Goal: Transaction & Acquisition: Purchase product/service

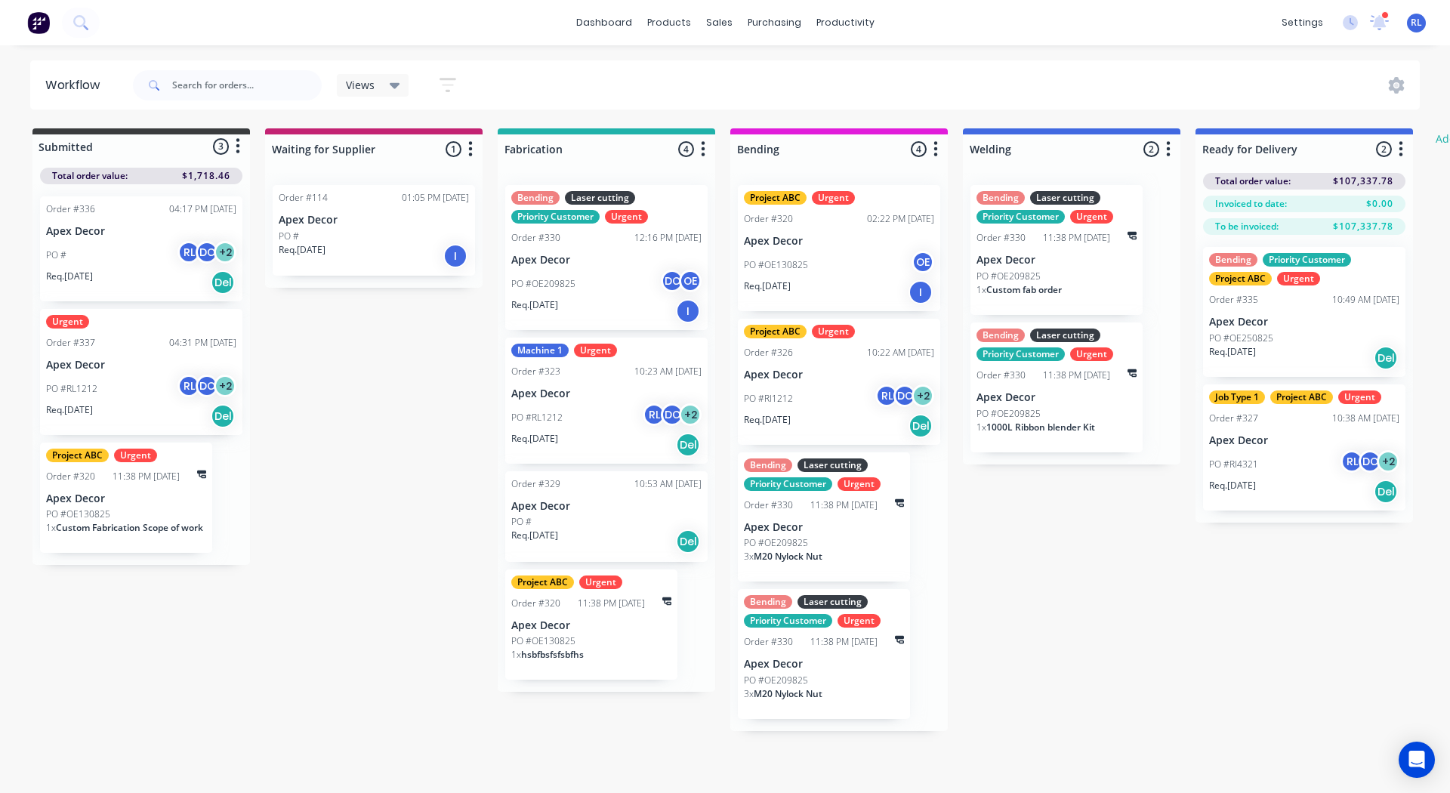
click at [39, 21] on img at bounding box center [38, 22] width 23 height 23
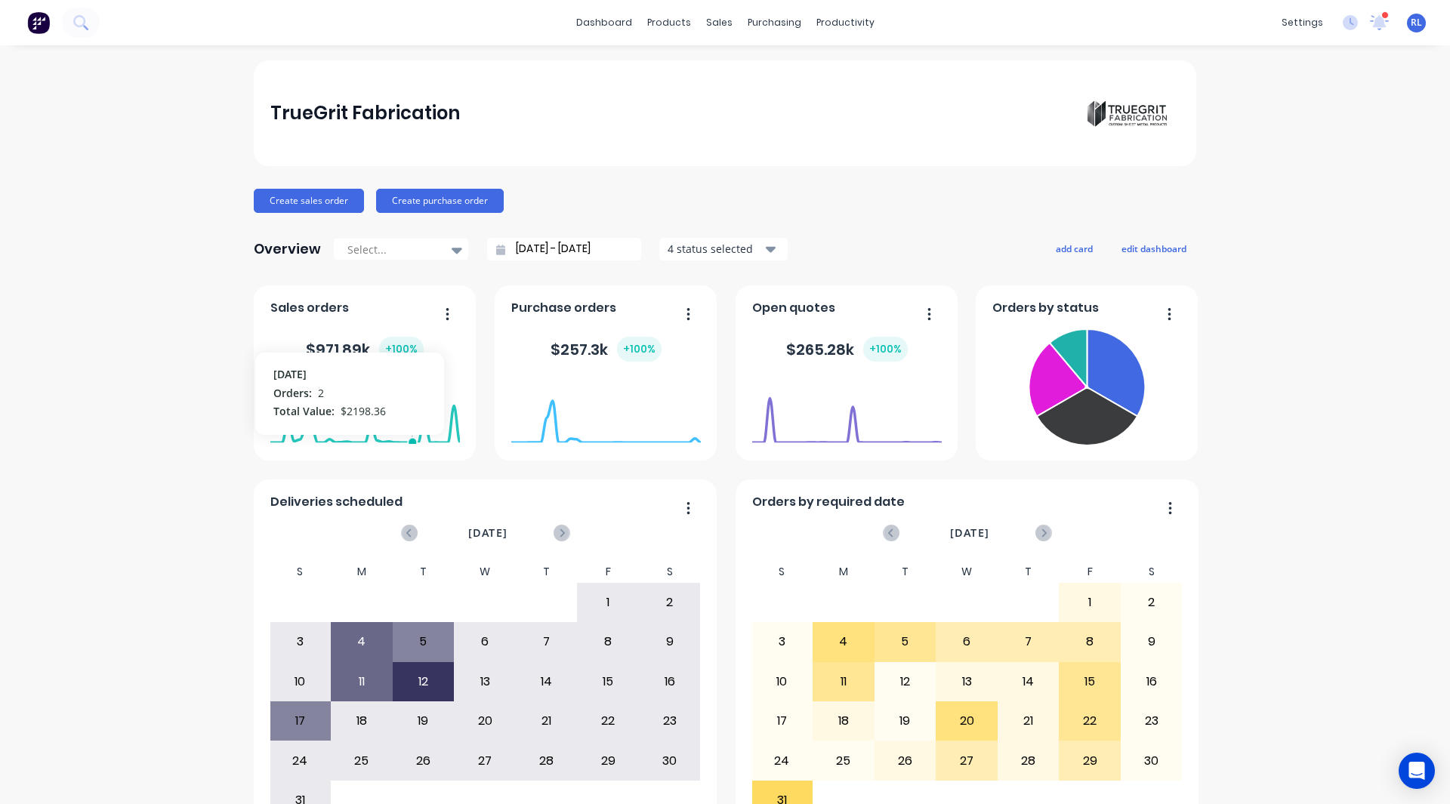
click at [177, 219] on div "TrueGrit Fabrication Create sales order Create purchase order Overview Select..…" at bounding box center [725, 454] width 1450 height 788
click at [188, 191] on div "TrueGrit Fabrication Create sales order Create purchase order Overview Select..…" at bounding box center [725, 454] width 1450 height 788
click at [172, 314] on div "TrueGrit Fabrication Create sales order Create purchase order Overview Select..…" at bounding box center [725, 454] width 1450 height 788
click at [171, 326] on div "TrueGrit Fabrication Create sales order Create purchase order Overview Select..…" at bounding box center [725, 454] width 1450 height 788
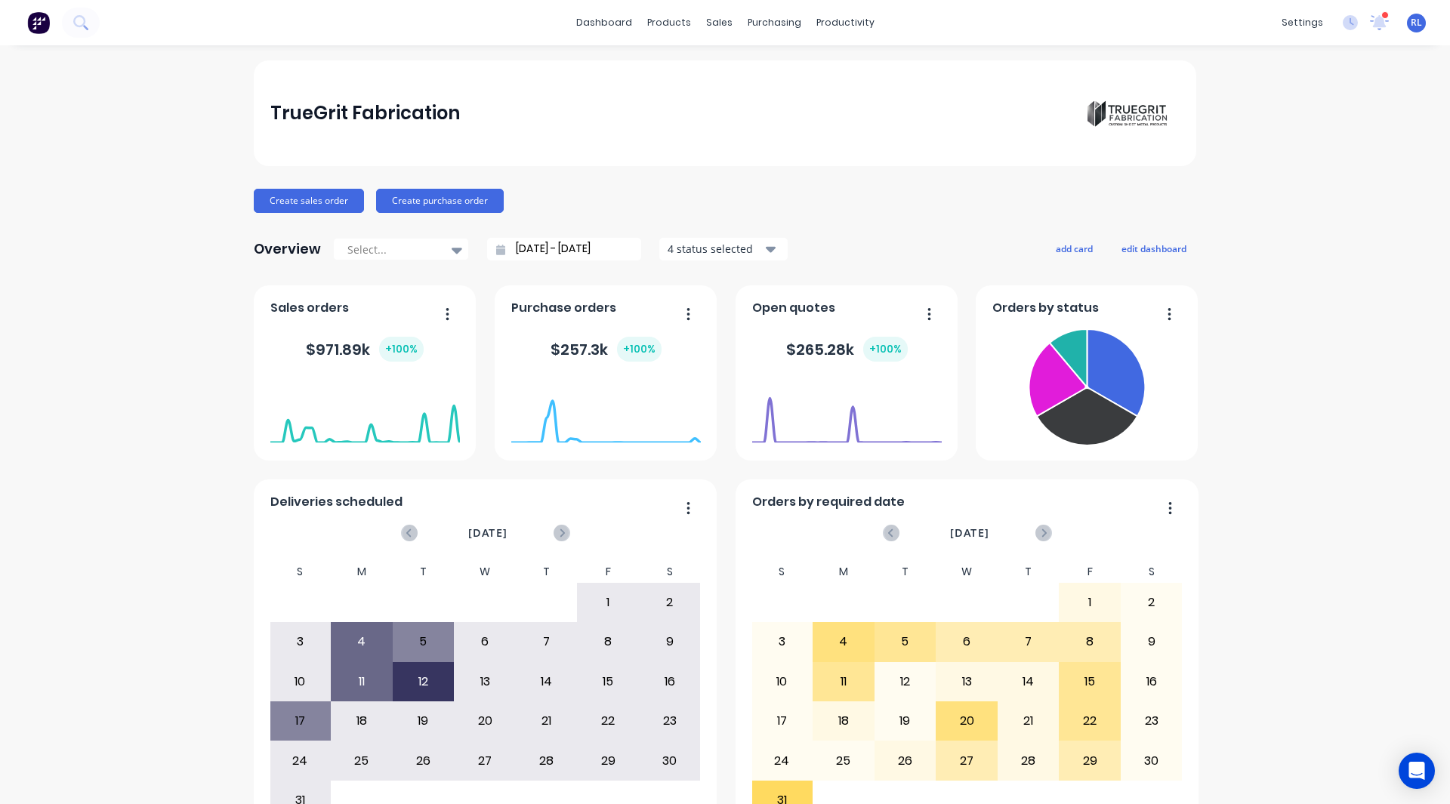
click at [131, 322] on div "TrueGrit Fabrication Create sales order Create purchase order Overview Select..…" at bounding box center [725, 454] width 1450 height 788
click at [146, 187] on div "TrueGrit Fabrication Create sales order Create purchase order Overview Select..…" at bounding box center [725, 454] width 1450 height 788
click at [1359, 563] on div "TrueGrit Fabrication Create sales order Create purchase order Overview Select..…" at bounding box center [725, 454] width 1450 height 788
drag, startPoint x: 156, startPoint y: 597, endPoint x: 138, endPoint y: 230, distance: 368.1
drag, startPoint x: 138, startPoint y: 230, endPoint x: 175, endPoint y: 61, distance: 172.4
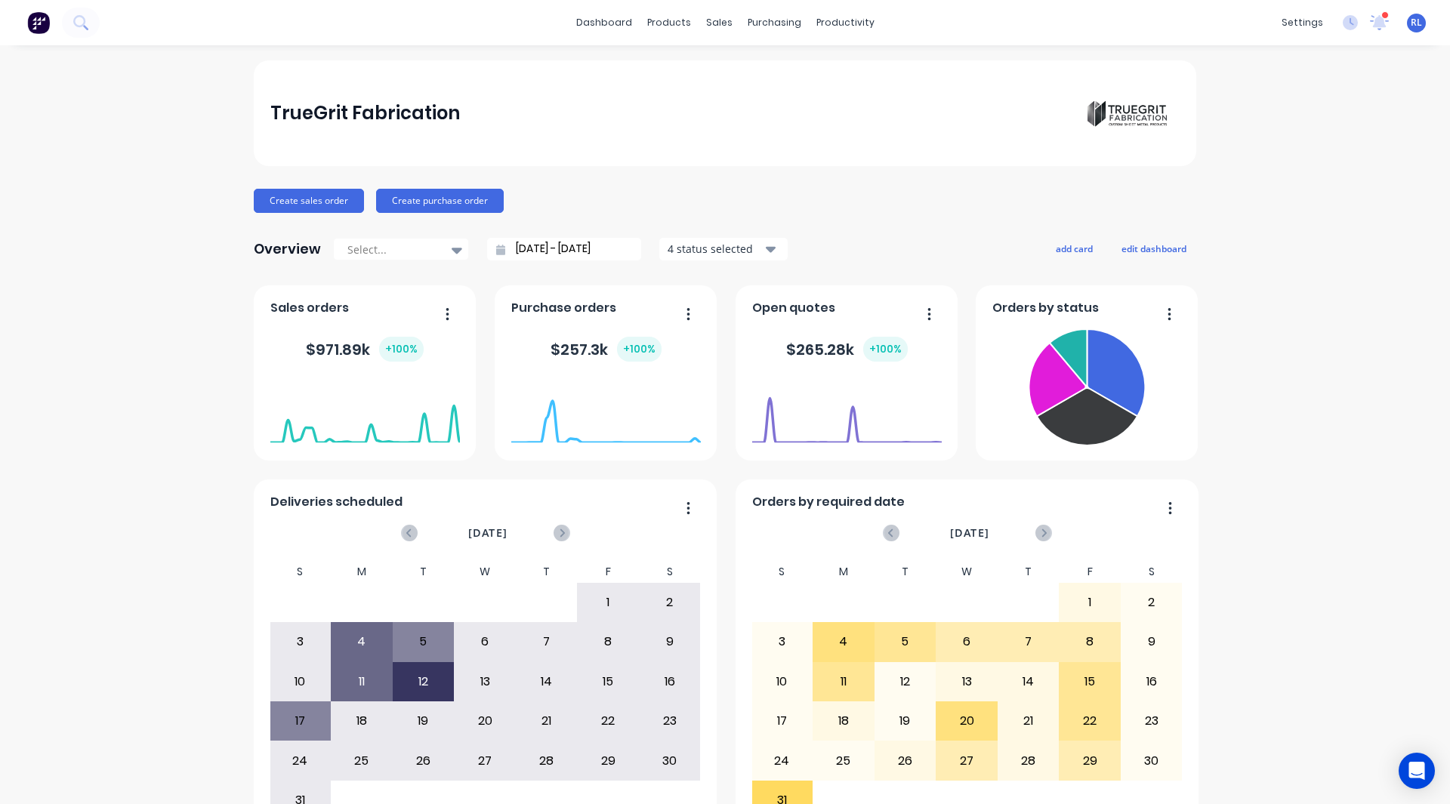
click at [175, 61] on div "TrueGrit Fabrication Create sales order Create purchase order Overview Select..…" at bounding box center [725, 454] width 1450 height 788
click at [153, 591] on div "TrueGrit Fabrication Create sales order Create purchase order Overview Select..…" at bounding box center [725, 454] width 1450 height 788
click at [128, 648] on div "TrueGrit Fabrication Create sales order Create purchase order Overview Select..…" at bounding box center [725, 454] width 1450 height 788
click at [855, 57] on link "Workflow" at bounding box center [898, 72] width 200 height 30
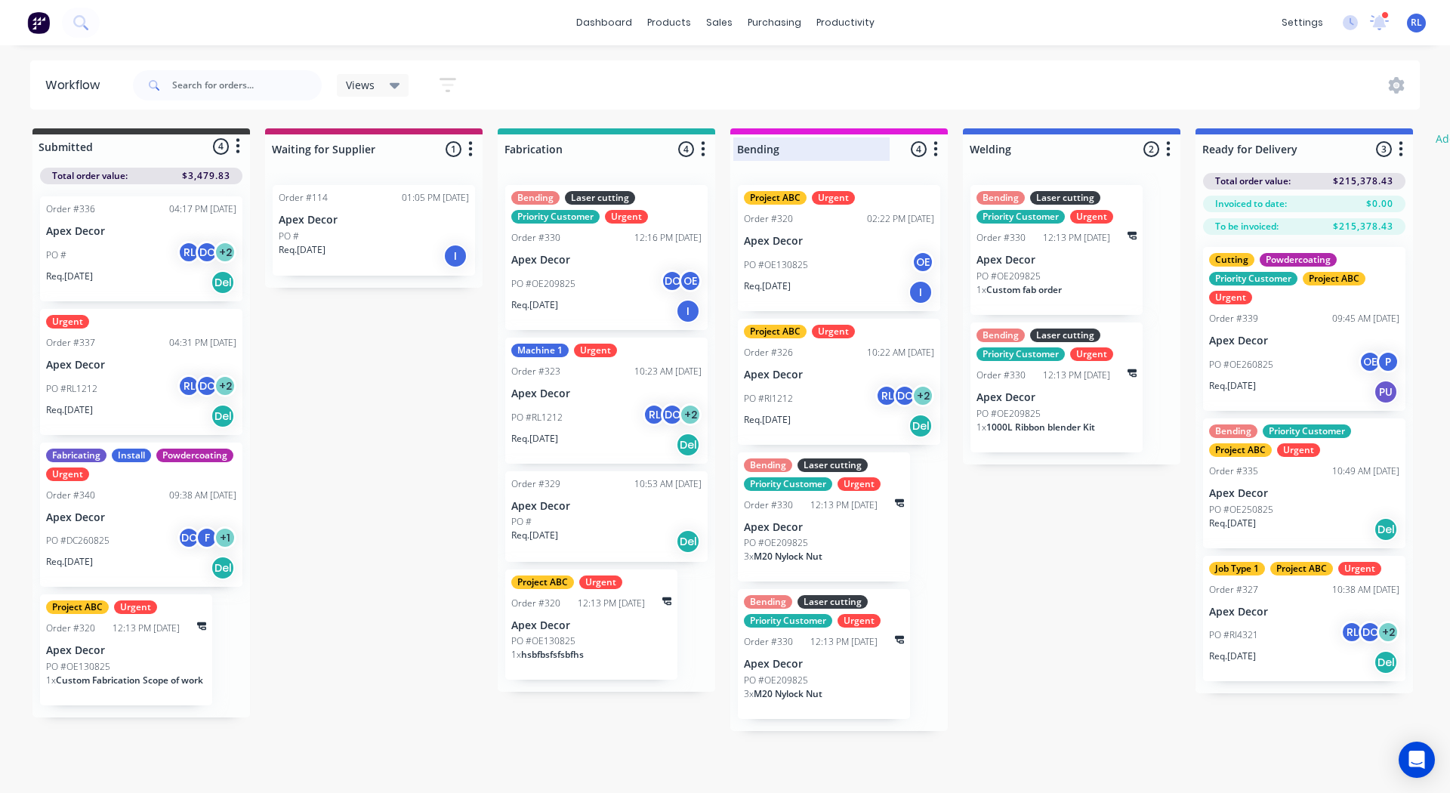
click at [766, 147] on div at bounding box center [838, 148] width 217 height 29
click at [766, 147] on input "Bending" at bounding box center [811, 149] width 149 height 16
type input "Laser Cutting"
click at [1009, 525] on div "Submitted 4 Status colour #3A3C3E hex #3A3C3E Save Cancel Summaries Total order…" at bounding box center [919, 429] width 1861 height 603
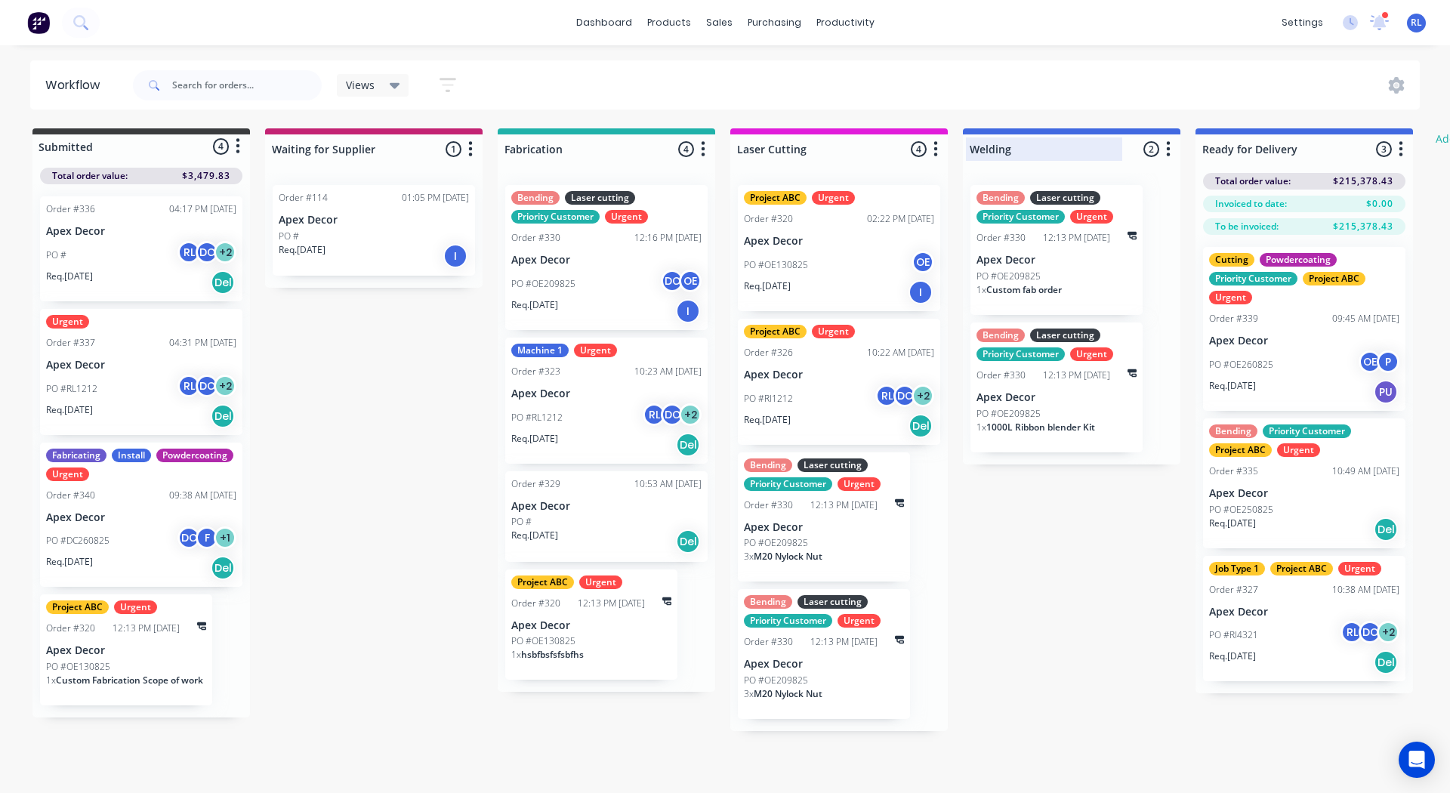
click at [1007, 146] on div at bounding box center [1071, 148] width 217 height 29
click at [1007, 146] on input "Welding" at bounding box center [1043, 149] width 149 height 16
click at [1021, 155] on input "Powdercaoting" at bounding box center [1043, 149] width 149 height 16
type input "Powdercoating"
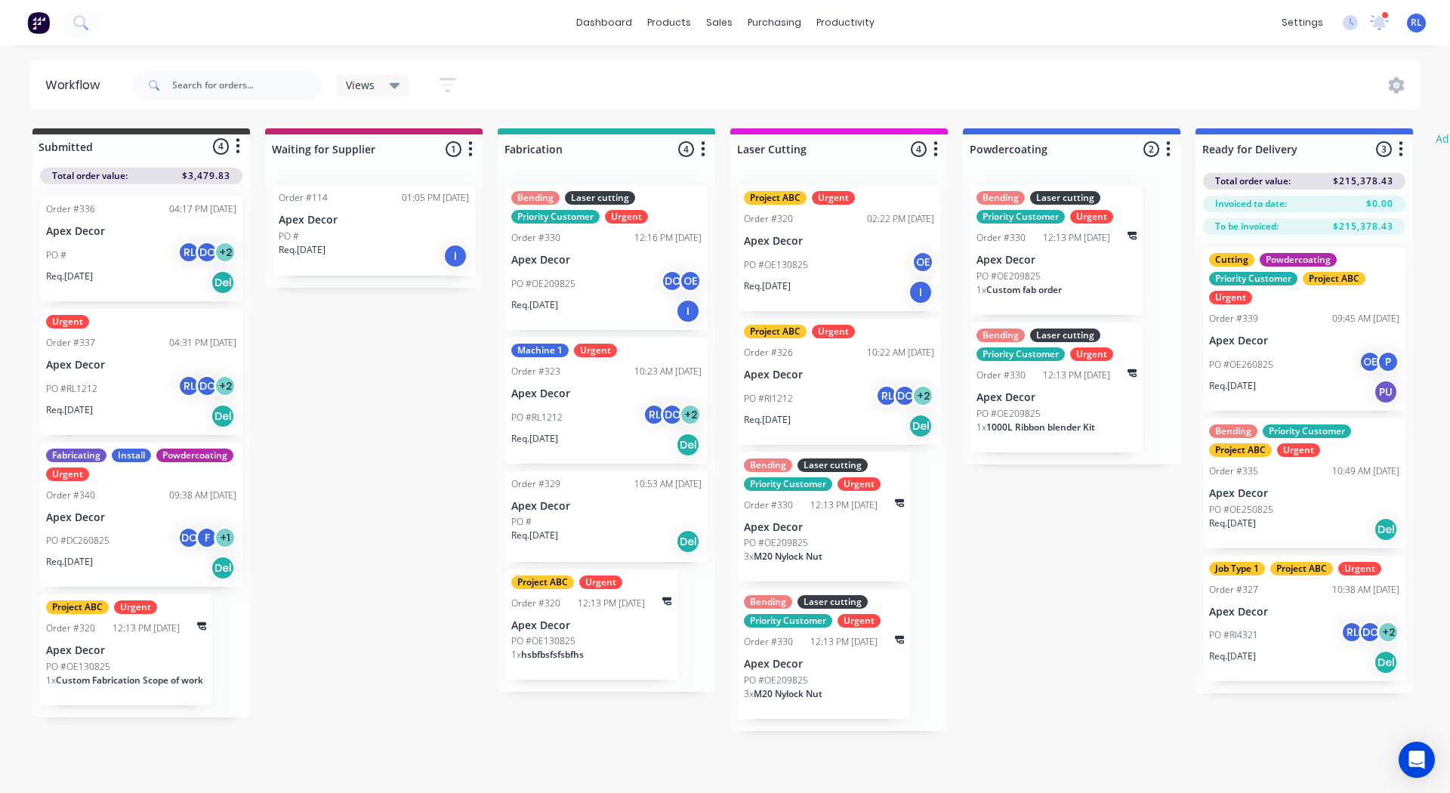
click at [1076, 614] on div "Submitted 4 Status colour #3A3C3E hex #3A3C3E Save Cancel Summaries Total order…" at bounding box center [919, 429] width 1861 height 603
drag, startPoint x: 168, startPoint y: 643, endPoint x: 329, endPoint y: 268, distance: 407.9
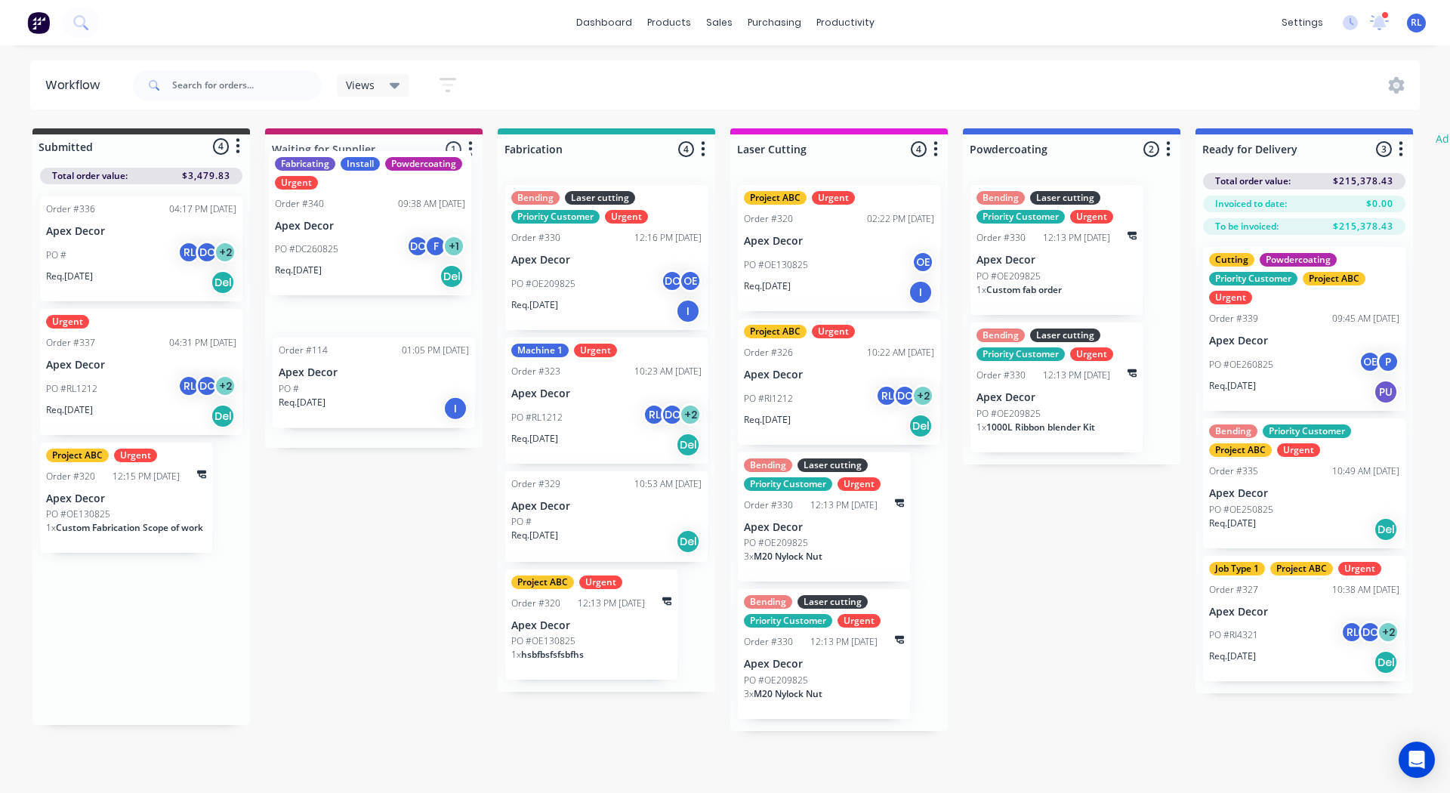
drag, startPoint x: 122, startPoint y: 538, endPoint x: 361, endPoint y: 239, distance: 383.1
click at [361, 239] on div "Submitted 4 Status colour #3A3C3E hex #3A3C3E Save Cancel Summaries Total order…" at bounding box center [919, 429] width 1861 height 603
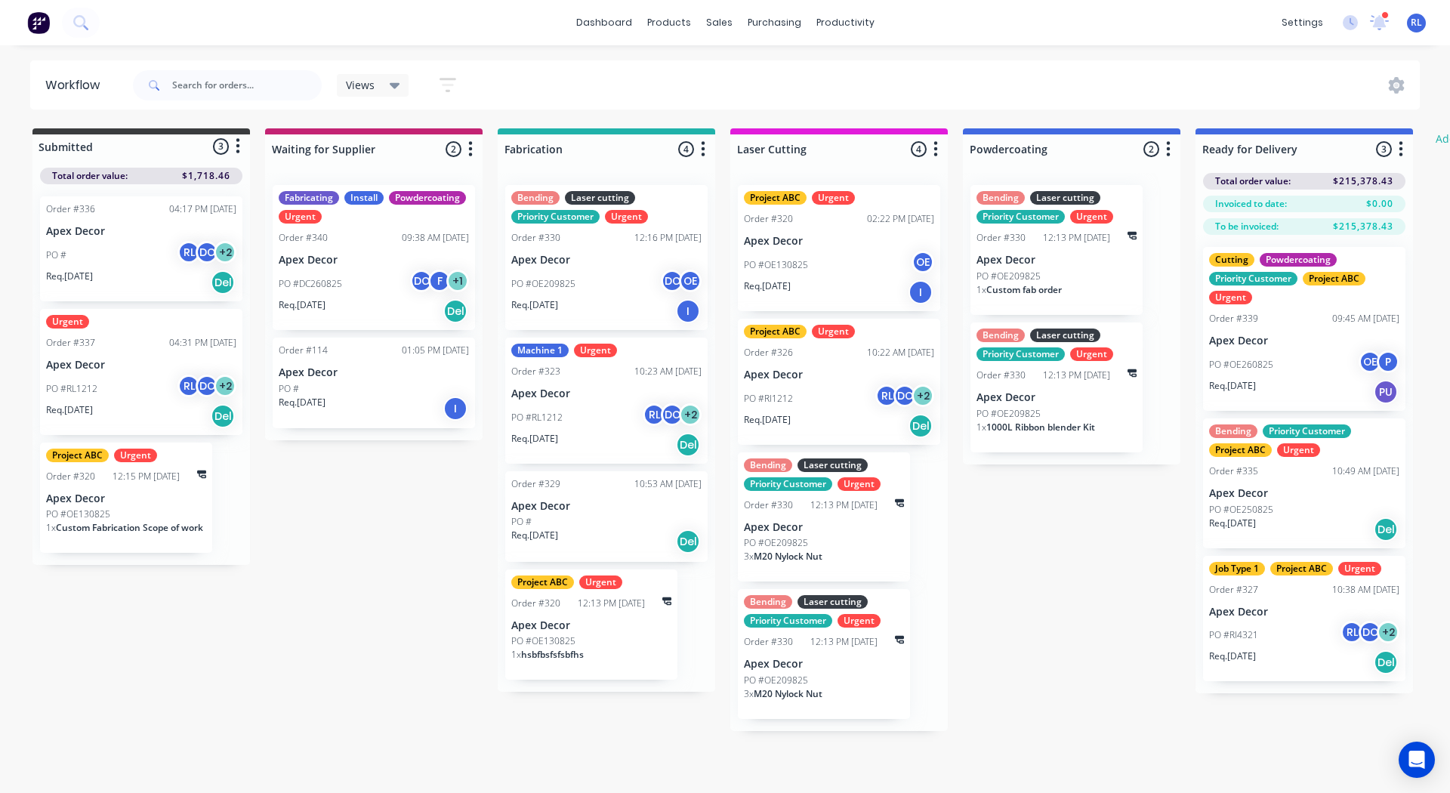
drag, startPoint x: 291, startPoint y: 614, endPoint x: 300, endPoint y: 680, distance: 66.4
click at [300, 680] on div "Submitted 3 Status colour #3A3C3E hex #3A3C3E Save Cancel Summaries Total order…" at bounding box center [919, 429] width 1861 height 603
click at [333, 693] on div "Submitted 3 Status colour #3A3C3E hex #3A3C3E Save Cancel Summaries Total order…" at bounding box center [919, 429] width 1861 height 603
click at [445, 85] on icon "button" at bounding box center [448, 85] width 12 height 2
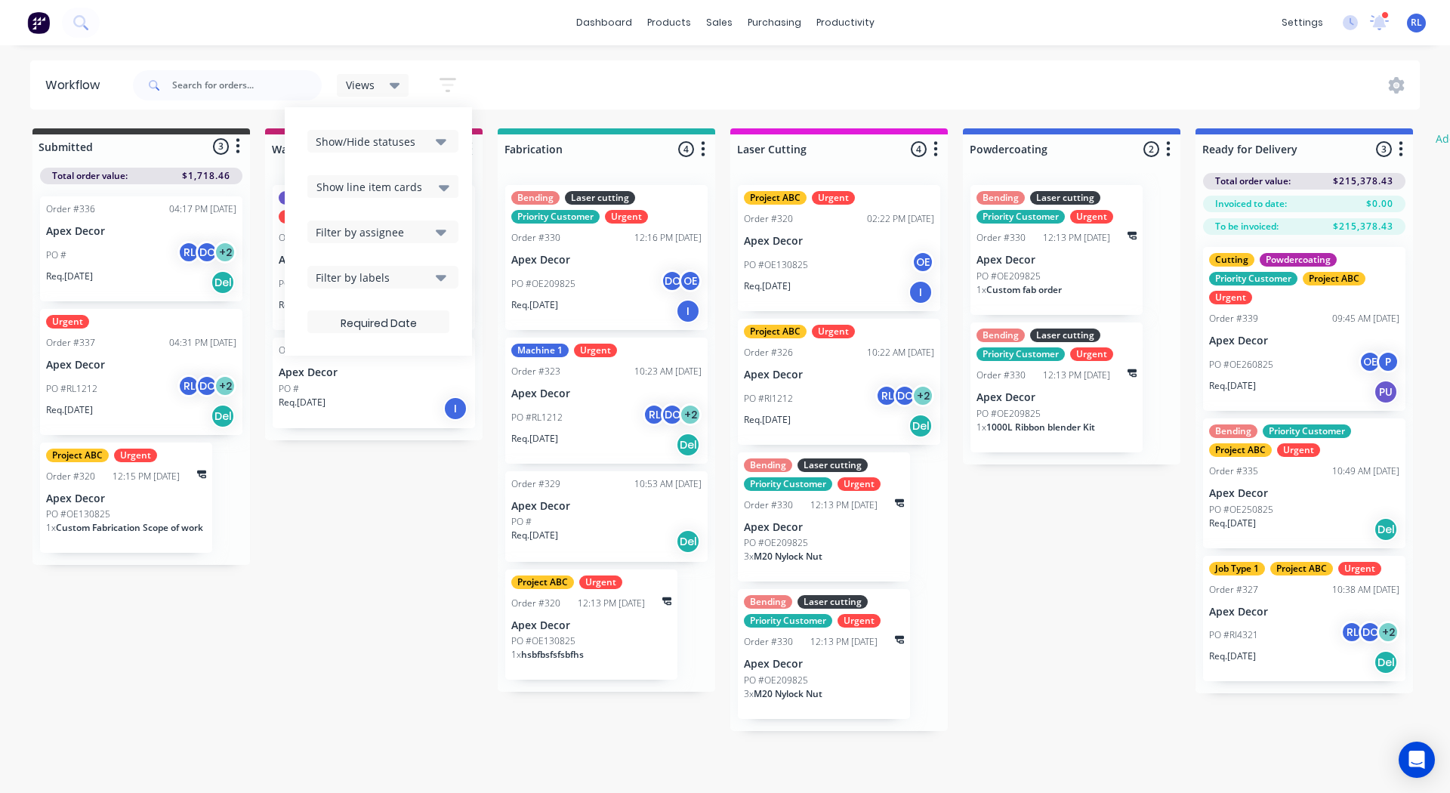
drag, startPoint x: 378, startPoint y: 186, endPoint x: 360, endPoint y: 193, distance: 18.9
click at [360, 193] on span "Show line item cards" at bounding box center [369, 187] width 106 height 16
click at [353, 253] on div "Hide line item cards" at bounding box center [382, 246] width 151 height 27
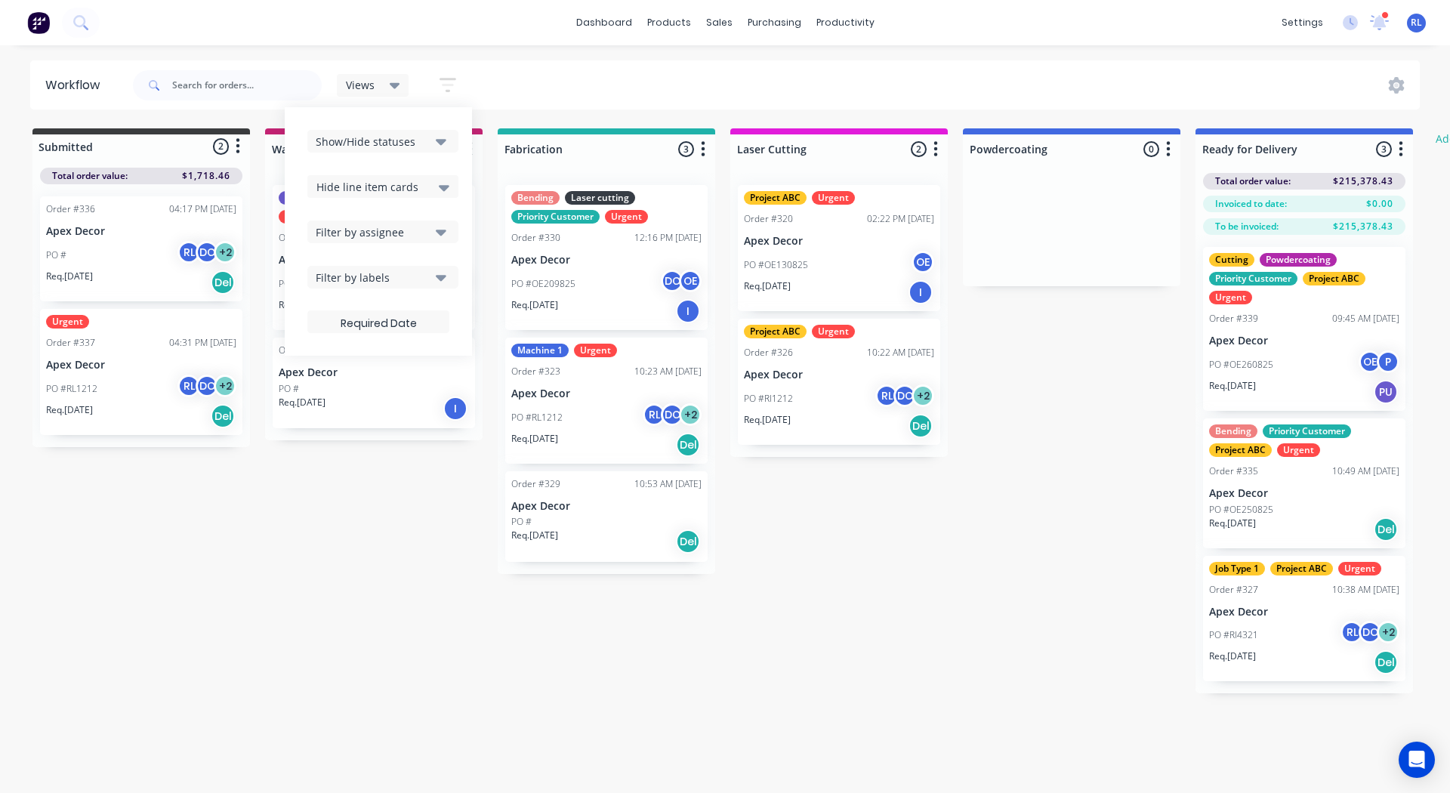
click at [388, 506] on div "Submitted 2 Status colour #3A3C3E hex #3A3C3E Save Cancel Summaries Total order…" at bounding box center [919, 410] width 1861 height 565
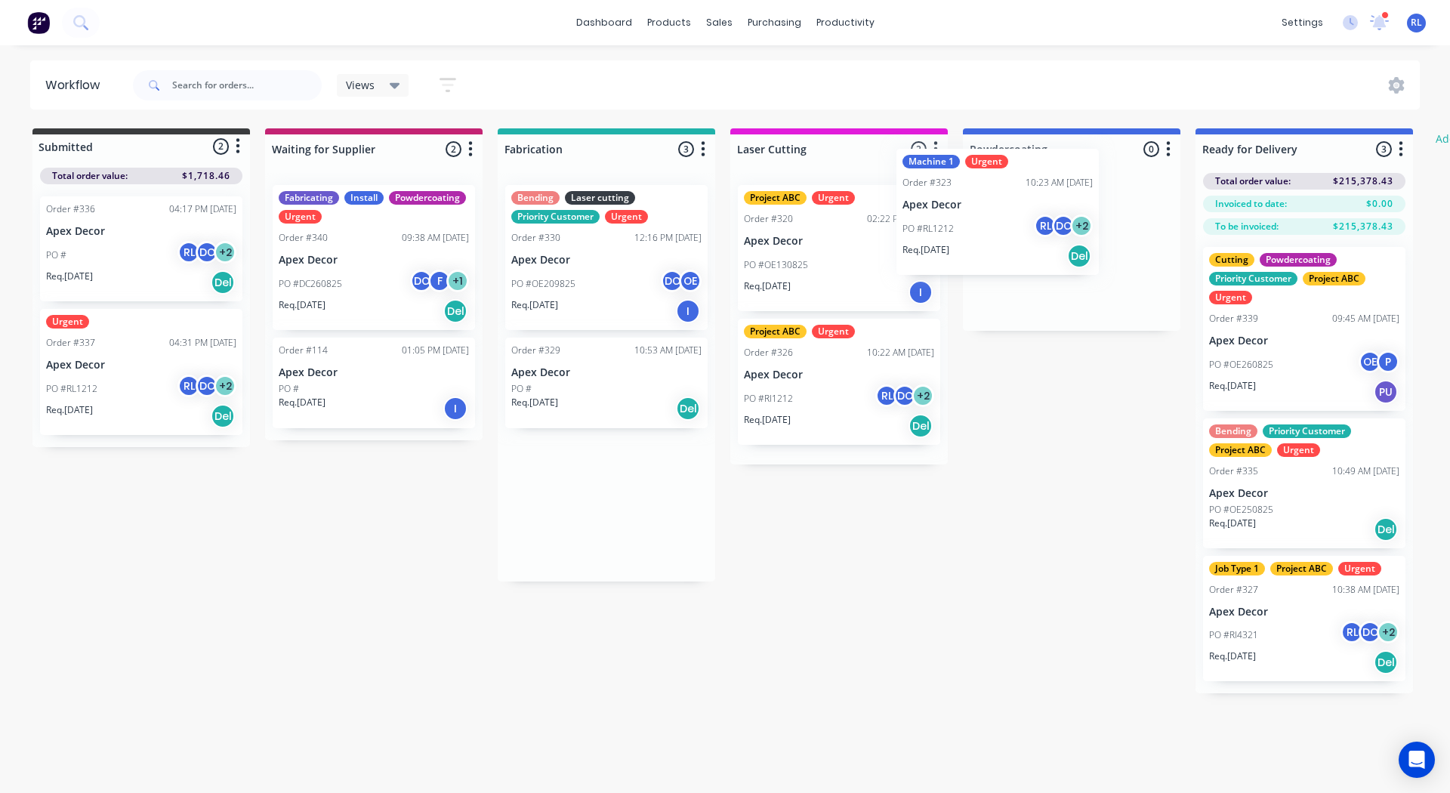
drag, startPoint x: 615, startPoint y: 418, endPoint x: 1031, endPoint y: 218, distance: 460.6
click at [1031, 218] on div "Submitted 2 Status colour #3A3C3E hex #3A3C3E Save Cancel Summaries Total order…" at bounding box center [919, 410] width 1861 height 565
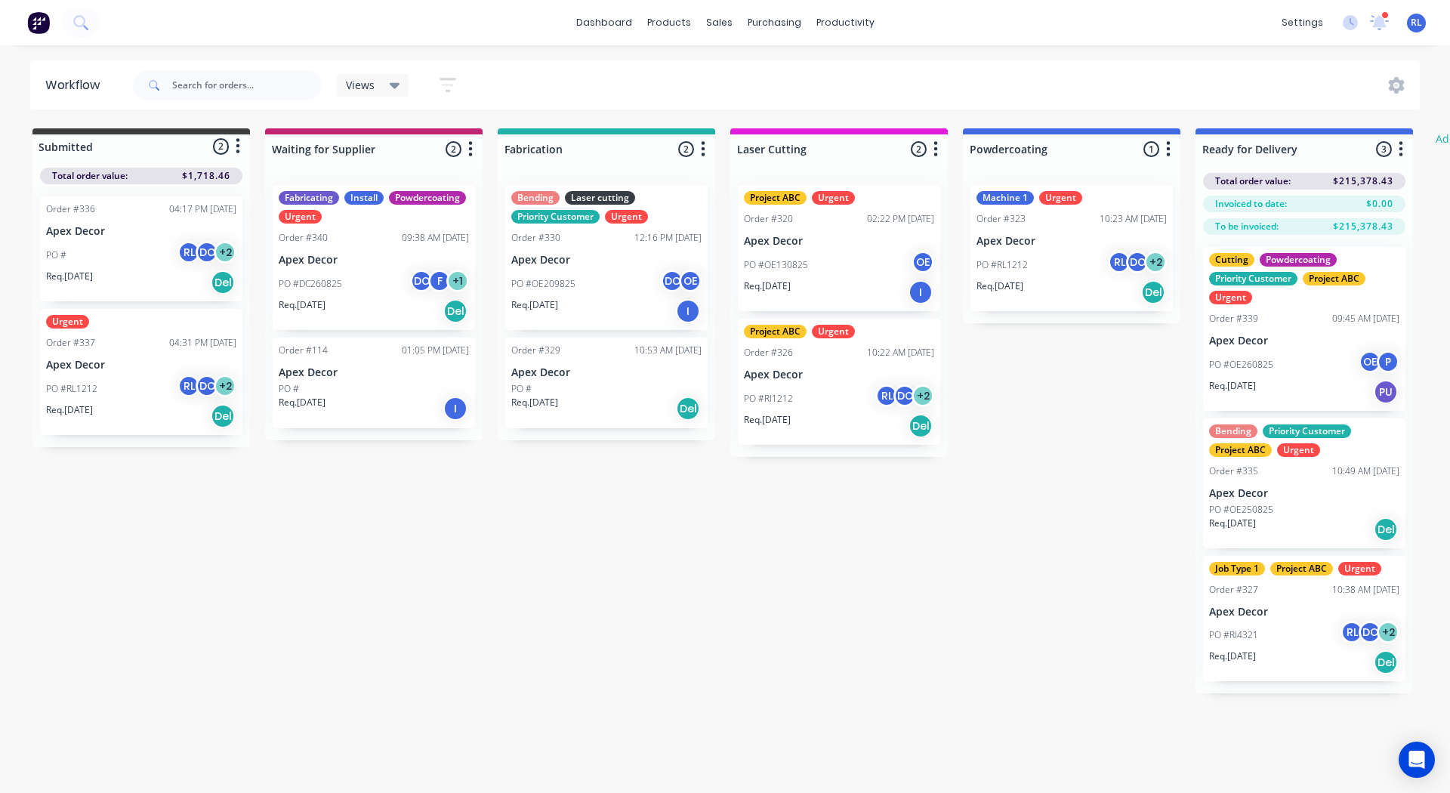
click at [1040, 369] on div "Submitted 2 Status colour #3A3C3E hex #3A3C3E Save Cancel Summaries Total order…" at bounding box center [919, 410] width 1861 height 565
drag, startPoint x: 662, startPoint y: 617, endPoint x: 44, endPoint y: 26, distance: 855.5
click at [44, 26] on img at bounding box center [38, 22] width 23 height 23
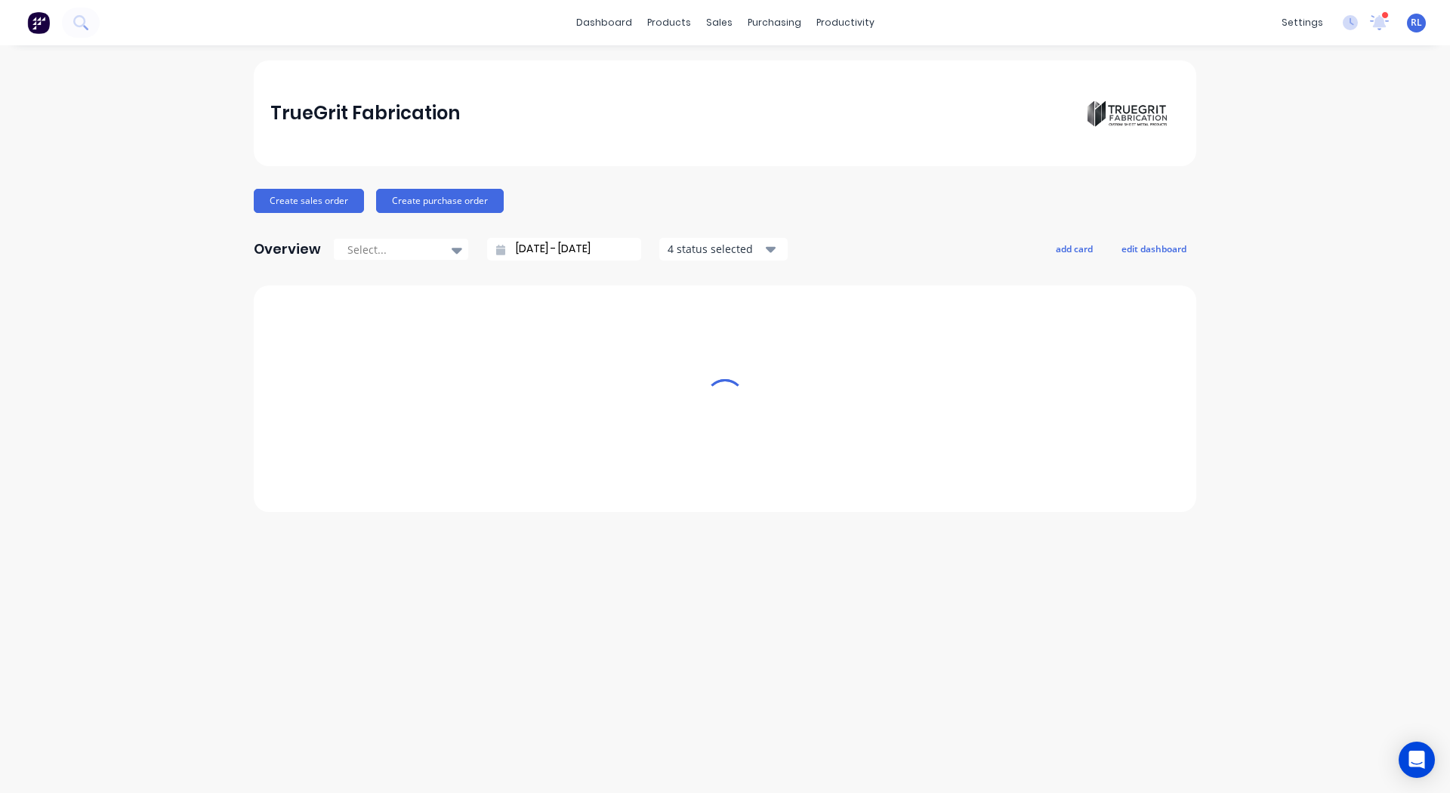
click at [44, 26] on img at bounding box center [38, 22] width 23 height 23
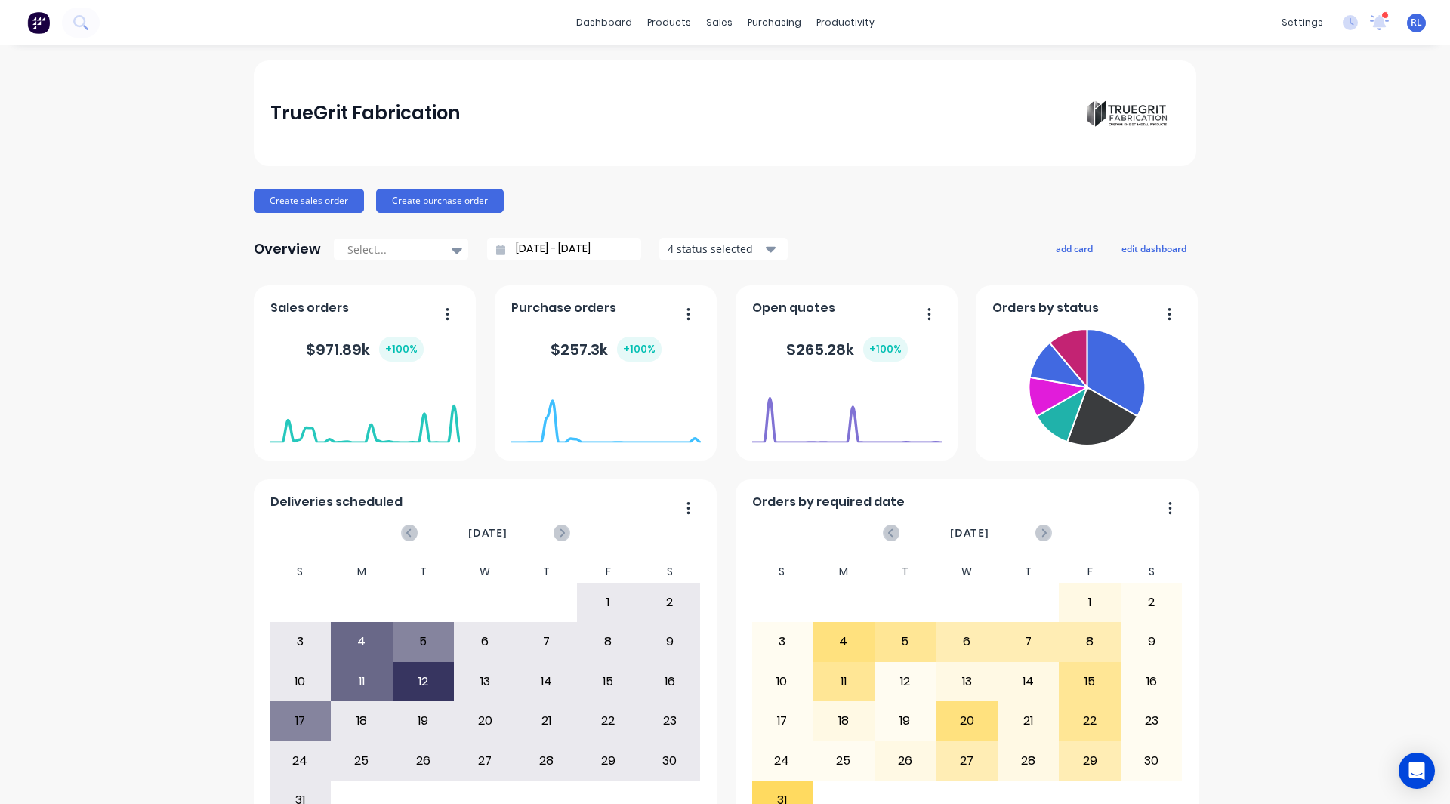
click at [154, 307] on div "TrueGrit Fabrication Create sales order Create purchase order Overview Select..…" at bounding box center [725, 454] width 1450 height 788
click at [1063, 247] on button "add card" at bounding box center [1074, 249] width 57 height 20
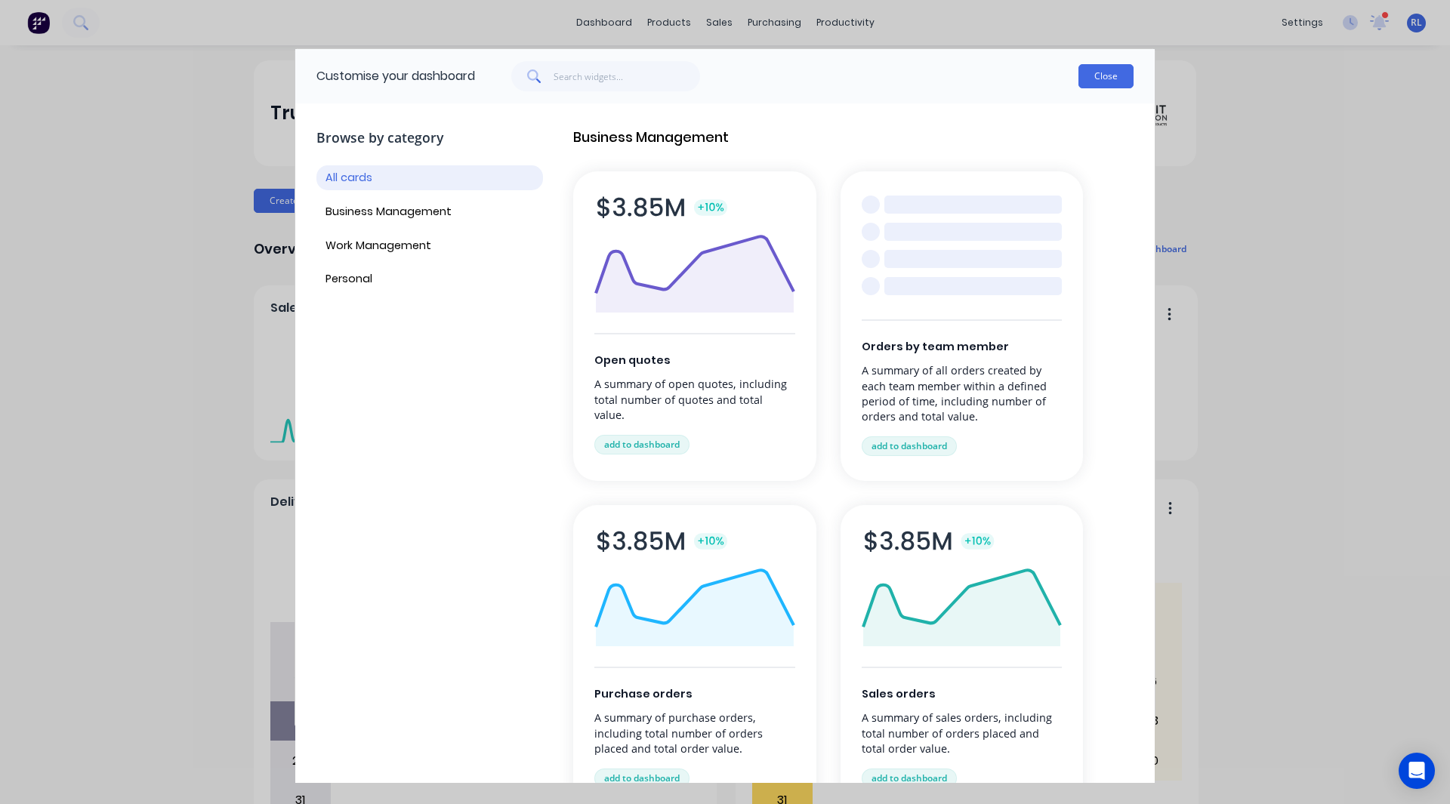
click at [1113, 72] on button "Close" at bounding box center [1105, 76] width 55 height 24
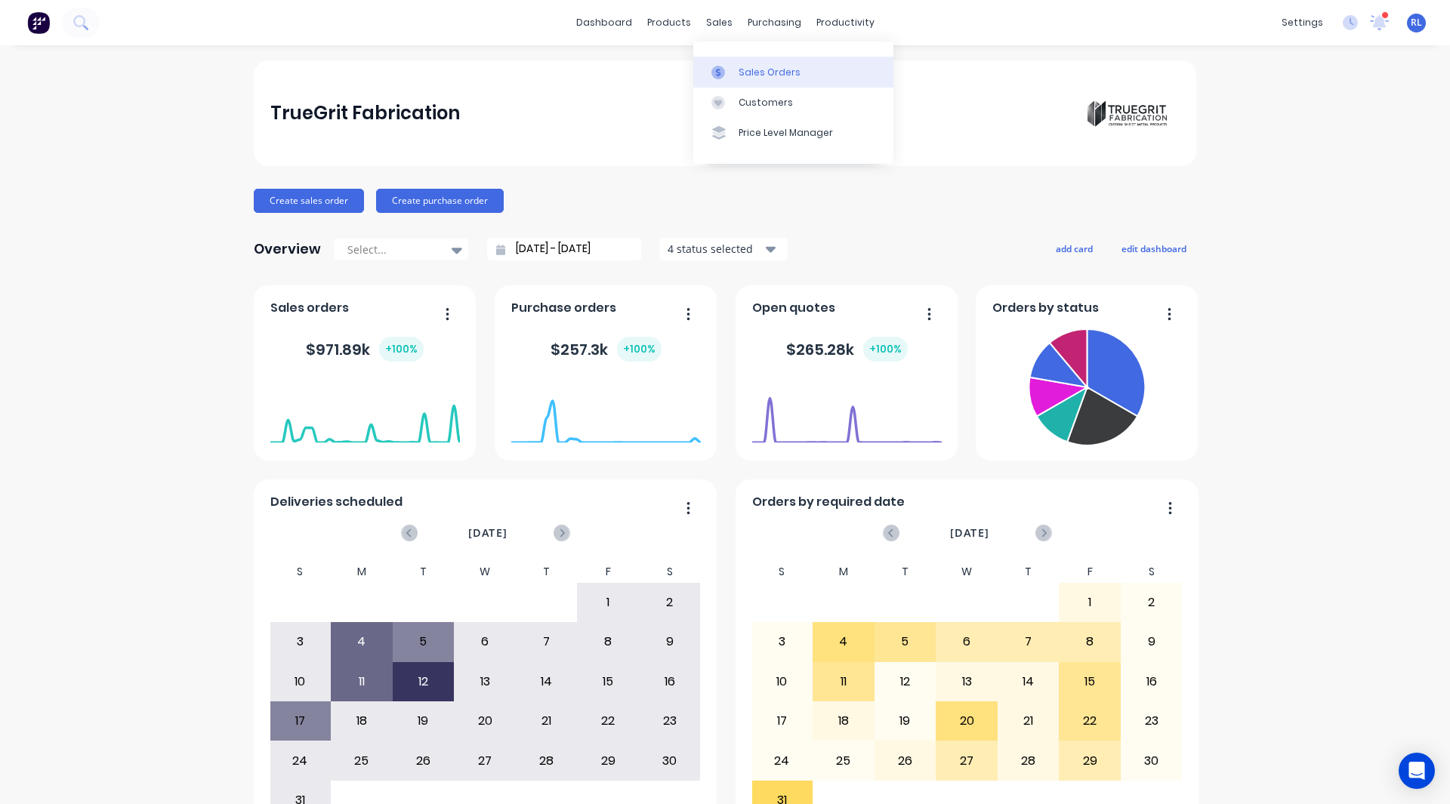
click at [744, 66] on div "Sales Orders" at bounding box center [769, 73] width 62 height 14
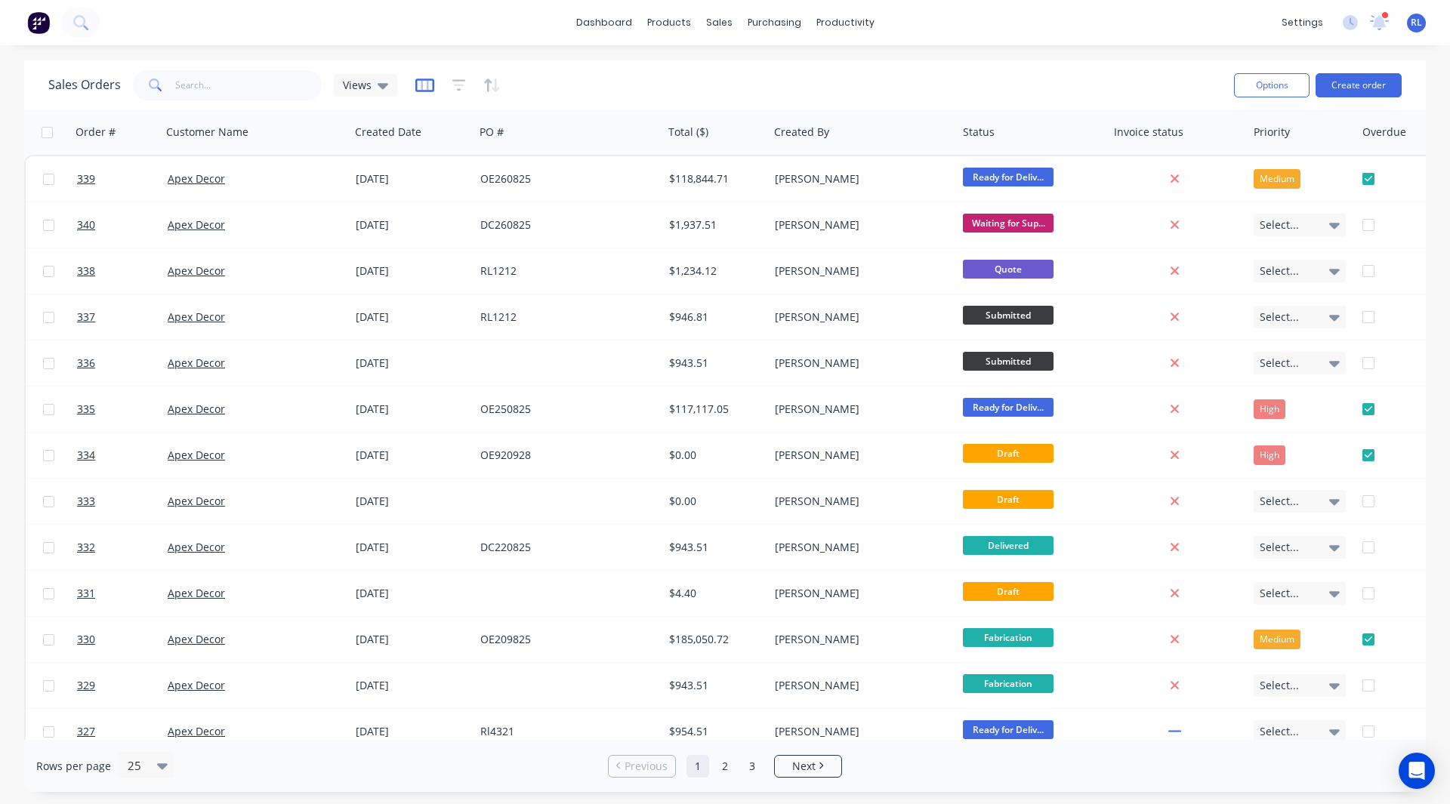
click at [427, 90] on icon "button" at bounding box center [424, 86] width 19 height 14
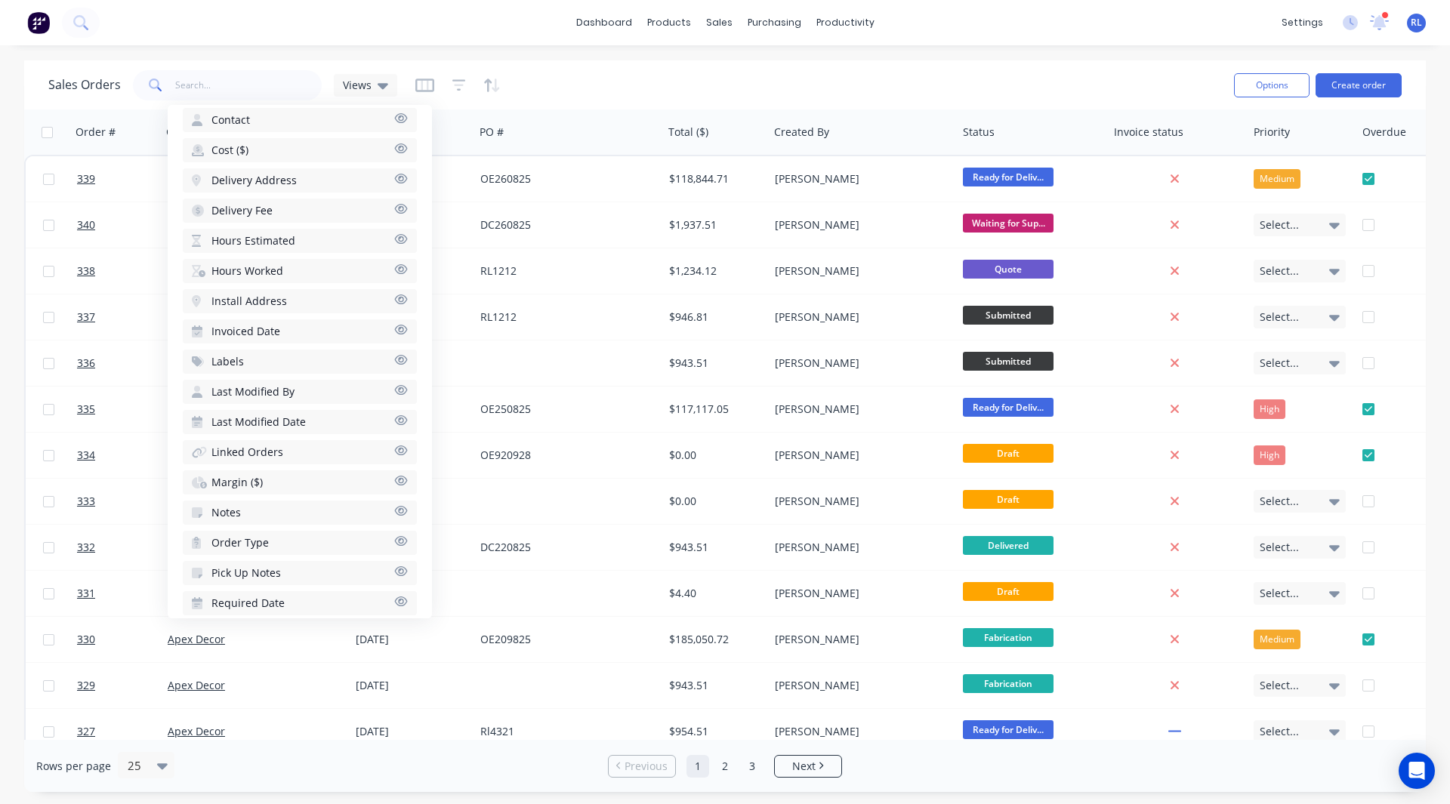
scroll to position [695, 0]
click at [261, 245] on span "Hours Estimated" at bounding box center [253, 241] width 84 height 15
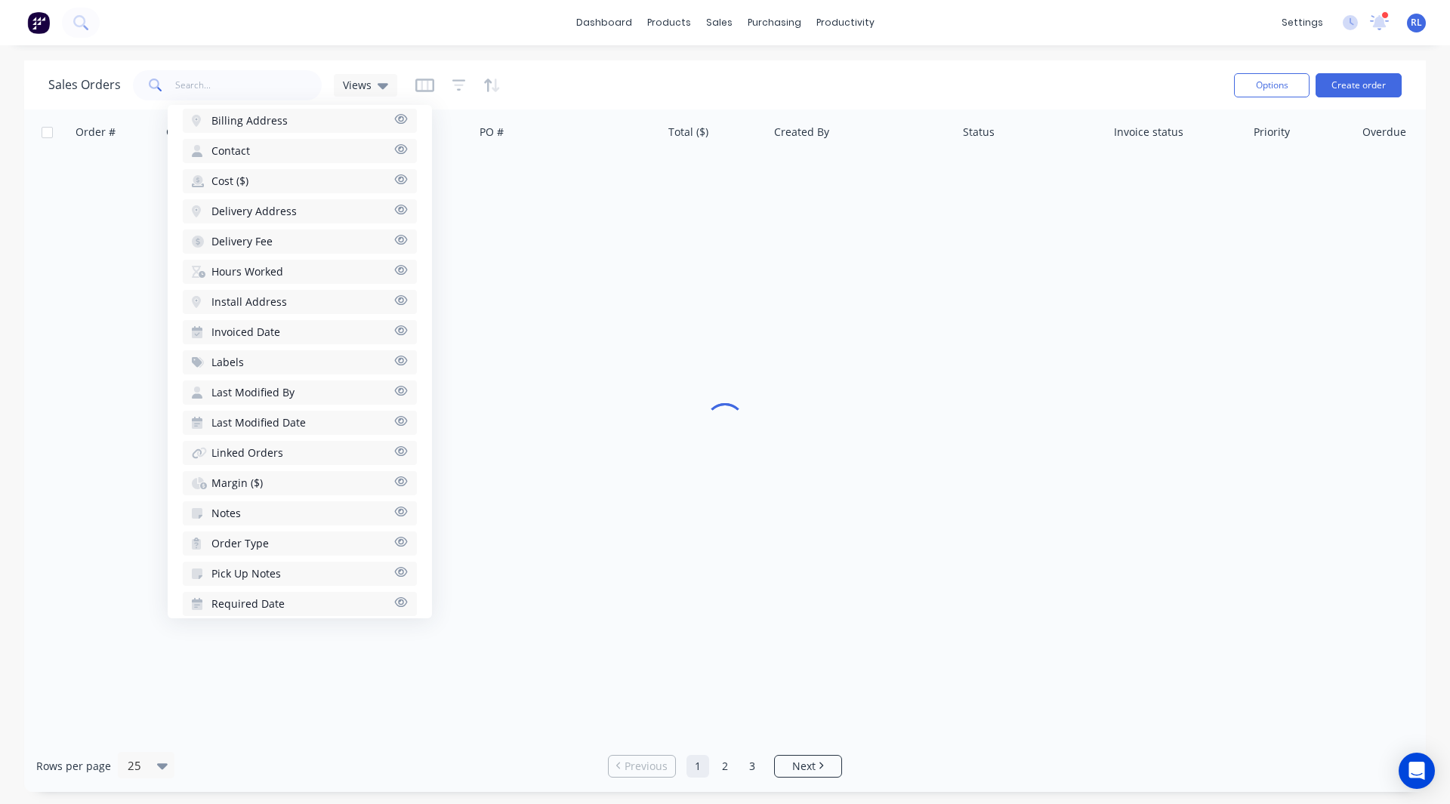
scroll to position [726, 0]
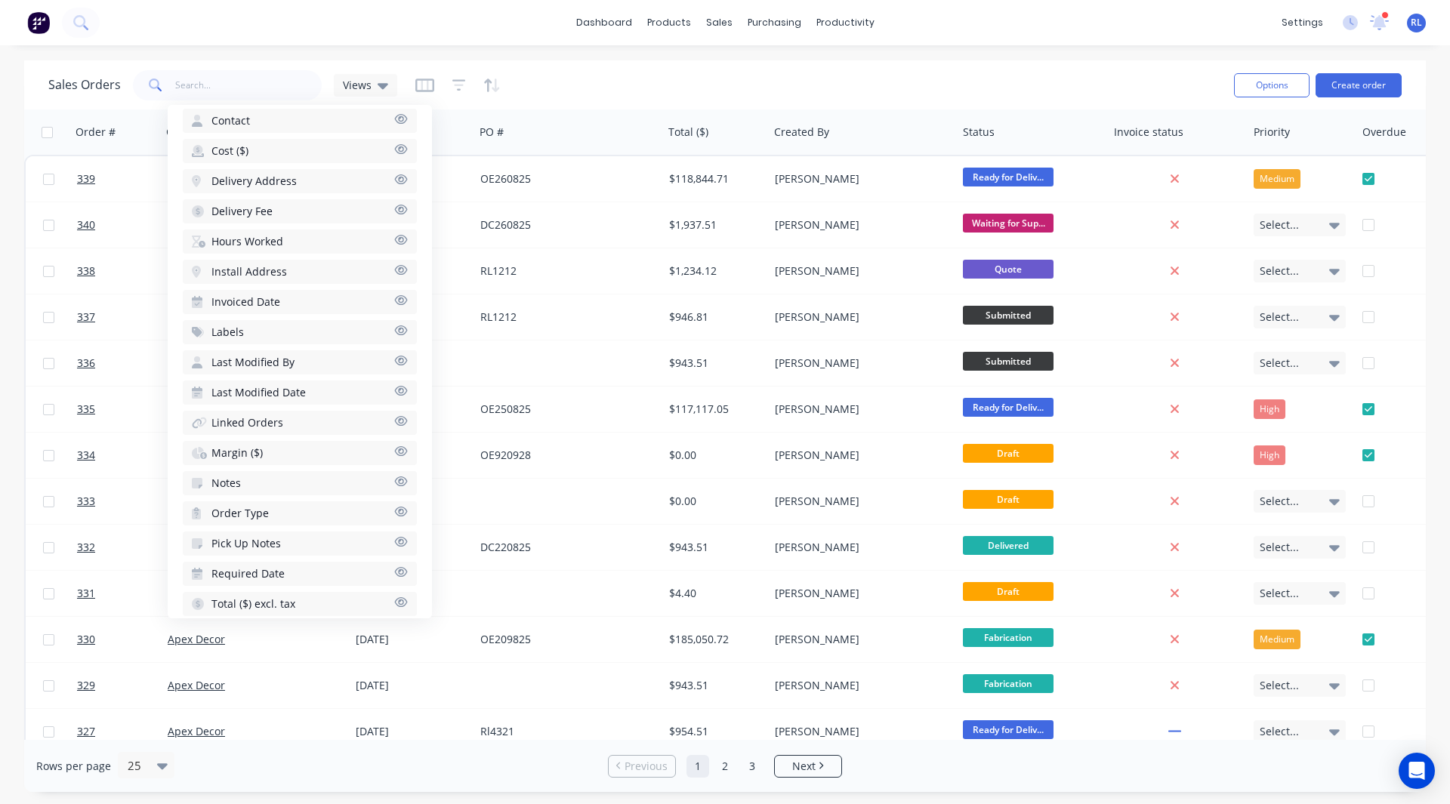
click at [257, 242] on span "Hours Worked" at bounding box center [247, 241] width 72 height 15
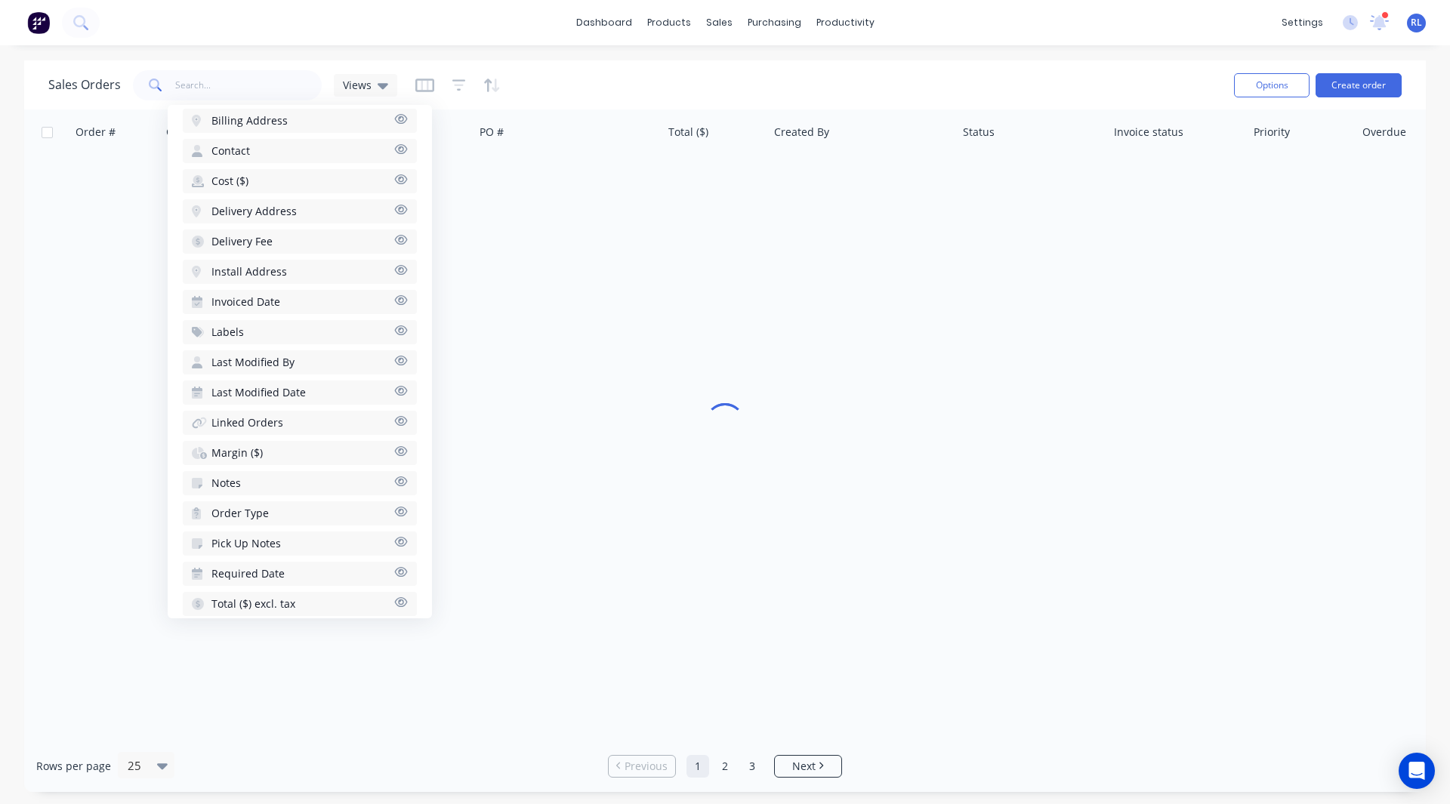
scroll to position [744, 0]
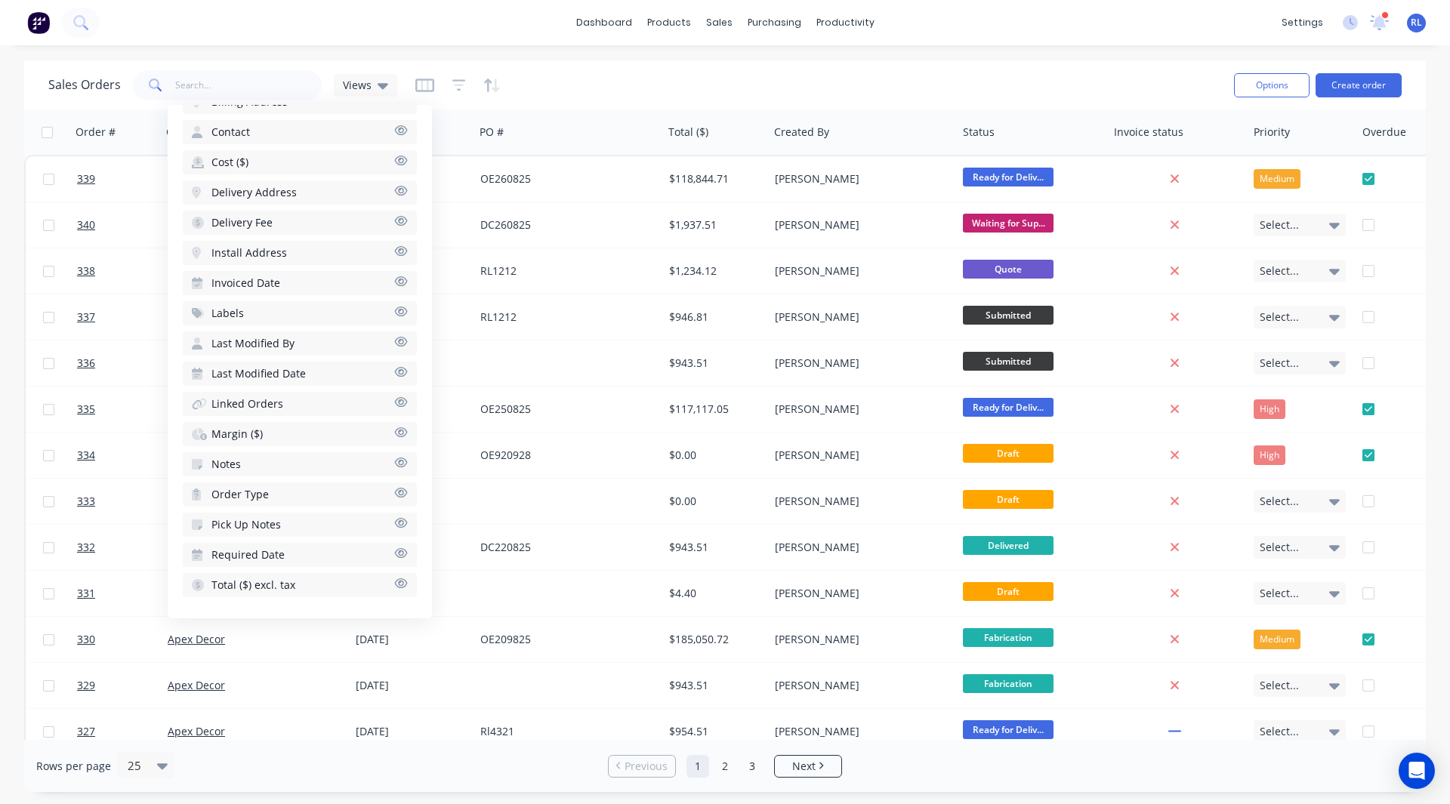
click at [230, 430] on span "Margin ($)" at bounding box center [236, 434] width 51 height 15
click at [536, 56] on div "dashboard products sales purchasing productivity dashboard products Product Cat…" at bounding box center [725, 402] width 1450 height 804
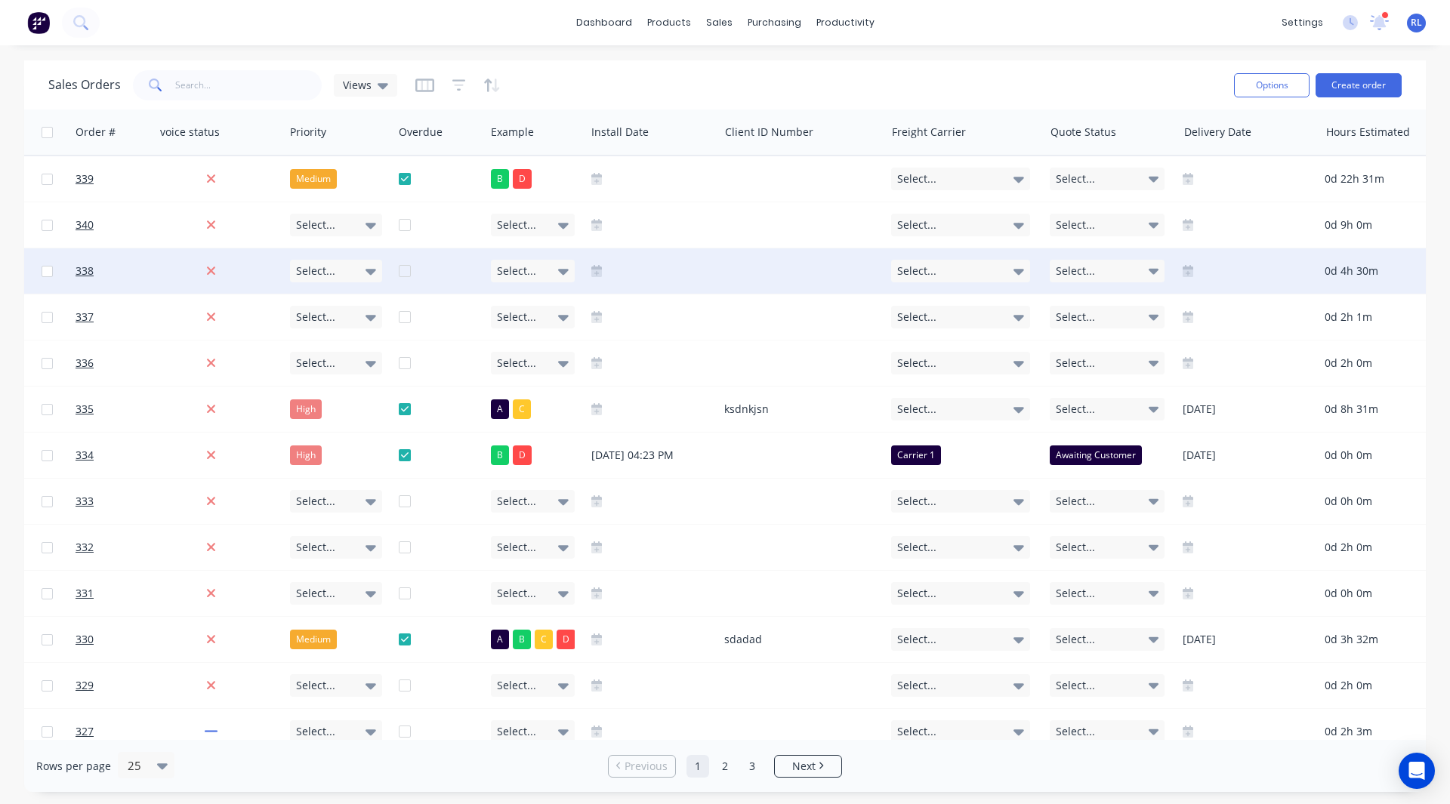
scroll to position [0, 1253]
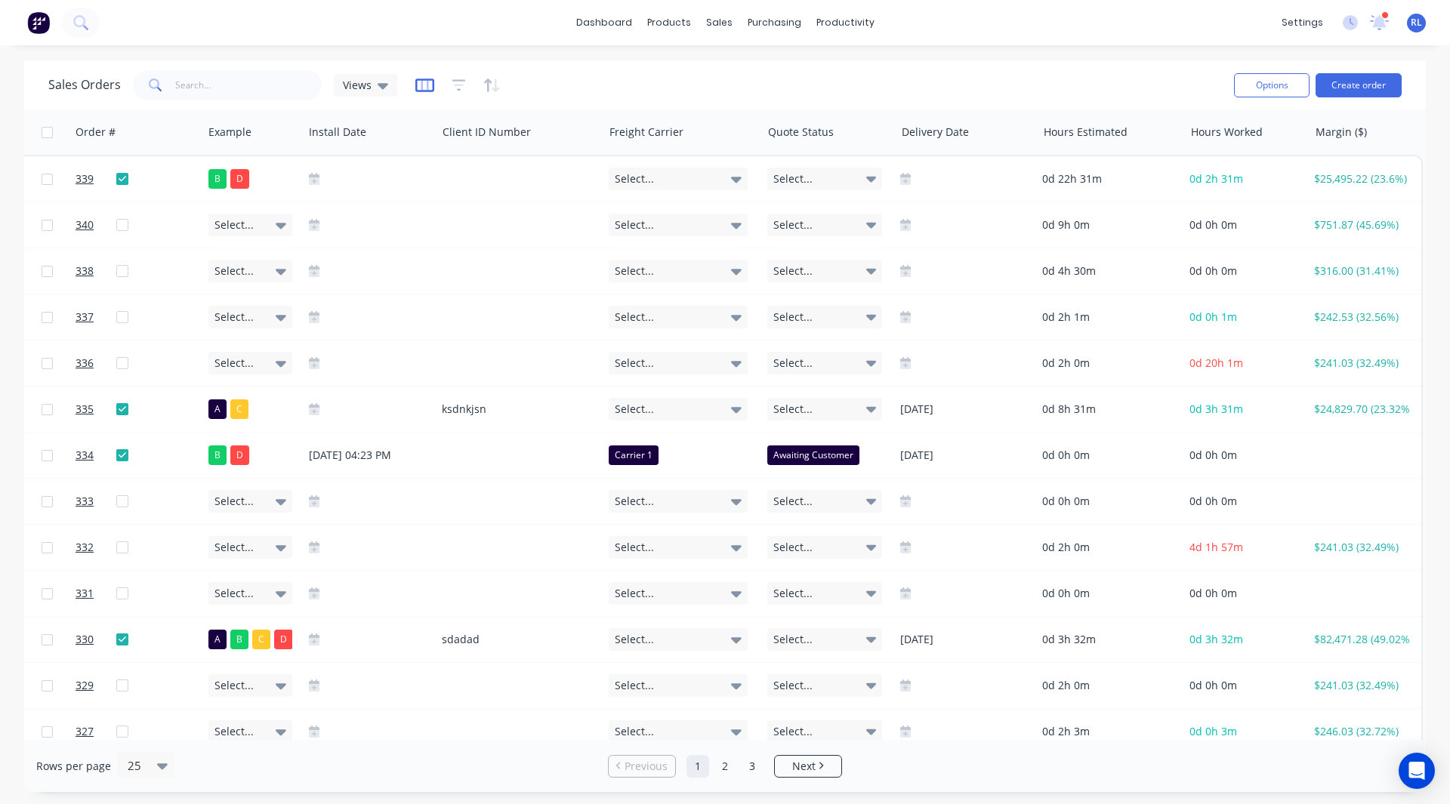
click at [424, 81] on icon "button" at bounding box center [424, 85] width 19 height 15
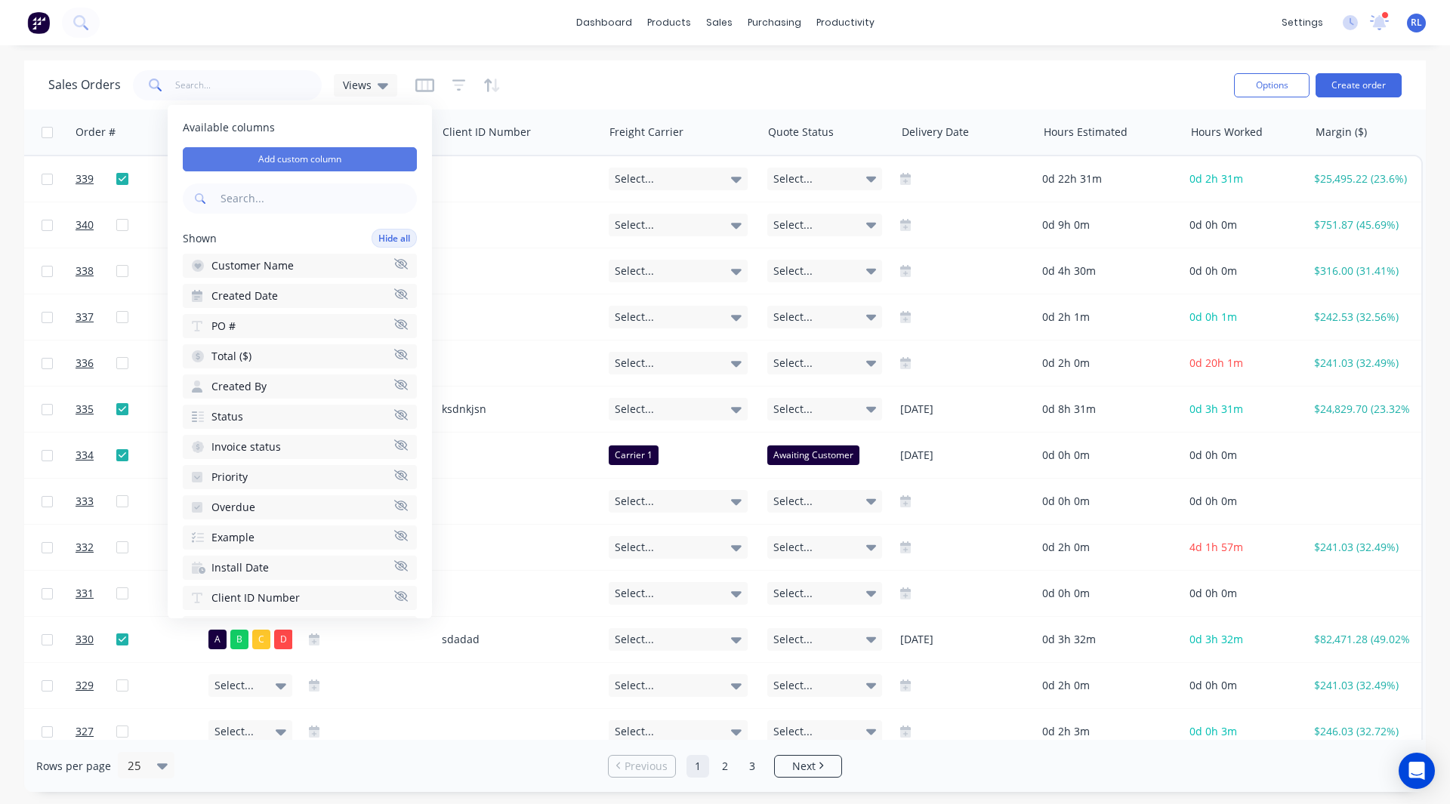
click at [294, 158] on button "Add custom column" at bounding box center [300, 159] width 234 height 24
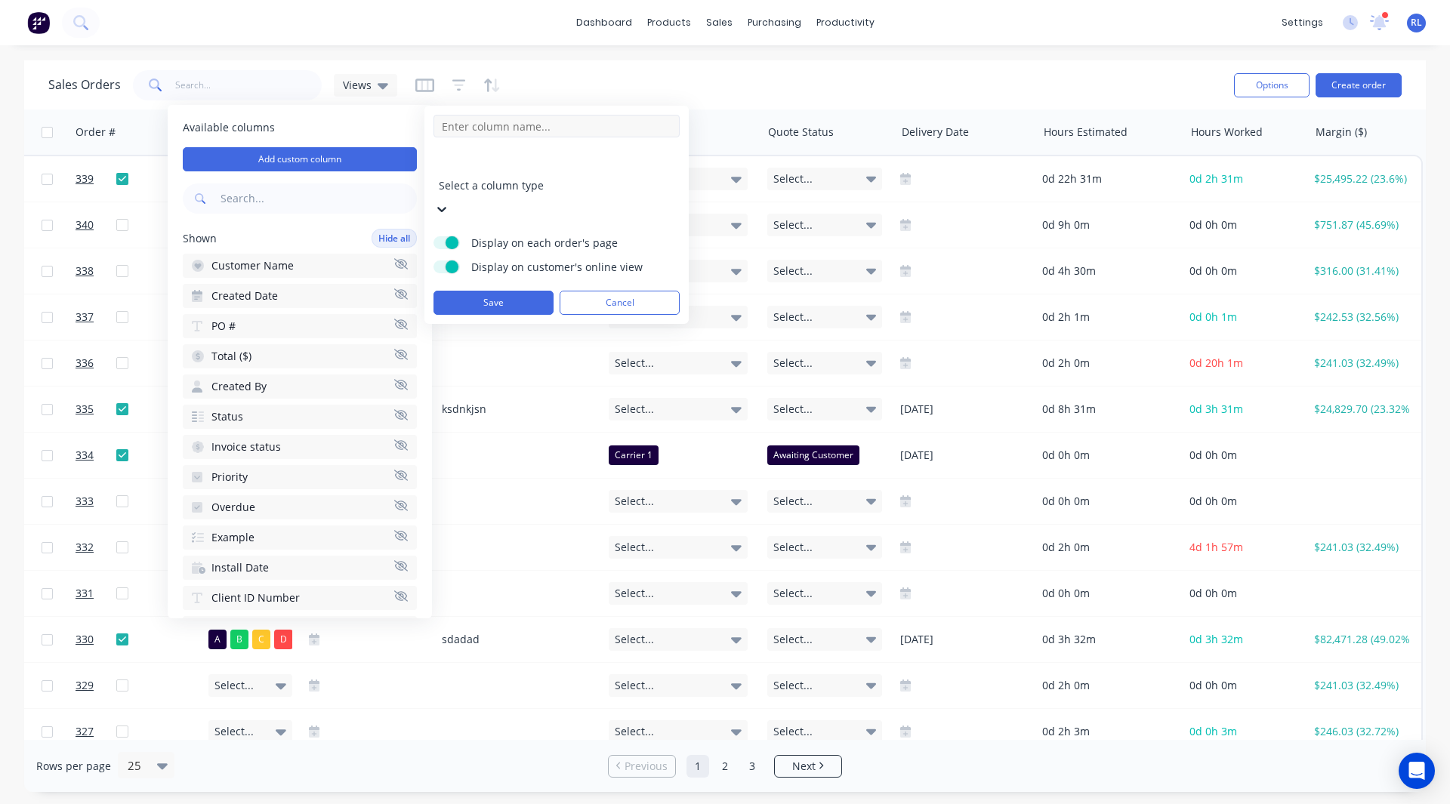
click at [510, 128] on input at bounding box center [556, 126] width 246 height 23
type input "VIN Number"
click at [495, 166] on div at bounding box center [547, 165] width 217 height 19
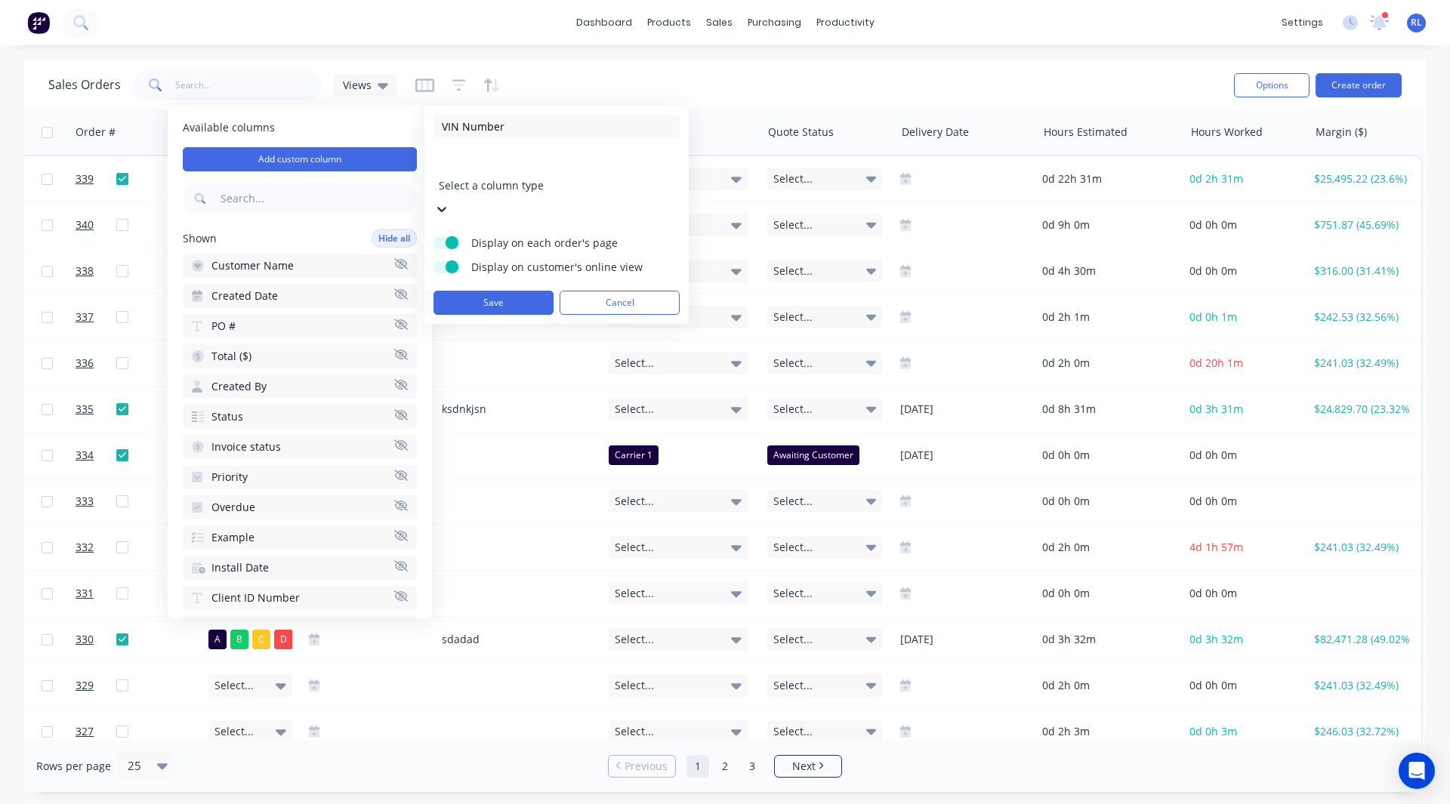
scroll to position [87, 0]
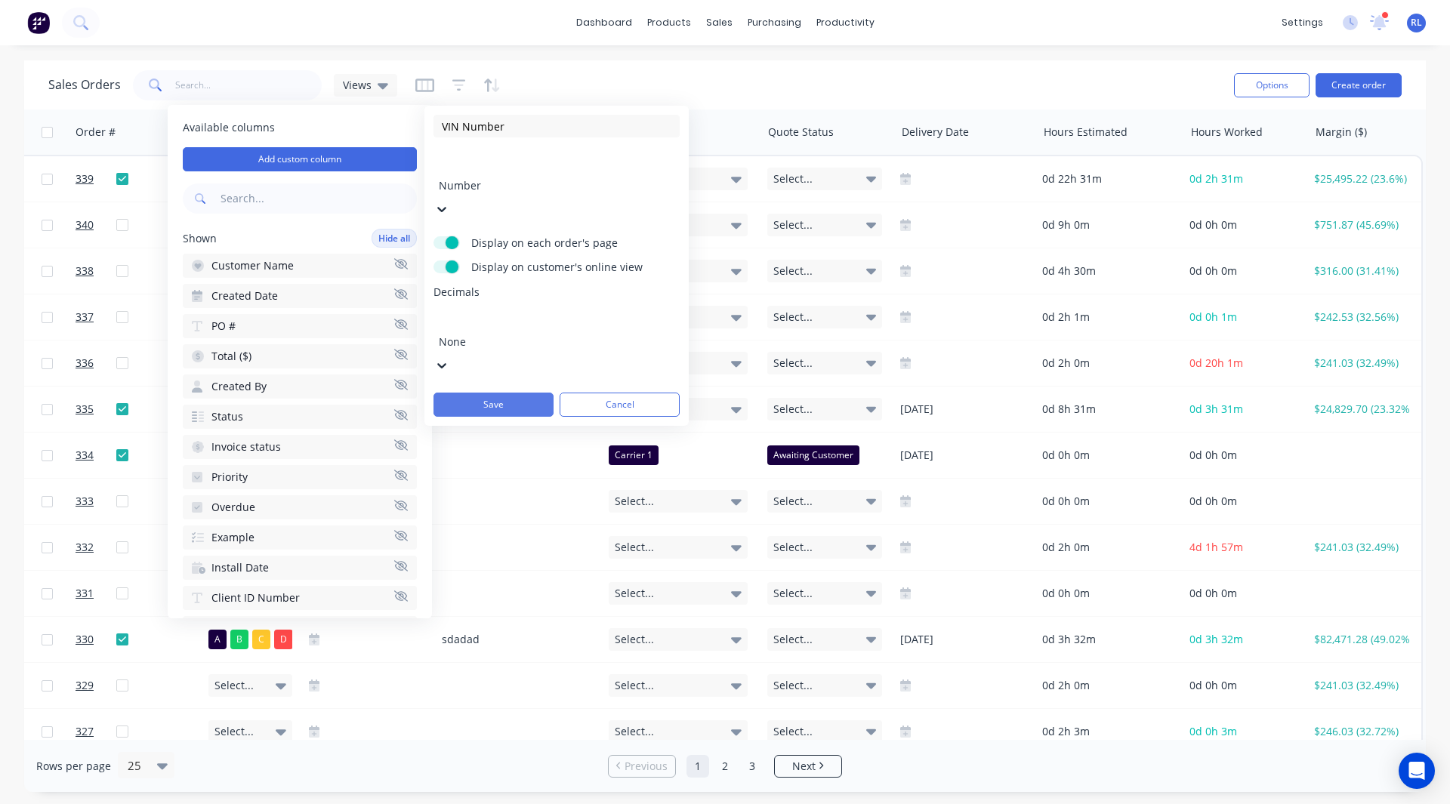
click at [496, 393] on button "Save" at bounding box center [493, 405] width 120 height 24
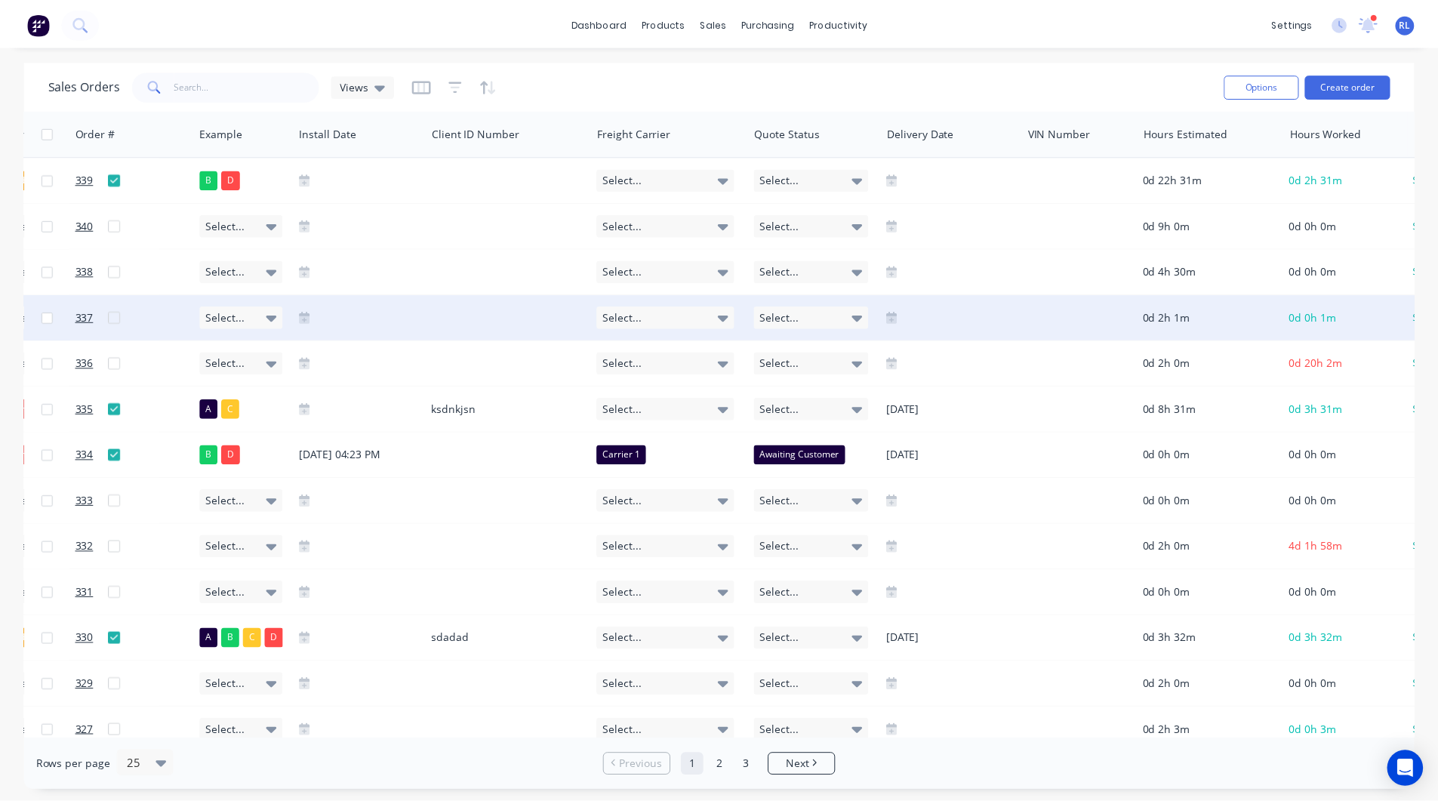
scroll to position [0, 1370]
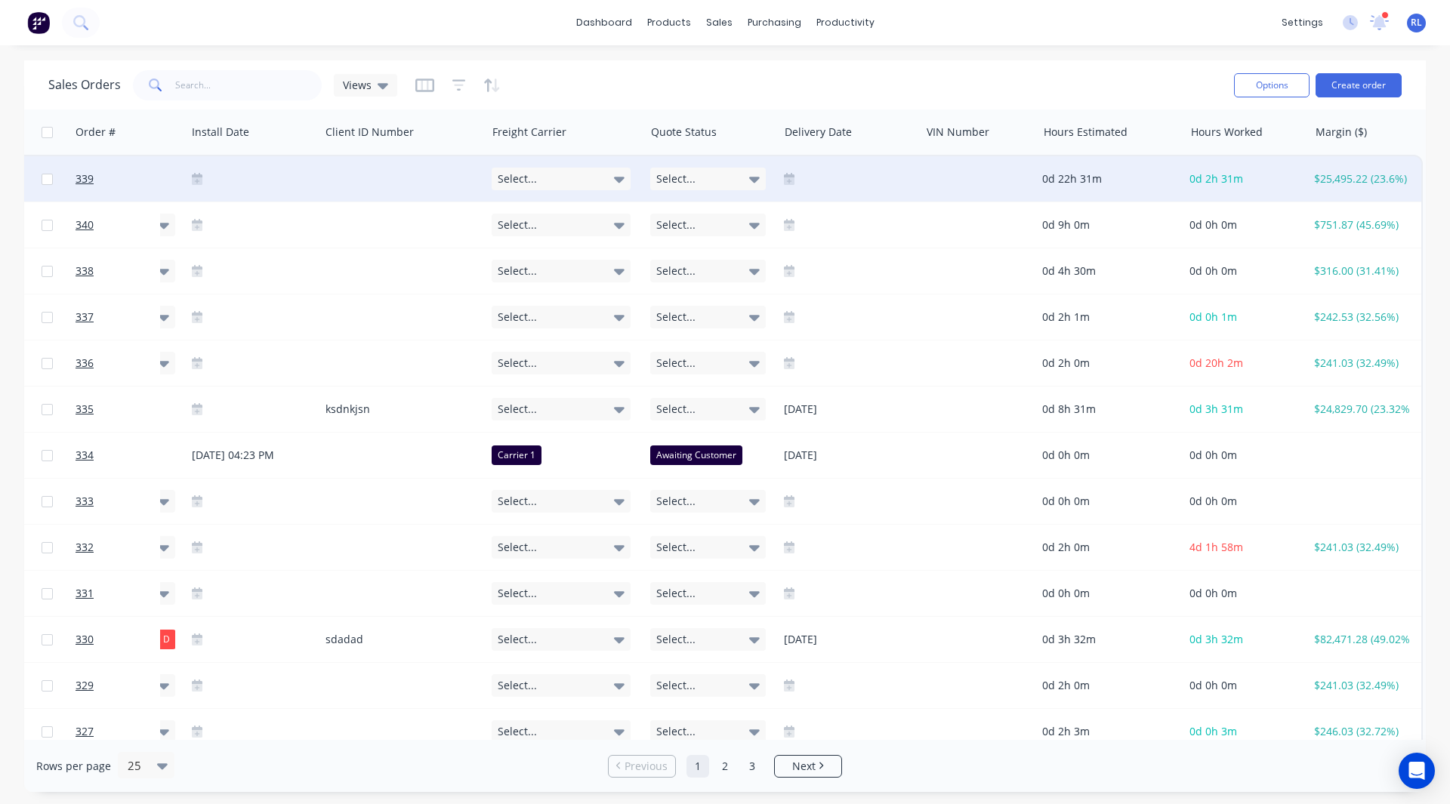
click at [956, 178] on div at bounding box center [977, 178] width 117 height 45
type input "1234"
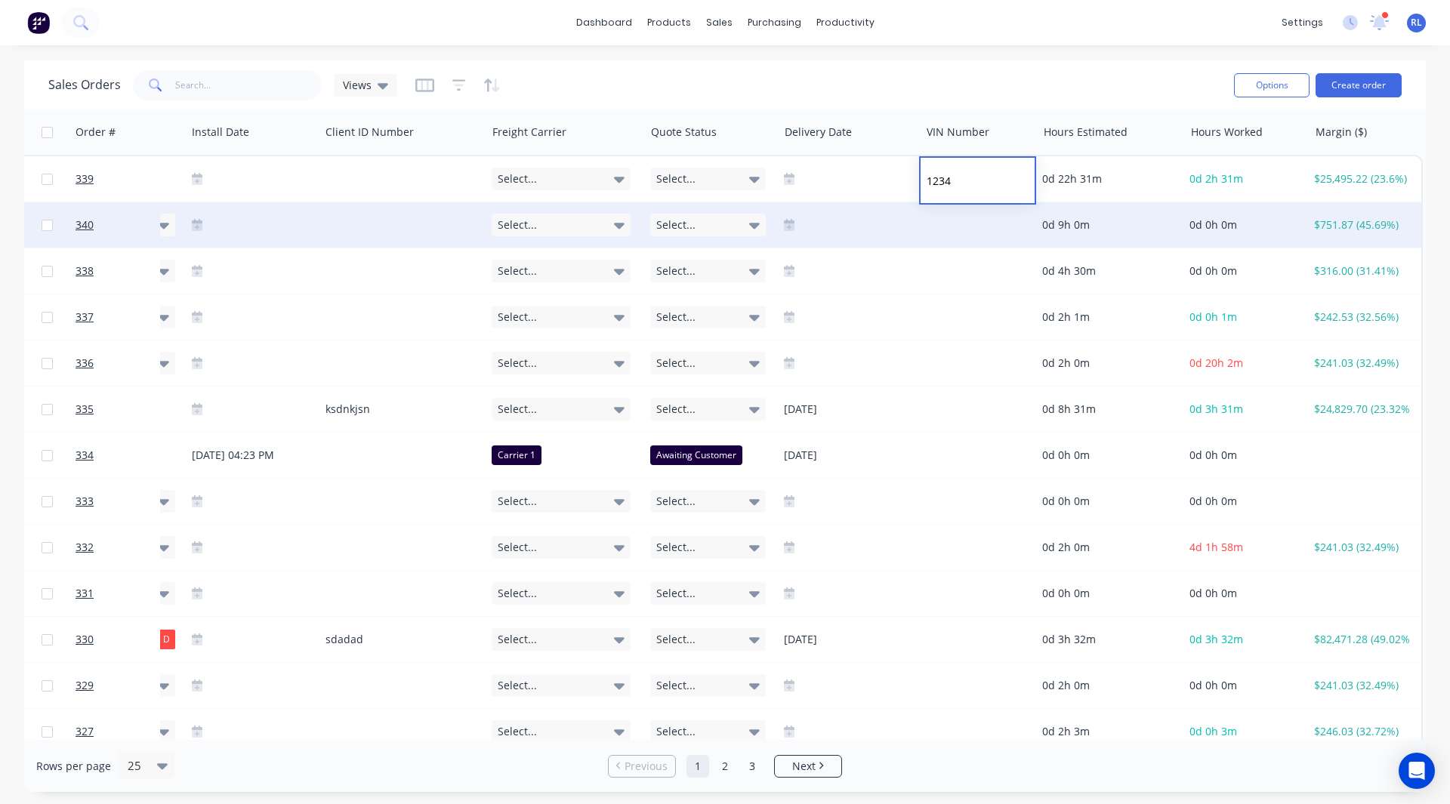
click at [937, 222] on div at bounding box center [977, 224] width 117 height 45
type input "3456"
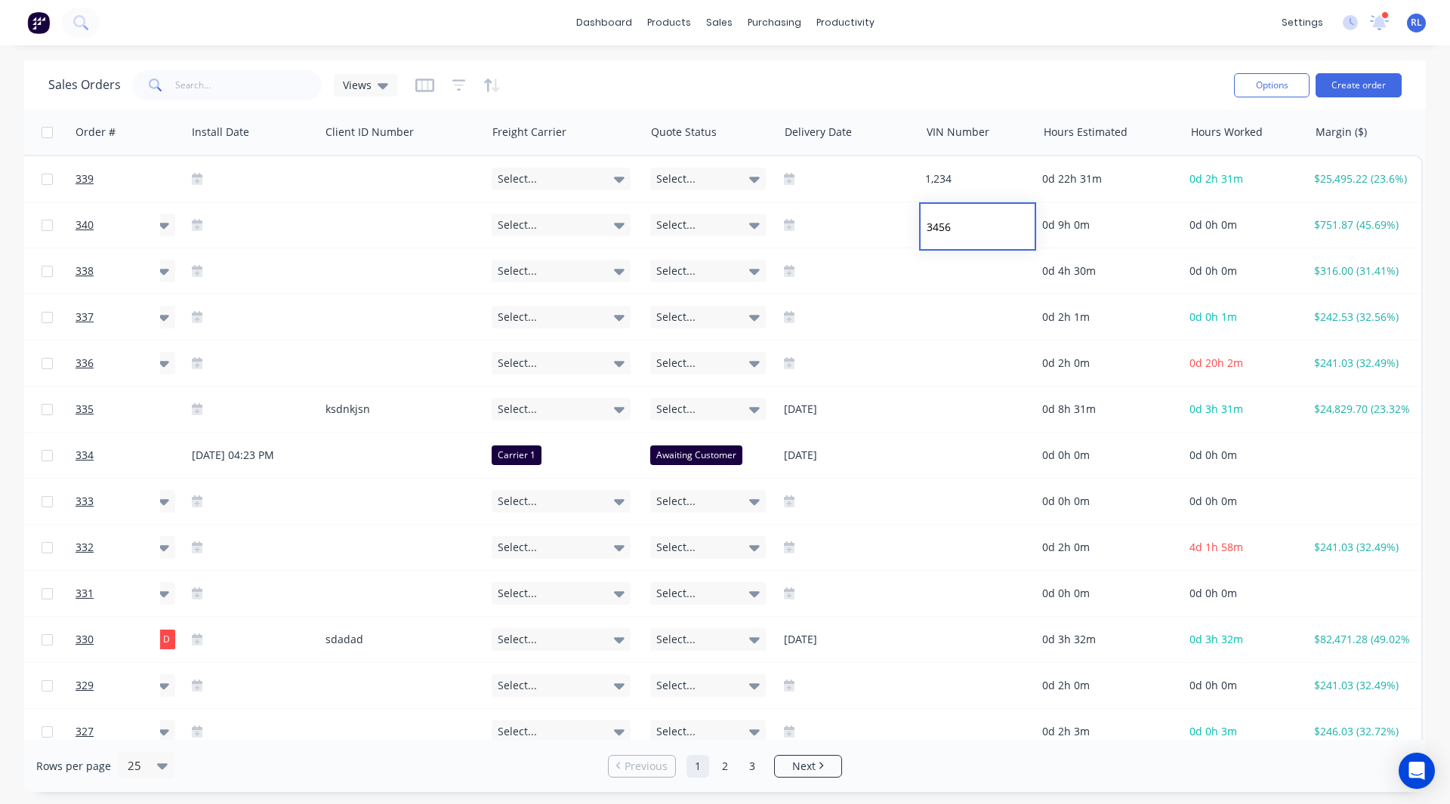
click at [916, 55] on div "dashboard products sales purchasing productivity dashboard products Product Cat…" at bounding box center [725, 402] width 1450 height 804
click at [30, 25] on img at bounding box center [38, 22] width 23 height 23
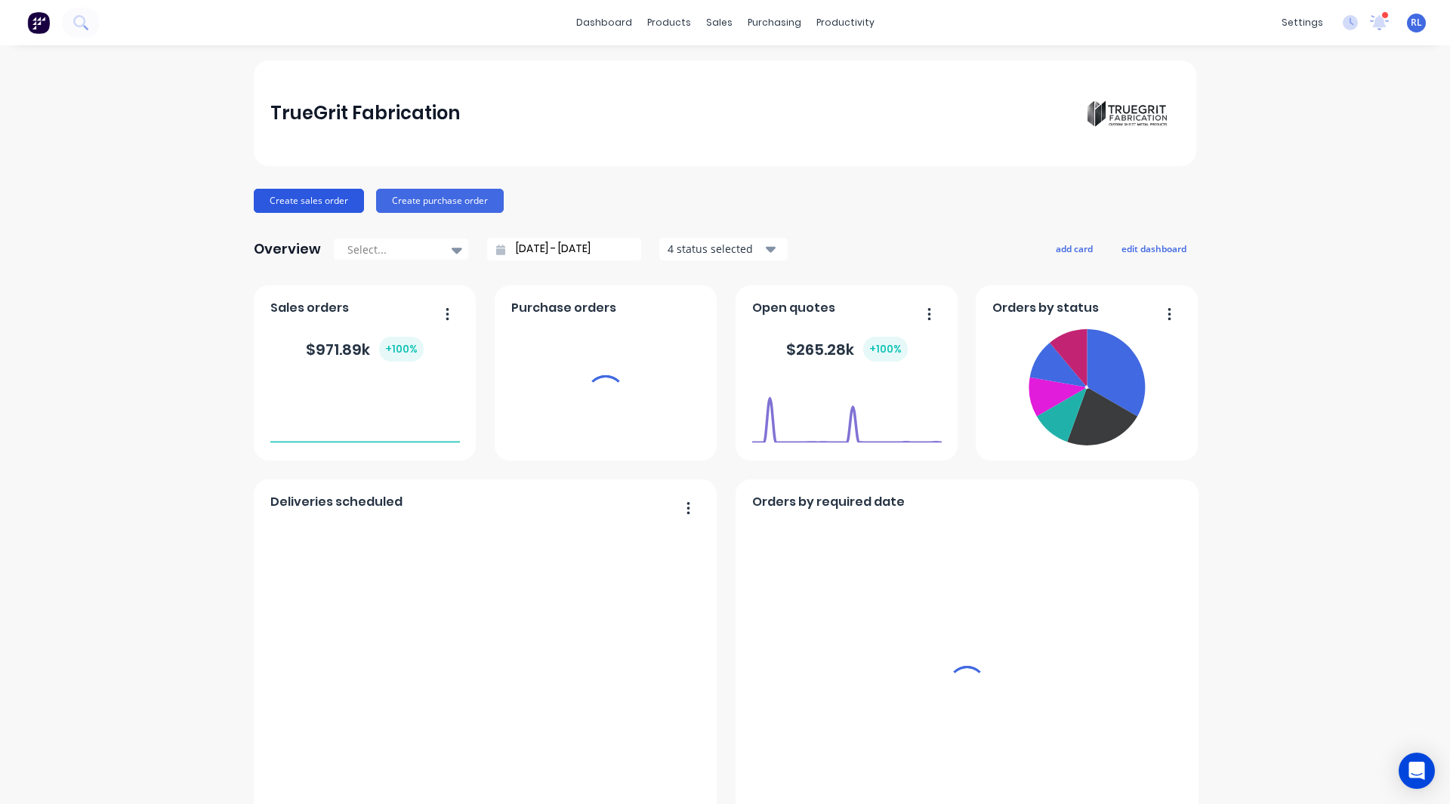
click at [338, 208] on button "Create sales order" at bounding box center [309, 201] width 110 height 24
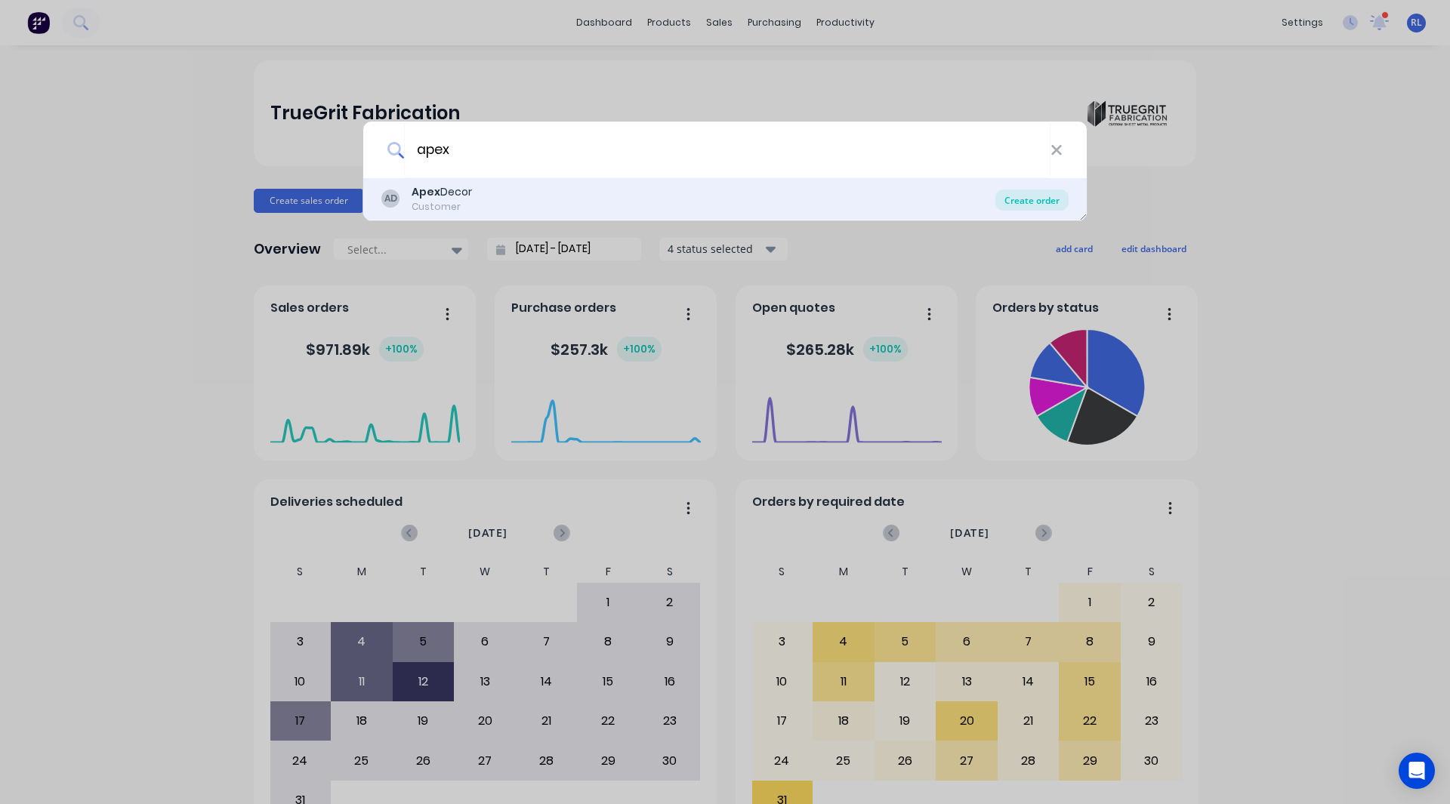
type input "apex"
click at [1025, 203] on div "Create order" at bounding box center [1031, 200] width 73 height 21
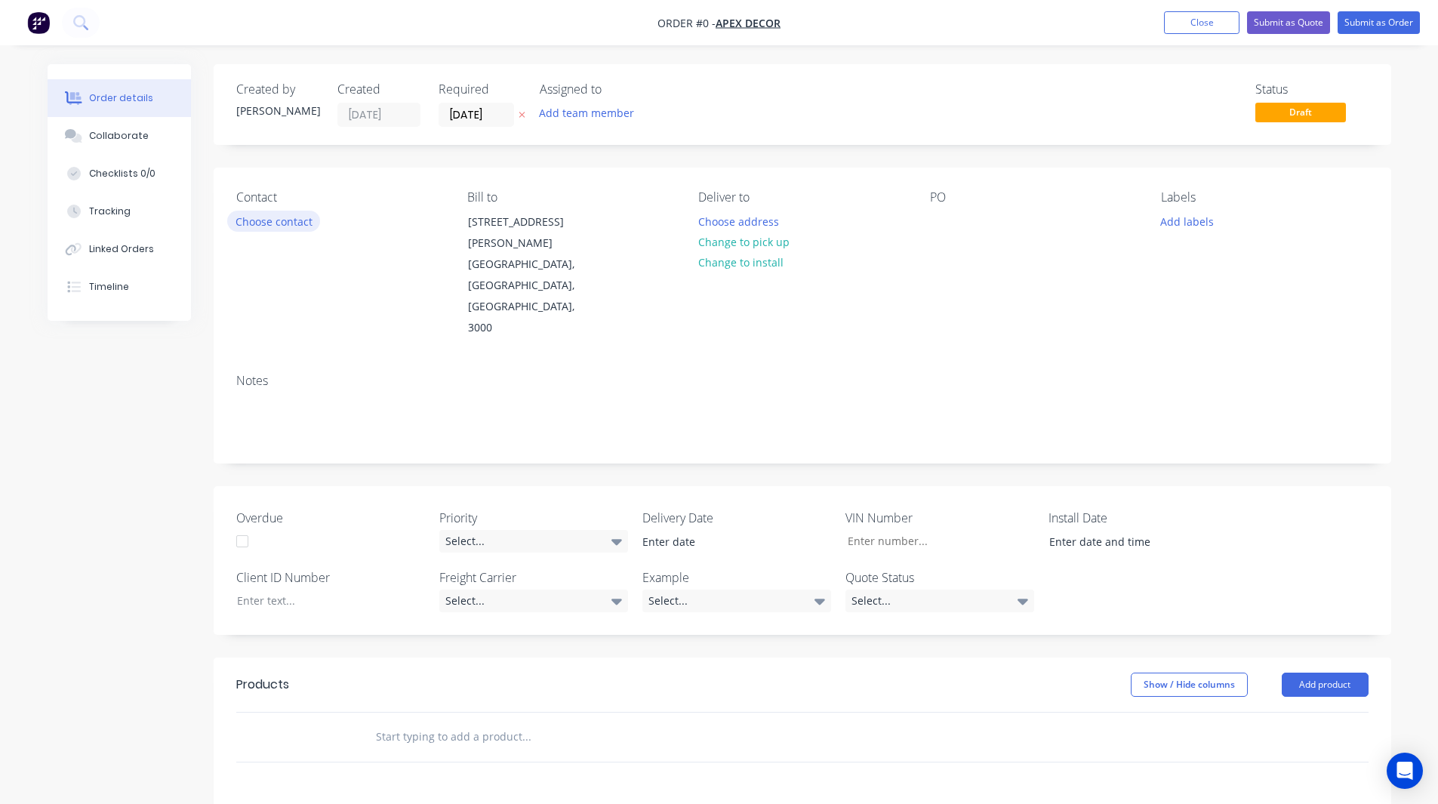
click at [288, 226] on button "Choose contact" at bounding box center [273, 221] width 93 height 20
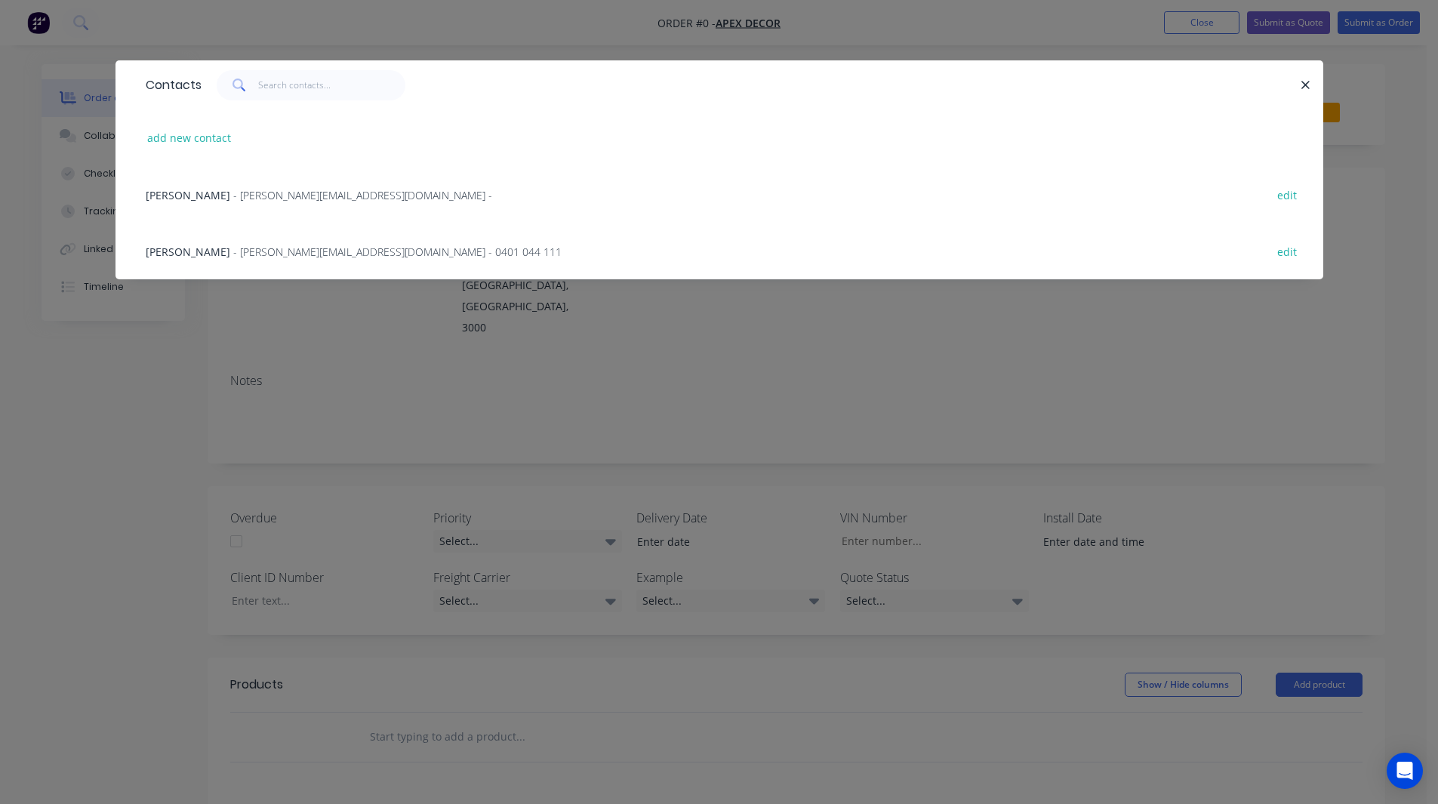
click at [233, 196] on span "- omar@factory.app -" at bounding box center [362, 195] width 259 height 14
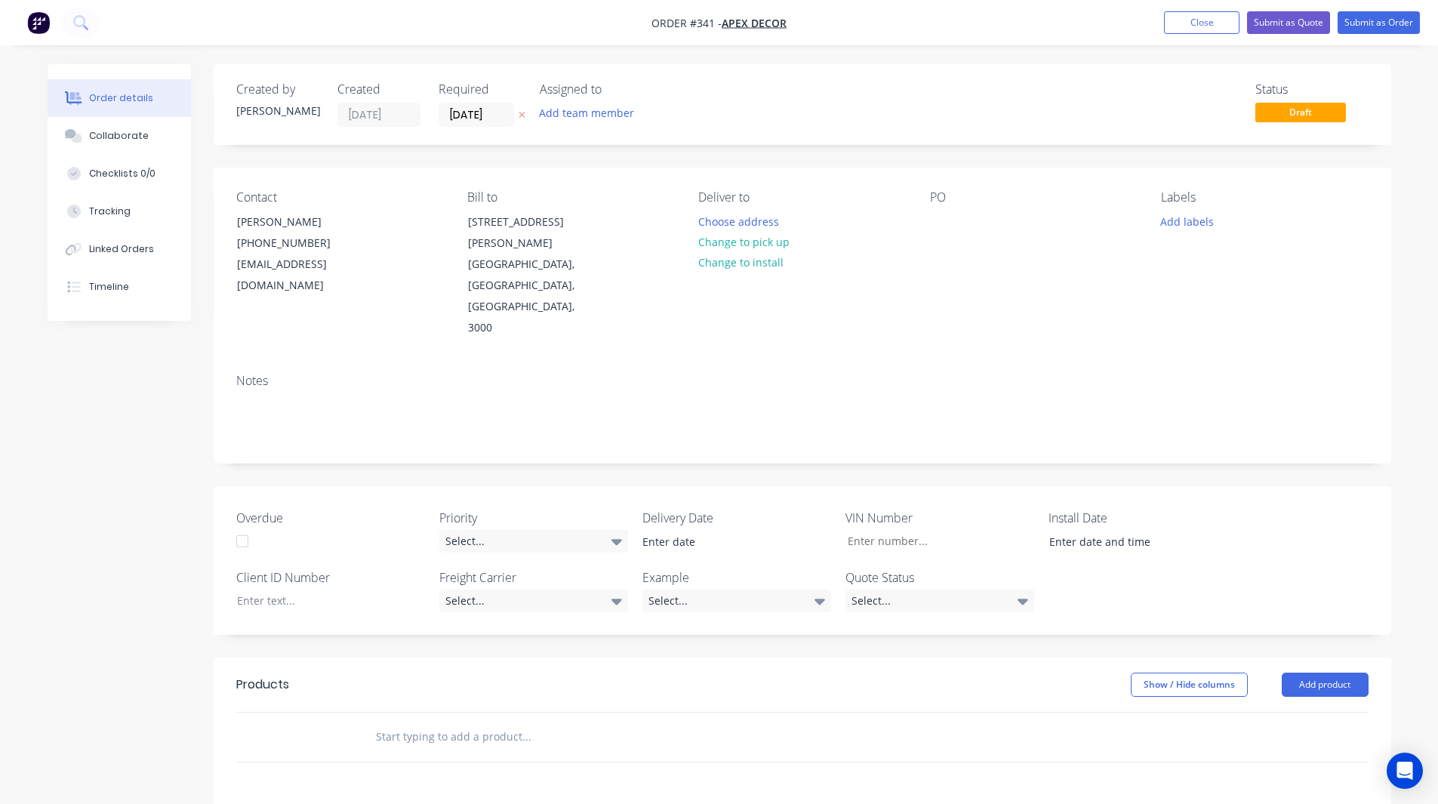
click at [116, 461] on div "Created by Rob Created 26/08/25 Required 26/08/25 Assigned to Add team member S…" at bounding box center [720, 605] width 1344 height 1083
click at [147, 418] on div "Created by Rob Created 26/08/25 Required 26/08/25 Assigned to Add team member S…" at bounding box center [720, 605] width 1344 height 1083
click at [707, 223] on button "Choose address" at bounding box center [738, 221] width 97 height 20
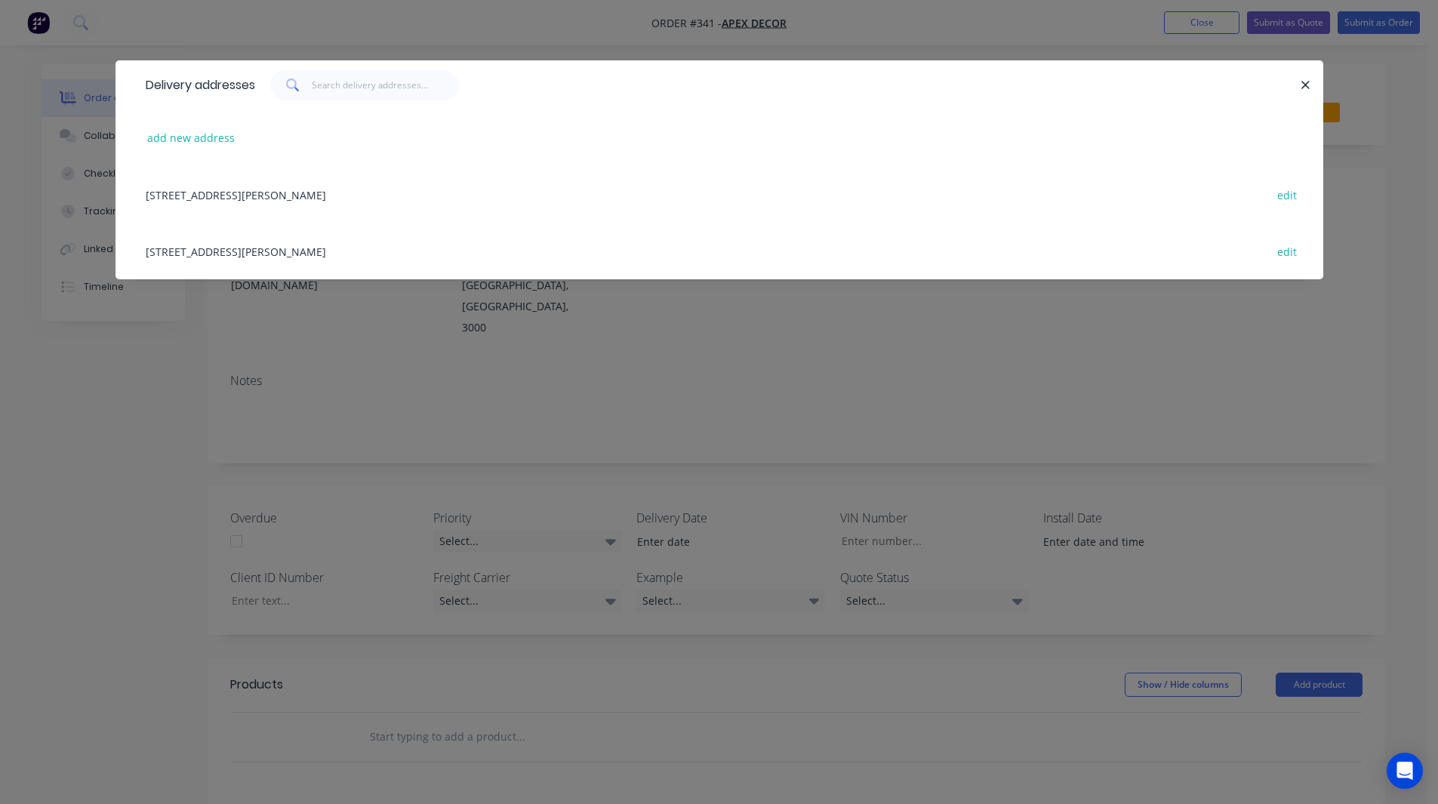
click at [261, 193] on div "789 Collins Street, Melbourne, Victoria, Australia, 3000 edit" at bounding box center [719, 194] width 1163 height 57
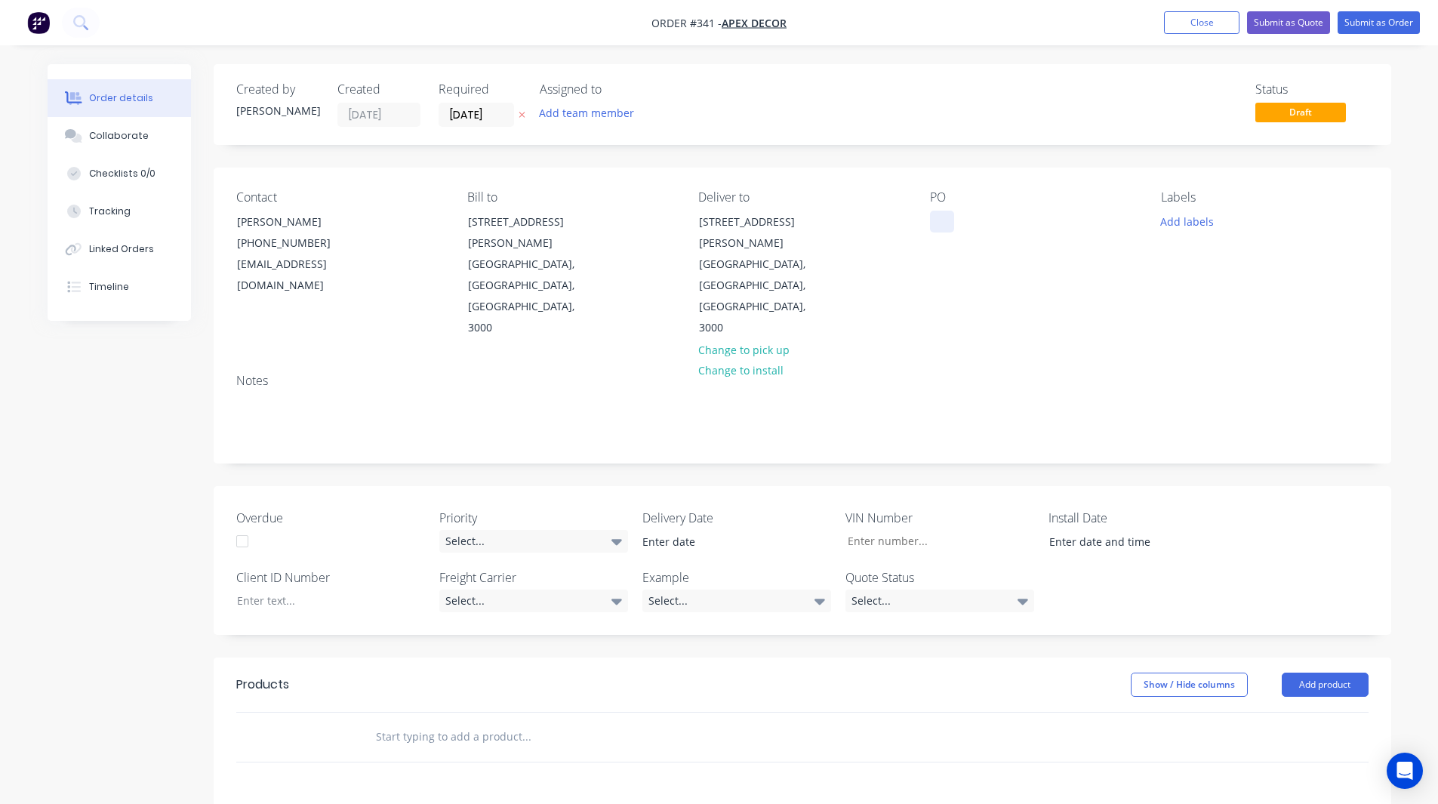
click at [938, 224] on div at bounding box center [942, 222] width 24 height 22
click at [955, 288] on div "Contact Jason (03) 9876 5432 omar@factory.app Bill to 789 Collins Street Melbou…" at bounding box center [803, 265] width 1178 height 194
click at [593, 108] on button "Add team member" at bounding box center [586, 113] width 111 height 20
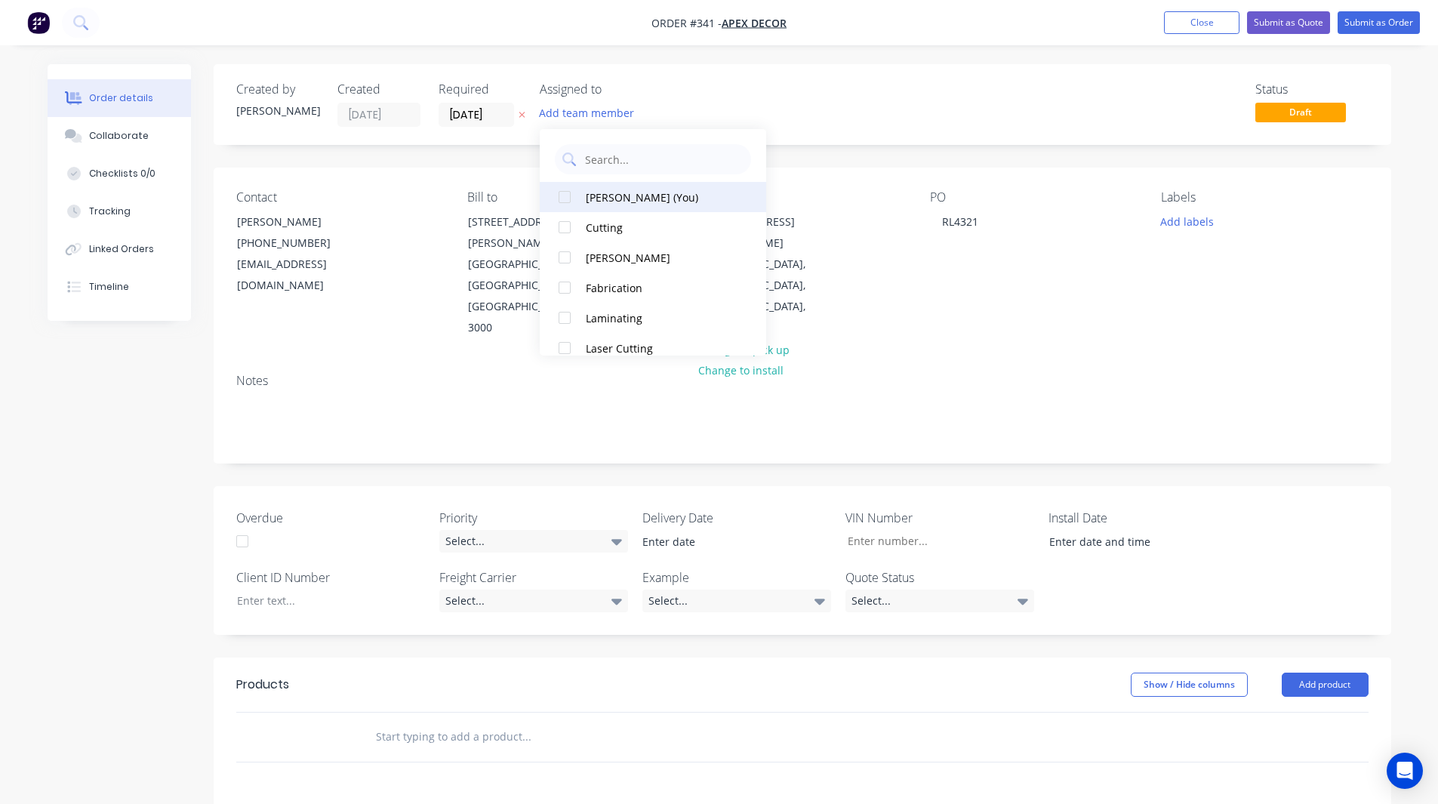
click at [566, 193] on div at bounding box center [565, 197] width 30 height 30
click at [566, 251] on div at bounding box center [565, 257] width 30 height 30
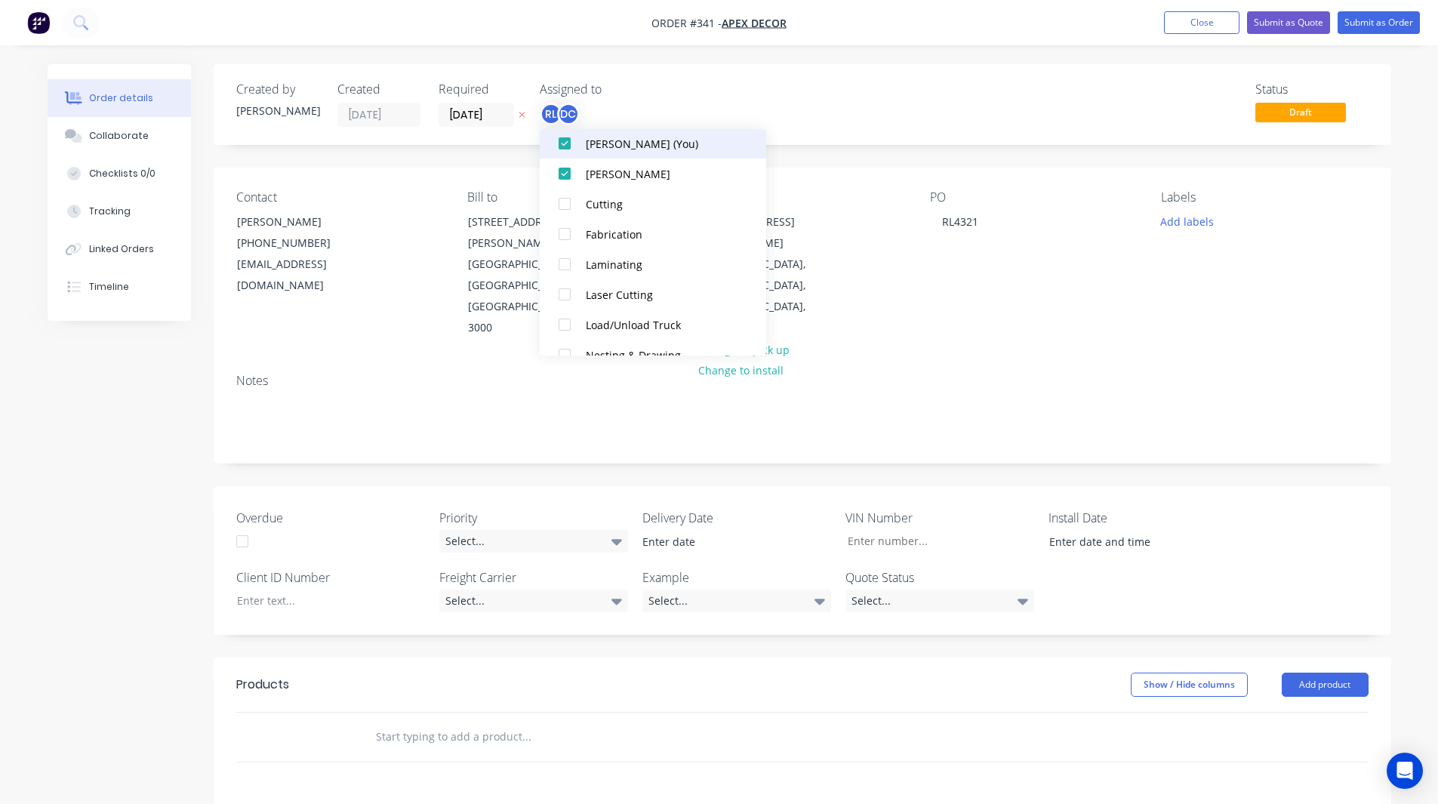
scroll to position [55, 0]
click at [564, 233] on div at bounding box center [565, 232] width 30 height 30
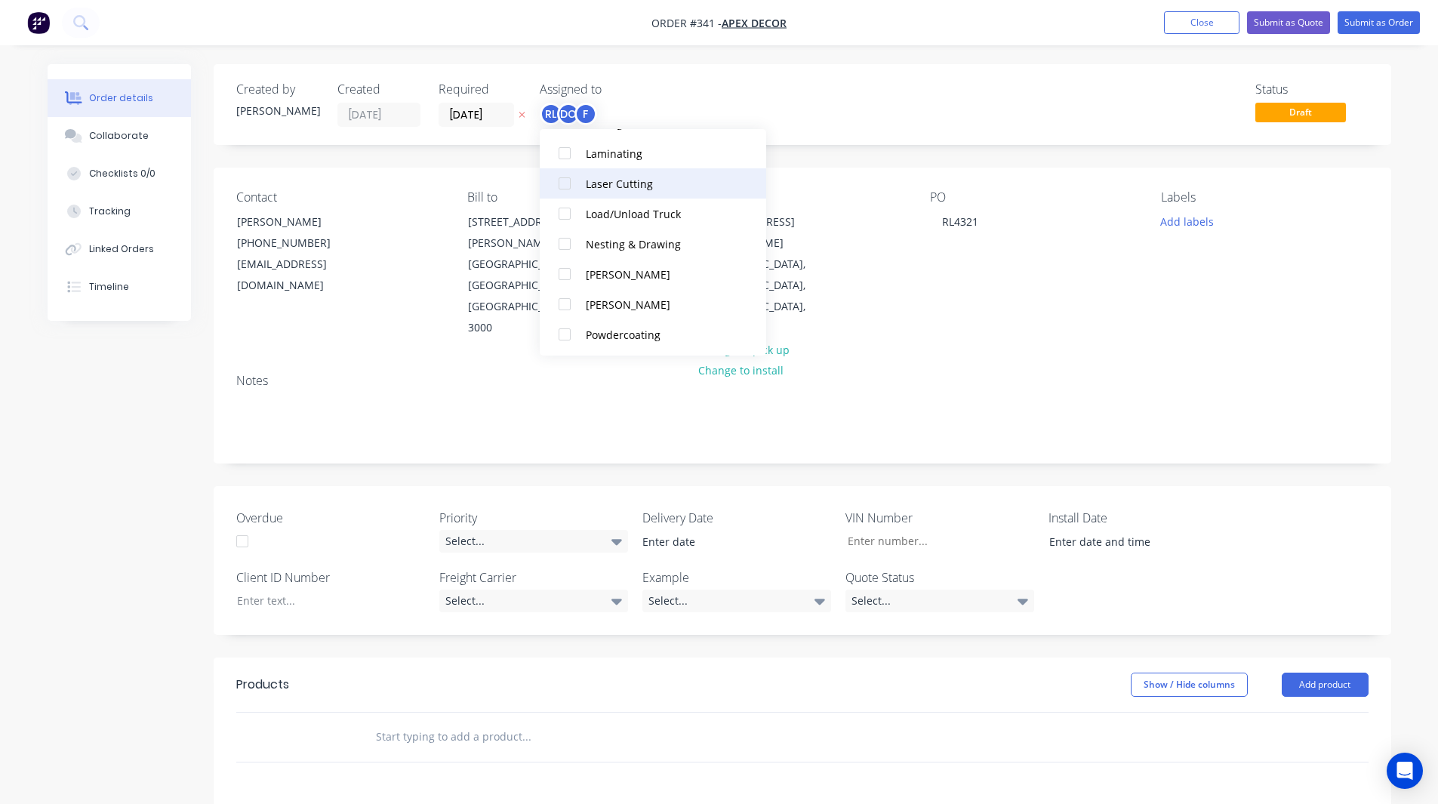
click at [563, 180] on div at bounding box center [565, 183] width 30 height 30
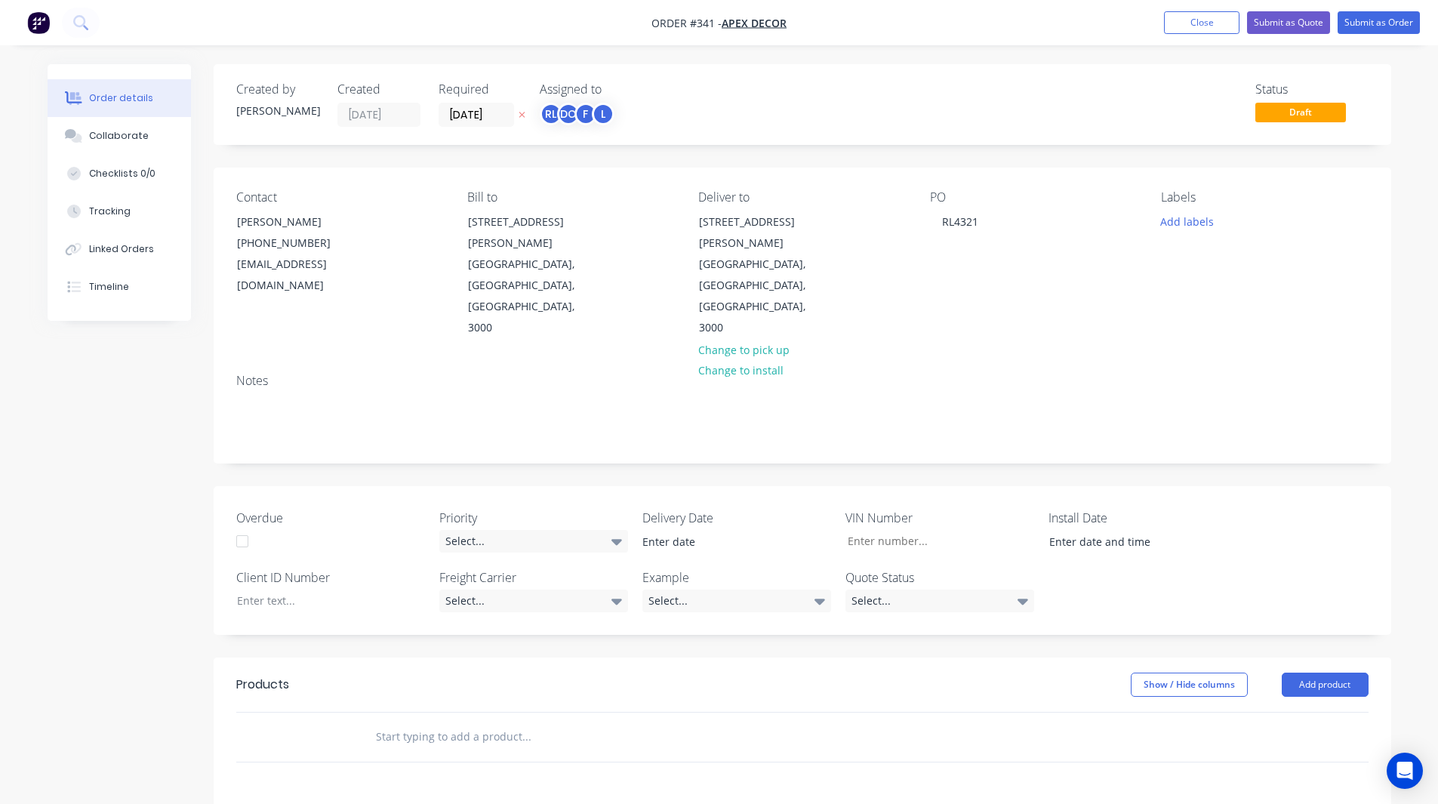
click at [177, 384] on div "Created by Rob Created 26/08/25 Required 26/08/25 Assigned to RL DC F L Status …" at bounding box center [720, 605] width 1344 height 1083
click at [1187, 217] on button "Add labels" at bounding box center [1187, 221] width 69 height 20
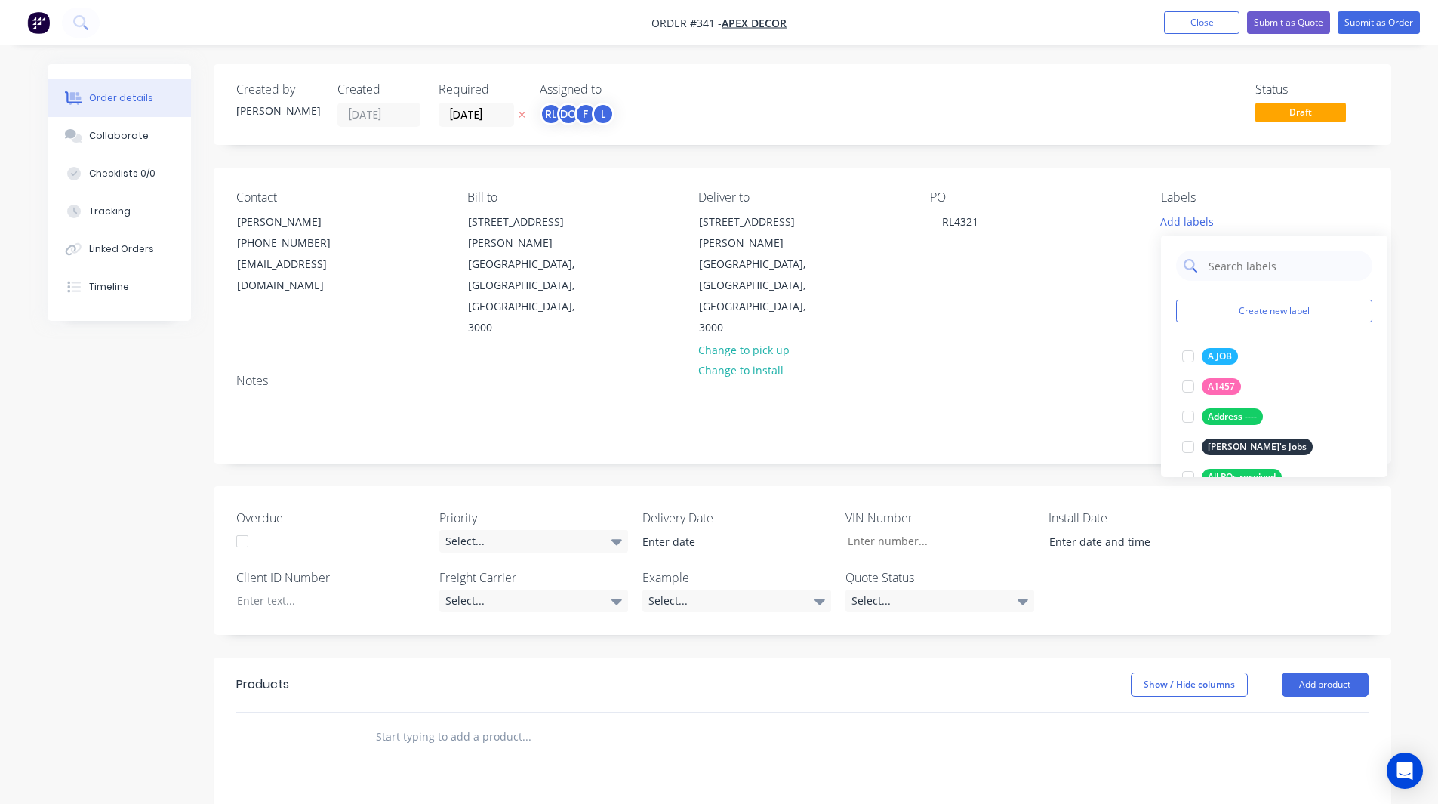
click at [1230, 273] on input "text" at bounding box center [1286, 266] width 158 height 30
click at [1188, 355] on div at bounding box center [1188, 356] width 30 height 30
click at [1231, 255] on input "urgent" at bounding box center [1286, 258] width 158 height 30
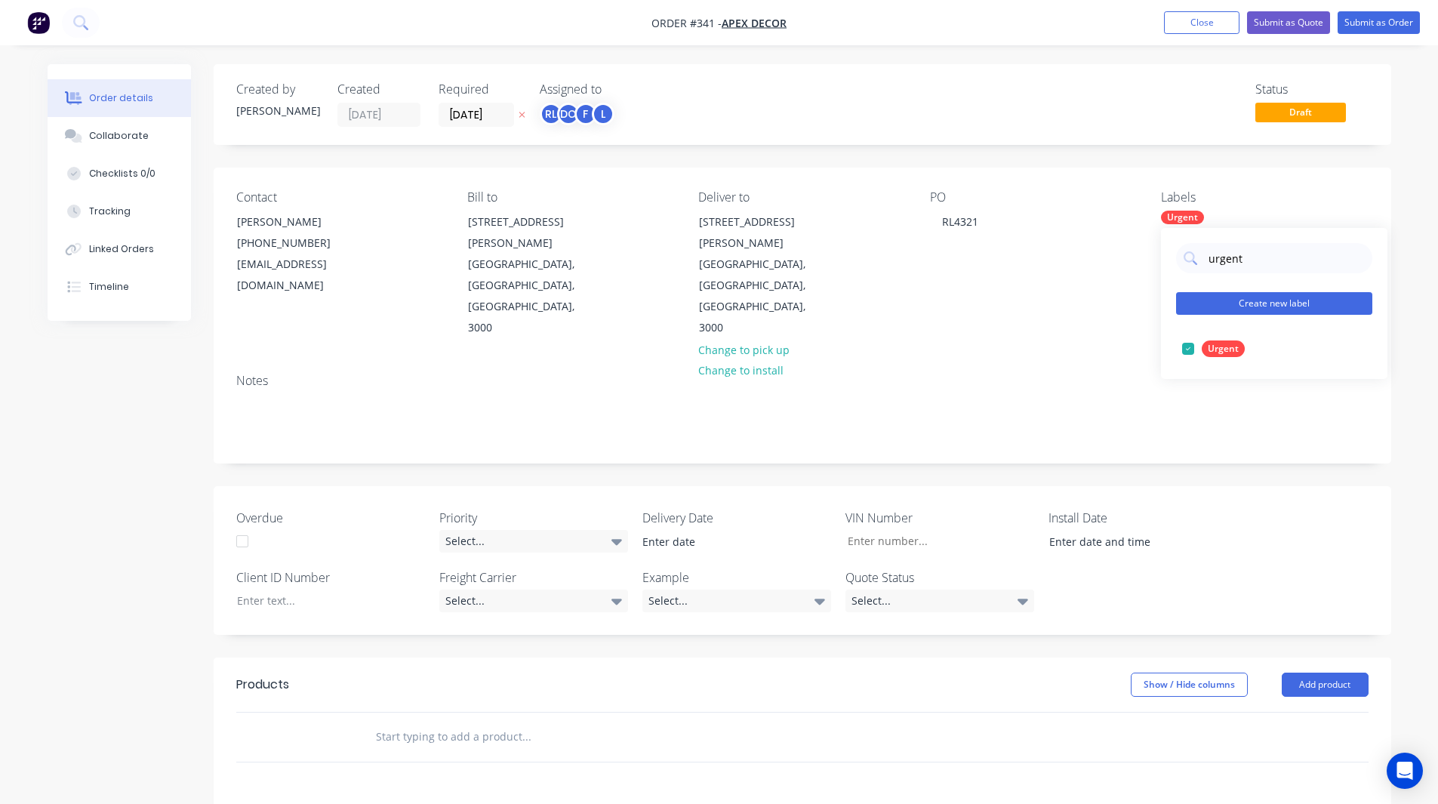
type input "urgent"
click at [1242, 301] on button "Create new label" at bounding box center [1274, 303] width 196 height 23
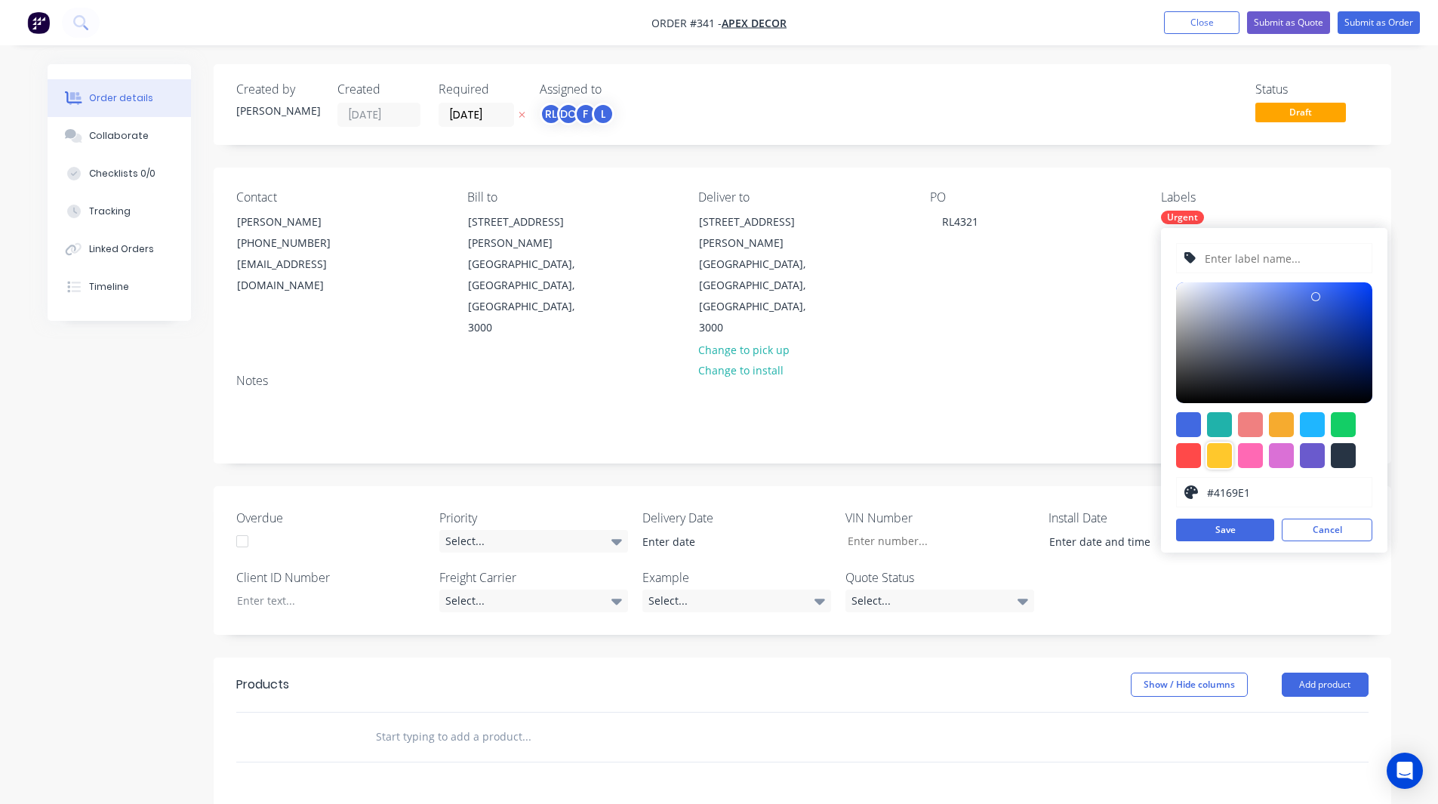
click at [1219, 445] on div at bounding box center [1219, 455] width 25 height 25
type input "#FFC82C"
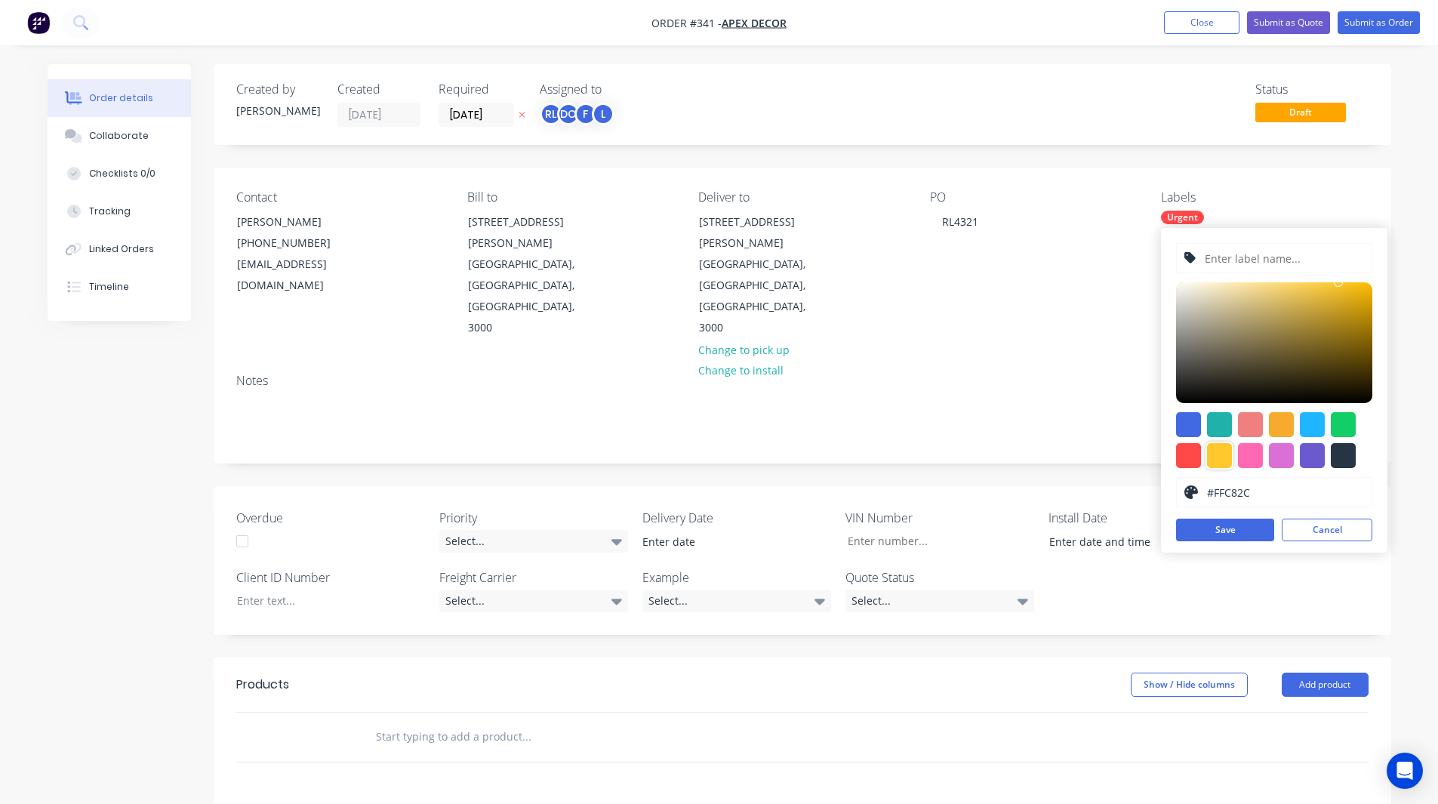
click at [1228, 265] on input "text" at bounding box center [1284, 258] width 161 height 29
type input "[PERSON_NAME]'s Jobs"
click at [1225, 522] on button "Save" at bounding box center [1225, 530] width 98 height 23
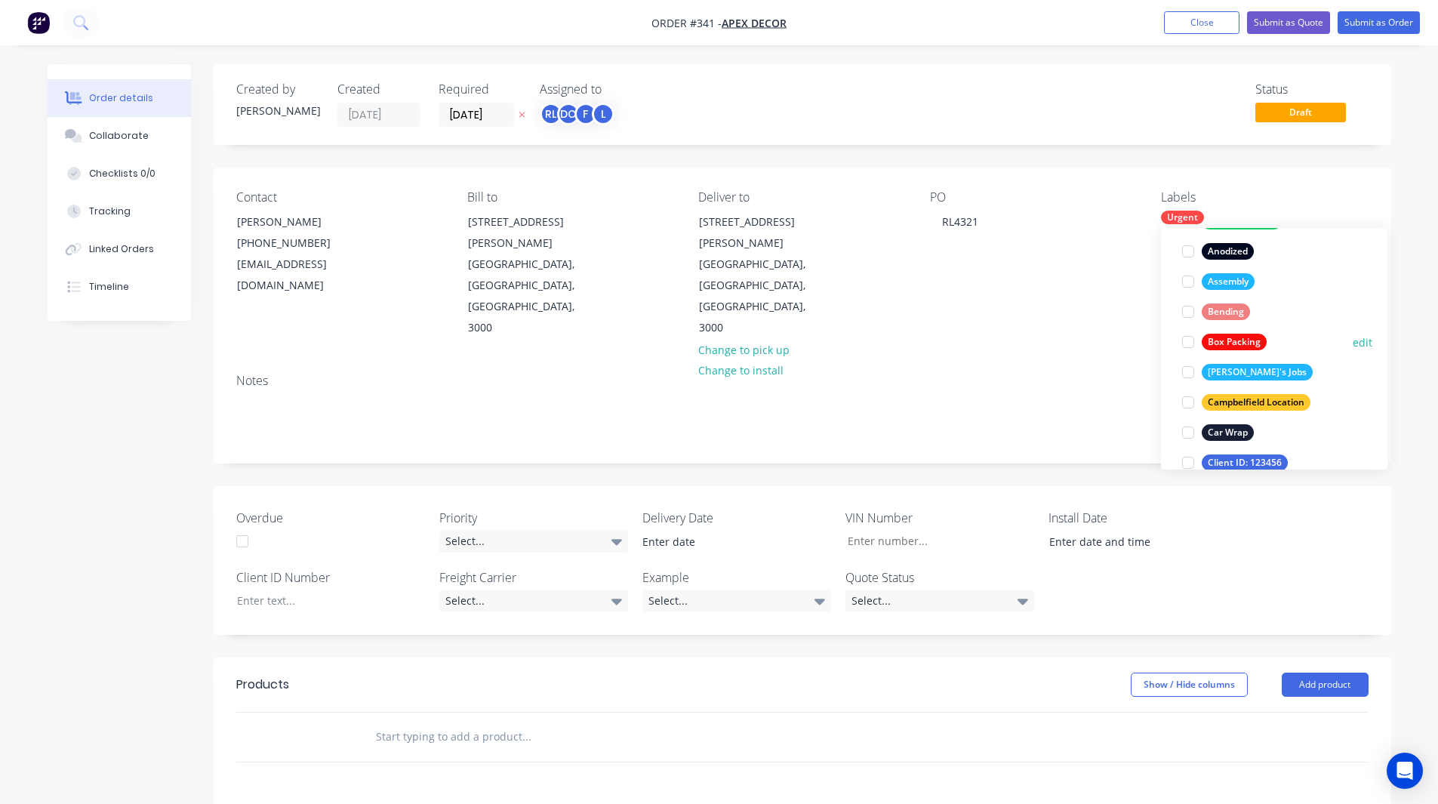
scroll to position [406, 0]
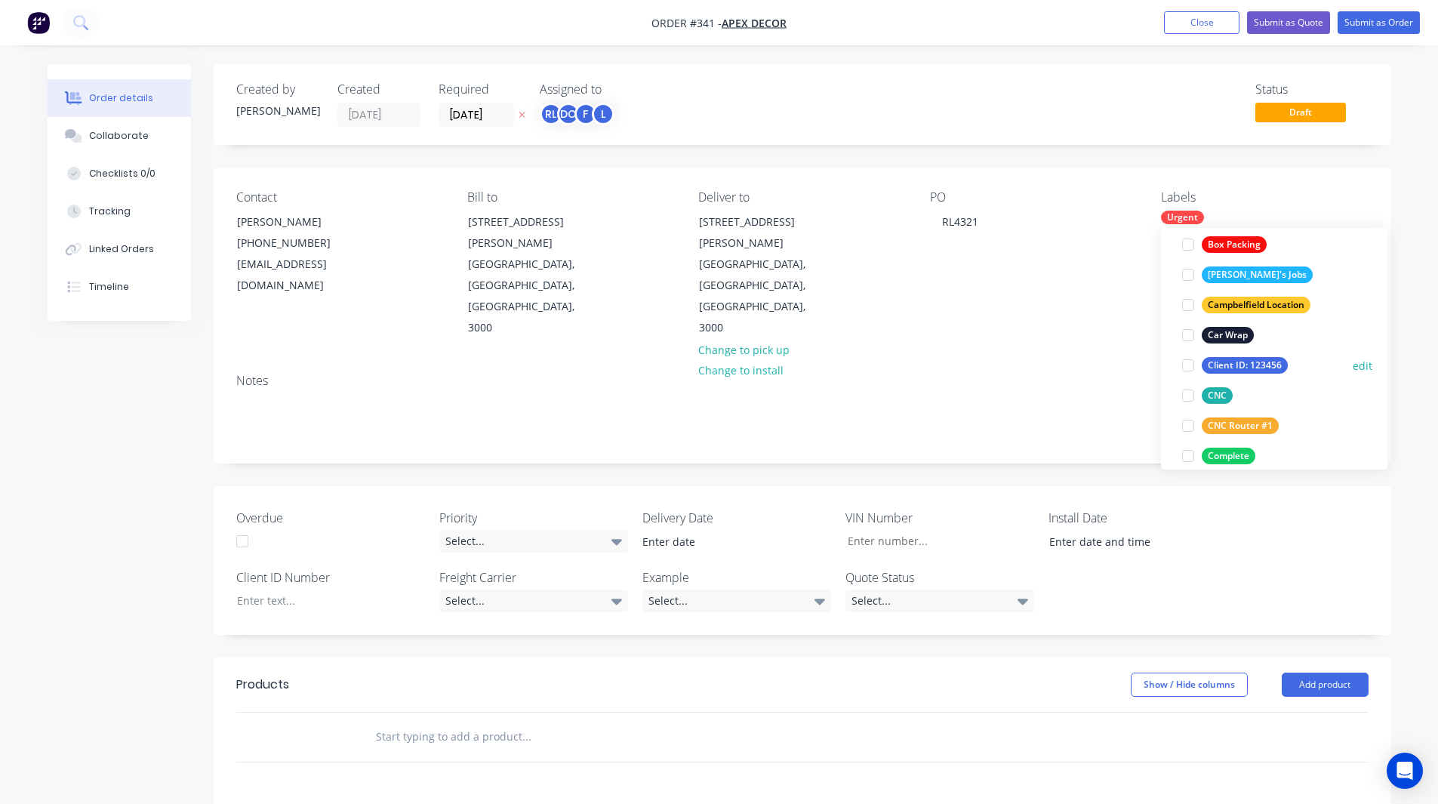
click at [1190, 361] on div at bounding box center [1188, 365] width 30 height 30
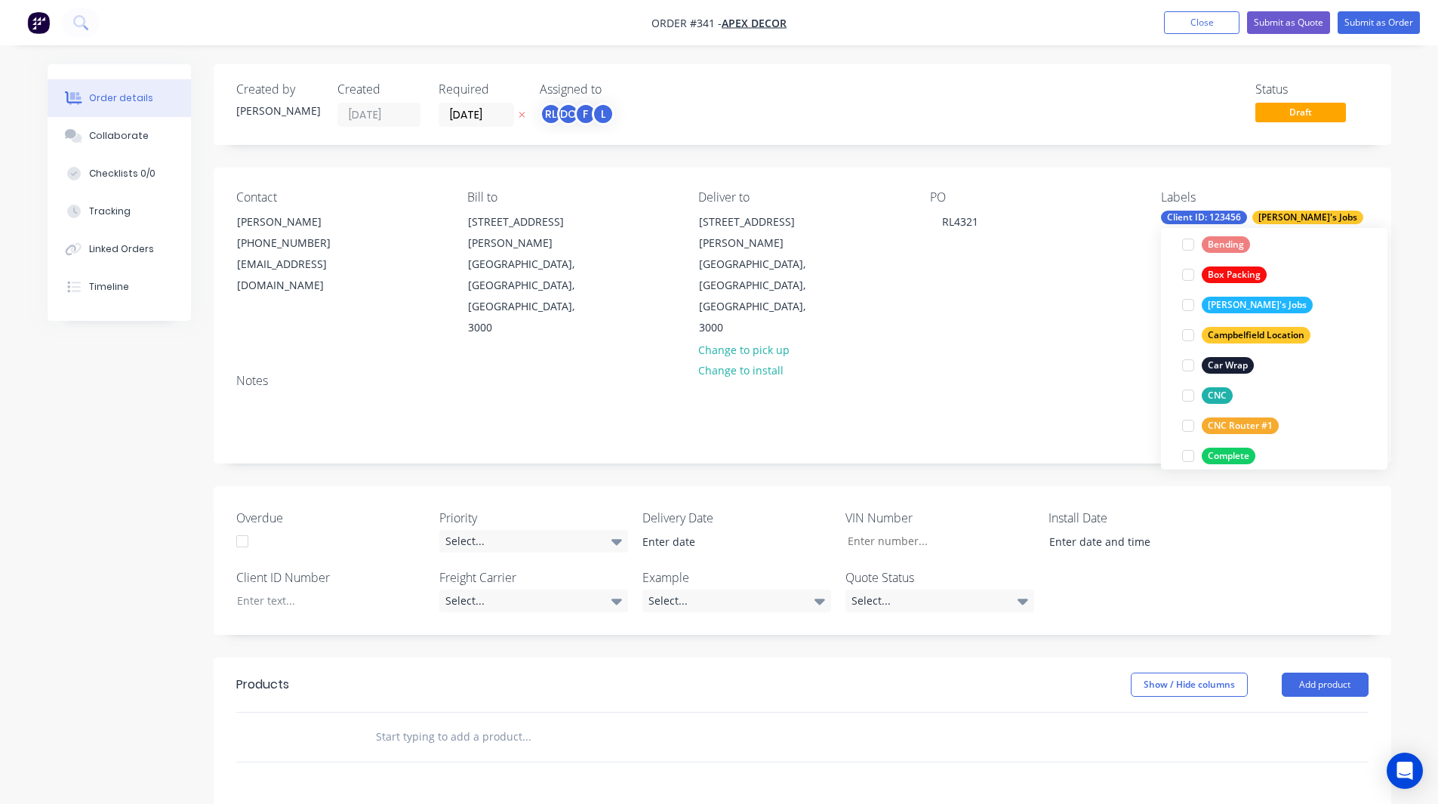
scroll to position [0, 0]
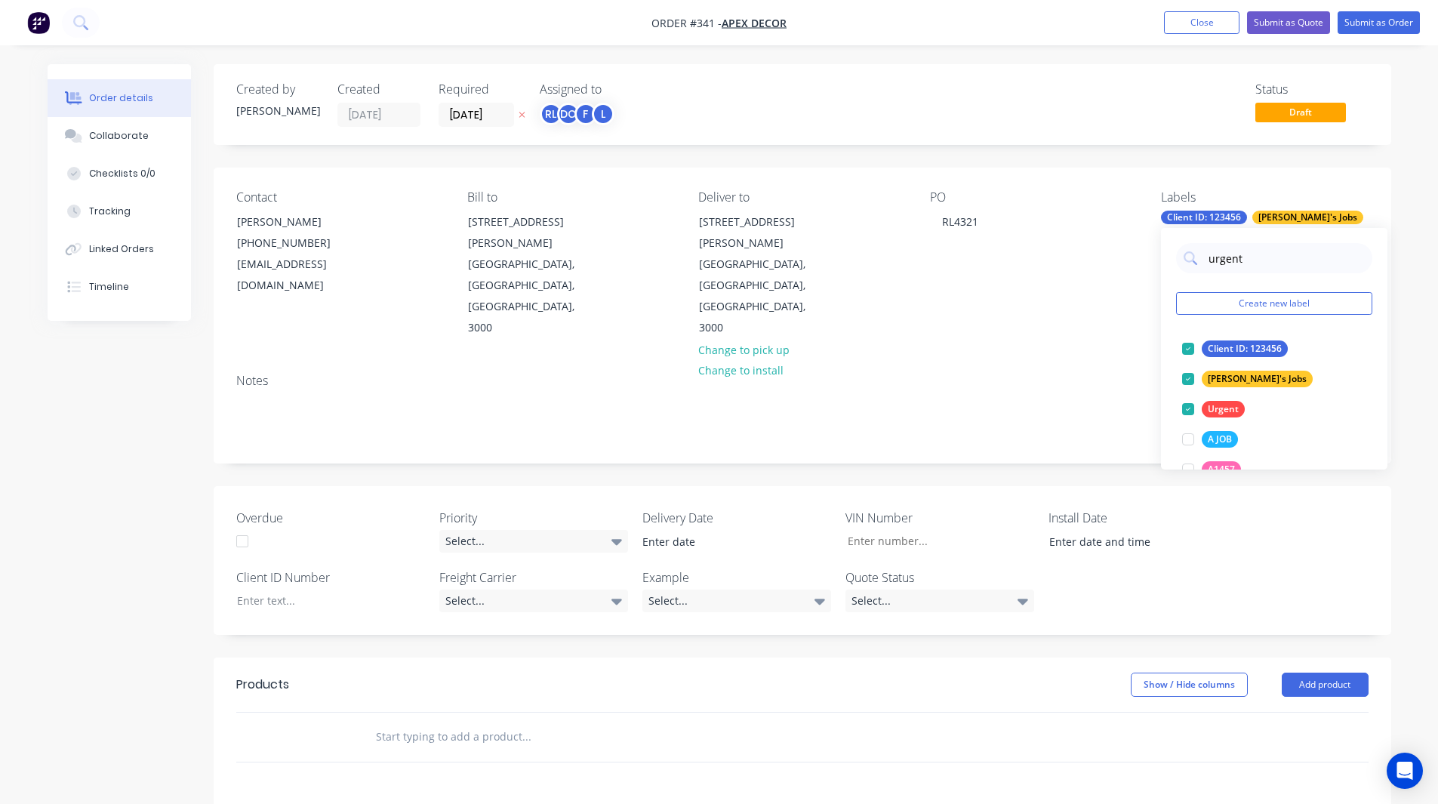
click at [1408, 355] on div "Order details Collaborate Checklists 0/0 Tracking Linked Orders Timeline Order …" at bounding box center [719, 574] width 1438 height 1148
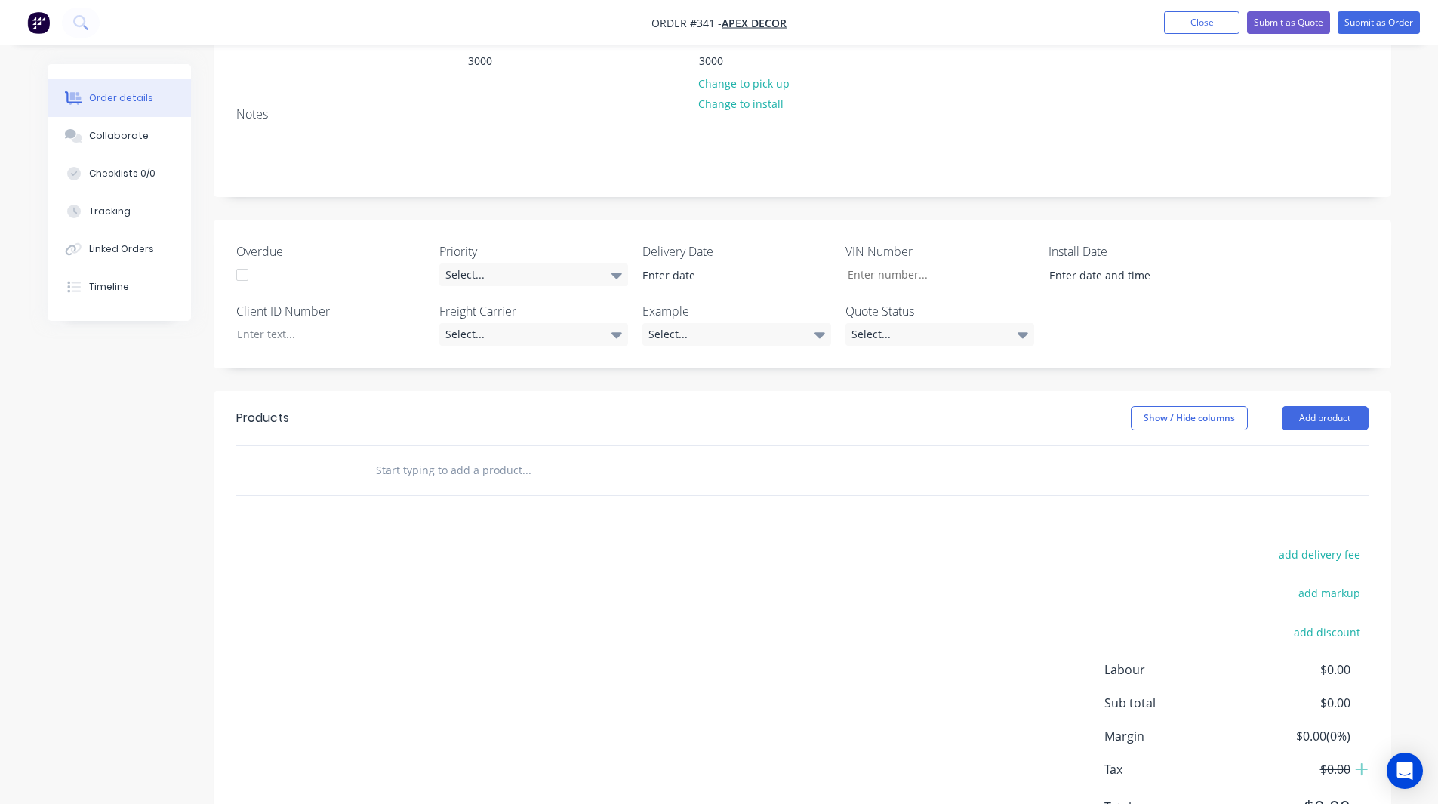
scroll to position [267, 0]
click at [245, 259] on div at bounding box center [242, 274] width 30 height 30
click at [502, 263] on div "Select..." at bounding box center [533, 274] width 189 height 23
drag, startPoint x: 741, startPoint y: 203, endPoint x: 1162, endPoint y: 277, distance: 427.0
drag, startPoint x: 1162, startPoint y: 277, endPoint x: 889, endPoint y: 204, distance: 282.2
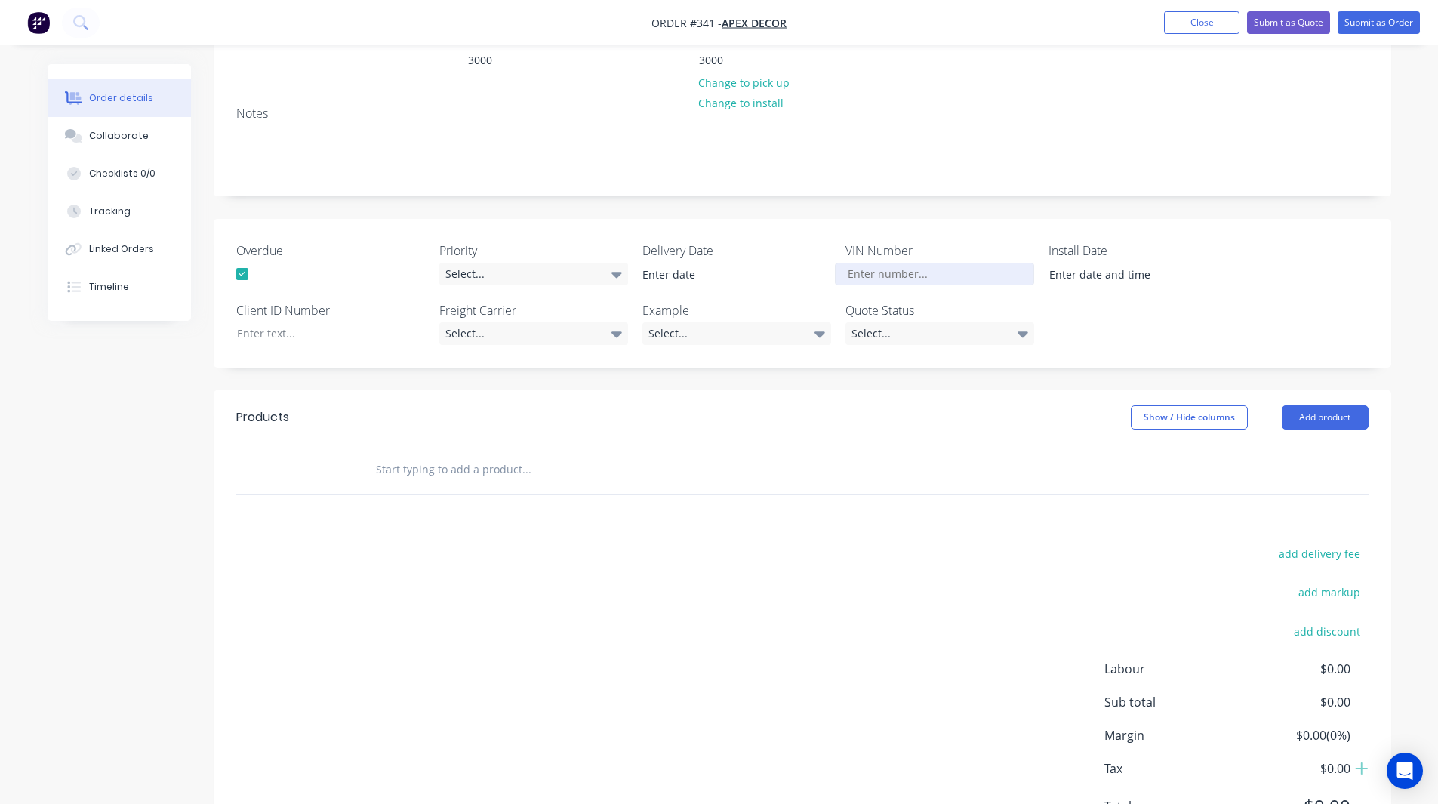
drag, startPoint x: 889, startPoint y: 204, endPoint x: 849, endPoint y: 219, distance: 43.5
click at [849, 263] on input "Overdue" at bounding box center [934, 274] width 199 height 23
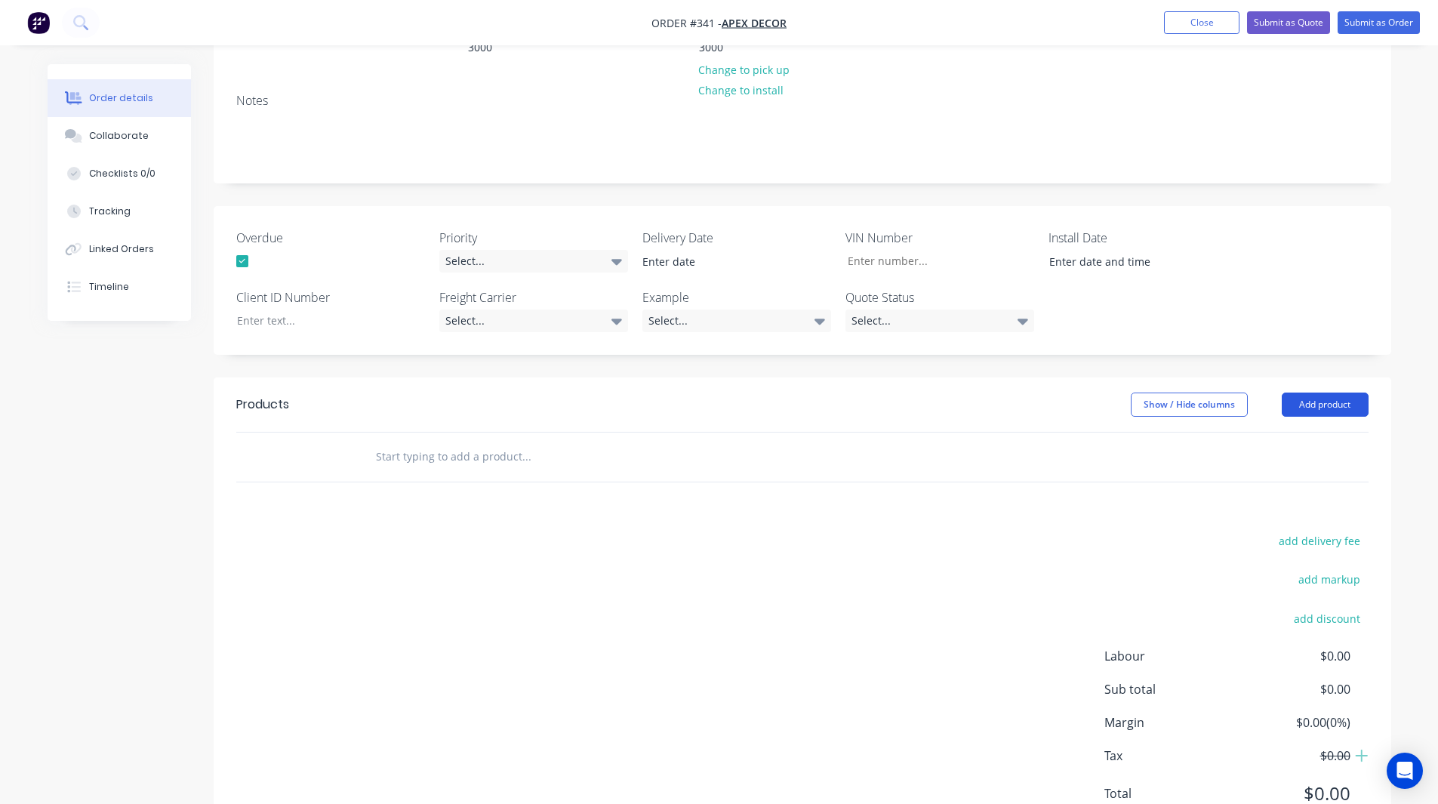
drag, startPoint x: 1332, startPoint y: 334, endPoint x: 1351, endPoint y: 340, distance: 19.6
click at [1351, 393] on button "Add product" at bounding box center [1325, 405] width 87 height 24
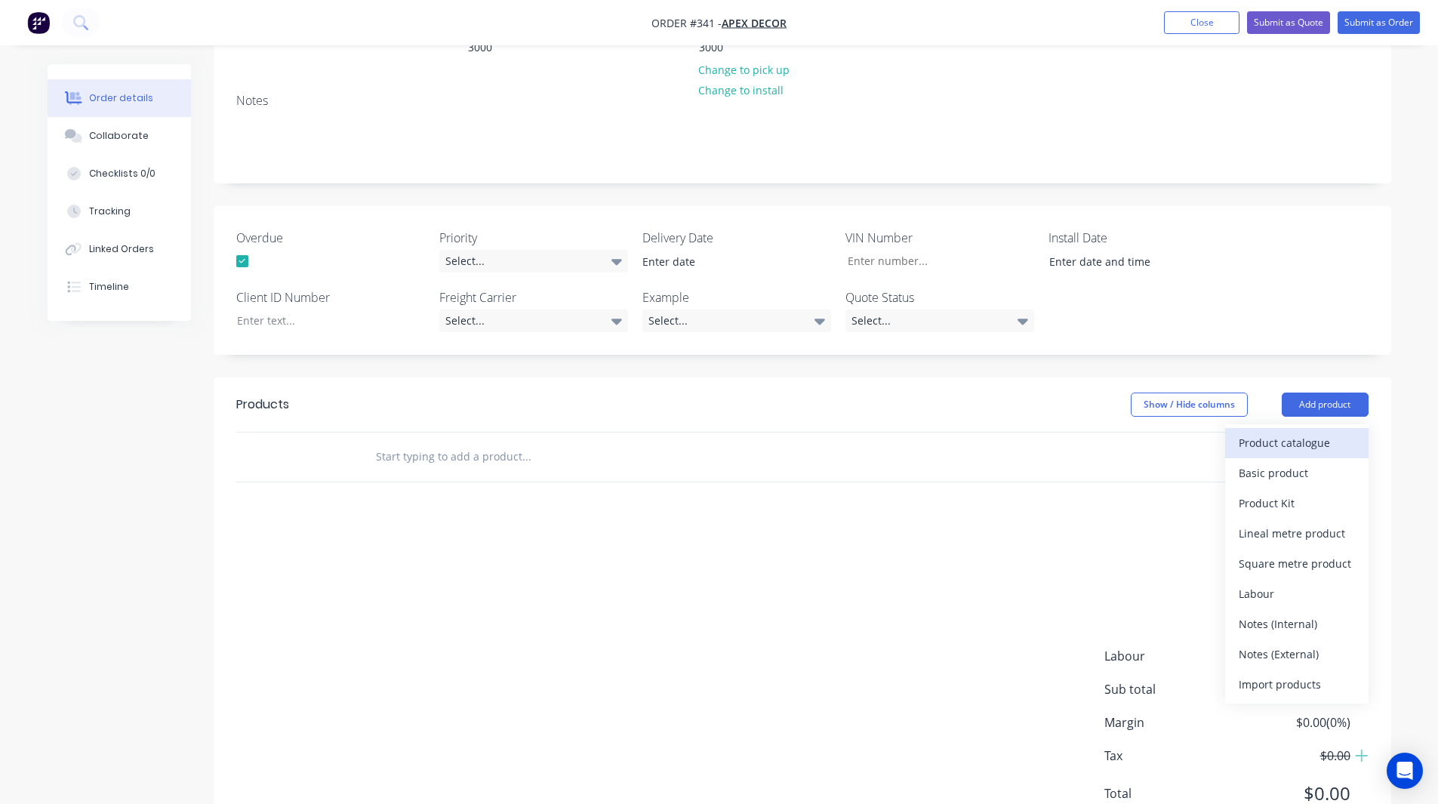
click at [1308, 432] on div "Product catalogue" at bounding box center [1297, 443] width 116 height 22
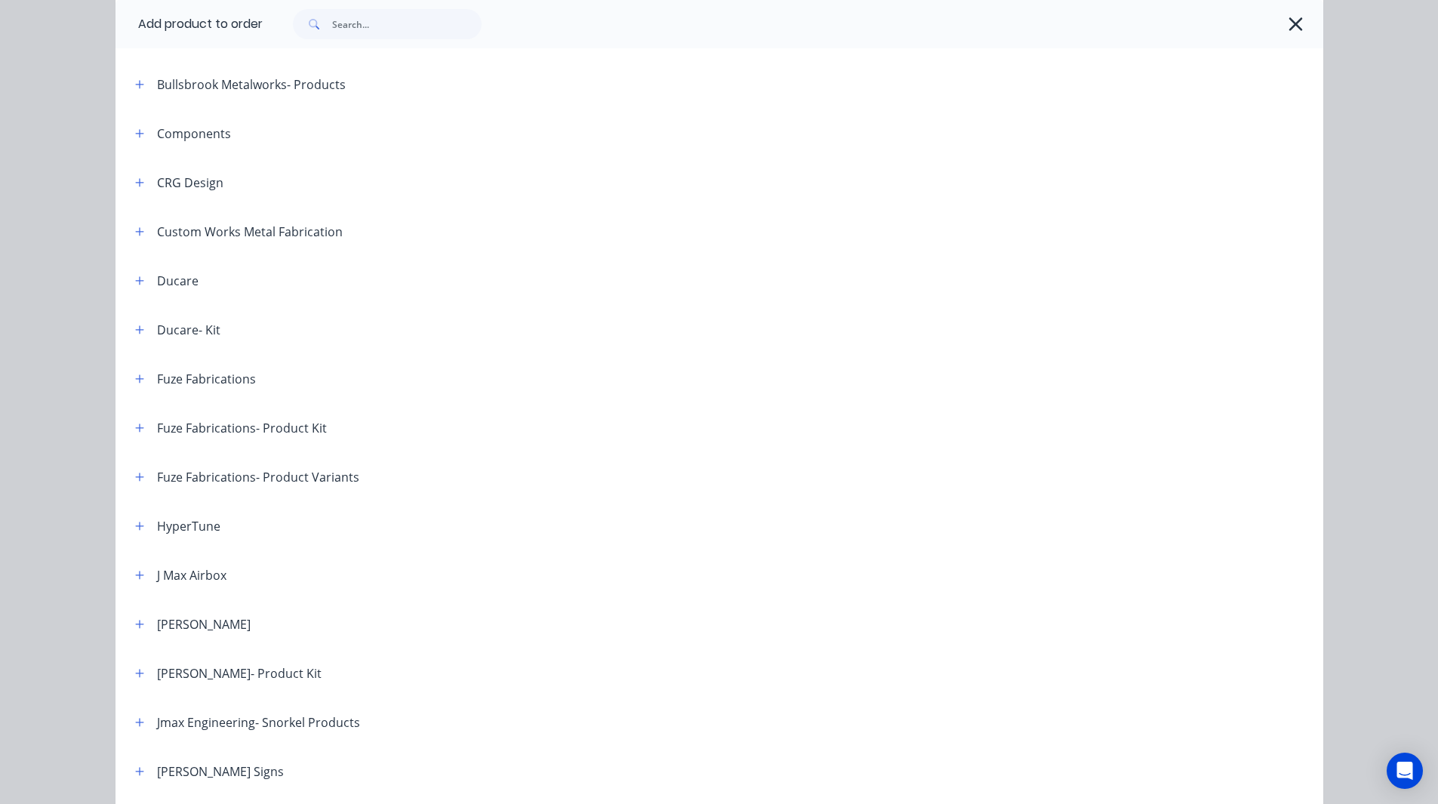
scroll to position [655, 0]
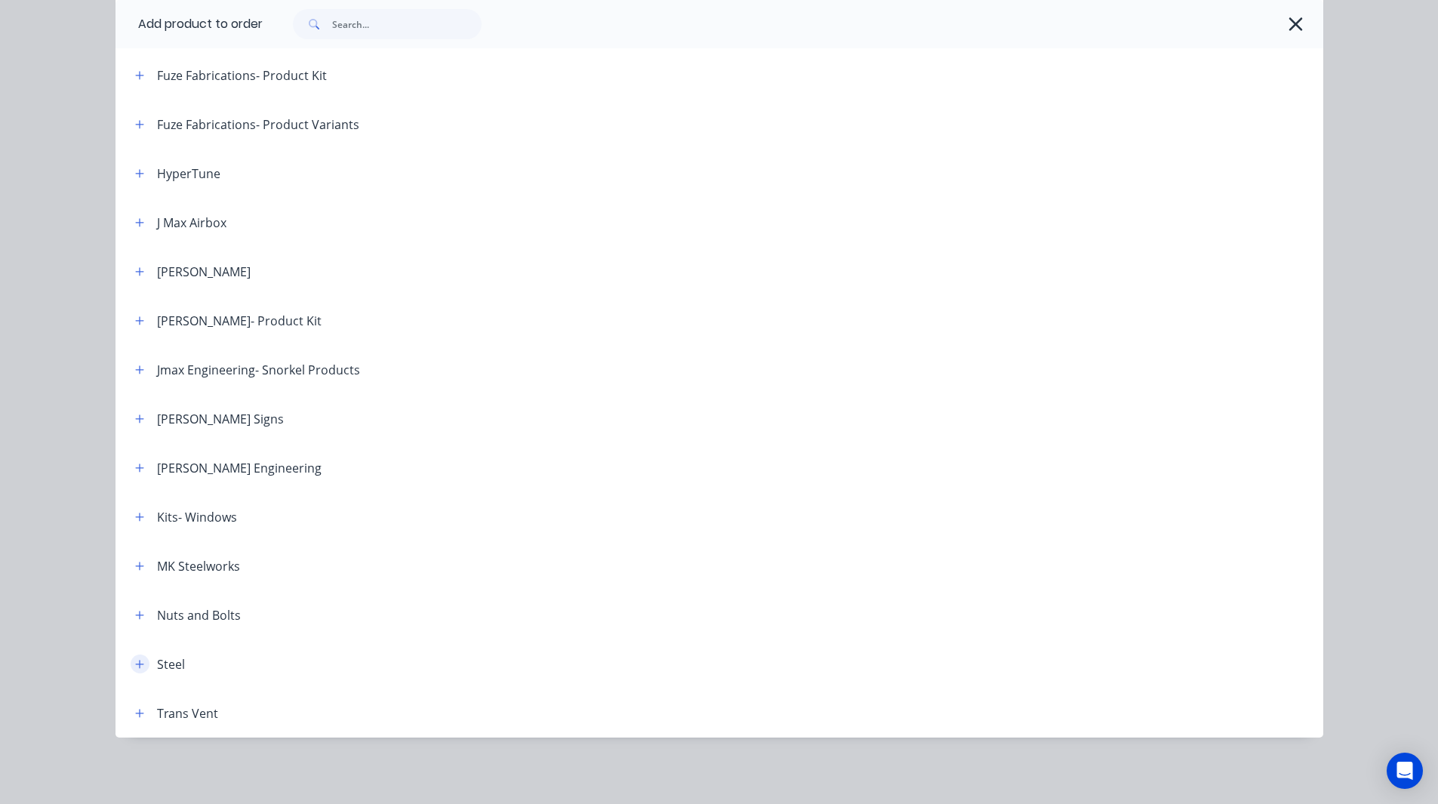
click at [135, 661] on icon "button" at bounding box center [139, 664] width 9 height 11
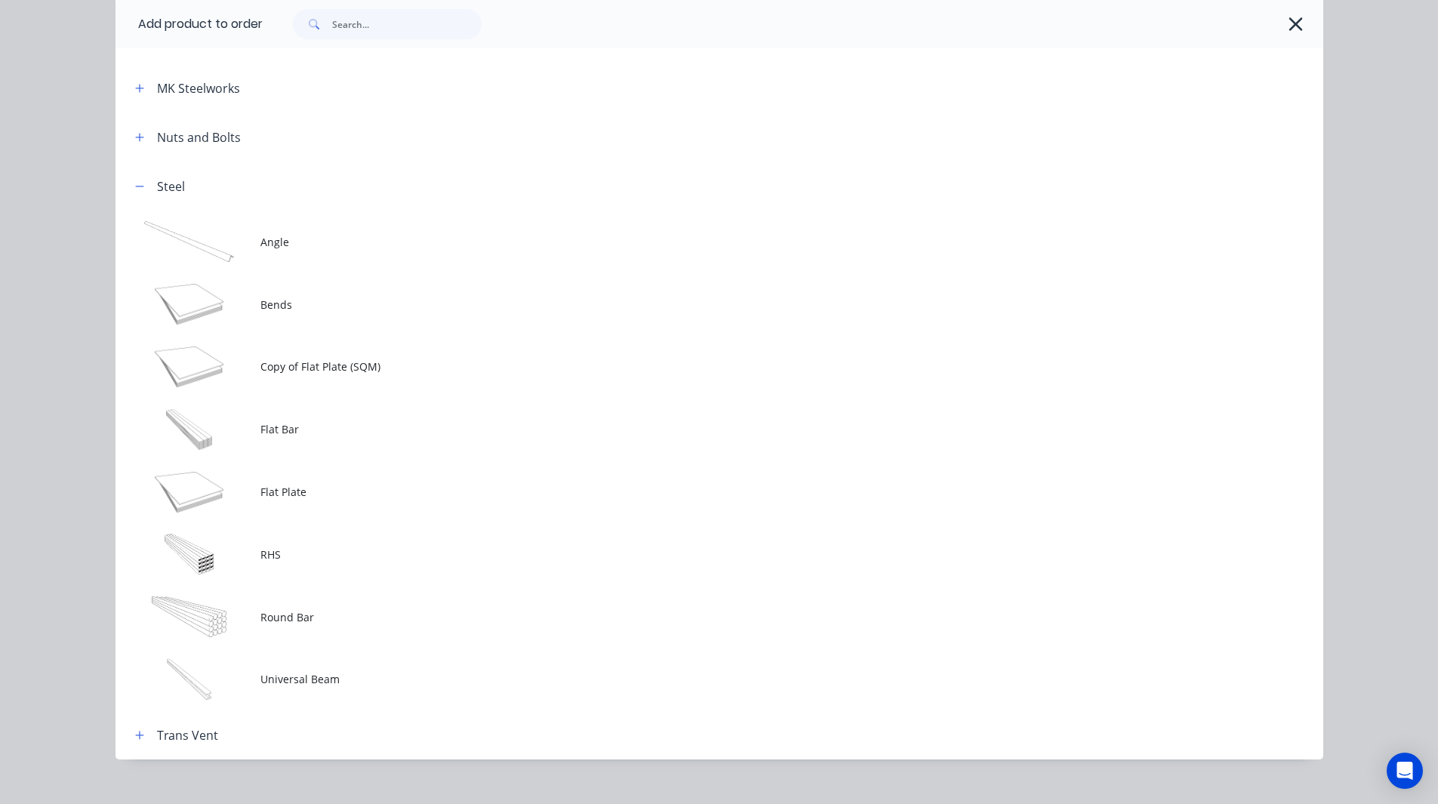
scroll to position [1154, 0]
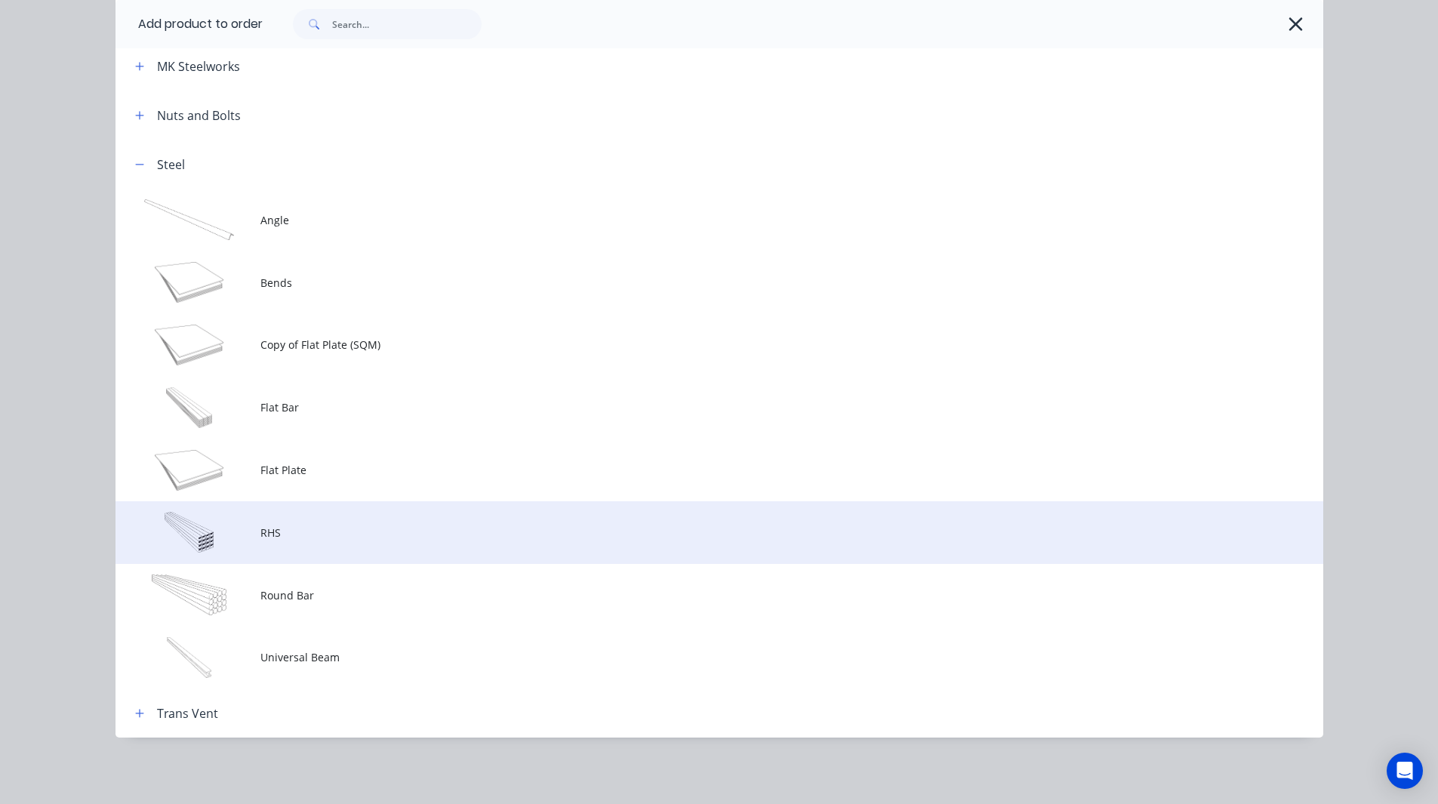
click at [287, 535] on span "RHS" at bounding box center [685, 533] width 850 height 16
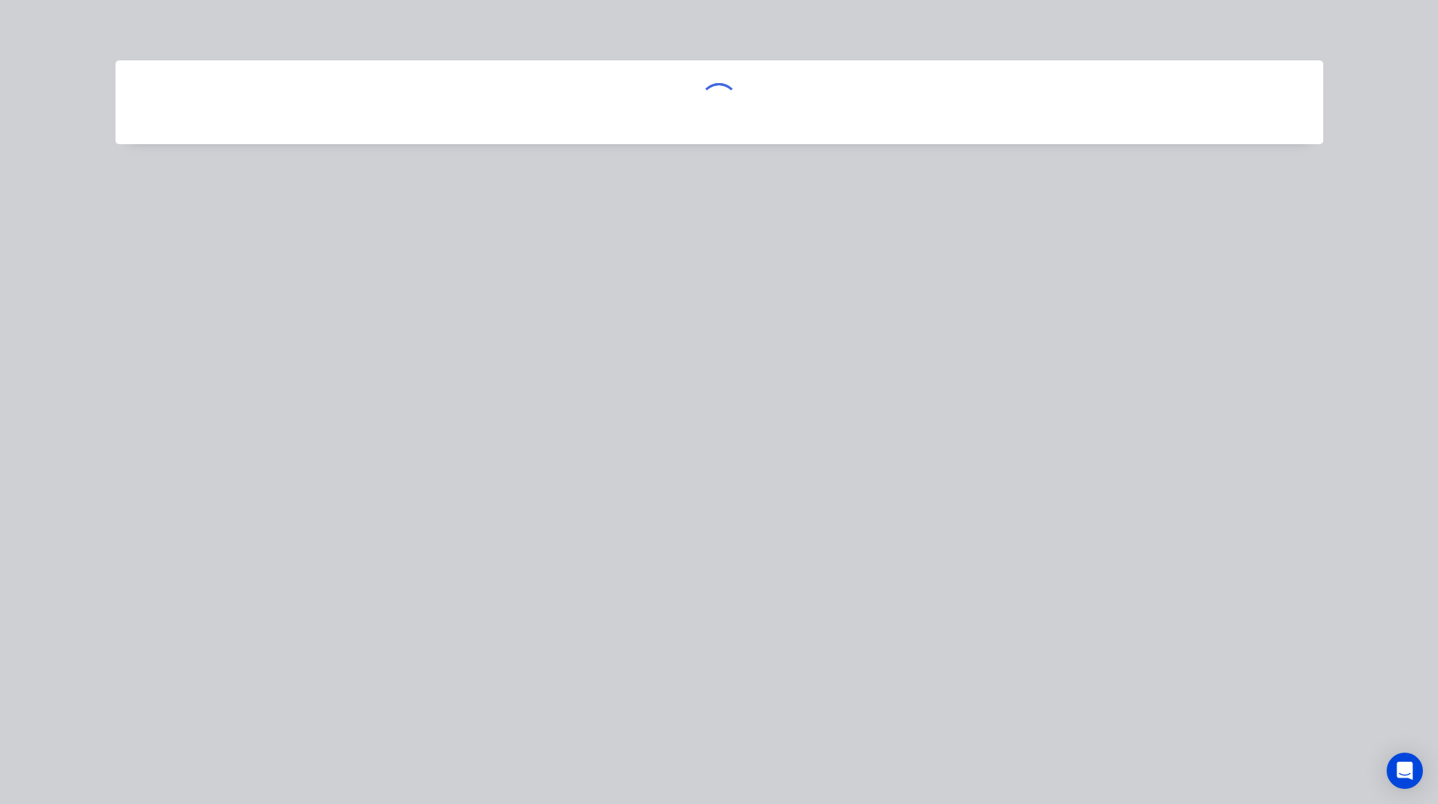
scroll to position [0, 0]
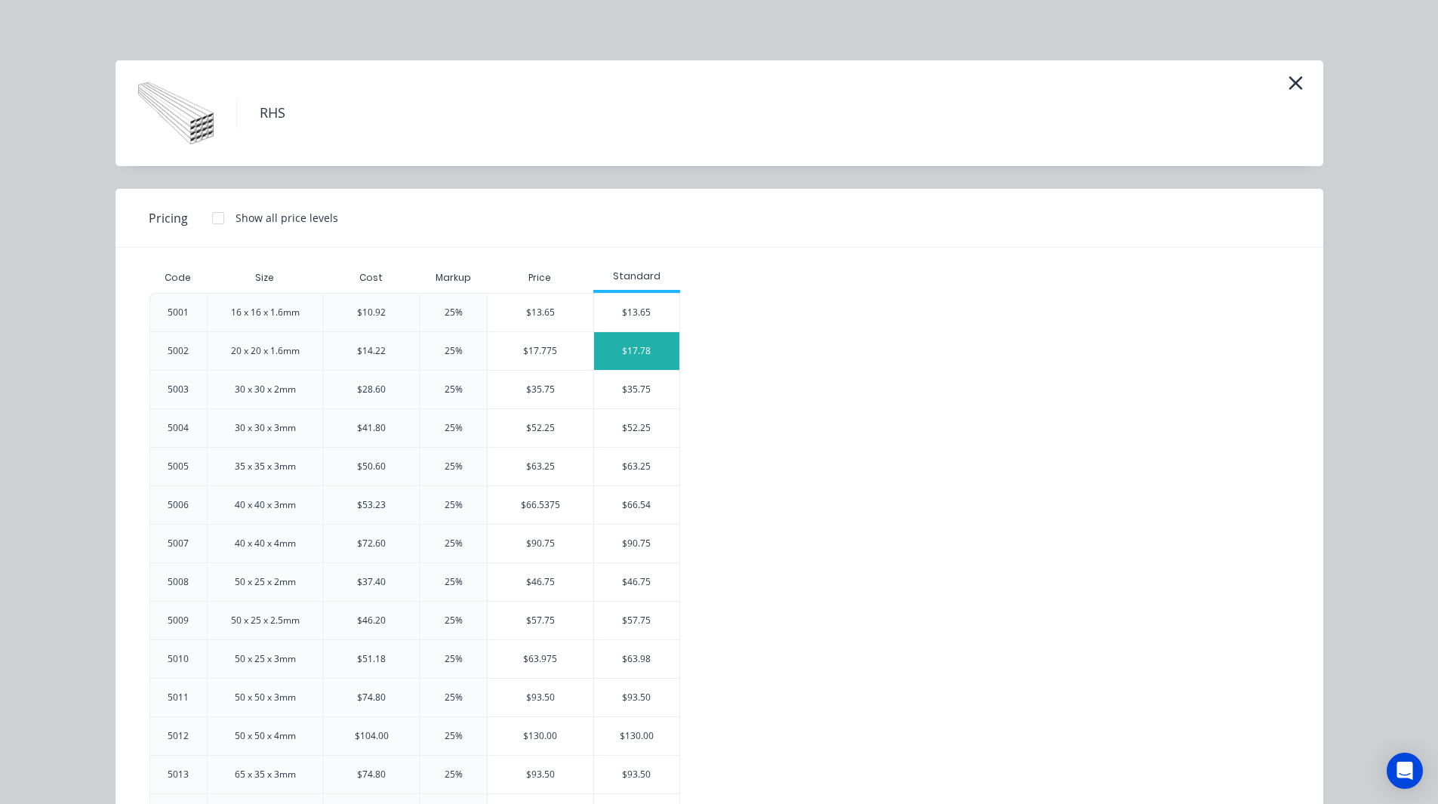
click at [652, 338] on div "$17.78" at bounding box center [636, 351] width 85 height 38
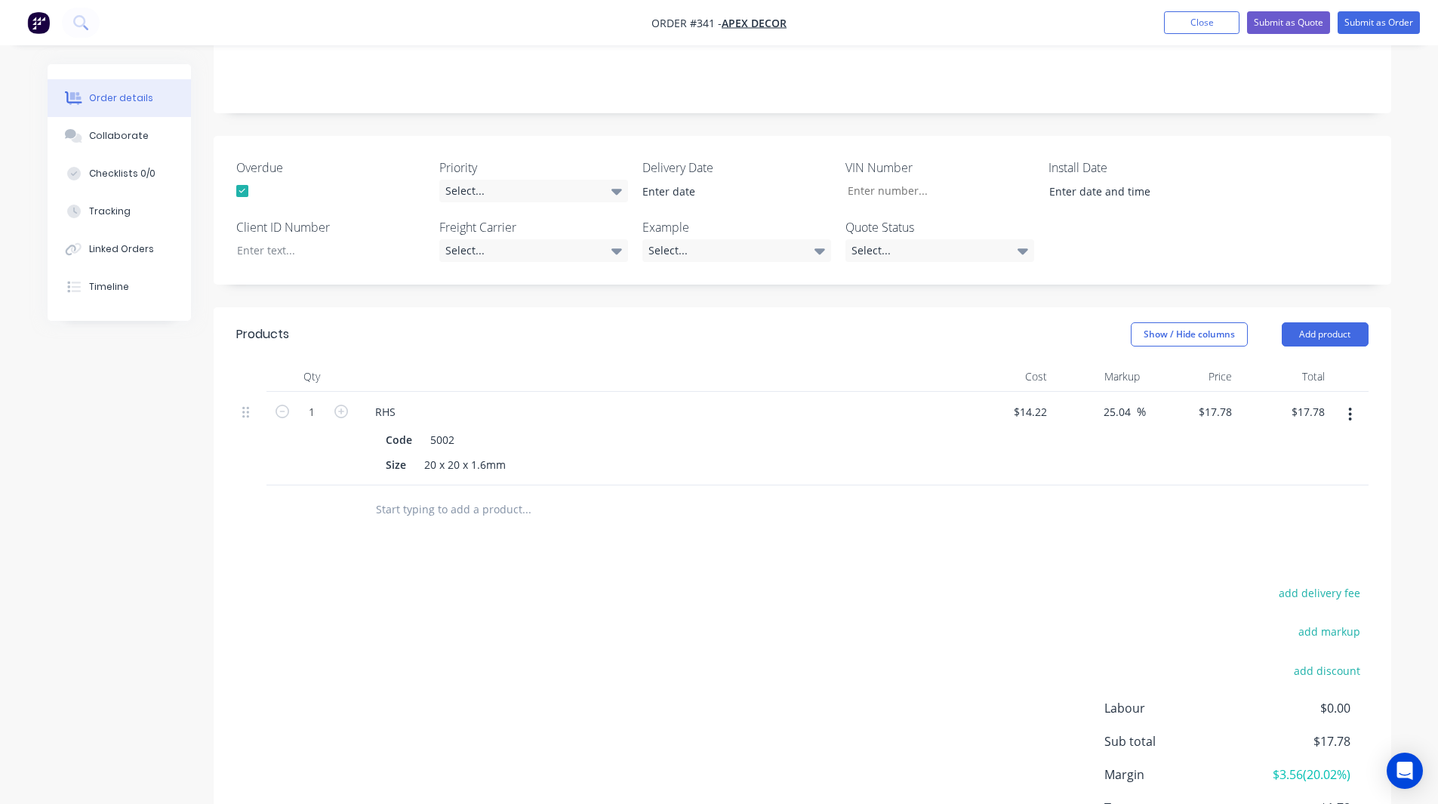
scroll to position [351, 0]
click at [1319, 322] on button "Add product" at bounding box center [1325, 334] width 87 height 24
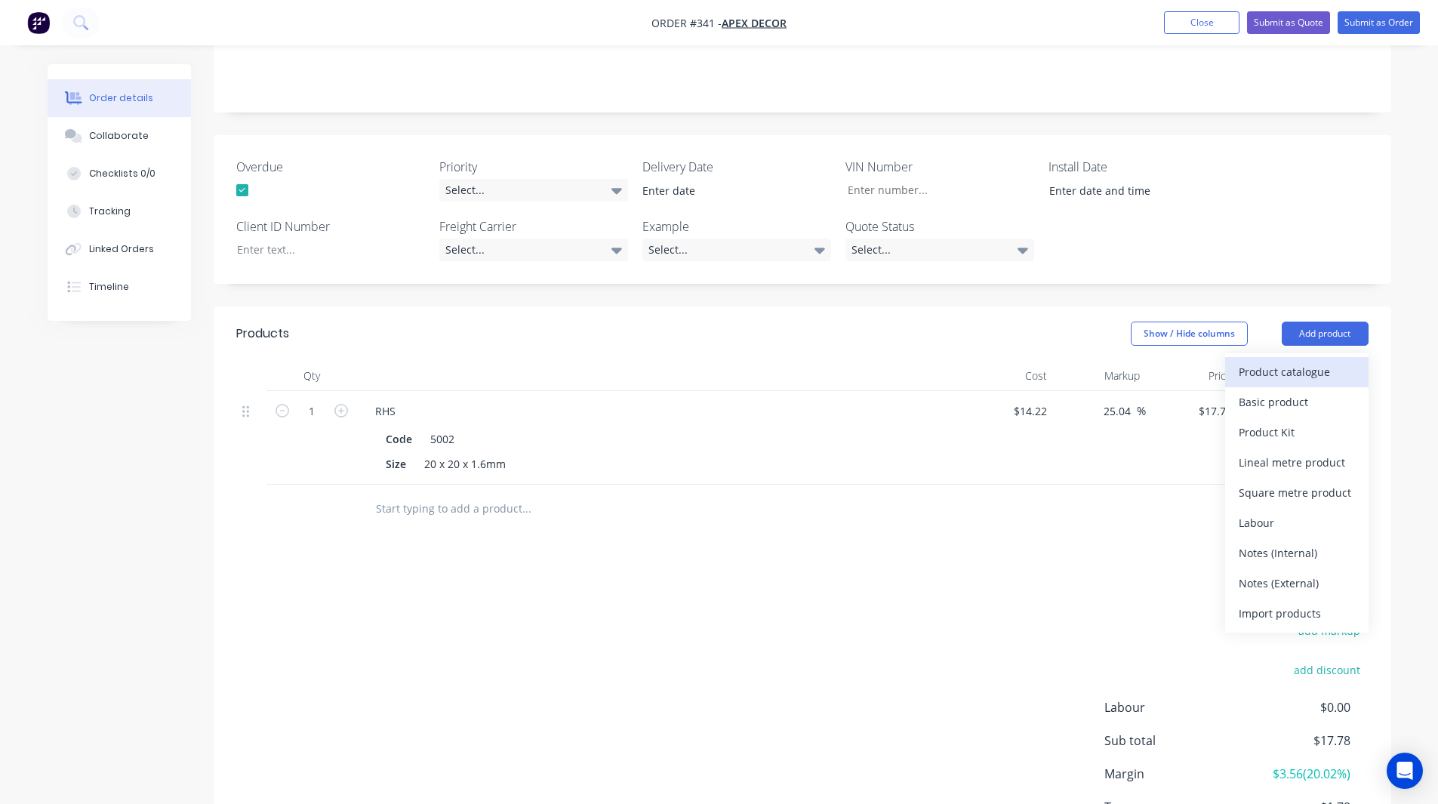
drag, startPoint x: 1305, startPoint y: 306, endPoint x: 1324, endPoint y: 316, distance: 22.3
click at [1324, 361] on div "Product catalogue" at bounding box center [1297, 372] width 116 height 22
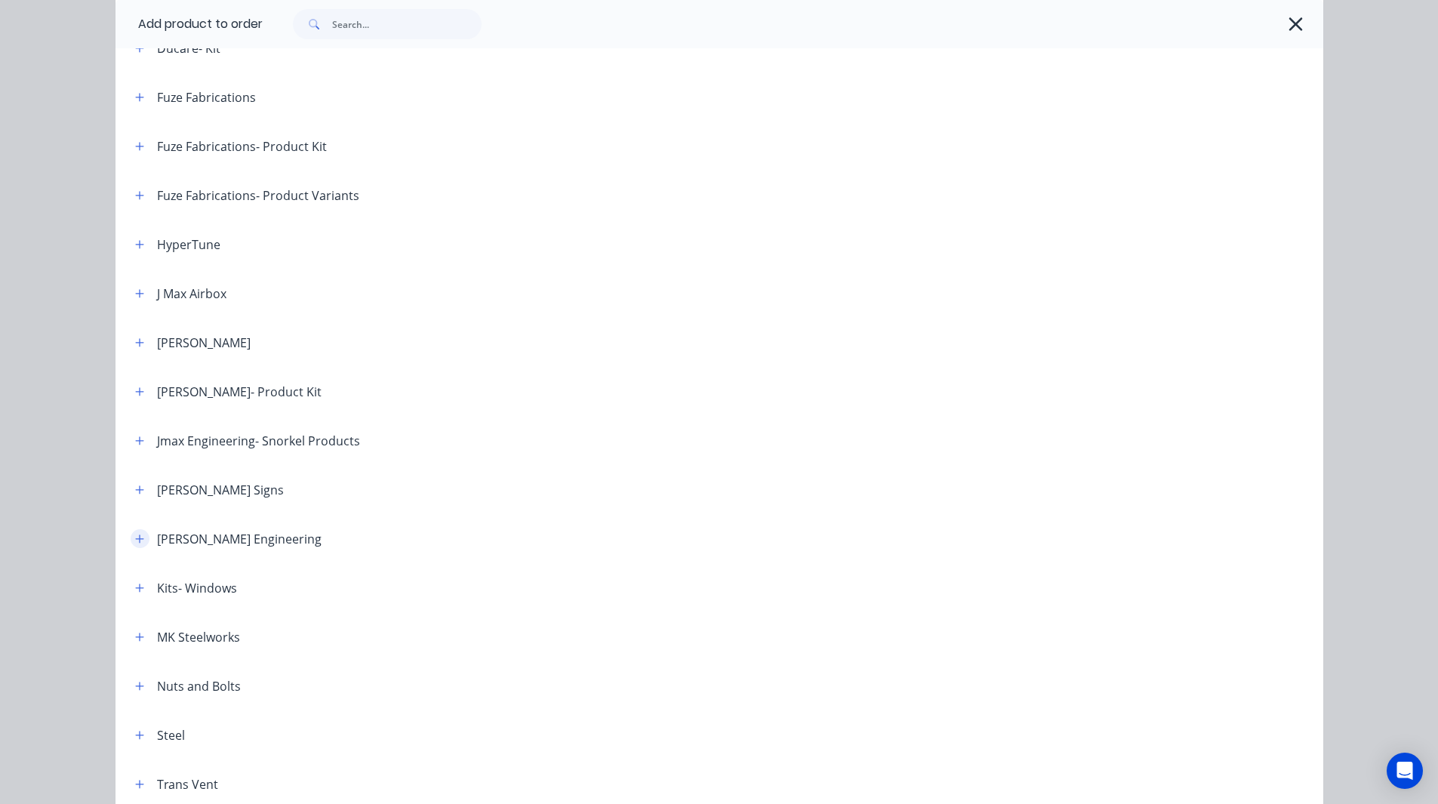
scroll to position [654, 0]
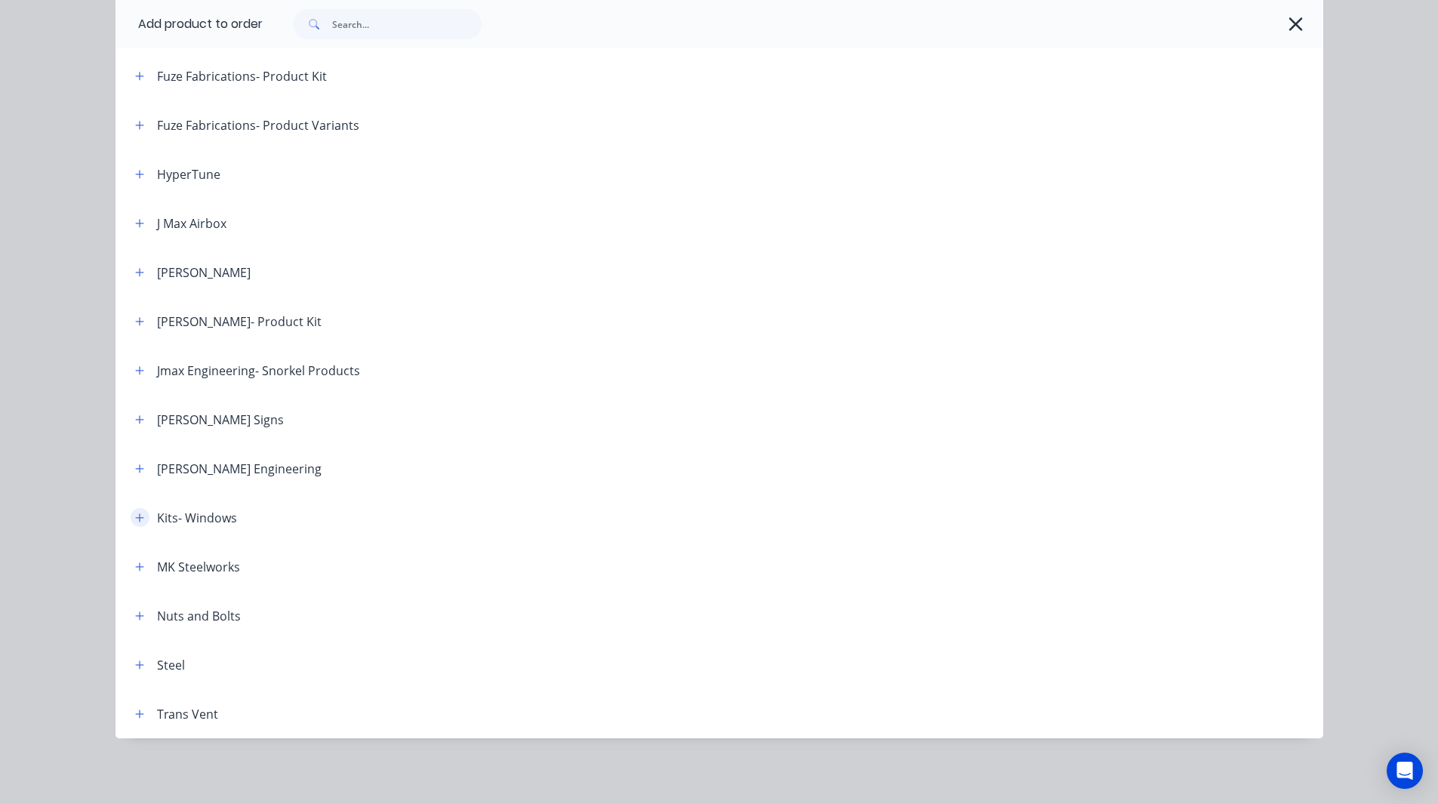
click at [137, 518] on icon "button" at bounding box center [139, 517] width 8 height 8
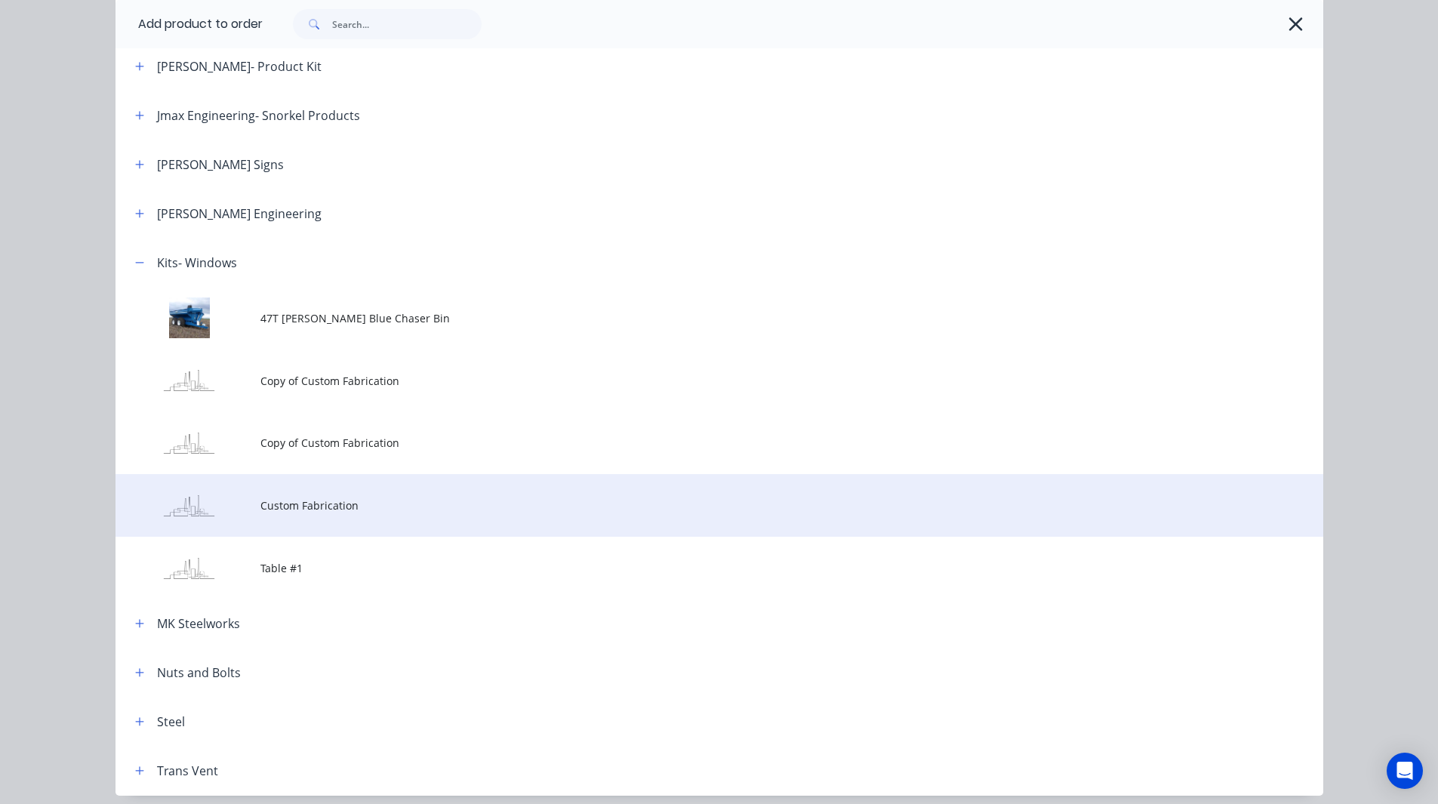
scroll to position [910, 0]
click at [273, 499] on span "Custom Fabrication" at bounding box center [685, 505] width 850 height 16
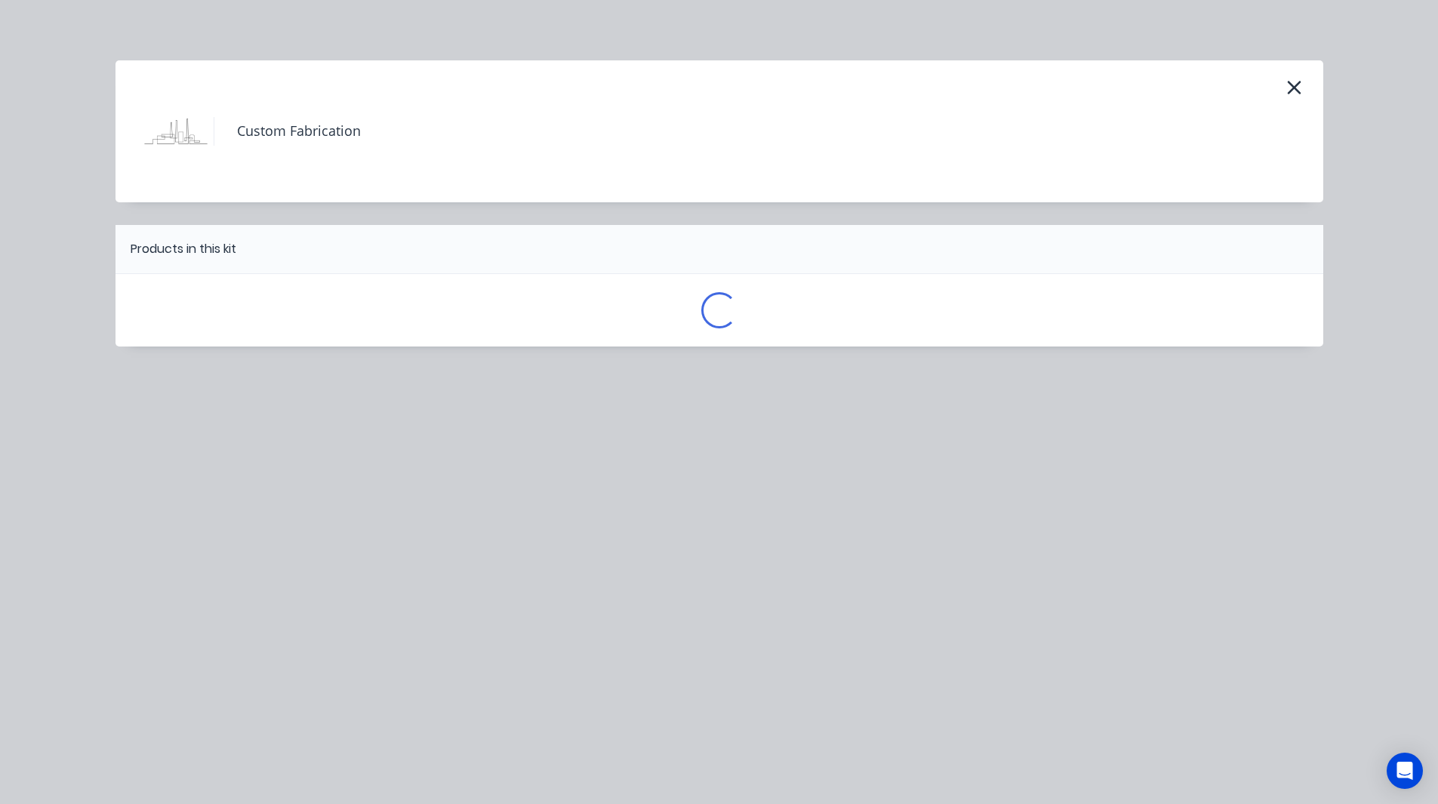
scroll to position [0, 0]
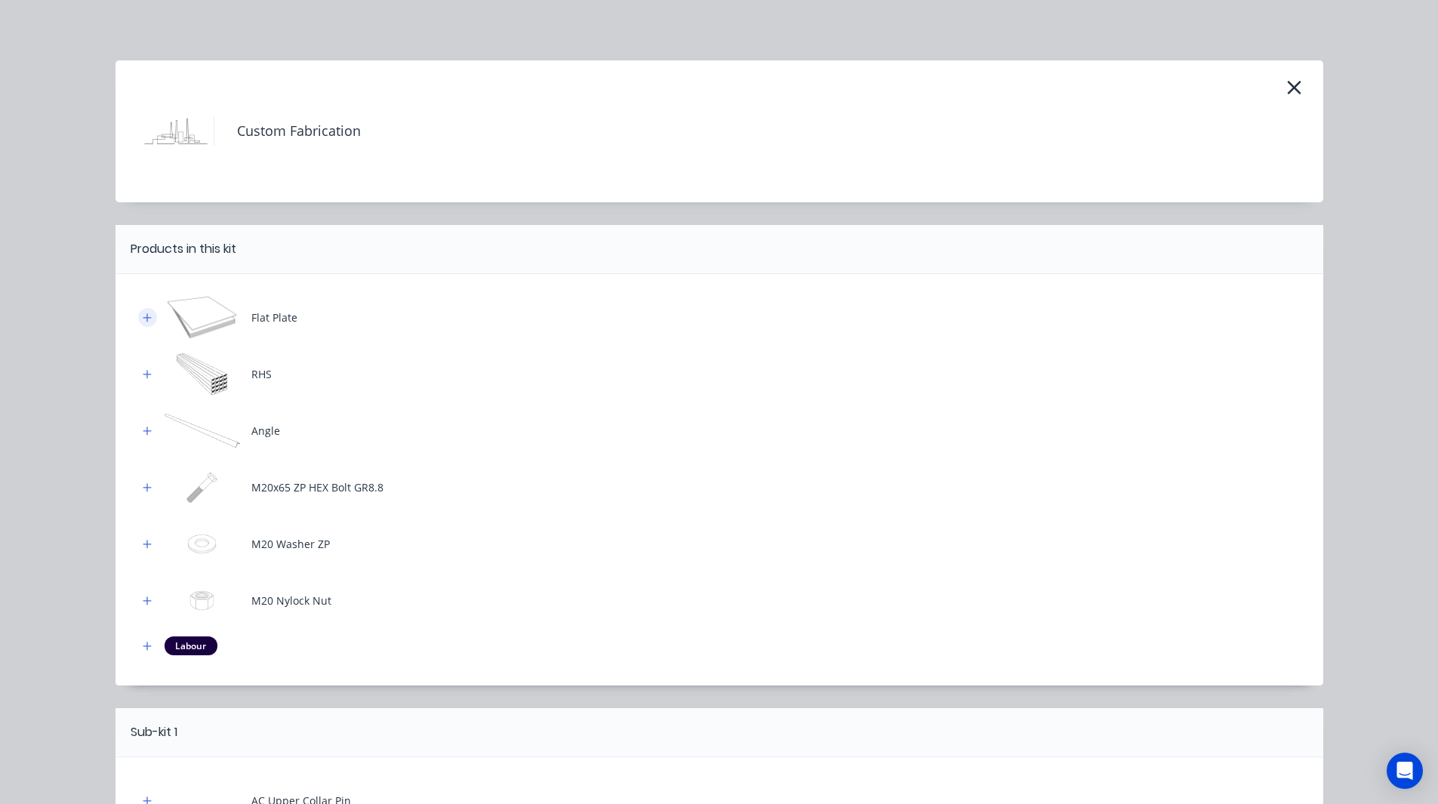
click at [143, 317] on icon "button" at bounding box center [147, 317] width 8 height 8
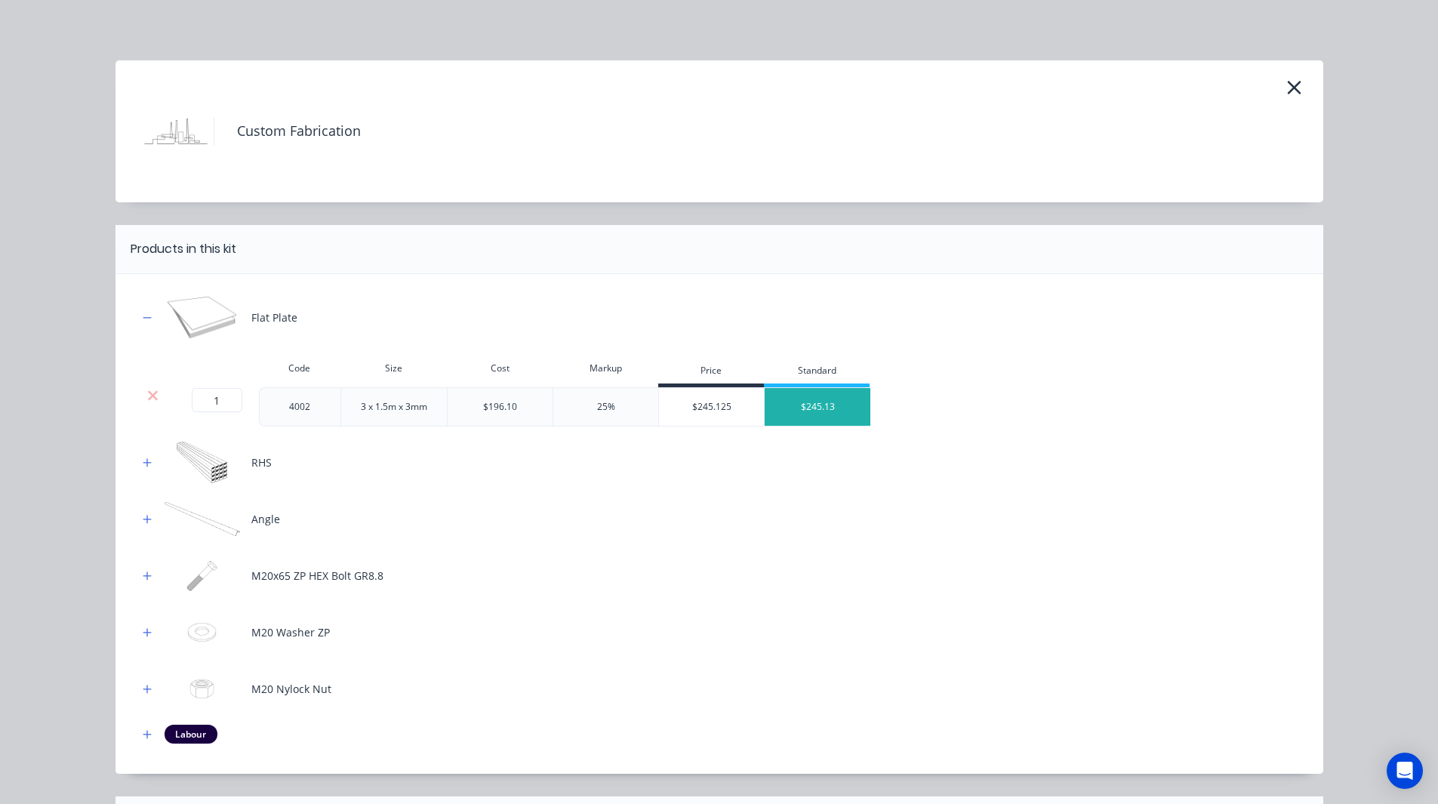
scroll to position [165, 0]
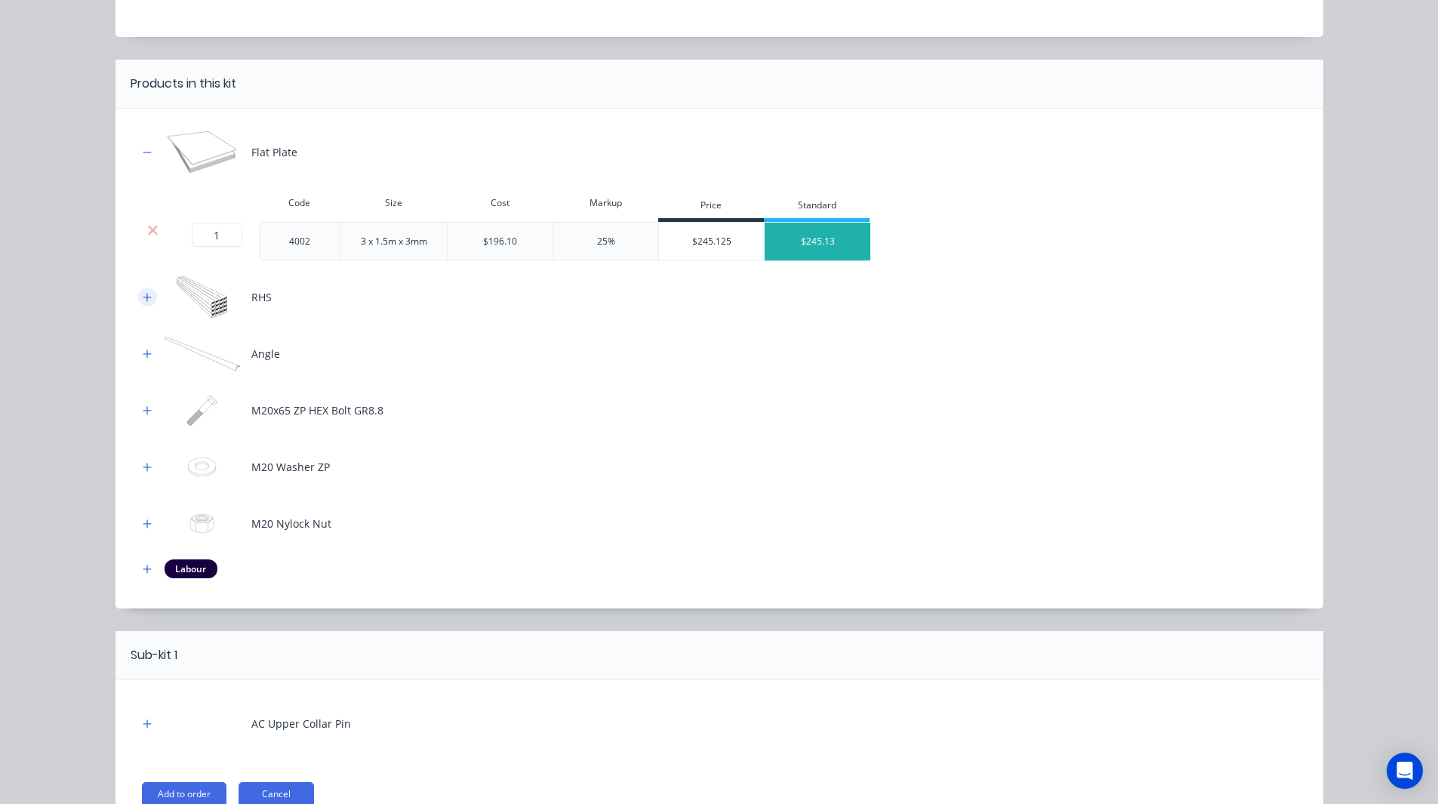
click at [143, 300] on icon "button" at bounding box center [147, 297] width 9 height 11
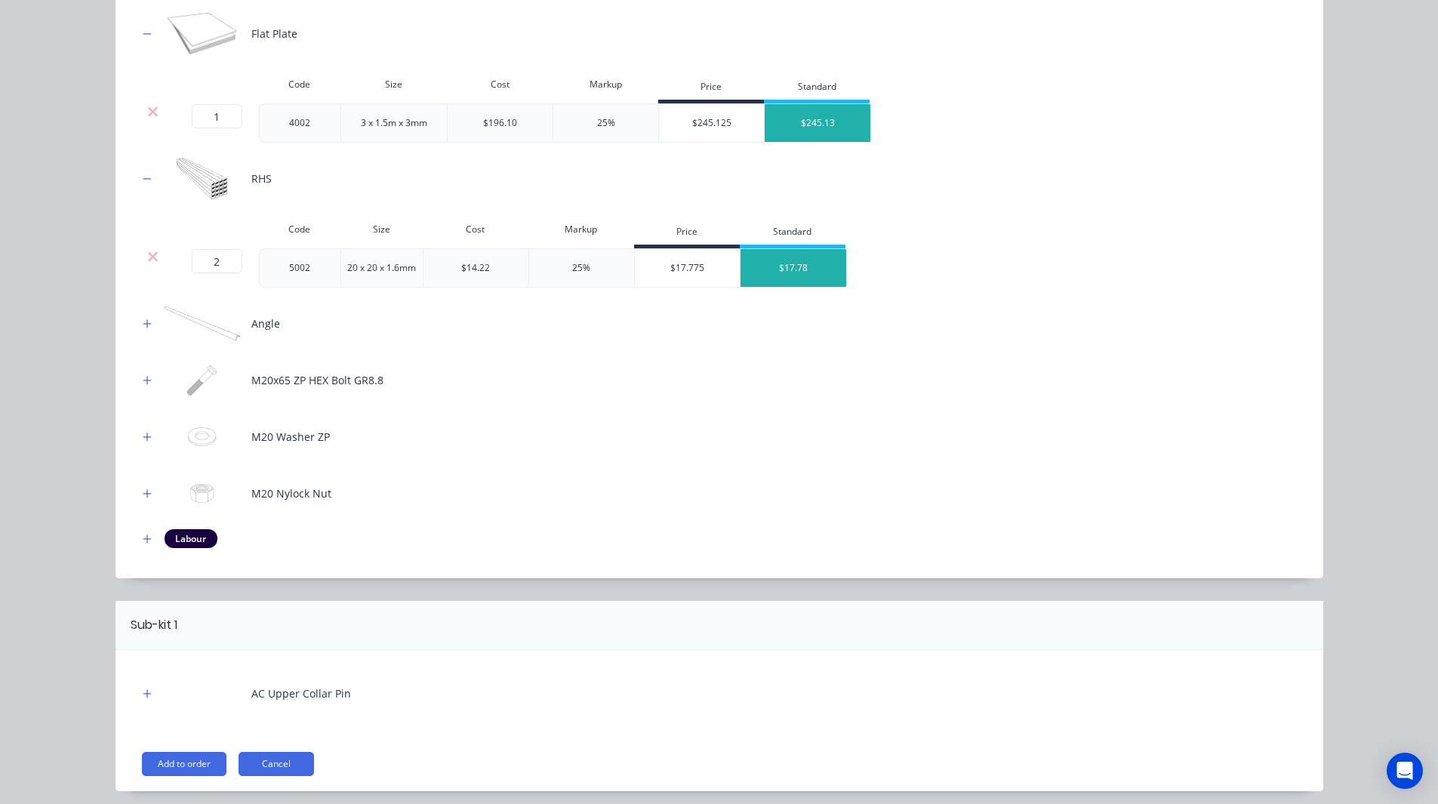
scroll to position [285, 0]
click at [146, 327] on icon "button" at bounding box center [147, 323] width 9 height 11
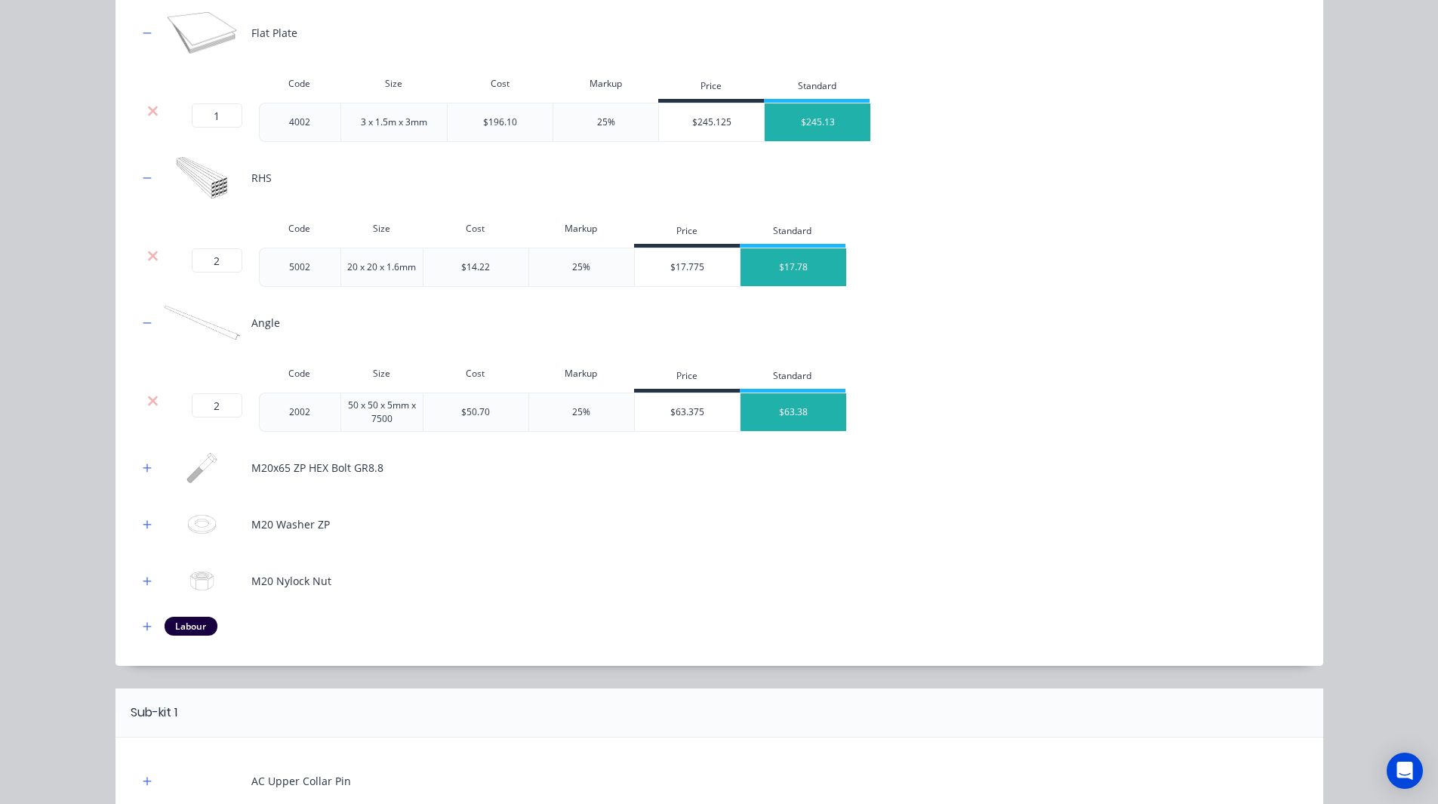
scroll to position [426, 0]
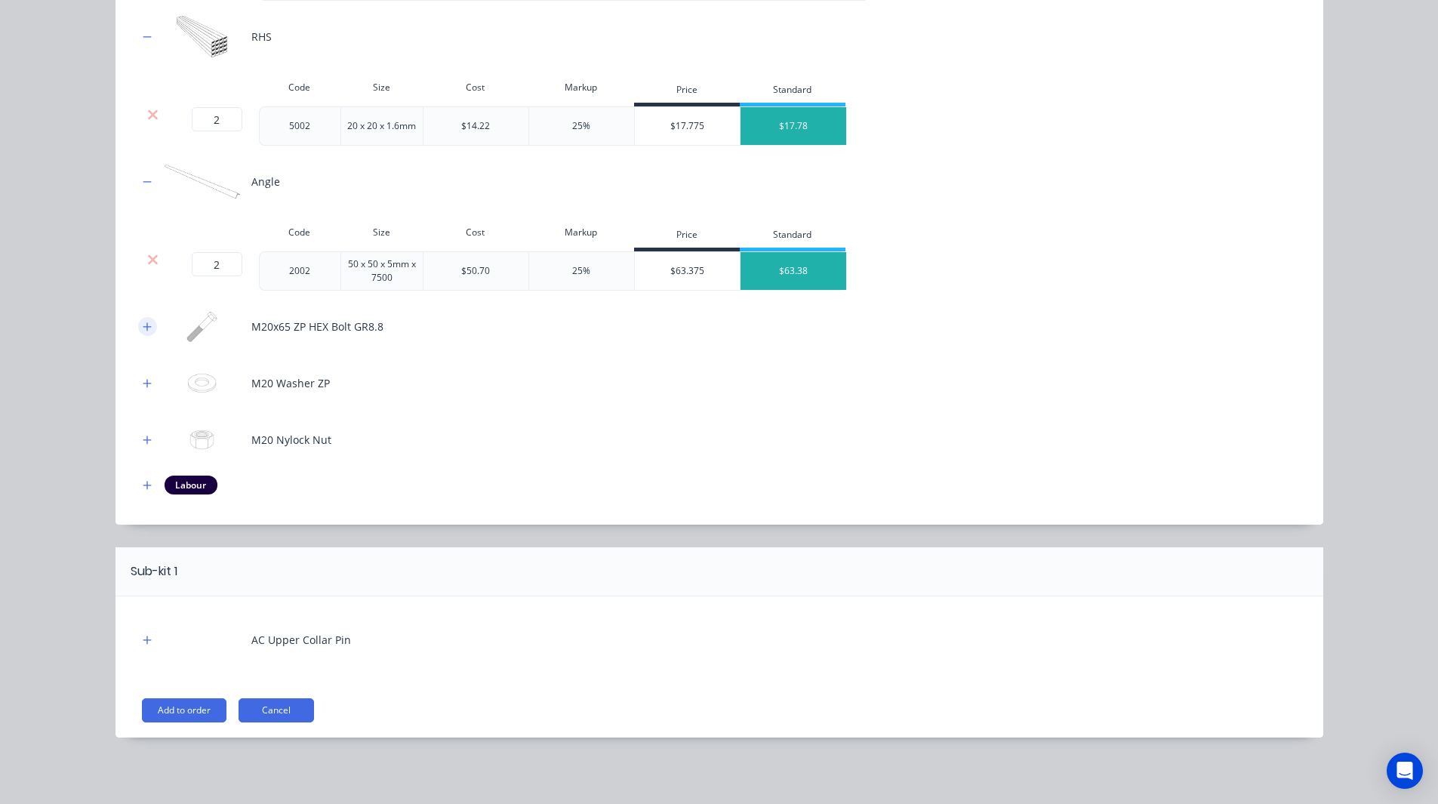
click at [138, 327] on button "button" at bounding box center [147, 326] width 19 height 19
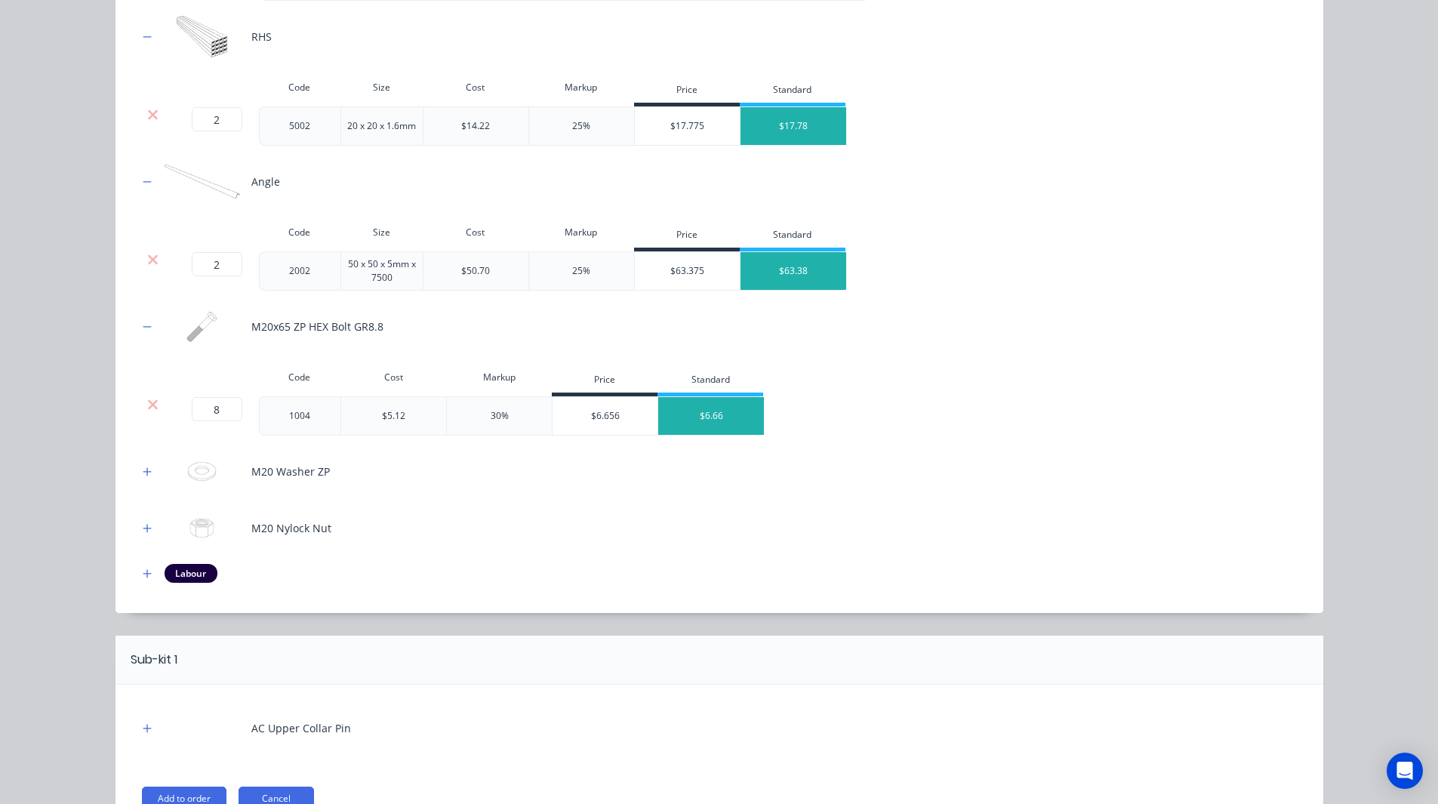
scroll to position [514, 0]
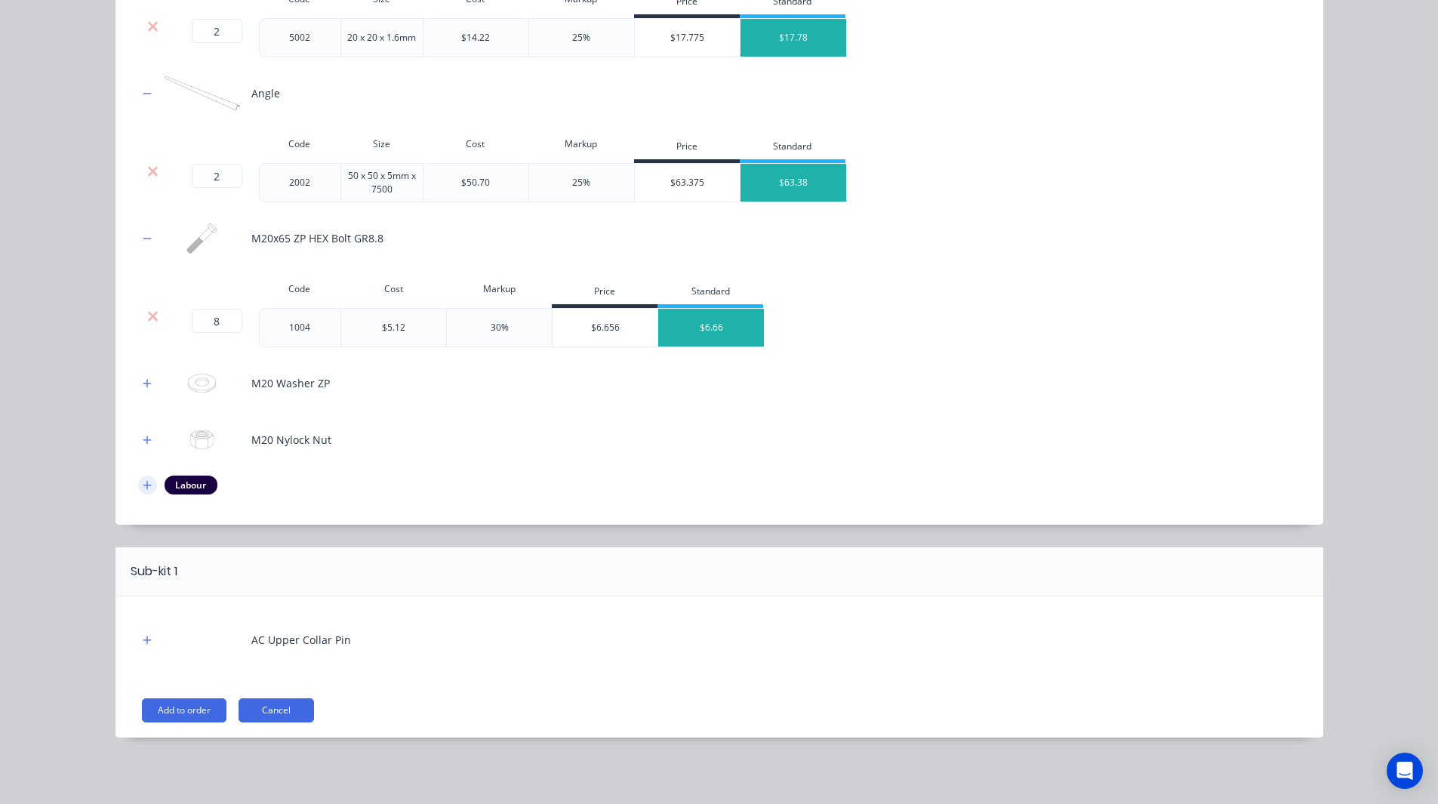
click at [143, 482] on icon "button" at bounding box center [147, 485] width 9 height 11
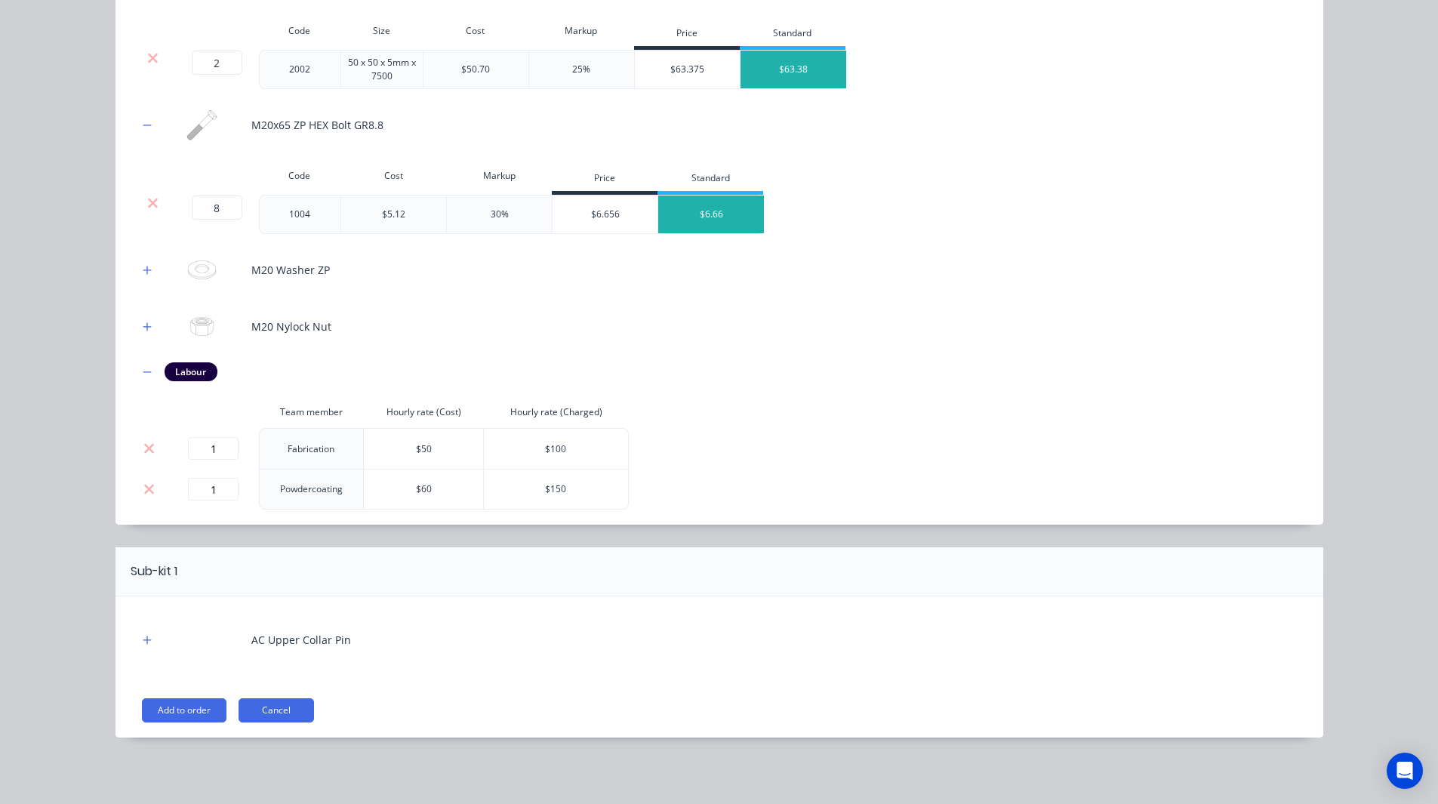
scroll to position [424, 0]
click at [143, 638] on icon "button" at bounding box center [147, 640] width 9 height 11
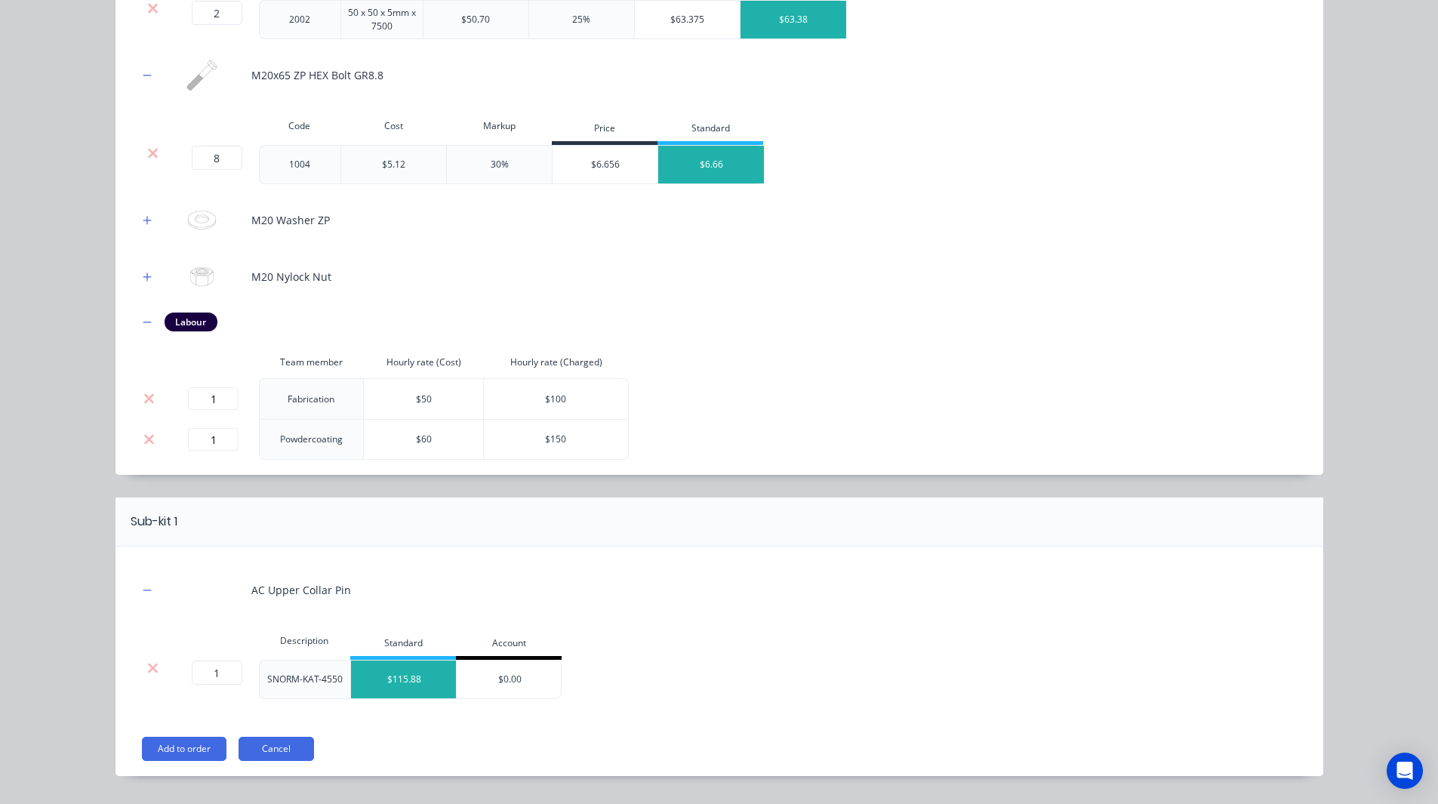
scroll to position [716, 0]
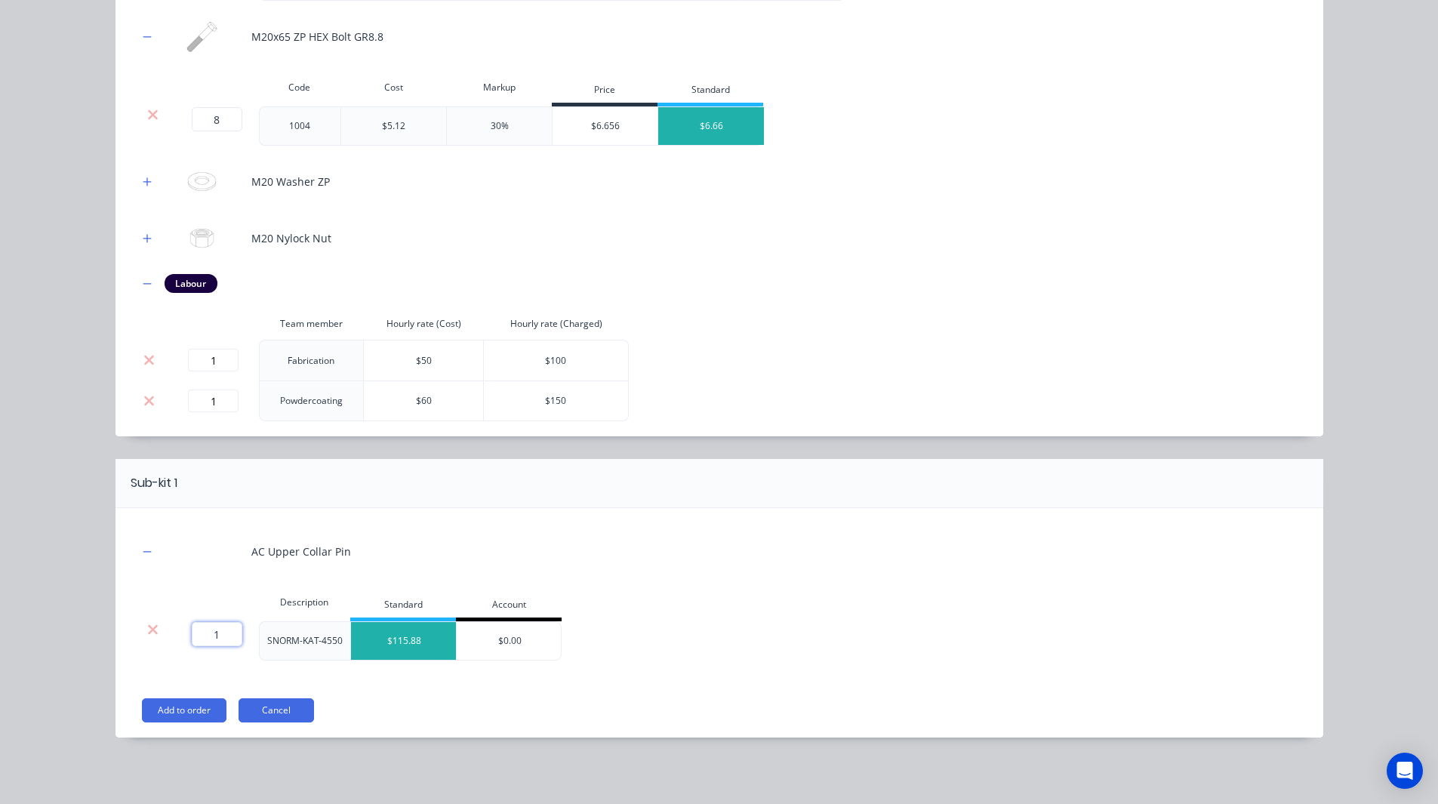
click at [220, 637] on input "1" at bounding box center [217, 634] width 51 height 24
type input "152"
click at [746, 620] on div "Description Standard Account 152 152 ? SNORM-KAT-4550 $115.88 $0.00" at bounding box center [719, 623] width 1163 height 73
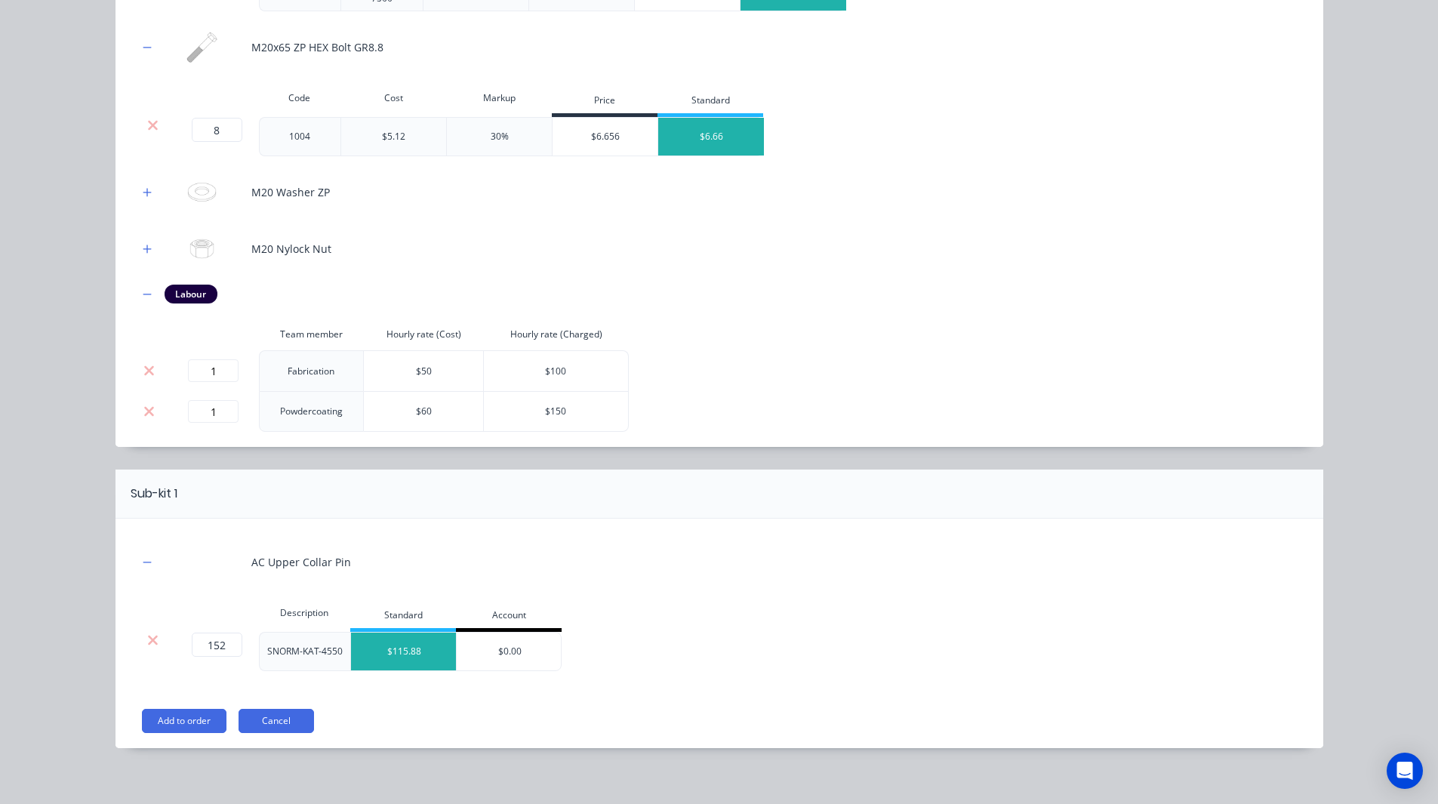
scroll to position [710, 0]
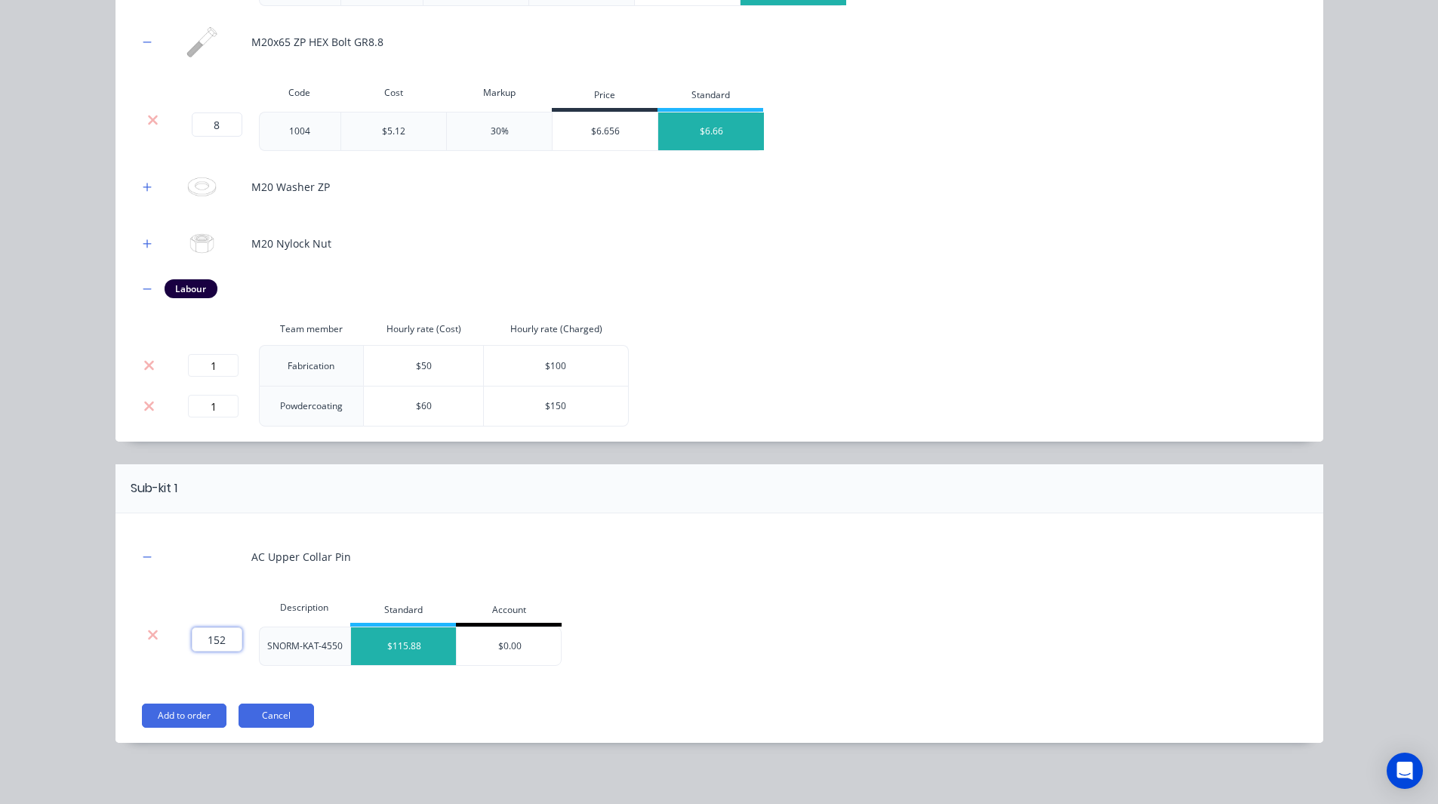
click at [223, 634] on input "152" at bounding box center [217, 639] width 51 height 24
type input "10"
click at [170, 717] on button "Add to order" at bounding box center [184, 716] width 85 height 24
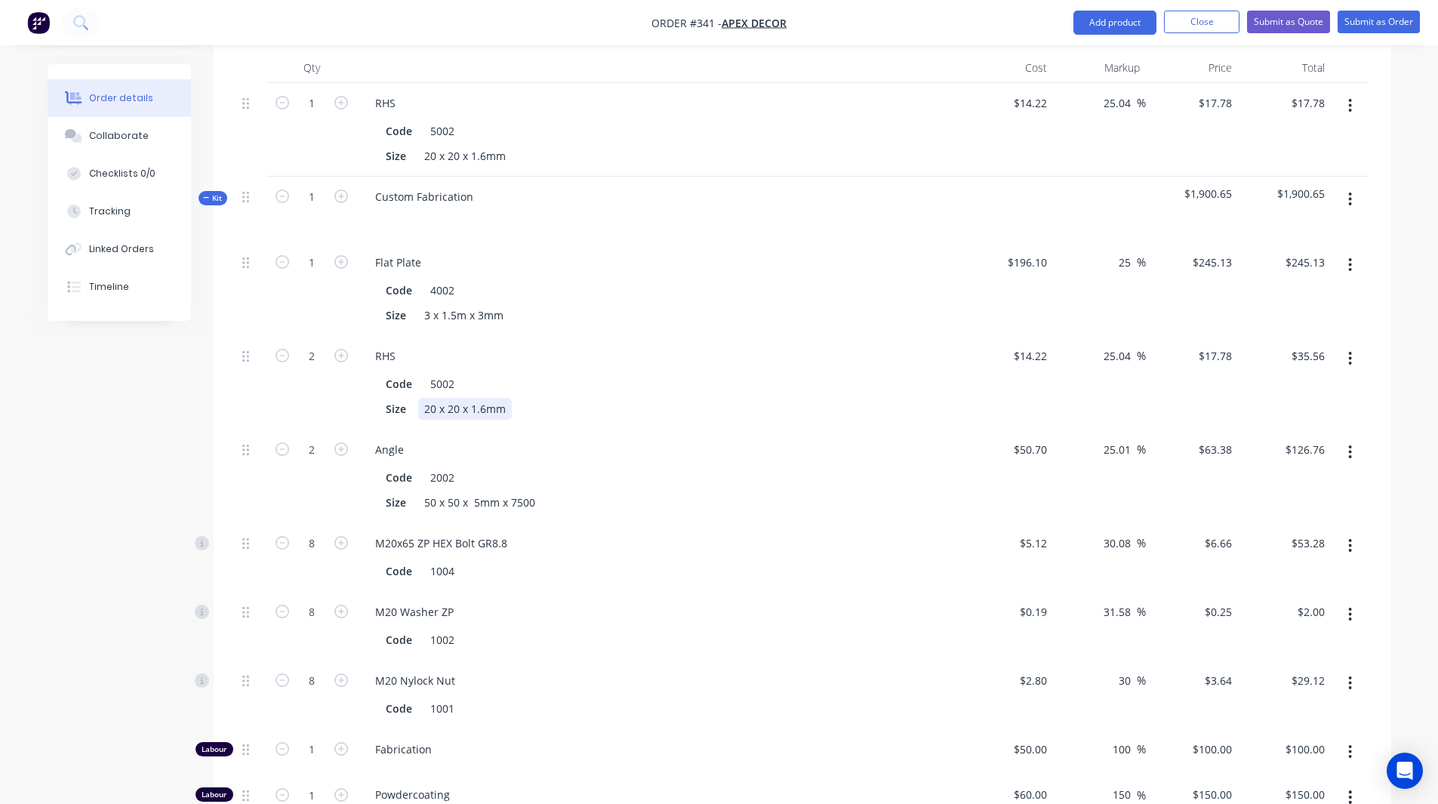
scroll to position [661, 0]
click at [1036, 250] on input "196.1" at bounding box center [1029, 261] width 47 height 22
click at [1036, 250] on input "196.1" at bounding box center [1036, 261] width 35 height 22
click at [1395, 205] on div "Order details Collaborate Checklists 0/0 Tracking Linked Orders Timeline Order …" at bounding box center [719, 417] width 1374 height 2026
type input "$200.00"
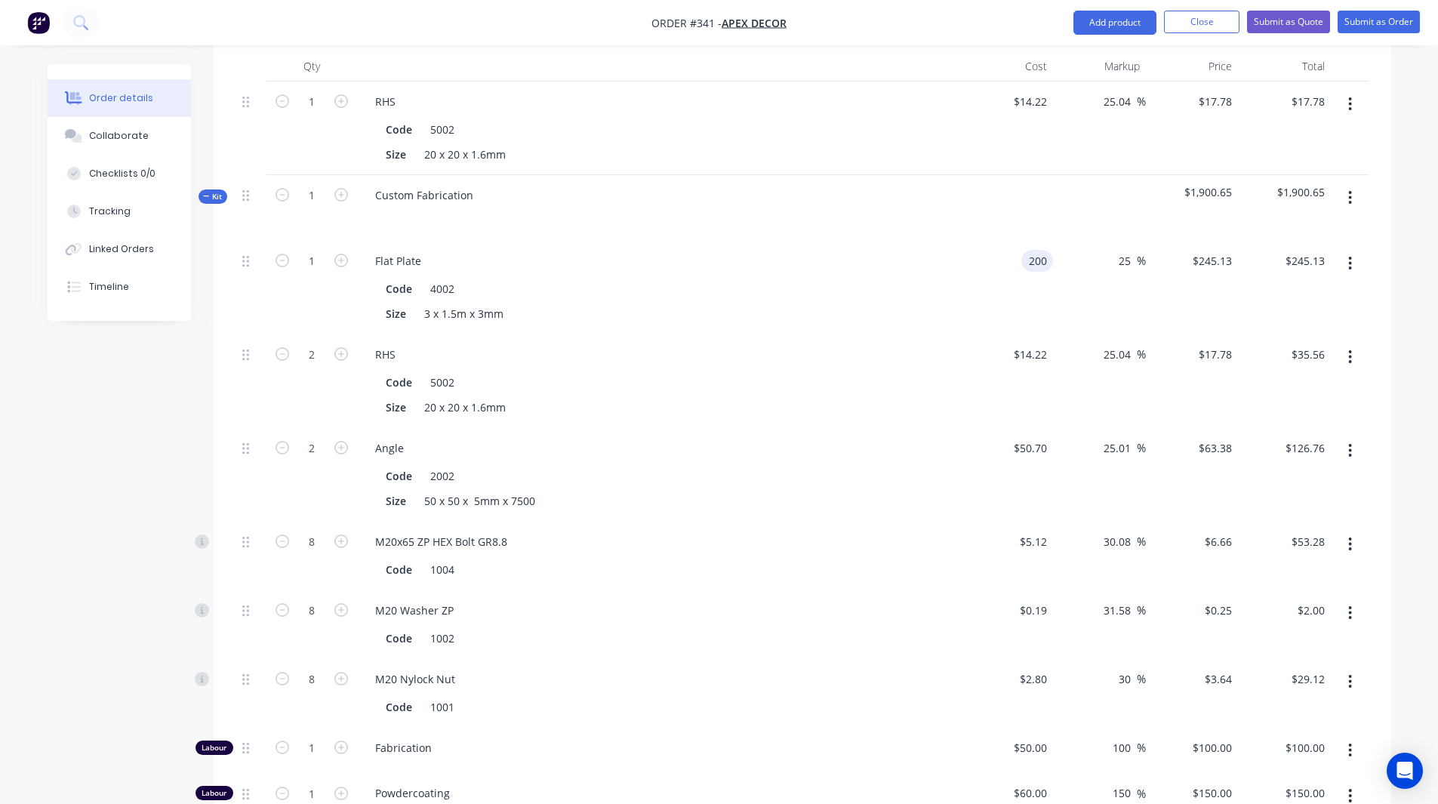
type input "$250.0051"
type input "$250.01"
click at [1347, 250] on button "button" at bounding box center [1350, 263] width 35 height 27
click at [1417, 322] on div "Order details Collaborate Checklists 0/0 Tracking Linked Orders Timeline Order …" at bounding box center [719, 384] width 1438 height 2090
click at [1118, 344] on input "25.04" at bounding box center [1119, 355] width 35 height 22
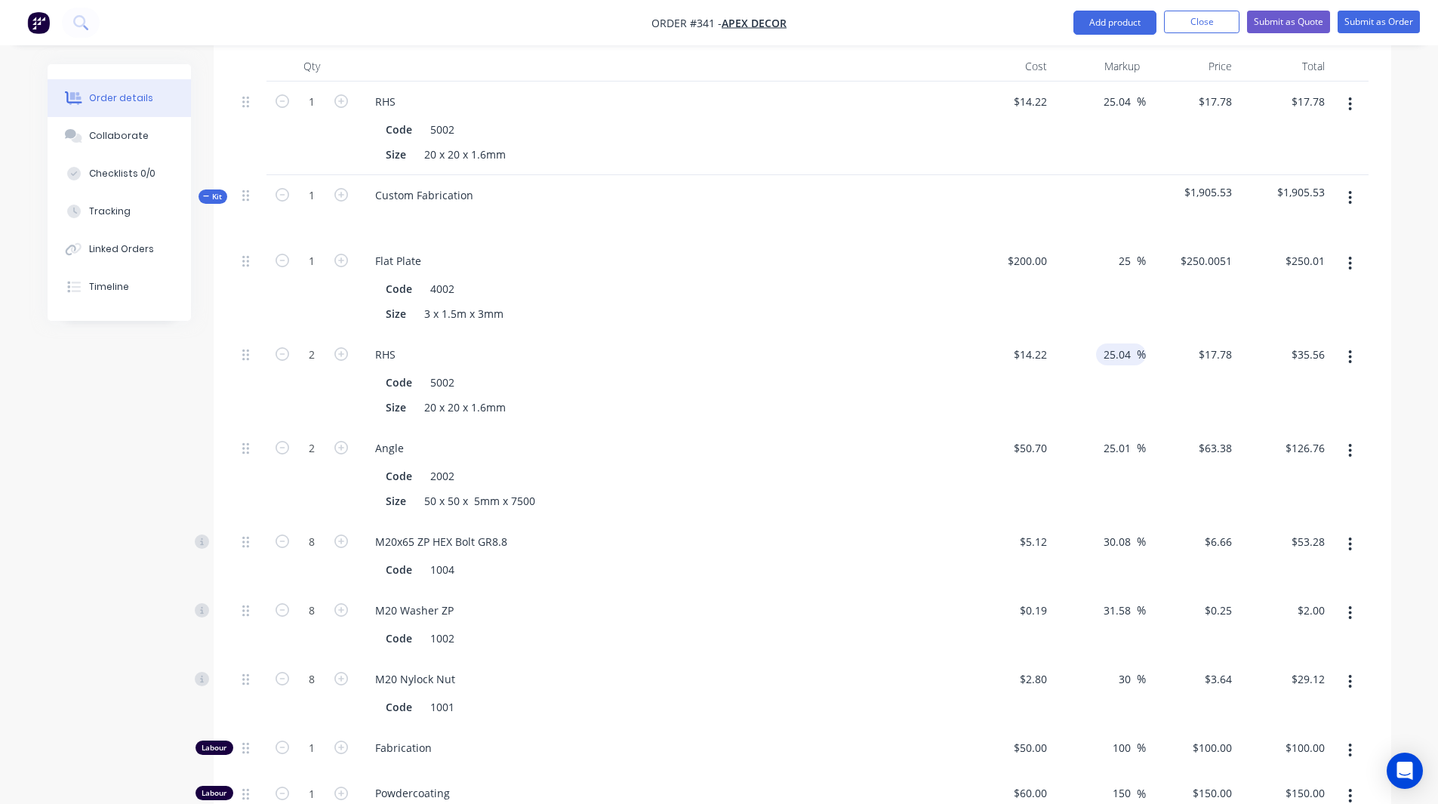
click at [1118, 344] on input "25.04" at bounding box center [1119, 355] width 35 height 22
type input "30"
click at [1411, 288] on div "Order details Collaborate Checklists 0/0 Tracking Linked Orders Timeline Order …" at bounding box center [719, 384] width 1438 height 2090
type input "$18.486"
type input "$36.97"
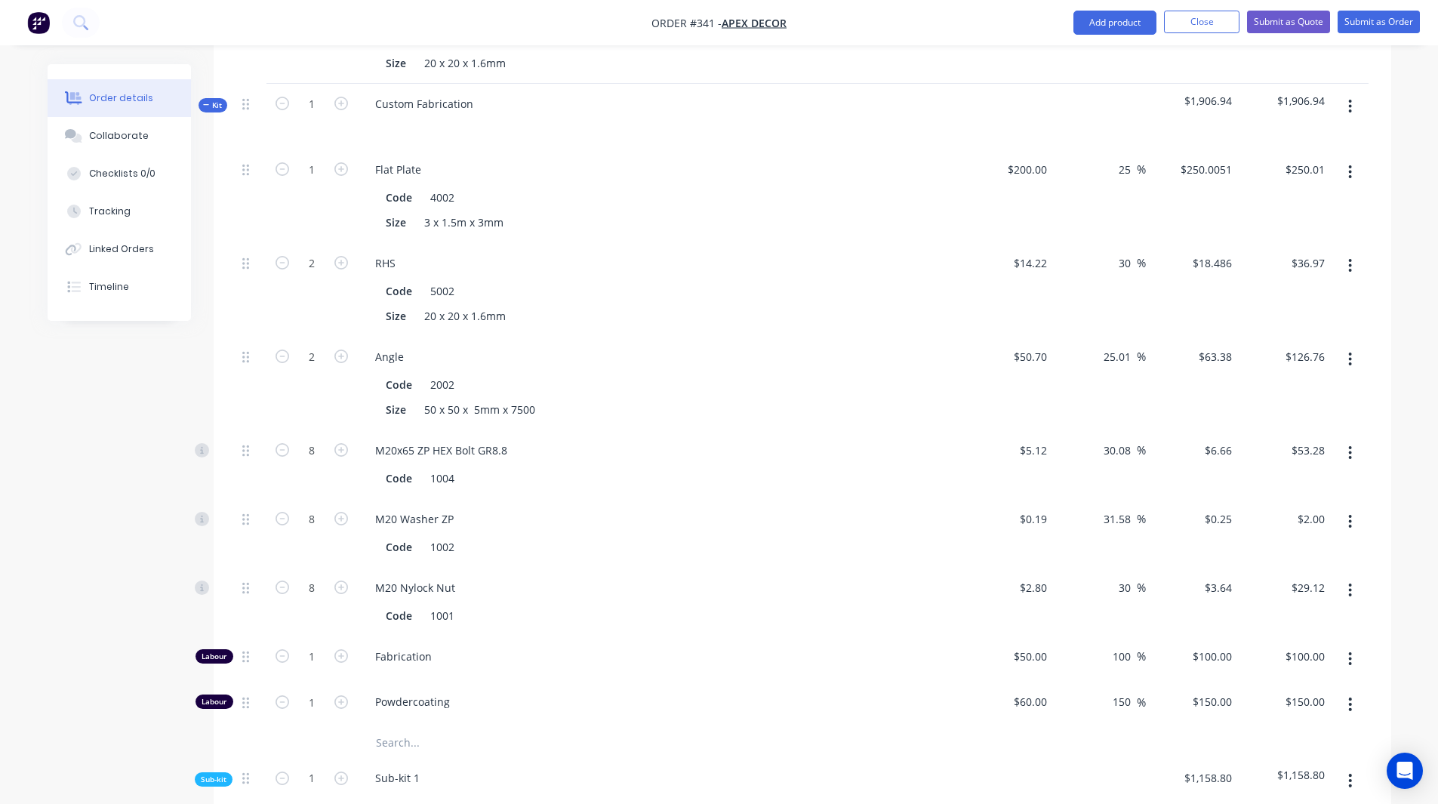
scroll to position [784, 0]
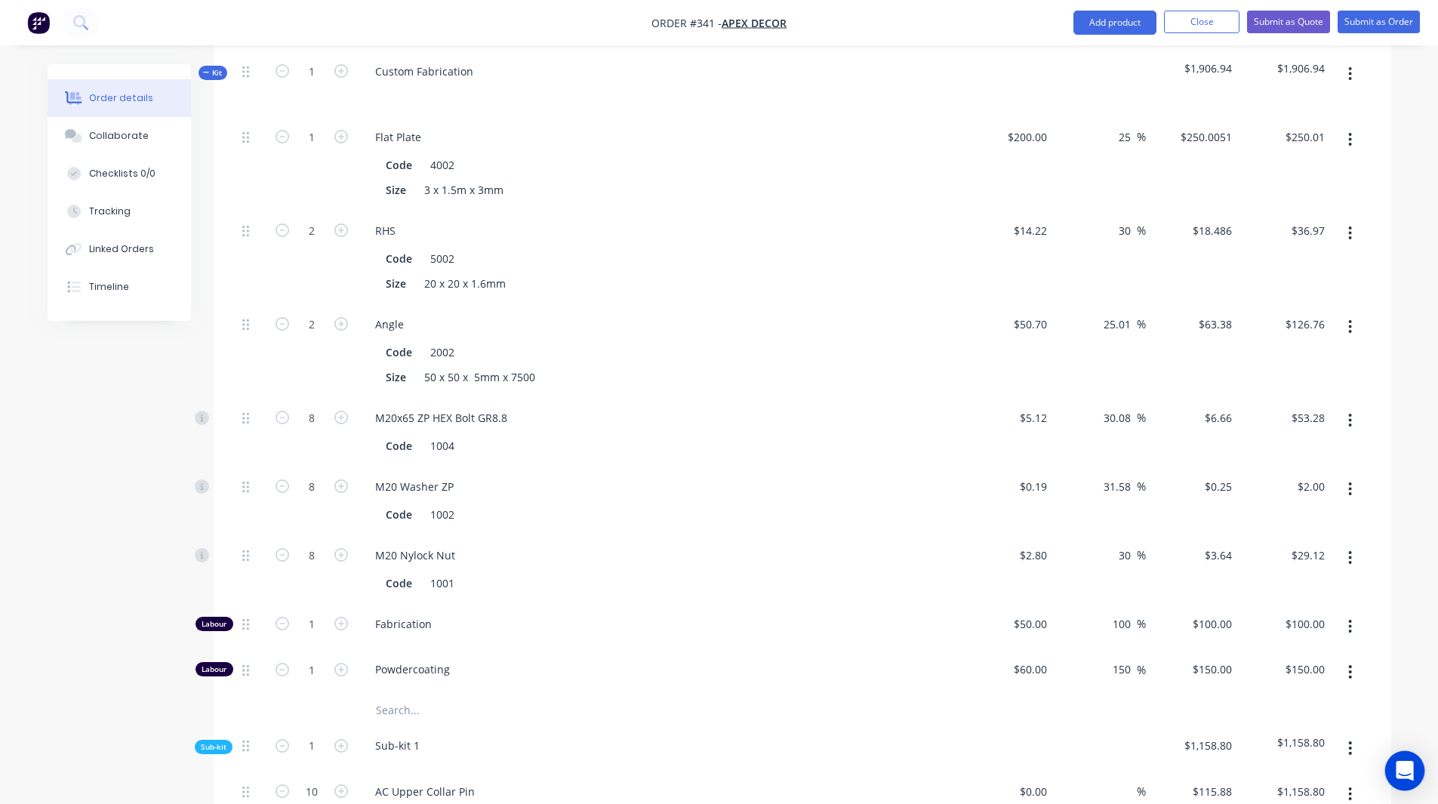
click at [1401, 772] on icon "Open Intercom Messenger" at bounding box center [1404, 771] width 17 height 20
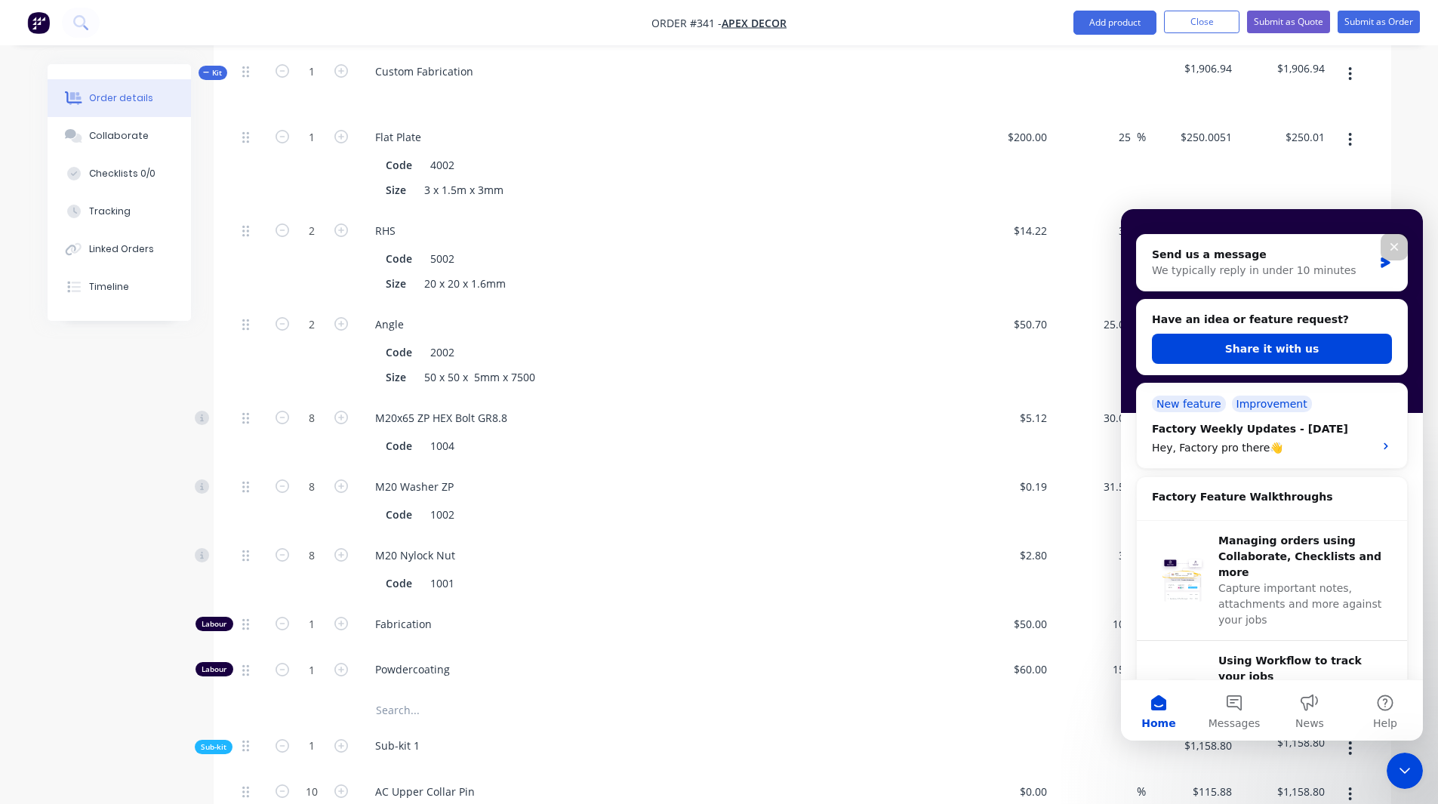
scroll to position [152, 0]
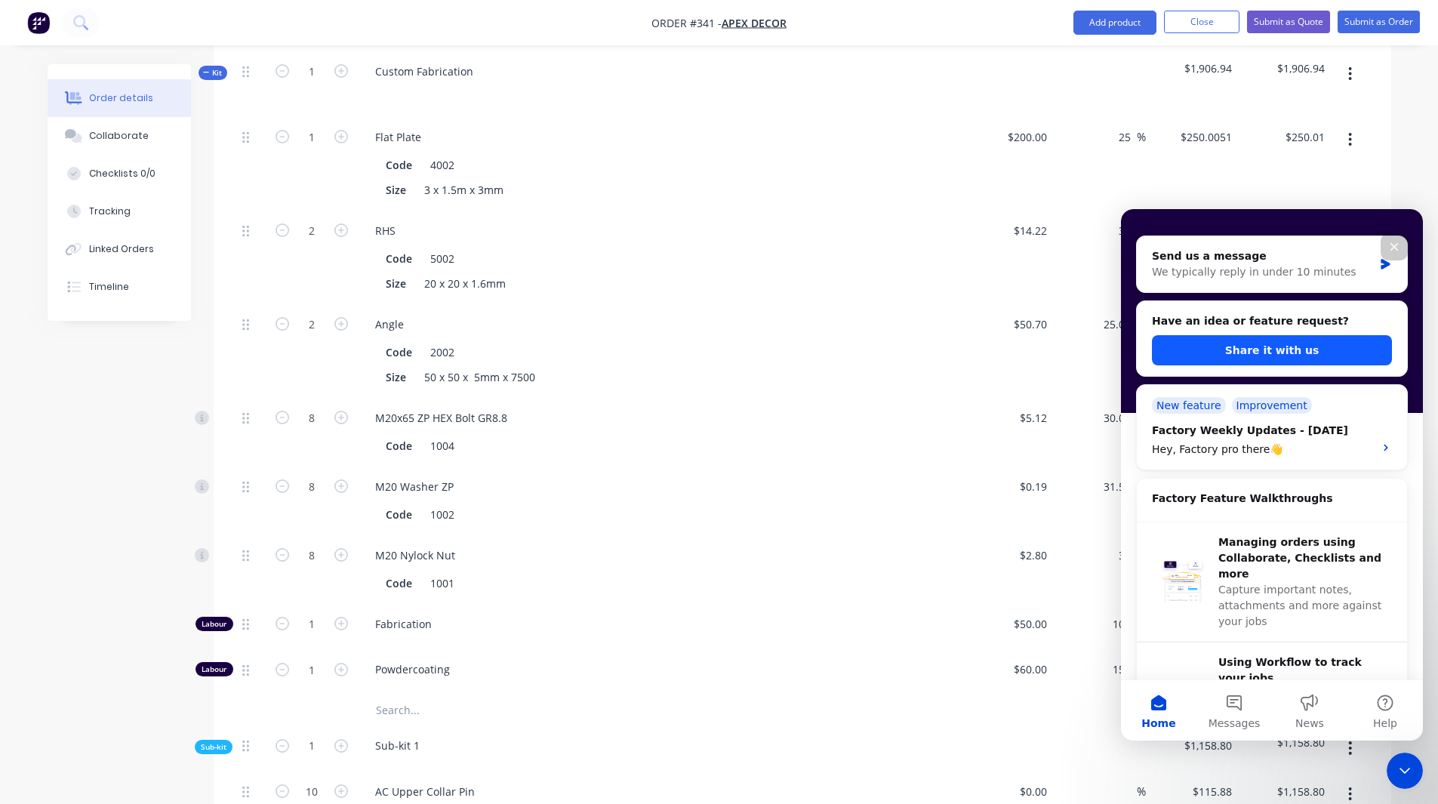
click at [1286, 347] on button "Share it with us" at bounding box center [1272, 350] width 240 height 30
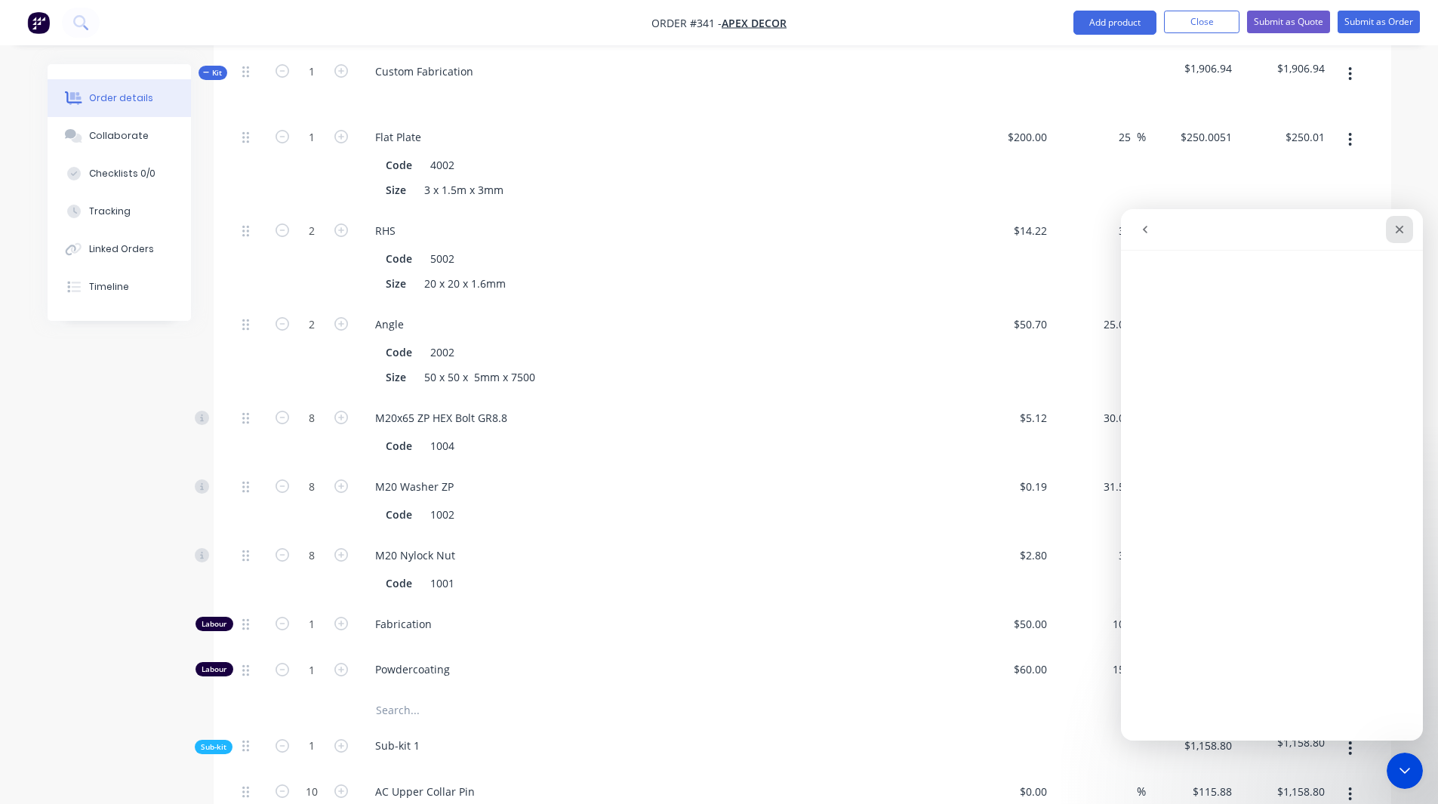
click at [1400, 226] on icon "Close" at bounding box center [1400, 229] width 12 height 12
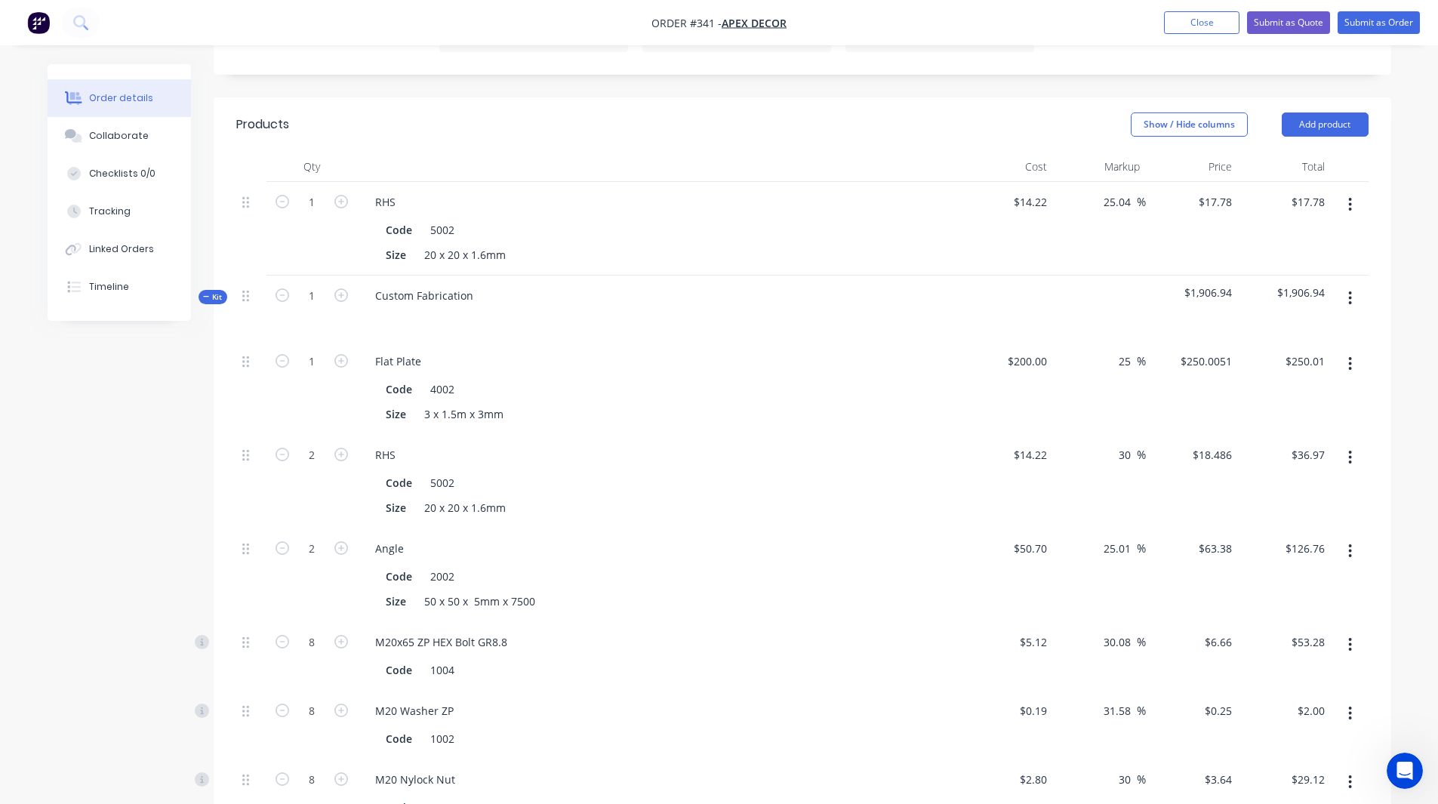
scroll to position [559, 0]
click at [313, 285] on input "1" at bounding box center [311, 296] width 39 height 23
type input "4"
click at [170, 447] on div "Created by Rob Created 26/08/25 Required 26/08/25 Assigned to RL DC F L Status …" at bounding box center [720, 518] width 1344 height 2026
type input "4"
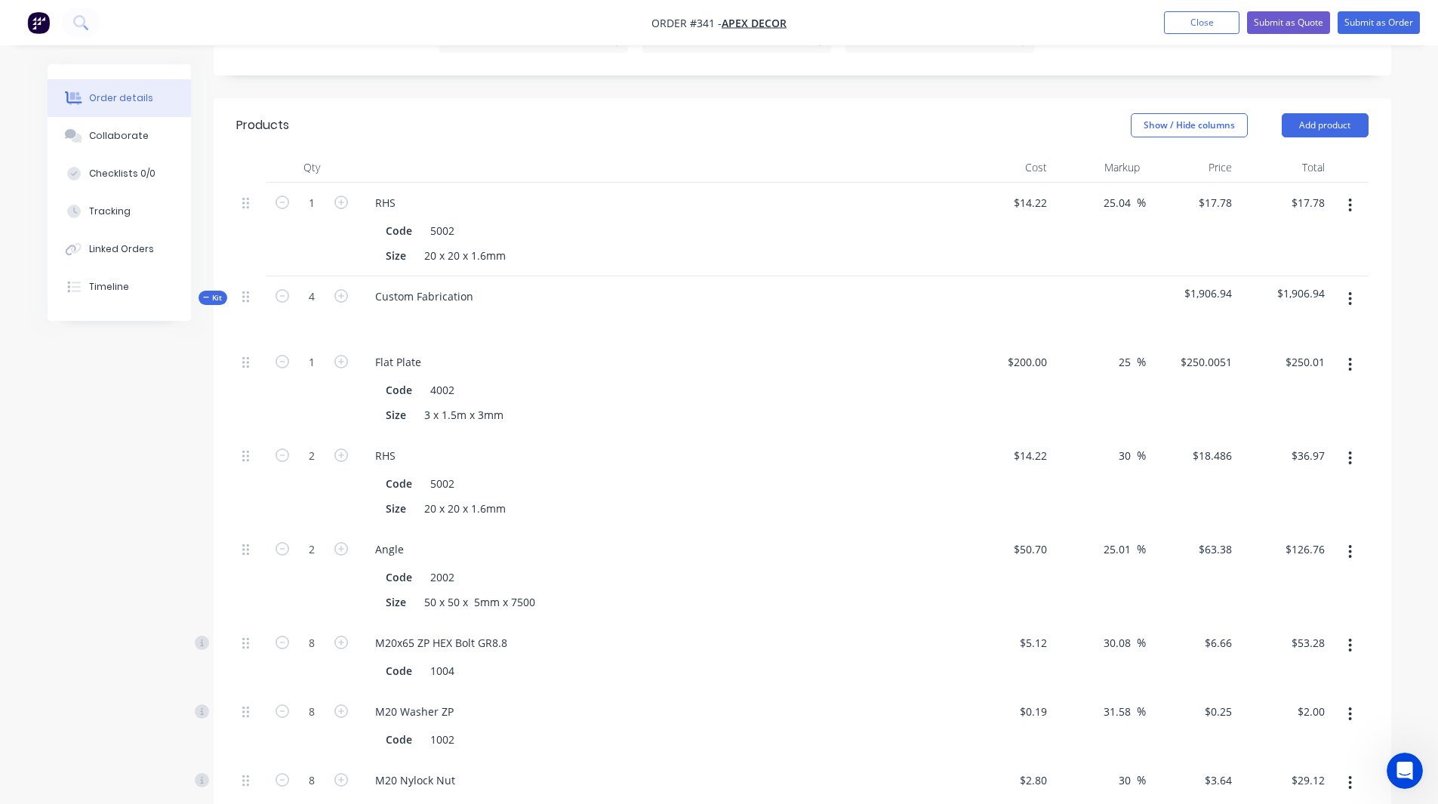
type input "$1,000.02"
type input "8"
type input "$147.89"
type input "8"
type input "$507.04"
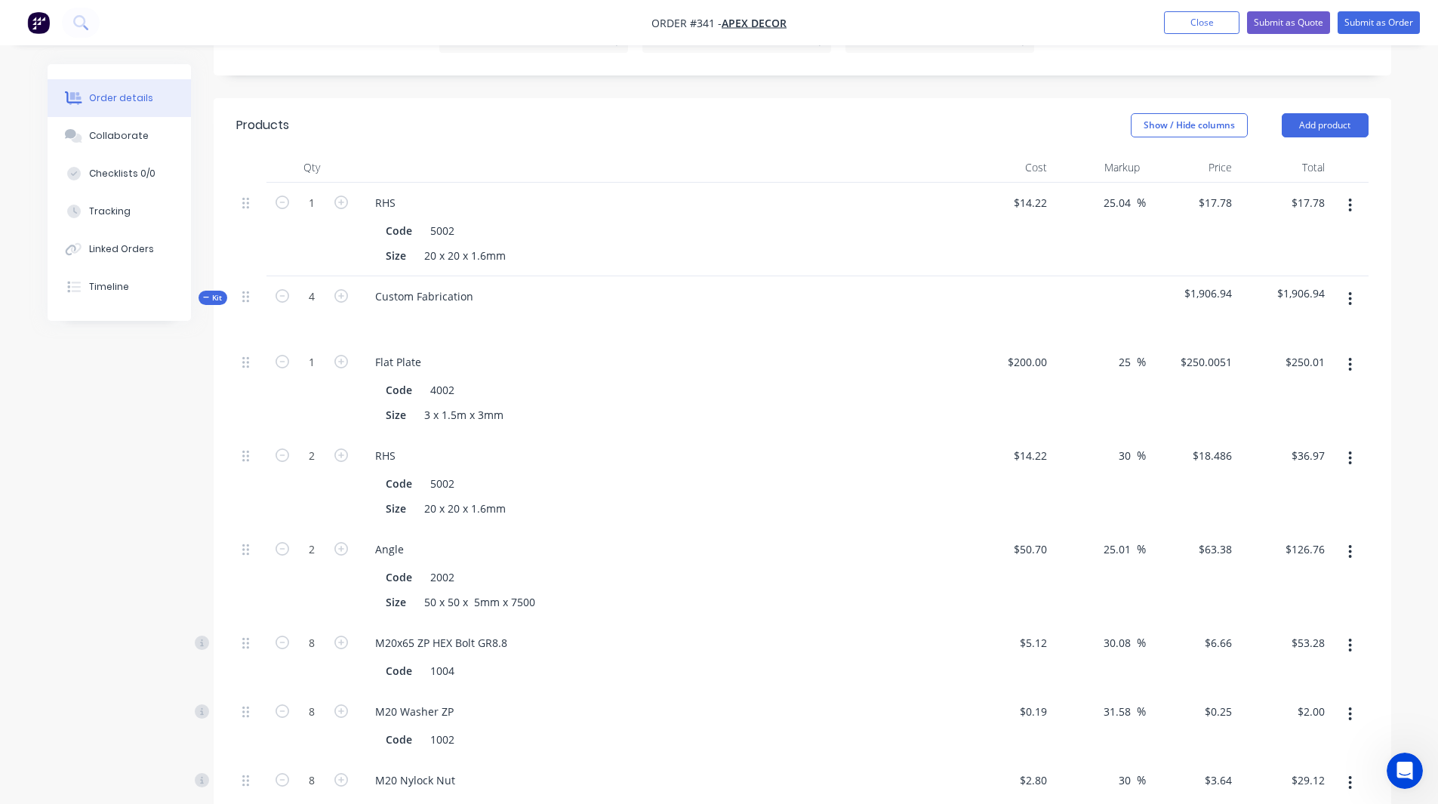
type input "32"
type input "$213.12"
type input "32"
type input "$8.00"
type input "32"
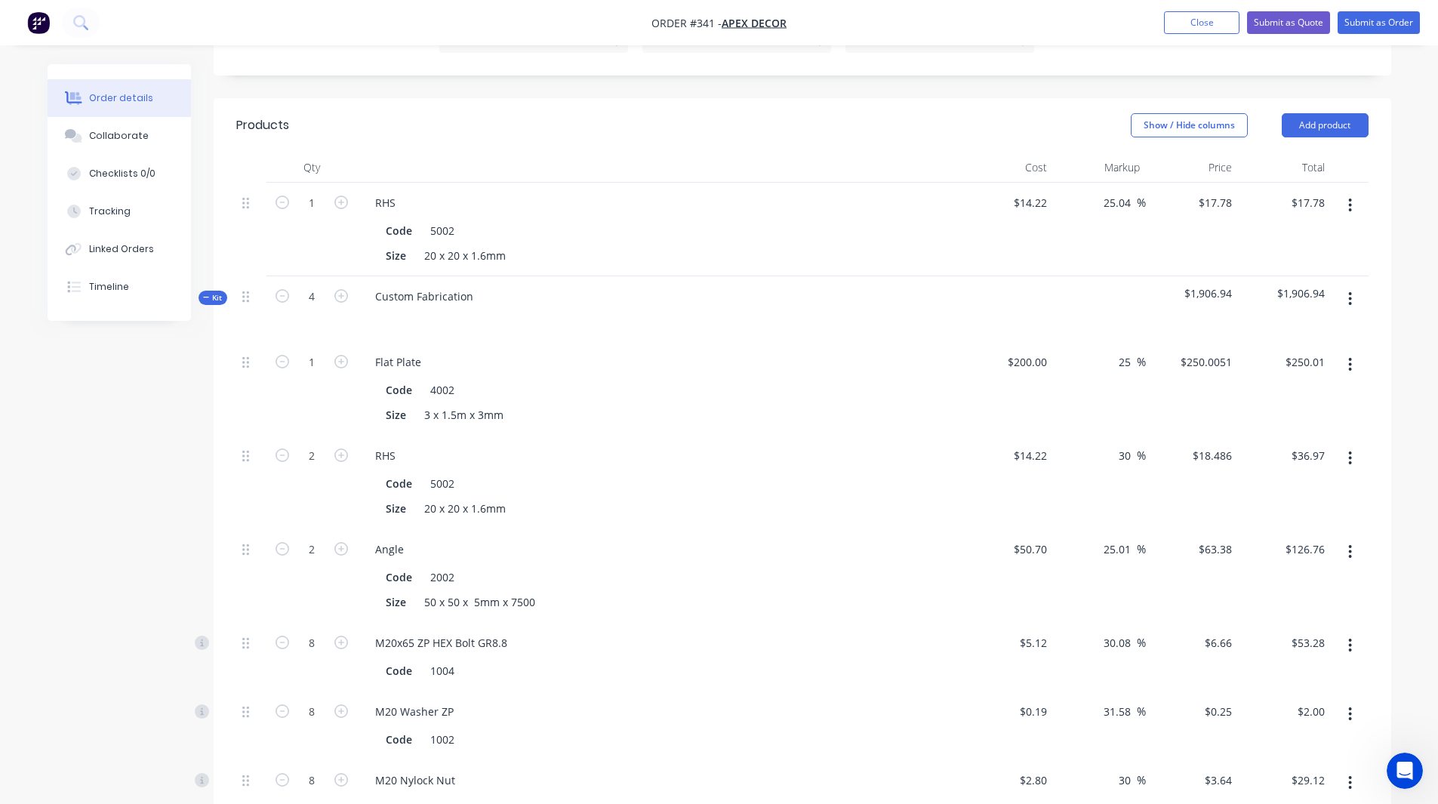
type input "$116.48"
type input "4"
type input "$400.00"
type input "4"
type input "$600.00"
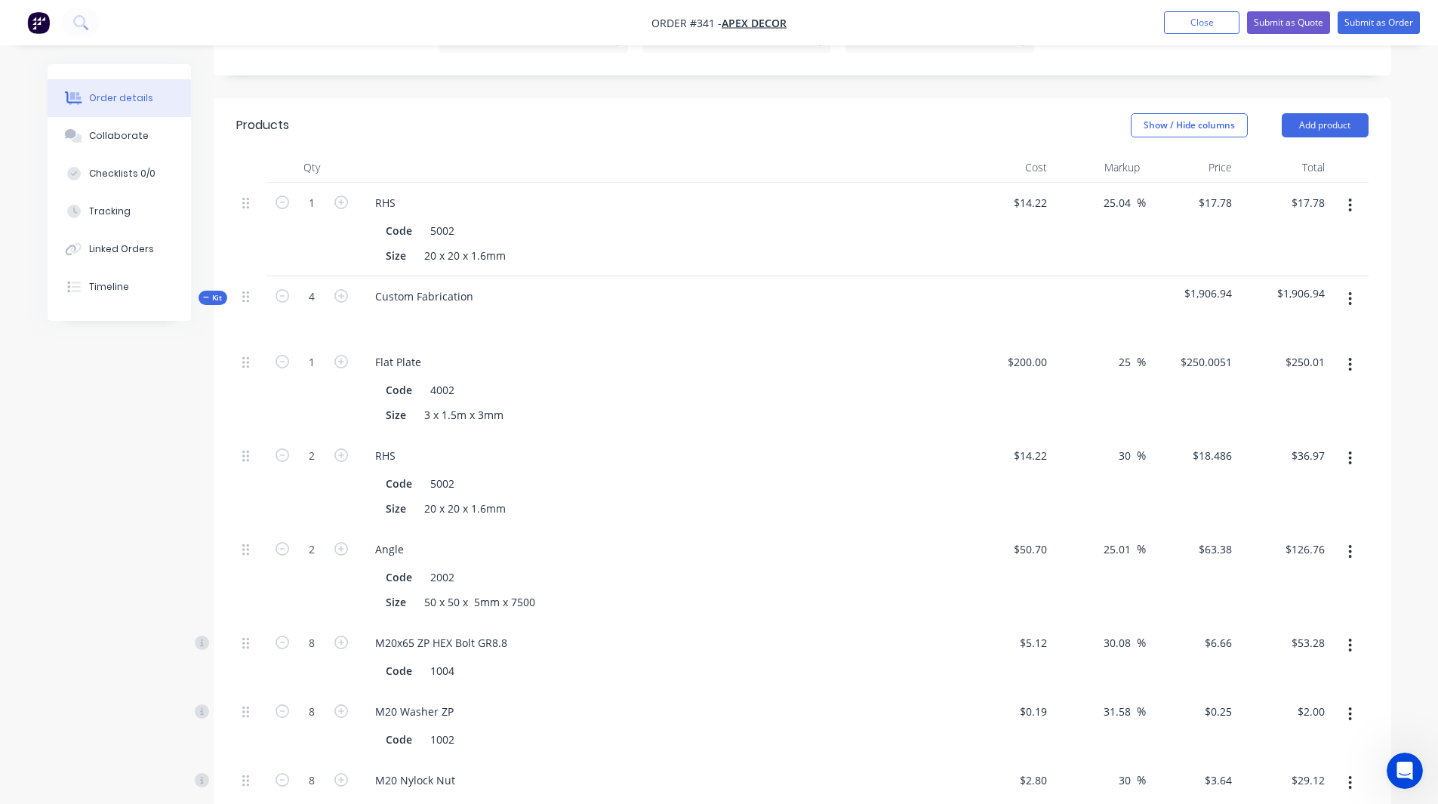
type input "4"
type input "40"
type input "$4,635.20"
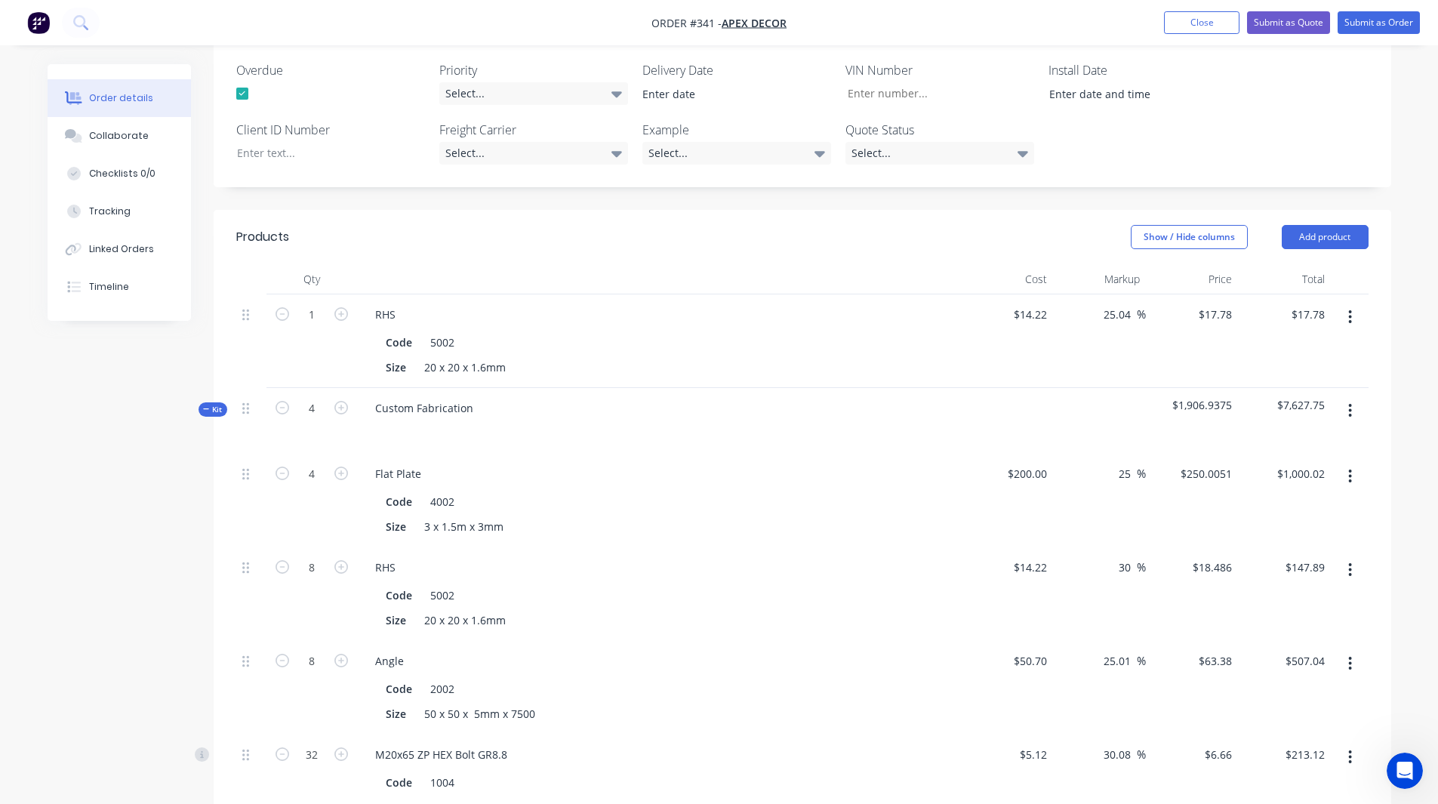
scroll to position [447, 0]
click at [1313, 226] on button "Add product" at bounding box center [1325, 238] width 87 height 24
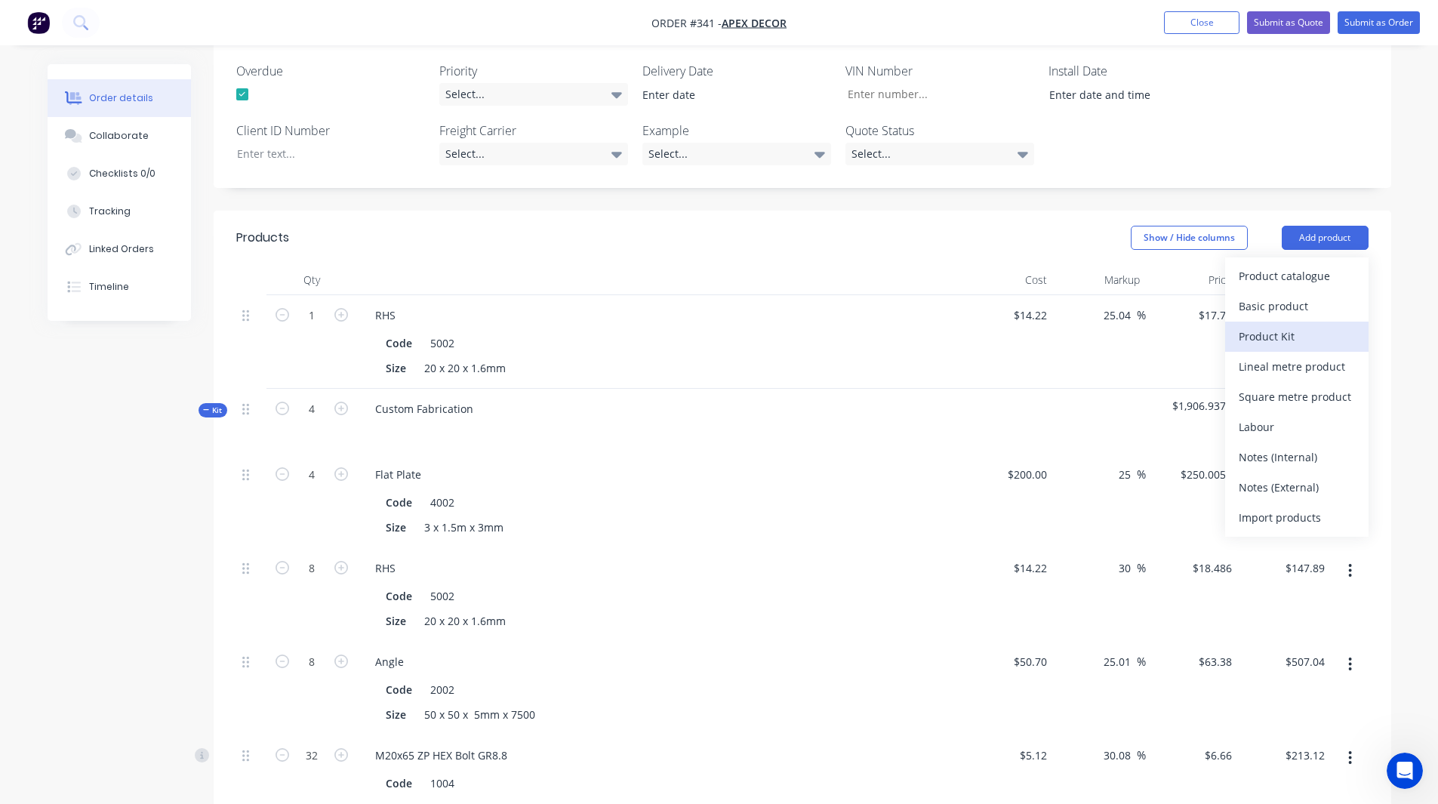
click at [1277, 325] on div "Product Kit" at bounding box center [1297, 336] width 116 height 22
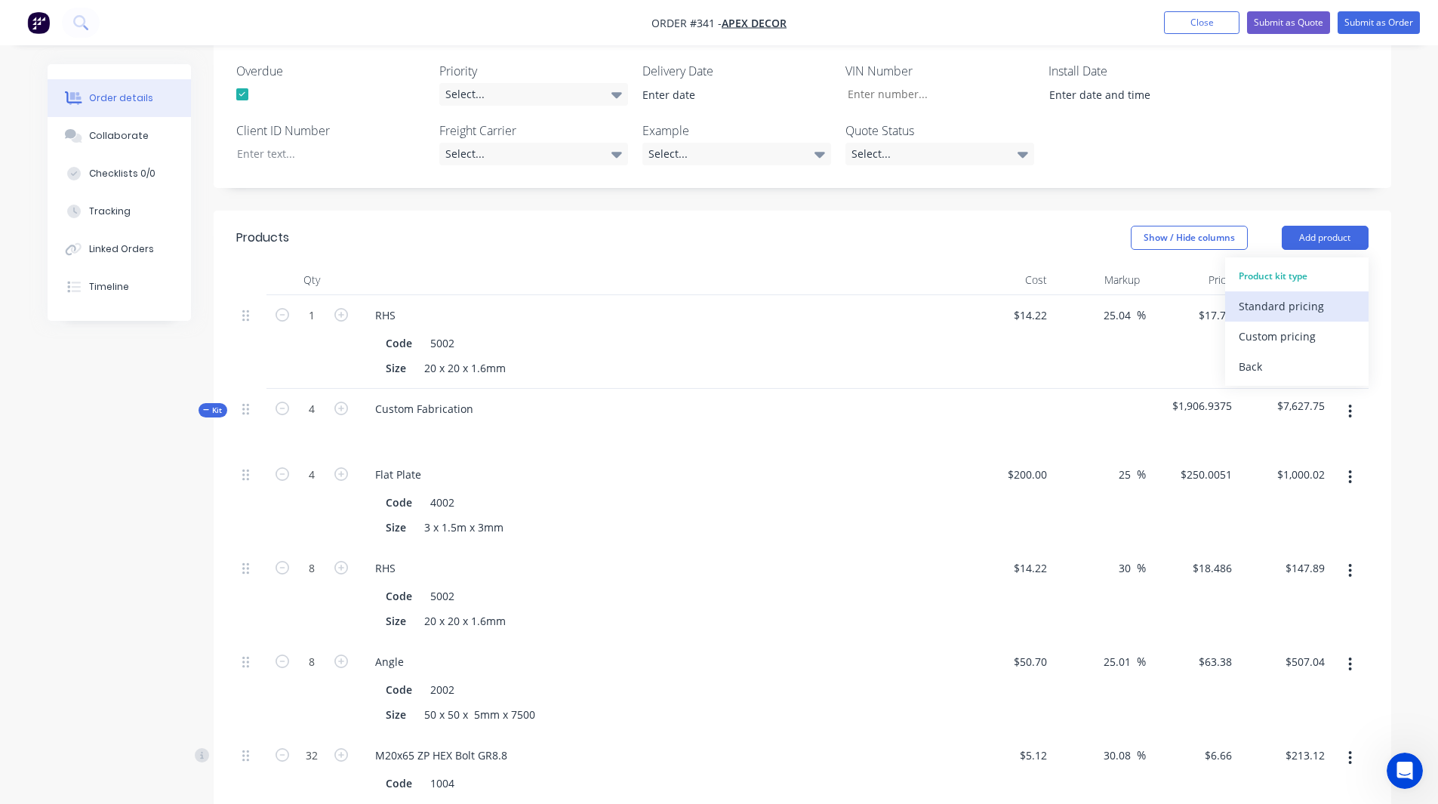
click at [1274, 295] on div "Standard pricing" at bounding box center [1297, 306] width 116 height 22
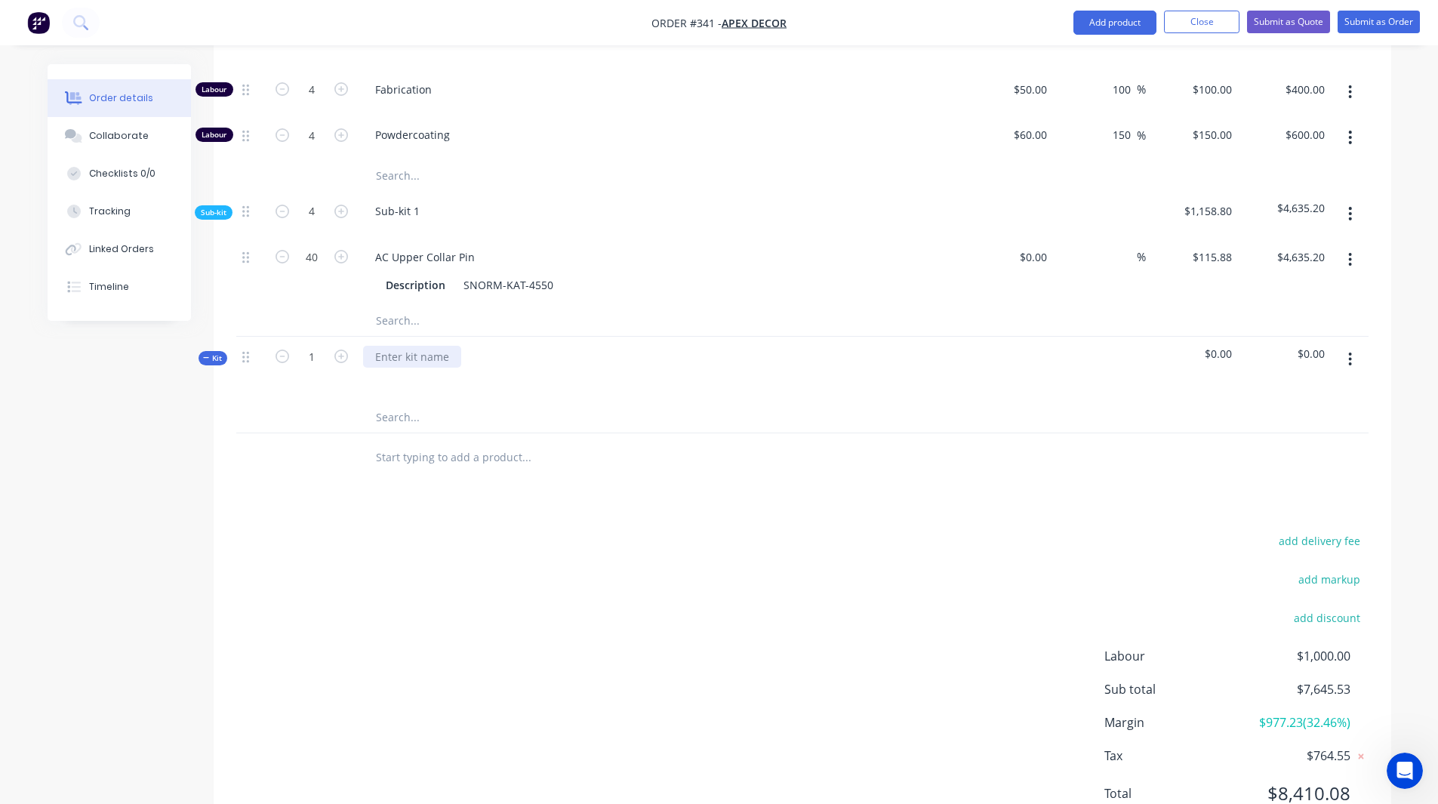
click at [457, 346] on div at bounding box center [412, 357] width 98 height 22
click at [1352, 351] on icon "button" at bounding box center [1350, 359] width 4 height 17
click at [1278, 418] on div "Add product to kit" at bounding box center [1297, 429] width 116 height 22
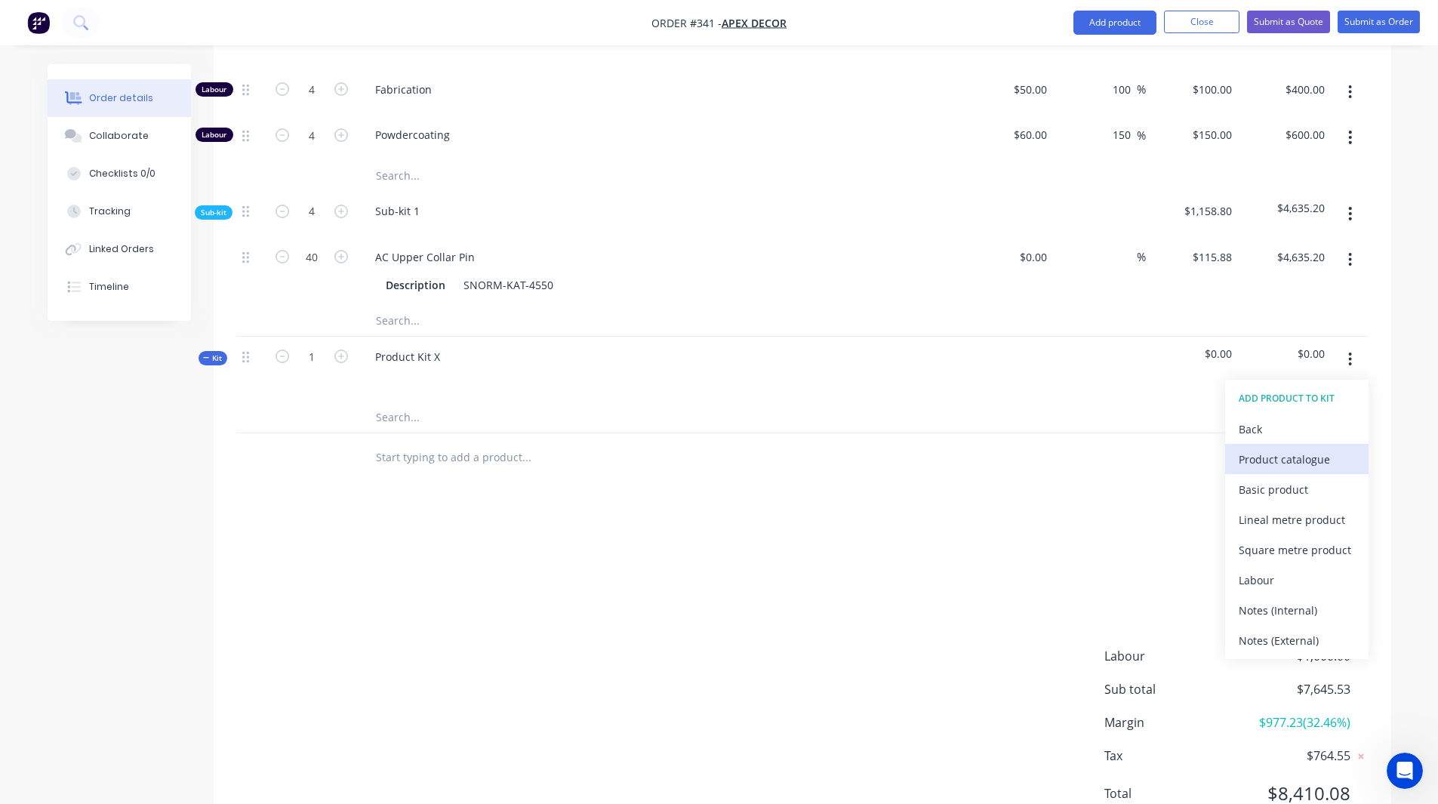
click at [1258, 448] on div "Product catalogue" at bounding box center [1297, 459] width 116 height 22
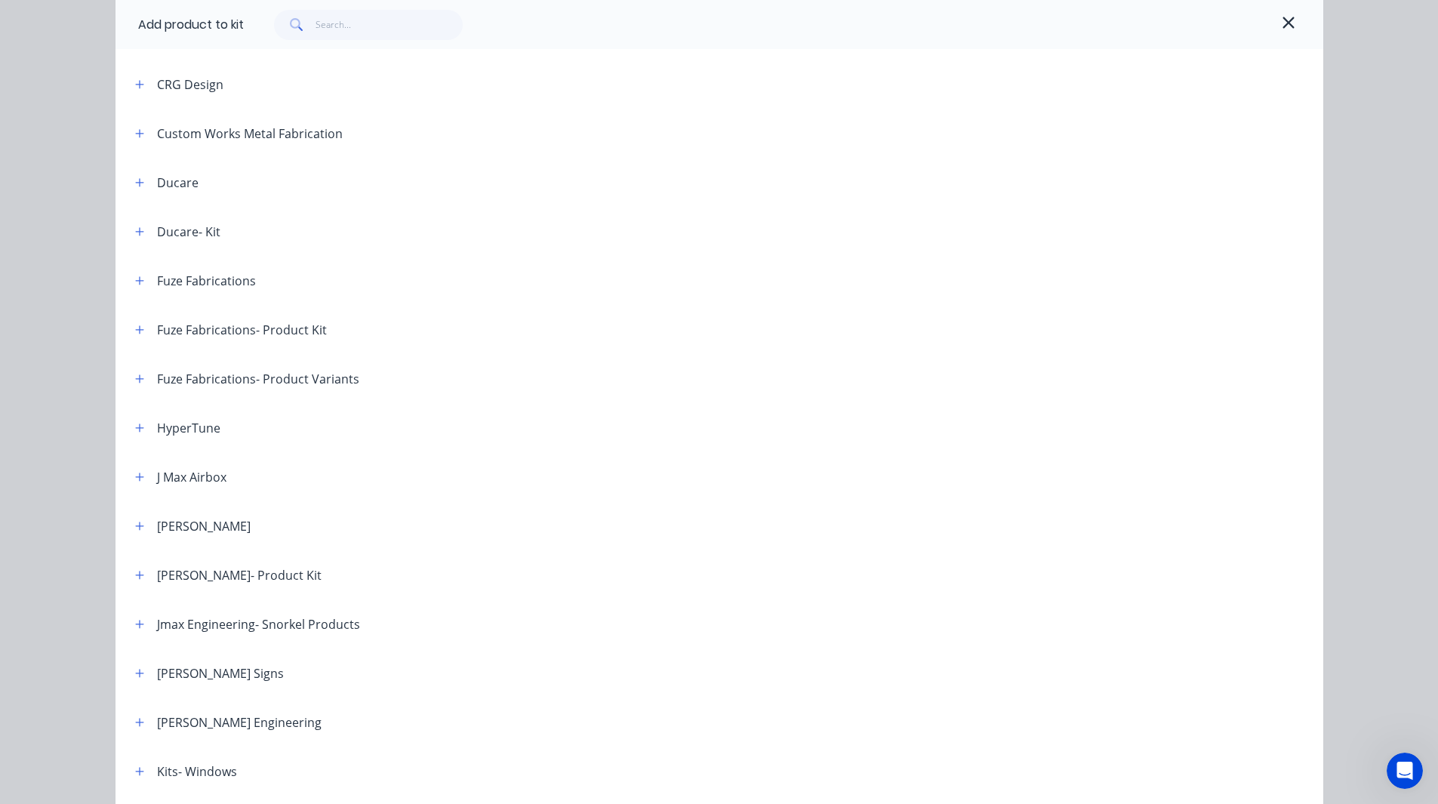
scroll to position [655, 0]
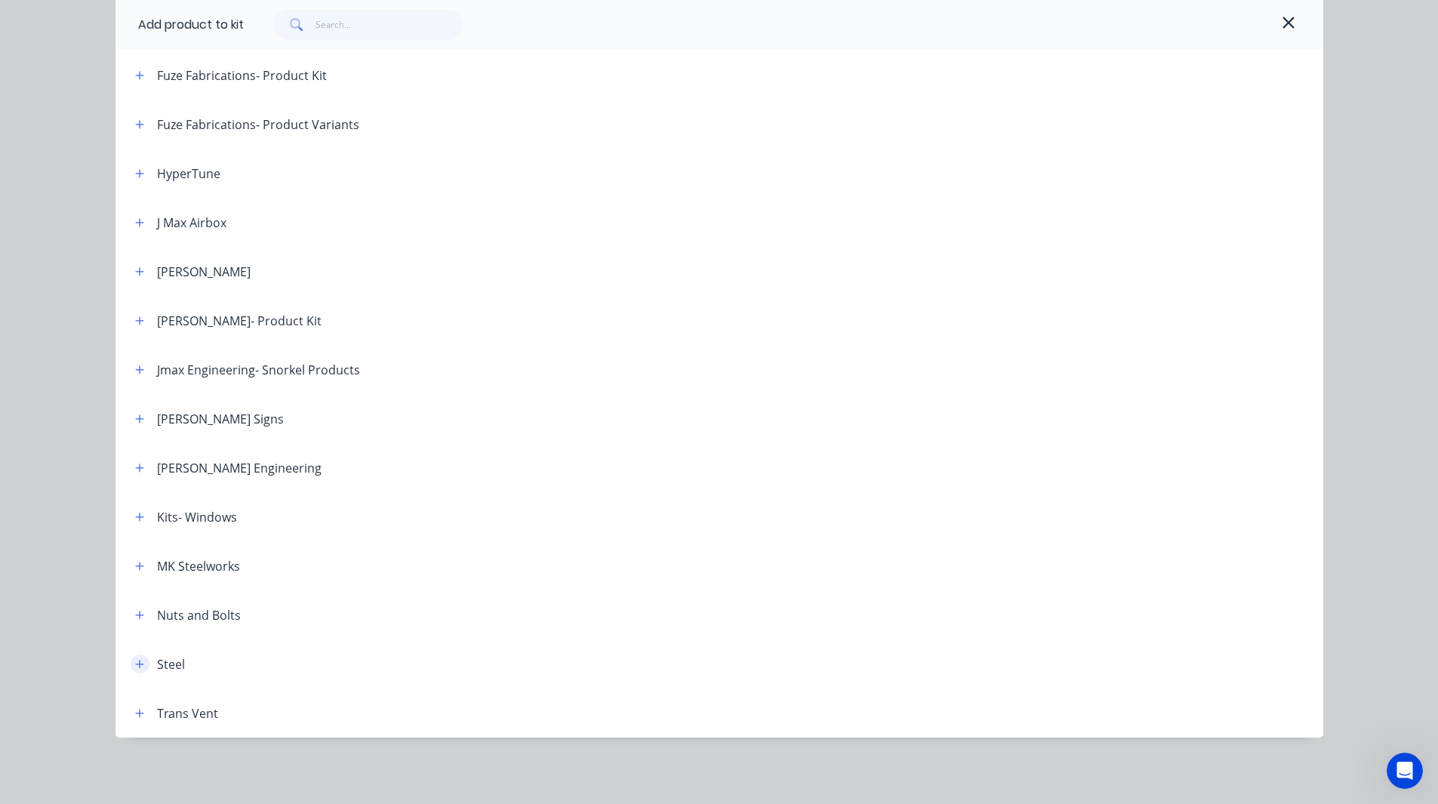
click at [136, 655] on button "button" at bounding box center [140, 664] width 19 height 19
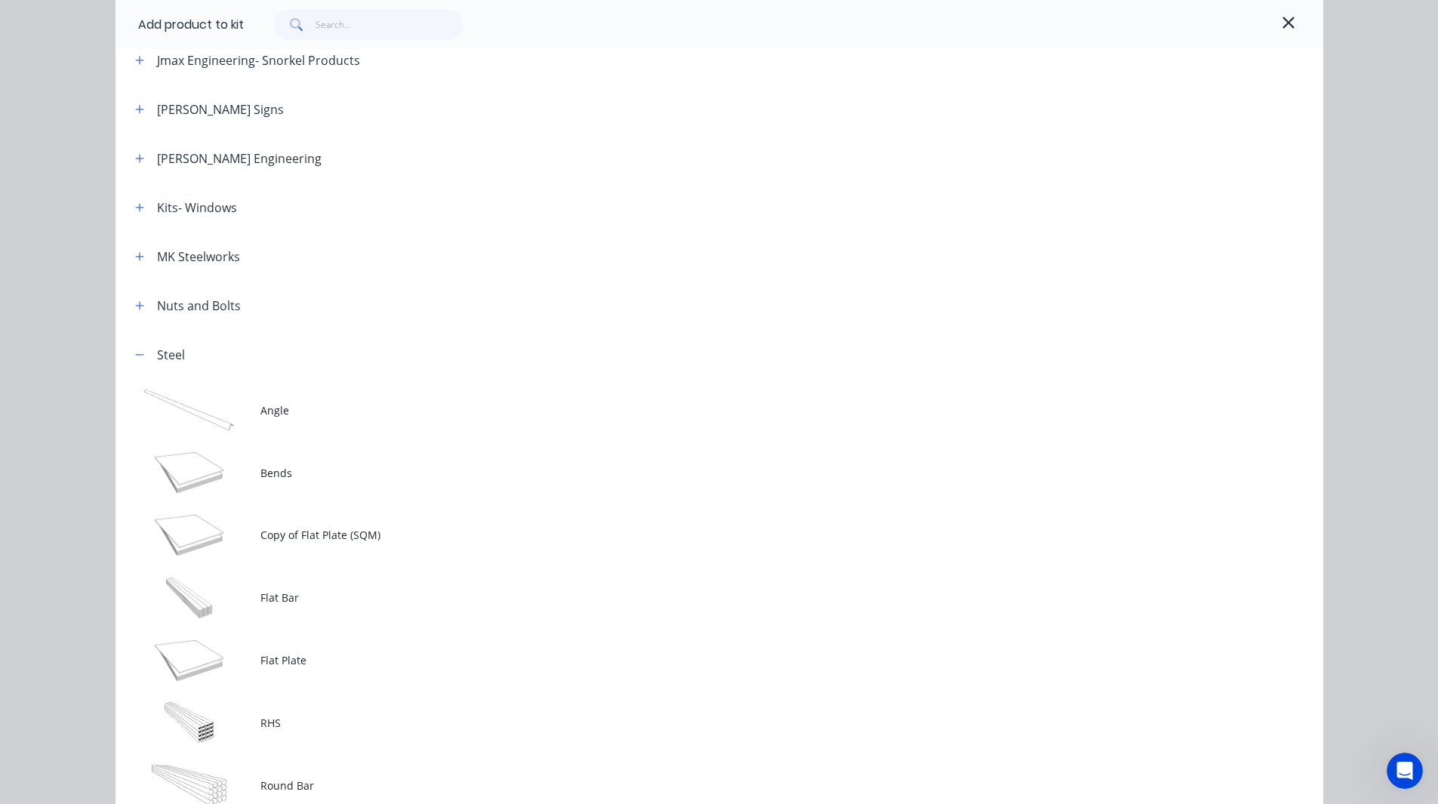
scroll to position [1111, 0]
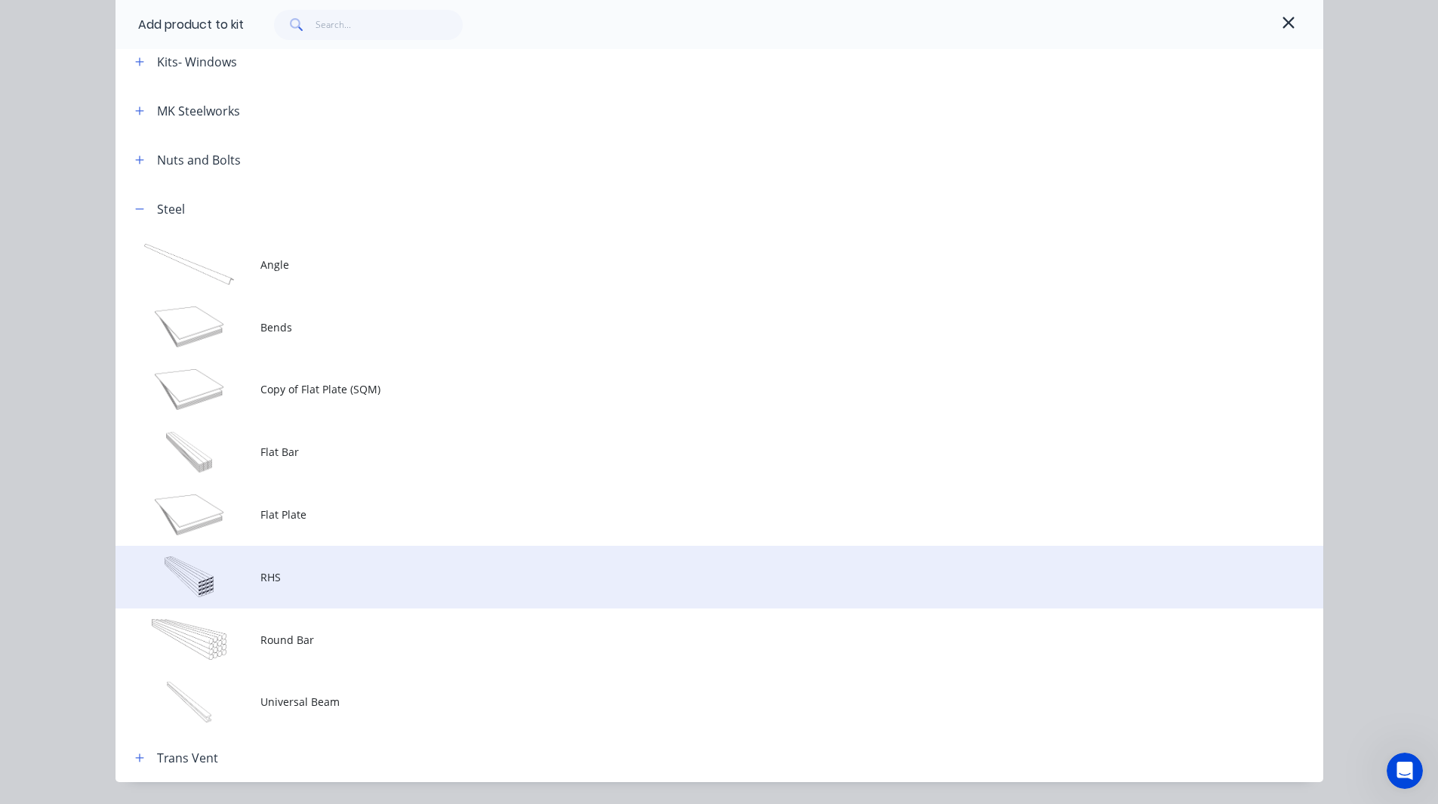
click at [260, 595] on td "RHS" at bounding box center [791, 577] width 1063 height 63
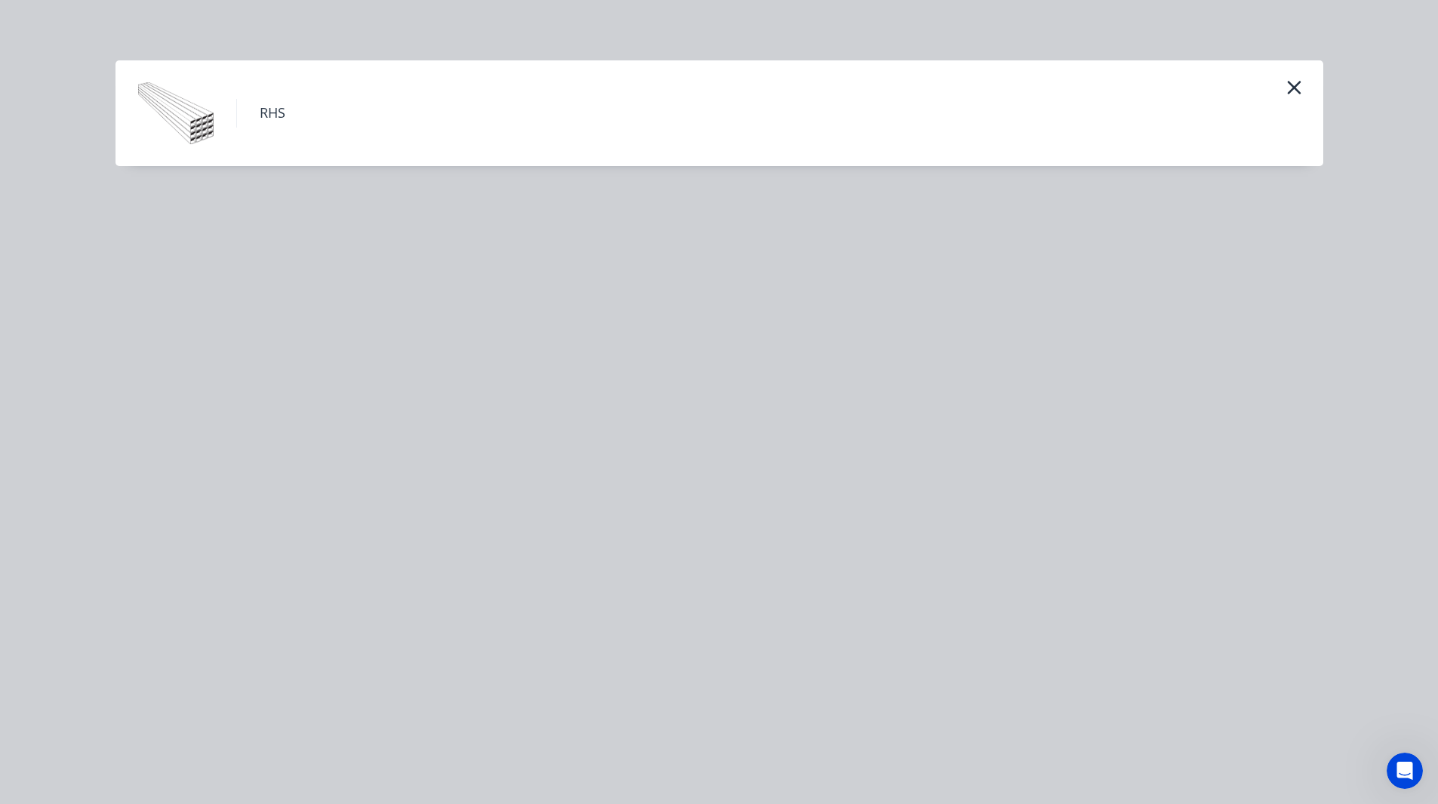
scroll to position [0, 0]
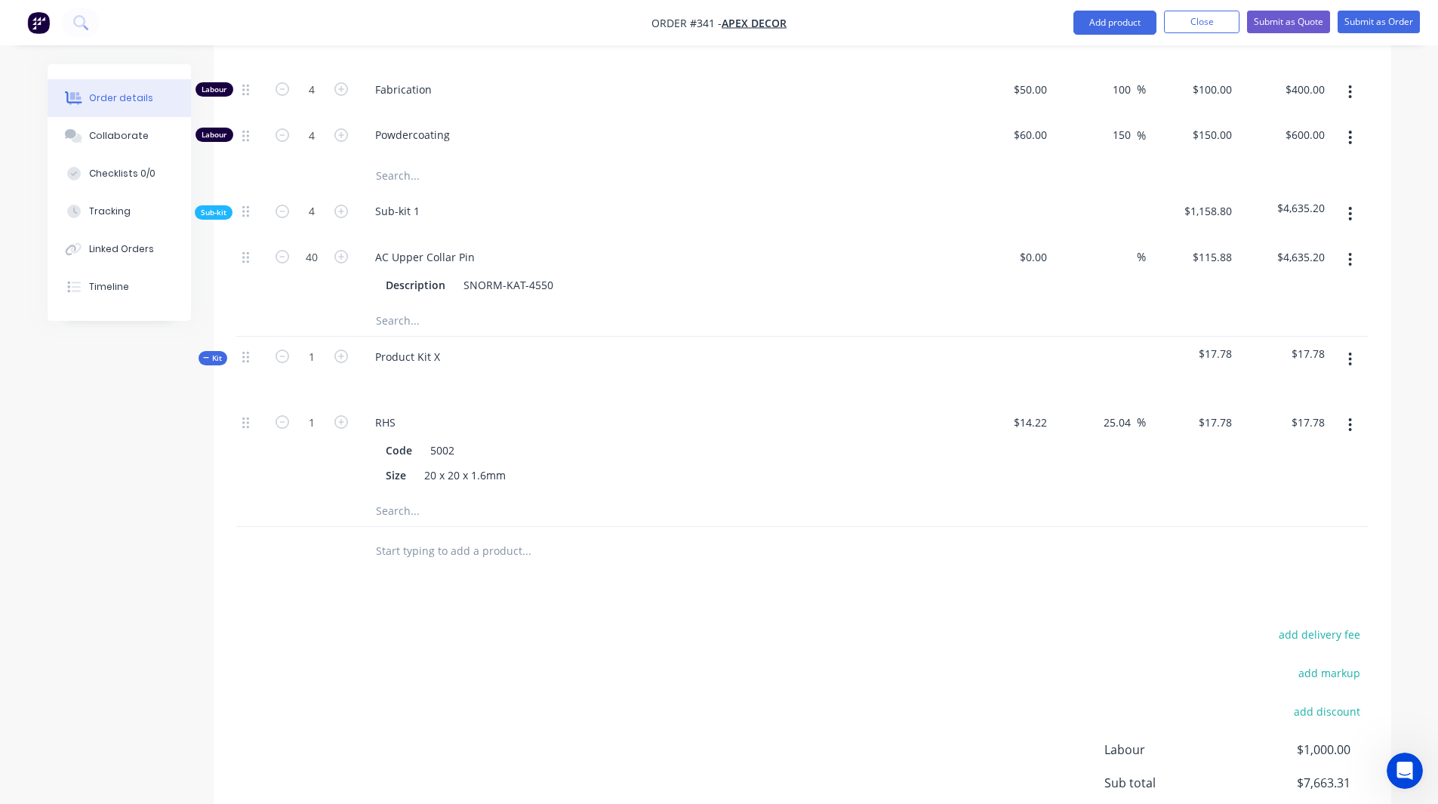
click at [432, 536] on input "text" at bounding box center [526, 551] width 302 height 30
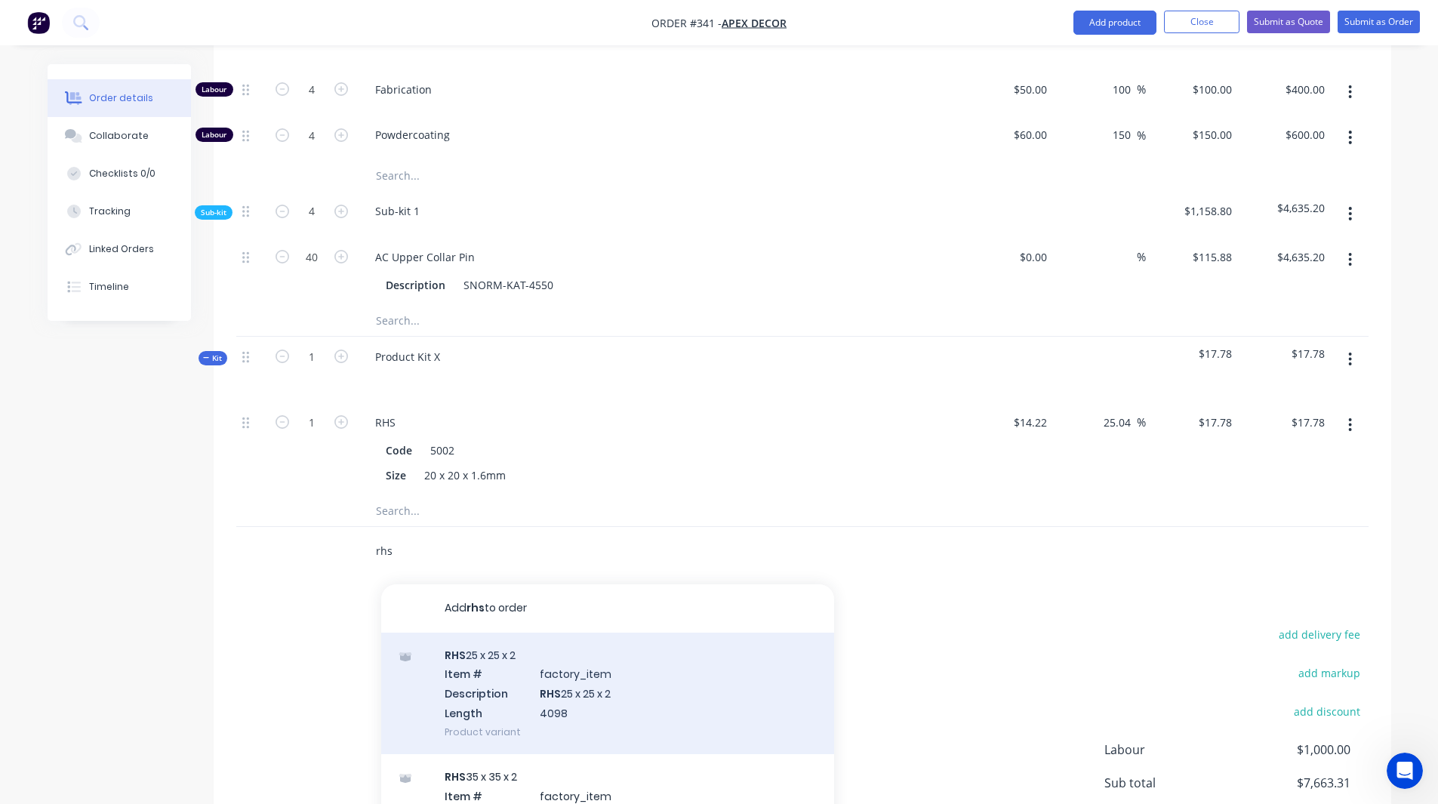
scroll to position [43, 0]
type input "rhs 25"
click at [520, 633] on div "RHS 25 x 25 x 2 Item # factory_item Description RHS 25 x 25 x 2 Length 4098 Pro…" at bounding box center [607, 694] width 453 height 122
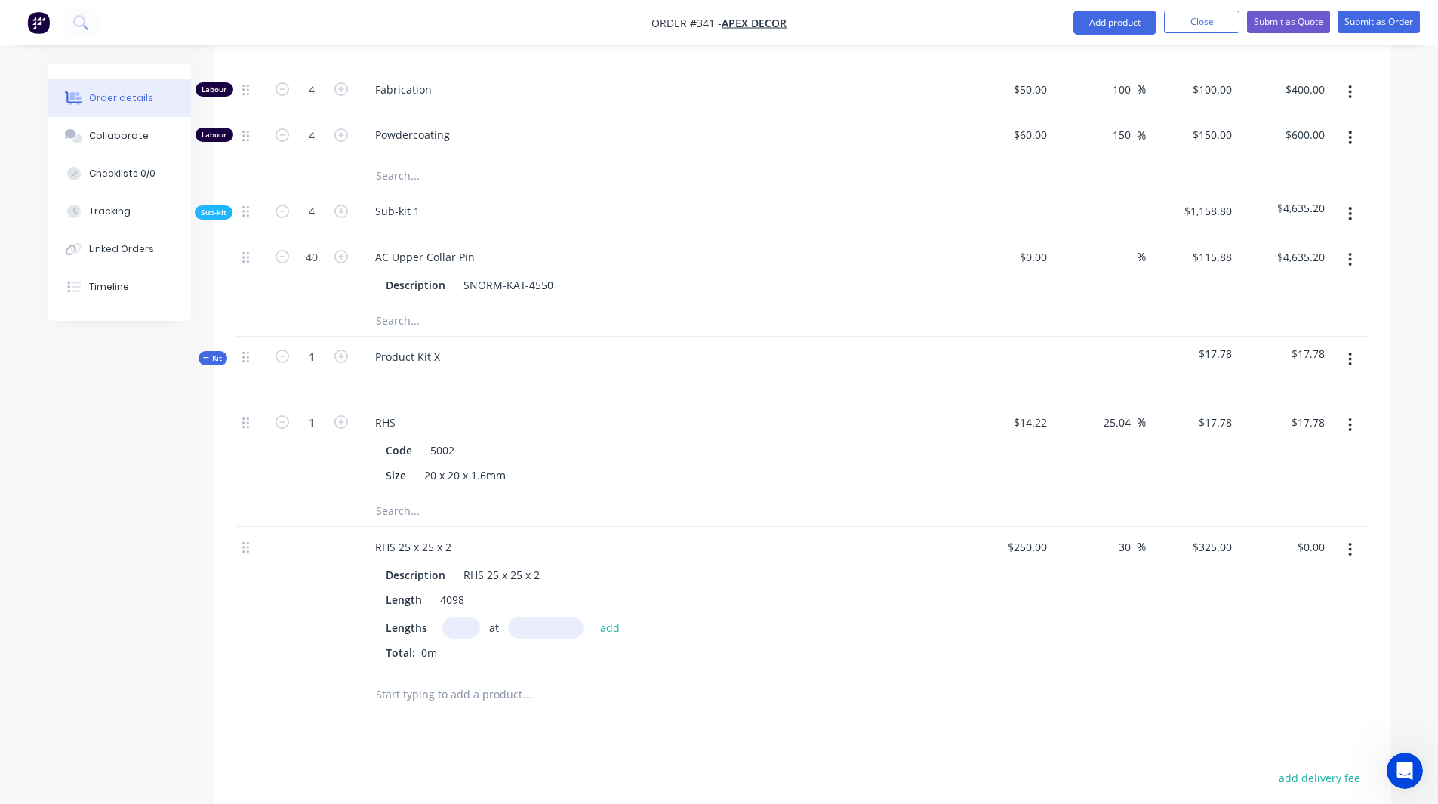
click at [458, 617] on input "text" at bounding box center [461, 628] width 38 height 22
type input "2"
click at [547, 617] on input "text" at bounding box center [546, 628] width 76 height 22
type input "20mm"
click at [602, 617] on button "add" at bounding box center [610, 627] width 35 height 20
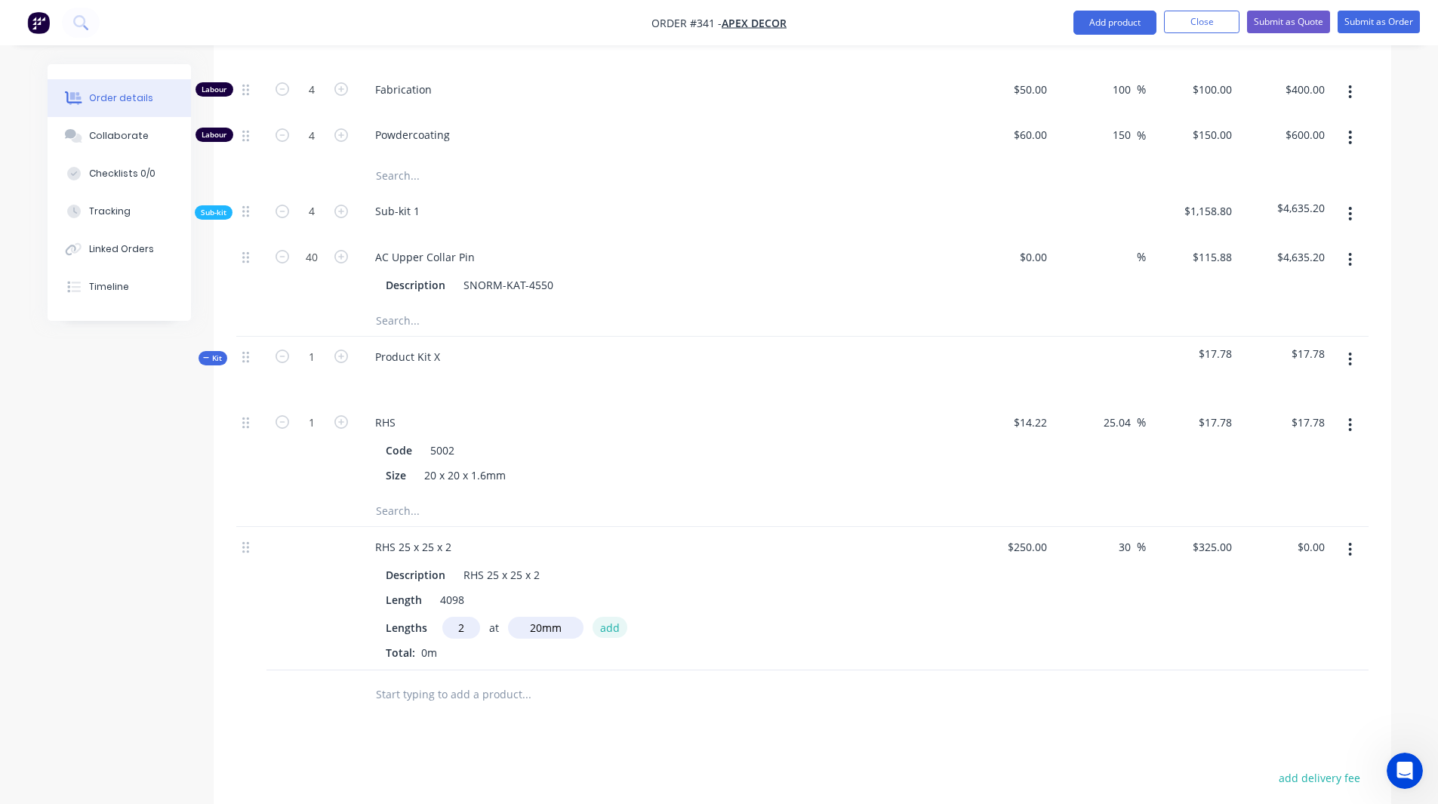
type input "$13.00"
click at [569, 704] on input "text" at bounding box center [526, 719] width 302 height 30
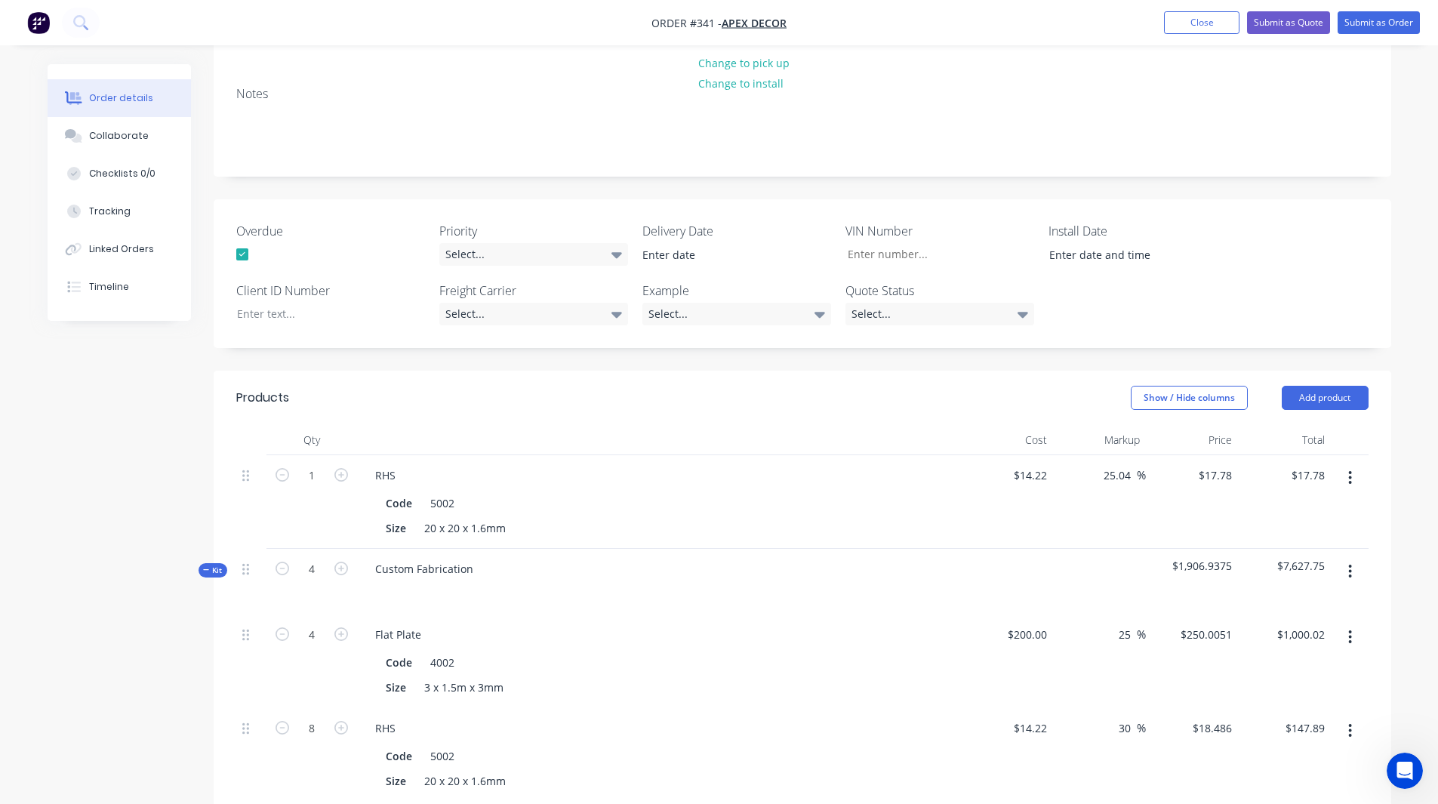
scroll to position [286, 0]
click at [1330, 387] on button "Add product" at bounding box center [1325, 399] width 87 height 24
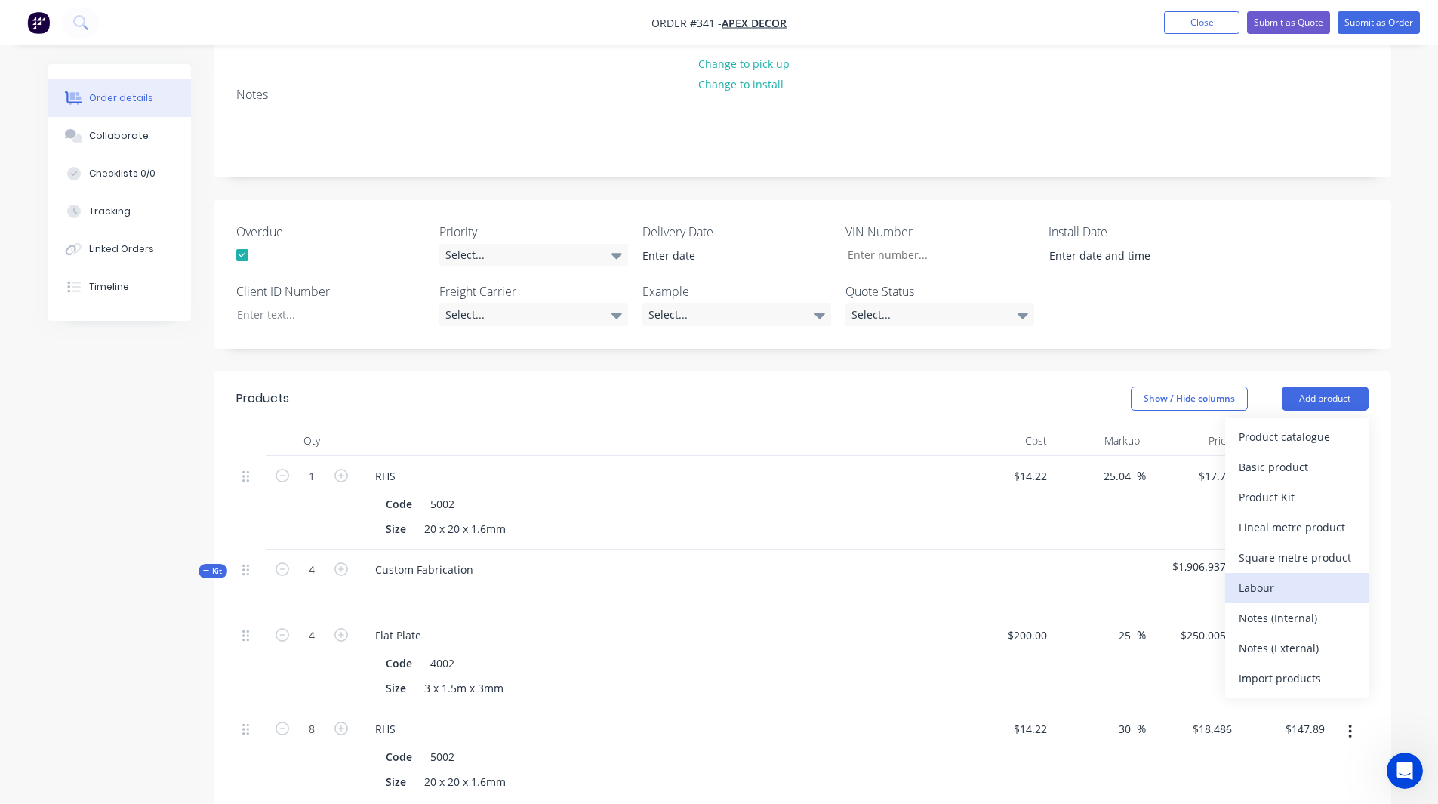
click at [1268, 577] on div "Labour" at bounding box center [1297, 588] width 116 height 22
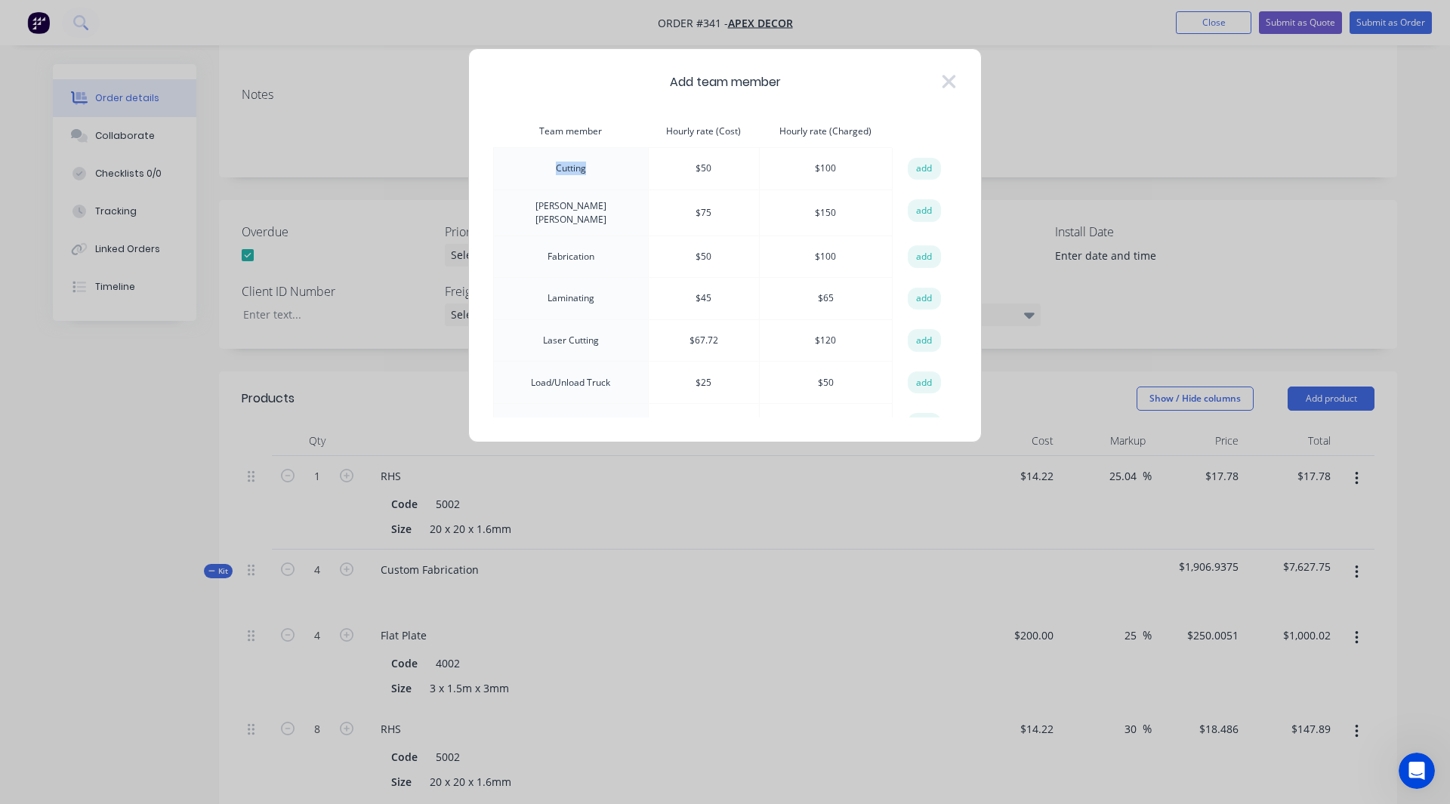
drag, startPoint x: 584, startPoint y: 168, endPoint x: 553, endPoint y: 169, distance: 31.0
click at [553, 169] on td "Cutting" at bounding box center [571, 169] width 155 height 42
drag, startPoint x: 708, startPoint y: 169, endPoint x: 690, endPoint y: 168, distance: 18.2
click at [690, 168] on td "$ 50" at bounding box center [703, 169] width 111 height 42
drag, startPoint x: 836, startPoint y: 170, endPoint x: 801, endPoint y: 166, distance: 34.9
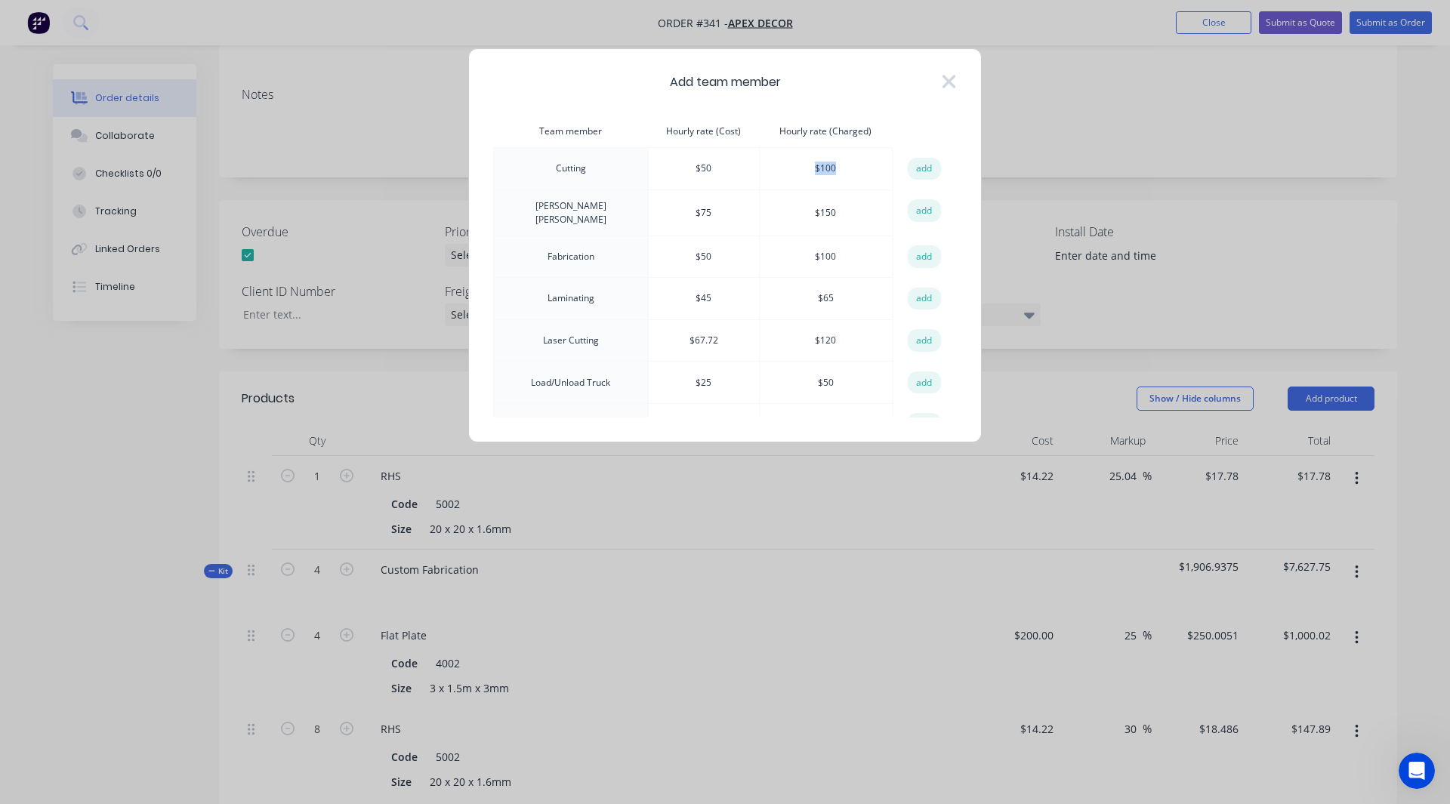
click at [801, 166] on td "$ 100" at bounding box center [825, 169] width 133 height 42
click at [721, 193] on td "$ 75" at bounding box center [703, 213] width 111 height 46
click at [919, 166] on button "add" at bounding box center [924, 169] width 33 height 23
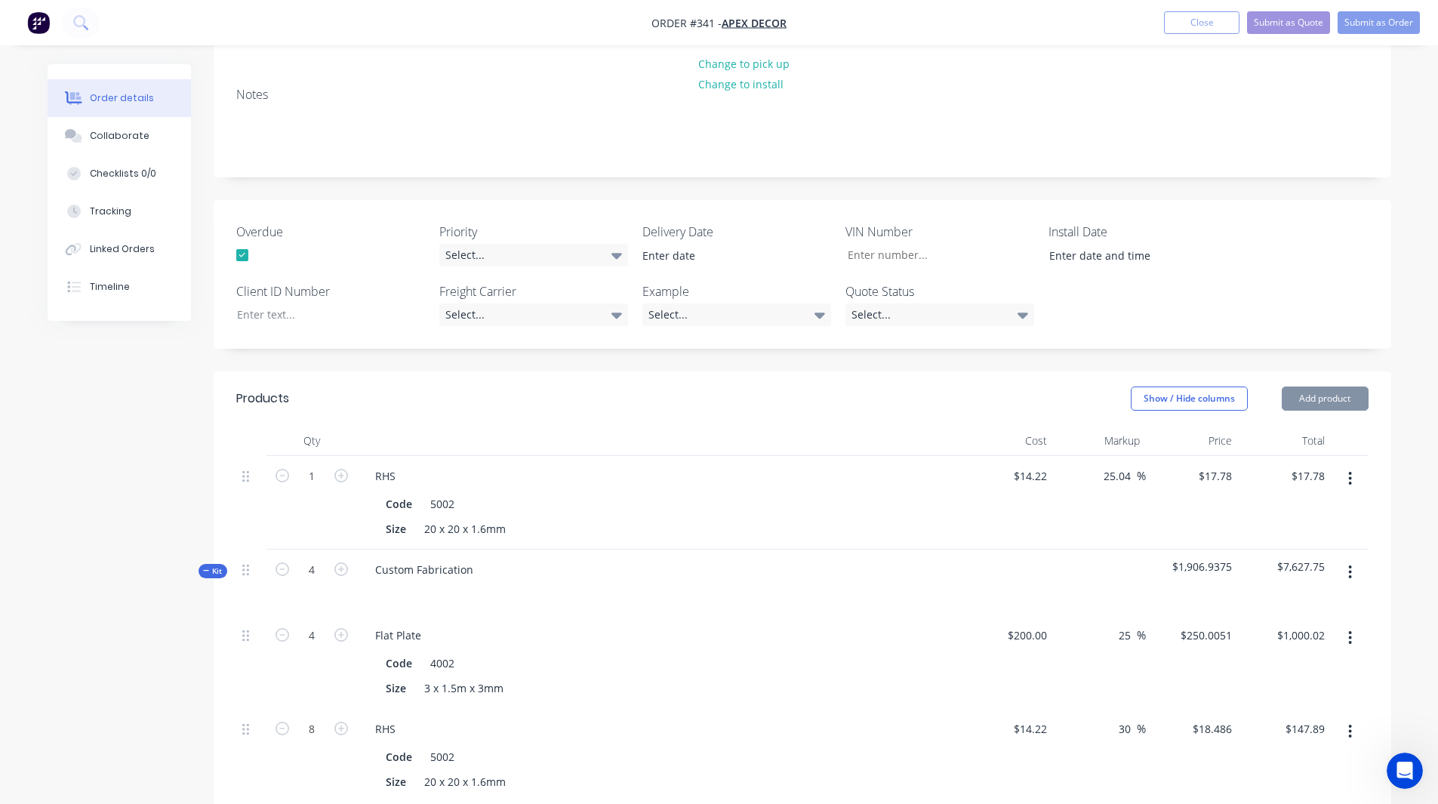
type input "$50.00"
type input "100"
type input "$100.00"
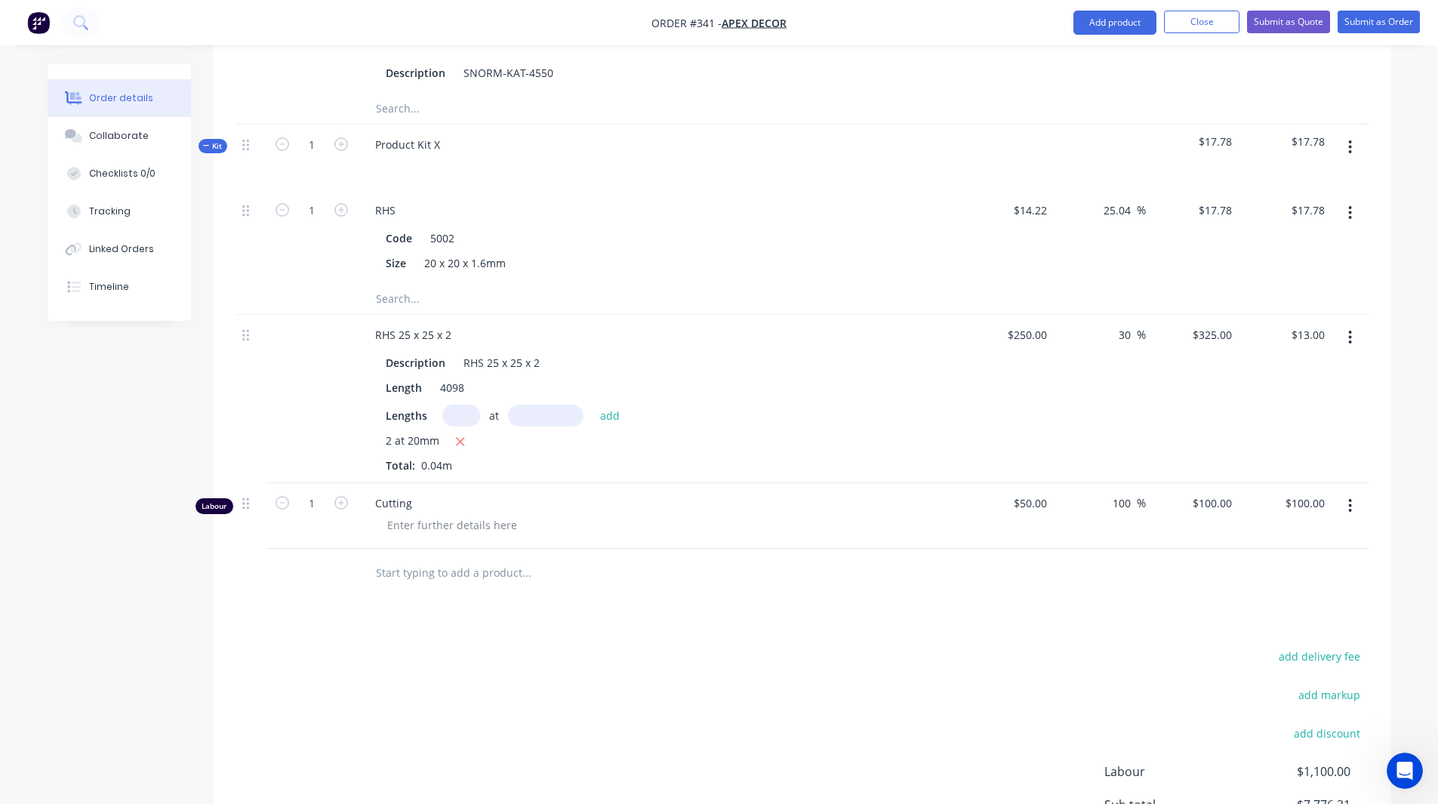
scroll to position [1569, 0]
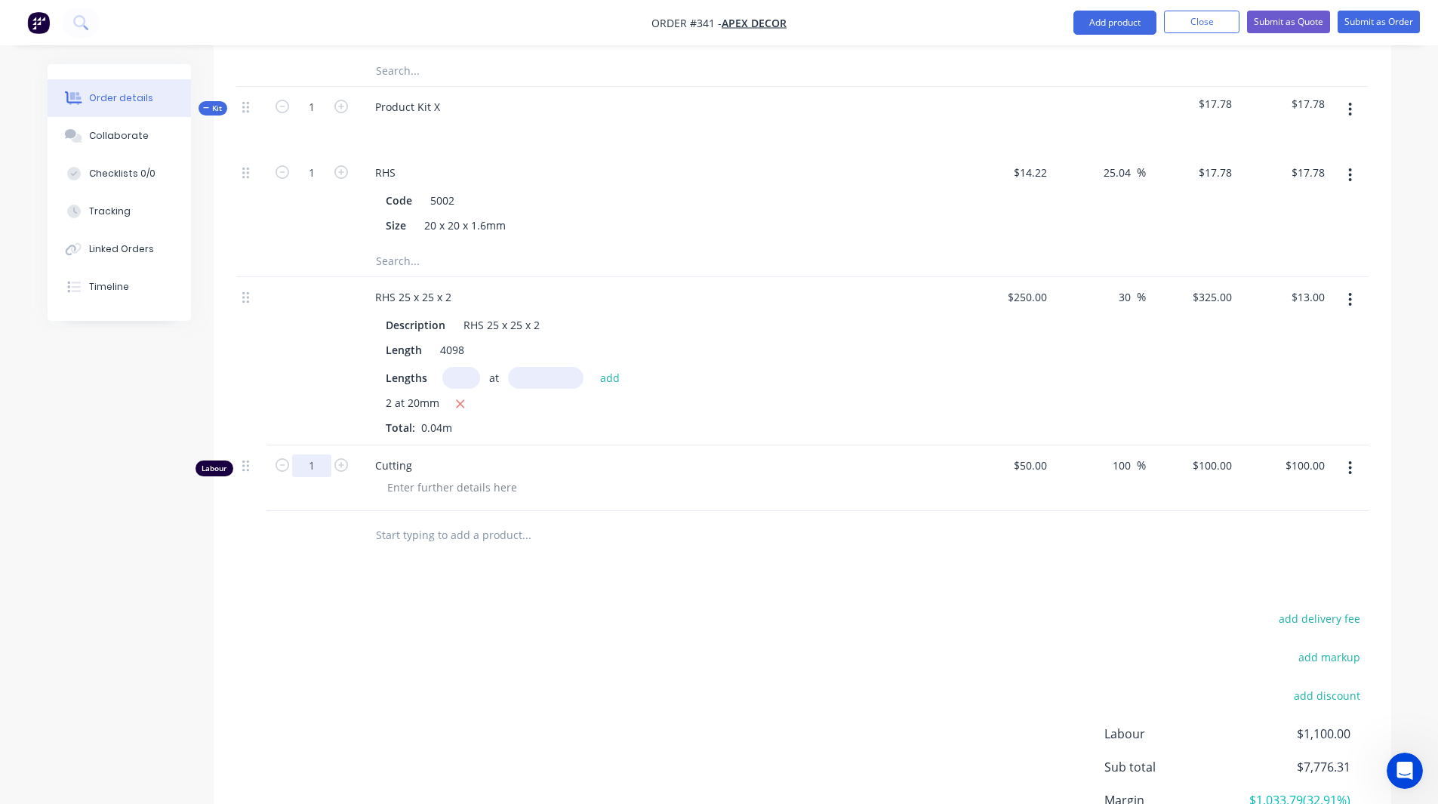
type input "2.5"
click at [630, 511] on div at bounding box center [629, 535] width 544 height 49
type input "$250.00"
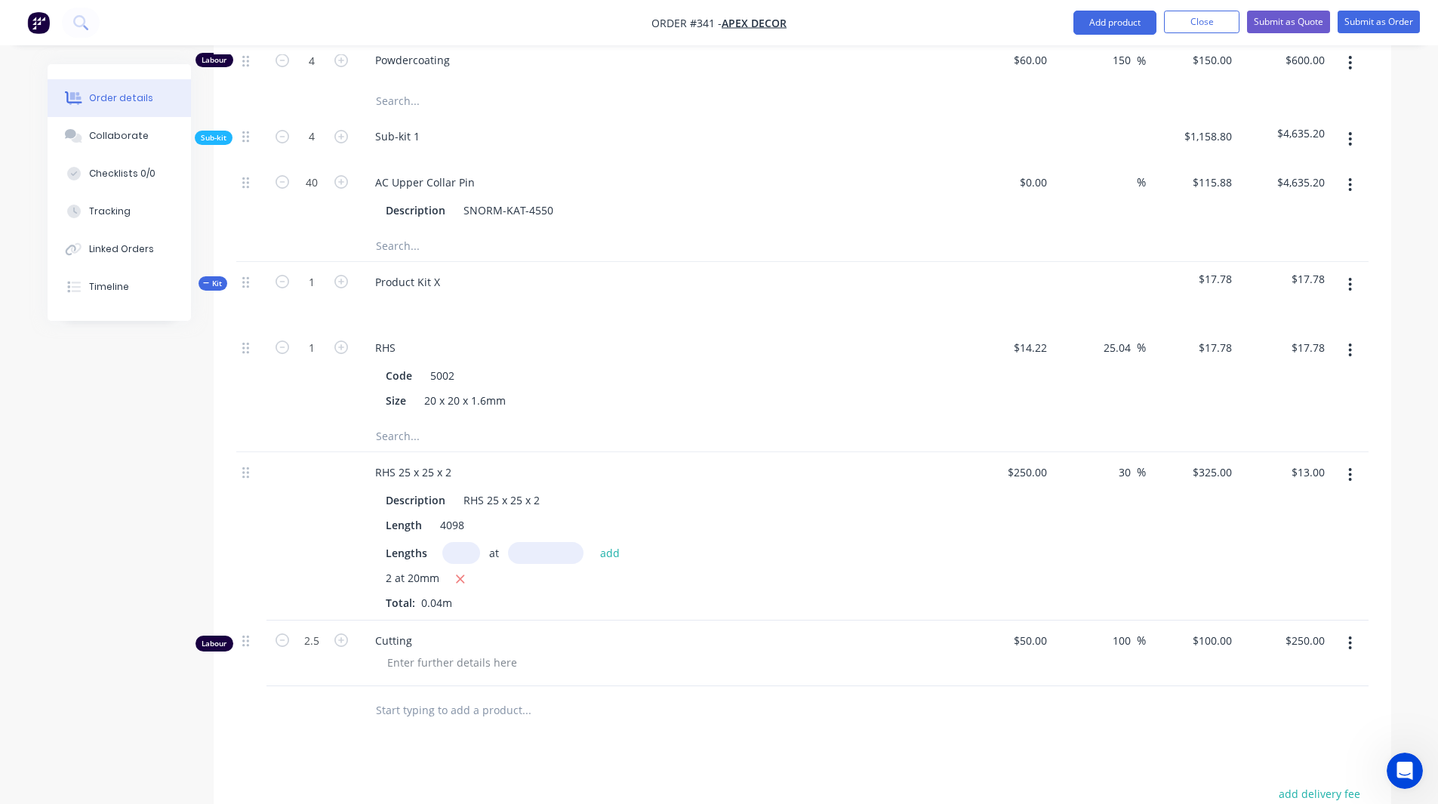
scroll to position [1395, 0]
click at [1350, 276] on icon "button" at bounding box center [1350, 284] width 4 height 17
click at [1294, 343] on div "Add product to kit" at bounding box center [1297, 354] width 116 height 22
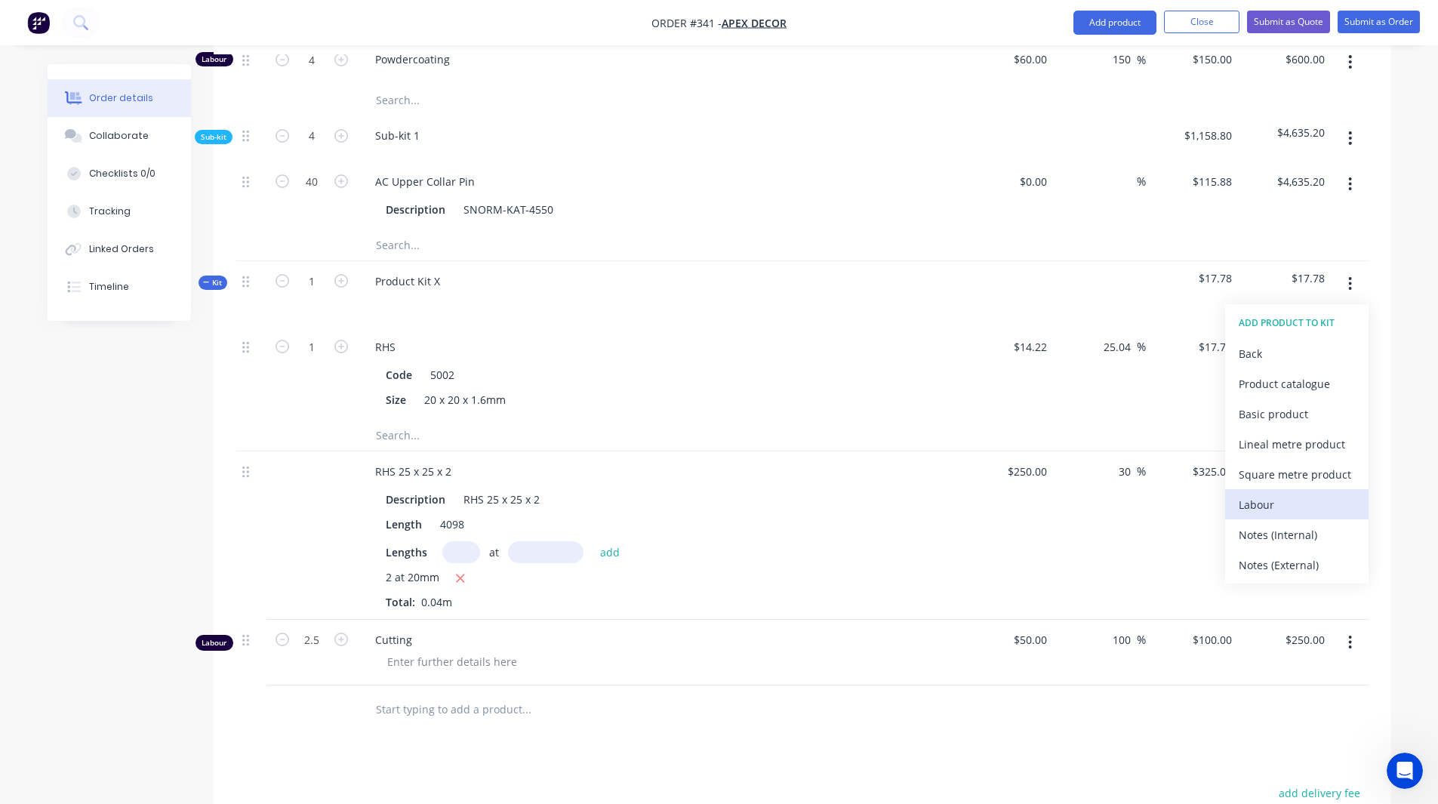
click at [1253, 494] on div "Labour" at bounding box center [1297, 505] width 116 height 22
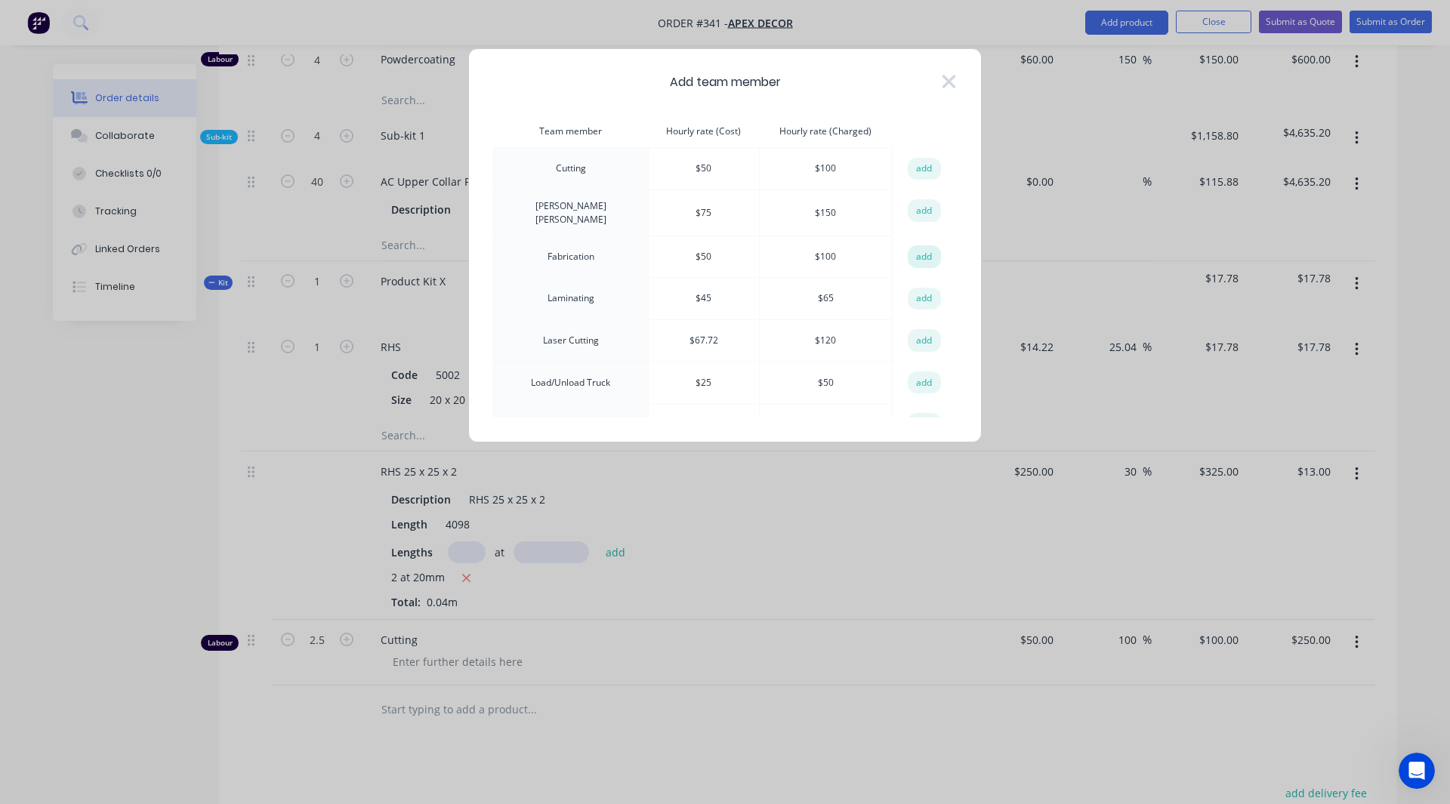
click at [920, 248] on button "add" at bounding box center [924, 256] width 33 height 23
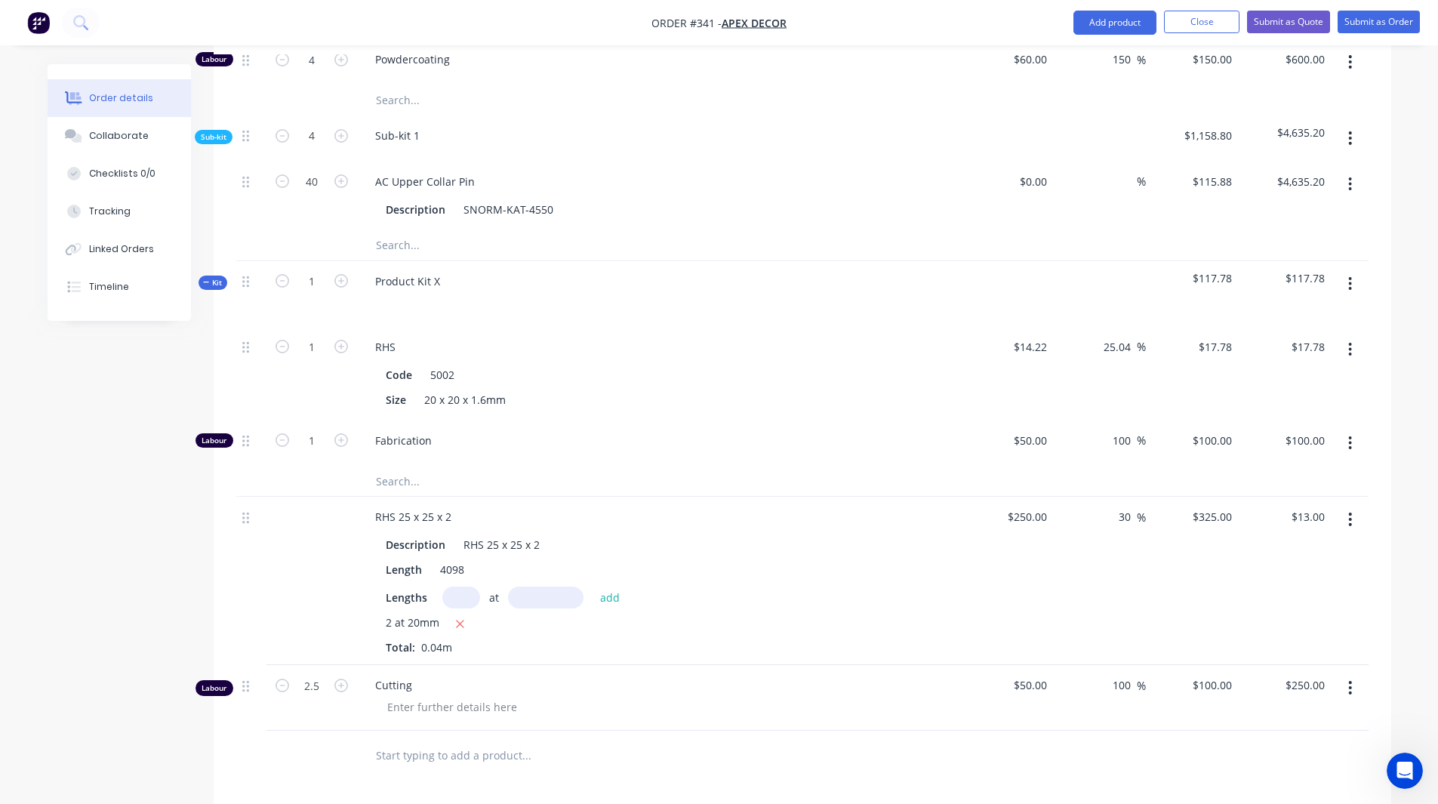
scroll to position [1399, 0]
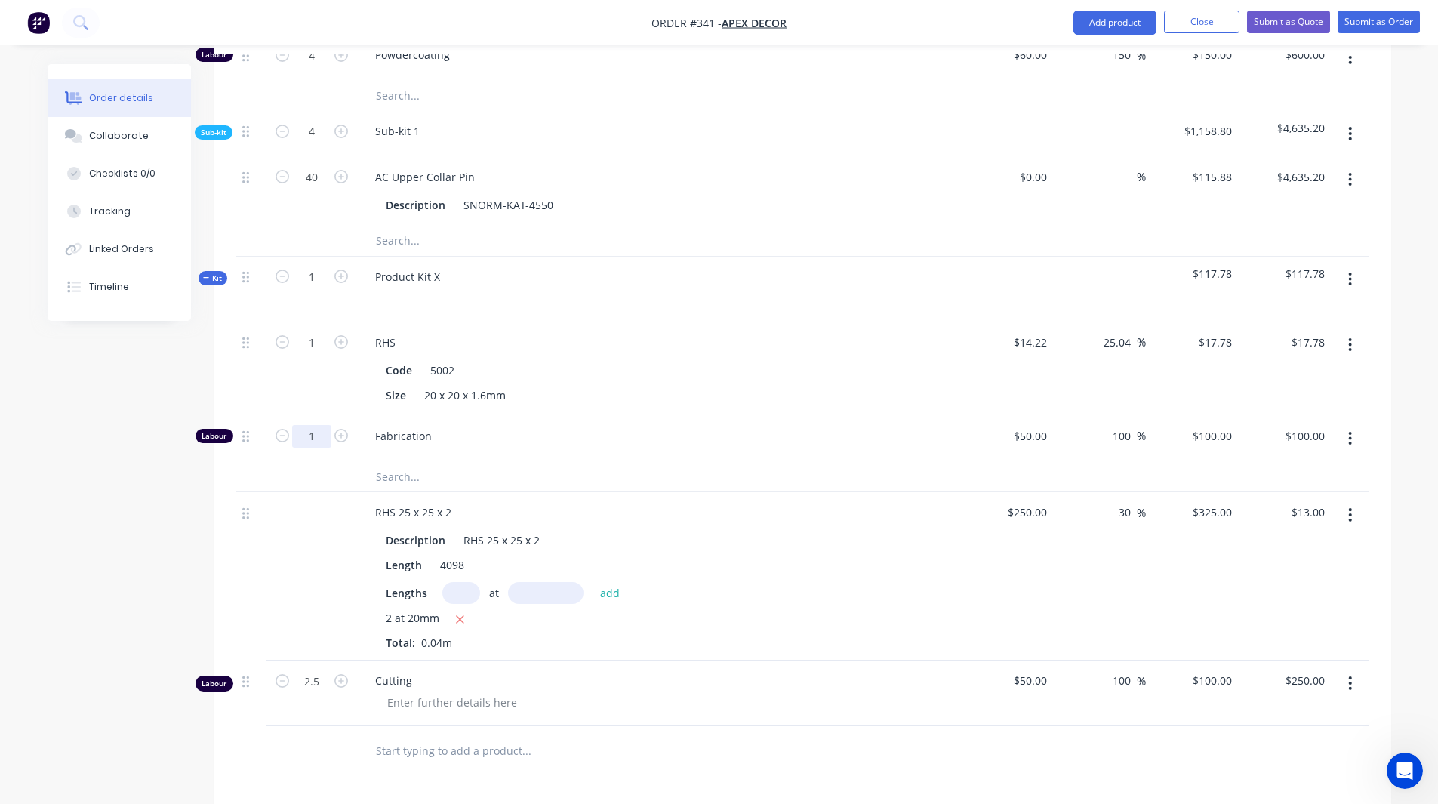
type input "2"
type input "$200.00"
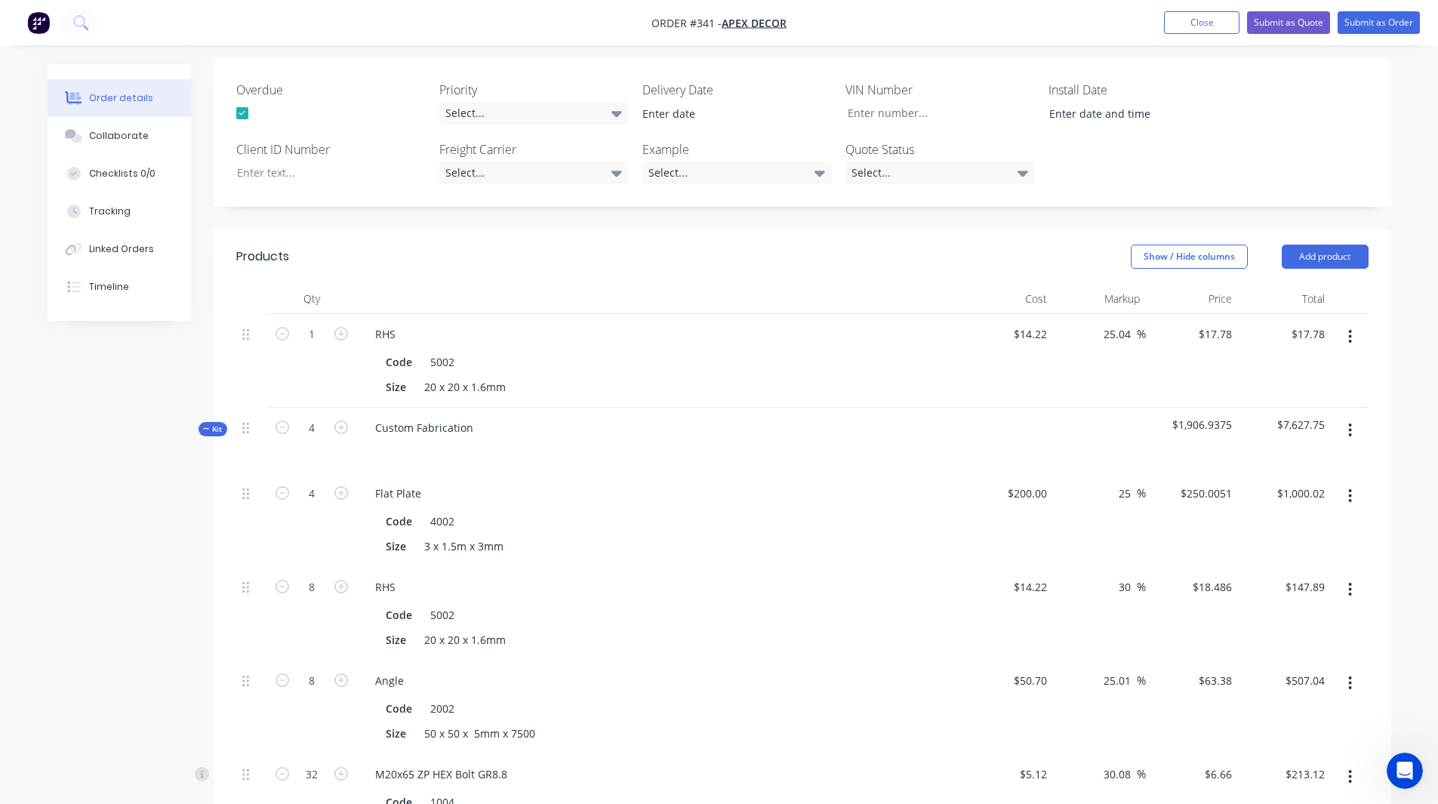
scroll to position [427, 0]
click at [214, 424] on span "Kit" at bounding box center [213, 429] width 20 height 11
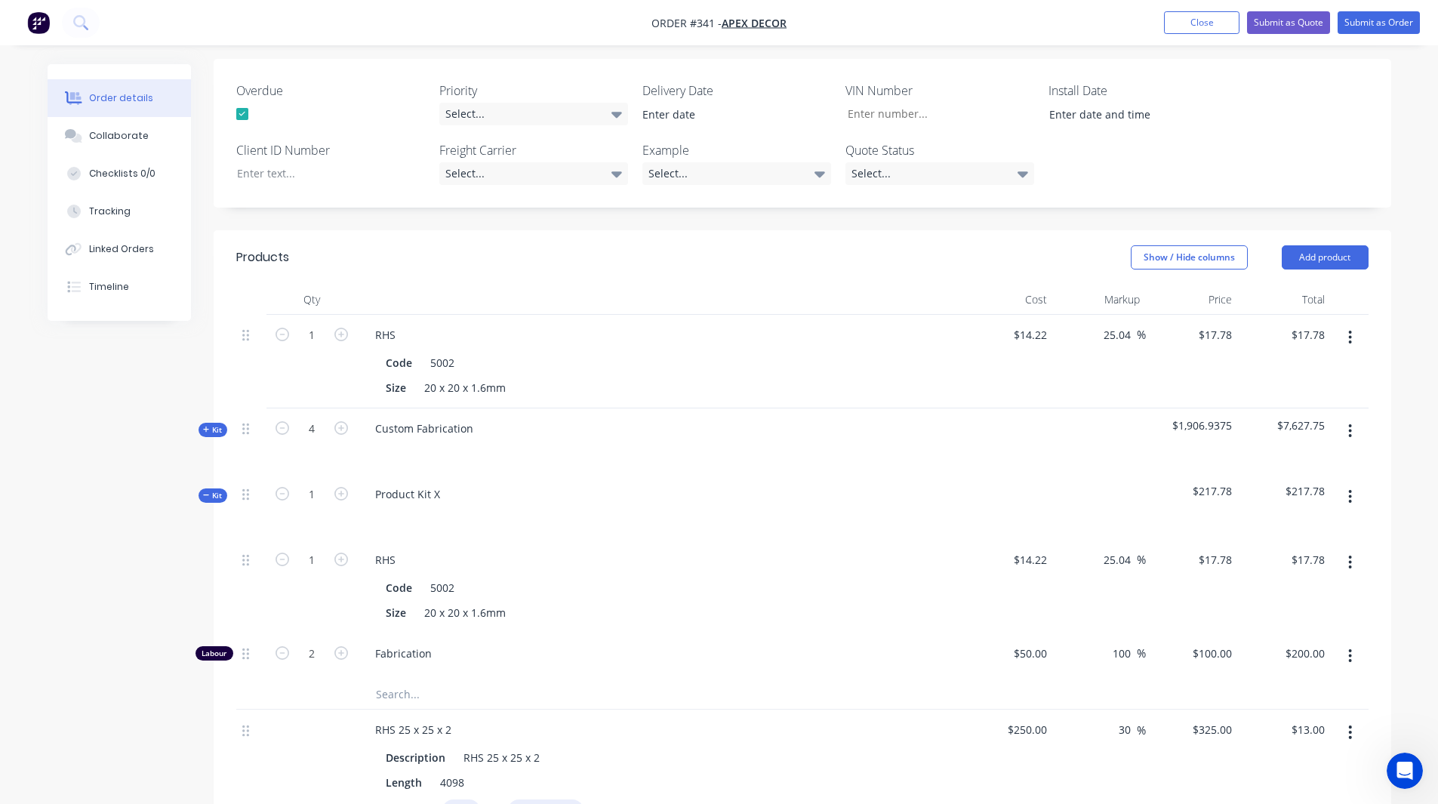
click at [1354, 719] on button "button" at bounding box center [1350, 732] width 35 height 27
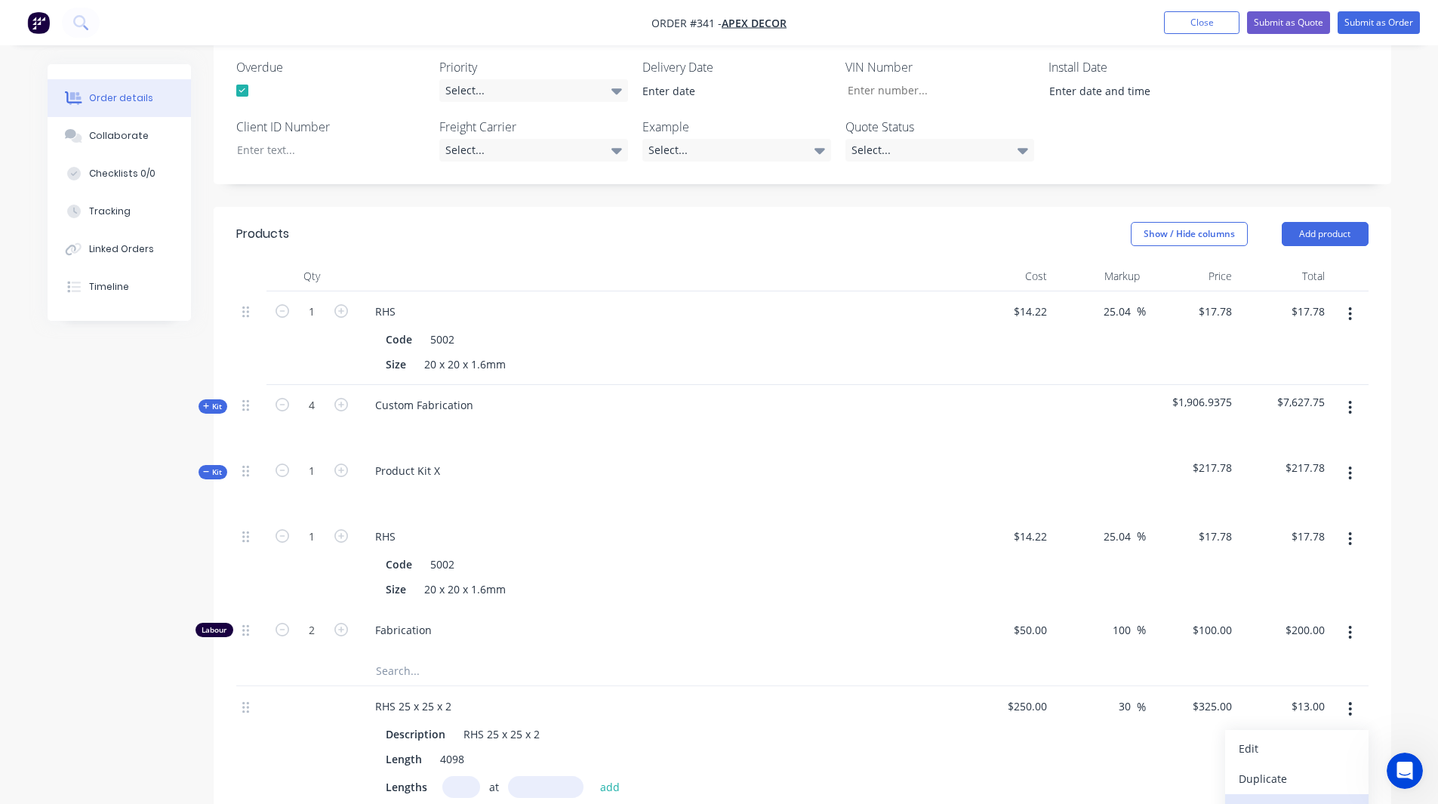
scroll to position [452, 0]
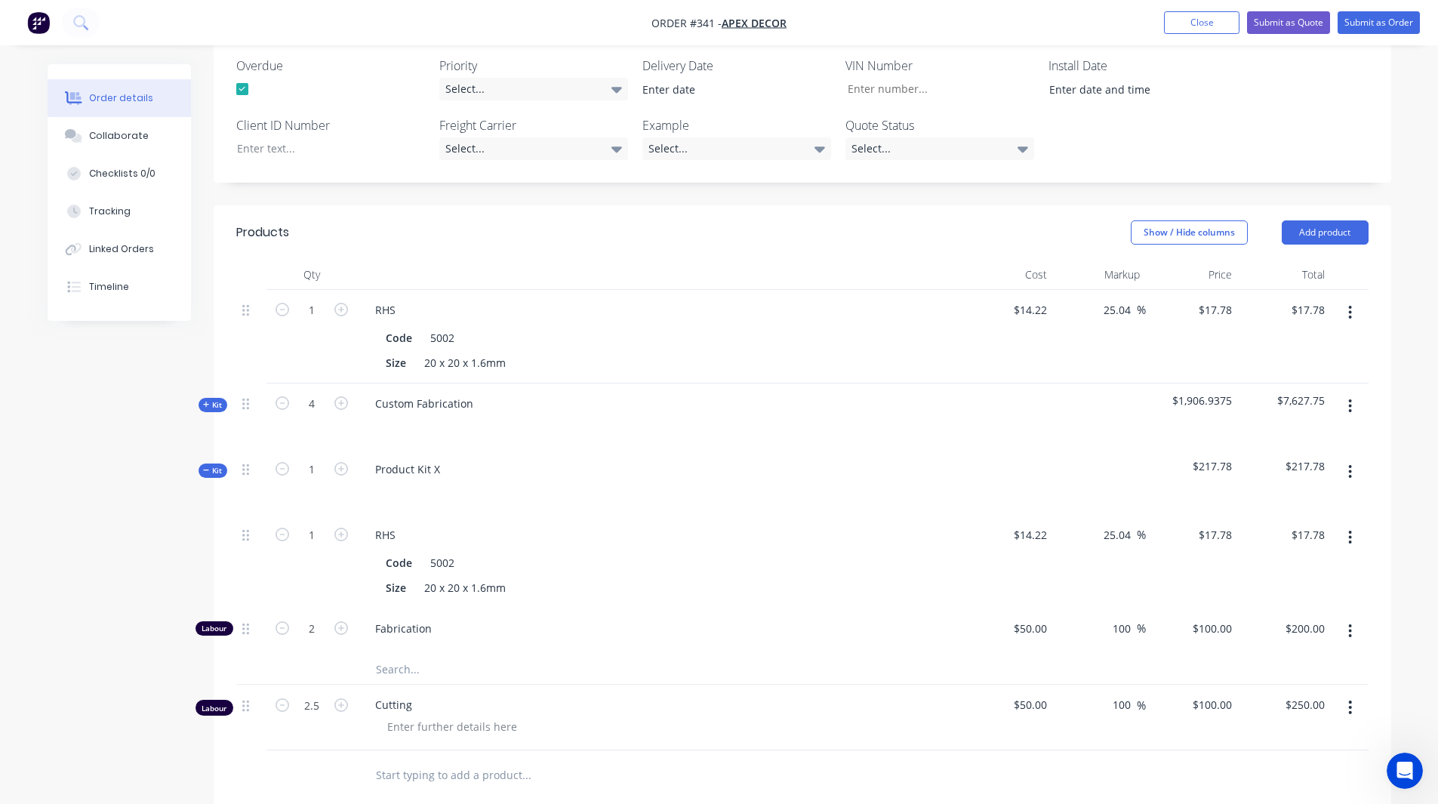
click at [1429, 501] on div "Order details Collaborate Checklists 0/0 Tracking Linked Orders Timeline Order …" at bounding box center [719, 366] width 1438 height 1637
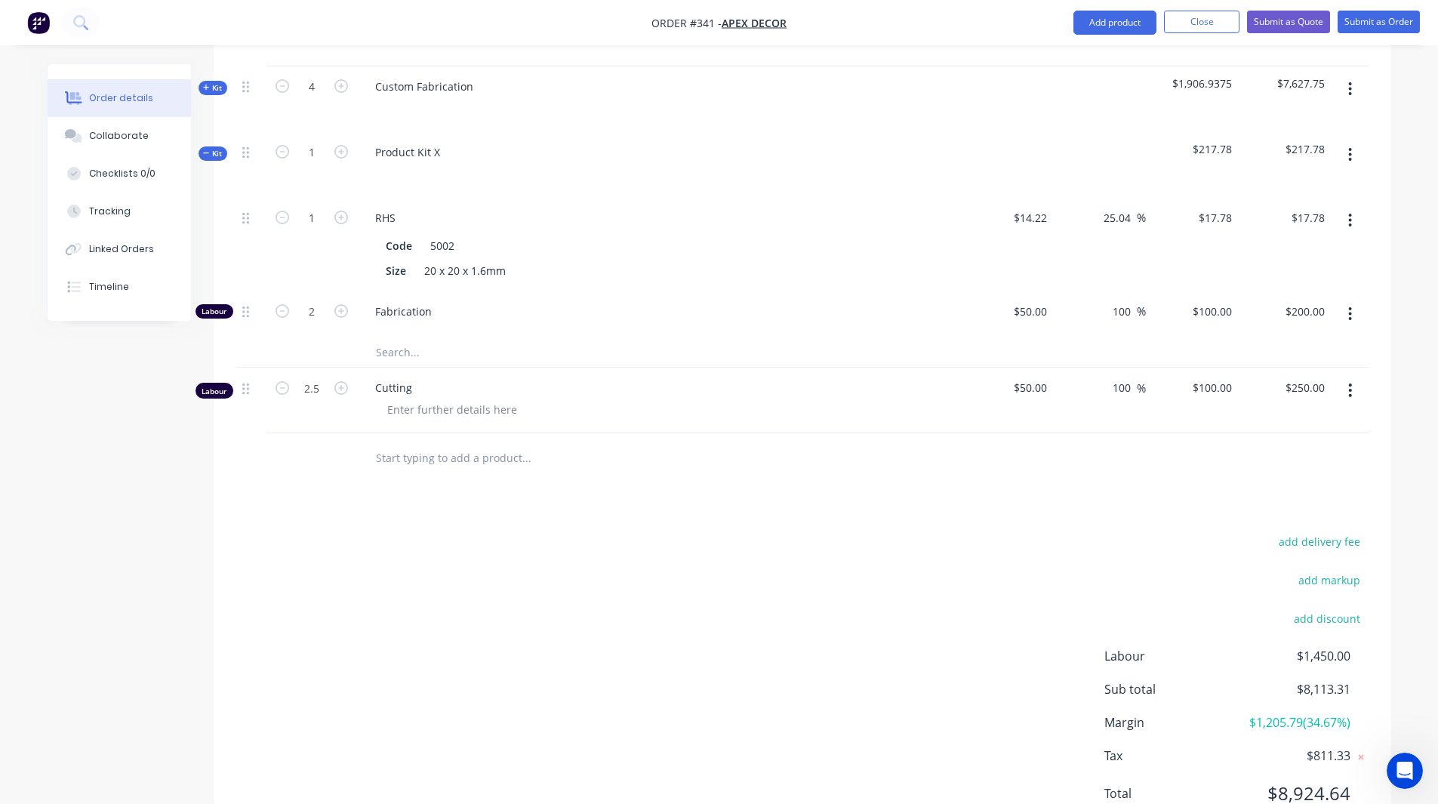
click at [1273, 713] on span "$1,205.79 ( 34.67 %)" at bounding box center [1294, 722] width 112 height 18
click at [1130, 531] on div "add delivery fee add markup add discount Labour $1,450.00 Sub total $8,113.31 M…" at bounding box center [802, 676] width 1133 height 291
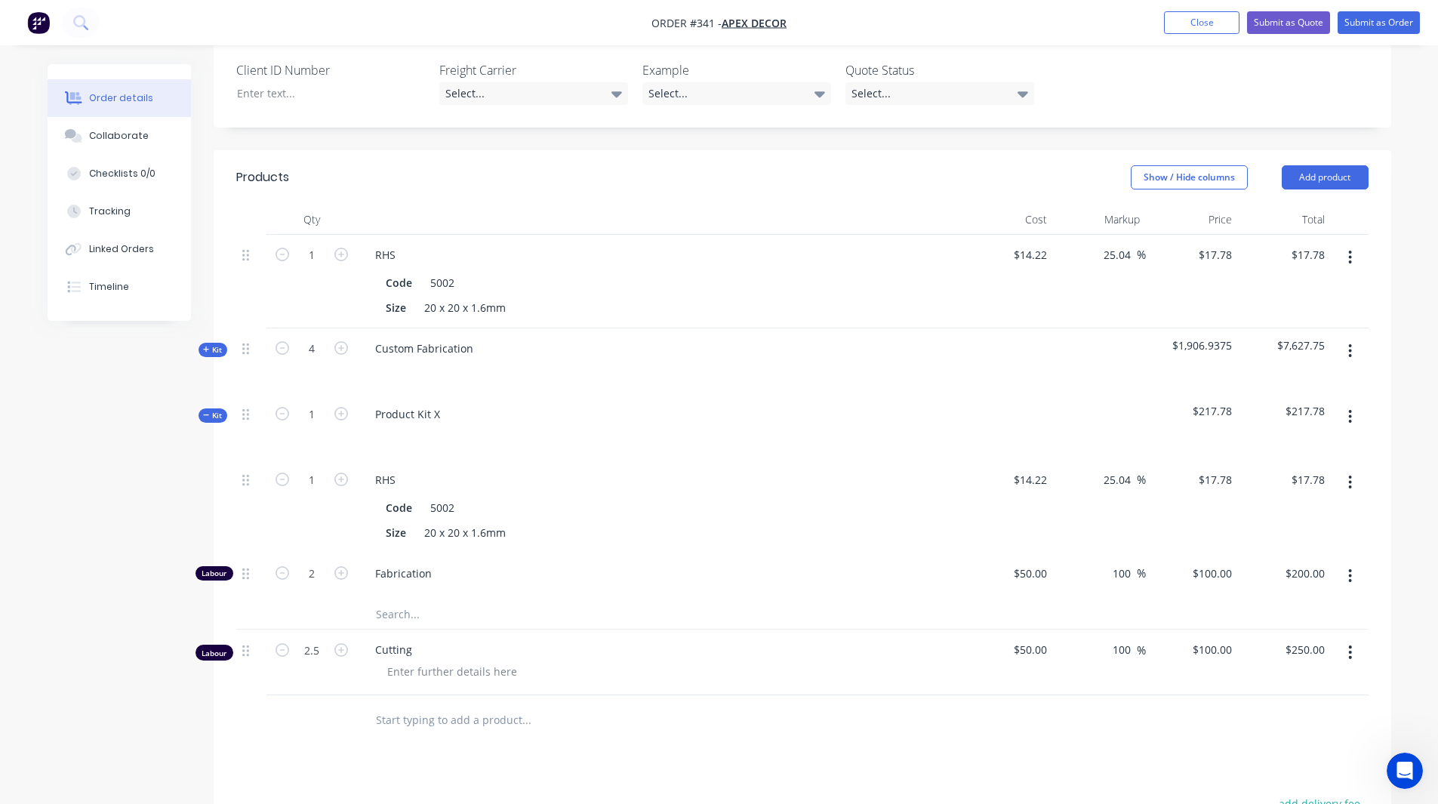
scroll to position [0, 0]
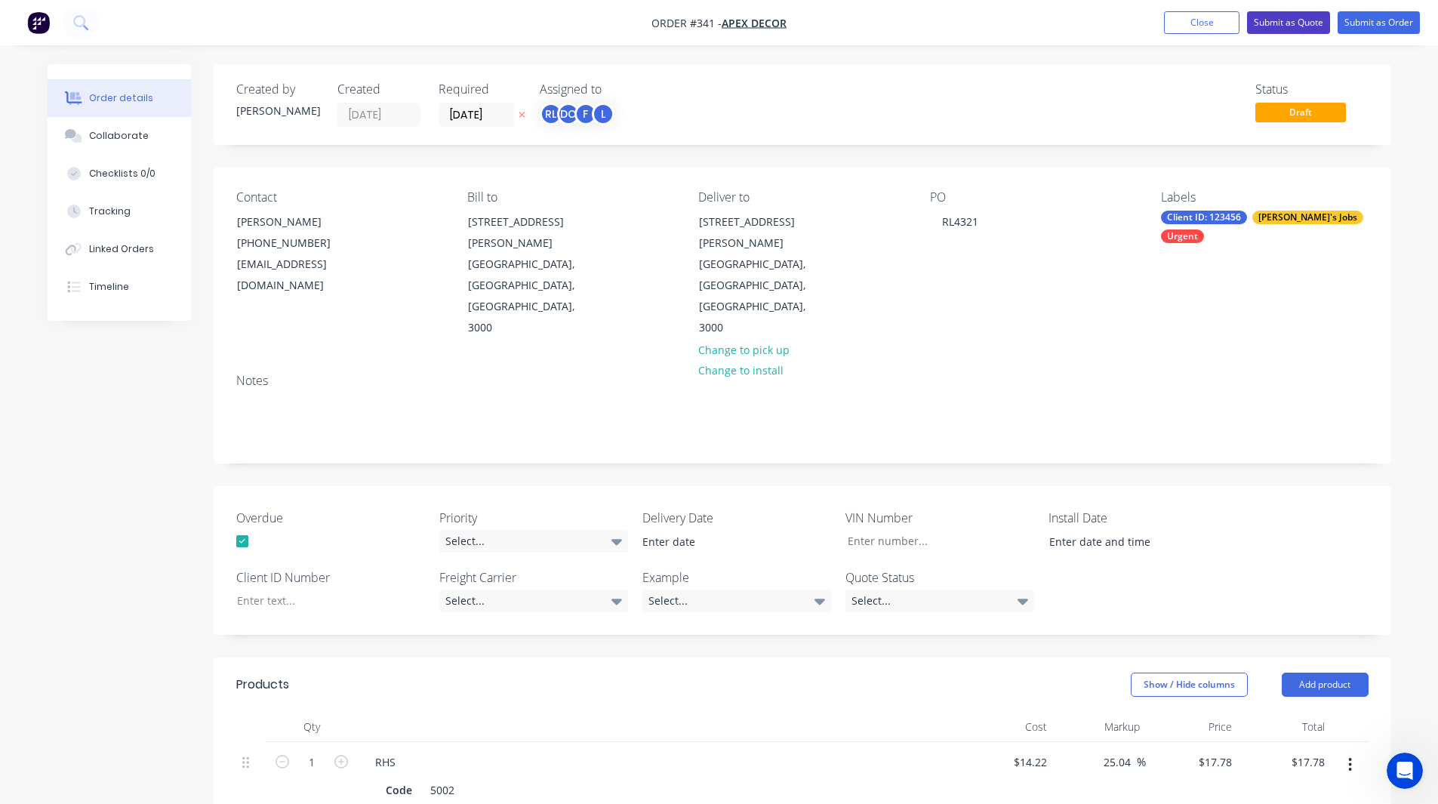
click at [1289, 20] on button "Submit as Quote" at bounding box center [1288, 22] width 83 height 23
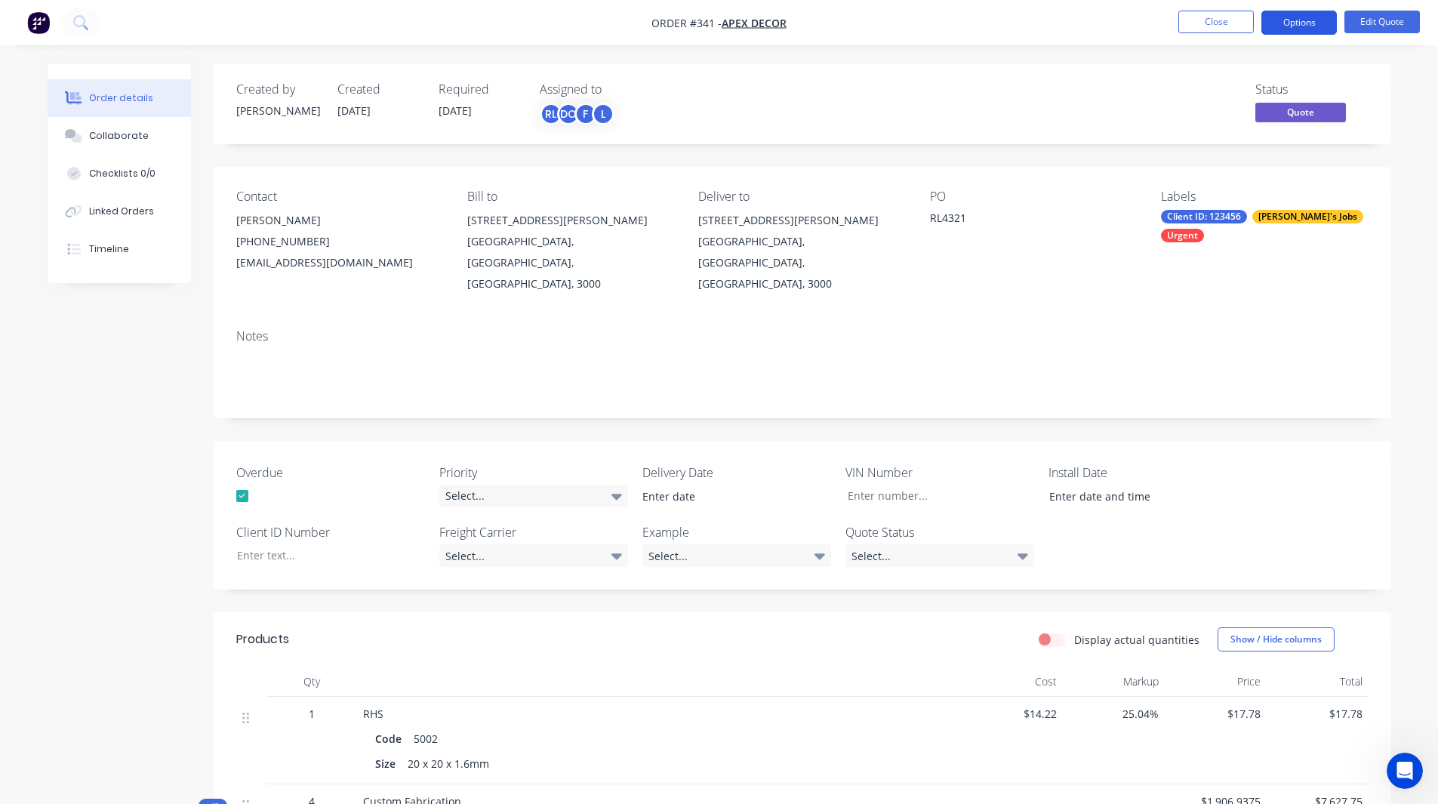
click at [1305, 23] on button "Options" at bounding box center [1300, 23] width 76 height 24
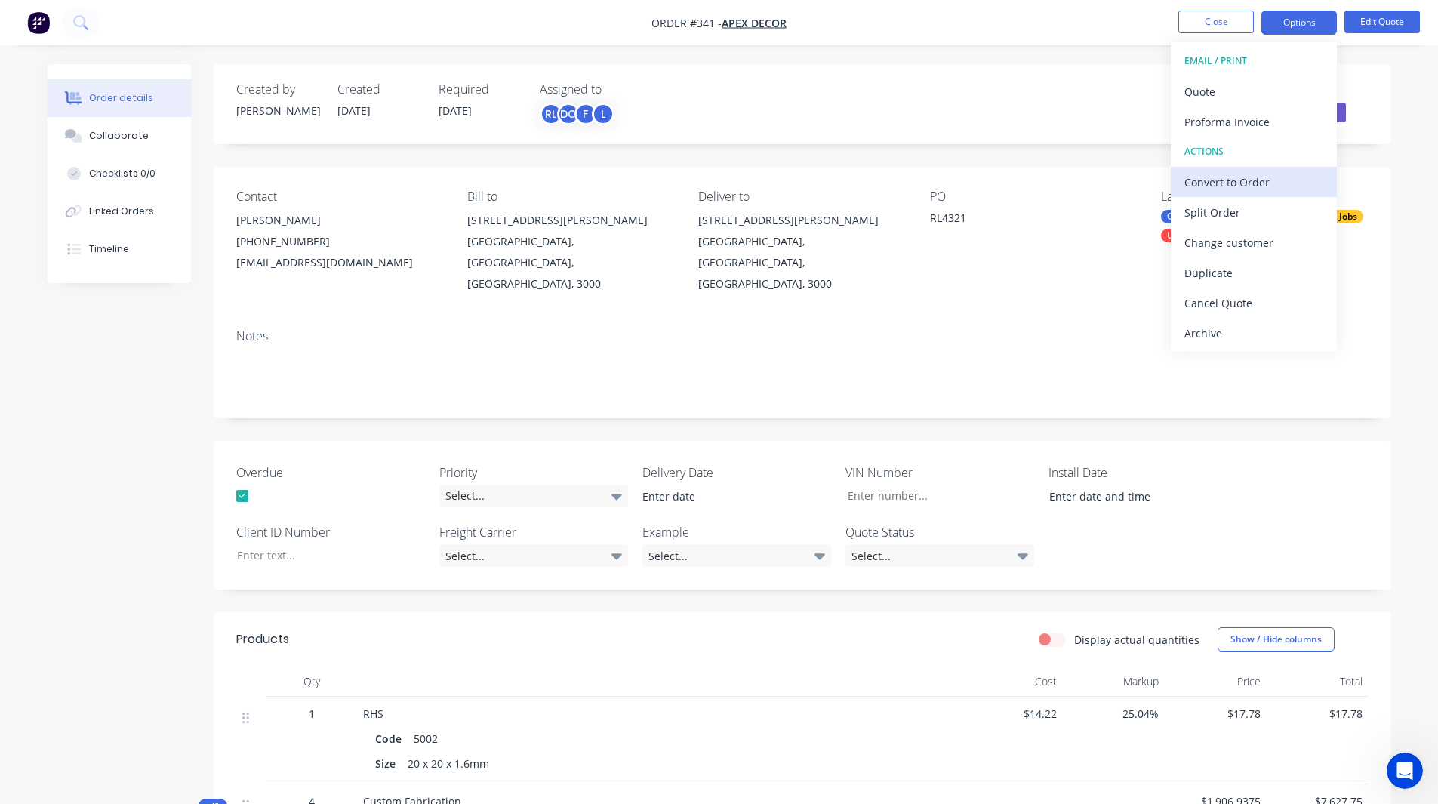
click at [1230, 175] on div "Convert to Order" at bounding box center [1254, 182] width 139 height 22
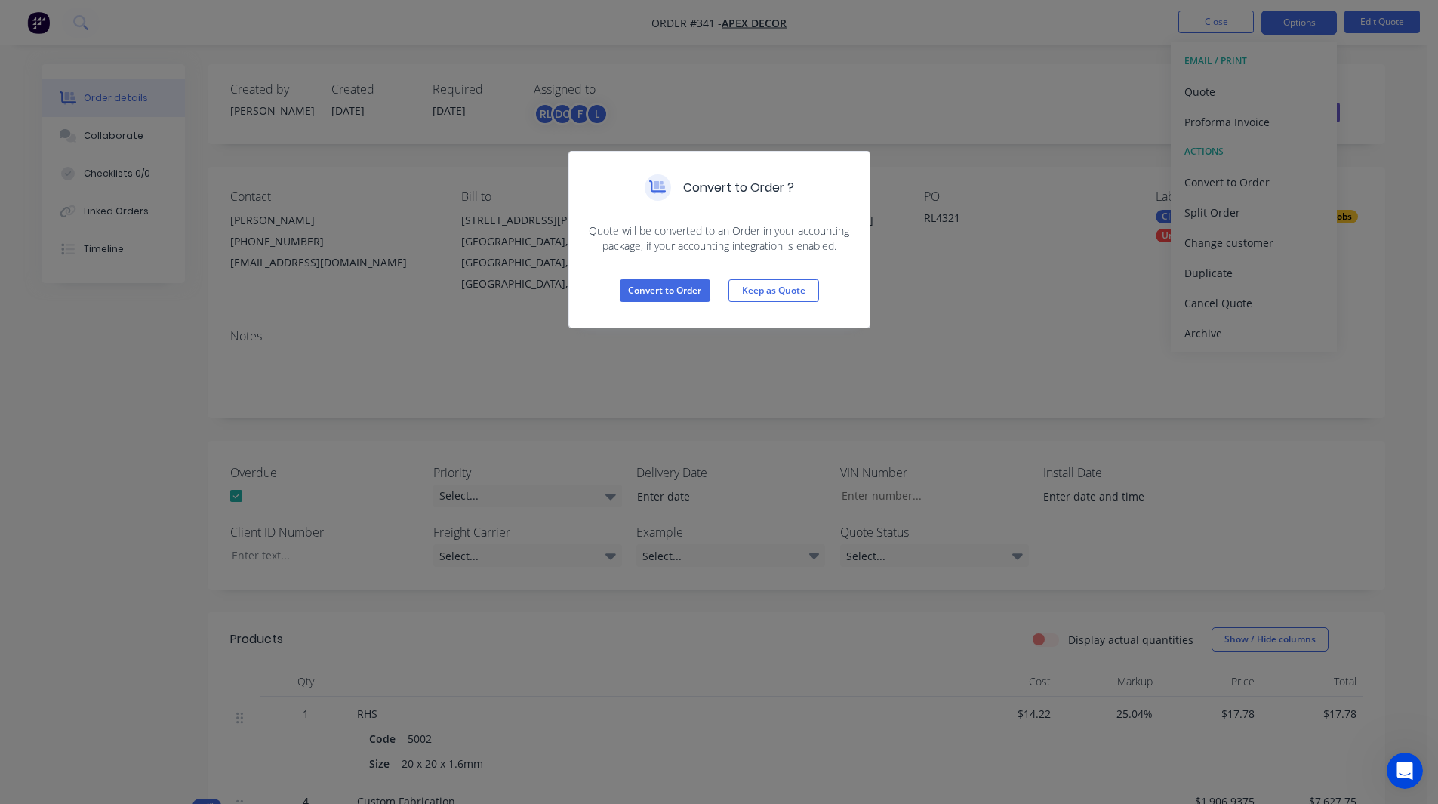
click at [890, 251] on div "Convert to Order ? Quote will be converted to an Order in your accounting packa…" at bounding box center [719, 402] width 1438 height 804
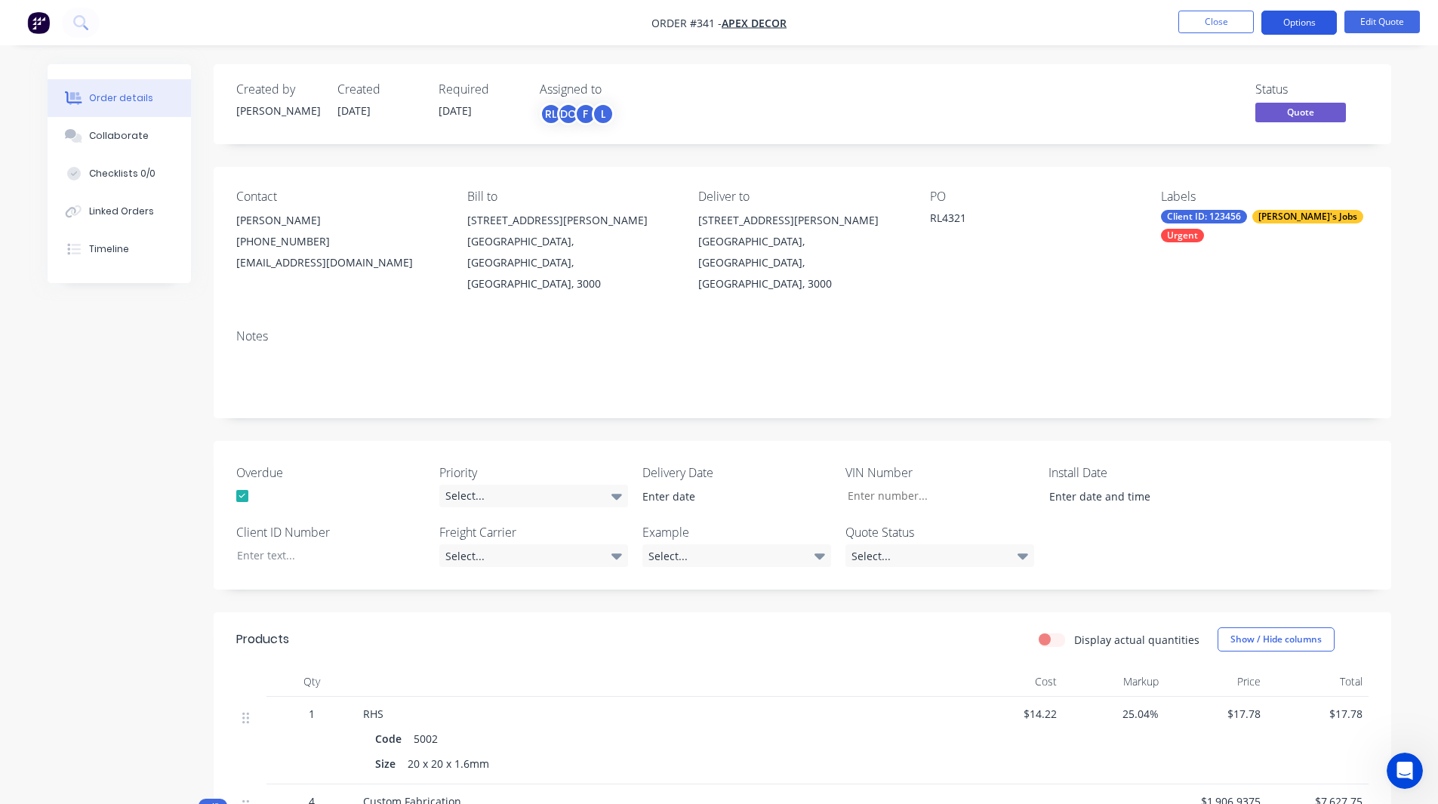
click at [1298, 23] on button "Options" at bounding box center [1300, 23] width 76 height 24
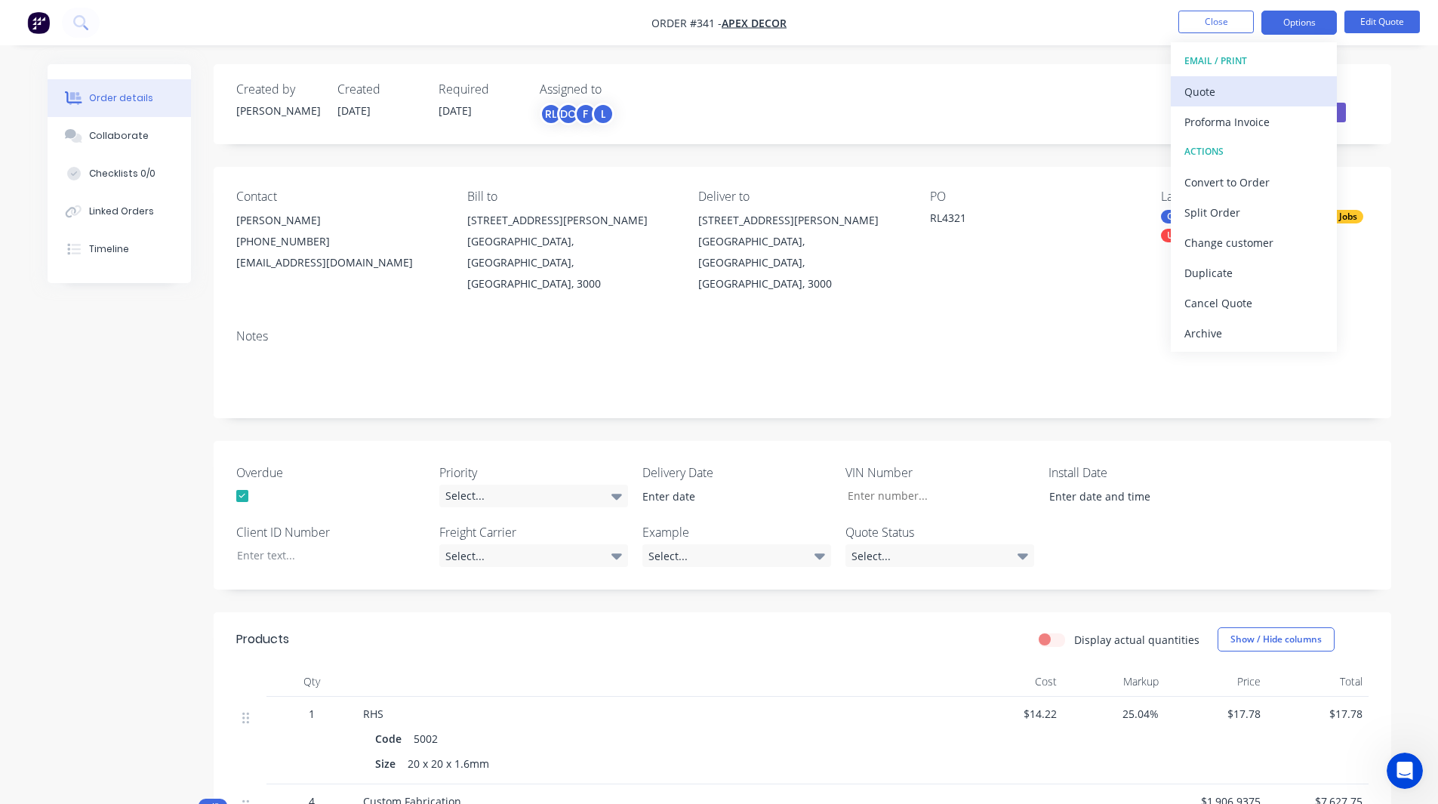
click at [1230, 85] on div "Quote" at bounding box center [1254, 92] width 139 height 22
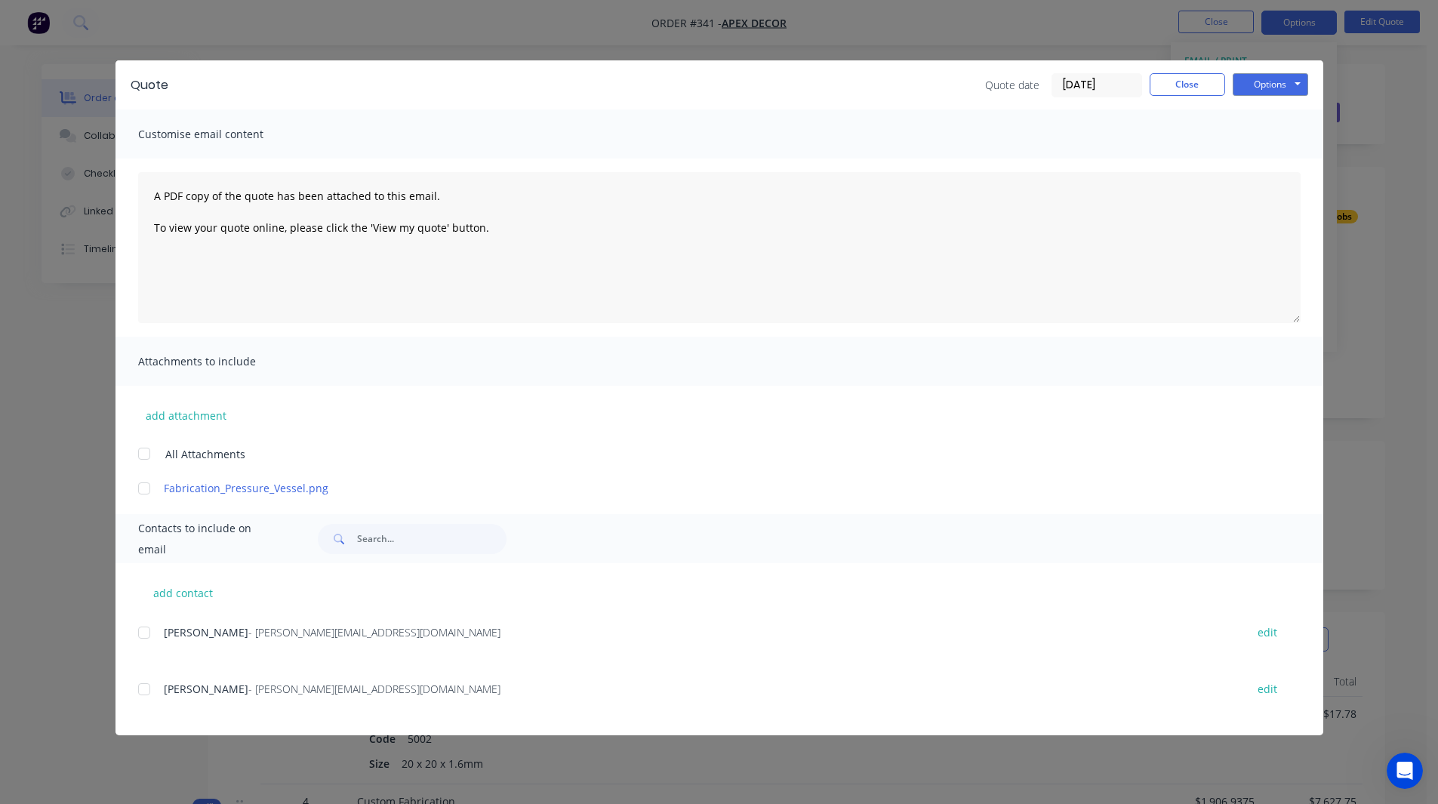
click at [143, 639] on div at bounding box center [144, 633] width 30 height 30
click at [1277, 76] on button "Options" at bounding box center [1271, 84] width 76 height 23
click at [1179, 86] on button "Close" at bounding box center [1188, 84] width 76 height 23
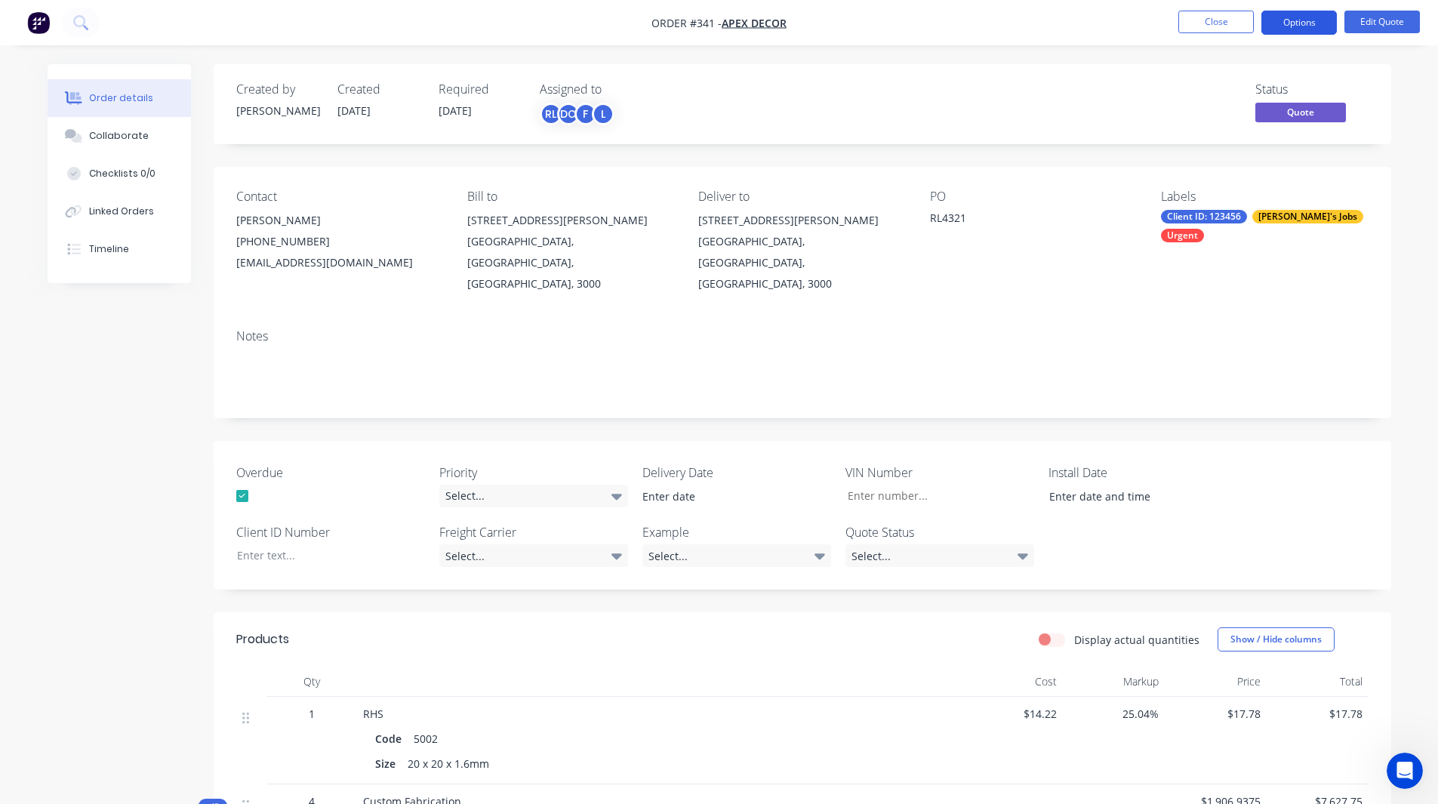
click at [1301, 24] on button "Options" at bounding box center [1300, 23] width 76 height 24
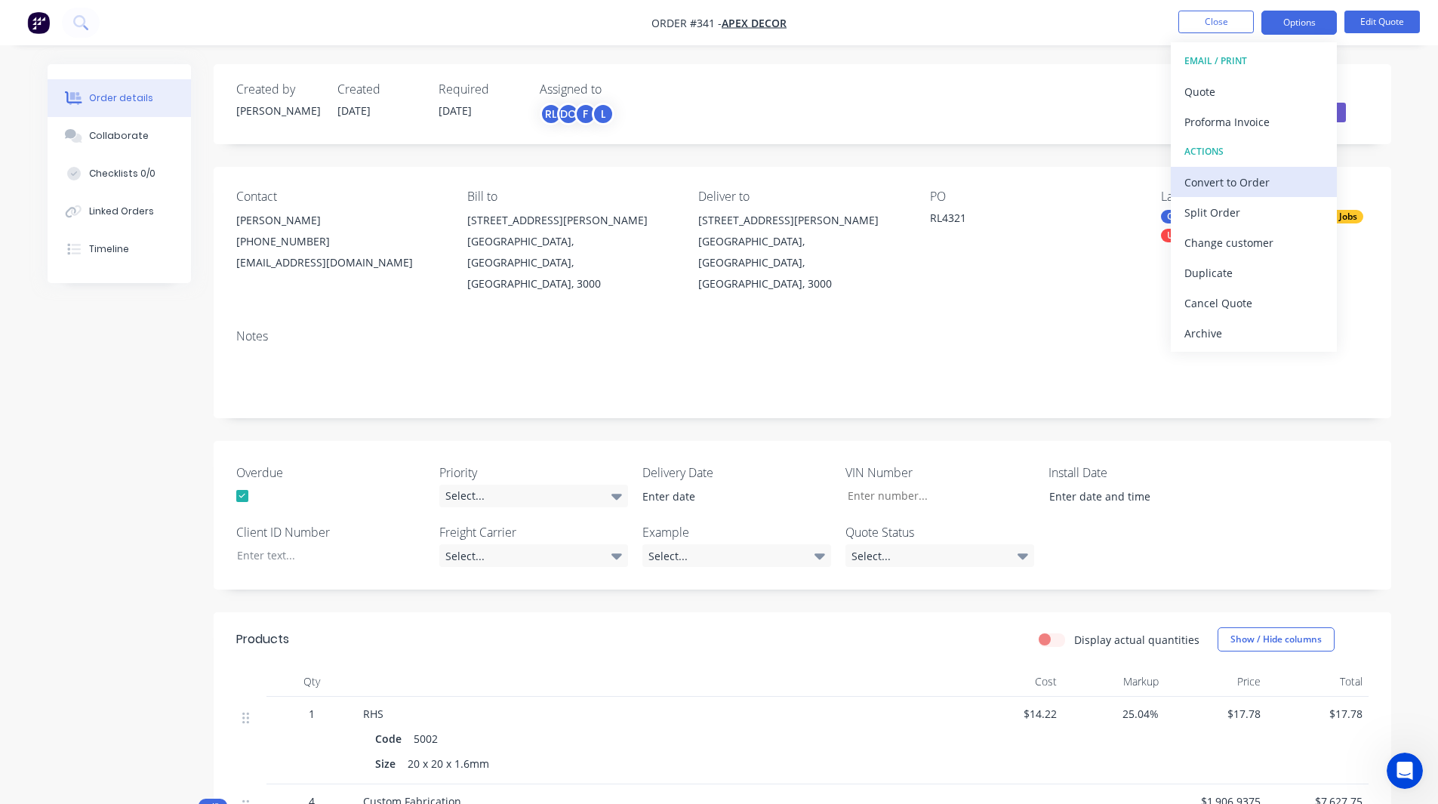
click at [1225, 175] on div "Convert to Order" at bounding box center [1254, 182] width 139 height 22
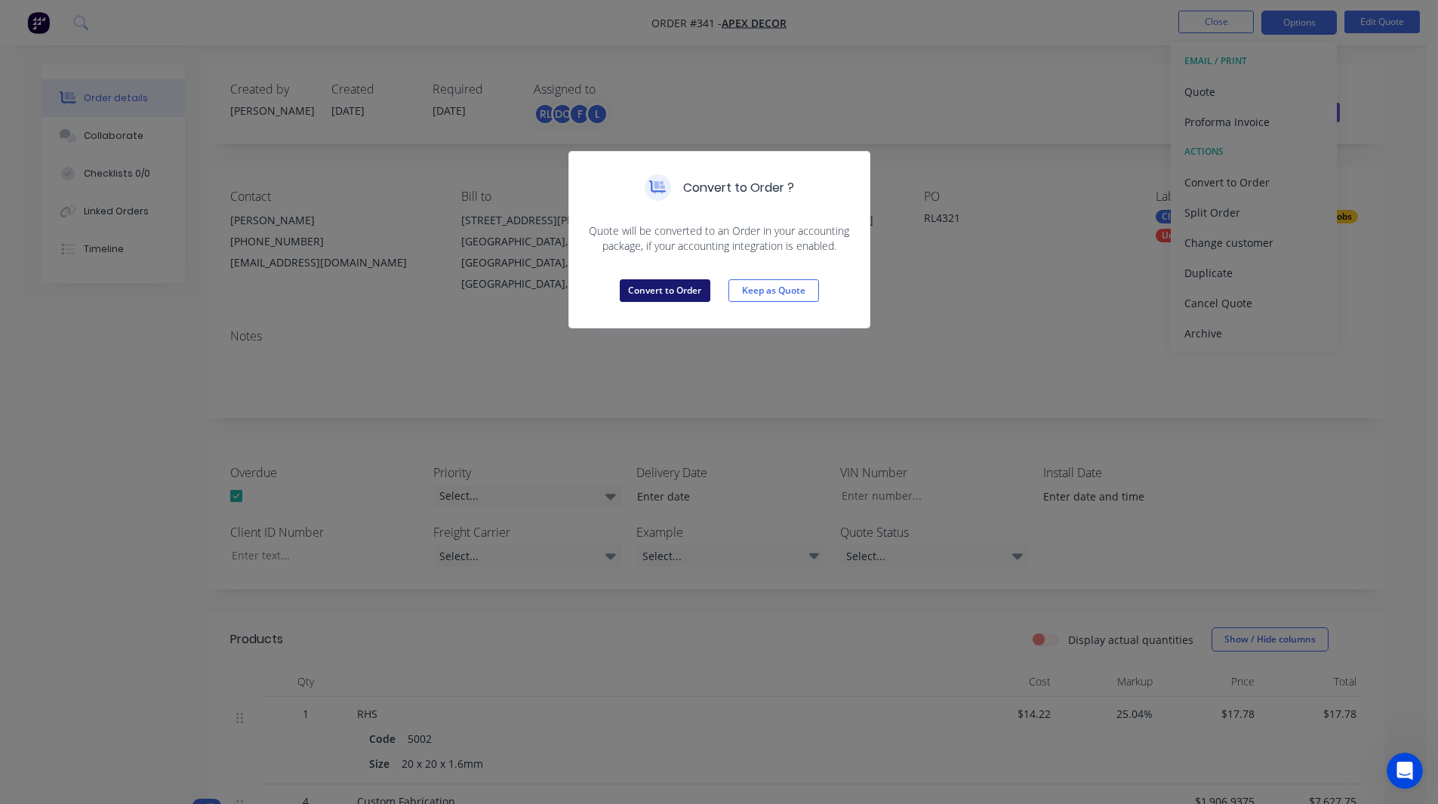
click at [655, 284] on button "Convert to Order" at bounding box center [665, 290] width 91 height 23
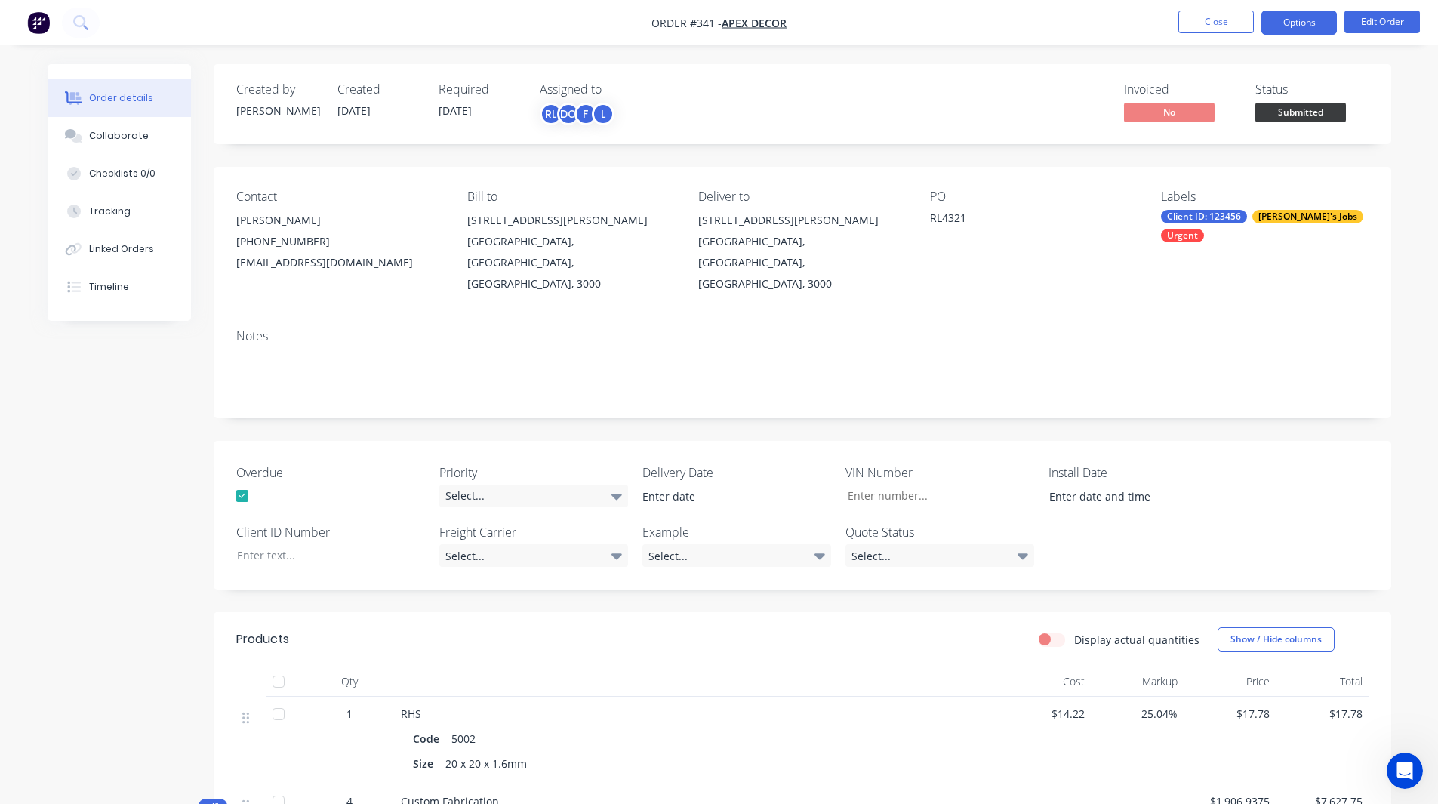
click at [1293, 24] on button "Options" at bounding box center [1300, 23] width 76 height 24
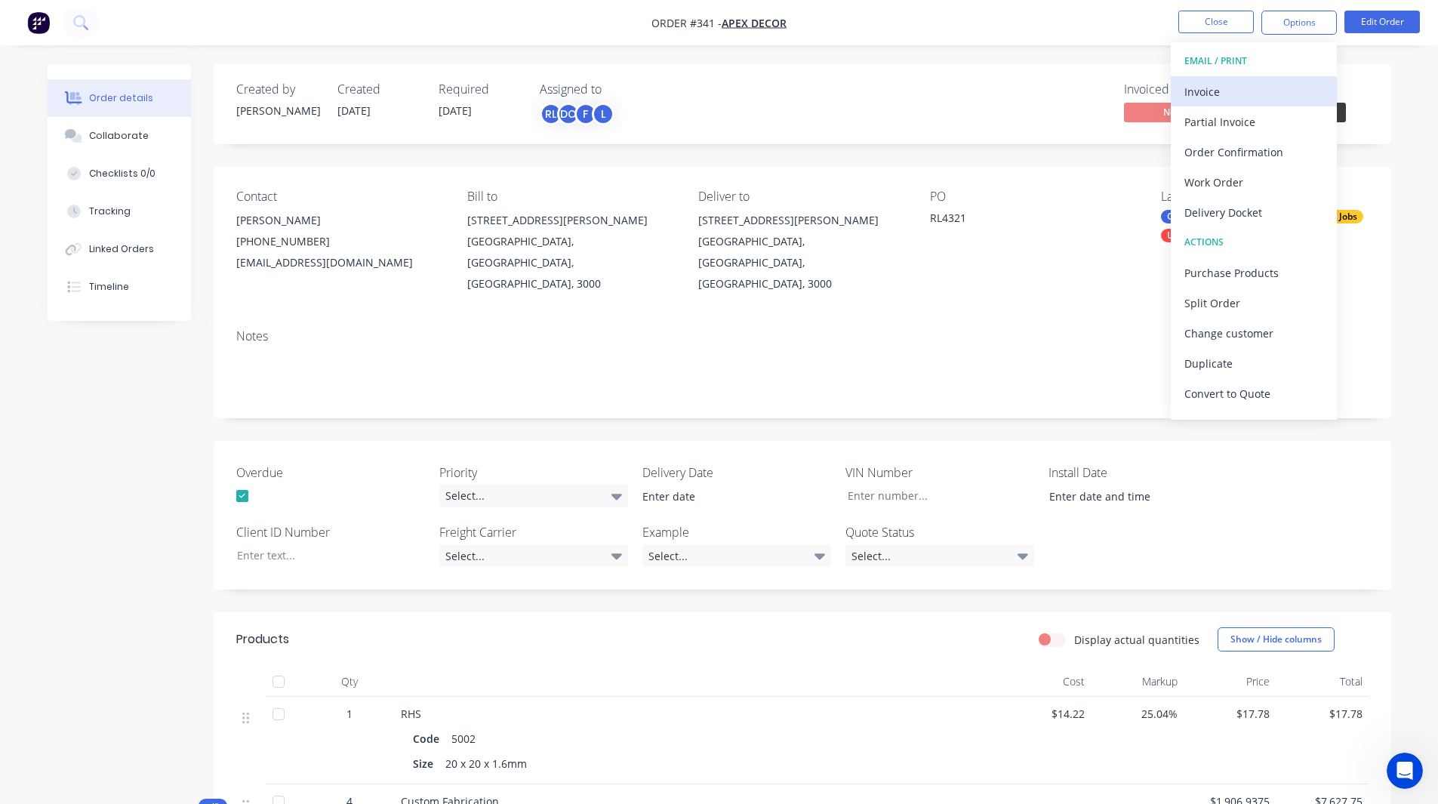
click at [1224, 92] on div "Invoice" at bounding box center [1254, 92] width 139 height 22
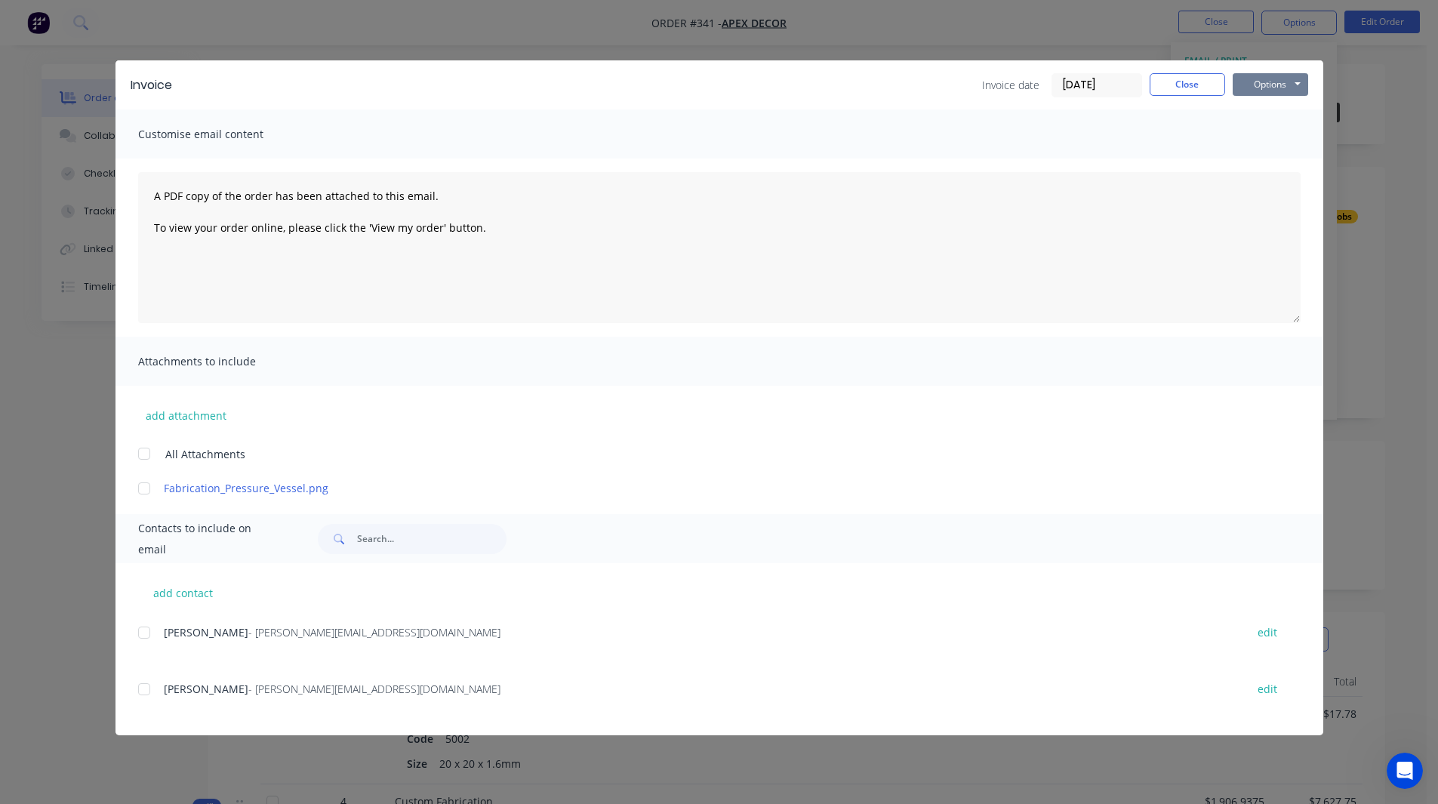
click at [1263, 82] on button "Options" at bounding box center [1271, 84] width 76 height 23
click at [1185, 80] on button "Close" at bounding box center [1188, 84] width 76 height 23
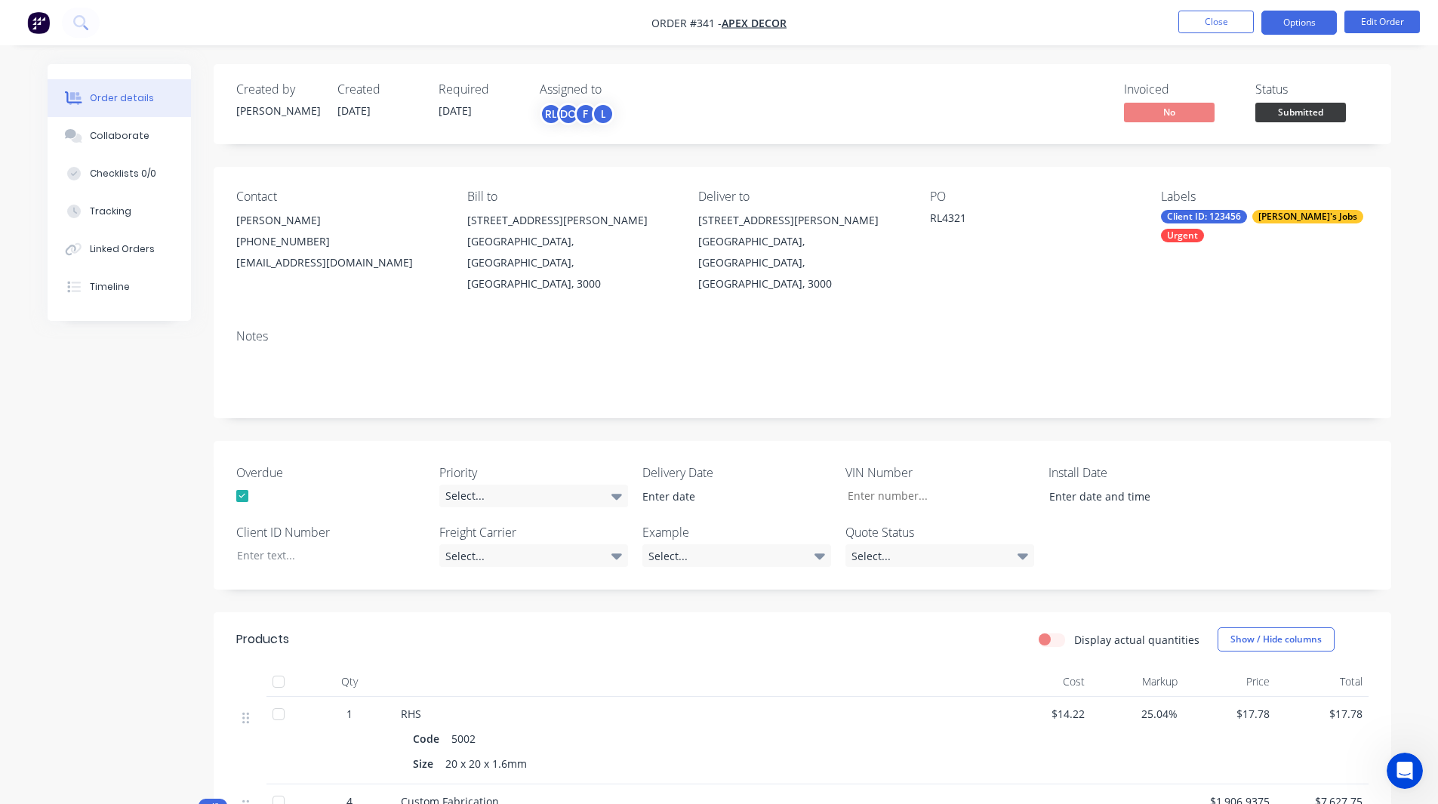
click at [1287, 17] on button "Options" at bounding box center [1300, 23] width 76 height 24
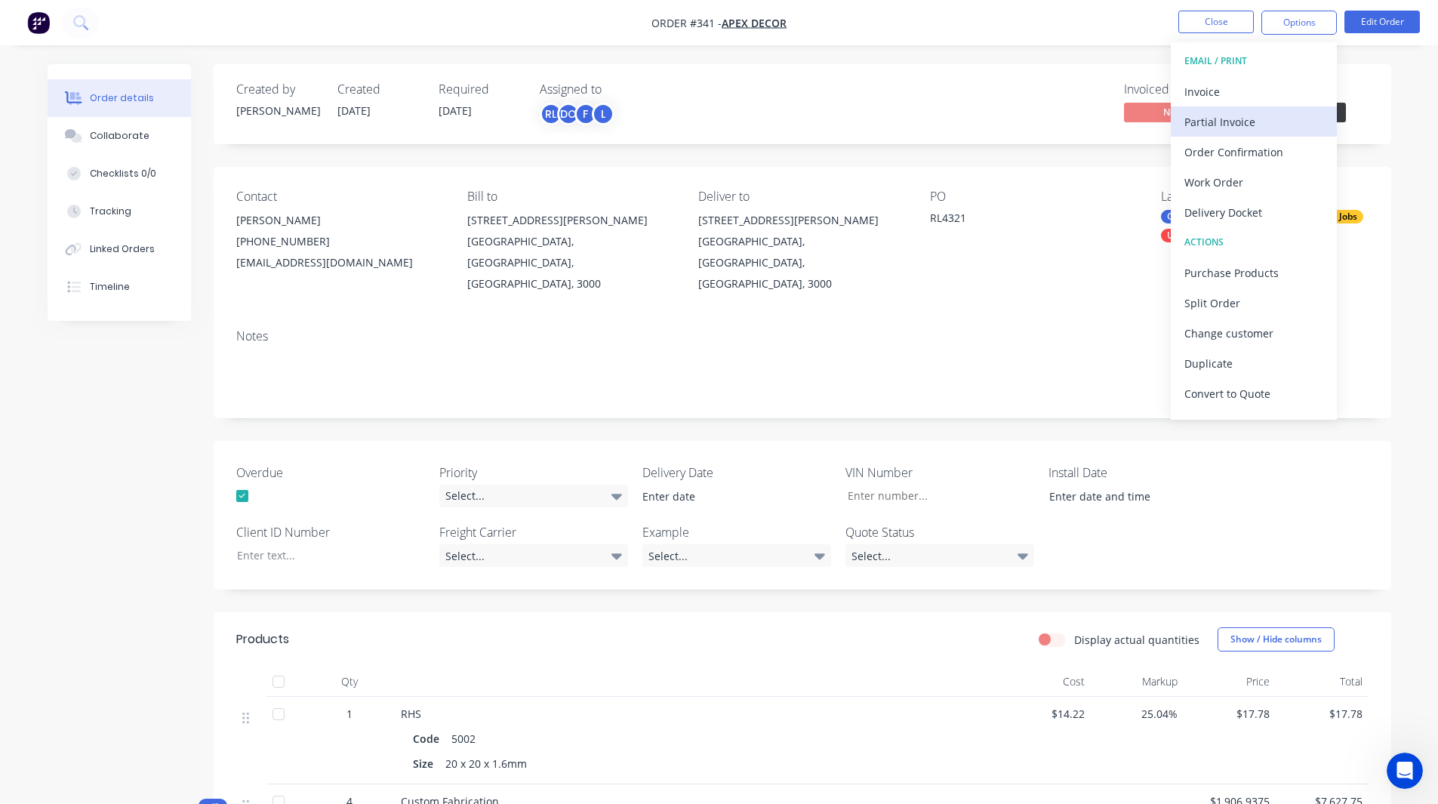
click at [1221, 117] on div "Partial Invoice" at bounding box center [1254, 122] width 139 height 22
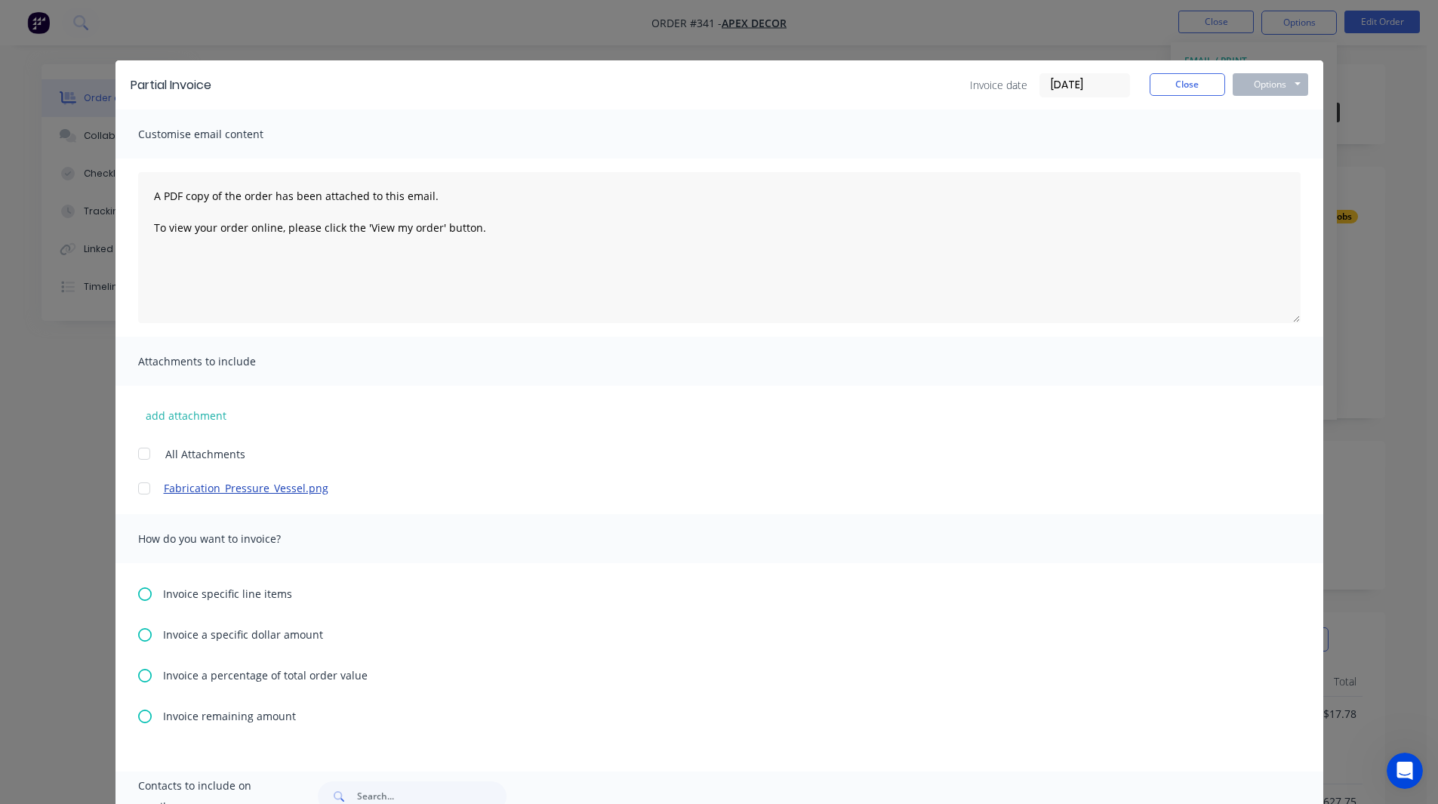
scroll to position [210, 0]
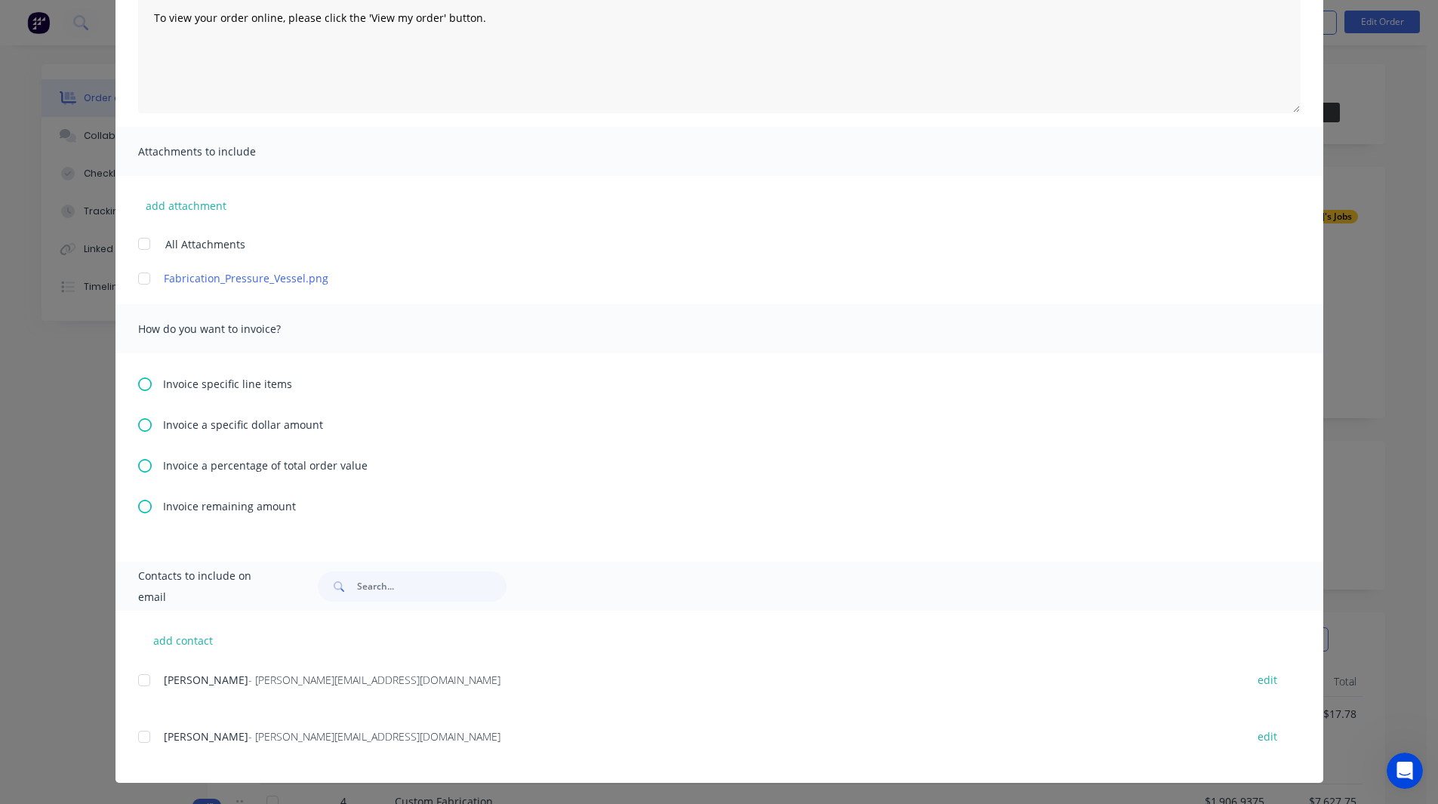
click at [141, 468] on icon at bounding box center [145, 466] width 14 height 14
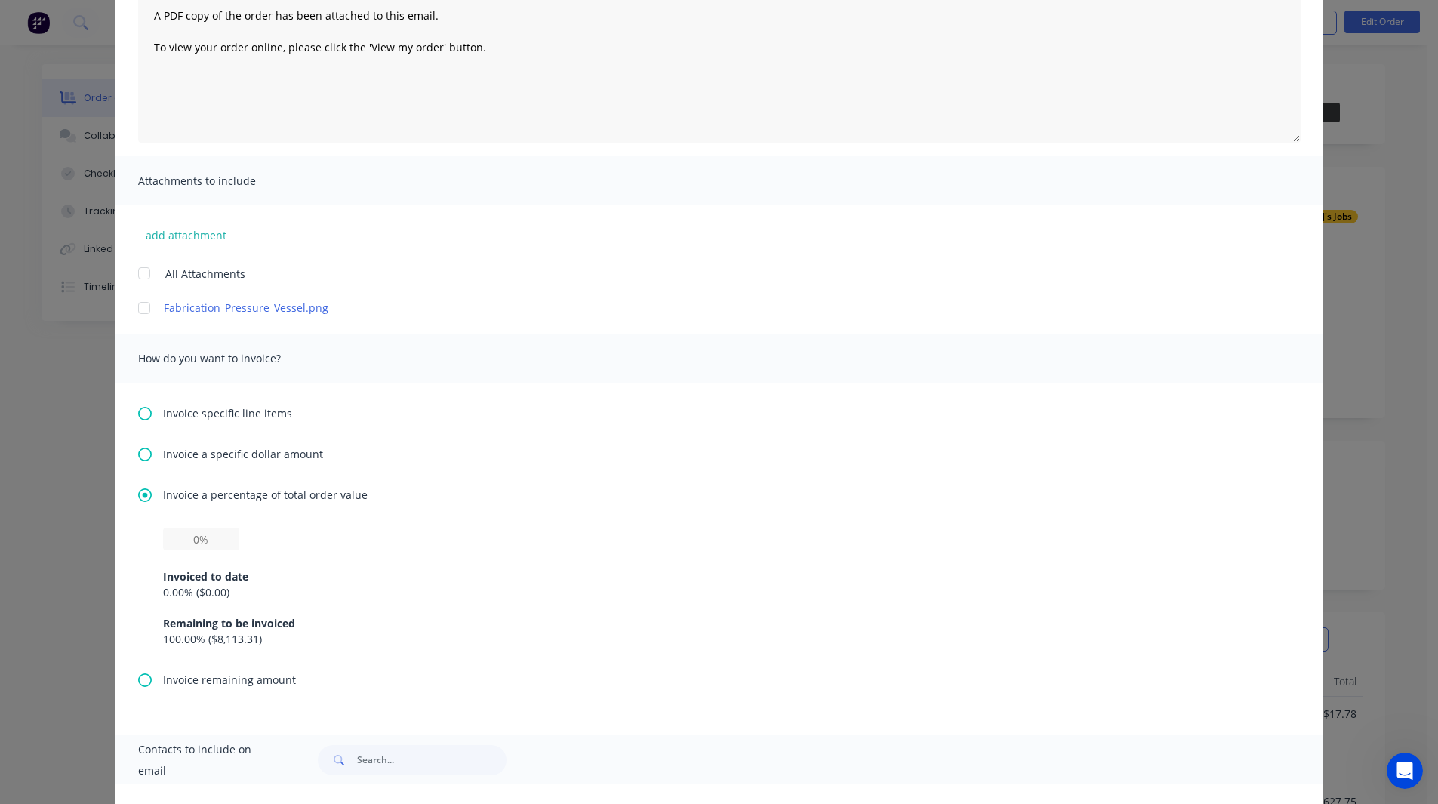
scroll to position [183, 0]
click at [193, 539] on input "text" at bounding box center [201, 536] width 76 height 23
type input "50%"
click at [306, 529] on div "50% Invoiced to date 0.00 % ( $0.00 ) Remaining to be invoiced 100.00 % ( $8,11…" at bounding box center [719, 584] width 1113 height 119
click at [138, 411] on icon at bounding box center [145, 412] width 14 height 14
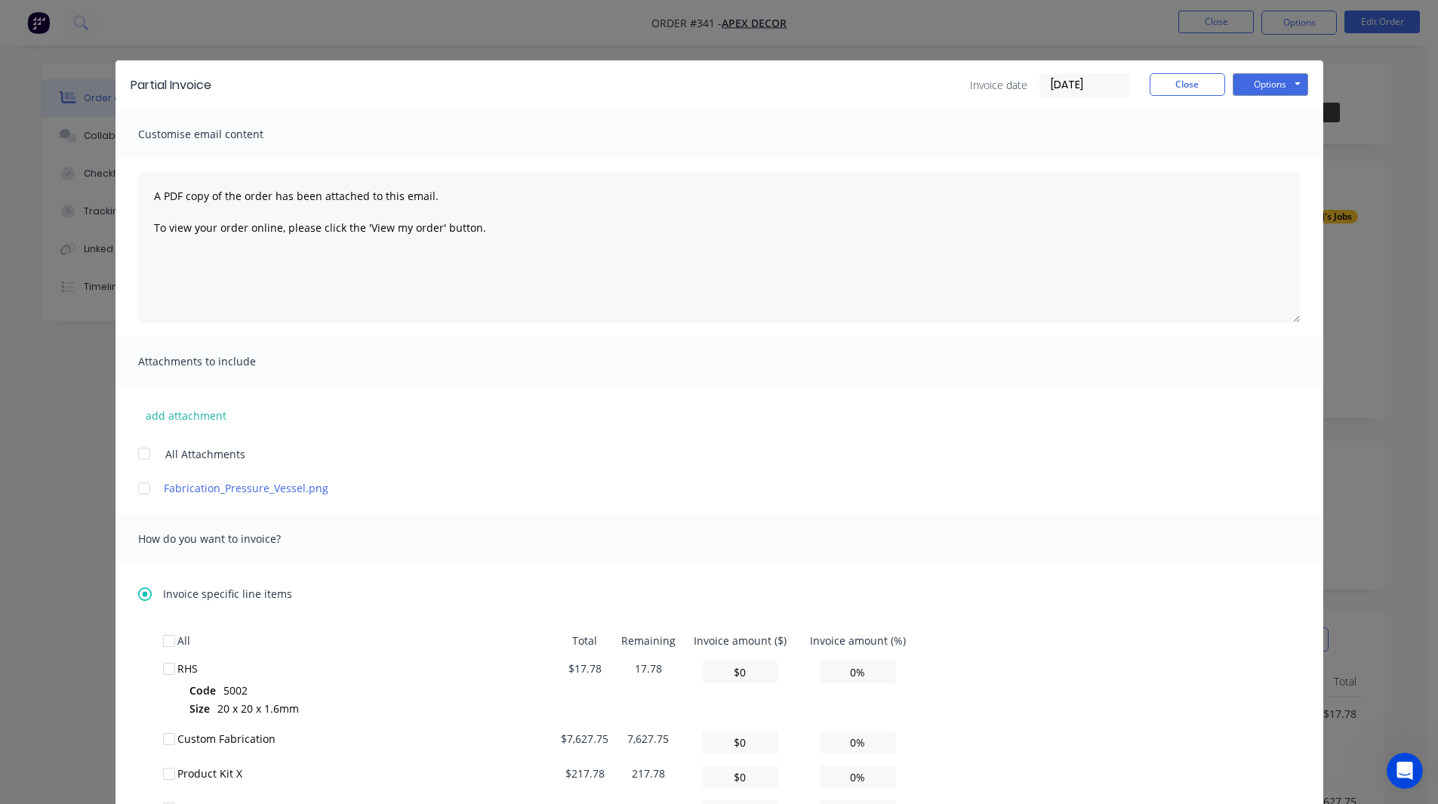
scroll to position [199, 0]
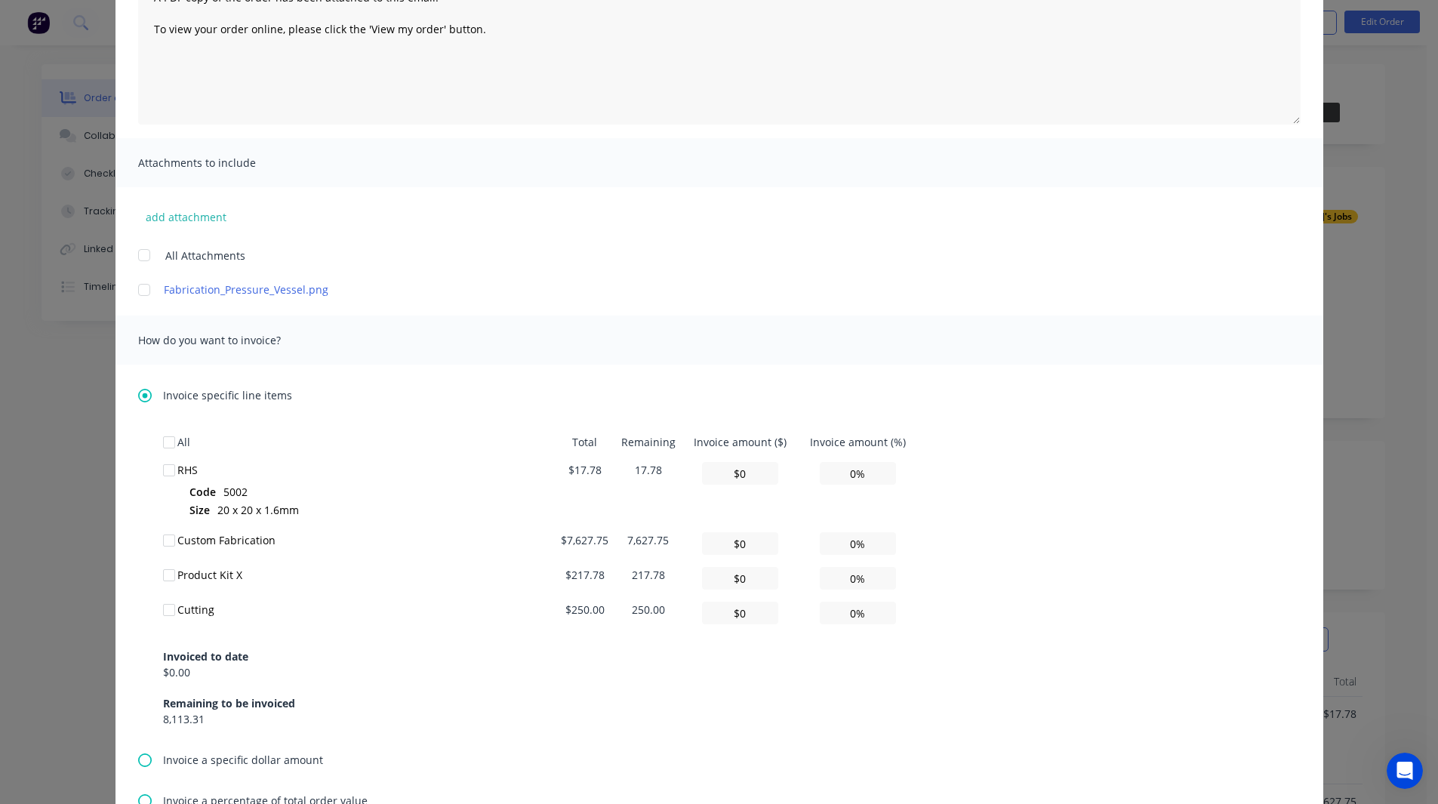
click at [163, 467] on div at bounding box center [169, 470] width 30 height 30
click at [162, 539] on div at bounding box center [169, 540] width 30 height 30
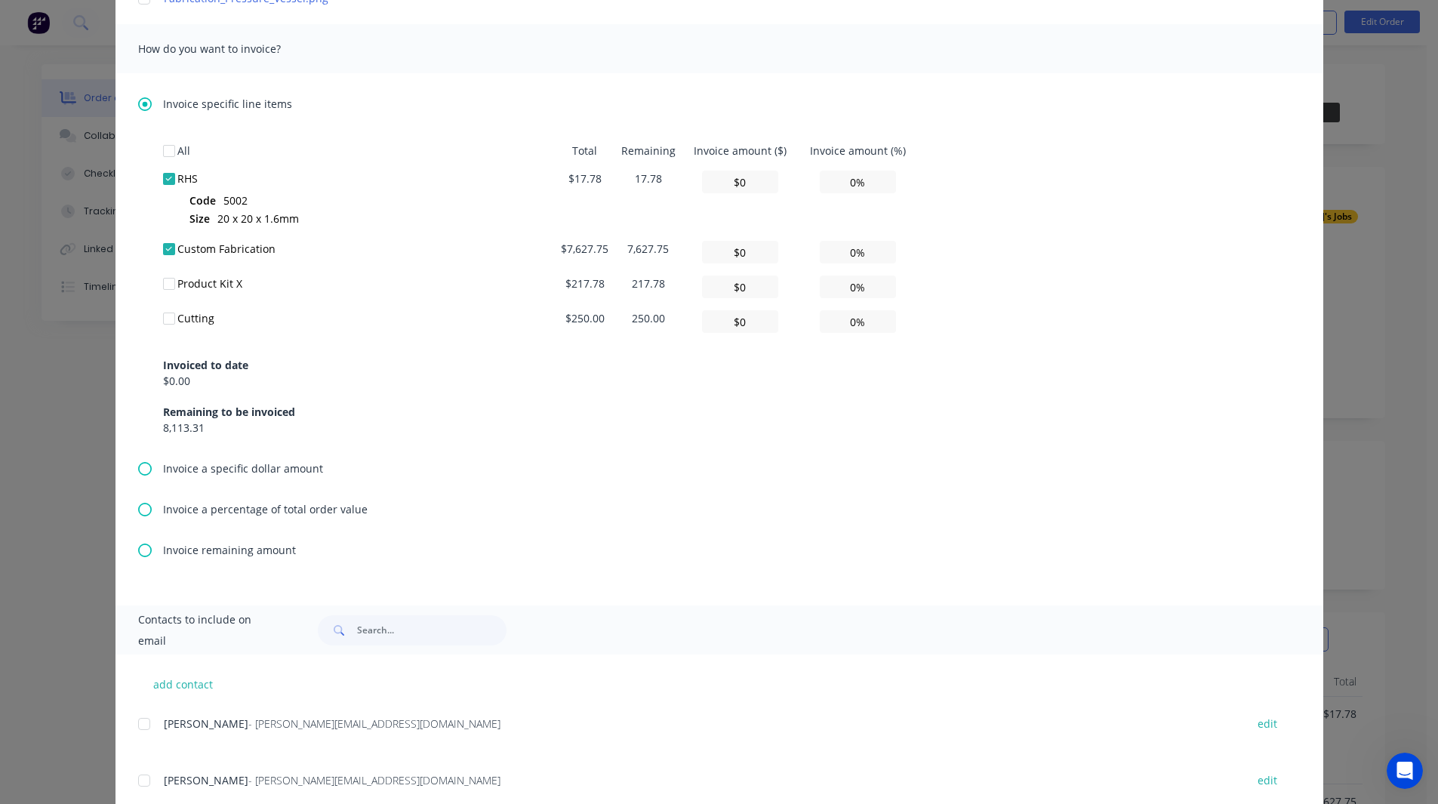
scroll to position [534, 0]
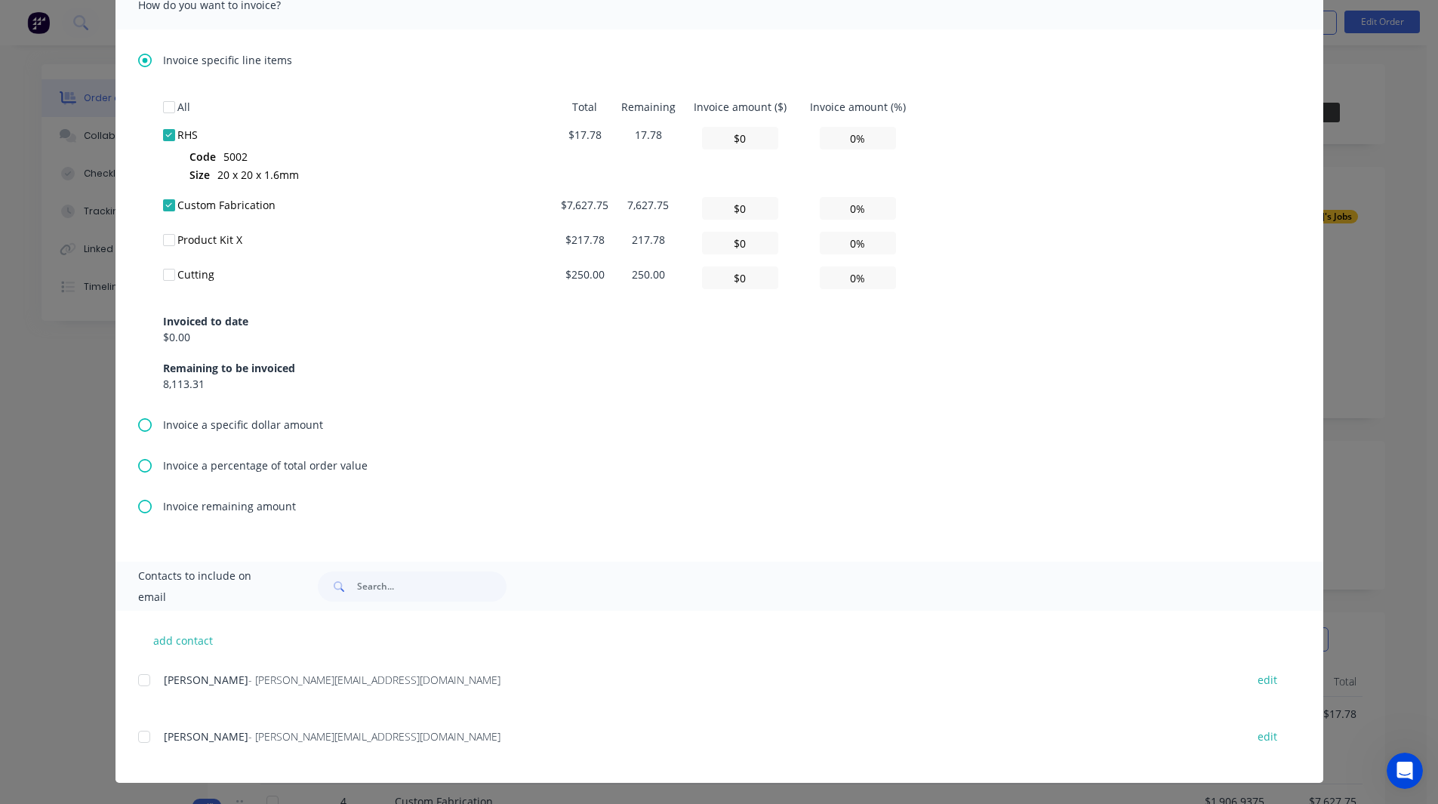
click at [134, 672] on div at bounding box center [144, 680] width 30 height 30
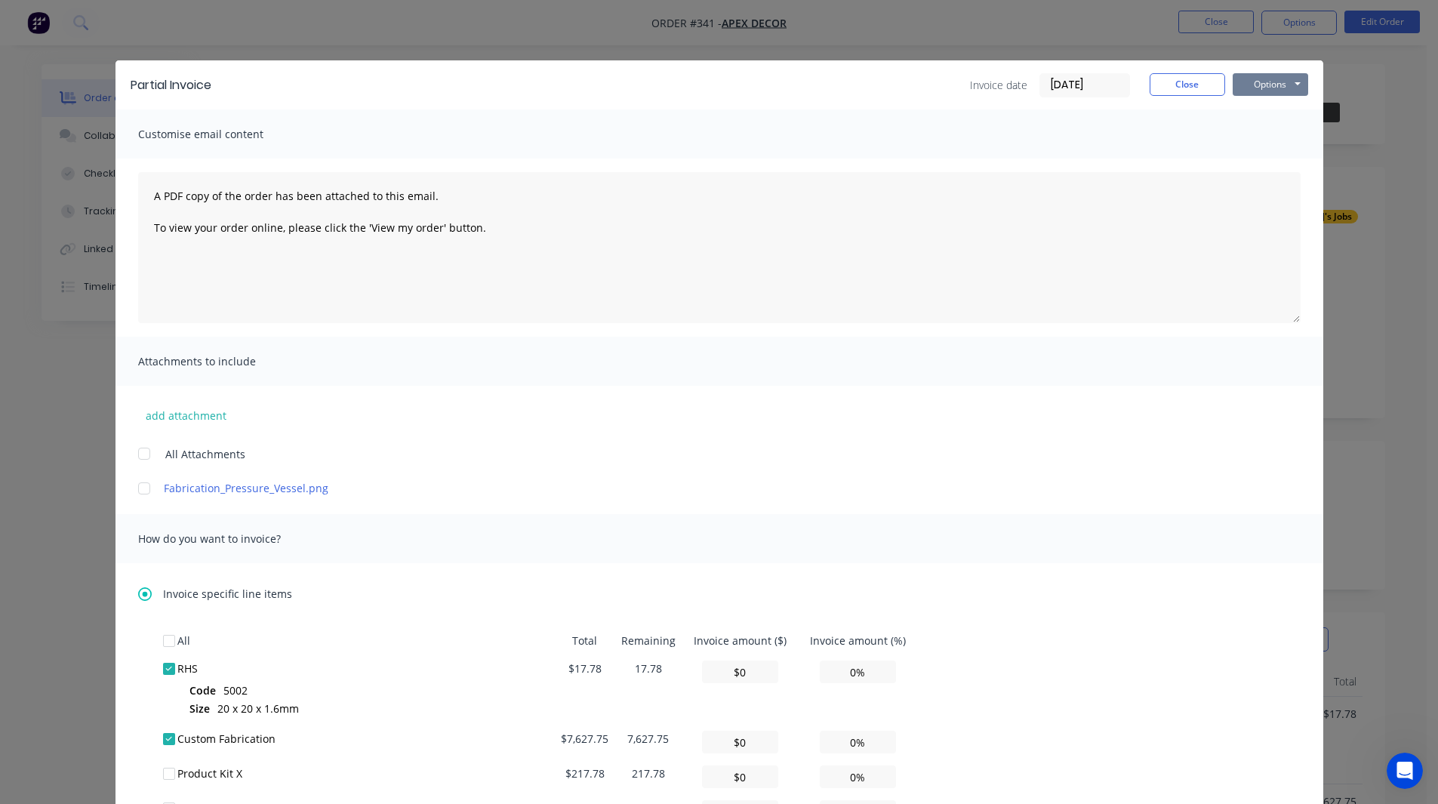
click at [1245, 82] on button "Options" at bounding box center [1271, 84] width 76 height 23
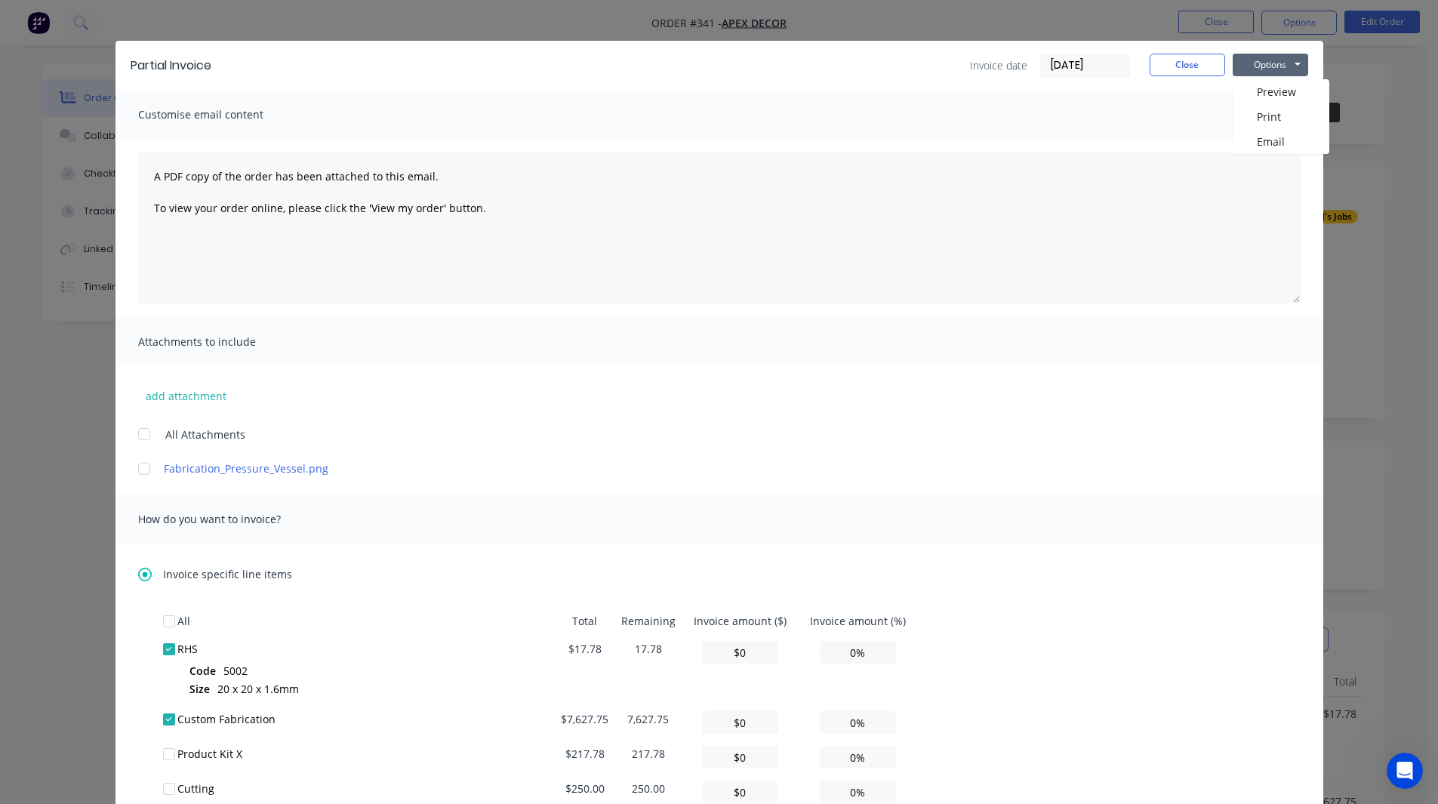
scroll to position [19, 0]
click at [1167, 60] on button "Close" at bounding box center [1188, 65] width 76 height 23
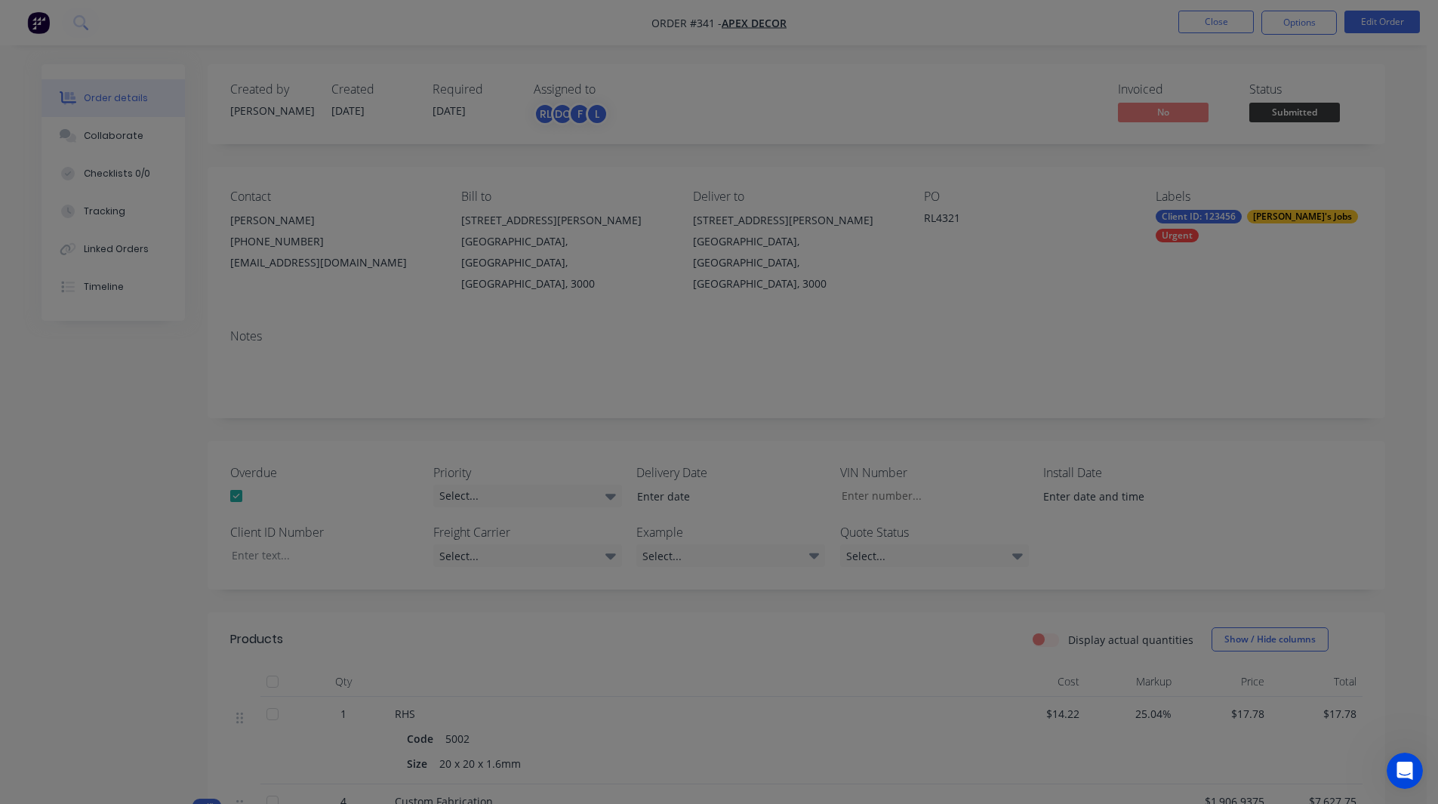
scroll to position [0, 0]
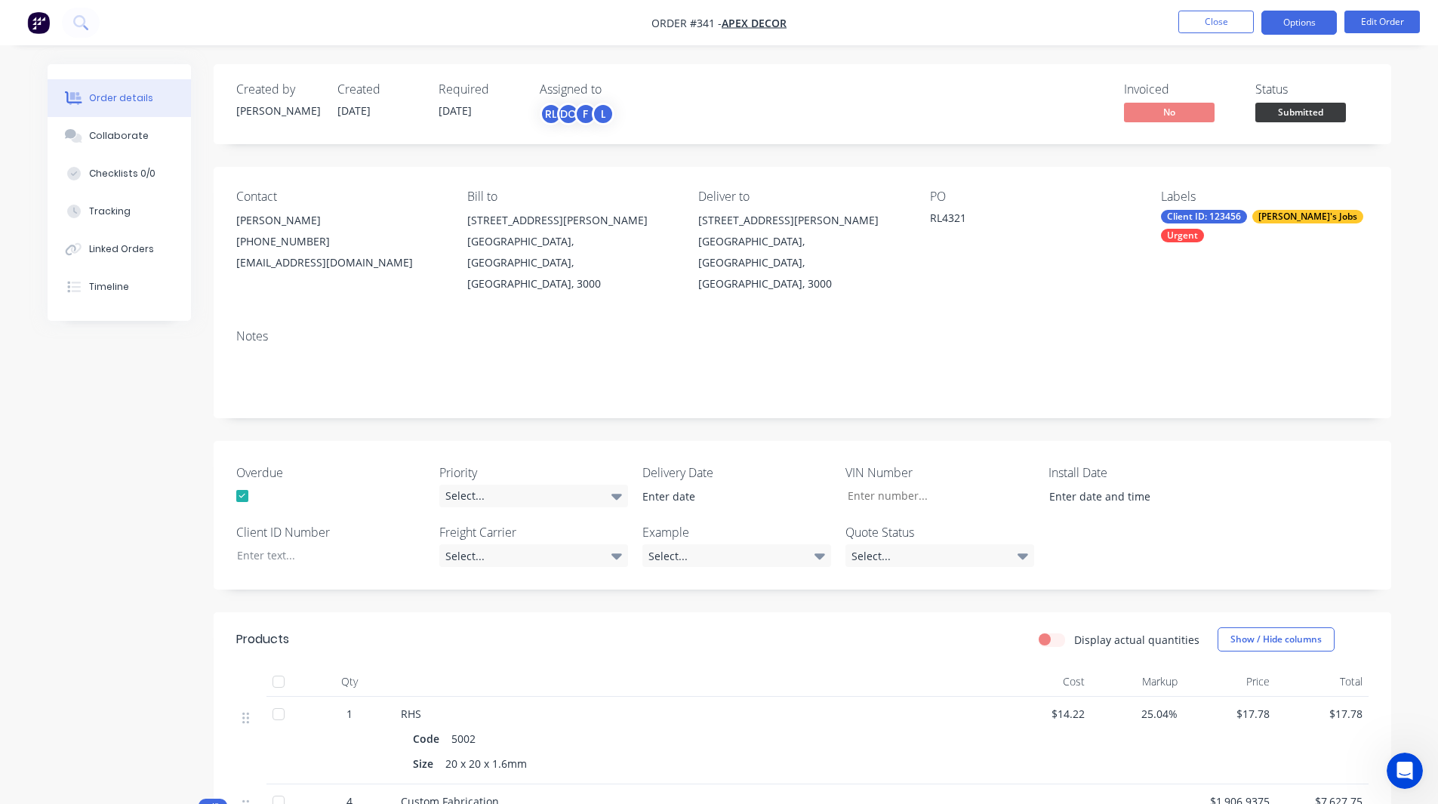
click at [1304, 26] on button "Options" at bounding box center [1300, 23] width 76 height 24
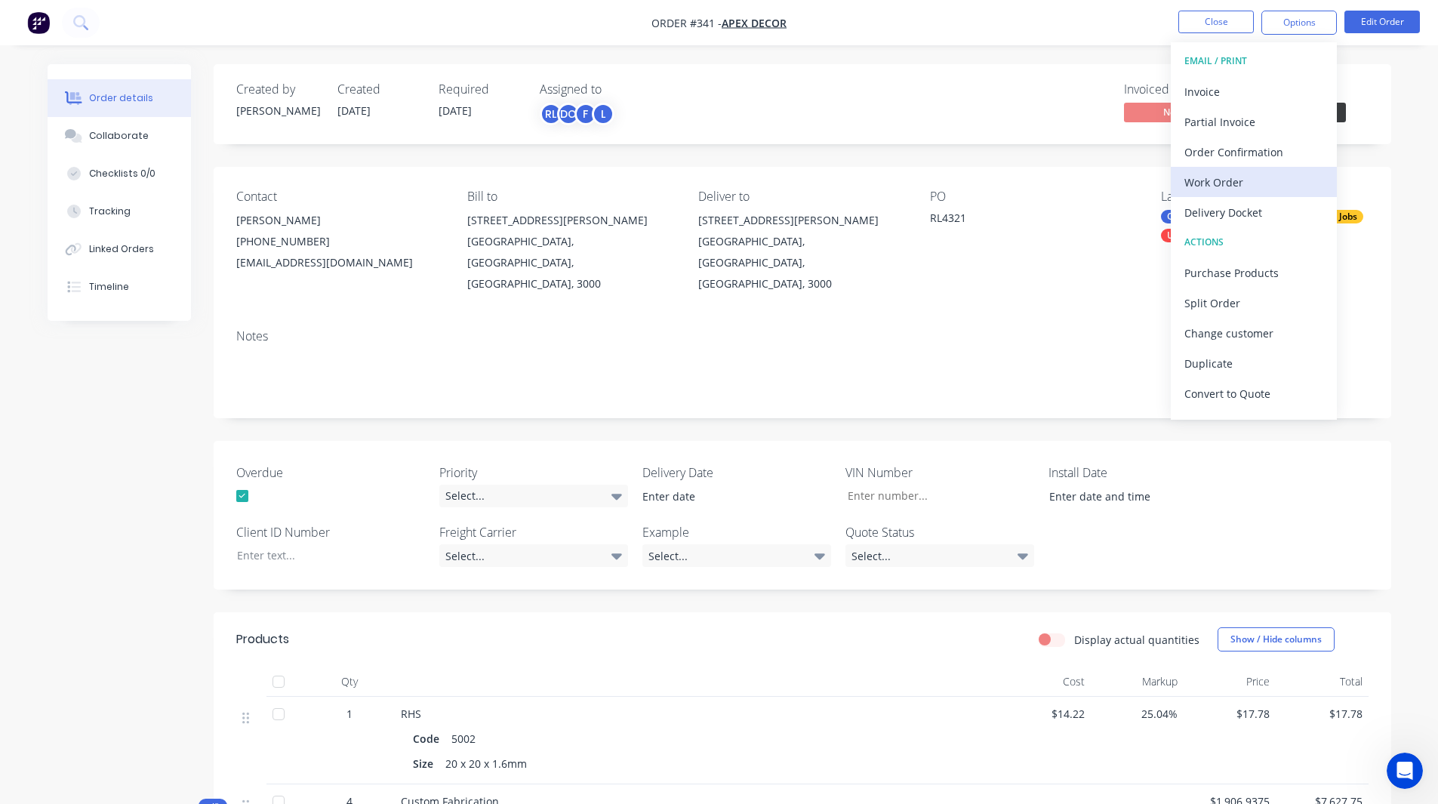
click at [1237, 180] on div "Work Order" at bounding box center [1254, 182] width 139 height 22
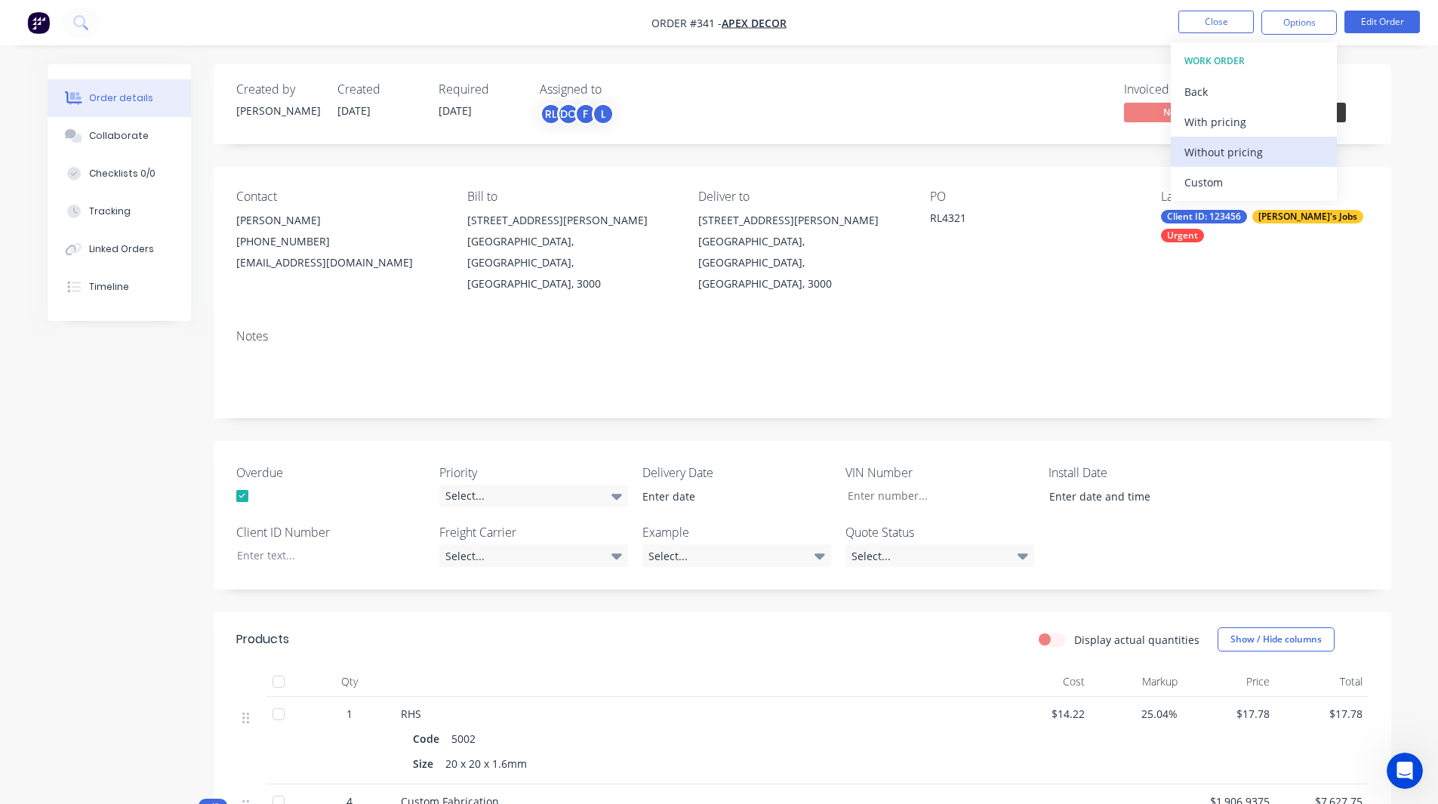
click at [1228, 158] on div "Without pricing" at bounding box center [1254, 152] width 139 height 22
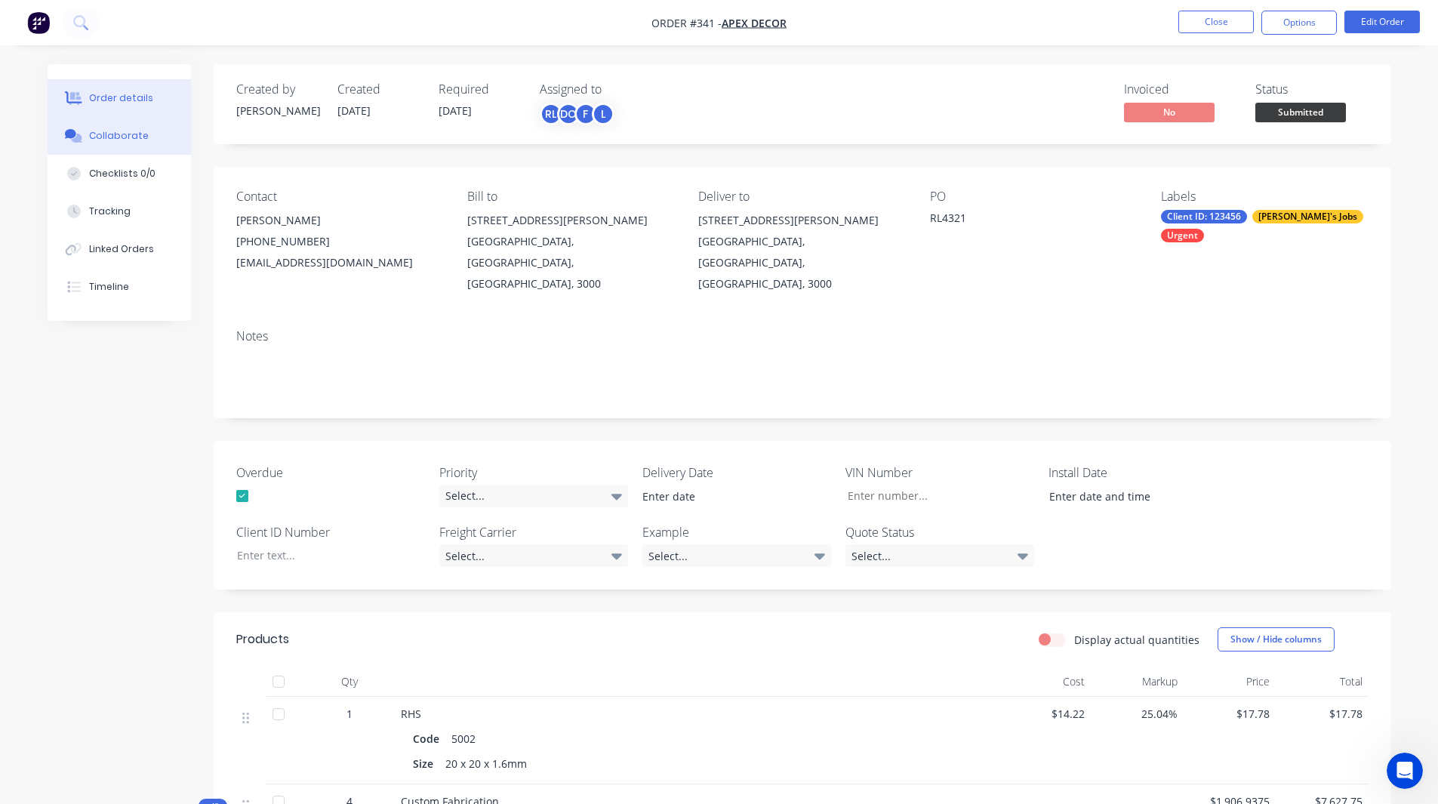
click at [115, 133] on div "Collaborate" at bounding box center [119, 136] width 60 height 14
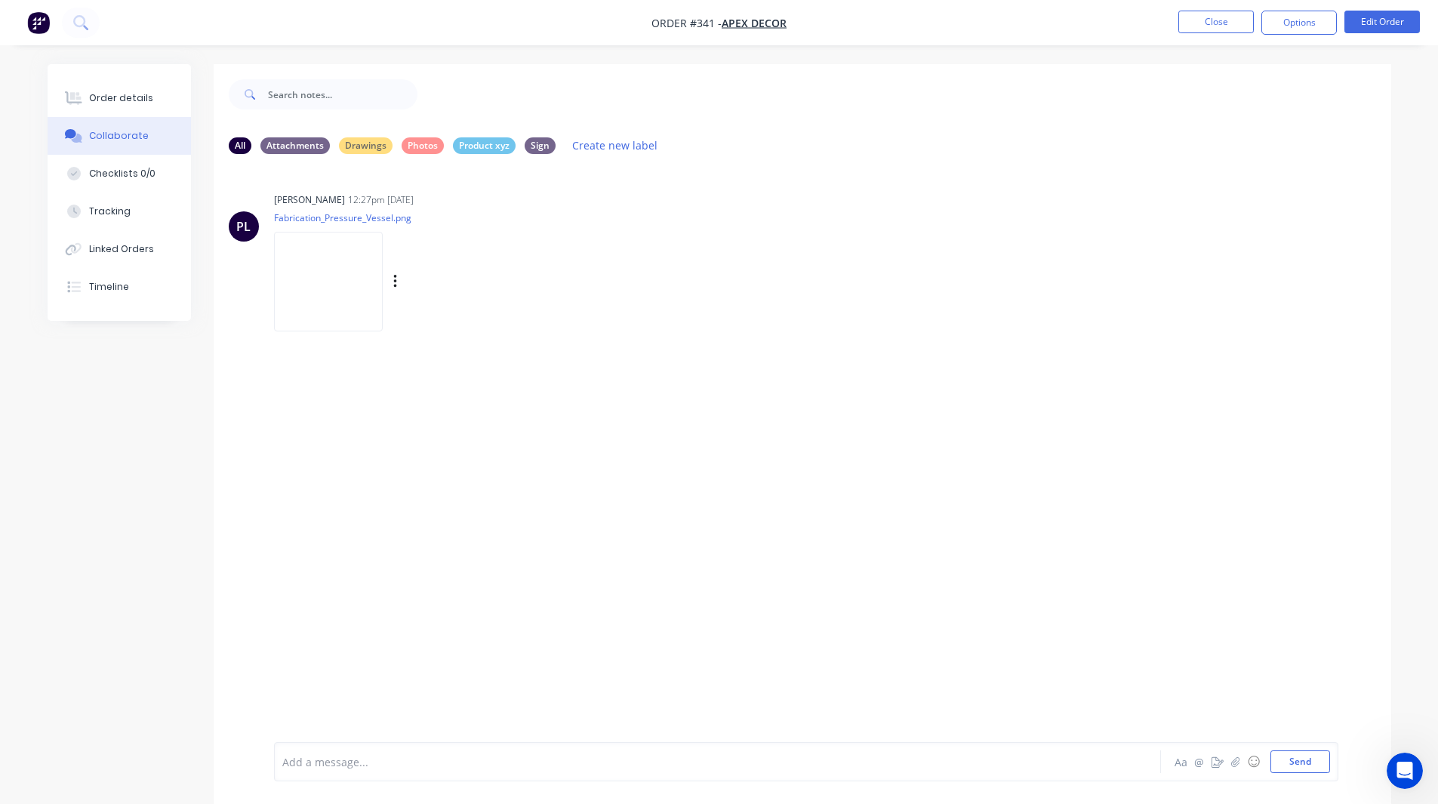
click at [323, 269] on img at bounding box center [328, 281] width 109 height 99
click at [1213, 764] on icon "button" at bounding box center [1218, 762] width 12 height 11
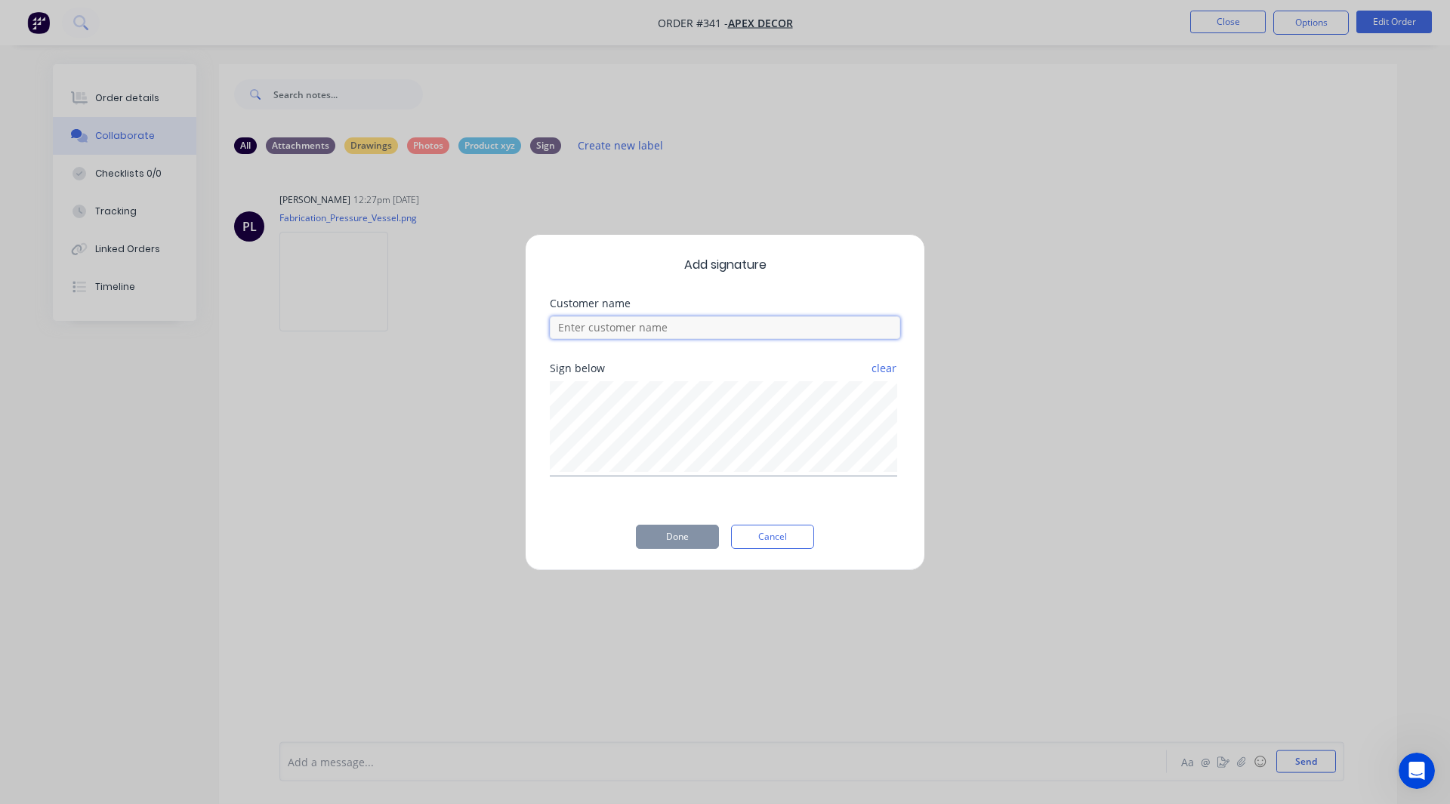
click at [643, 332] on input at bounding box center [725, 327] width 350 height 23
type input "[PERSON_NAME]"
click at [676, 539] on button "Done" at bounding box center [677, 537] width 83 height 24
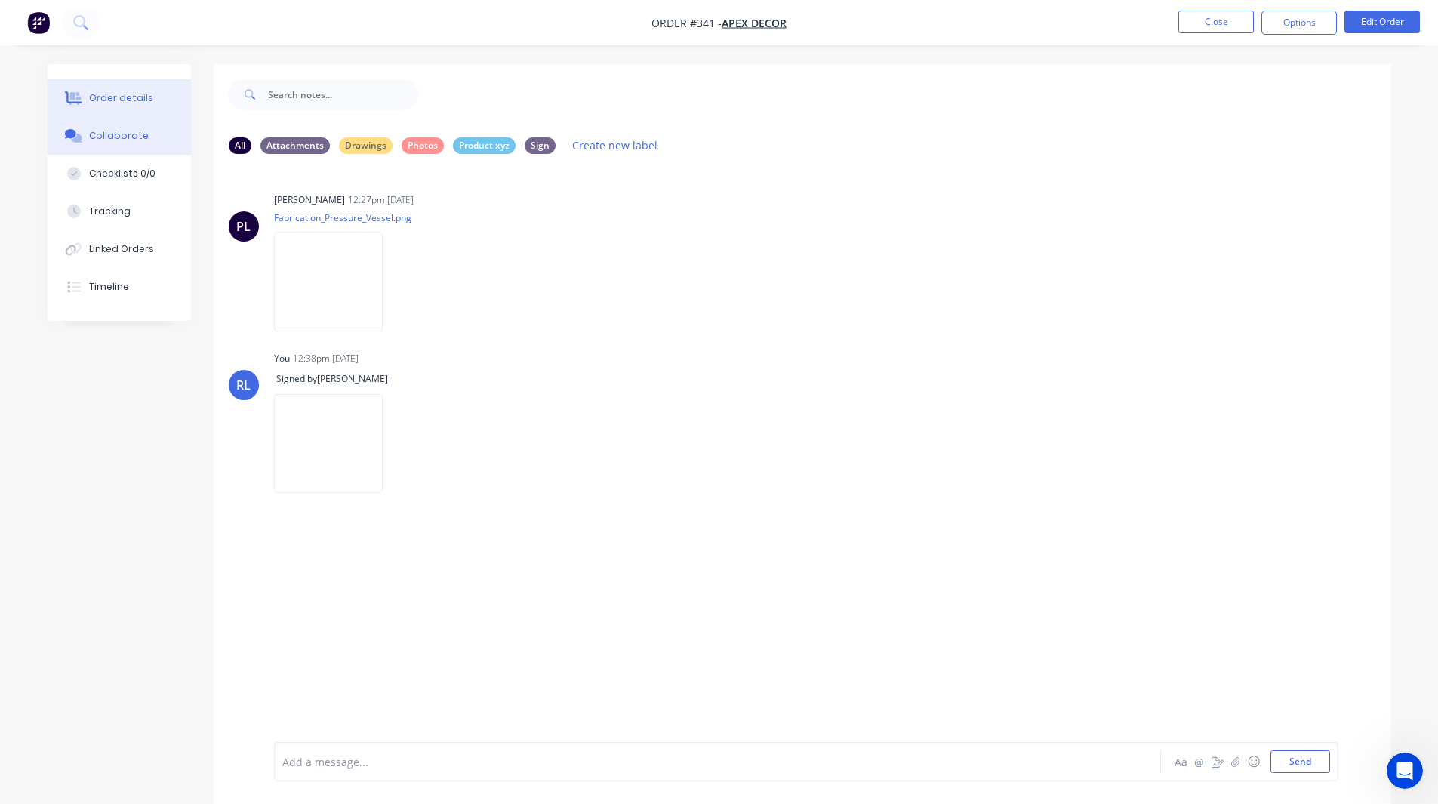
click at [149, 98] on button "Order details" at bounding box center [119, 98] width 143 height 38
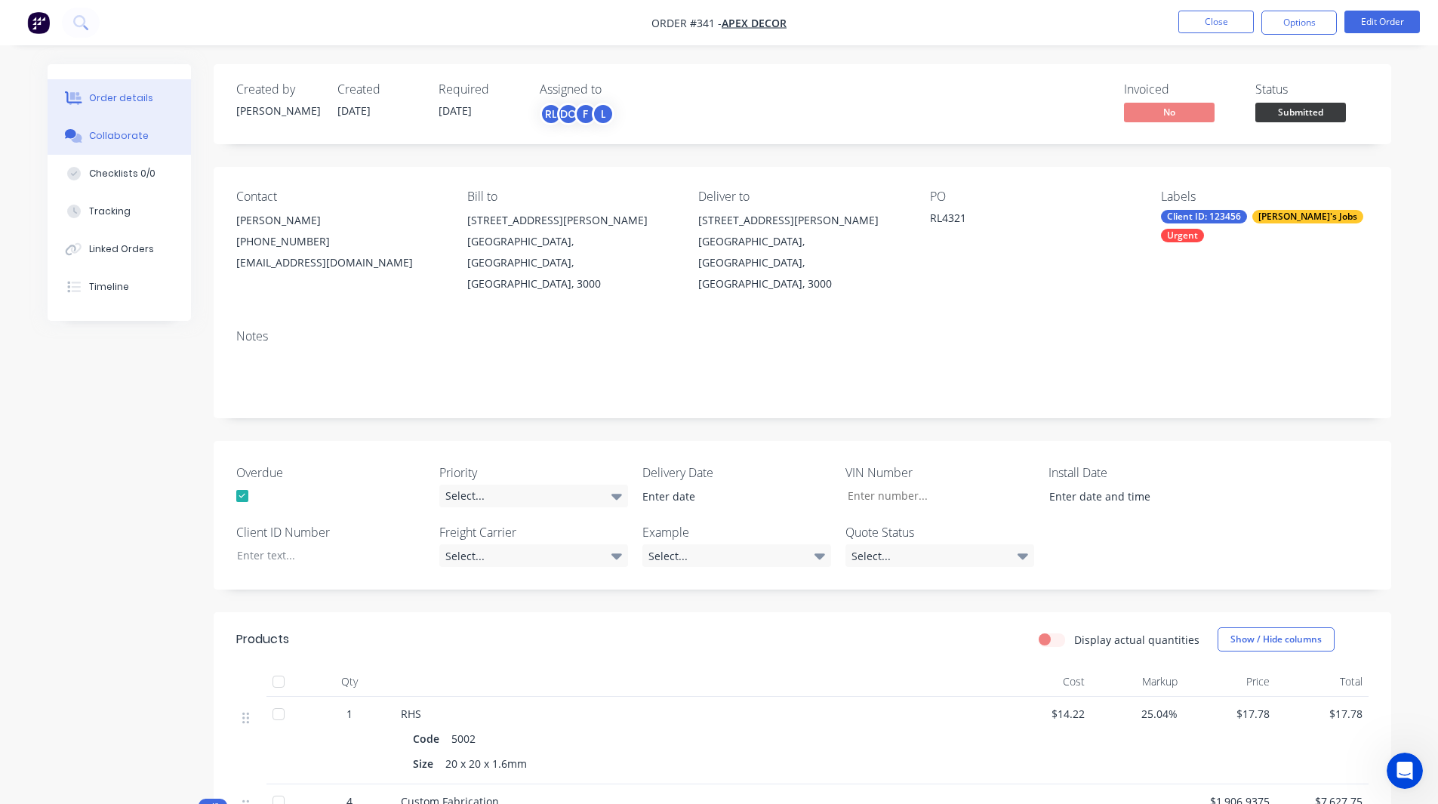
click at [109, 136] on div "Collaborate" at bounding box center [119, 136] width 60 height 14
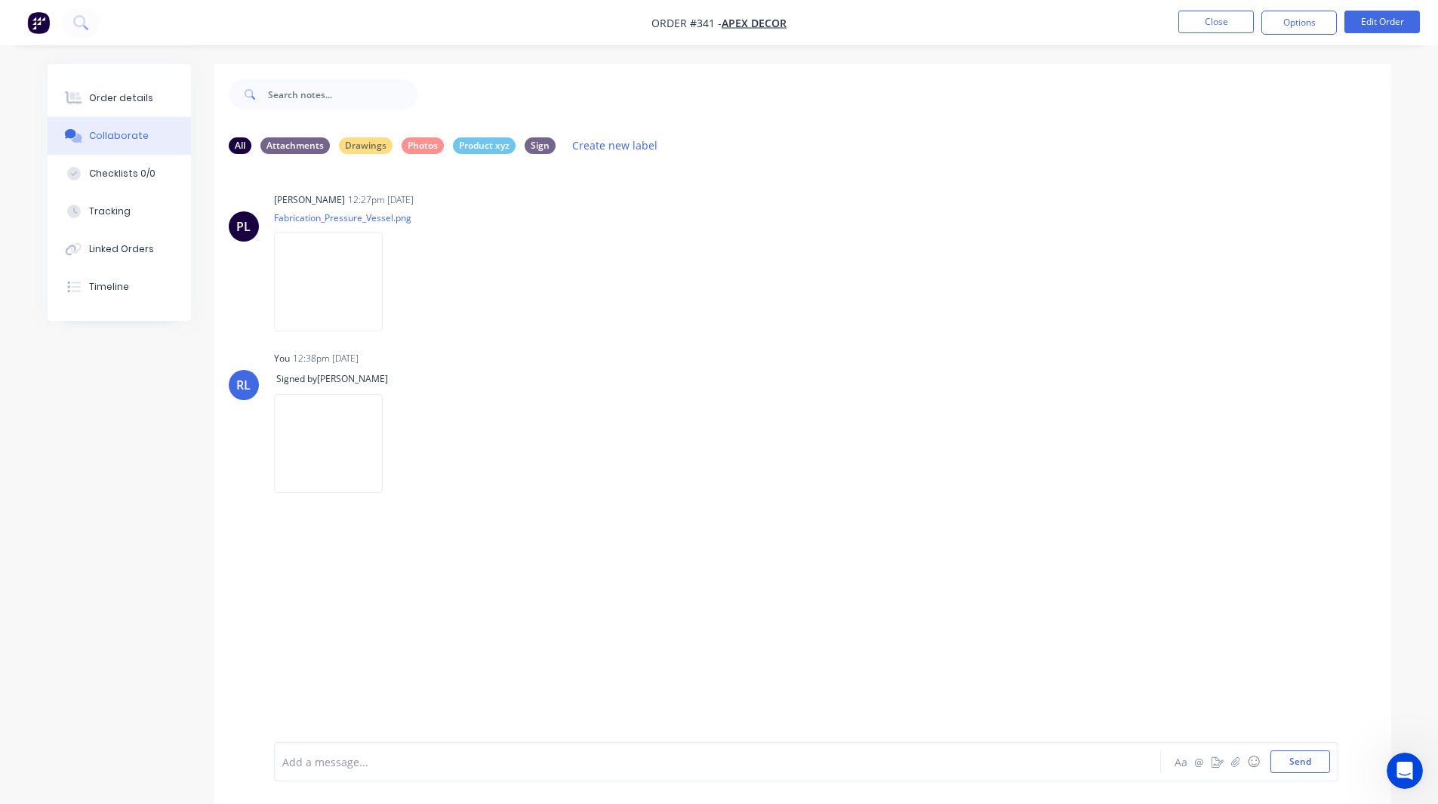
click at [339, 756] on div at bounding box center [675, 762] width 785 height 16
click at [1345, 69] on icon at bounding box center [1346, 72] width 14 height 18
click at [98, 89] on button "Order details" at bounding box center [119, 98] width 143 height 38
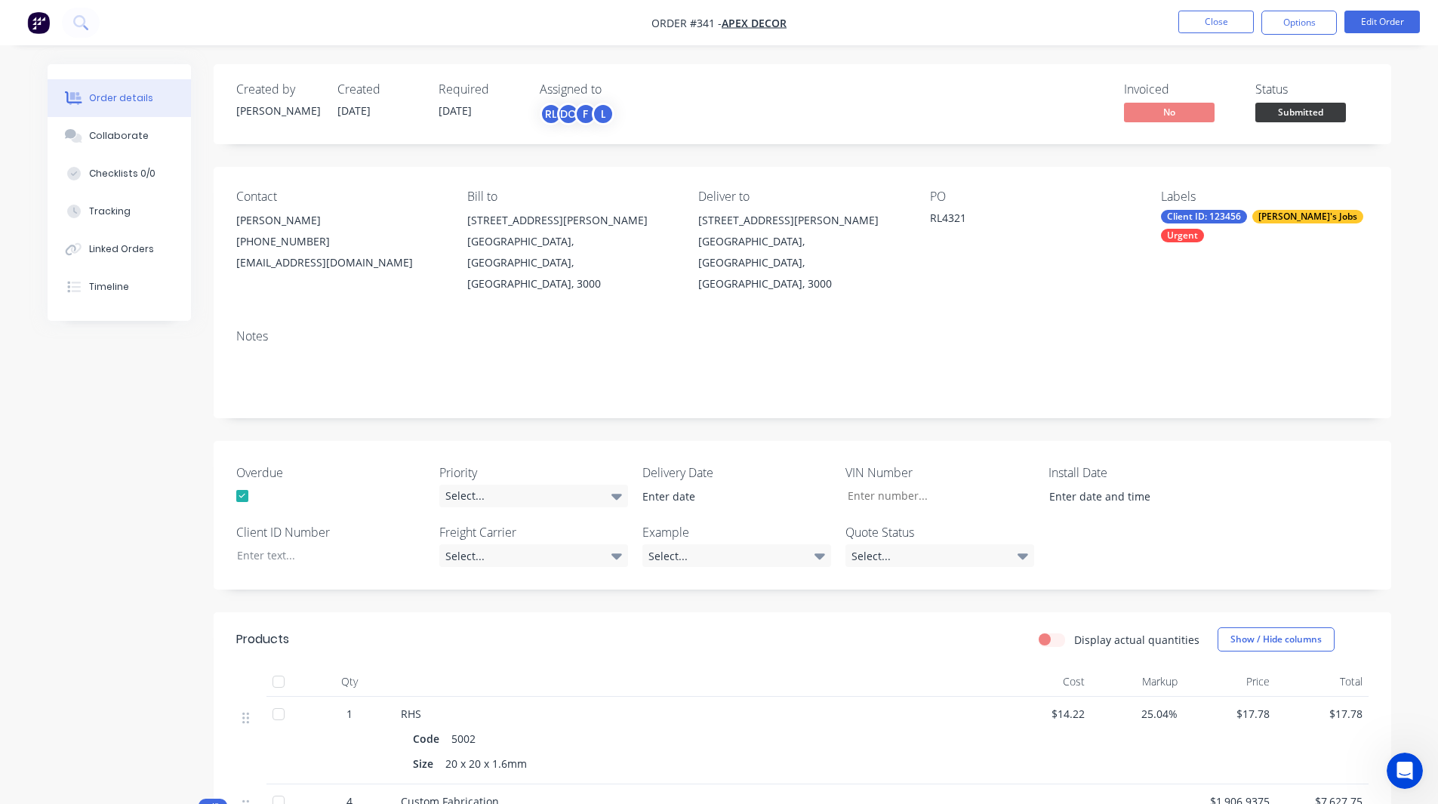
click at [1228, 217] on div "Client ID: 123456" at bounding box center [1204, 217] width 86 height 14
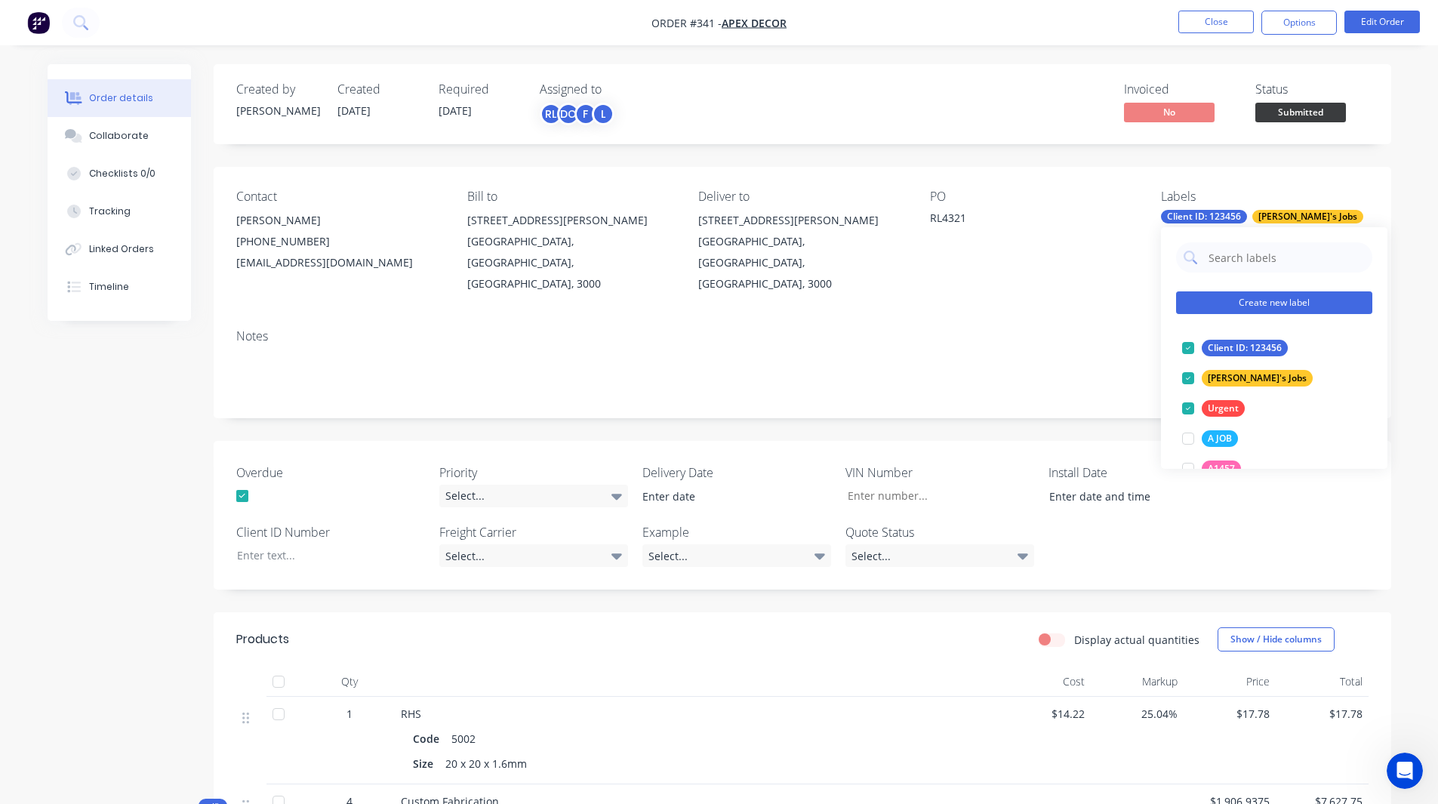
click at [1234, 306] on button "Create new label" at bounding box center [1274, 302] width 196 height 23
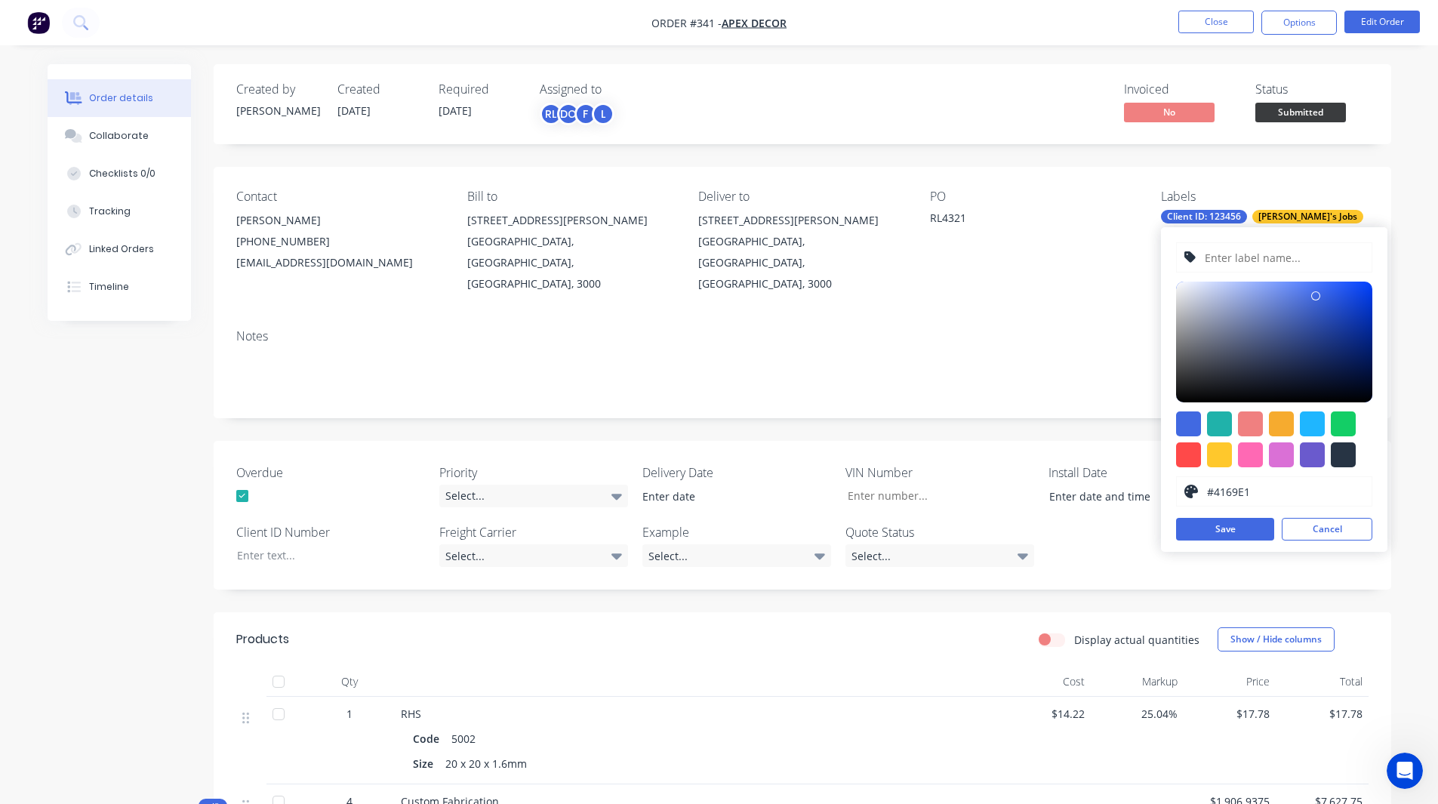
click at [1233, 252] on input "text" at bounding box center [1284, 257] width 161 height 29
type input "Drawing Number 23"
click at [1222, 456] on div at bounding box center [1219, 454] width 25 height 25
type input "#FFC82C"
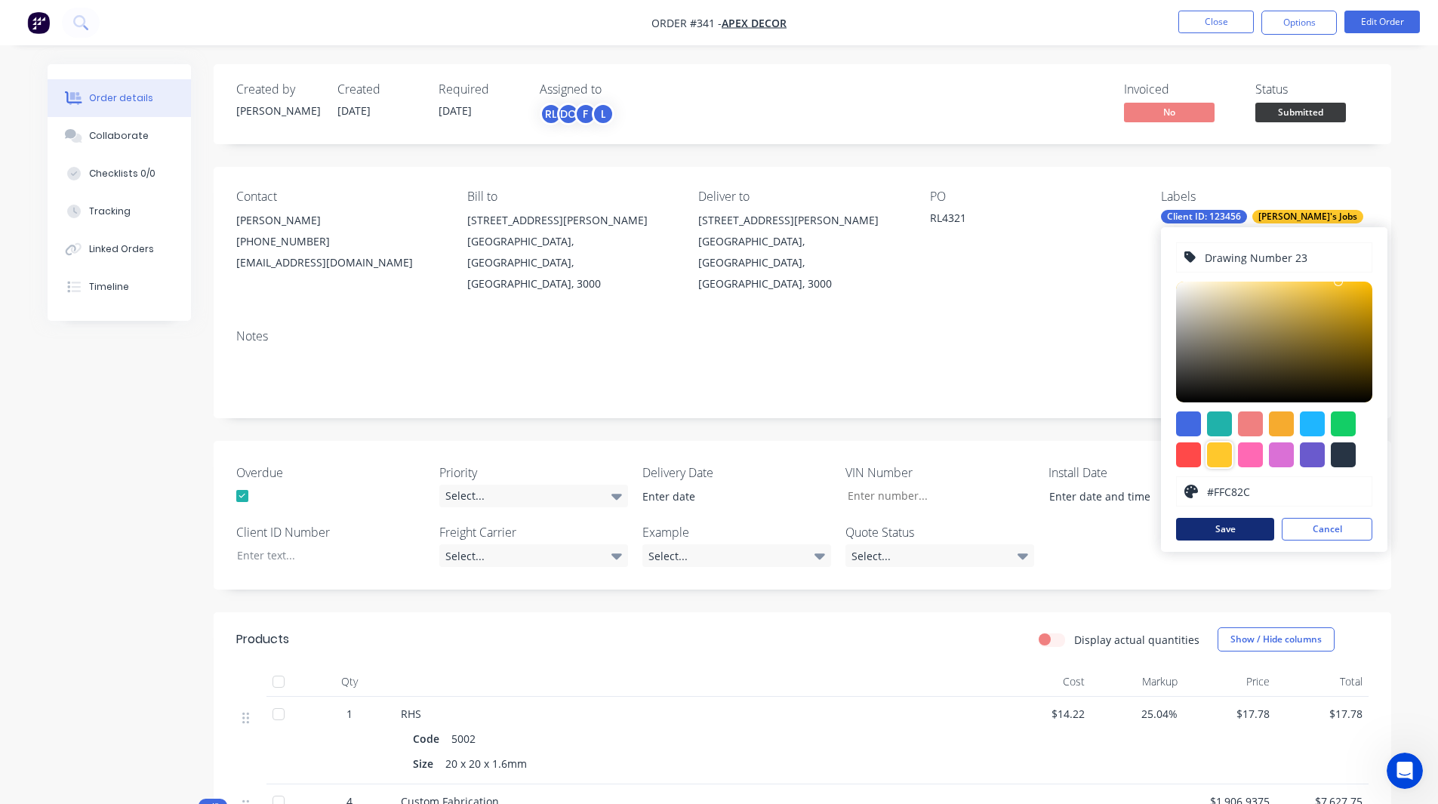
click at [1240, 525] on button "Save" at bounding box center [1225, 529] width 98 height 23
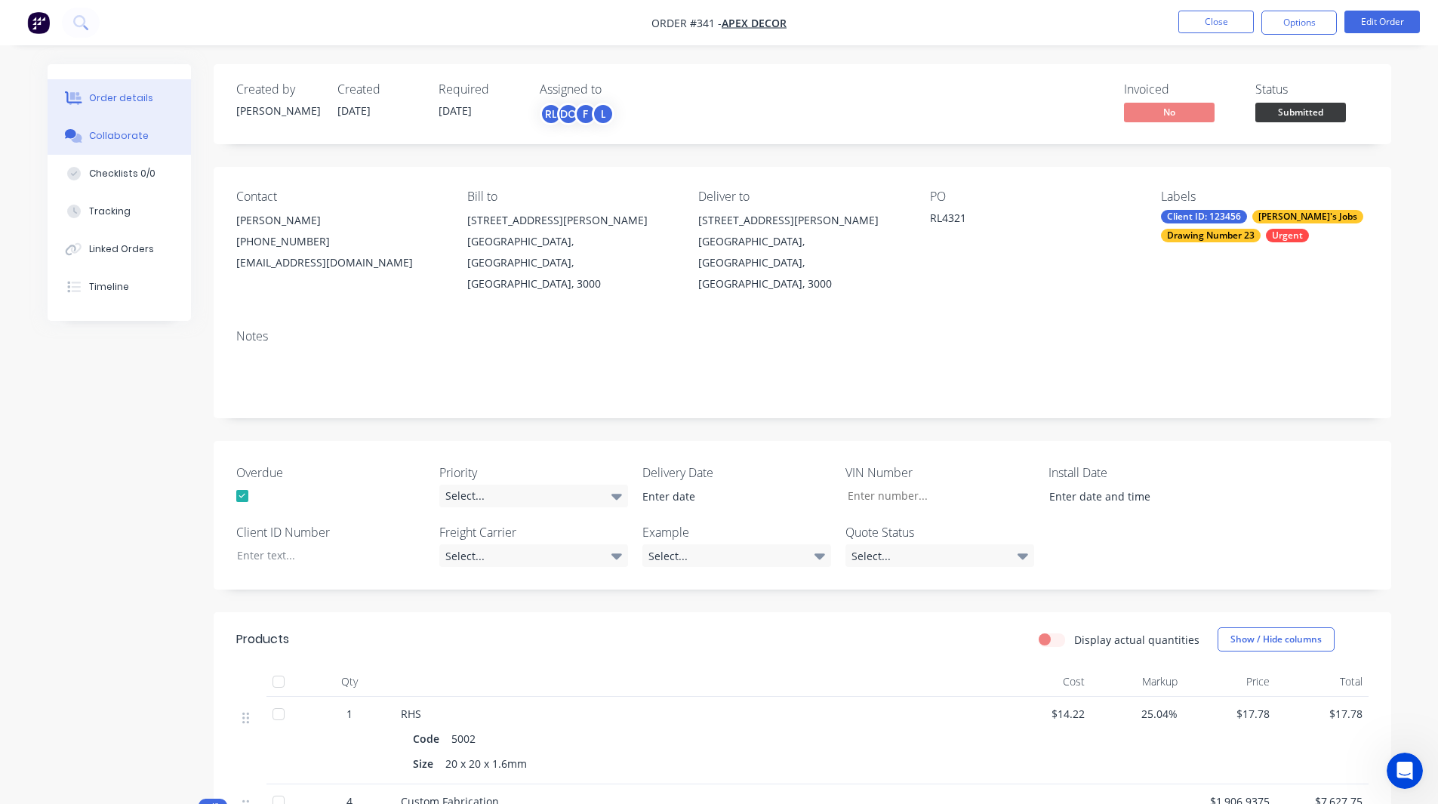
click at [119, 139] on div "Collaborate" at bounding box center [119, 136] width 60 height 14
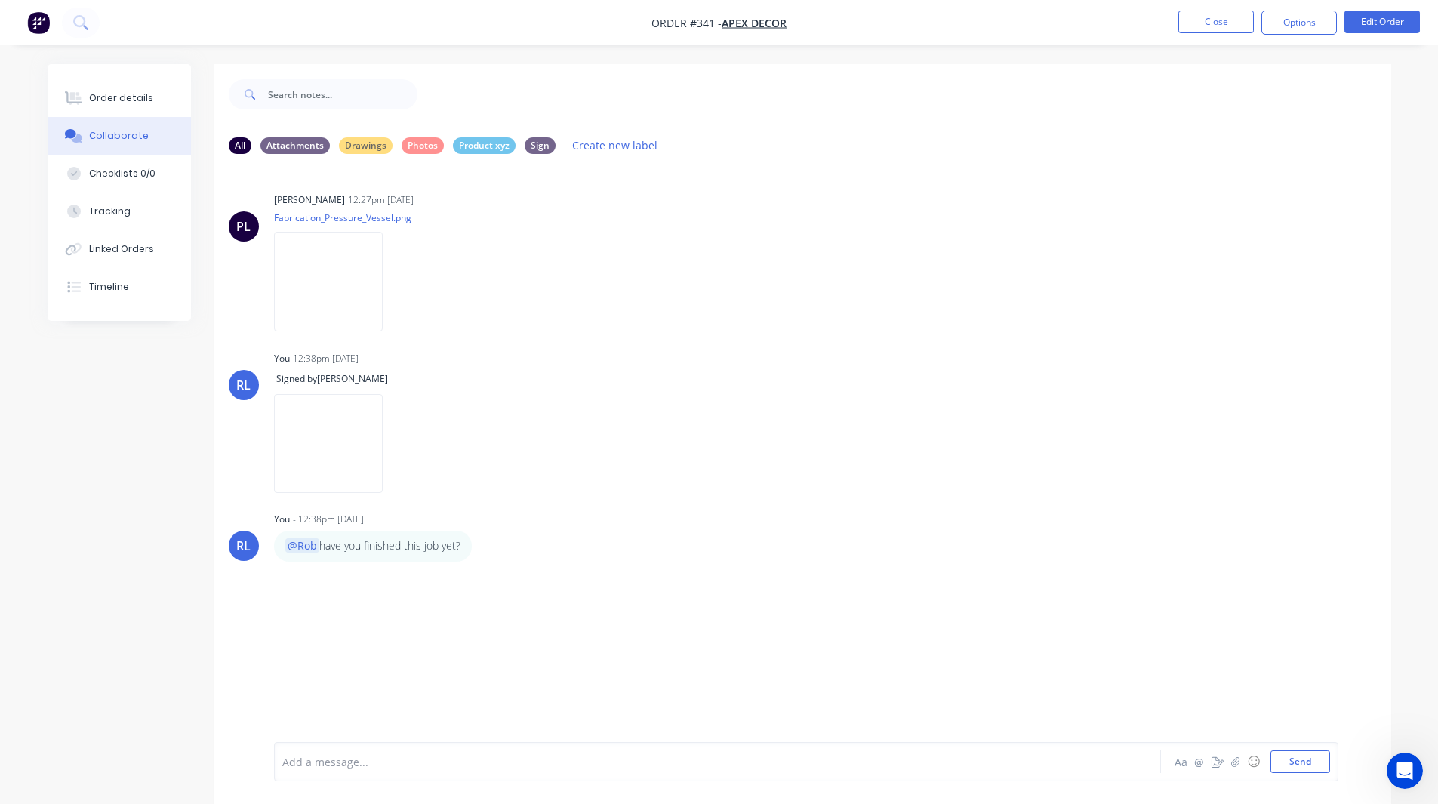
scroll to position [23, 0]
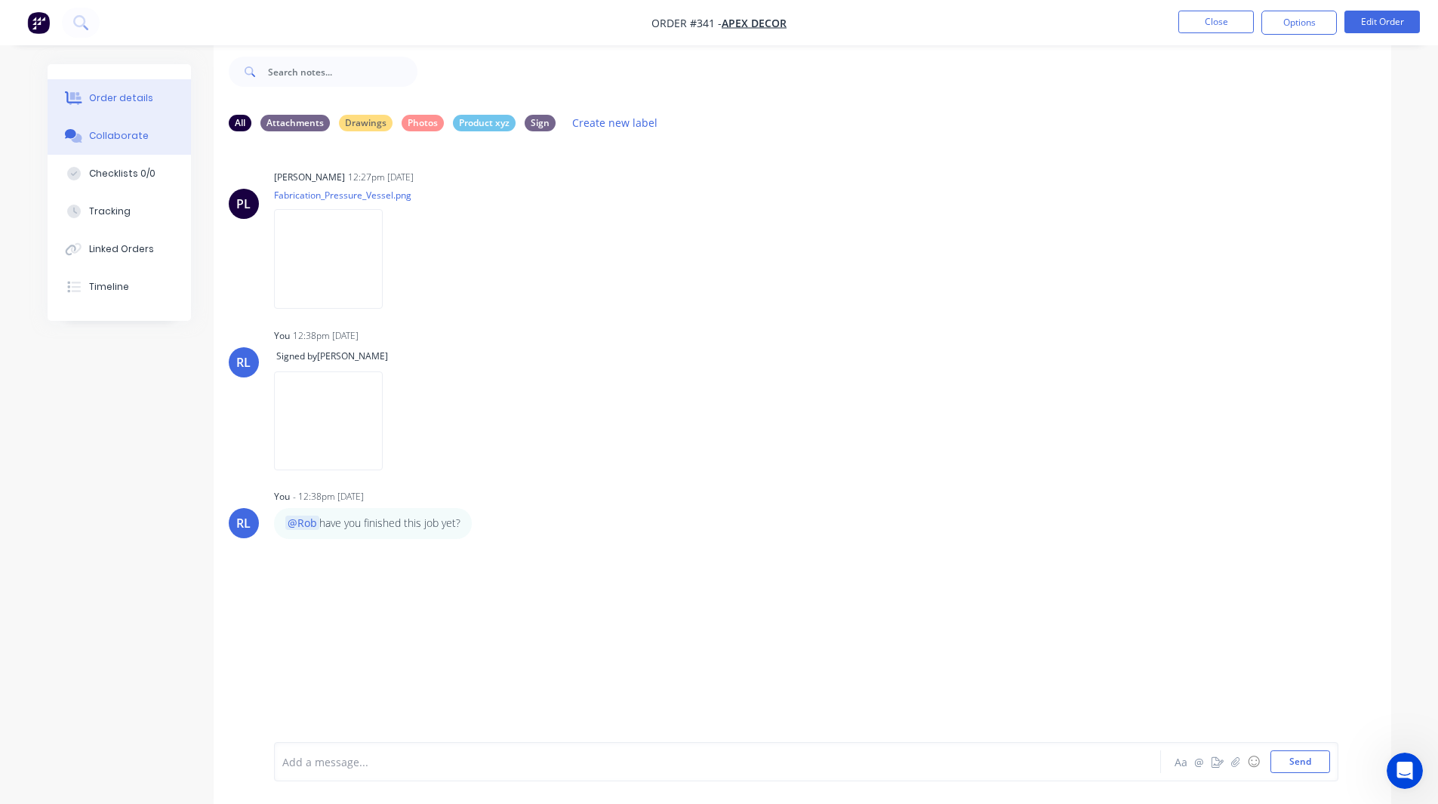
click at [127, 101] on div "Order details" at bounding box center [121, 98] width 64 height 14
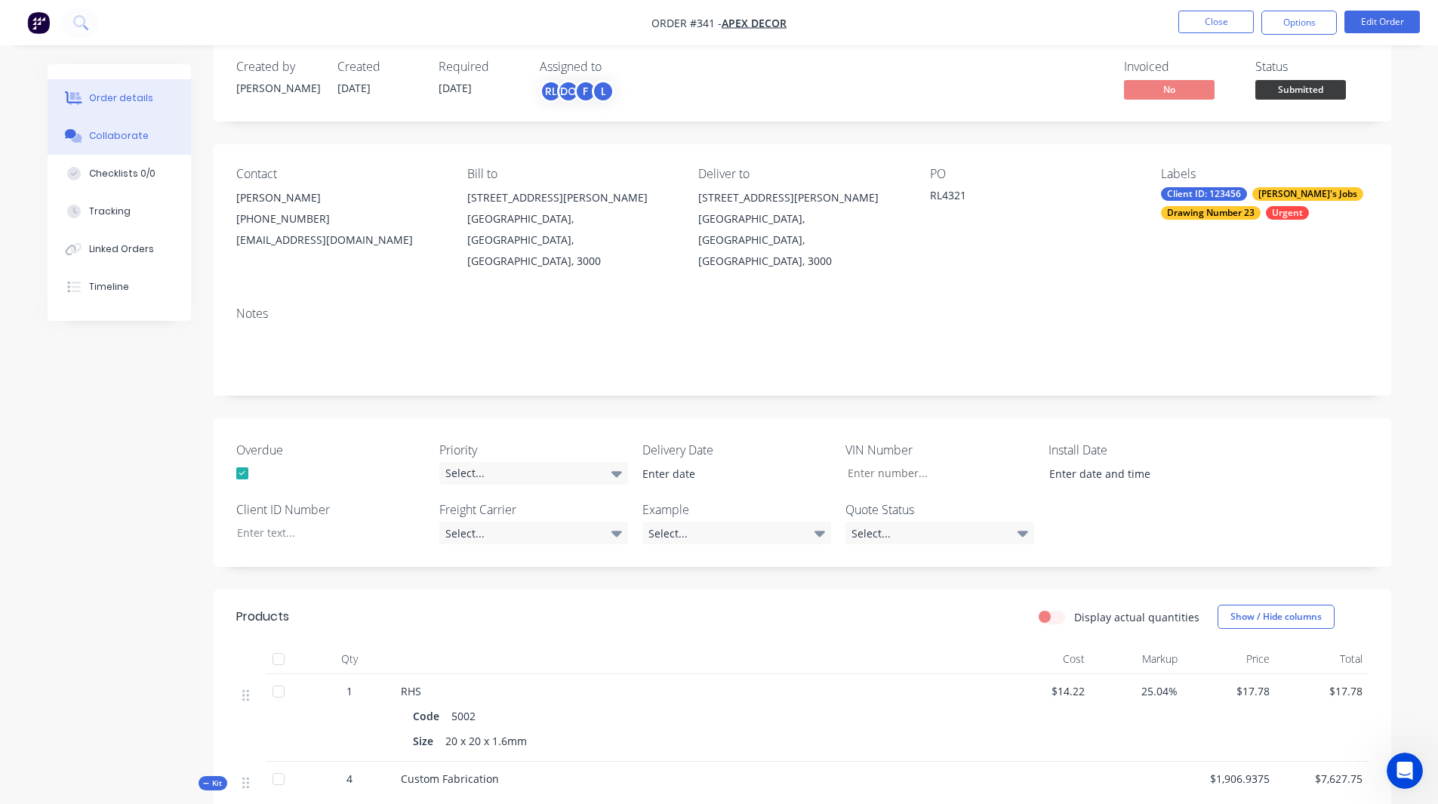
click at [140, 134] on div "Collaborate" at bounding box center [119, 136] width 60 height 14
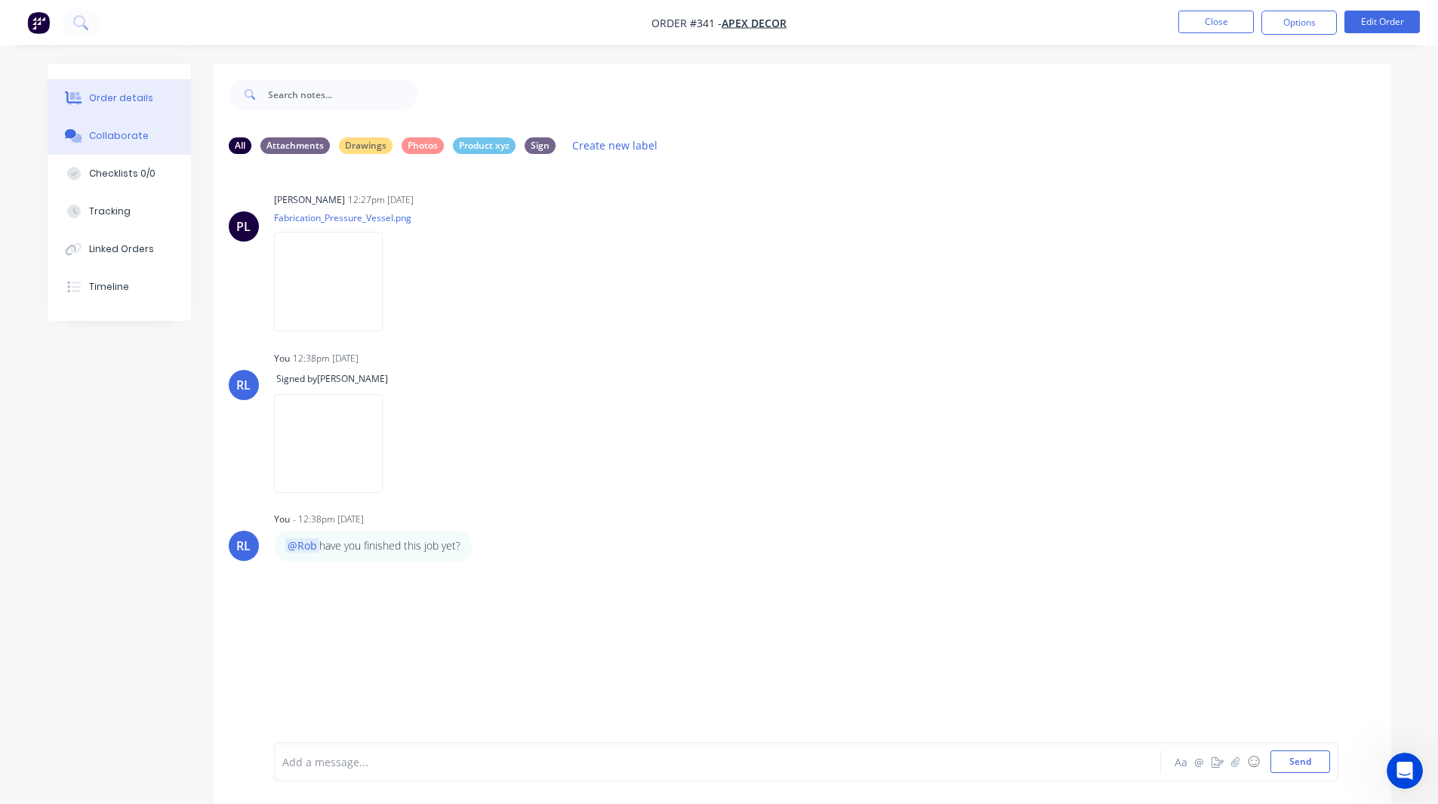
click at [133, 97] on div "Order details" at bounding box center [121, 98] width 64 height 14
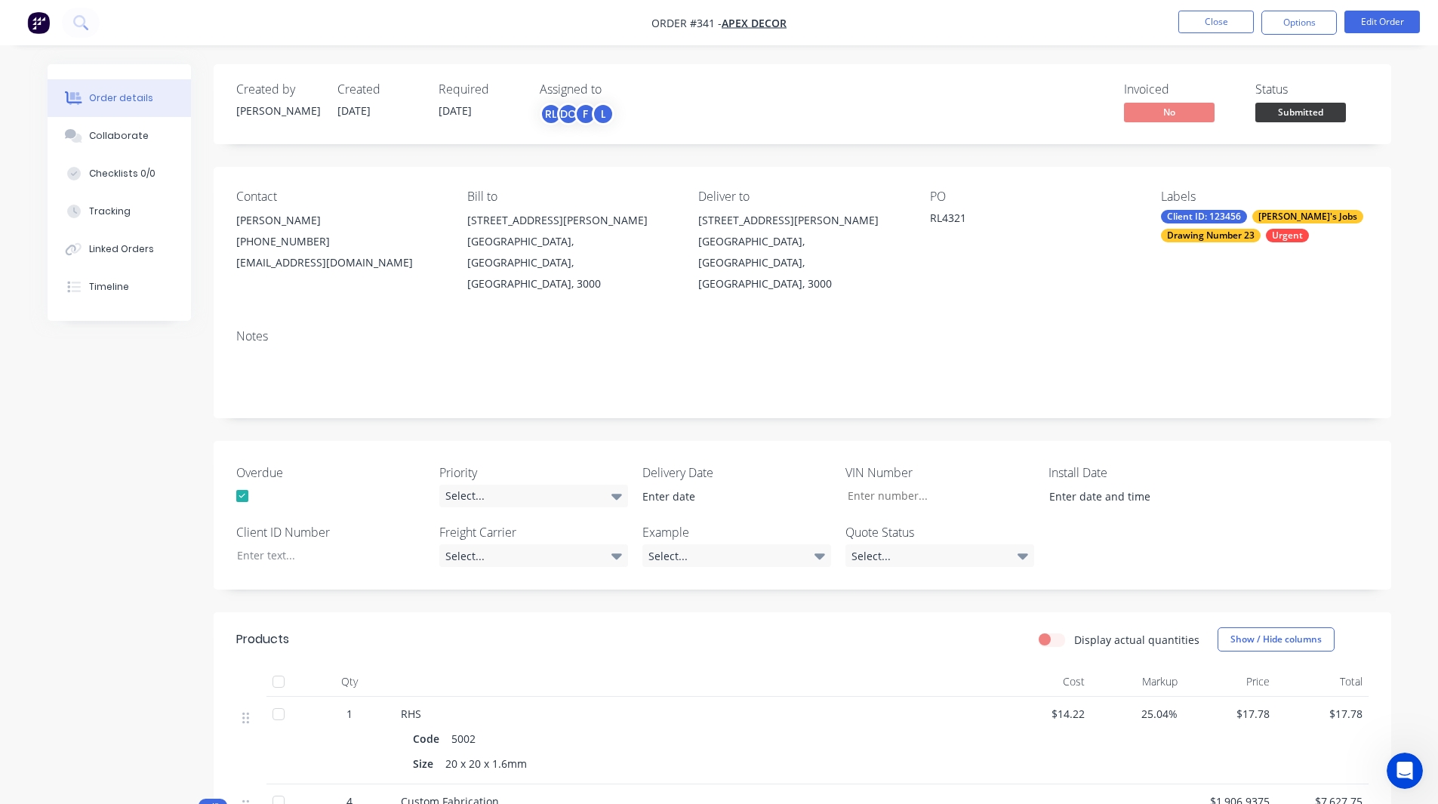
click at [1241, 233] on div "Drawing Number 23" at bounding box center [1211, 236] width 100 height 14
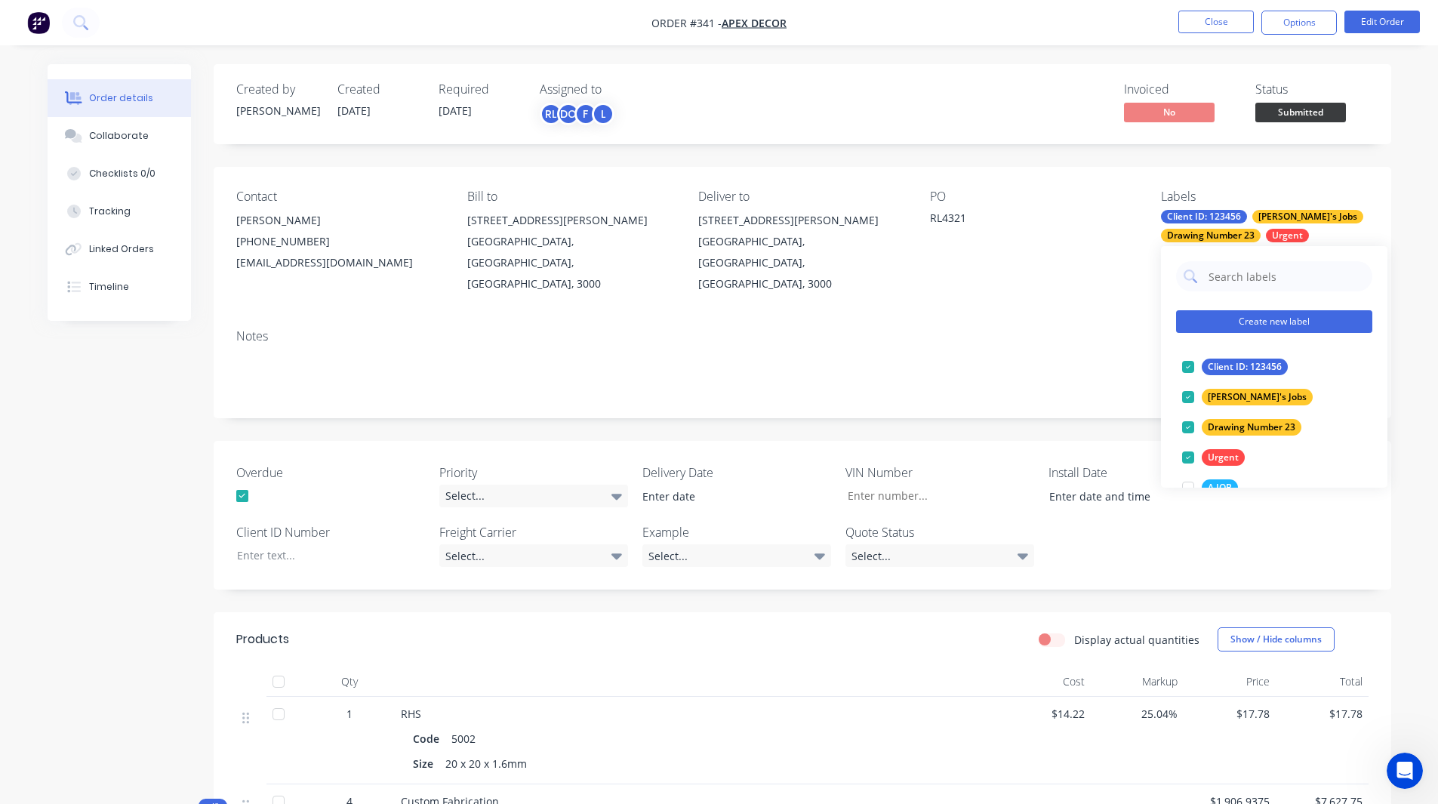
click at [1261, 325] on button "Create new label" at bounding box center [1274, 321] width 196 height 23
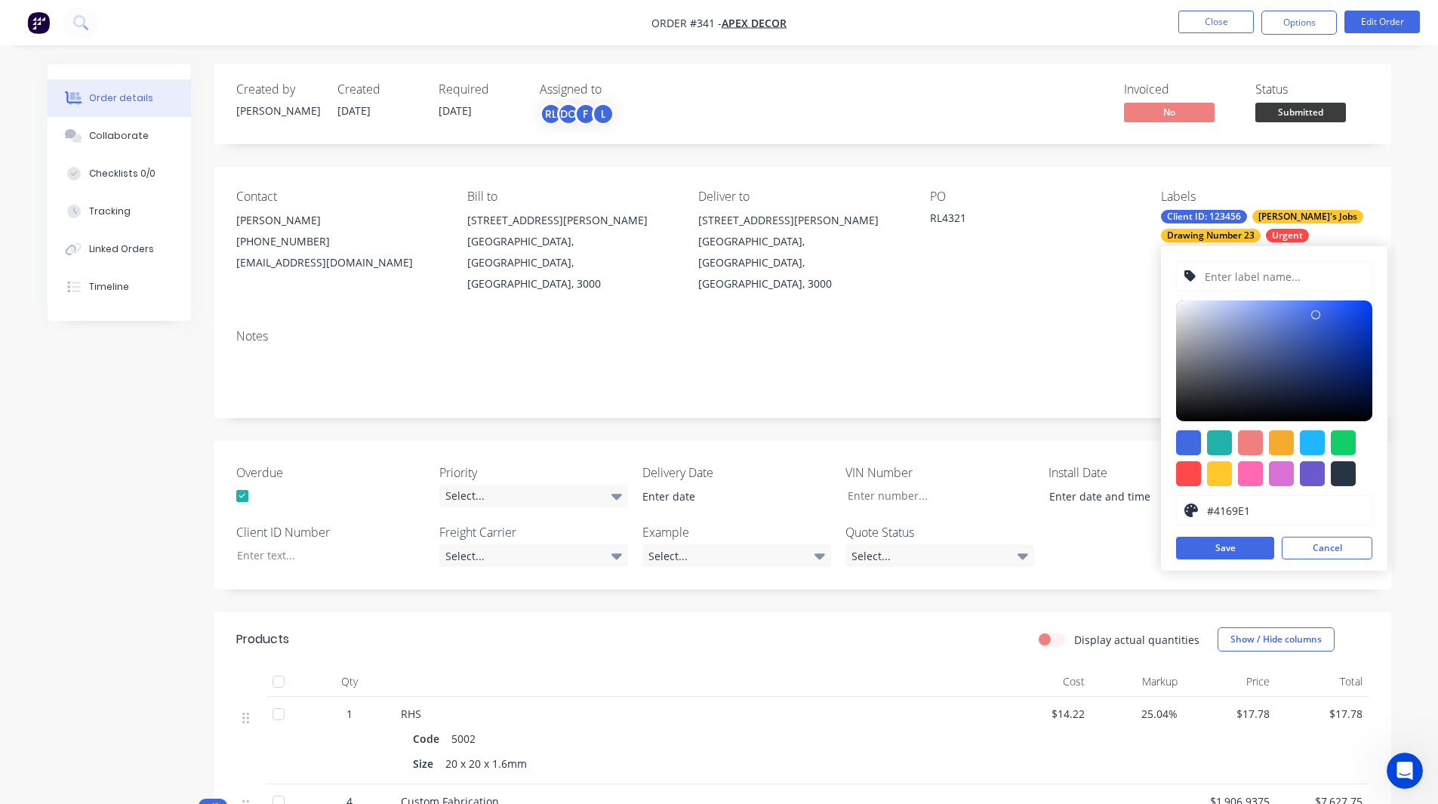
click at [1239, 276] on input "text" at bounding box center [1284, 276] width 161 height 29
type input "Review Drawing"
click at [1344, 440] on div at bounding box center [1343, 442] width 25 height 25
type input "#13CE66"
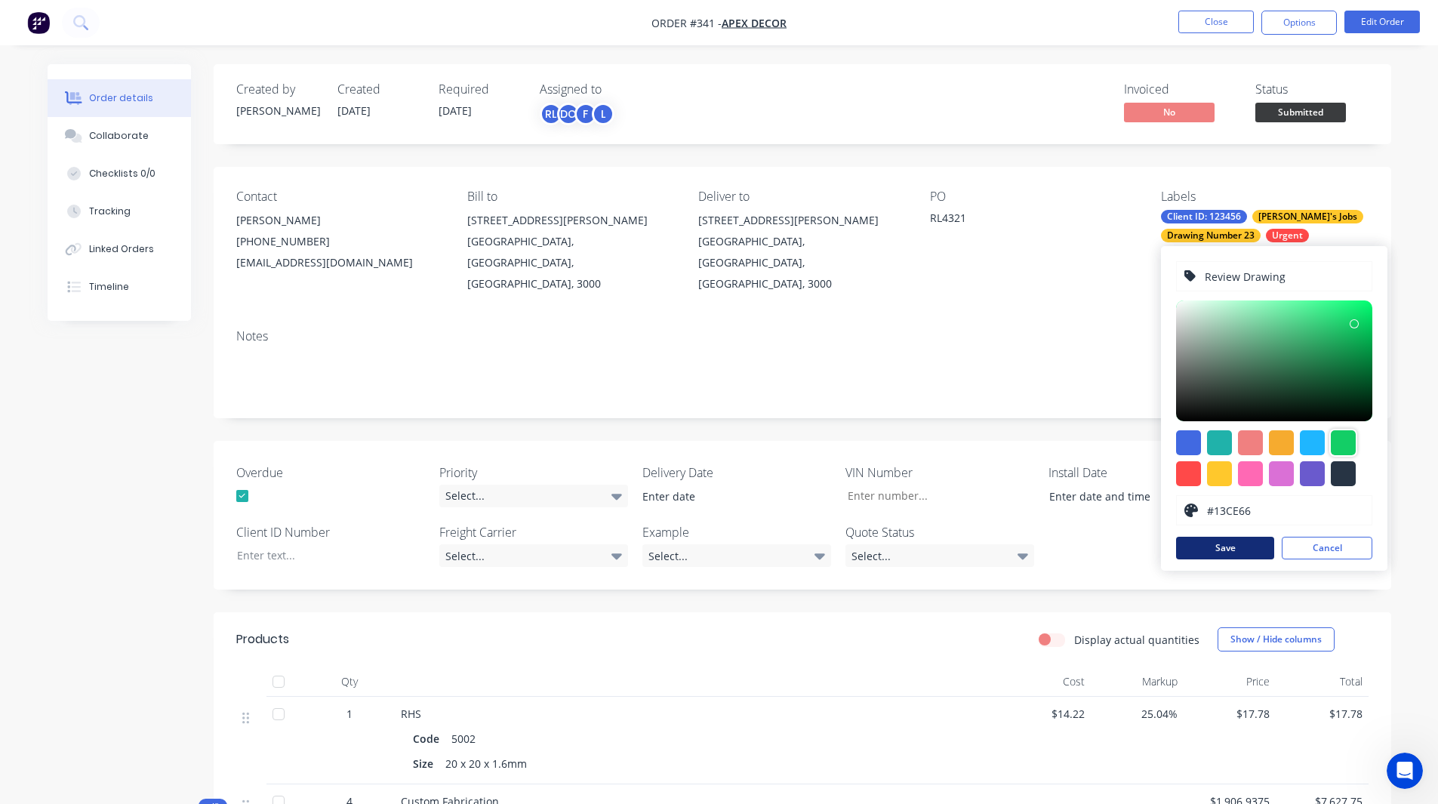
click at [1213, 549] on button "Save" at bounding box center [1225, 548] width 98 height 23
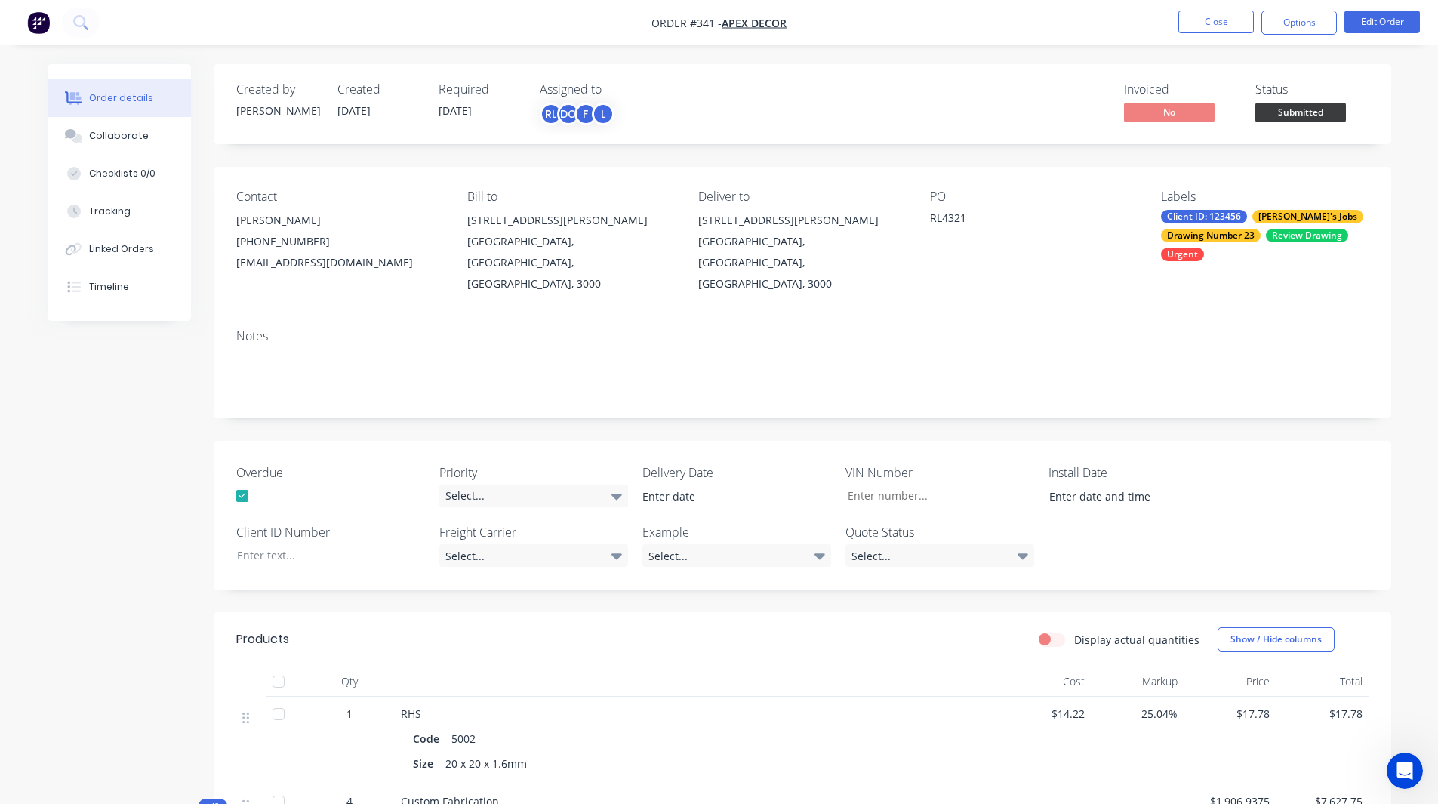
click at [1293, 232] on div "Review Drawing" at bounding box center [1307, 236] width 82 height 14
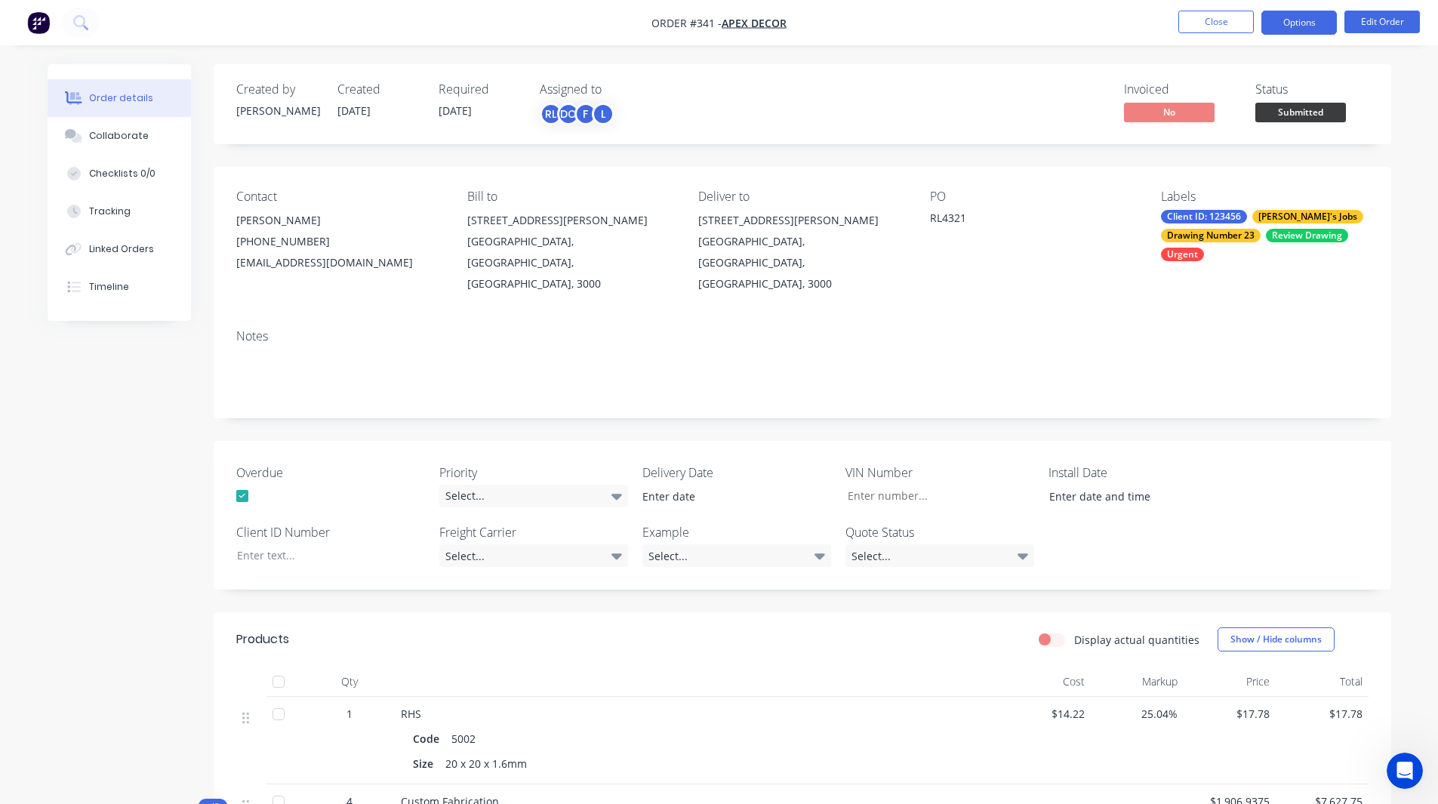
click at [1307, 26] on button "Options" at bounding box center [1300, 23] width 76 height 24
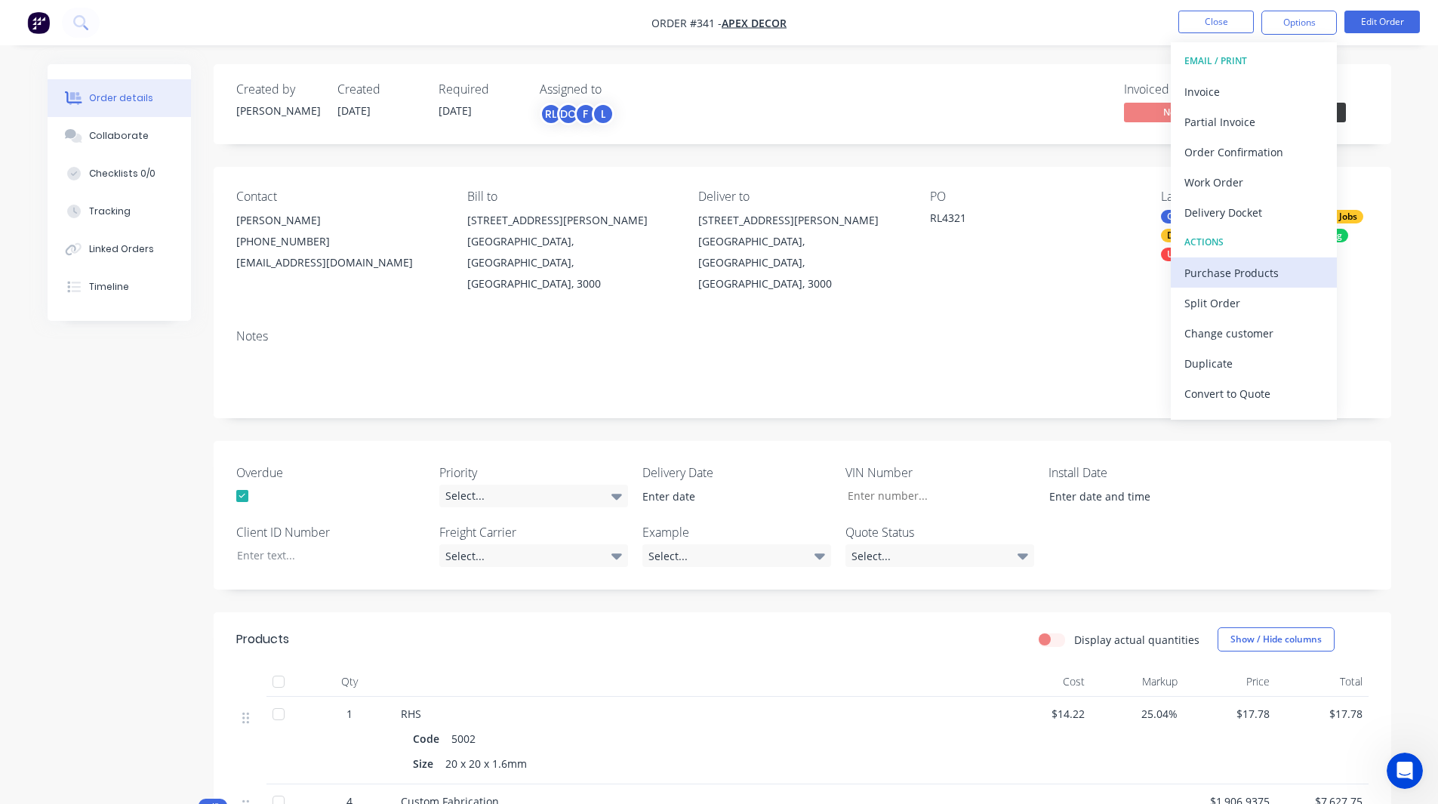
click at [1249, 273] on div "Purchase Products" at bounding box center [1254, 273] width 139 height 22
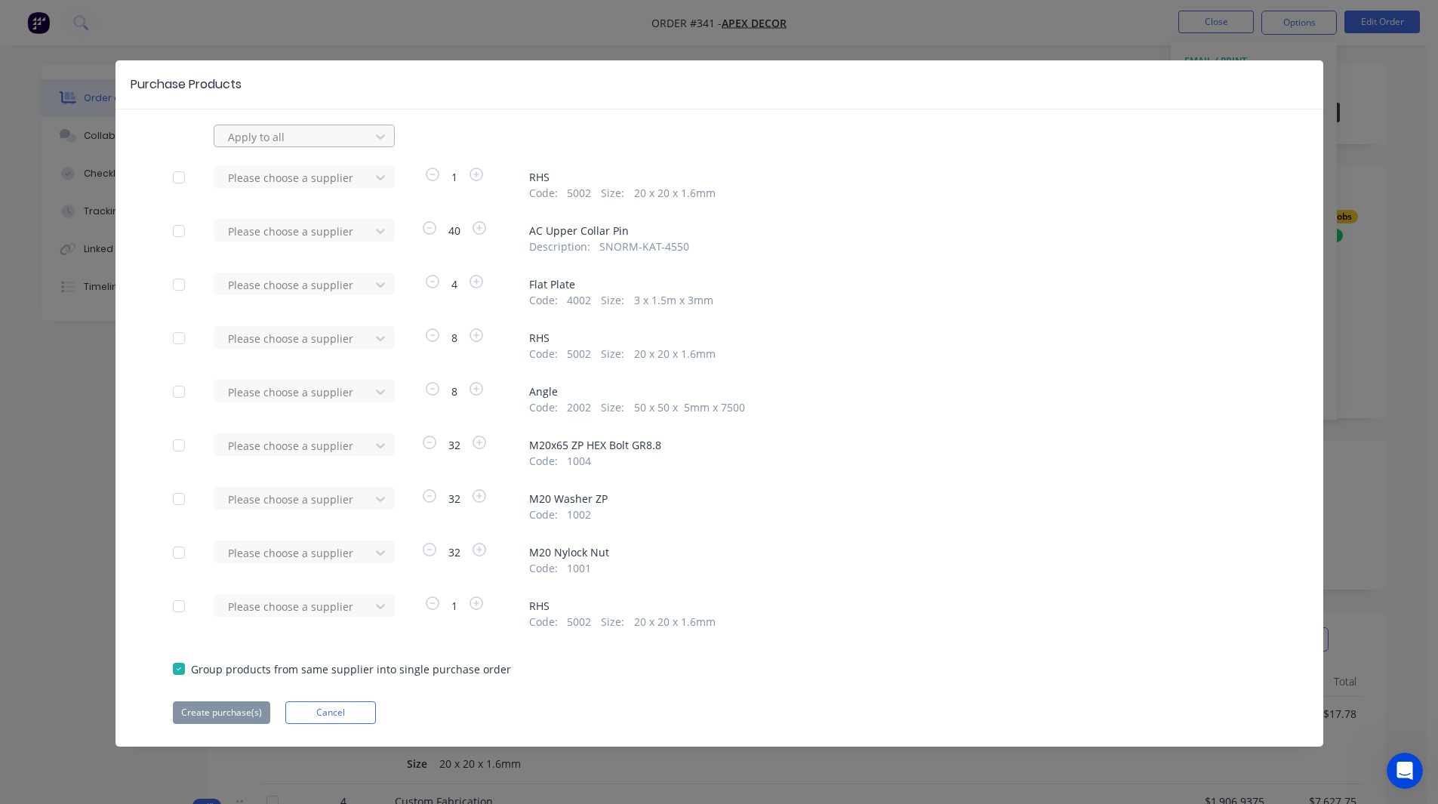
click at [265, 133] on div at bounding box center [295, 137] width 136 height 19
click at [270, 196] on div "Dave's Metal Supply" at bounding box center [304, 198] width 181 height 28
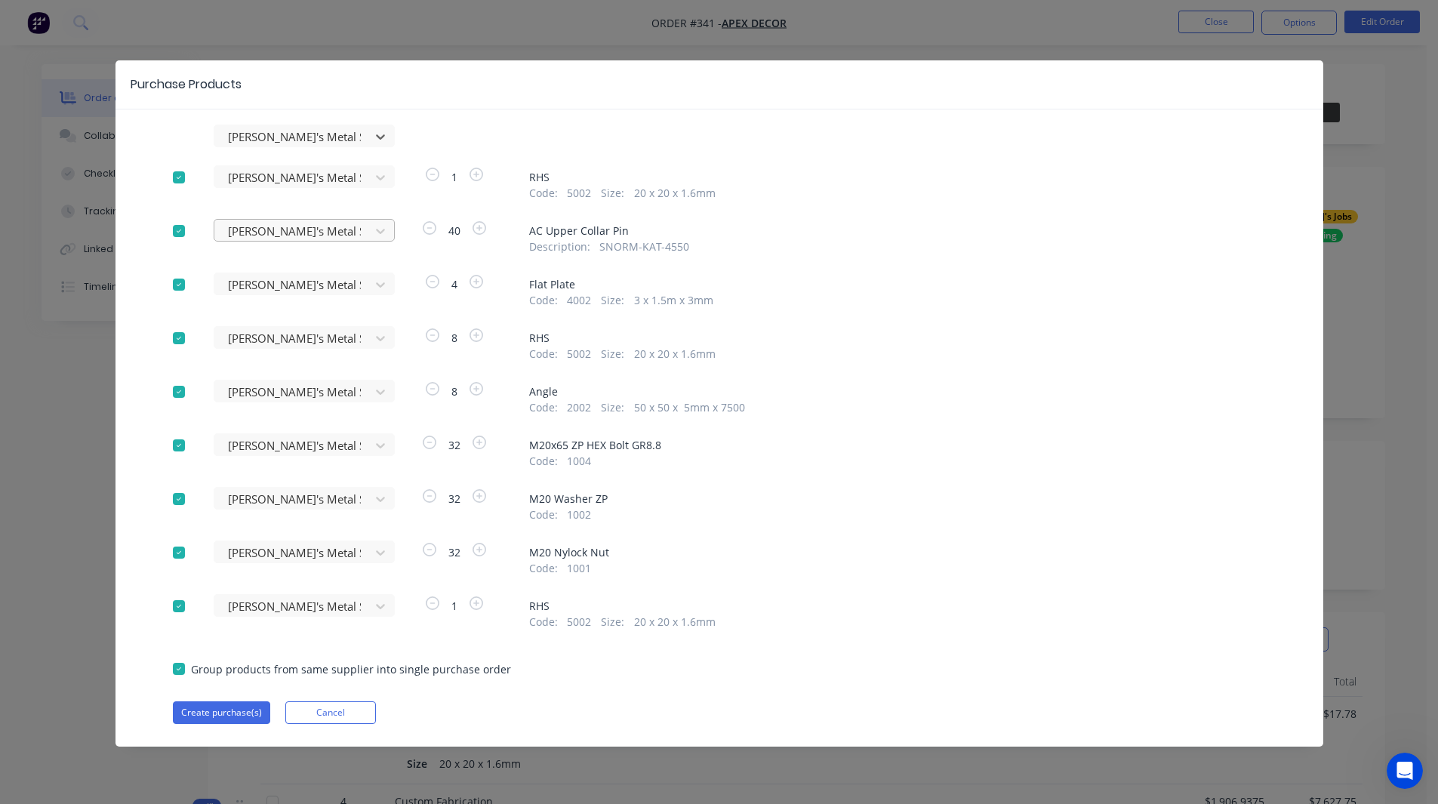
click at [270, 187] on div at bounding box center [295, 177] width 136 height 19
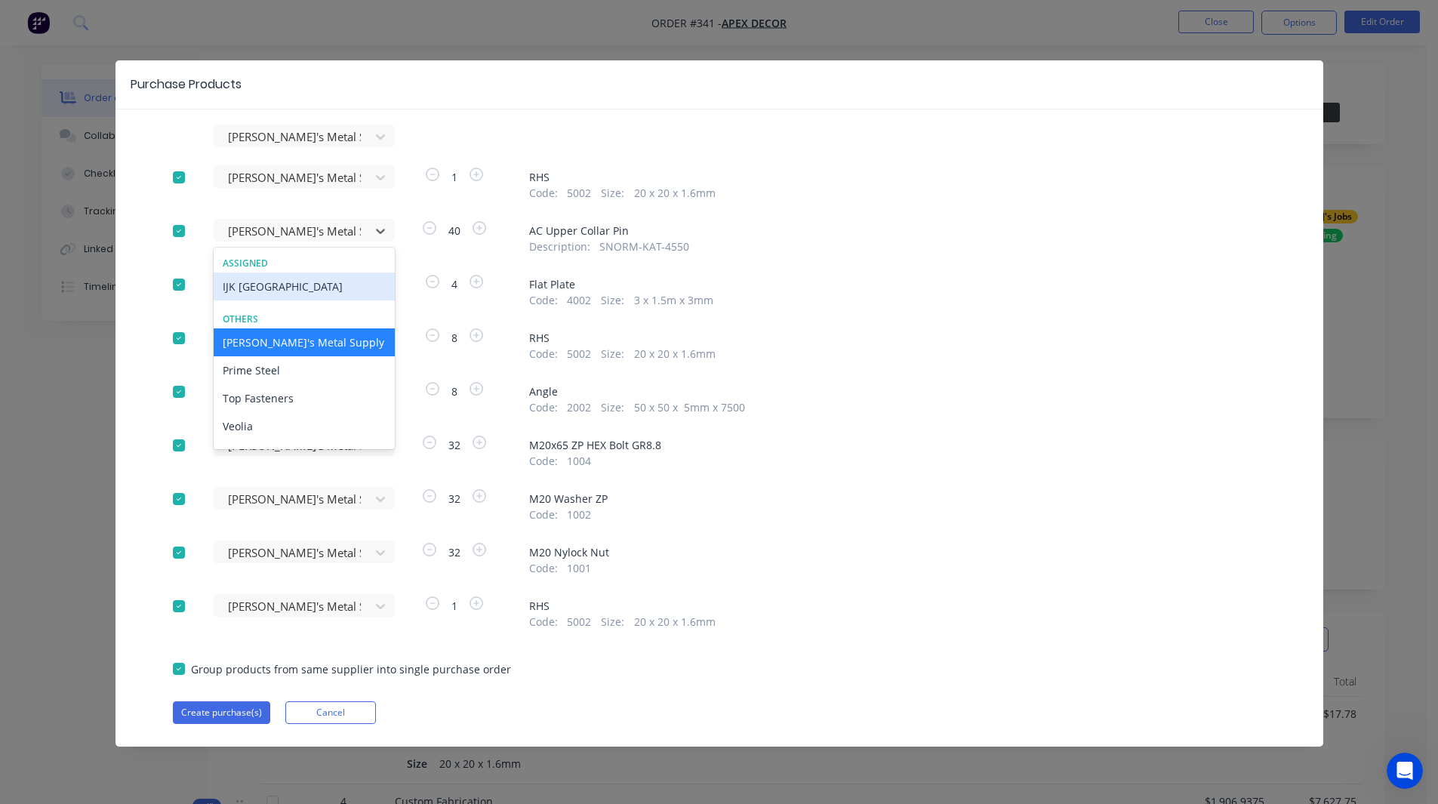
click at [268, 285] on div "IJK NSW" at bounding box center [304, 287] width 181 height 28
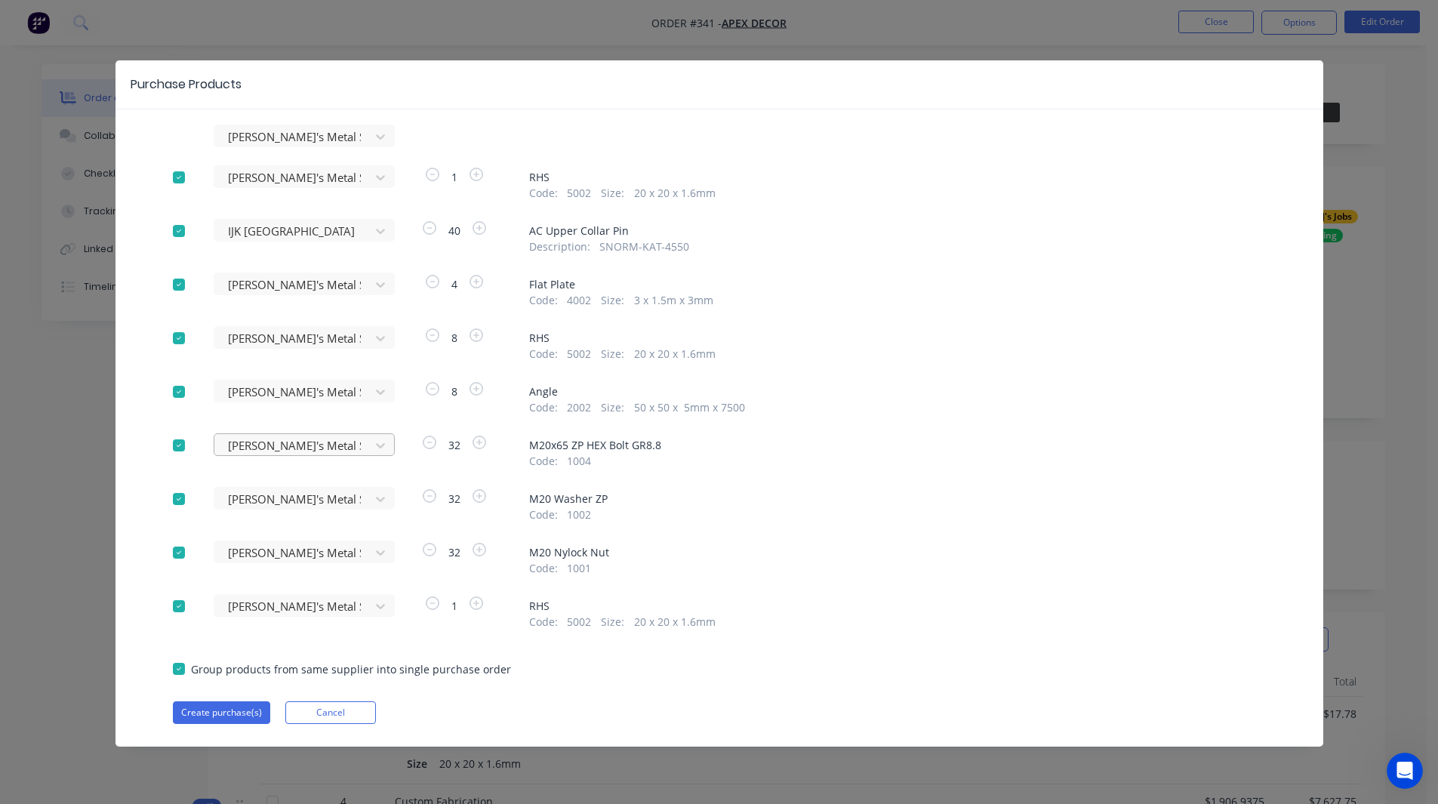
click at [256, 146] on div at bounding box center [295, 137] width 136 height 19
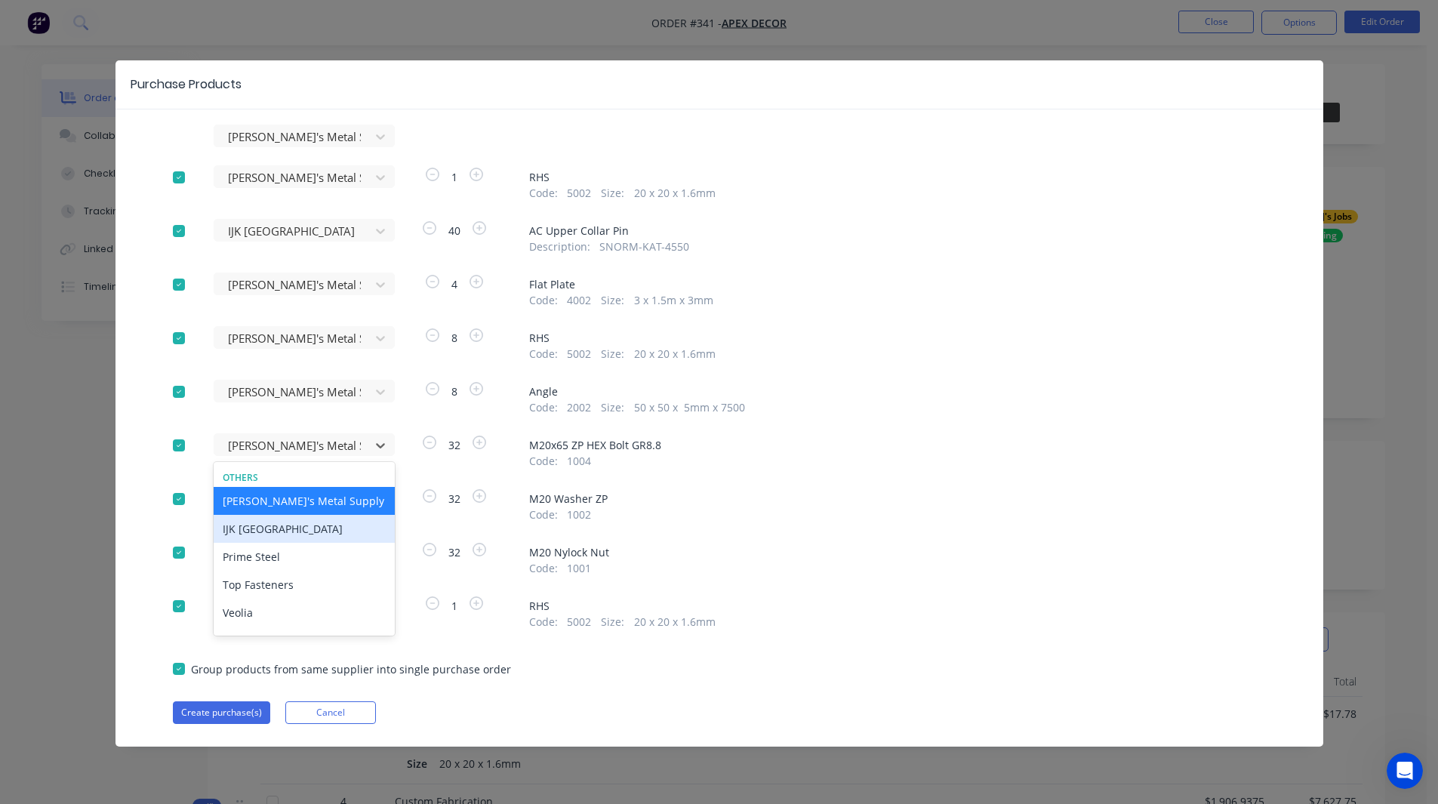
click at [249, 528] on div "IJK NSW" at bounding box center [304, 529] width 181 height 28
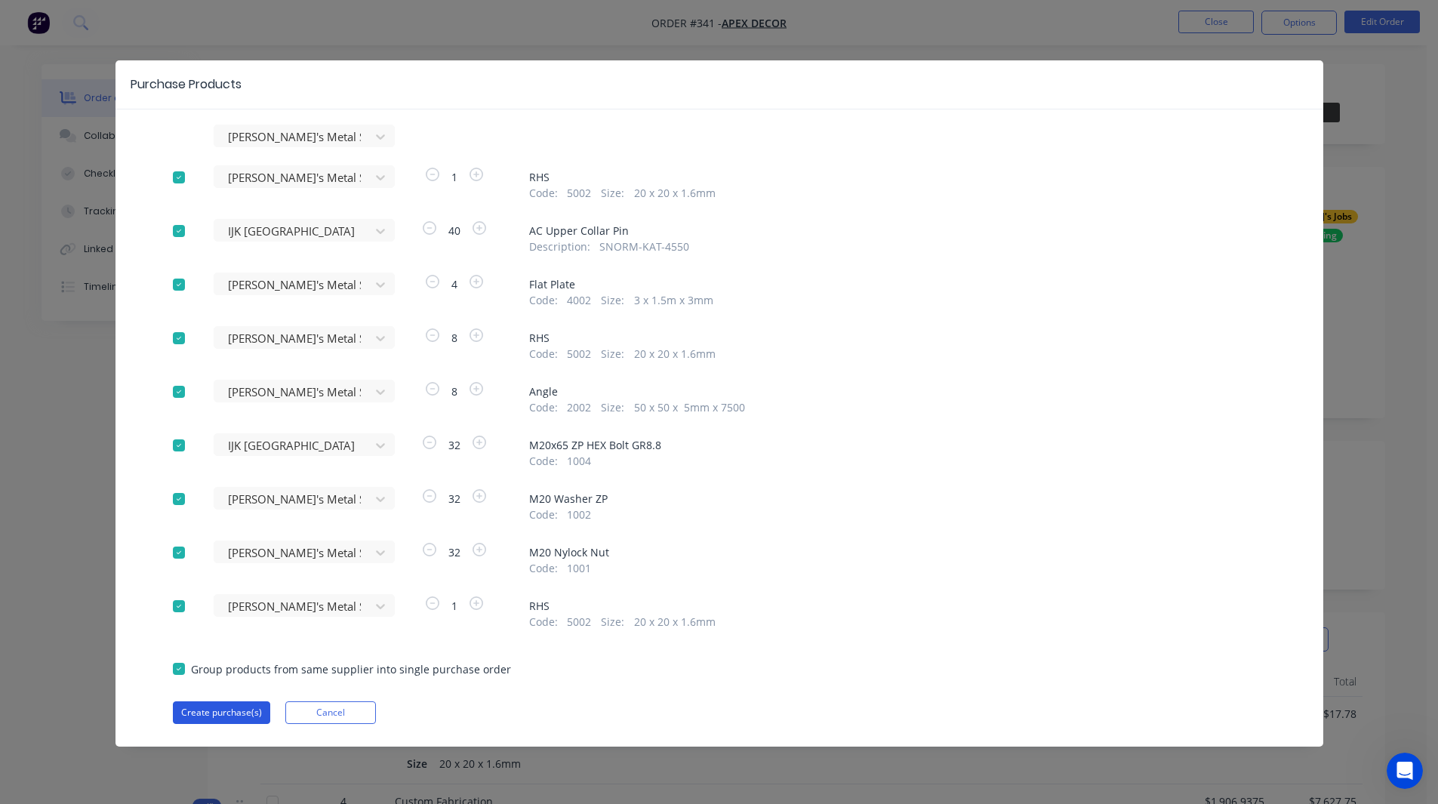
click at [234, 714] on button "Create purchase(s)" at bounding box center [221, 712] width 97 height 23
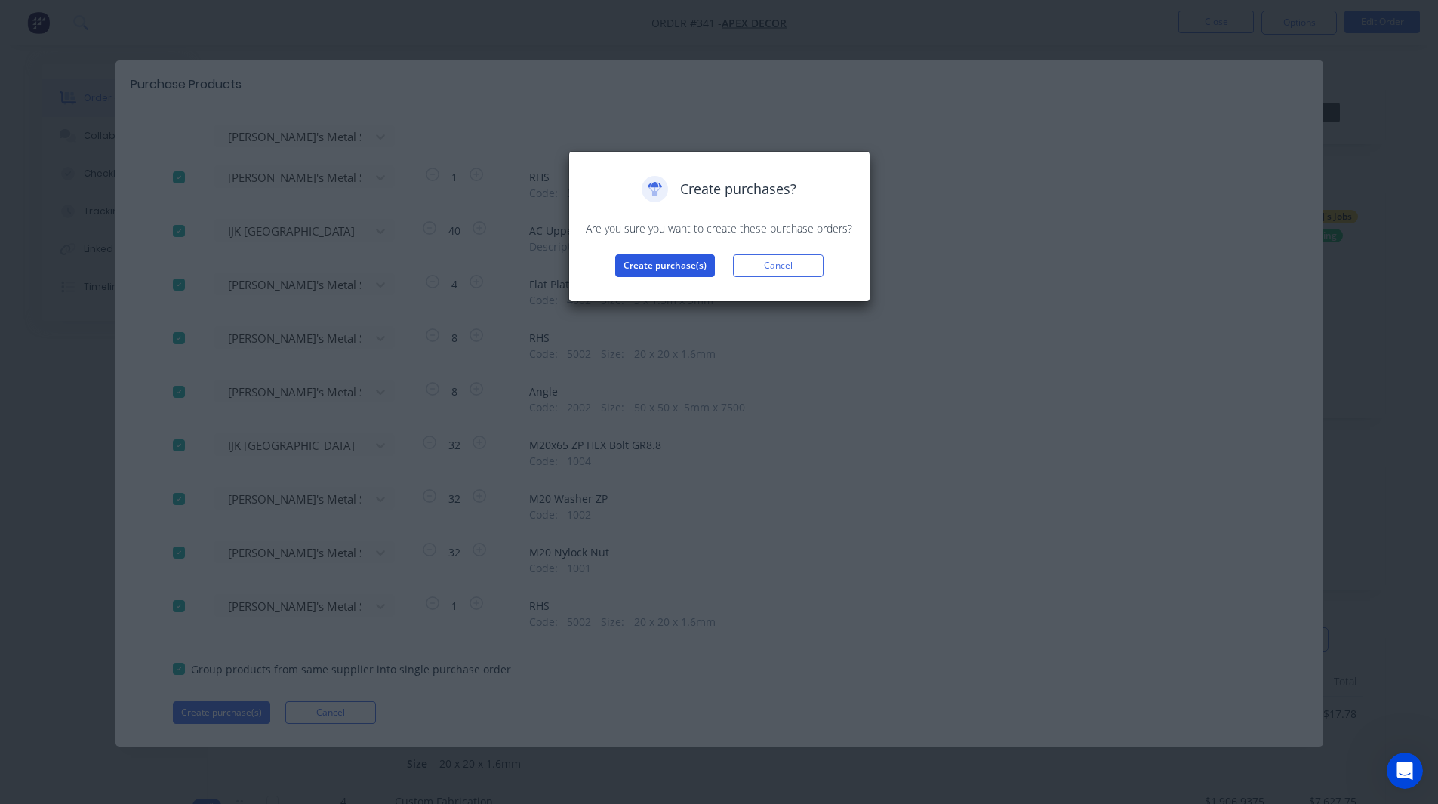
click at [668, 255] on button "Create purchase(s)" at bounding box center [665, 265] width 100 height 23
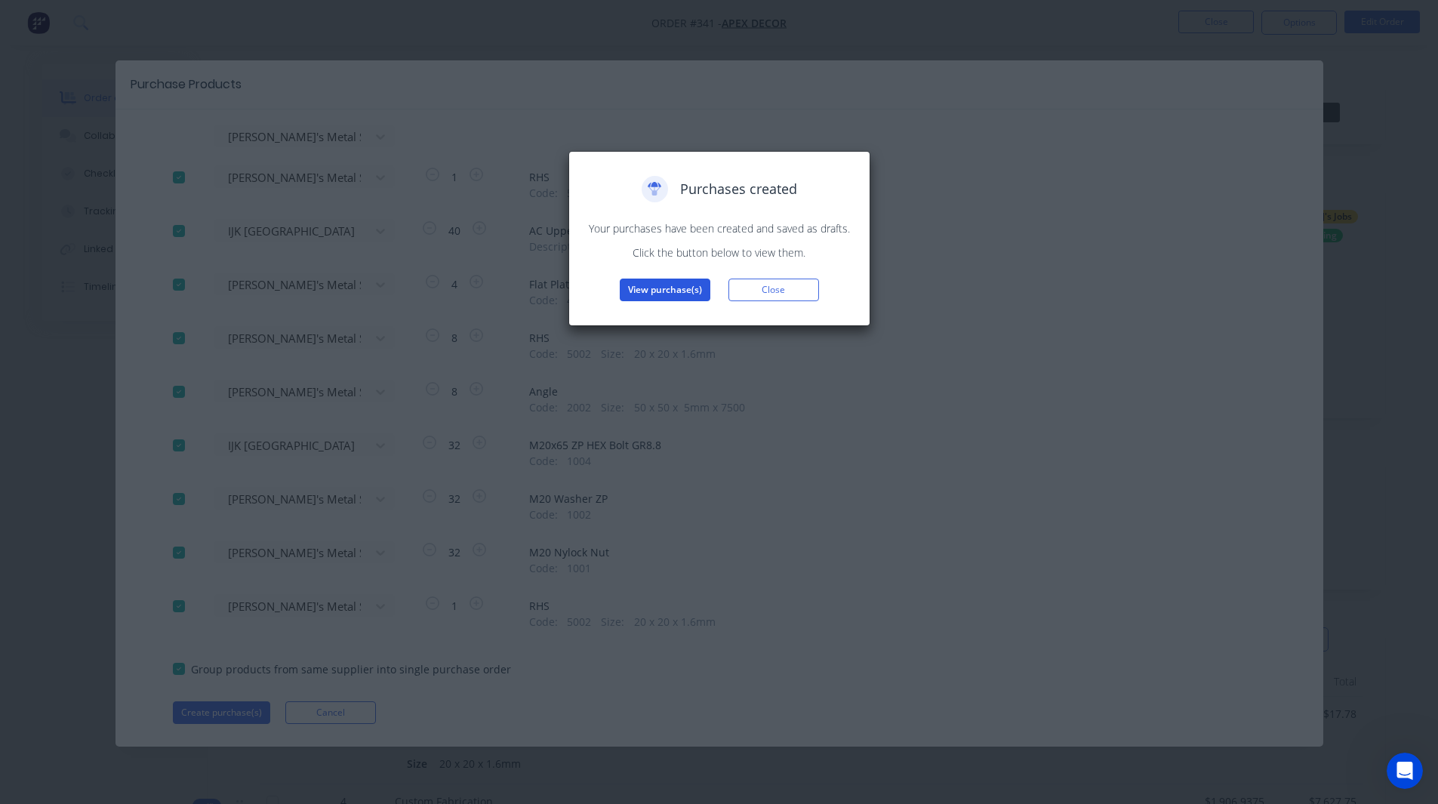
click at [677, 284] on button "View purchase(s)" at bounding box center [665, 290] width 91 height 23
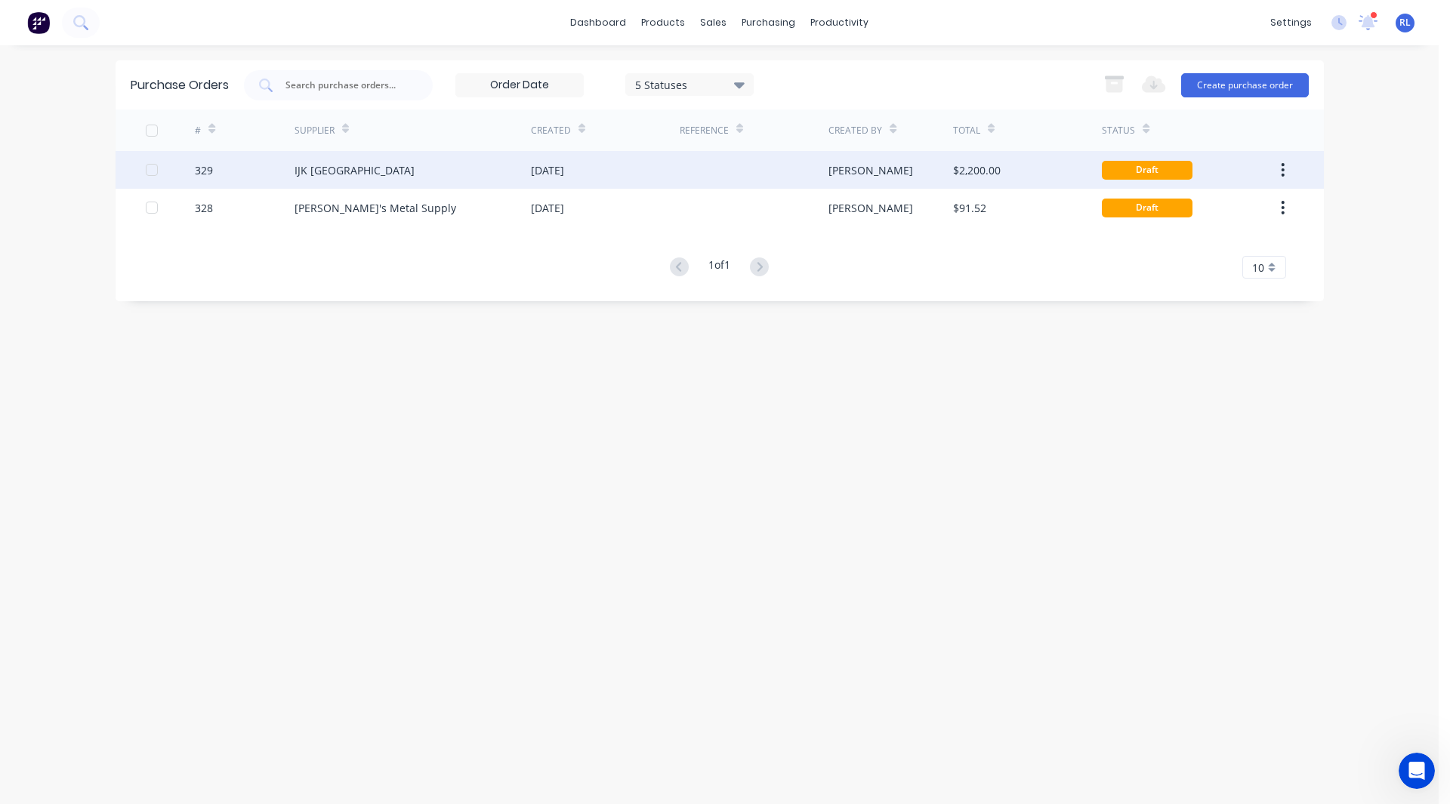
click at [366, 175] on div "IJK NSW" at bounding box center [412, 170] width 236 height 38
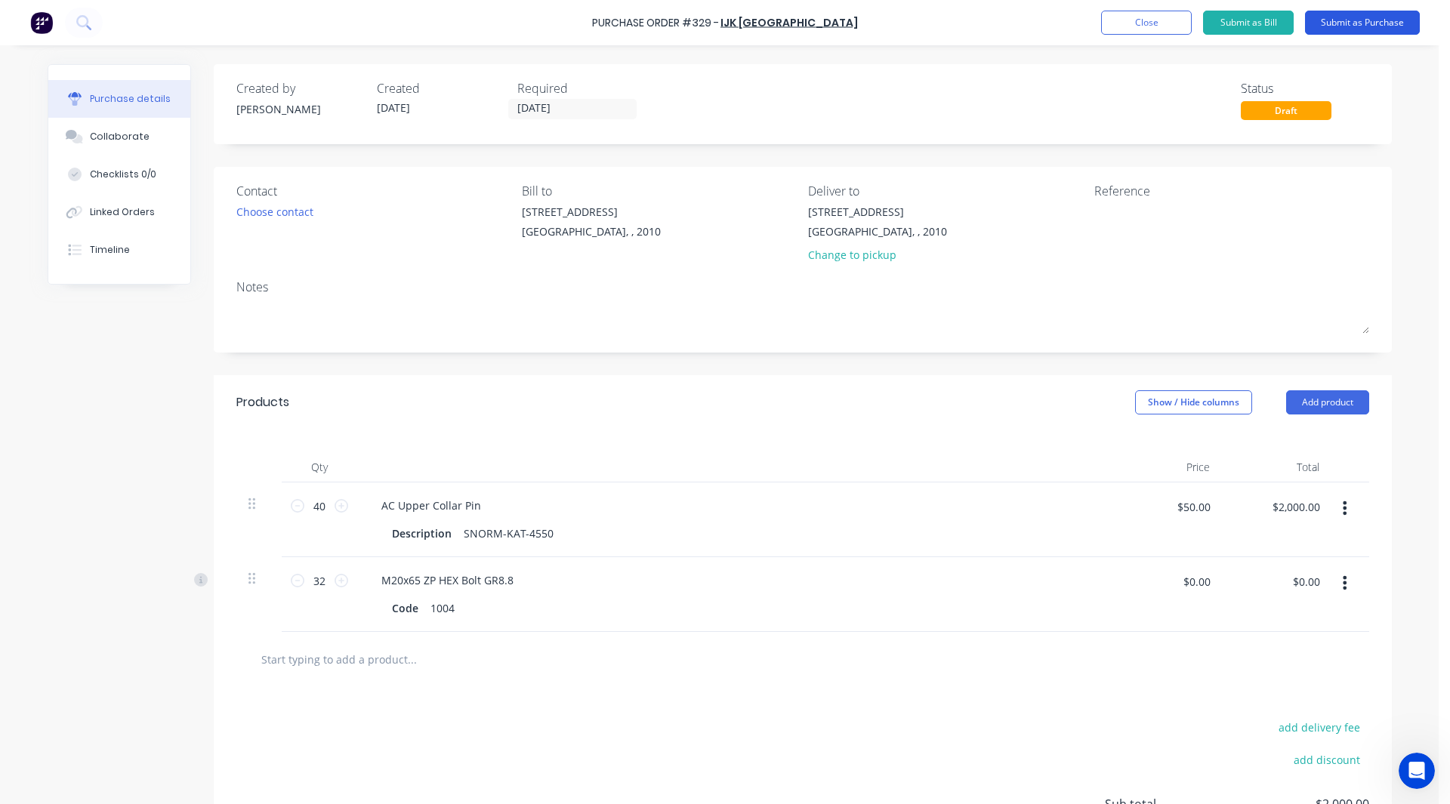
click at [1361, 29] on button "Submit as Purchase" at bounding box center [1362, 23] width 115 height 24
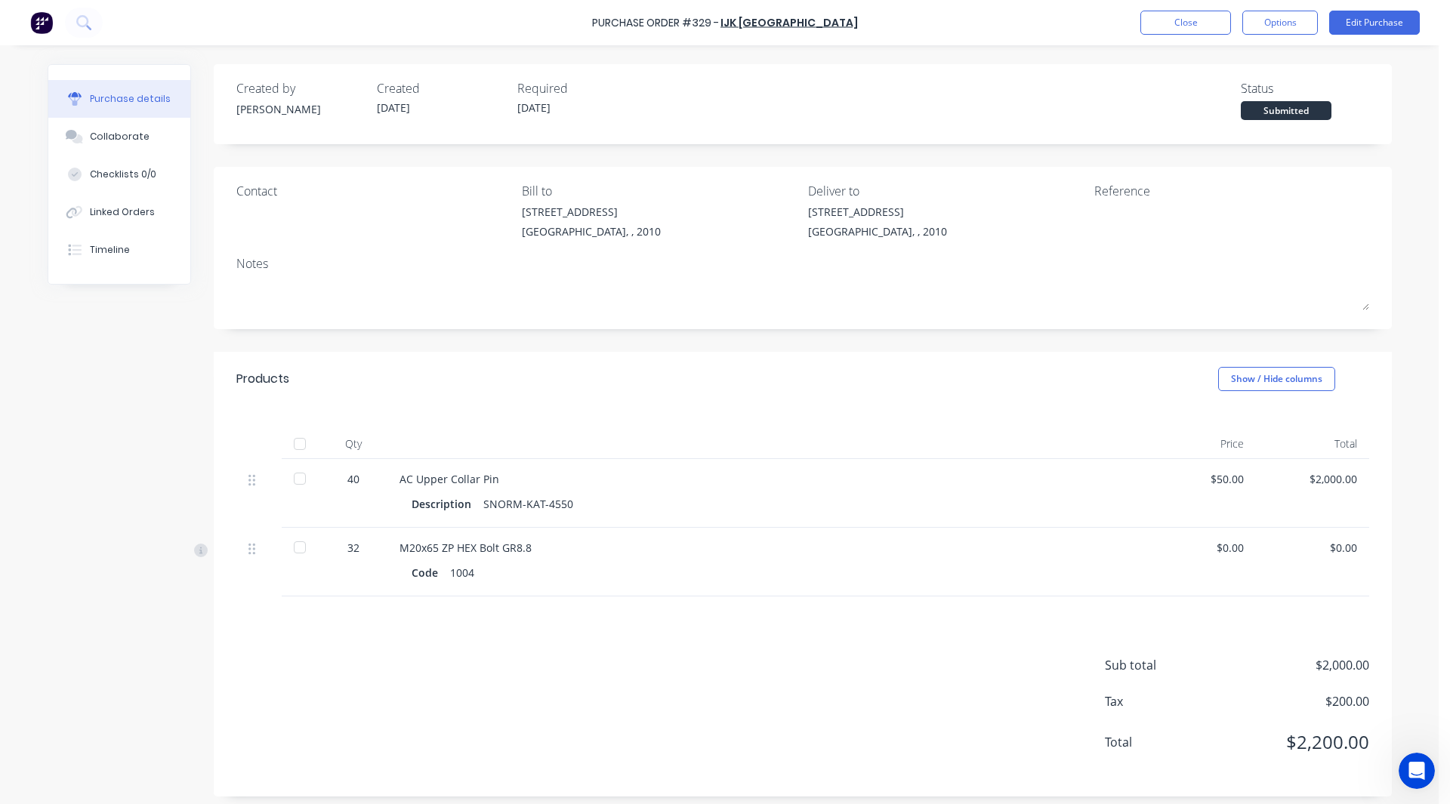
click at [294, 479] on div at bounding box center [300, 479] width 30 height 30
click at [294, 544] on div at bounding box center [300, 547] width 30 height 30
click at [111, 213] on div "Linked Orders" at bounding box center [122, 212] width 65 height 14
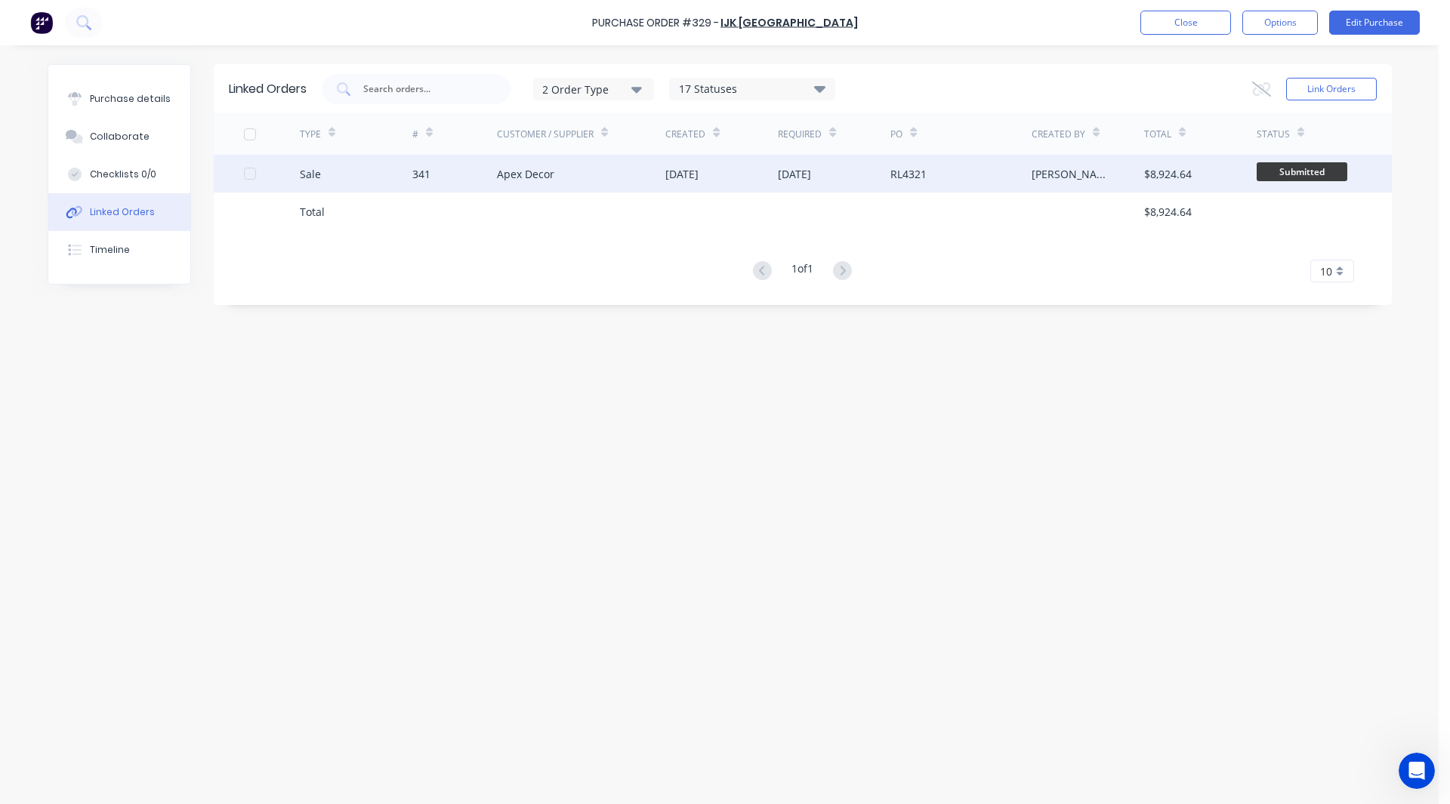
click at [316, 166] on div "Sale" at bounding box center [310, 174] width 21 height 16
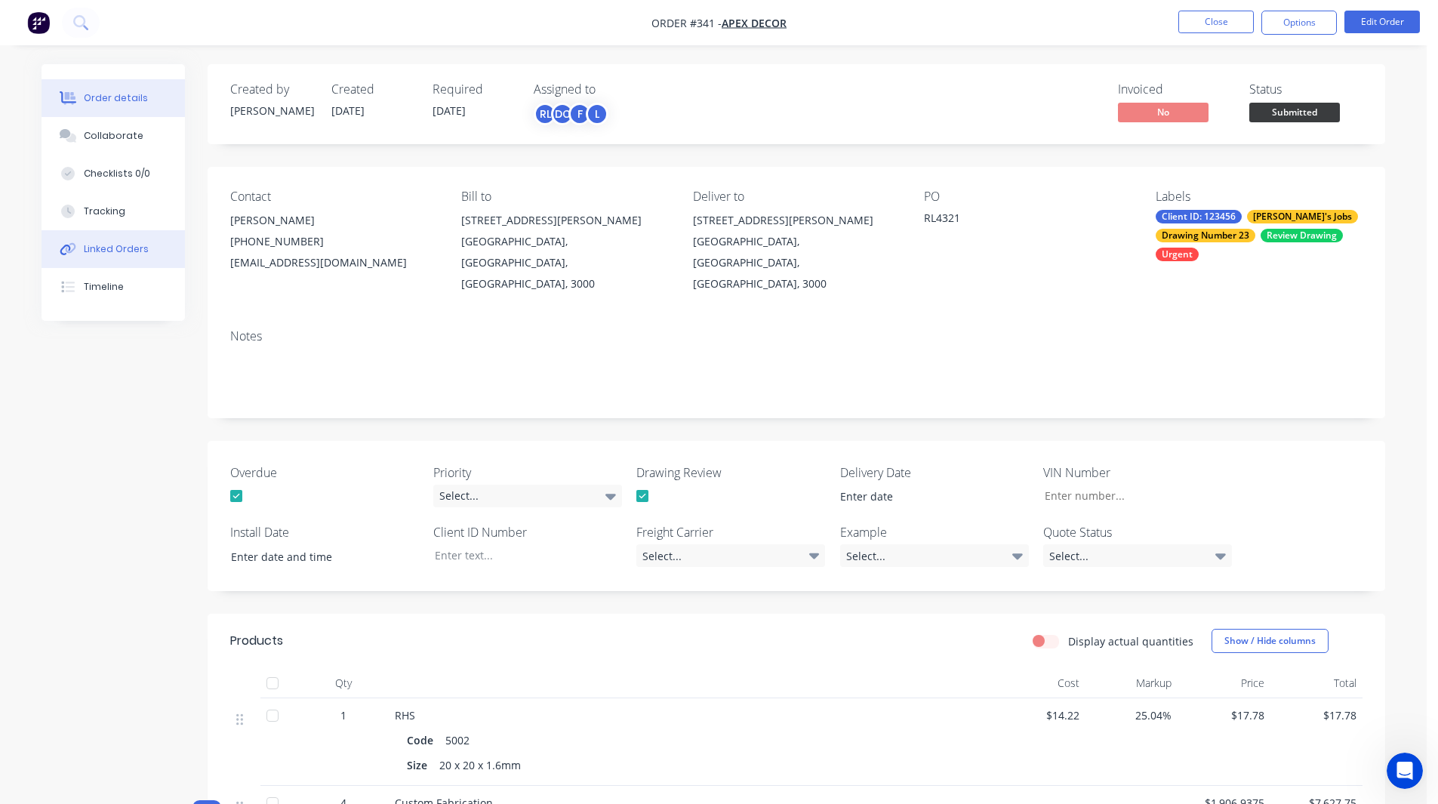
click at [112, 240] on button "Linked Orders" at bounding box center [113, 249] width 143 height 38
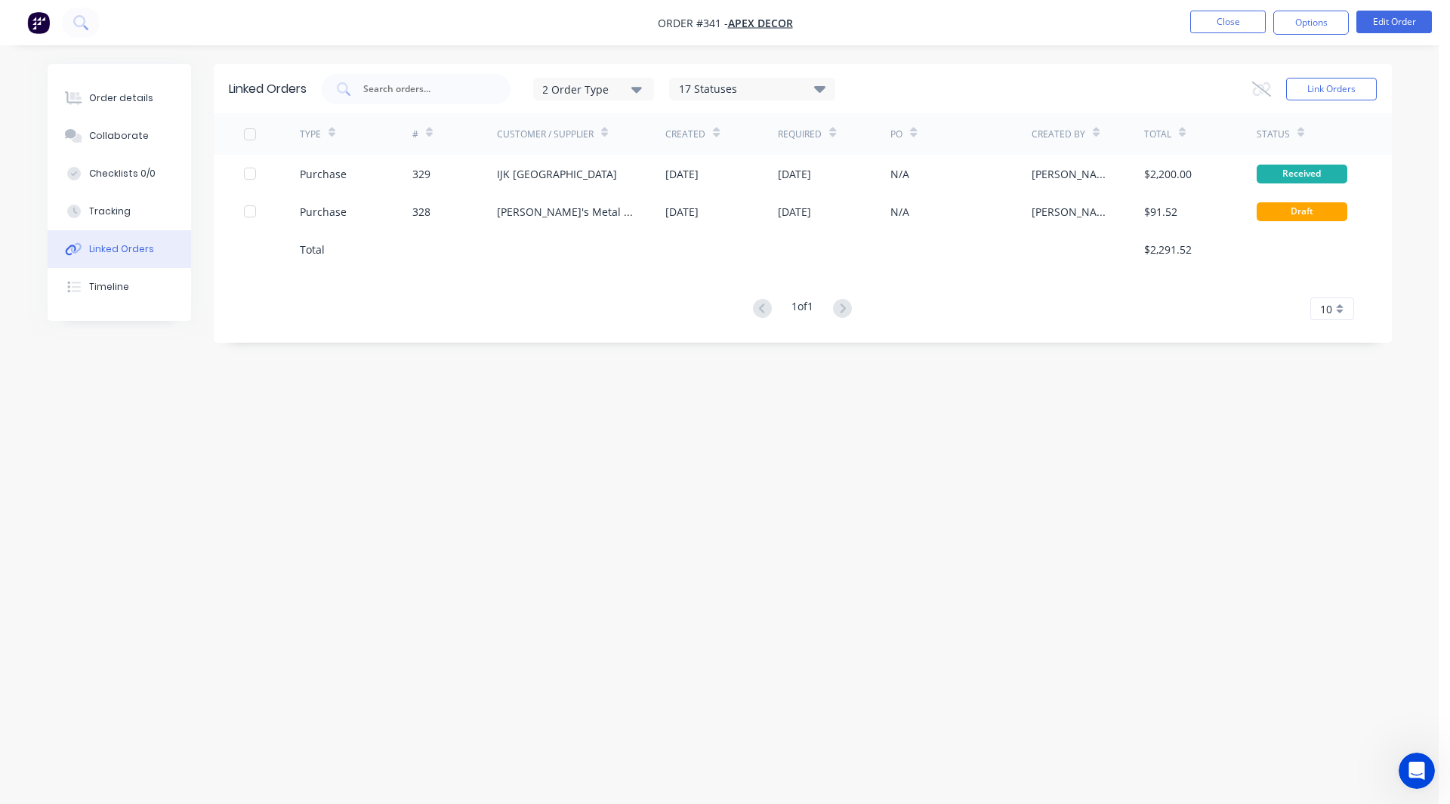
click at [199, 208] on div "Order details Collaborate Checklists 0/0 Tracking Linked Orders Timeline" at bounding box center [131, 192] width 166 height 257
click at [130, 162] on button "Checklists 0/0" at bounding box center [119, 174] width 143 height 38
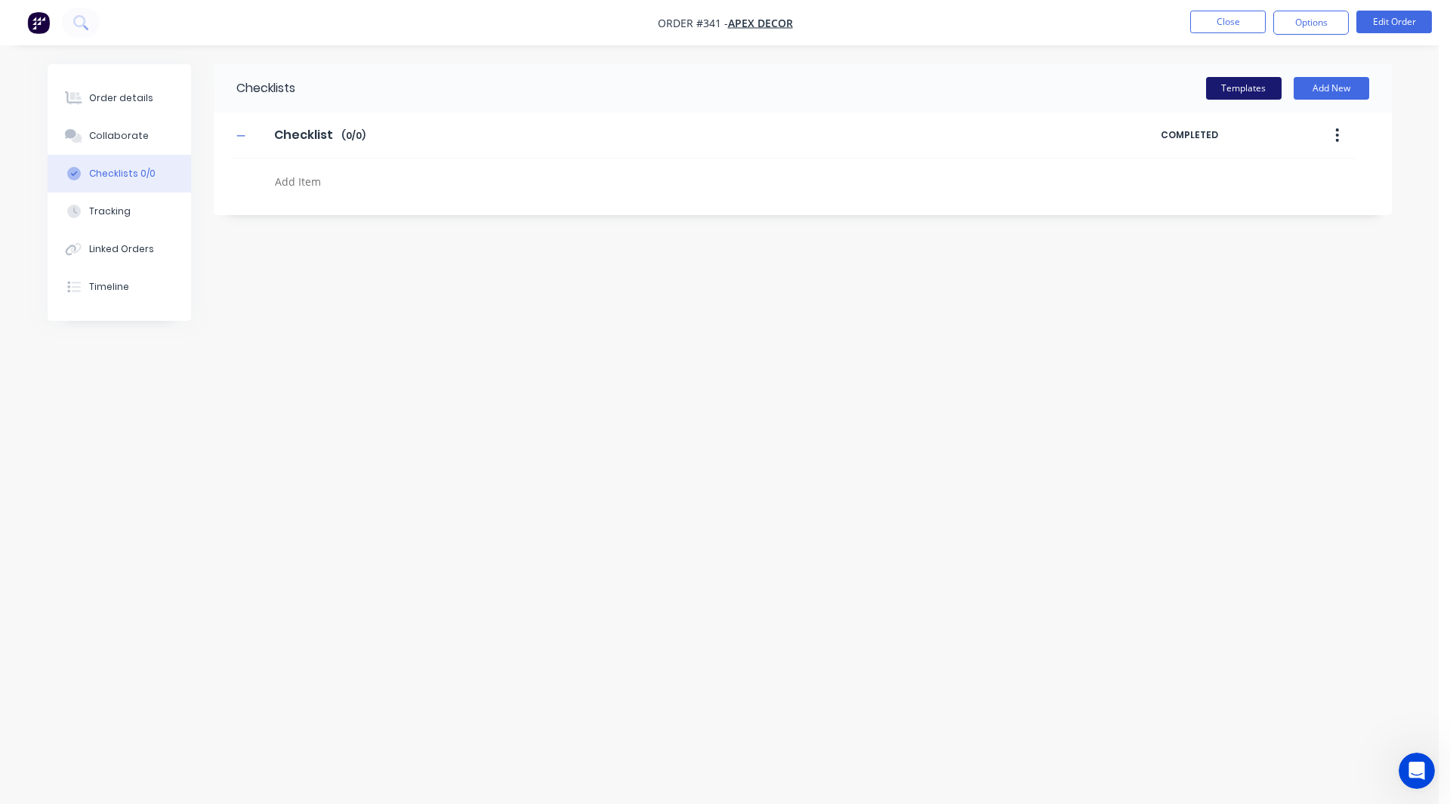
click at [1213, 94] on button "Templates" at bounding box center [1244, 88] width 76 height 23
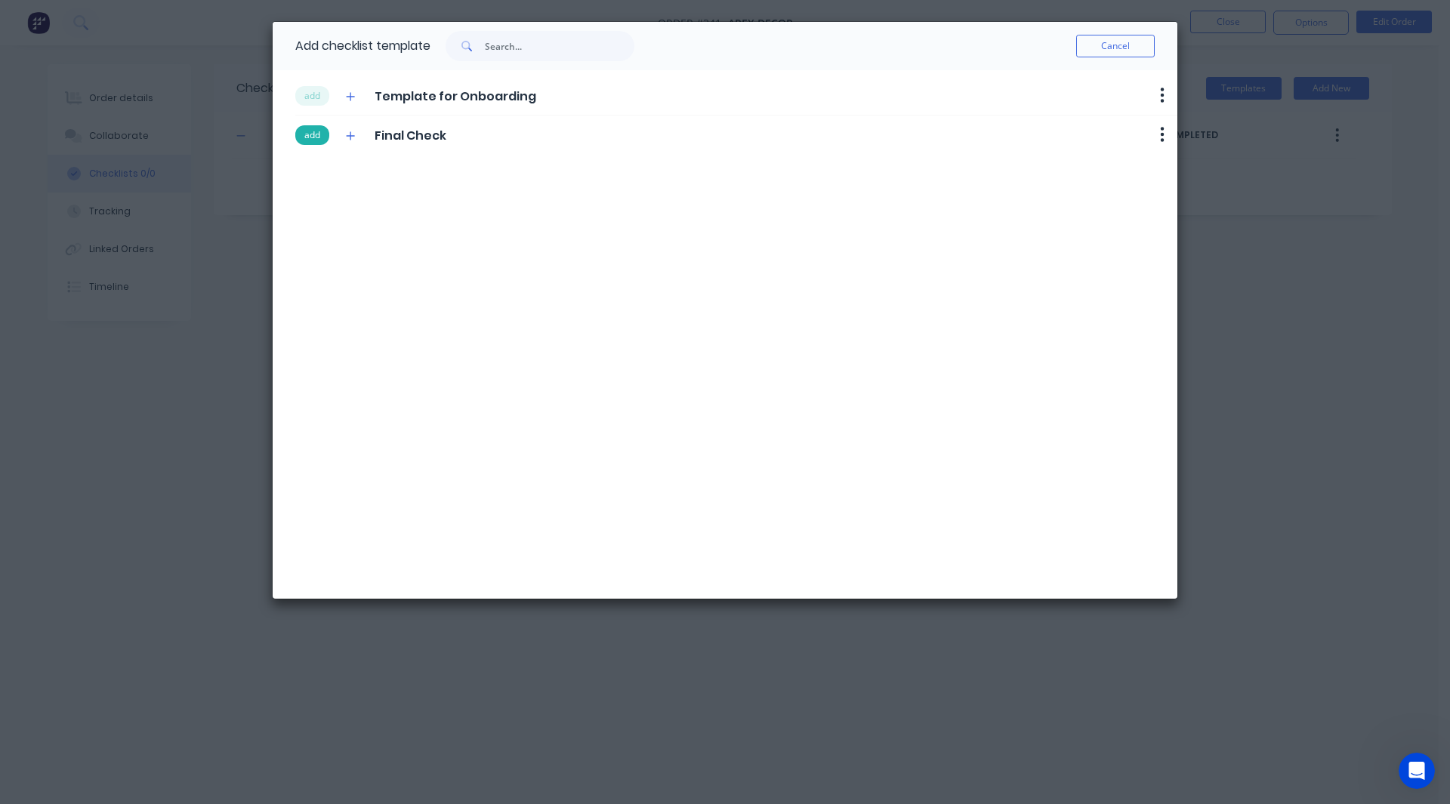
click at [319, 128] on button "add" at bounding box center [312, 135] width 34 height 20
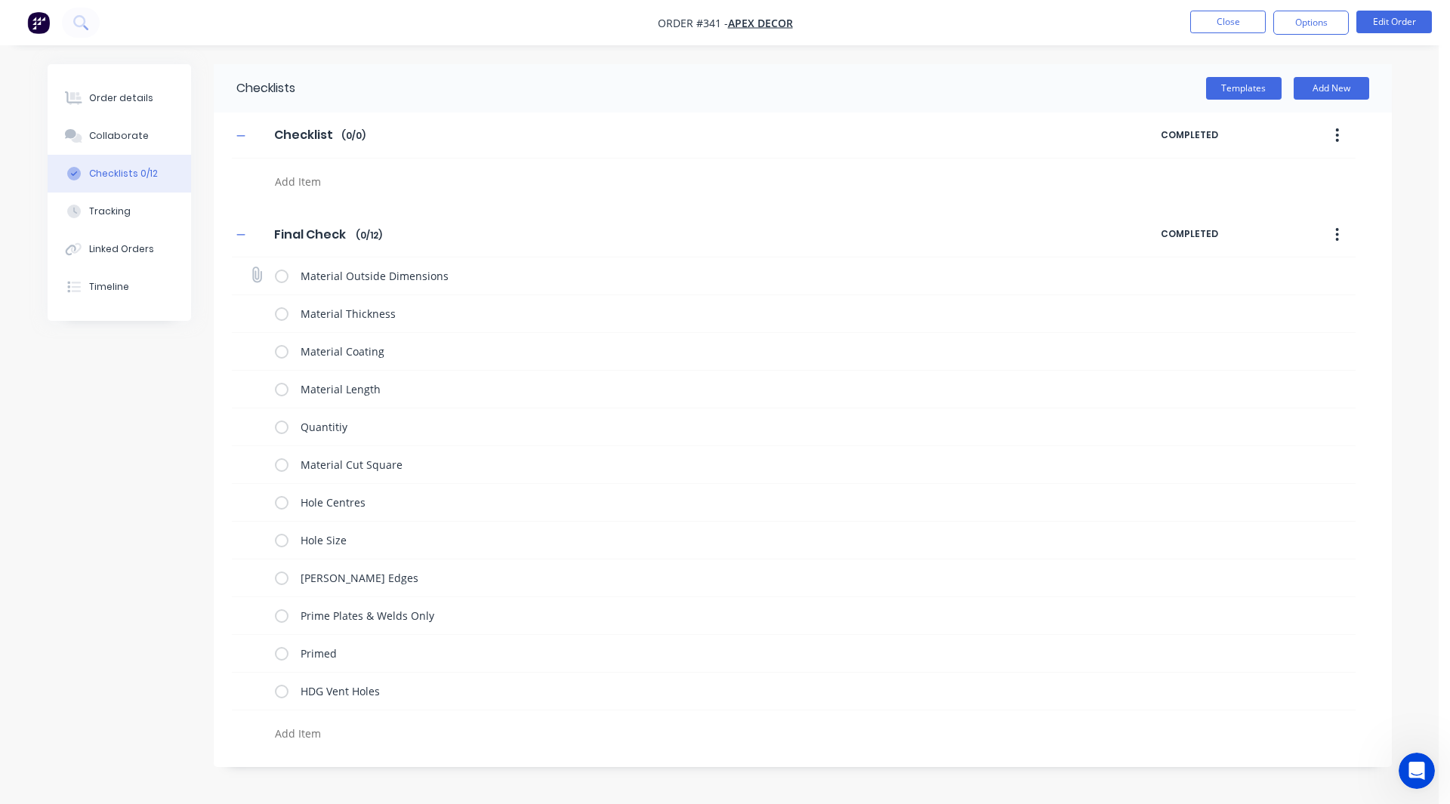
click at [277, 278] on label at bounding box center [282, 276] width 14 height 16
click at [0, 0] on input "checkbox" at bounding box center [0, 0] width 0 height 0
click at [277, 314] on label at bounding box center [282, 314] width 14 height 16
click at [0, 0] on input "checkbox" at bounding box center [0, 0] width 0 height 0
click at [278, 354] on label at bounding box center [282, 352] width 14 height 16
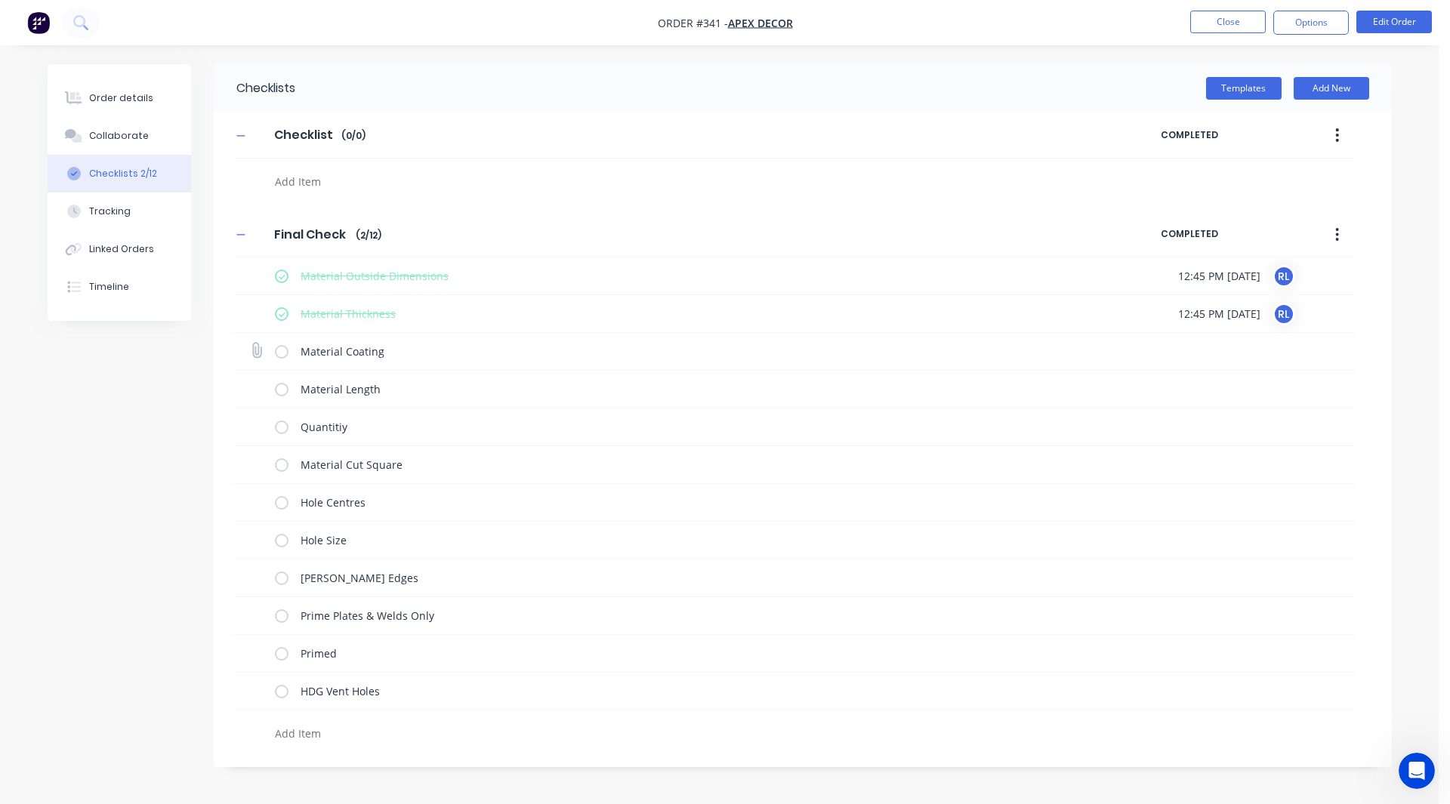
click at [0, 0] on input "checkbox" at bounding box center [0, 0] width 0 height 0
click at [281, 389] on label at bounding box center [282, 389] width 14 height 16
click at [0, 0] on input "checkbox" at bounding box center [0, 0] width 0 height 0
click at [282, 426] on label at bounding box center [282, 427] width 14 height 16
click at [0, 0] on input "checkbox" at bounding box center [0, 0] width 0 height 0
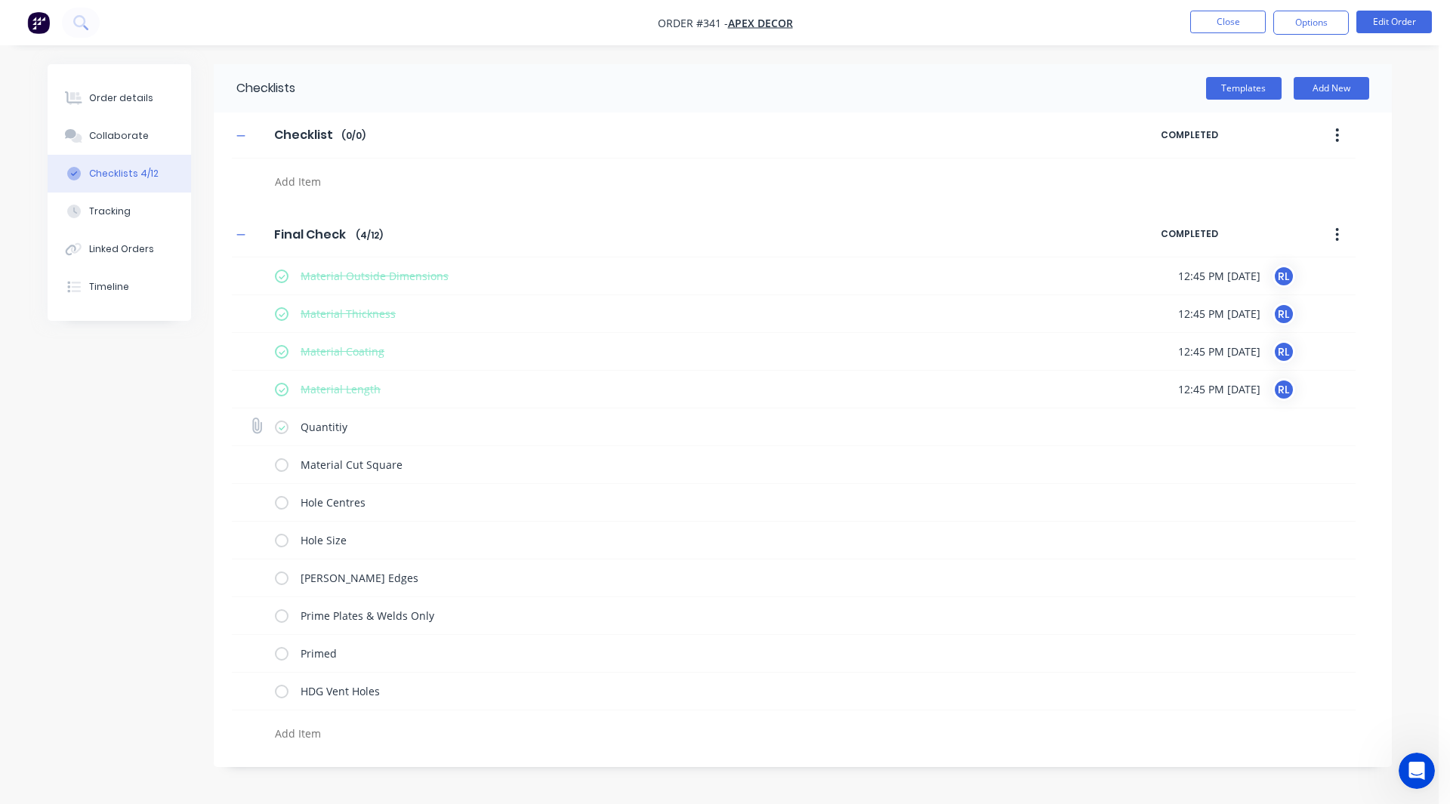
type textarea "x"
click at [257, 424] on icon at bounding box center [256, 426] width 20 height 20
click at [250, 418] on input "file" at bounding box center [250, 418] width 0 height 0
drag, startPoint x: 128, startPoint y: 476, endPoint x: 1417, endPoint y: 133, distance: 1334.4
click at [1417, 133] on div "Order details Collaborate Checklists 5/12 Tracking Linked Orders Timeline Order…" at bounding box center [719, 402] width 1438 height 804
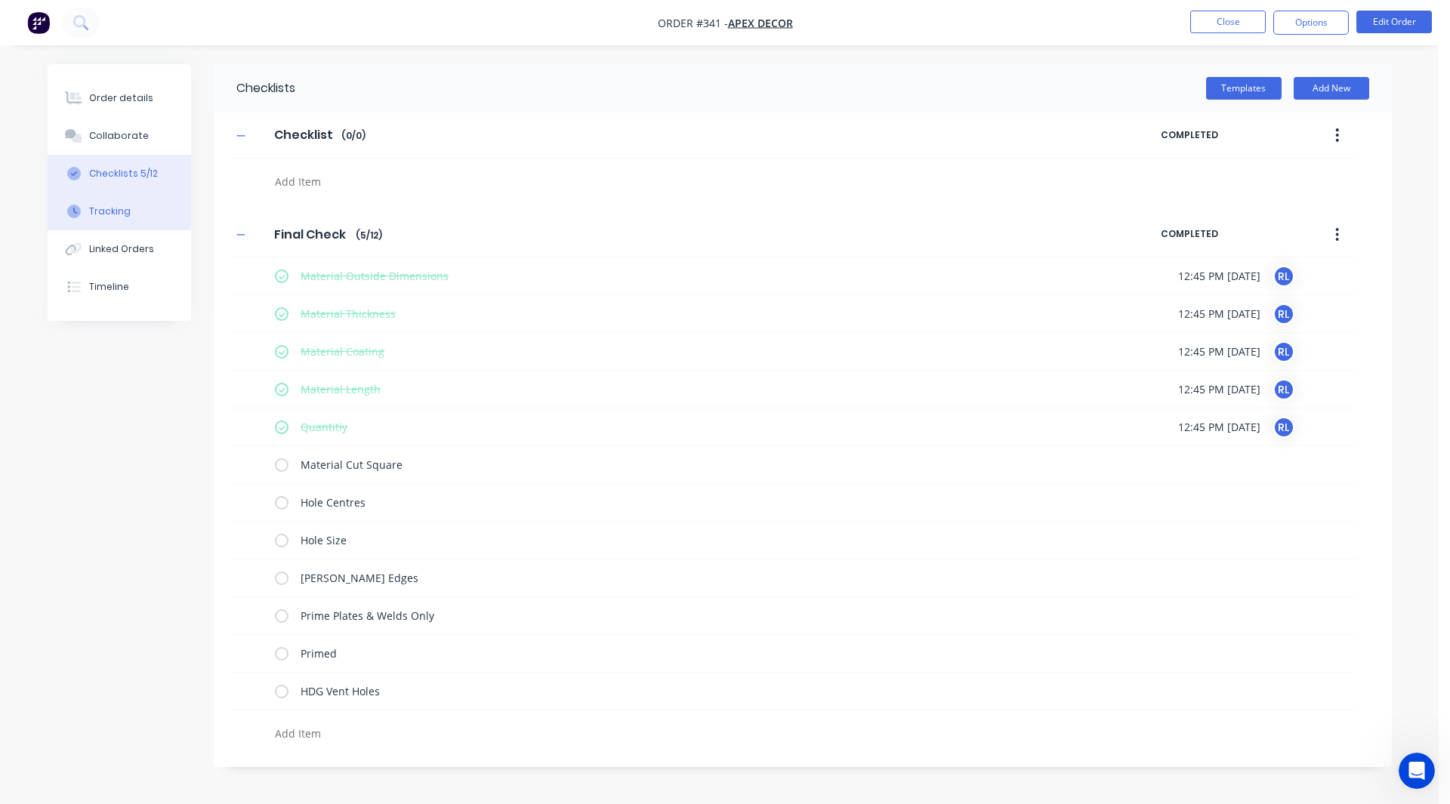
click at [102, 208] on div "Tracking" at bounding box center [110, 212] width 42 height 14
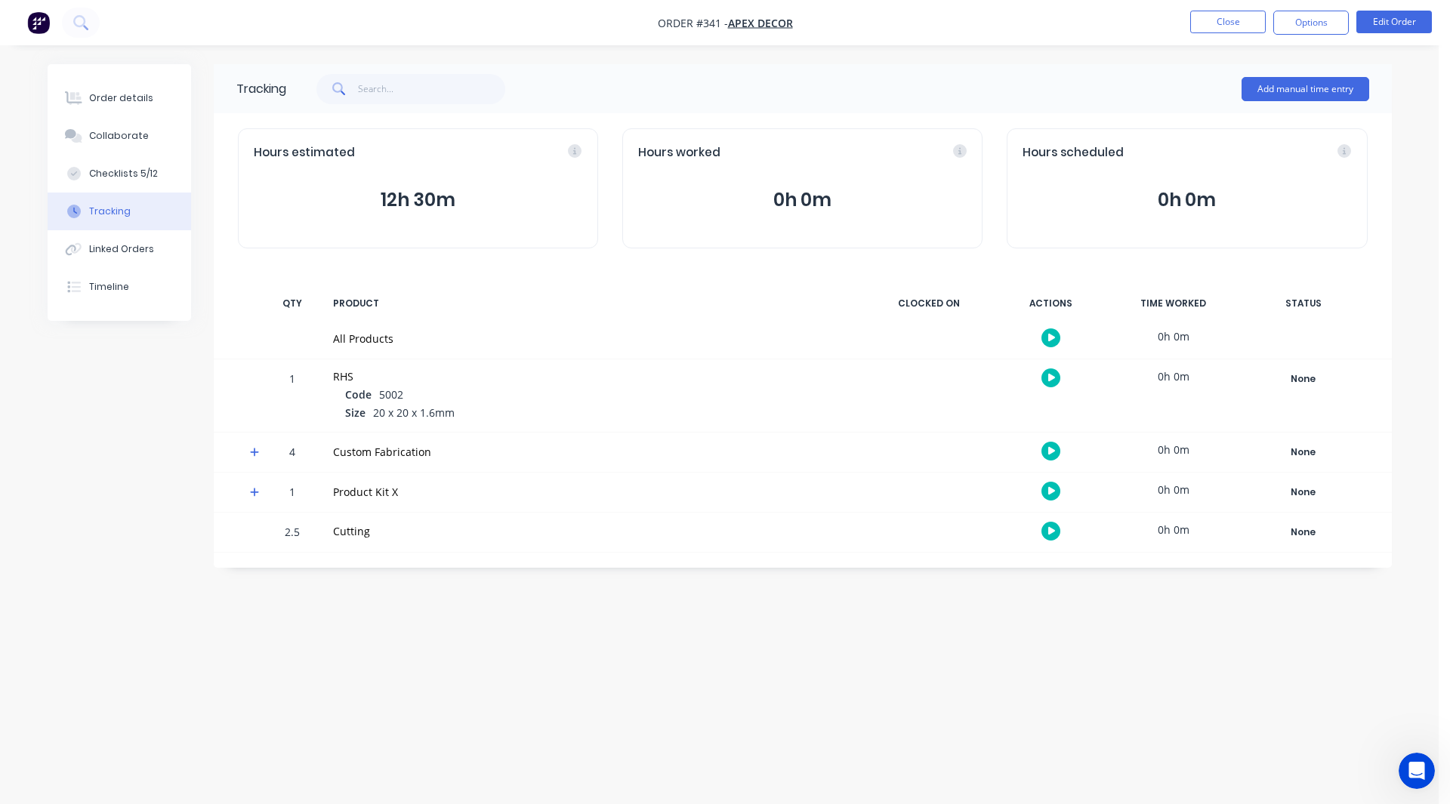
click at [256, 452] on icon at bounding box center [254, 452] width 9 height 9
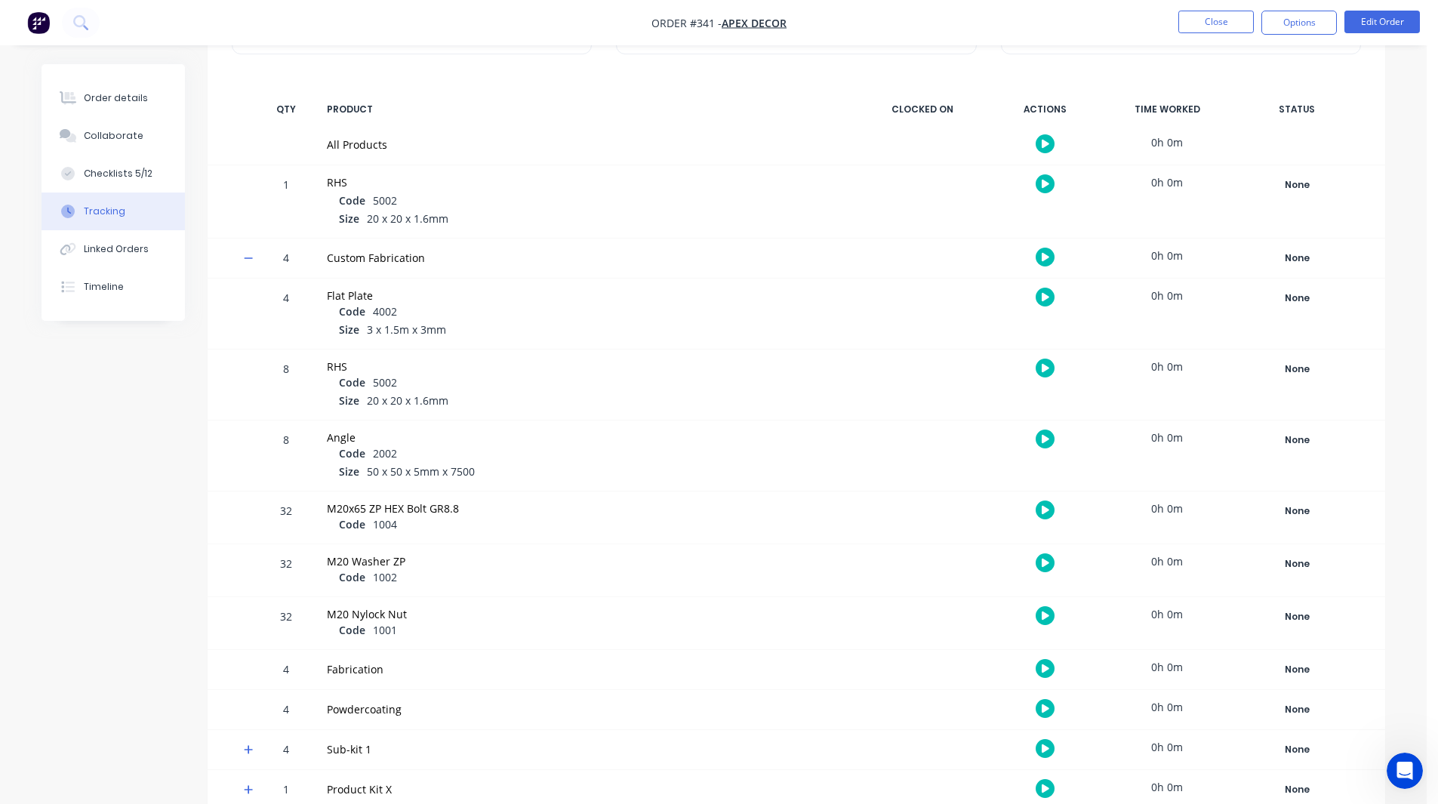
scroll to position [204, 0]
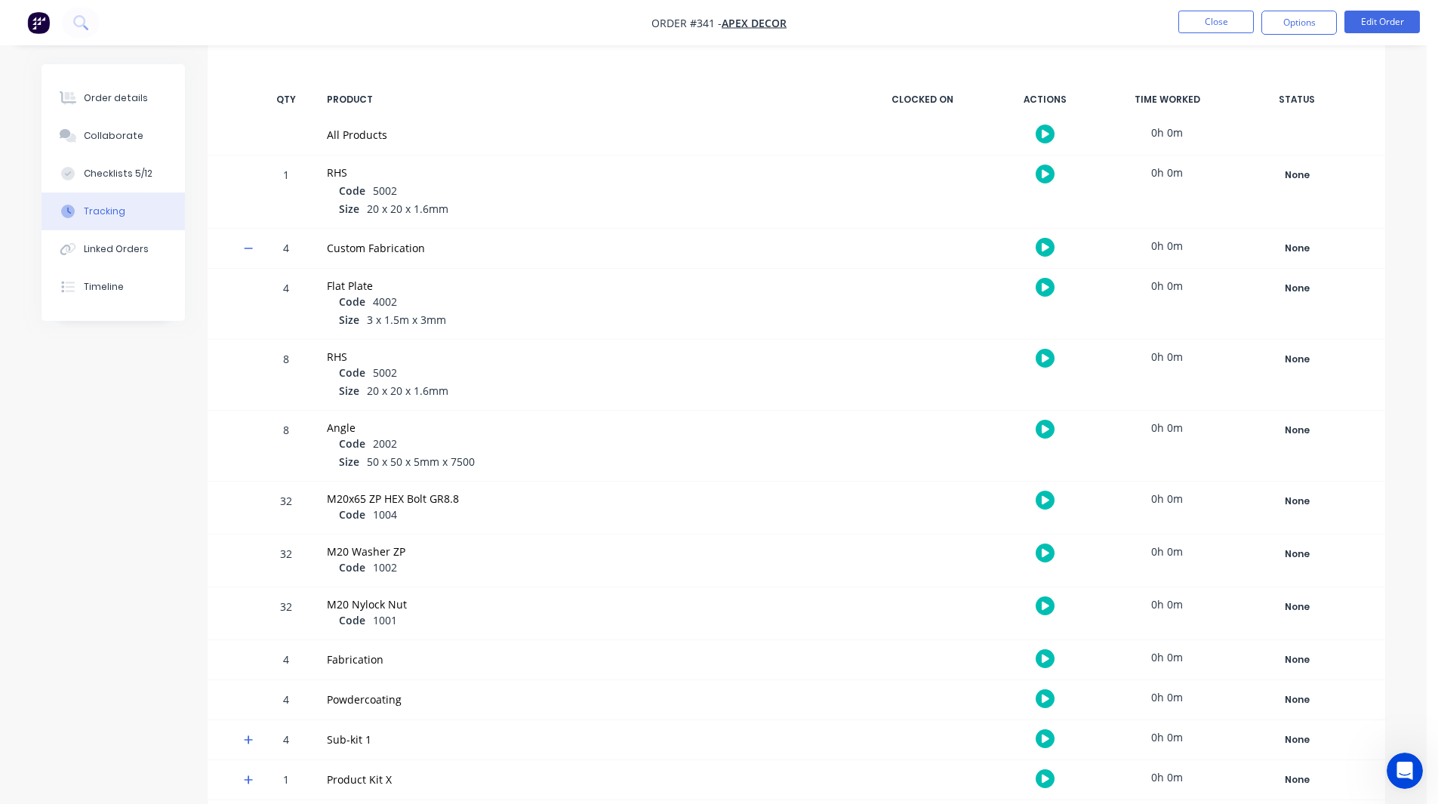
click at [249, 248] on icon at bounding box center [248, 249] width 9 height 2
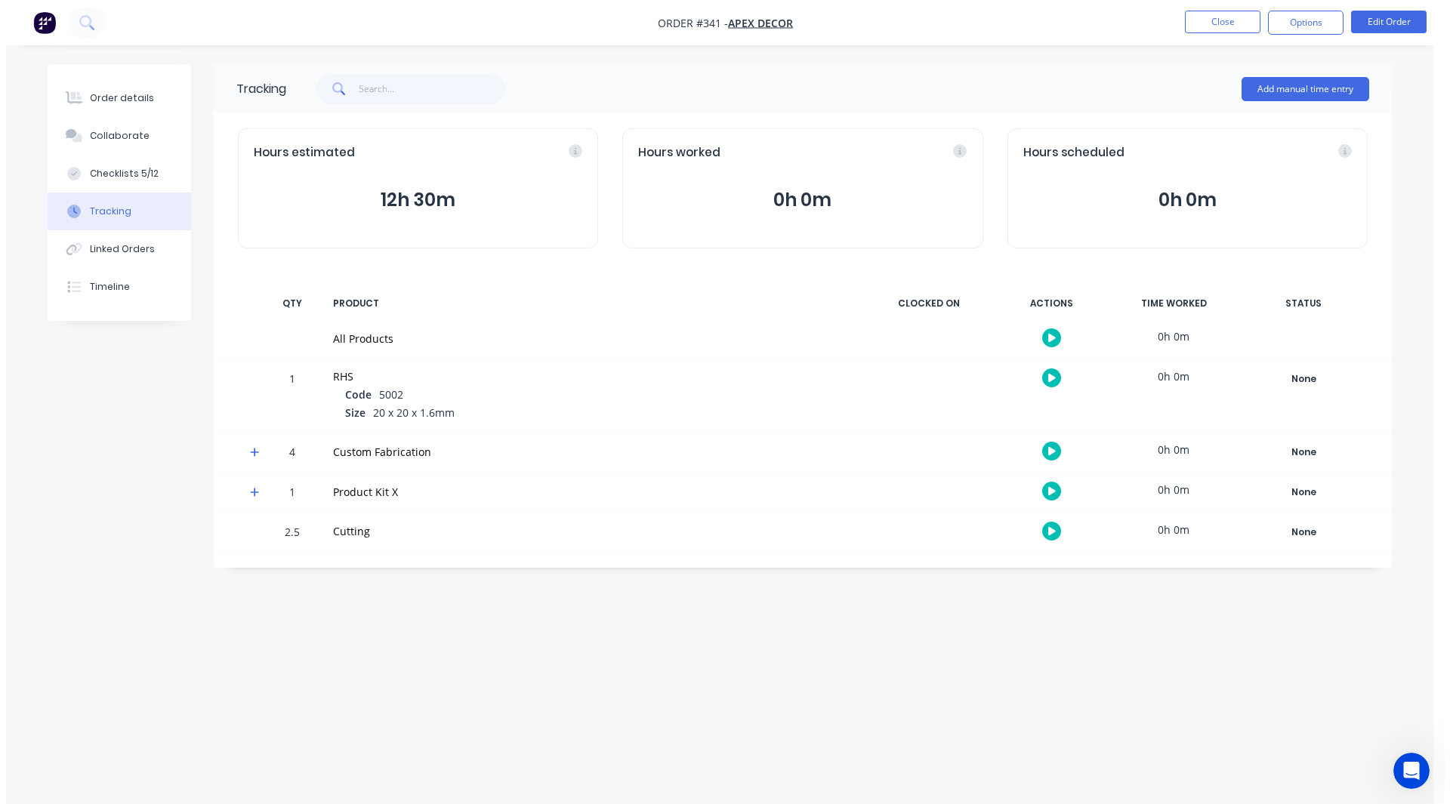
scroll to position [0, 0]
drag, startPoint x: 1053, startPoint y: 445, endPoint x: 1049, endPoint y: 454, distance: 10.1
click at [1049, 454] on icon "button" at bounding box center [1052, 451] width 8 height 8
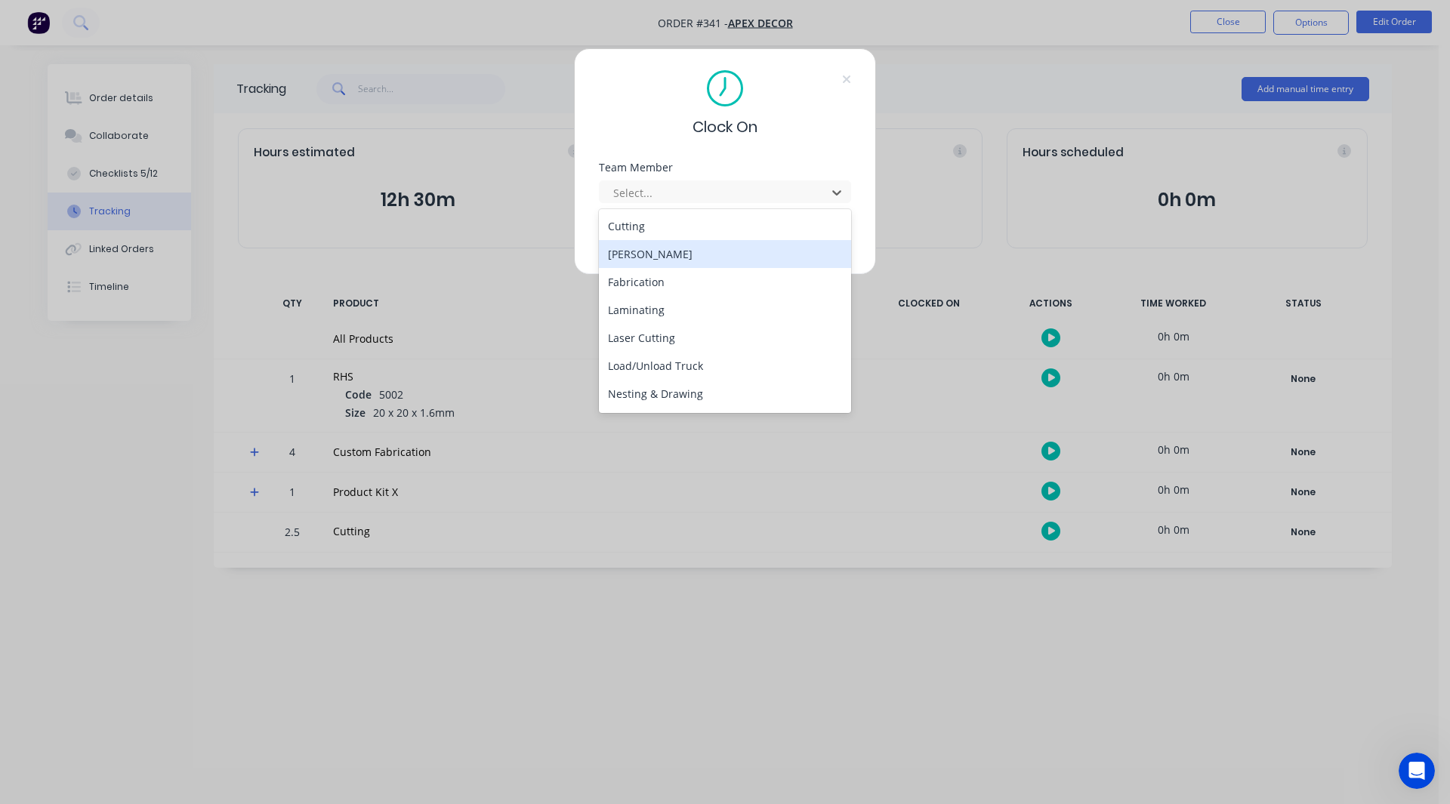
drag, startPoint x: 653, startPoint y: 191, endPoint x: 631, endPoint y: 253, distance: 65.7
click at [631, 253] on div "[PERSON_NAME]" at bounding box center [725, 254] width 252 height 28
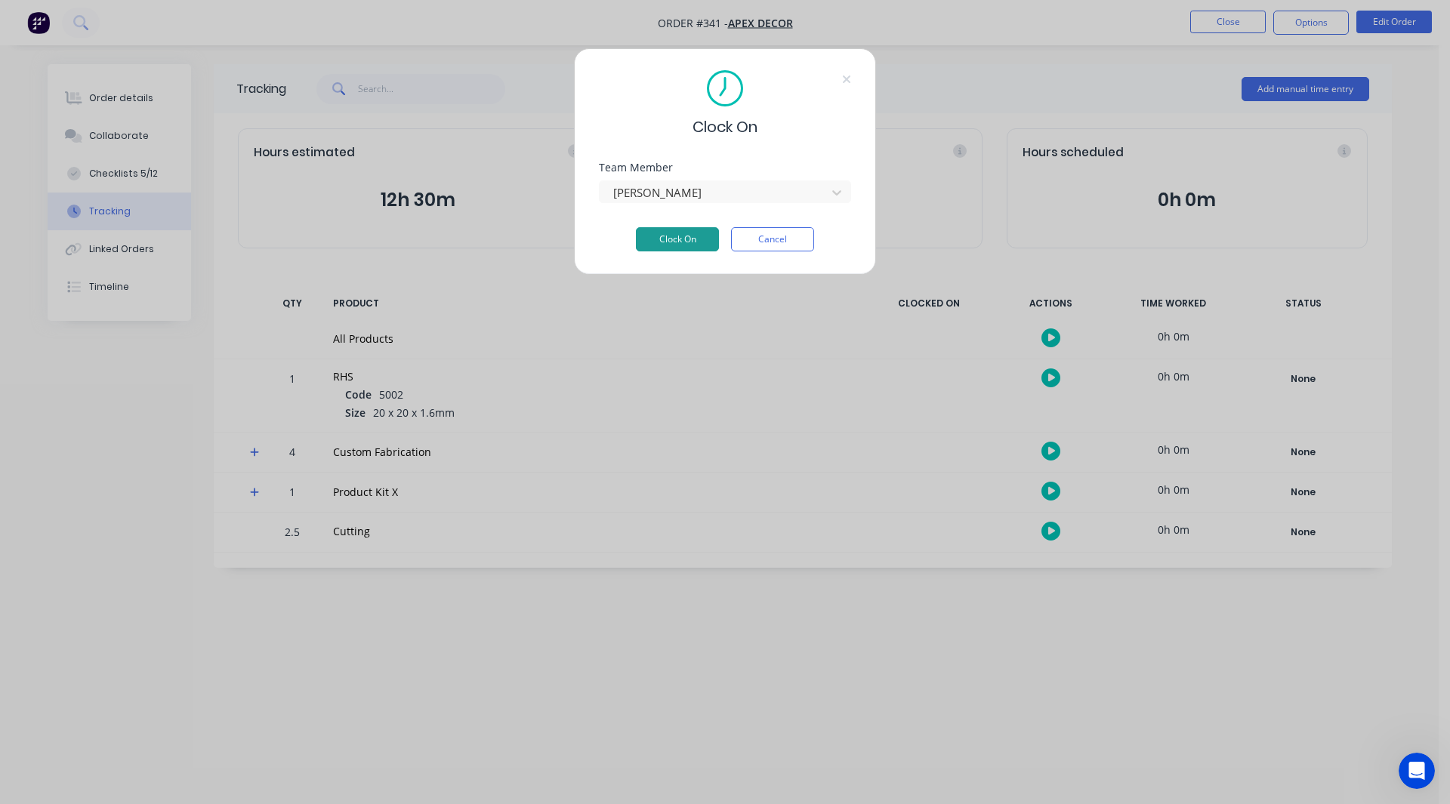
click at [666, 239] on button "Clock On" at bounding box center [677, 239] width 83 height 24
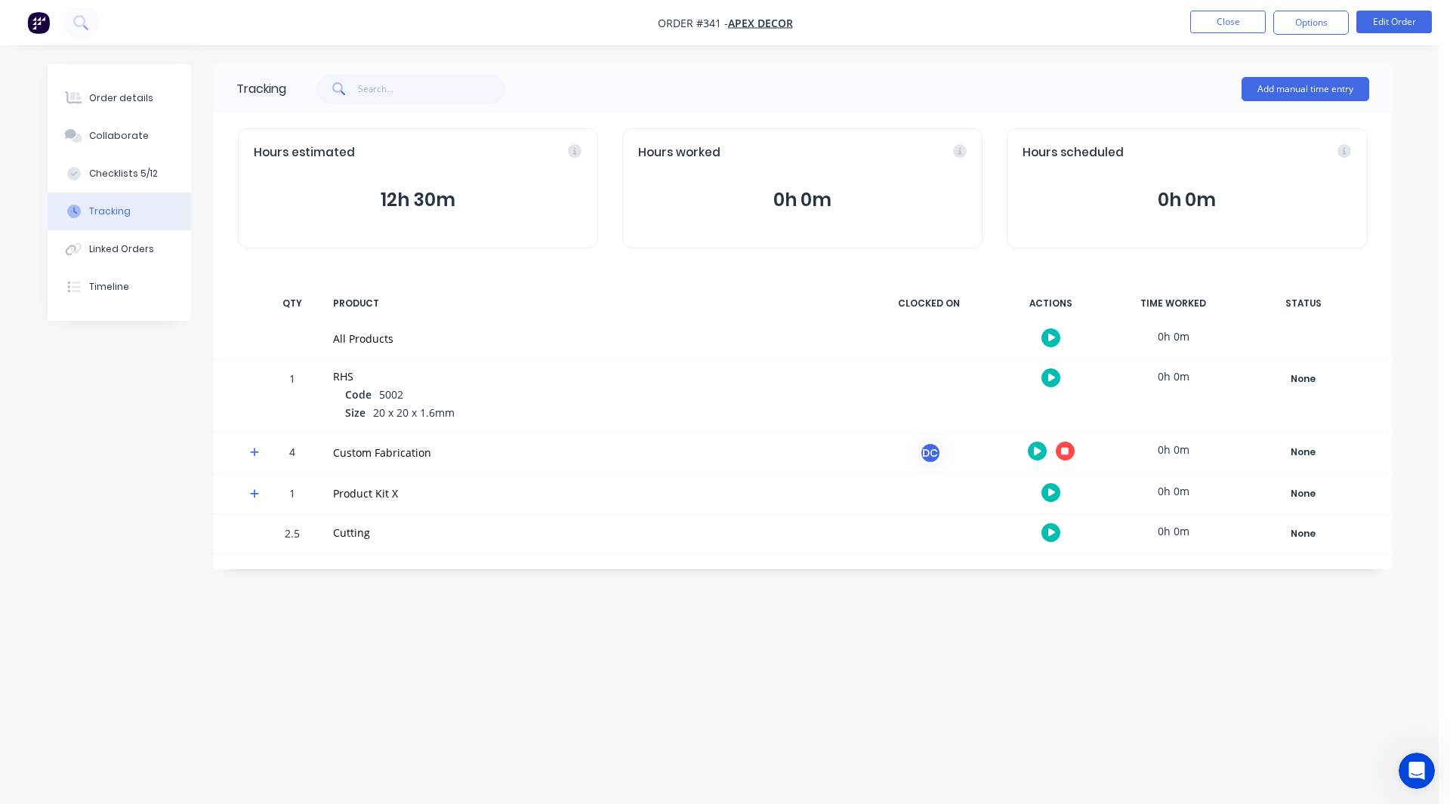
click at [257, 450] on icon at bounding box center [255, 452] width 10 height 11
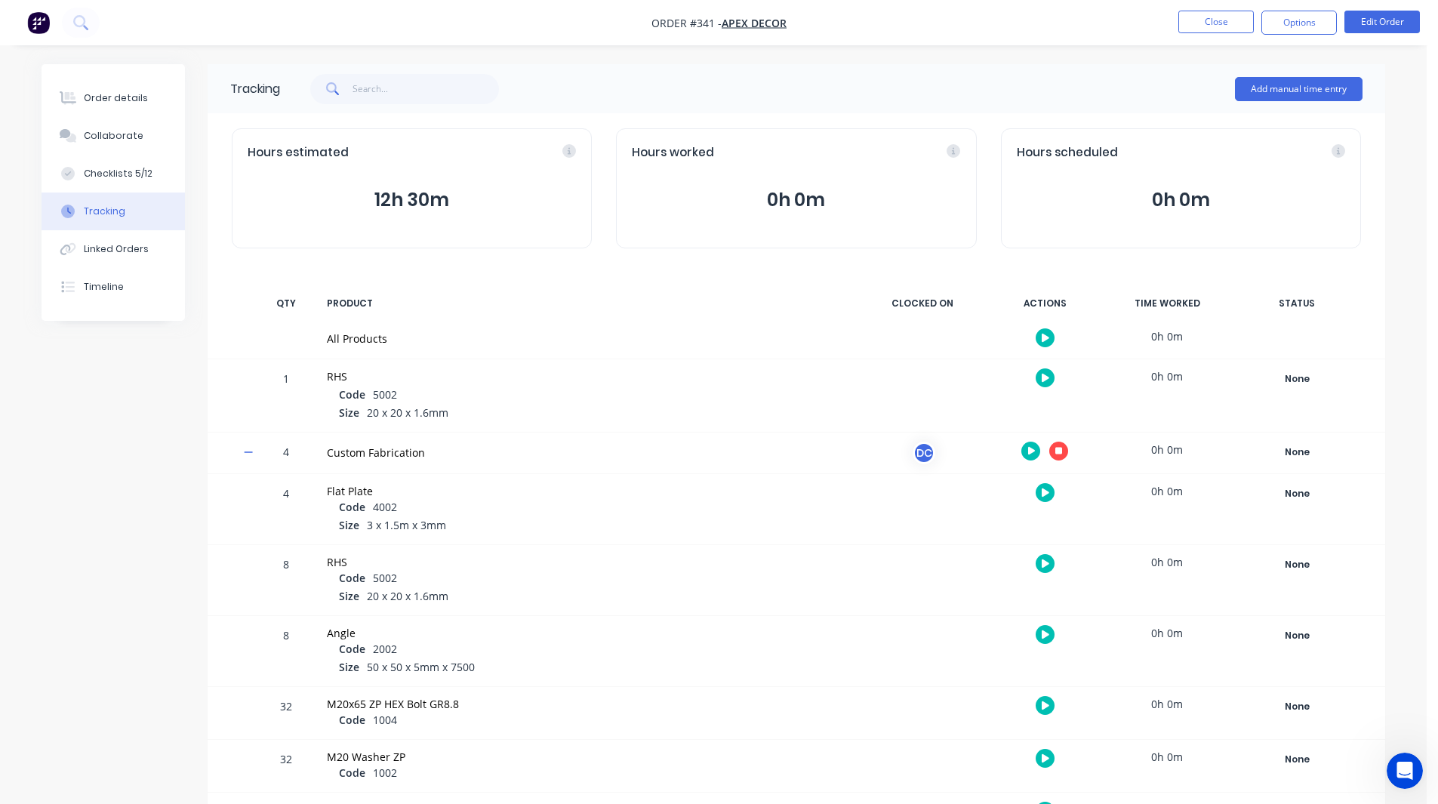
click at [1046, 562] on icon "button" at bounding box center [1046, 563] width 8 height 8
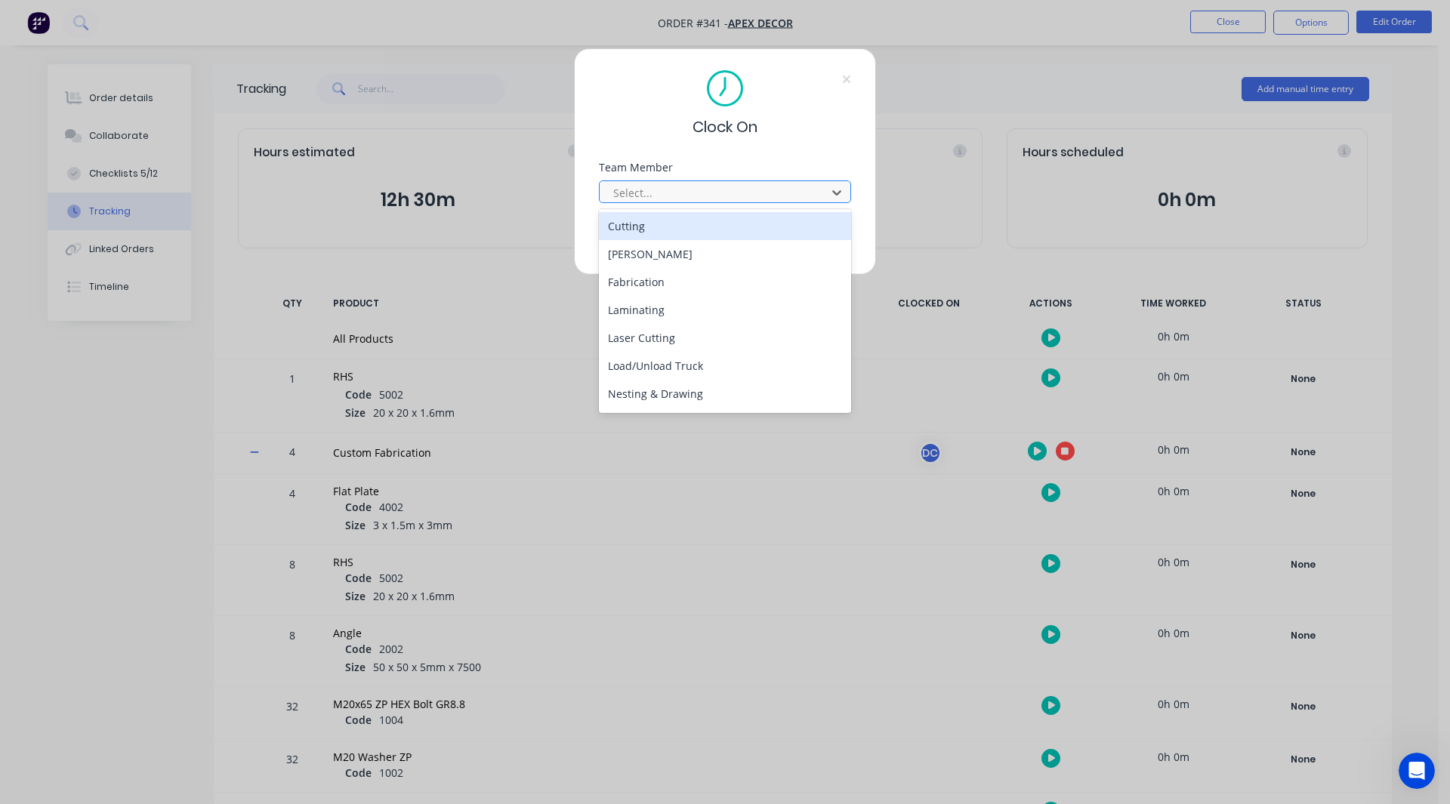
click at [668, 190] on div at bounding box center [715, 192] width 207 height 19
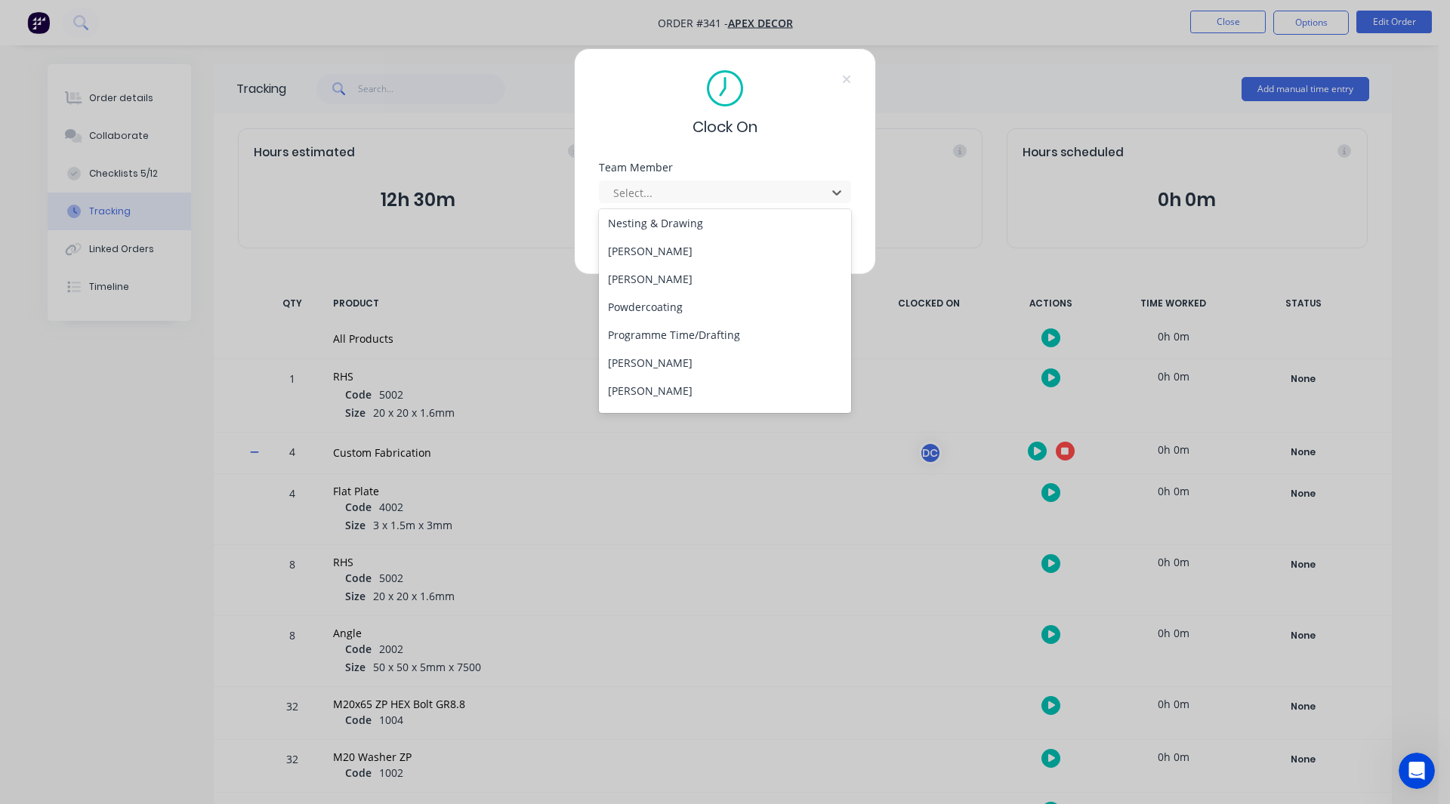
scroll to position [171, 0]
click at [663, 291] on div "[PERSON_NAME]" at bounding box center [725, 278] width 252 height 28
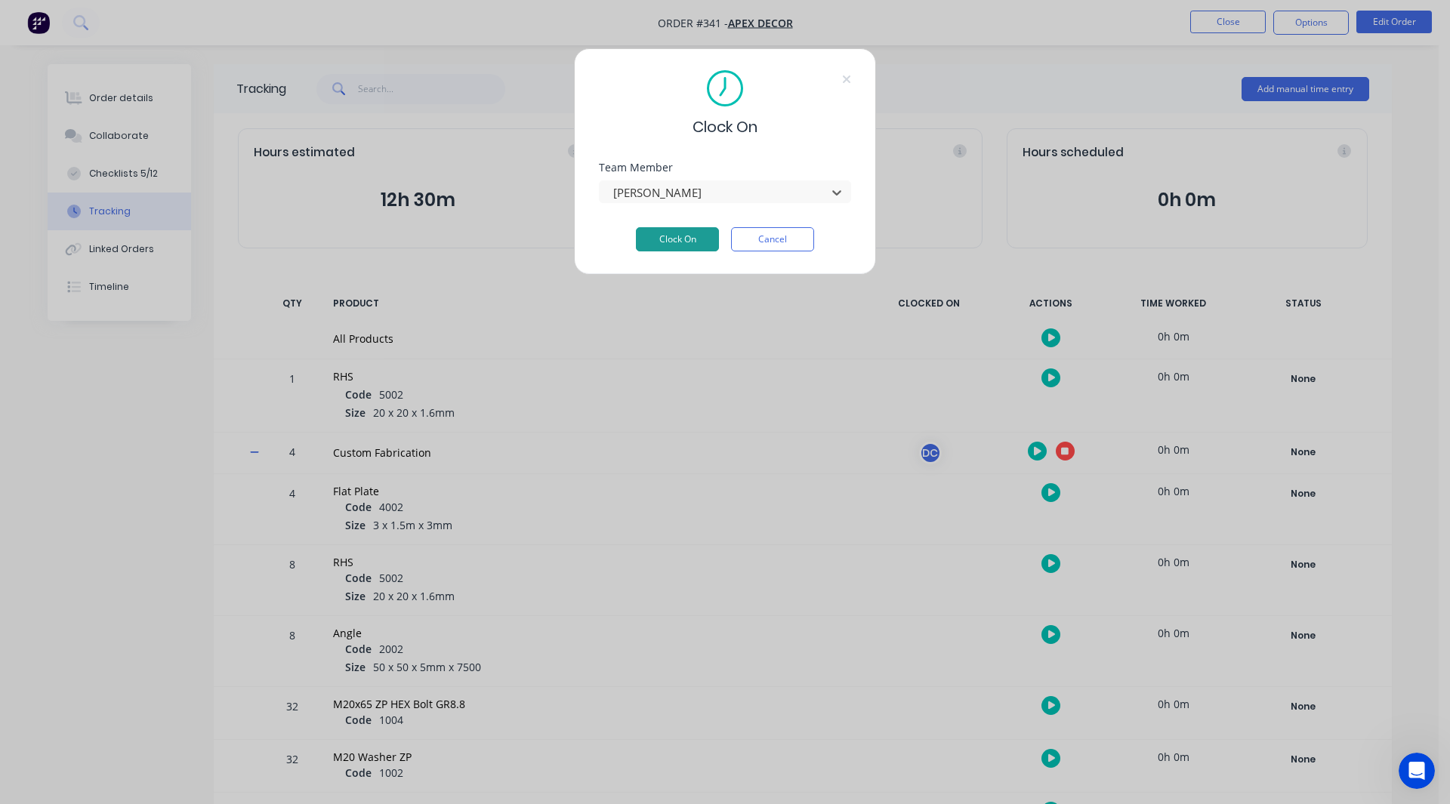
click at [685, 245] on button "Clock On" at bounding box center [677, 239] width 83 height 24
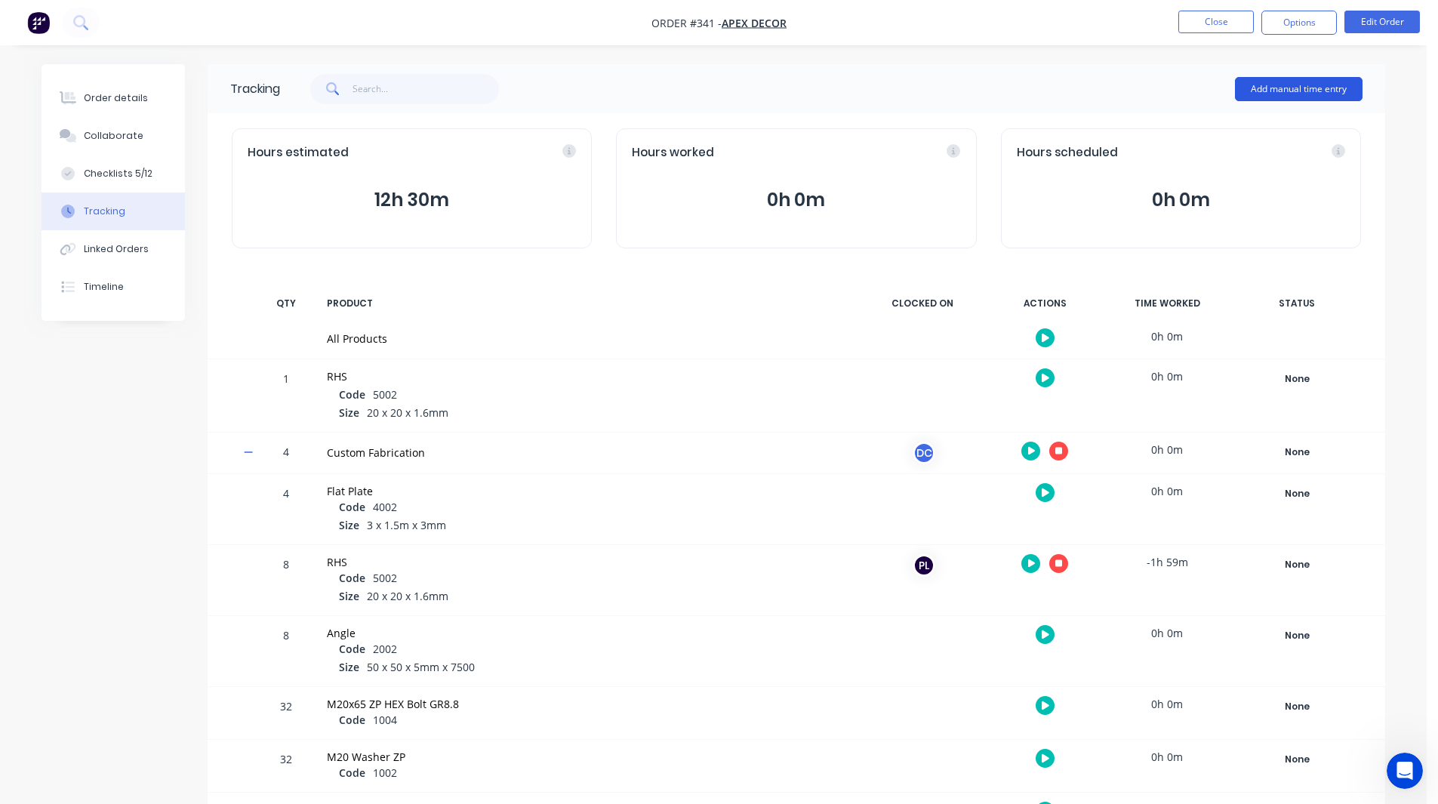
click at [1307, 91] on button "Add manual time entry" at bounding box center [1299, 89] width 128 height 24
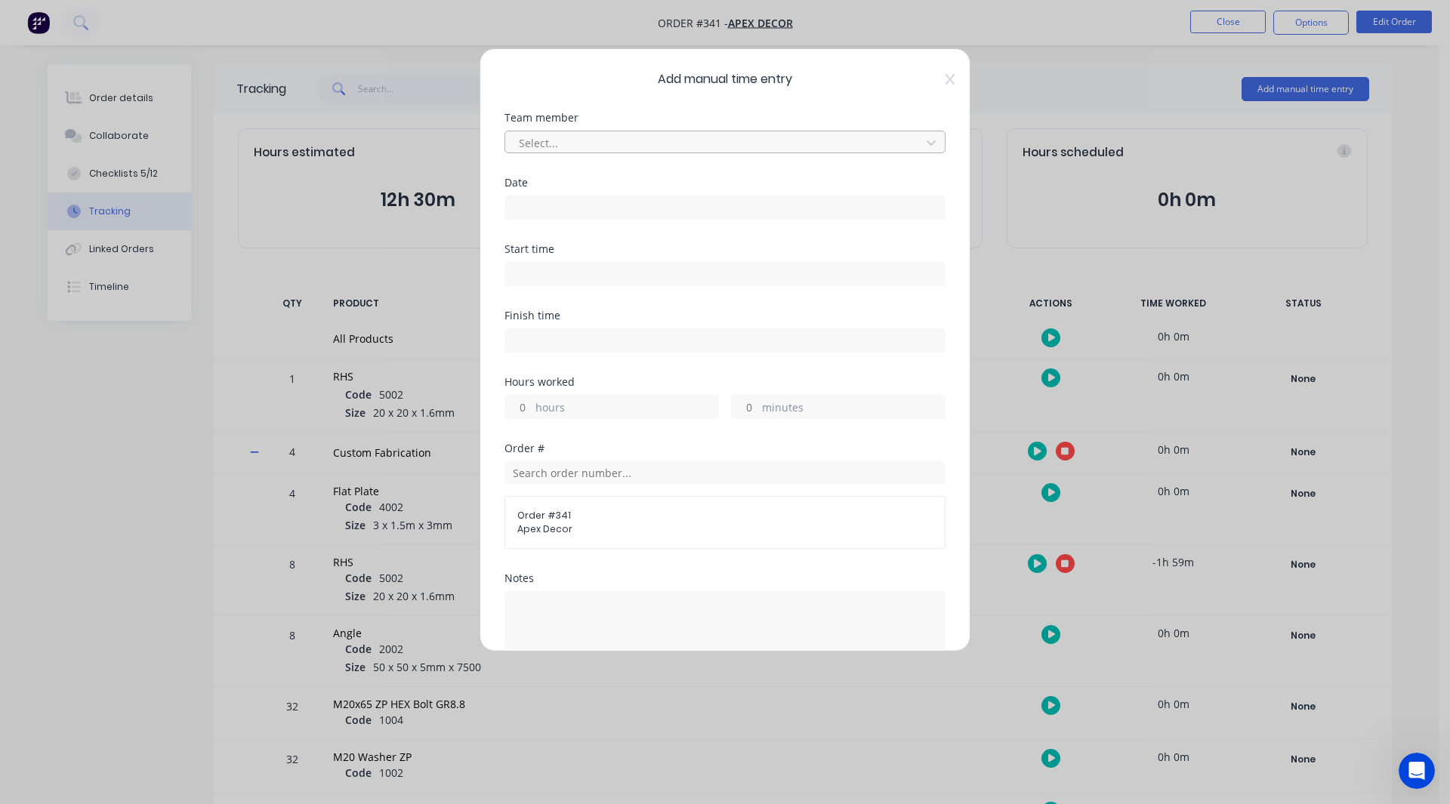
click at [587, 146] on div at bounding box center [715, 143] width 396 height 19
click at [542, 205] on input at bounding box center [724, 207] width 439 height 23
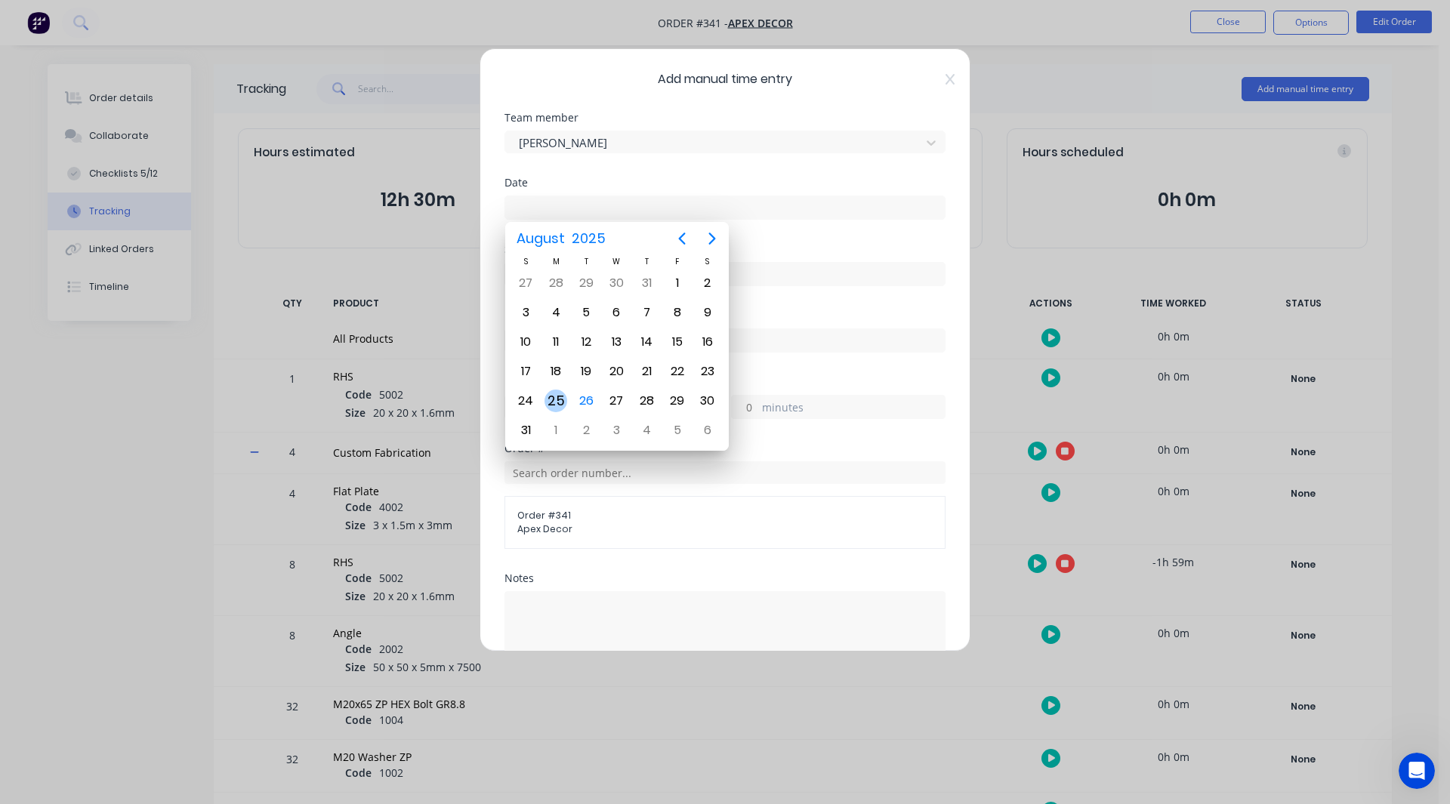
drag, startPoint x: 560, startPoint y: 393, endPoint x: 556, endPoint y: 402, distance: 9.5
click at [556, 402] on div "25" at bounding box center [555, 401] width 23 height 23
type input "25/08/2025"
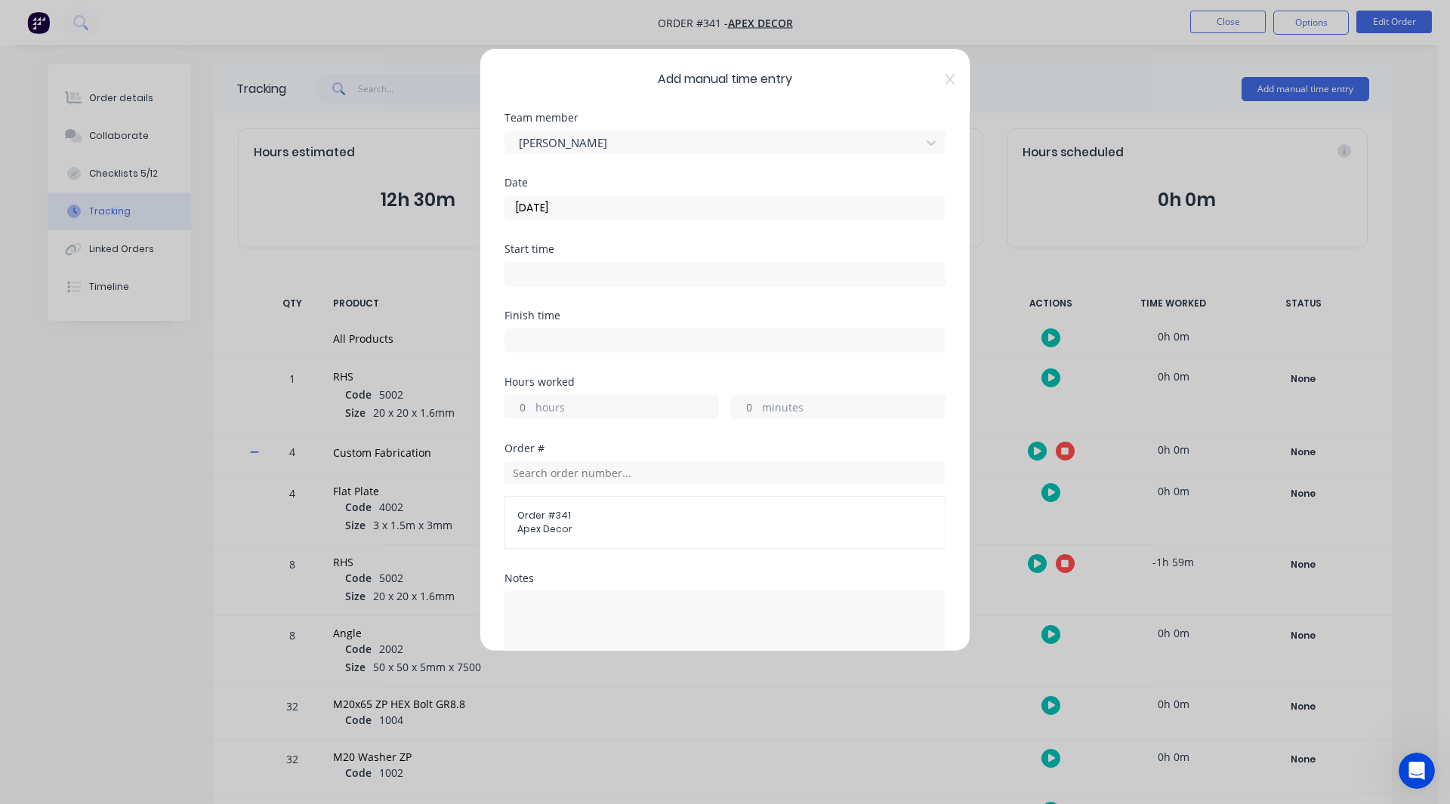
click at [545, 279] on input at bounding box center [724, 274] width 439 height 23
type input "12:46 PM"
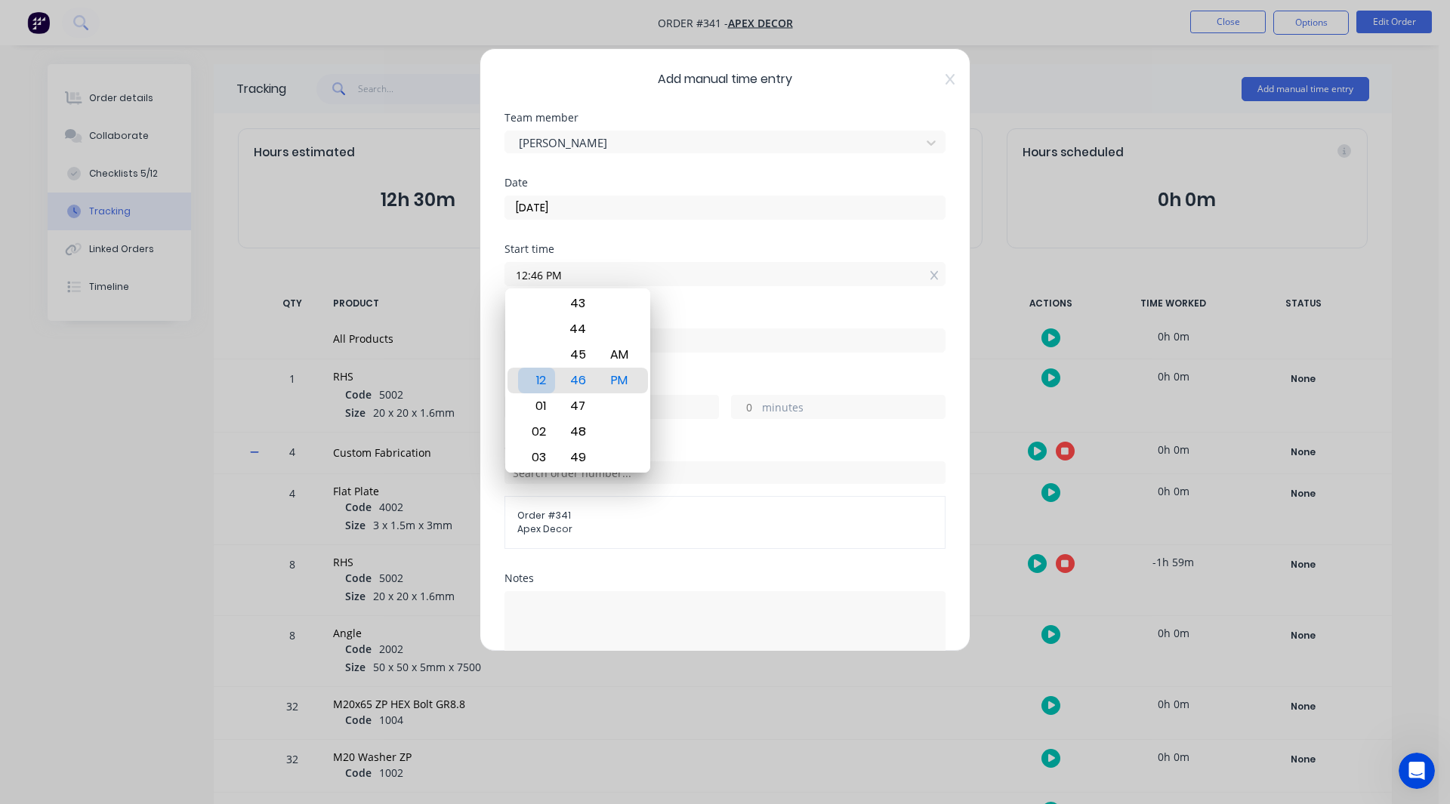
click at [537, 381] on div "12" at bounding box center [536, 381] width 37 height 26
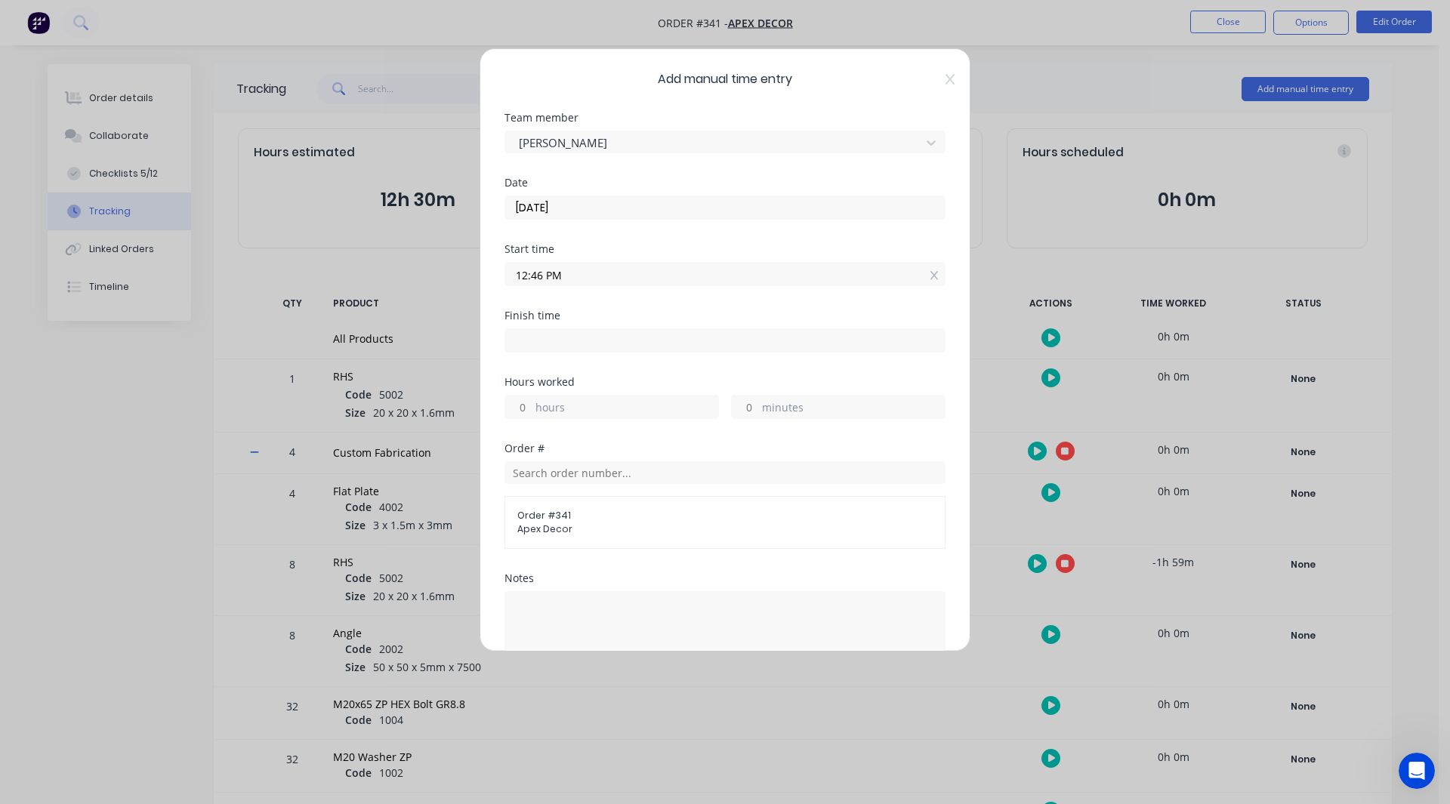
click at [643, 334] on input at bounding box center [724, 340] width 439 height 23
type input "12:46 PM"
type input "0"
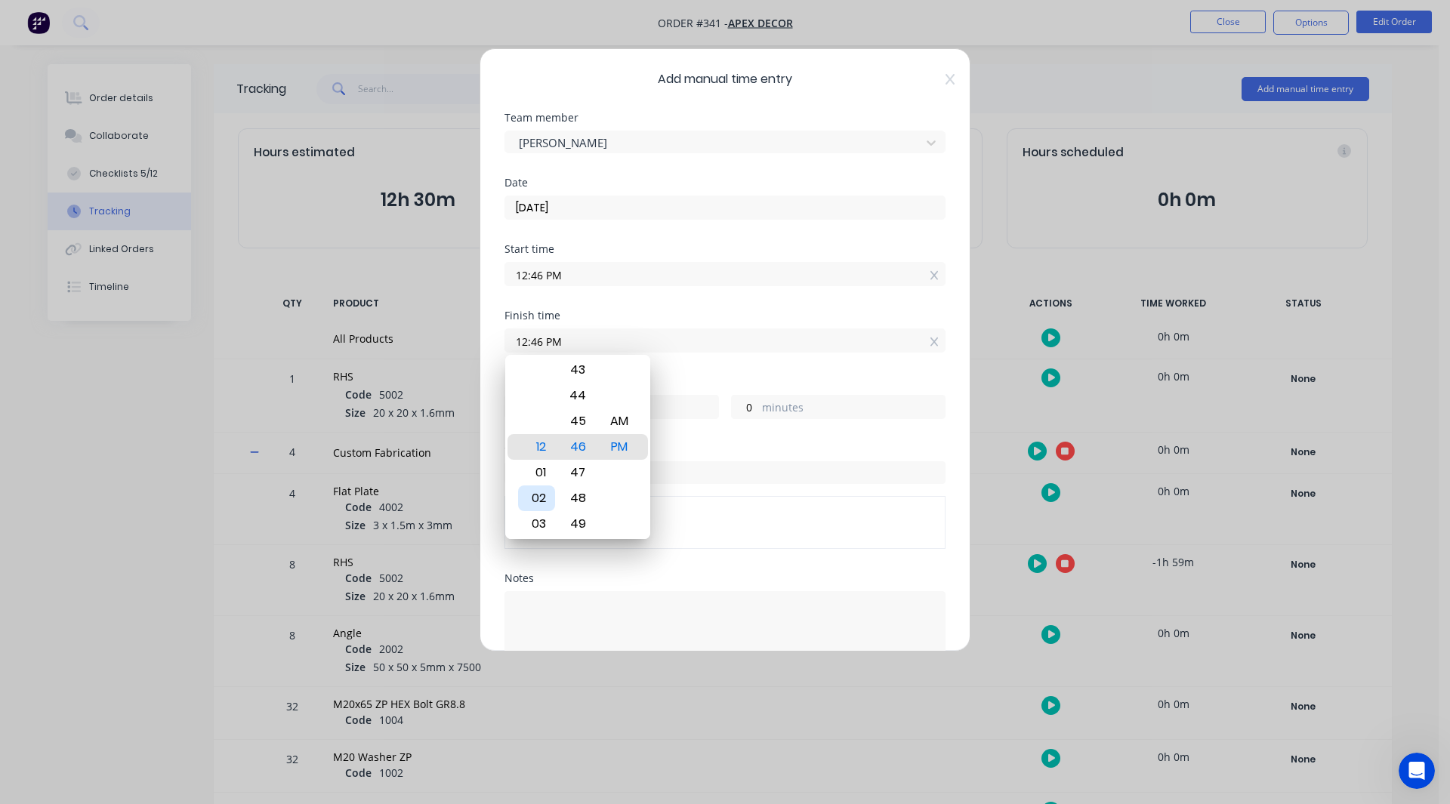
click at [538, 495] on div "02" at bounding box center [536, 498] width 37 height 26
type input "02:46 PM"
type input "2"
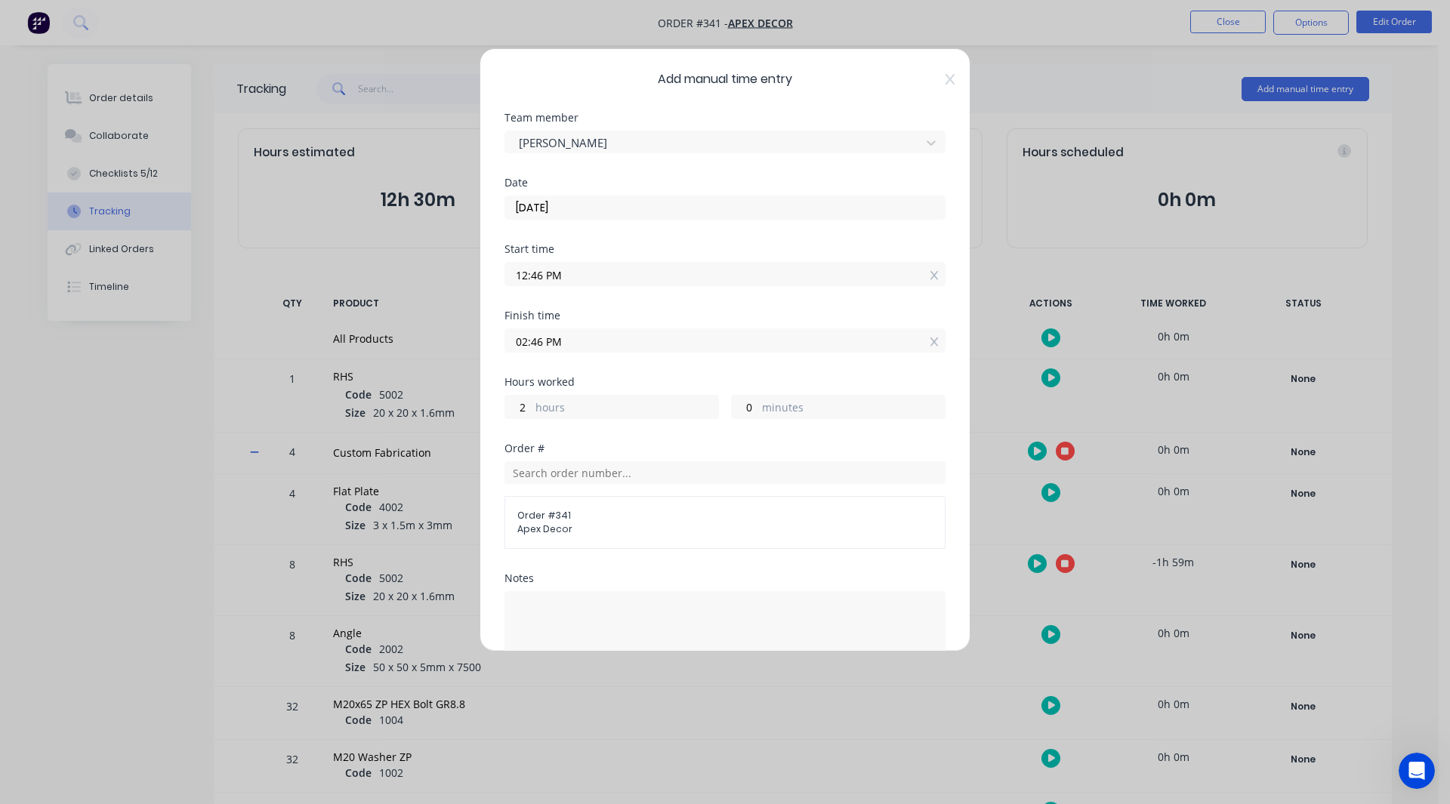
click at [615, 366] on div "Finish time 02:46 PM" at bounding box center [724, 343] width 441 height 66
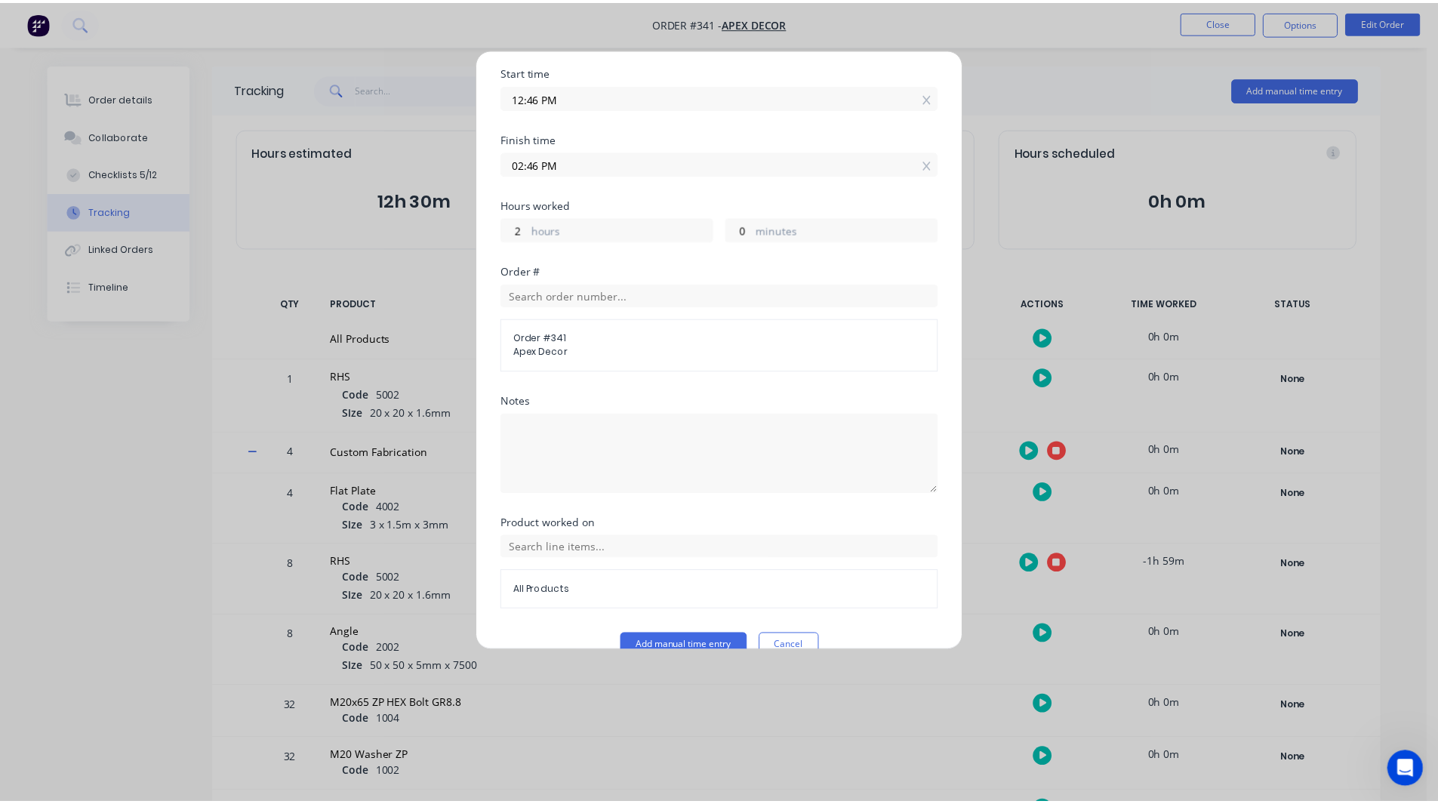
scroll to position [206, 0]
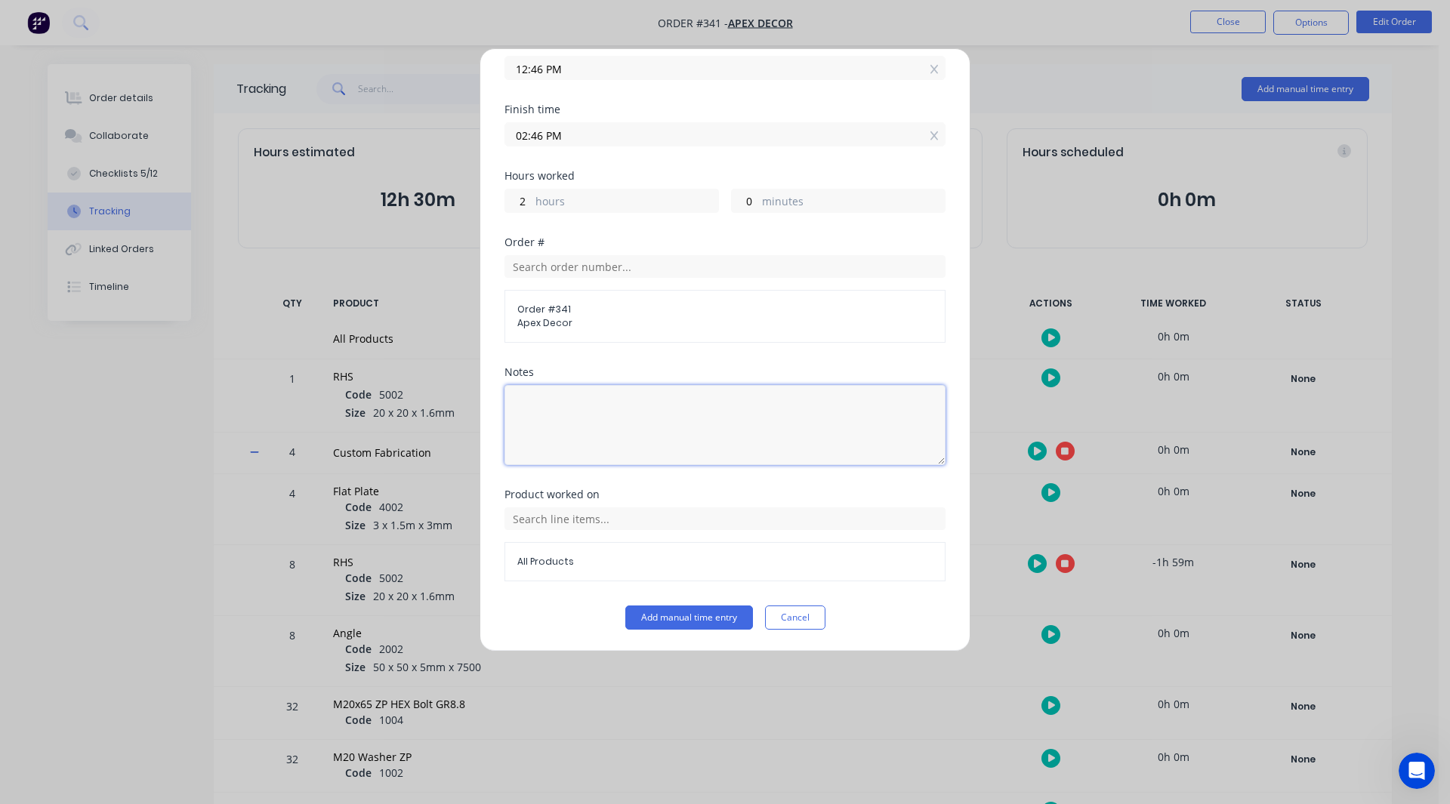
click at [567, 410] on textarea at bounding box center [724, 425] width 441 height 80
click at [694, 613] on button "Add manual time entry" at bounding box center [689, 618] width 128 height 24
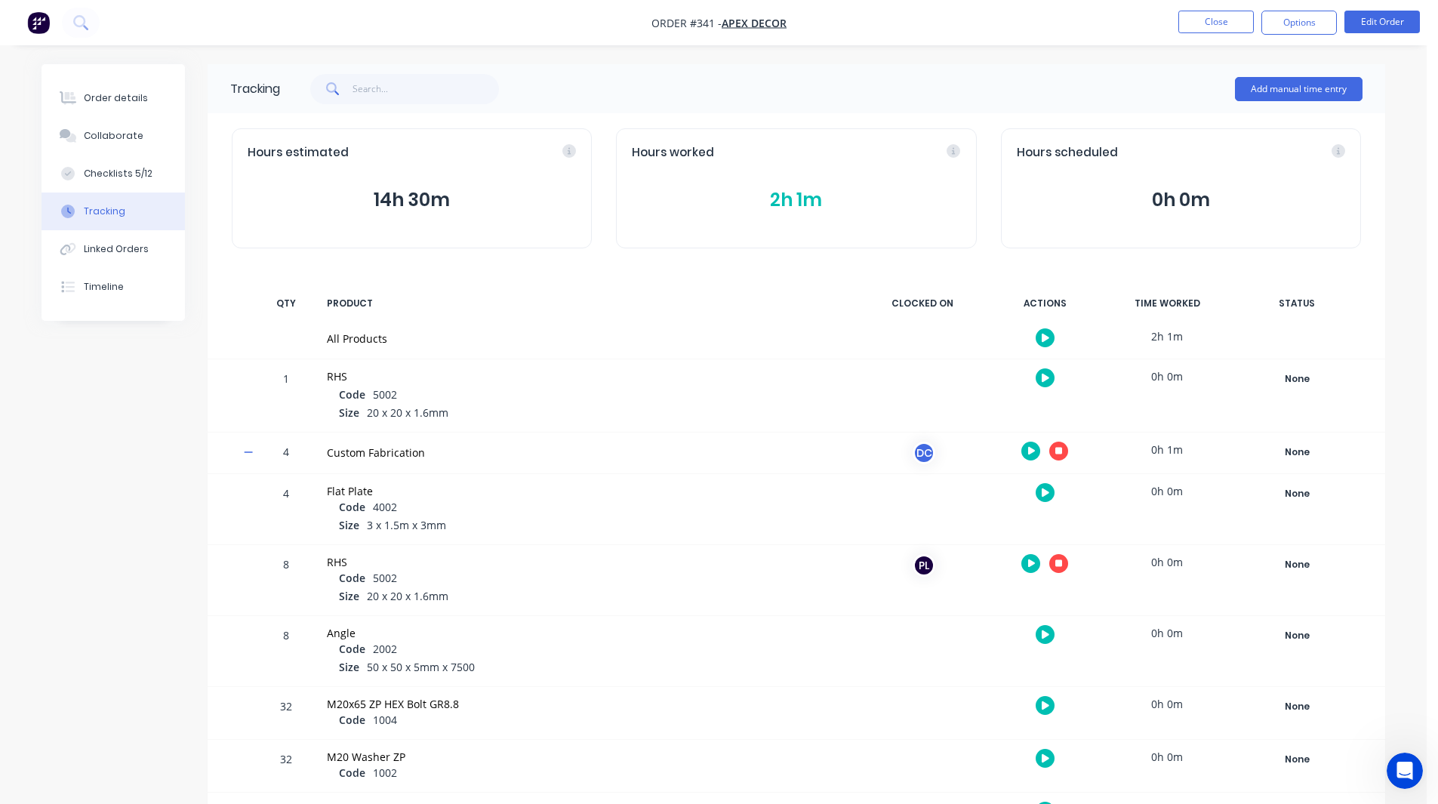
scroll to position [0, 0]
click at [1062, 449] on icon "button" at bounding box center [1060, 451] width 8 height 8
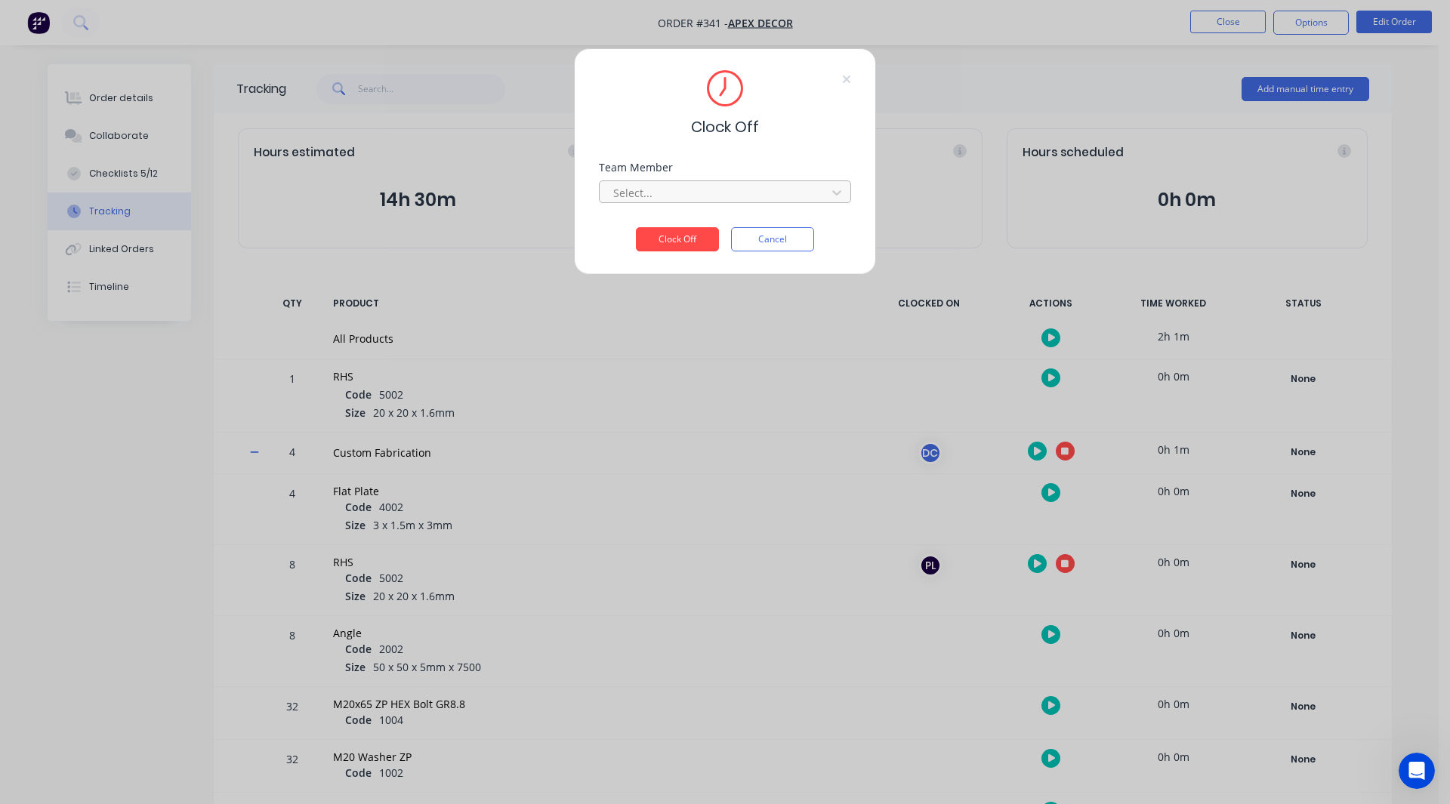
click at [659, 188] on div at bounding box center [715, 192] width 207 height 19
click at [656, 219] on div "[PERSON_NAME]" at bounding box center [725, 226] width 252 height 28
click at [659, 229] on button "Clock Off" at bounding box center [677, 239] width 83 height 24
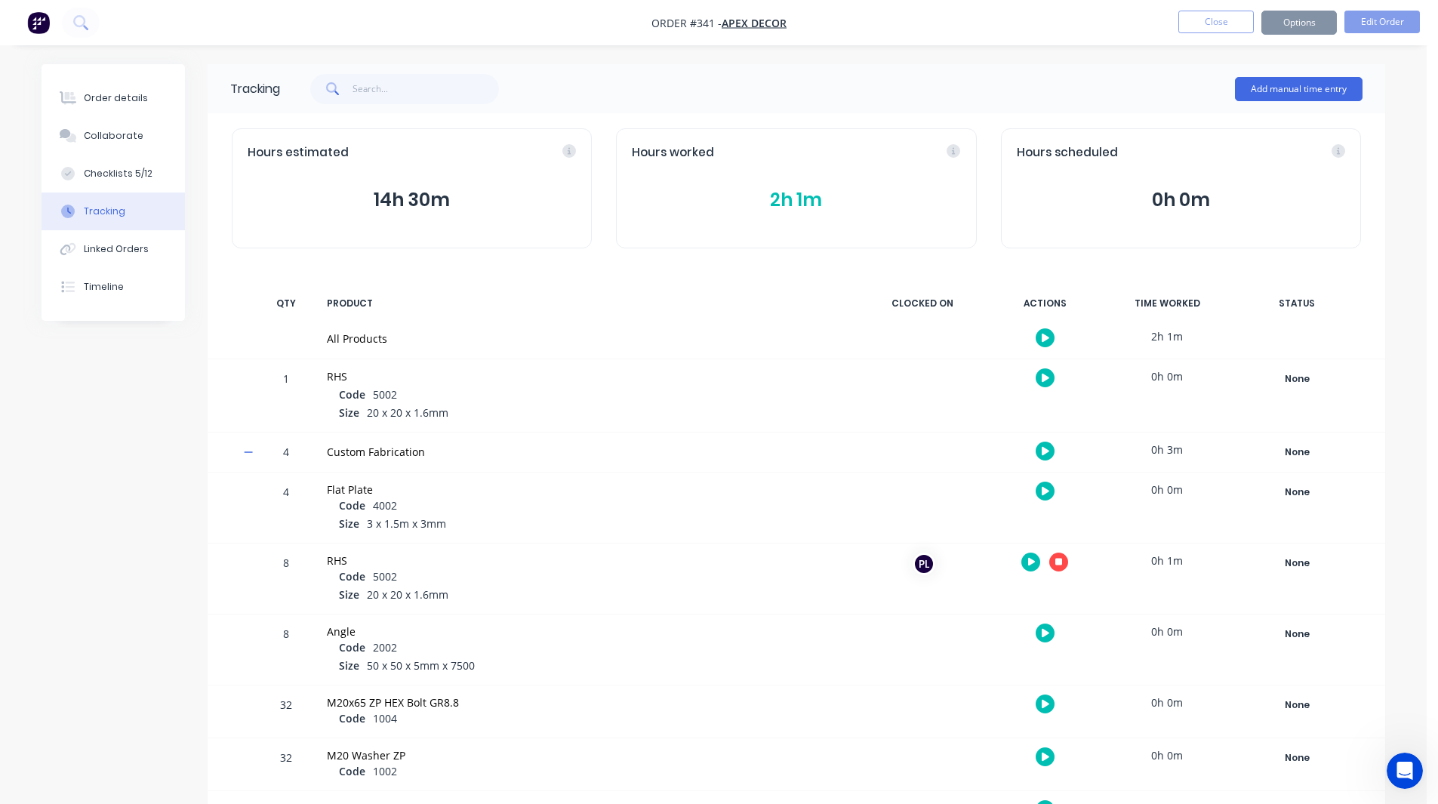
click at [1060, 559] on icon "button" at bounding box center [1060, 562] width 8 height 8
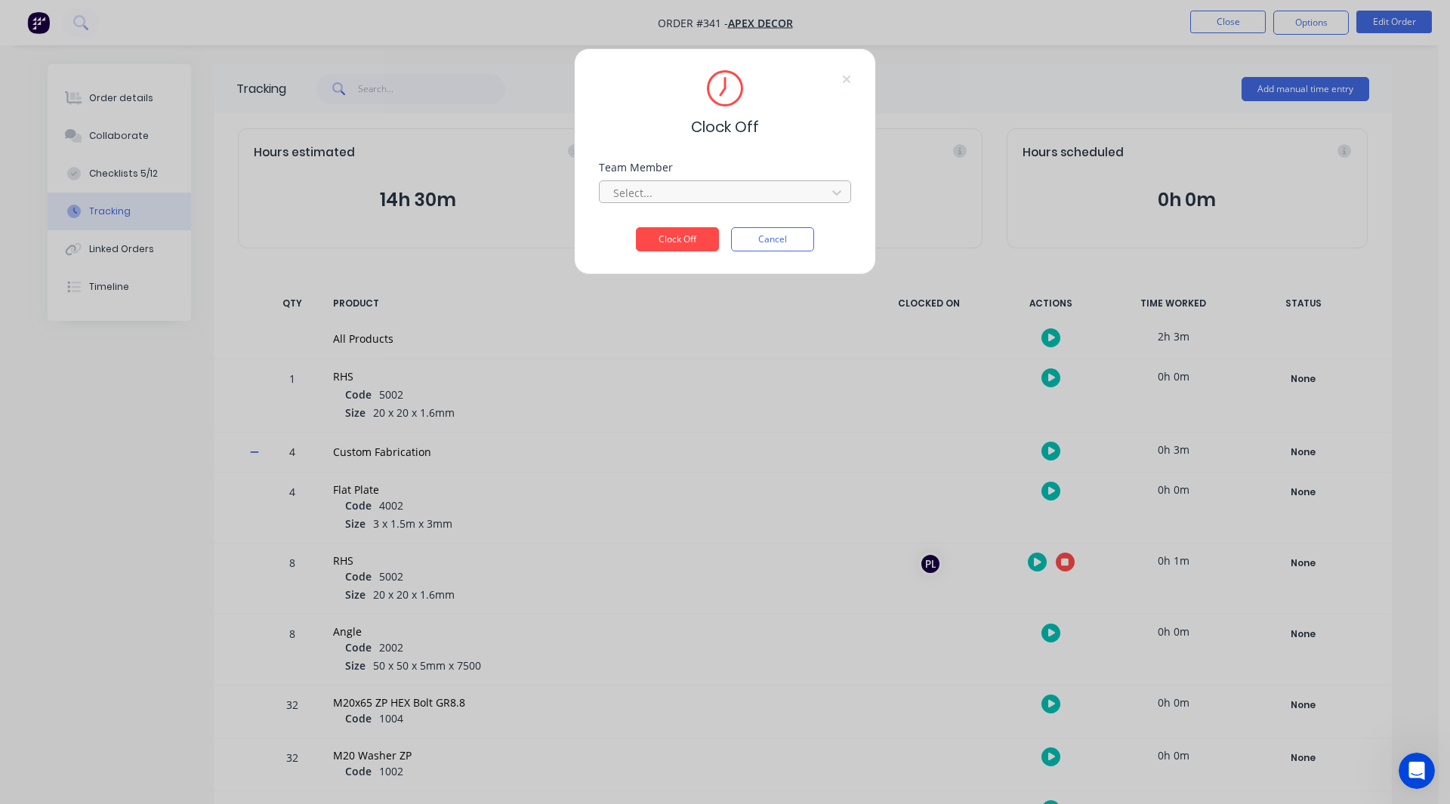
click at [673, 190] on div at bounding box center [715, 192] width 207 height 19
click at [661, 224] on div "[PERSON_NAME]" at bounding box center [725, 226] width 252 height 28
click at [666, 234] on button "Clock Off" at bounding box center [677, 239] width 83 height 24
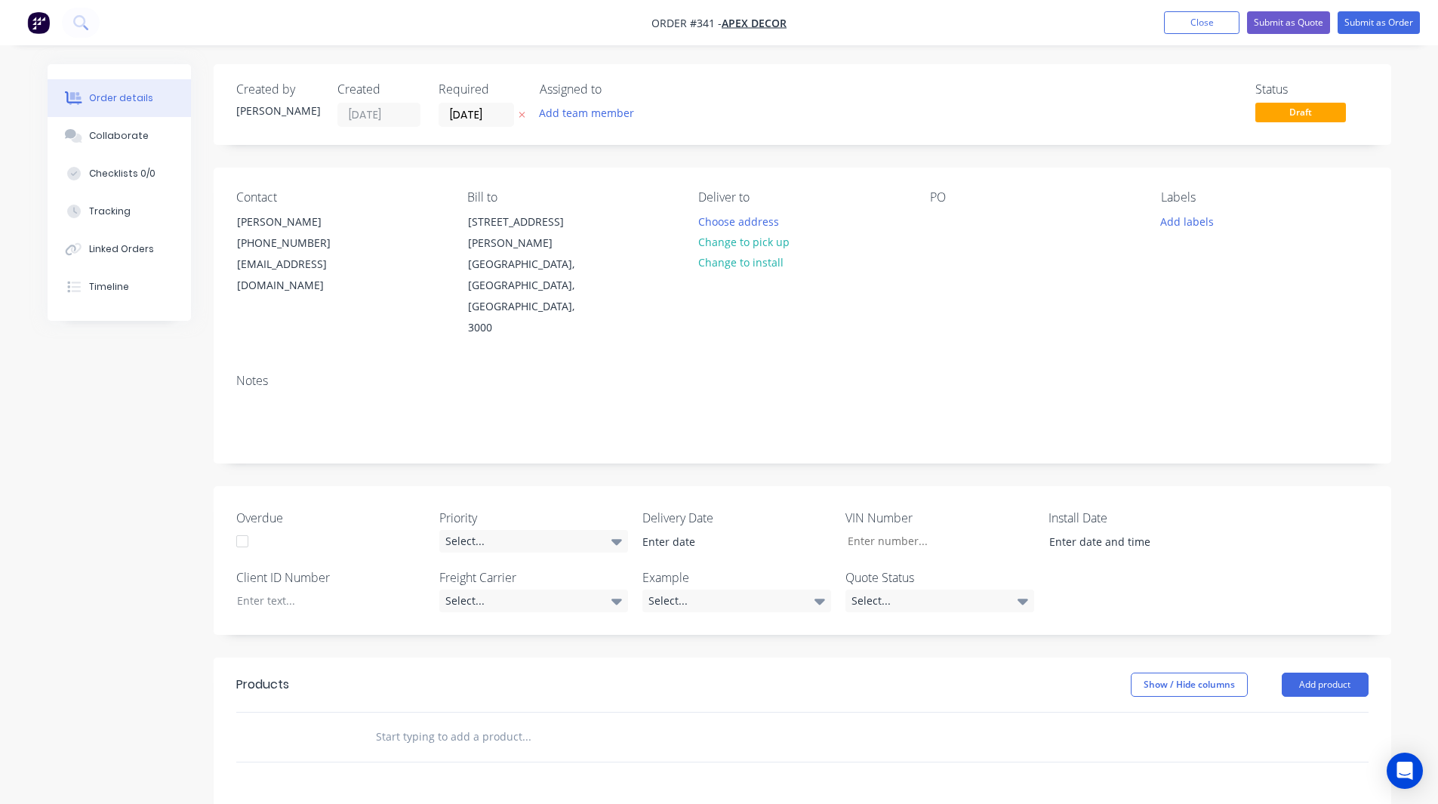
click at [42, 30] on img "button" at bounding box center [38, 22] width 23 height 23
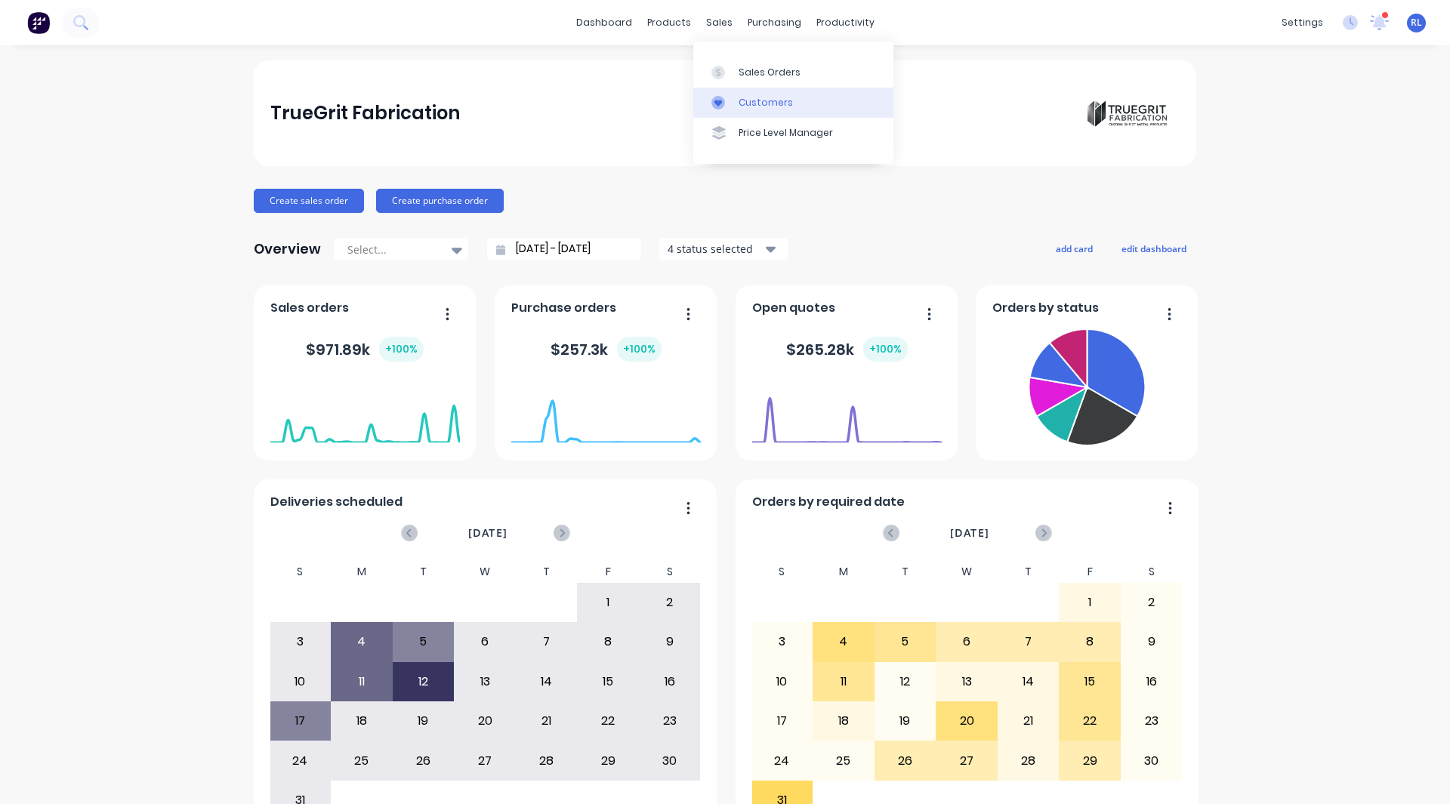
click at [750, 94] on link "Customers" at bounding box center [793, 103] width 200 height 30
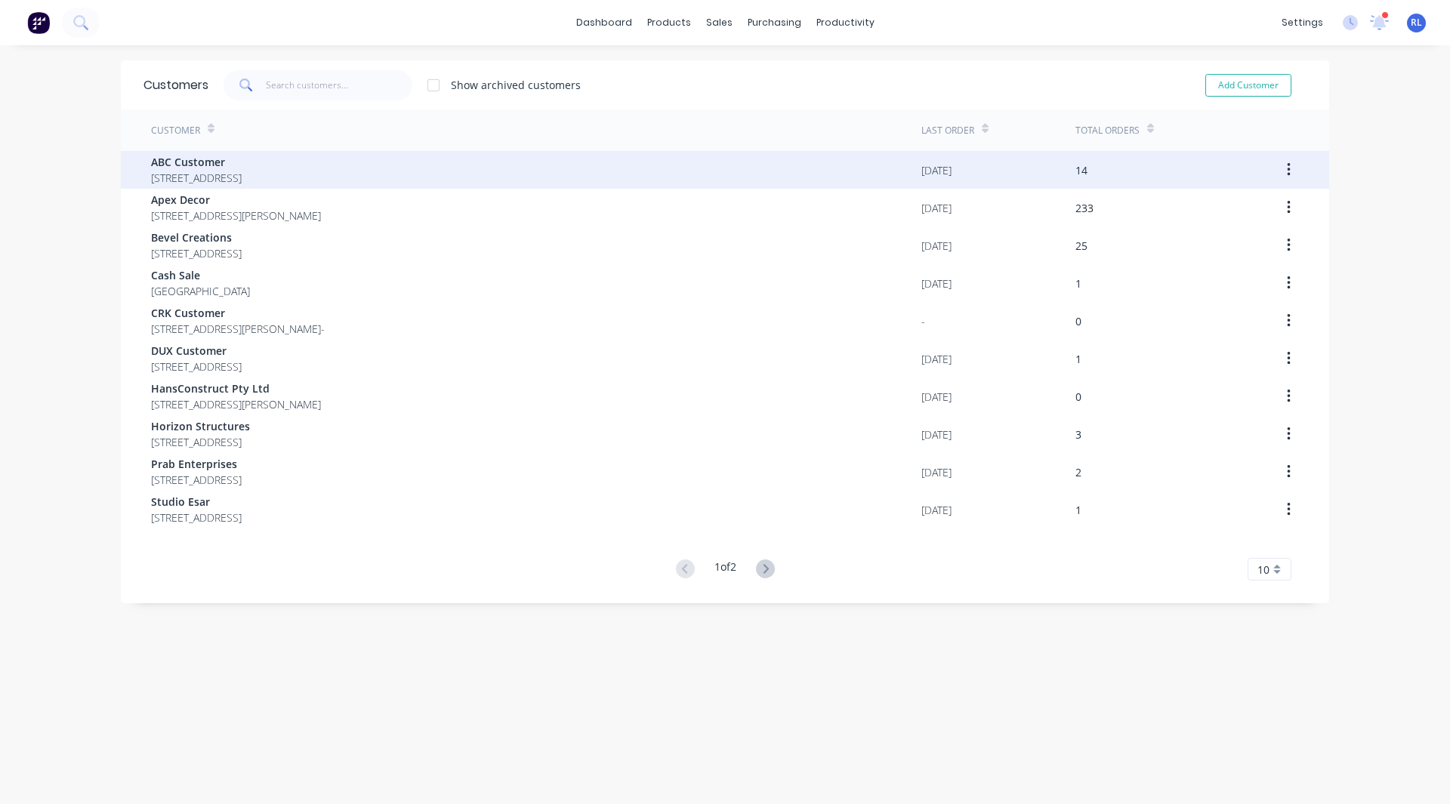
click at [242, 171] on span "16 Broadarrow Rd Peakhurst New South Wales Australia 2210" at bounding box center [196, 178] width 91 height 16
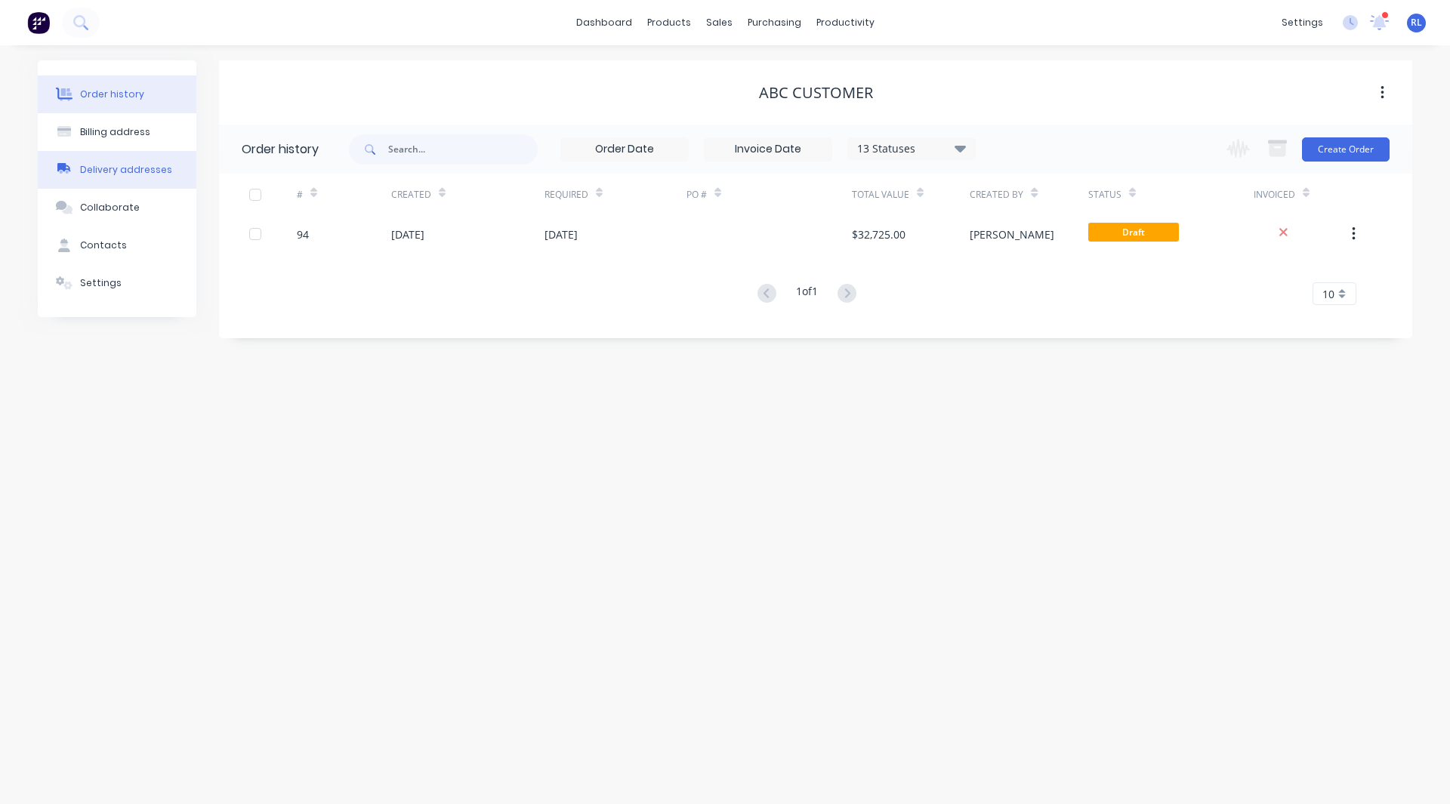
click at [140, 166] on div "Delivery addresses" at bounding box center [126, 170] width 92 height 14
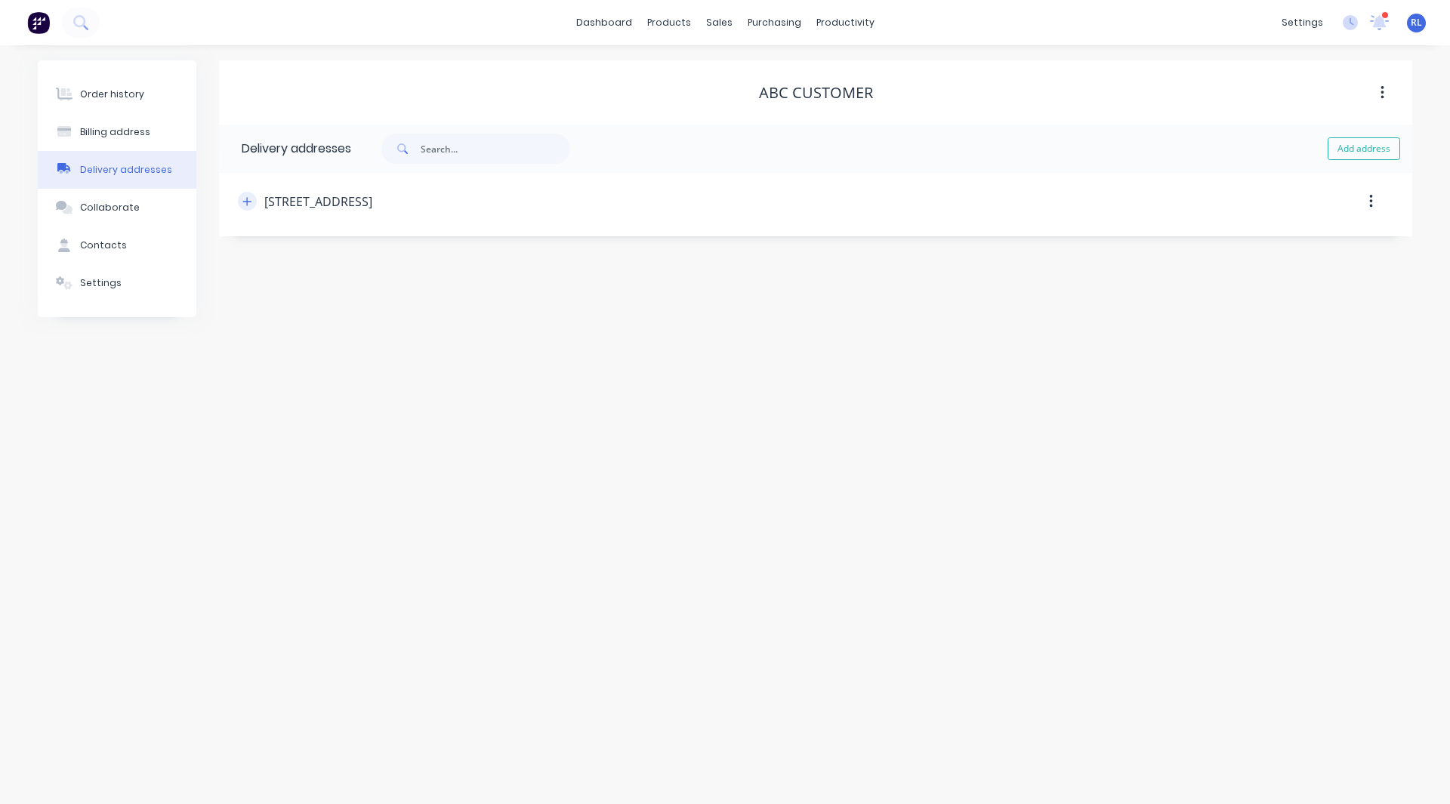
click at [248, 199] on icon "button" at bounding box center [246, 201] width 9 height 11
click at [689, 69] on div "Product Catalogue" at bounding box center [736, 73] width 94 height 14
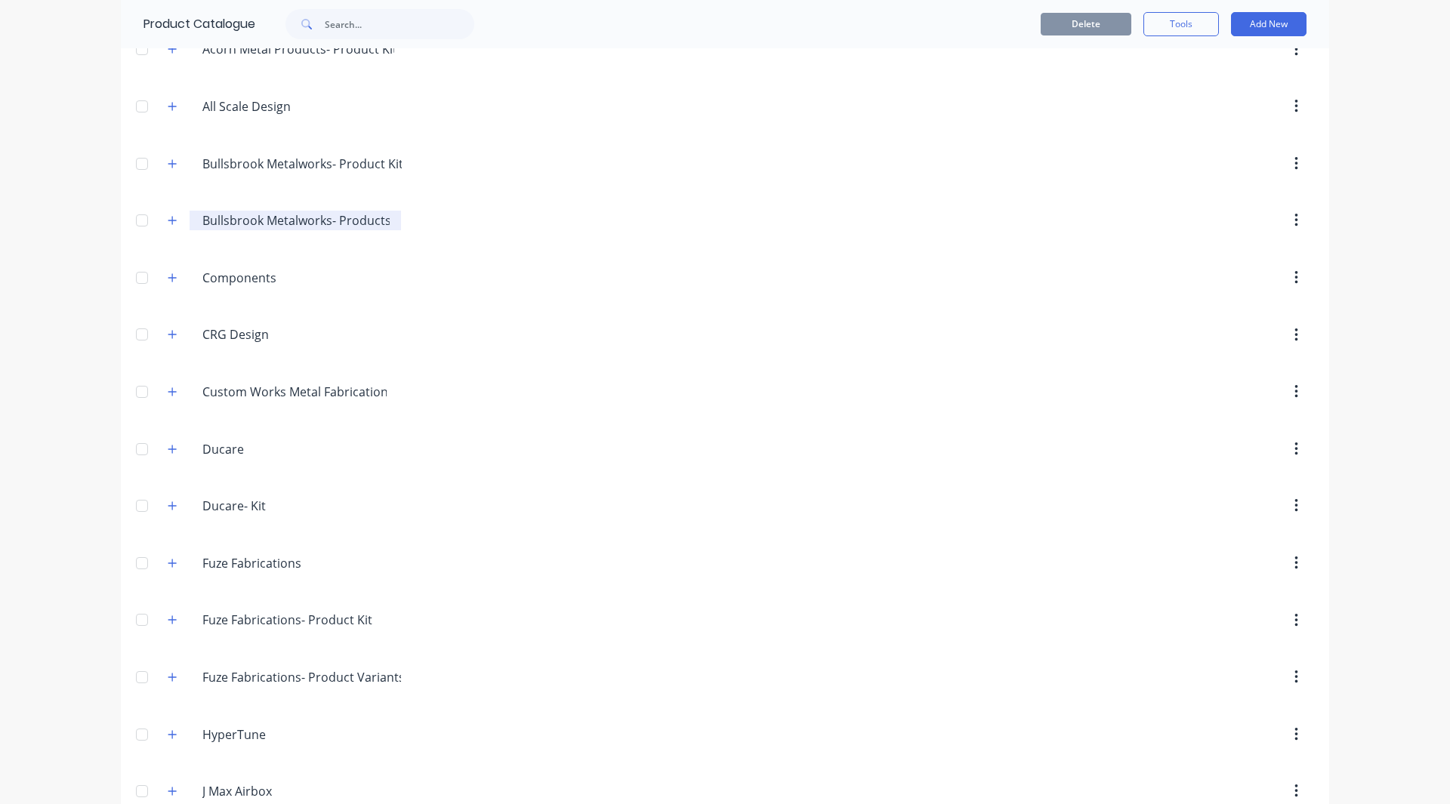
scroll to position [796, 0]
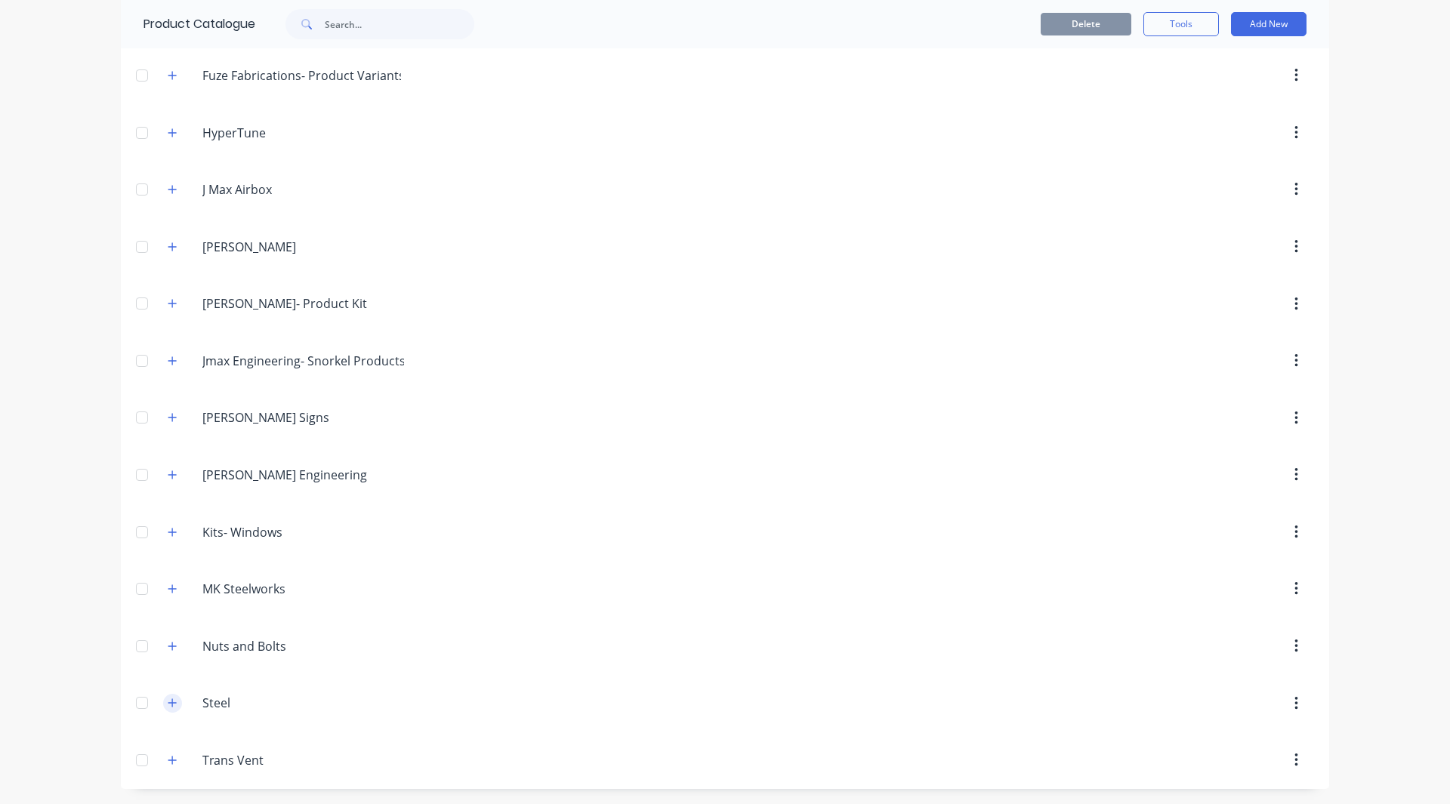
click at [171, 703] on icon "button" at bounding box center [172, 703] width 8 height 8
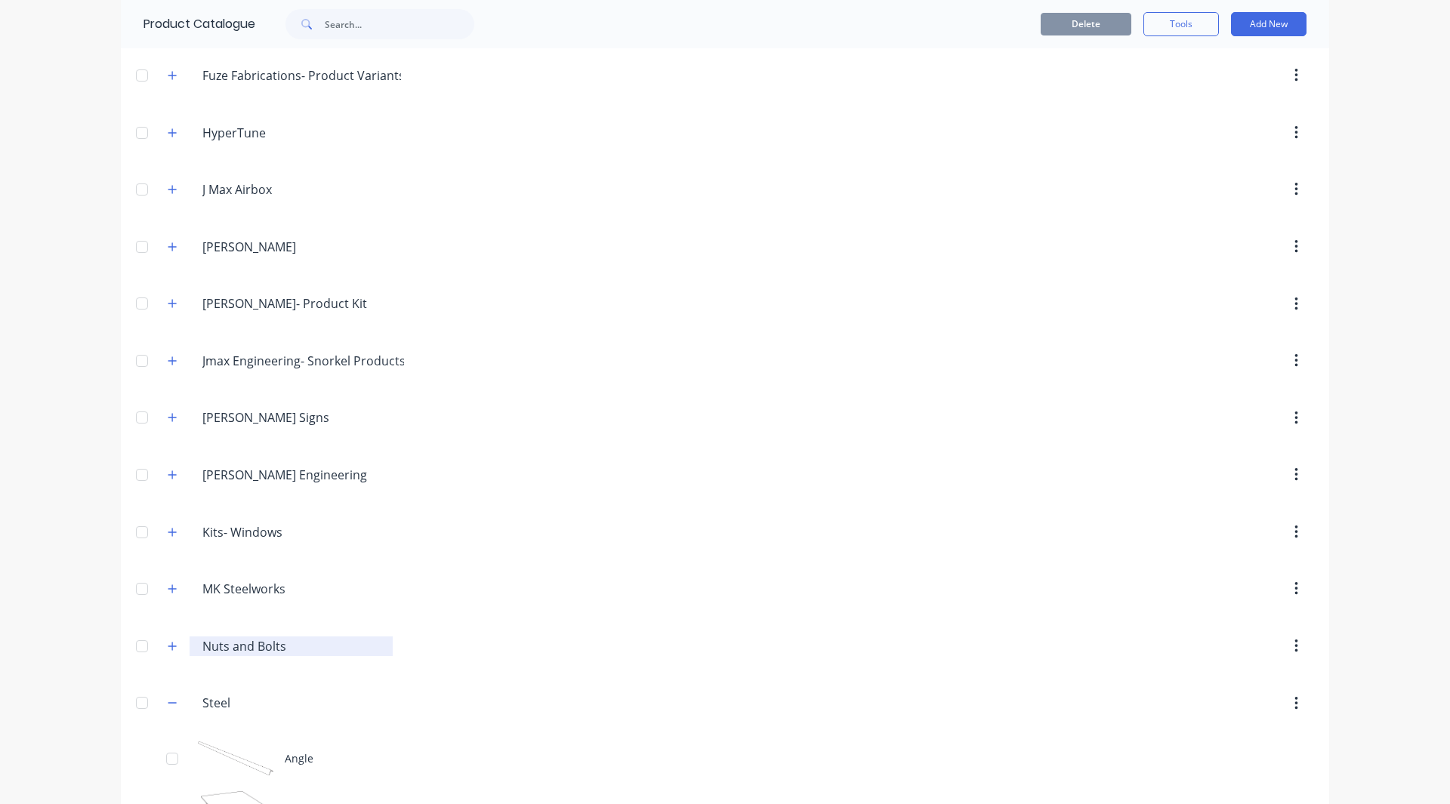
scroll to position [1225, 0]
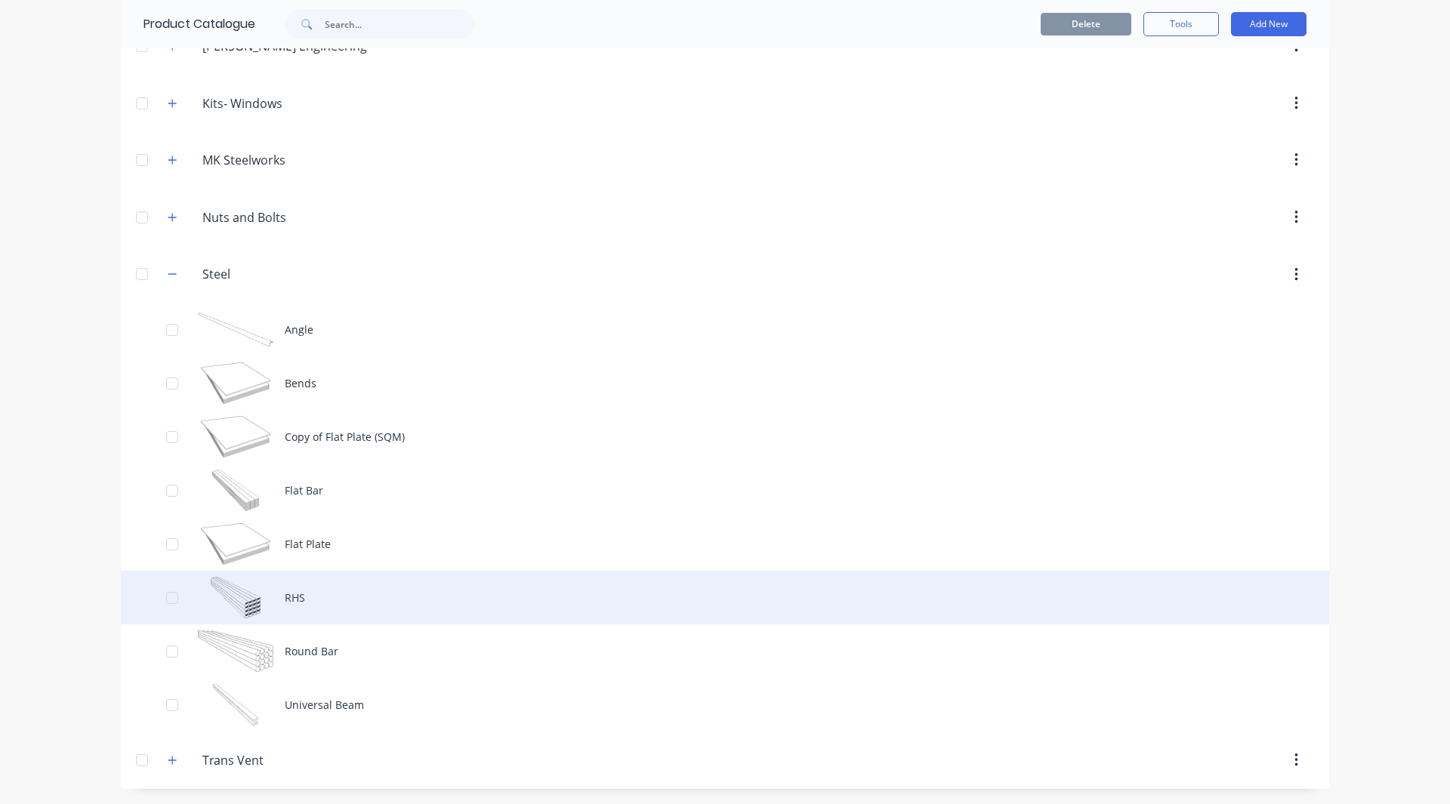
click at [267, 618] on div "RHS" at bounding box center [725, 598] width 1208 height 54
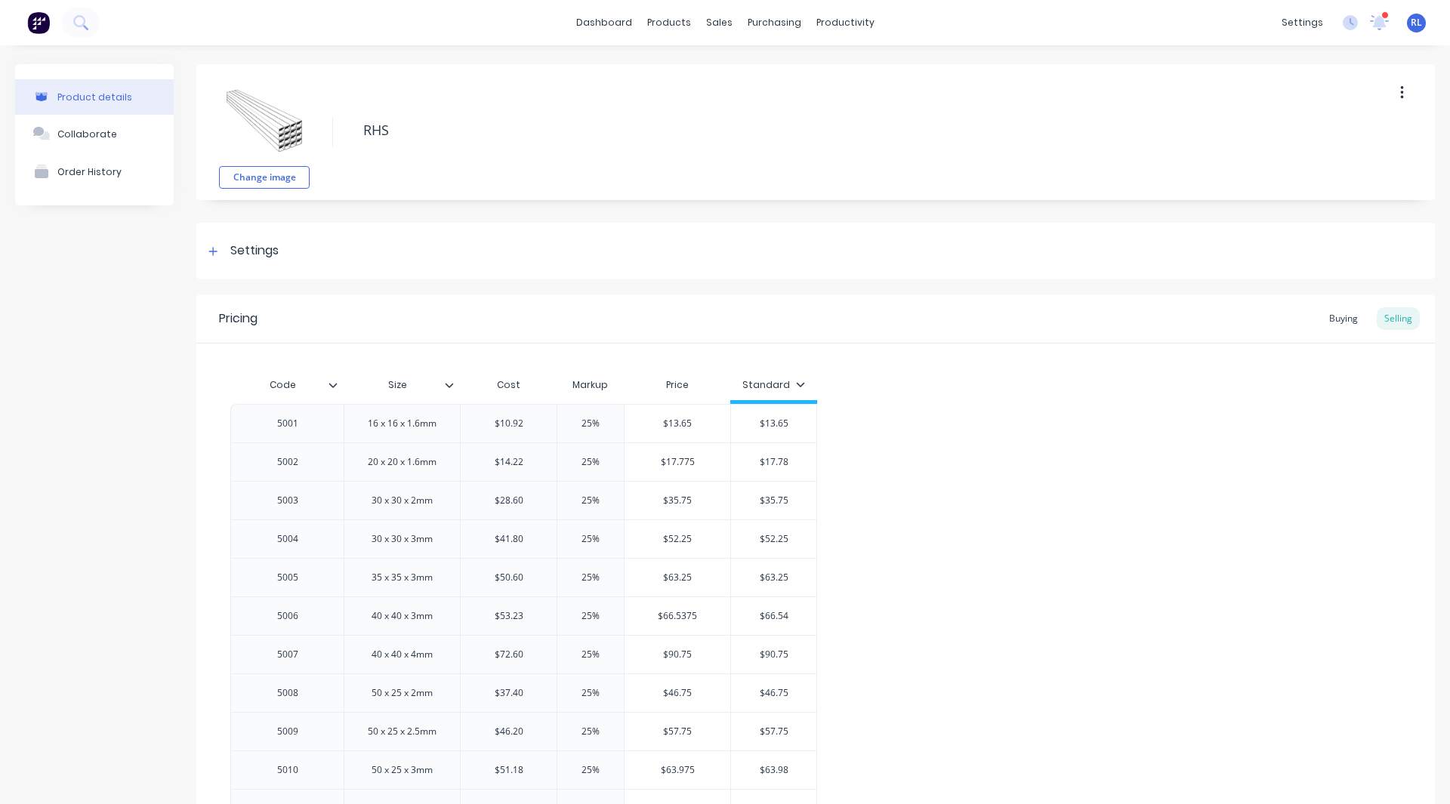
type textarea "x"
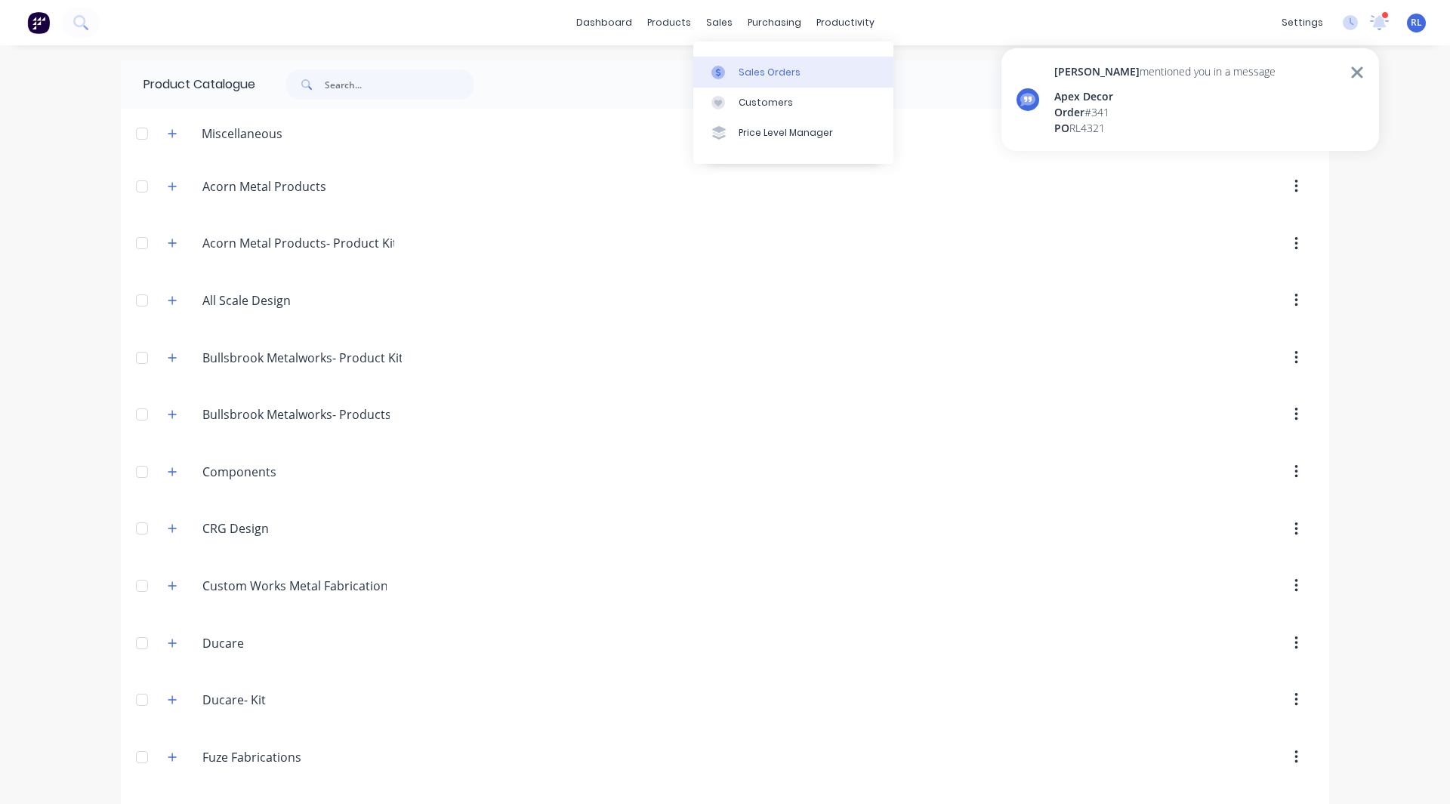
click at [732, 66] on div at bounding box center [722, 73] width 23 height 14
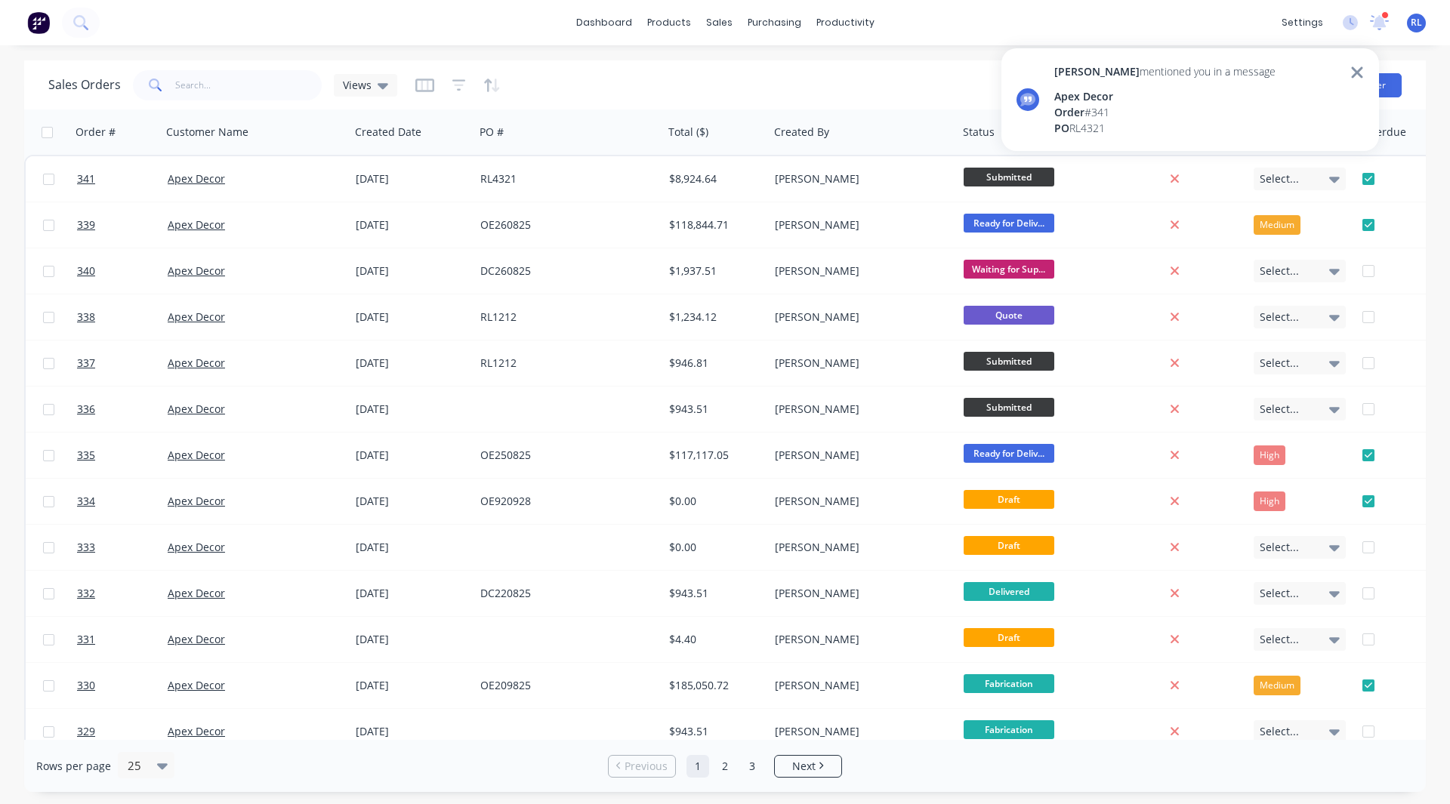
click at [1353, 78] on icon at bounding box center [1356, 71] width 11 height 11
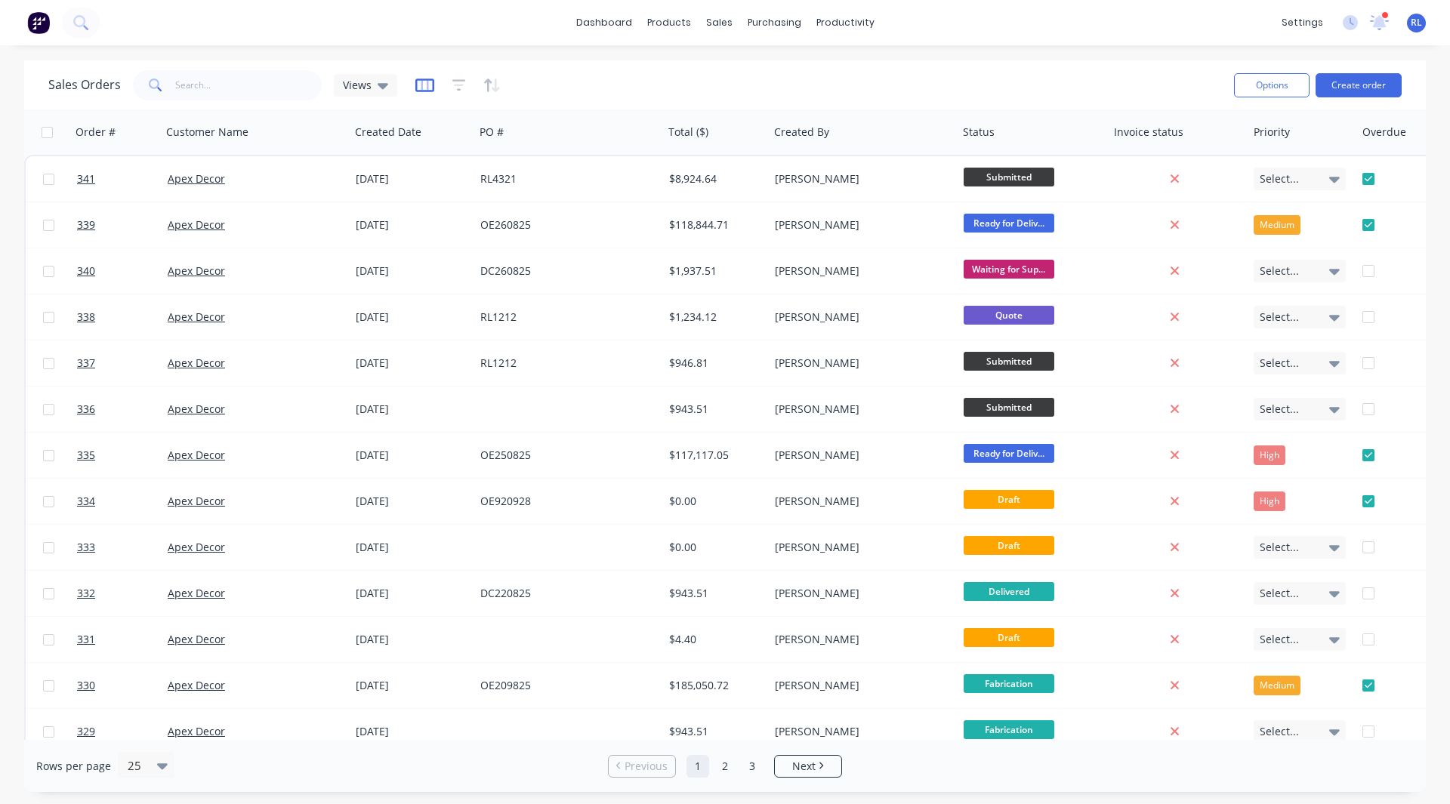
click at [422, 84] on icon "button" at bounding box center [424, 85] width 19 height 15
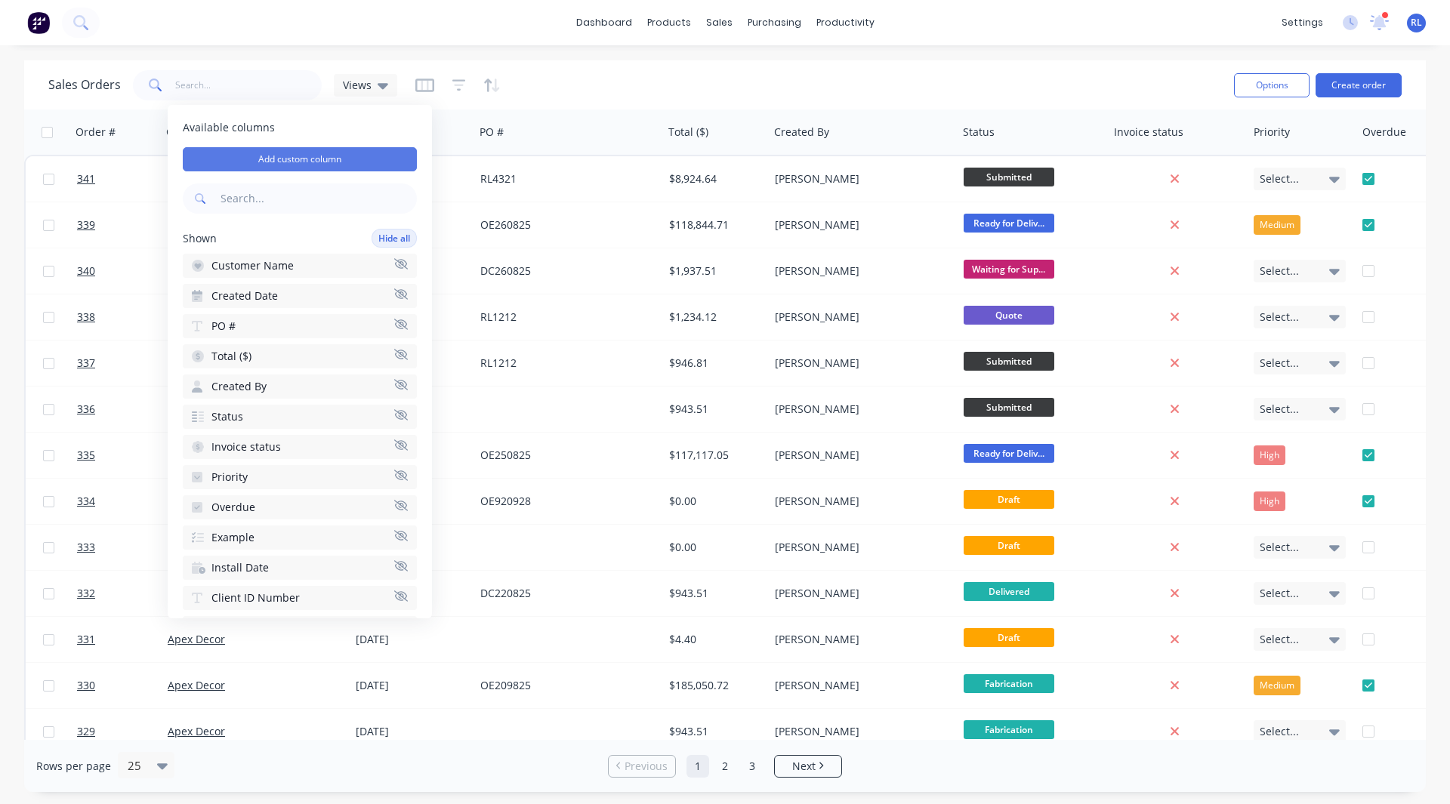
click at [307, 151] on button "Add custom column" at bounding box center [300, 159] width 234 height 24
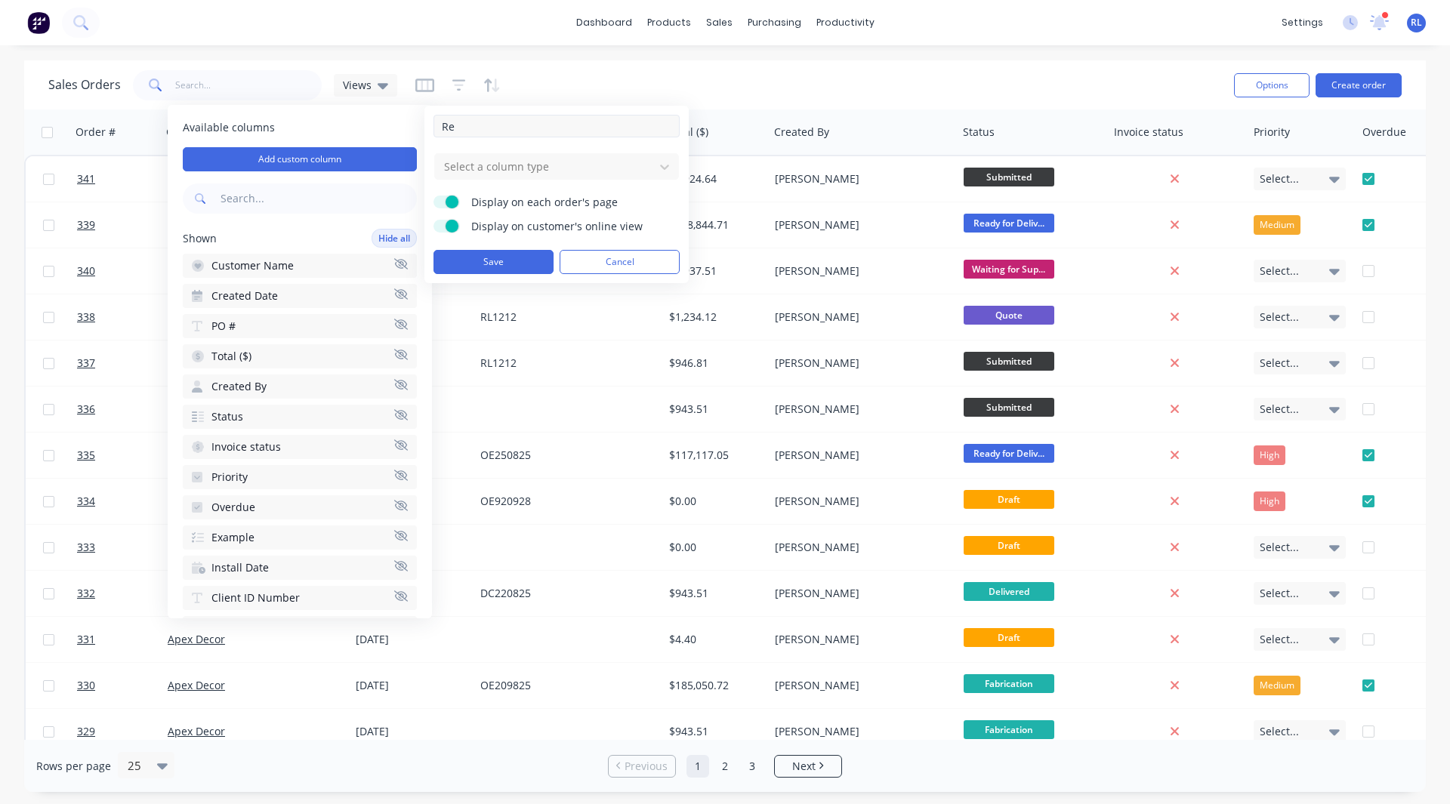
type input "R"
type input "Drawing Review"
click at [455, 174] on div at bounding box center [544, 166] width 204 height 19
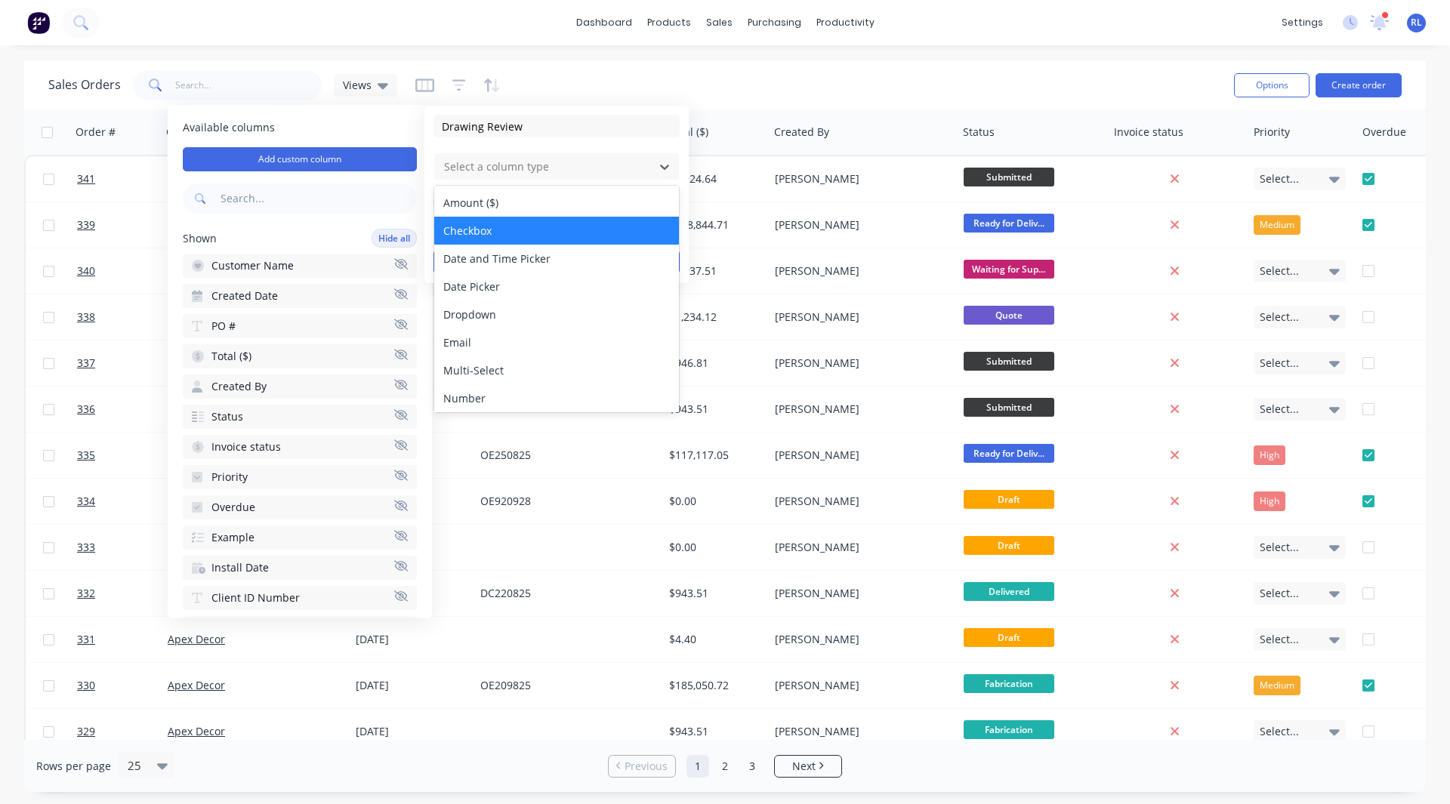
click at [480, 227] on div "Checkbox" at bounding box center [556, 231] width 245 height 28
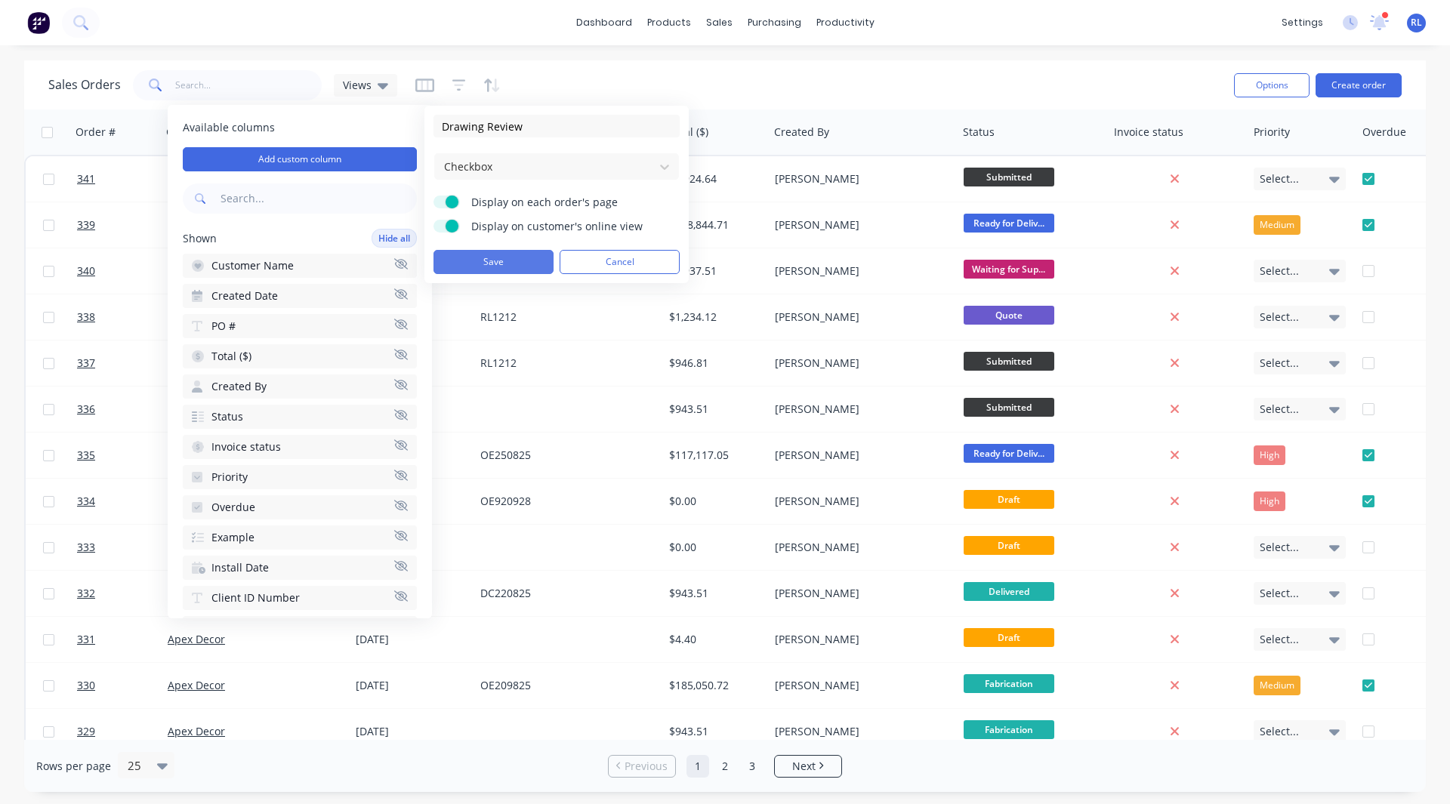
click at [479, 261] on button "Save" at bounding box center [493, 262] width 120 height 24
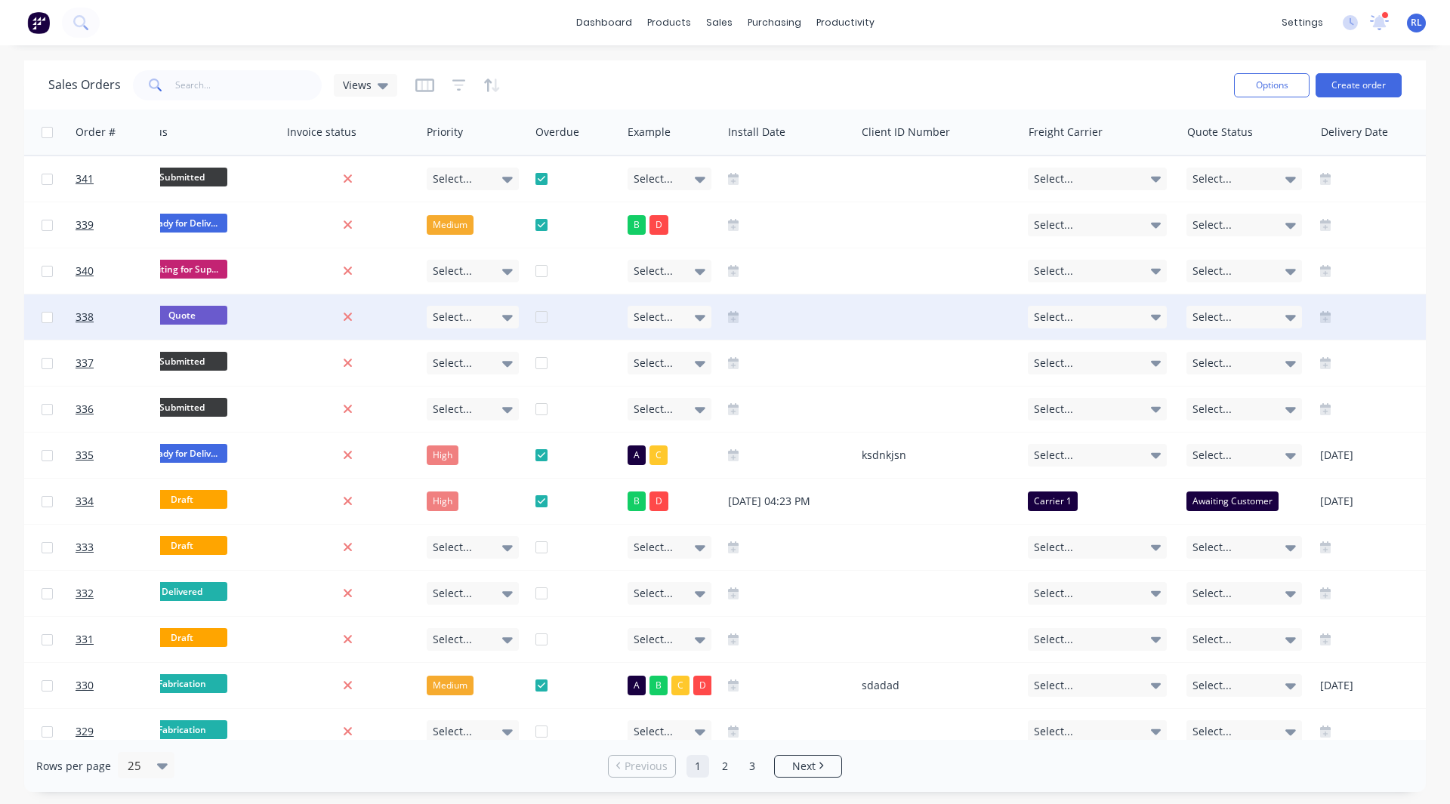
scroll to position [0, 1136]
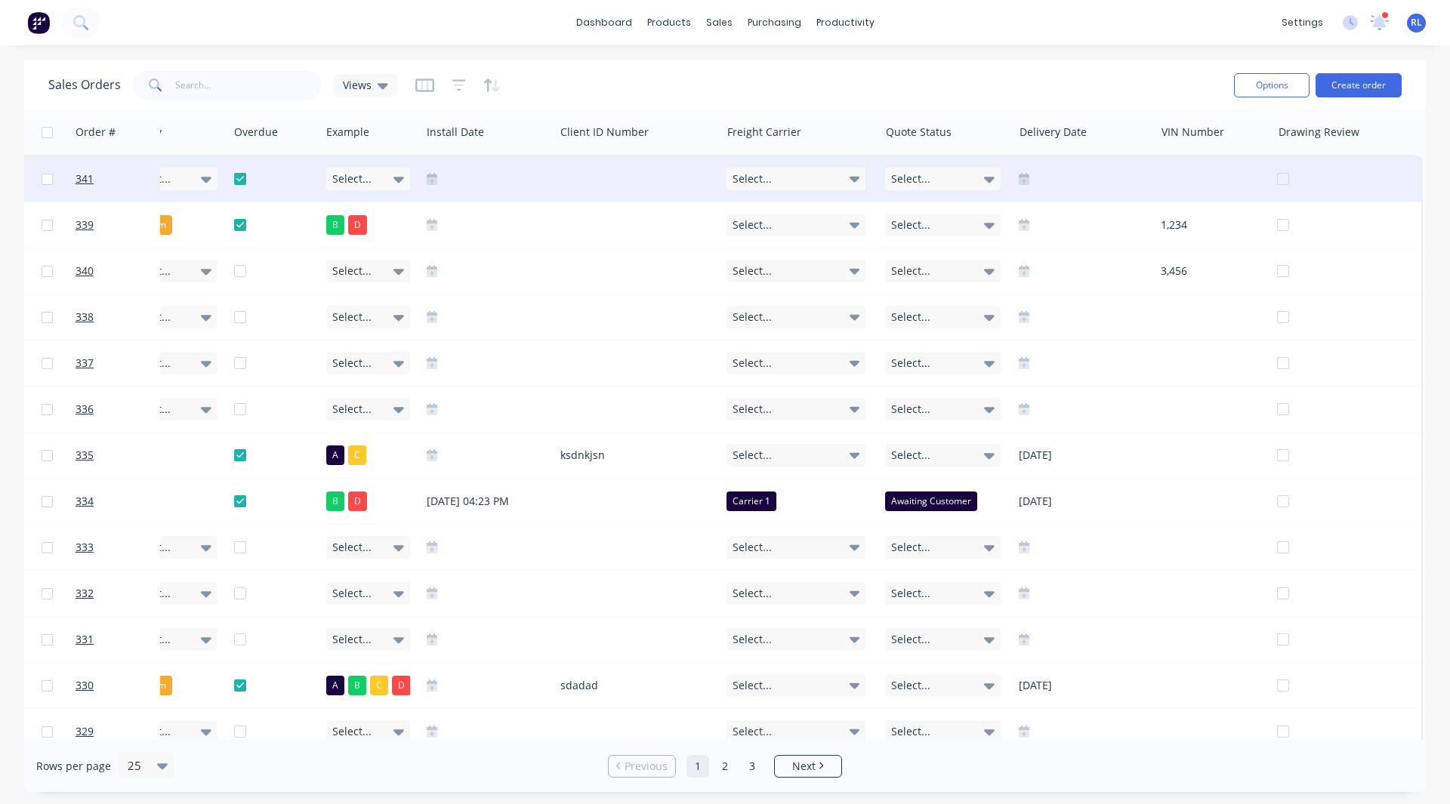
click at [1277, 178] on div at bounding box center [1352, 178] width 150 height 45
click at [1277, 180] on div at bounding box center [1352, 178] width 150 height 45
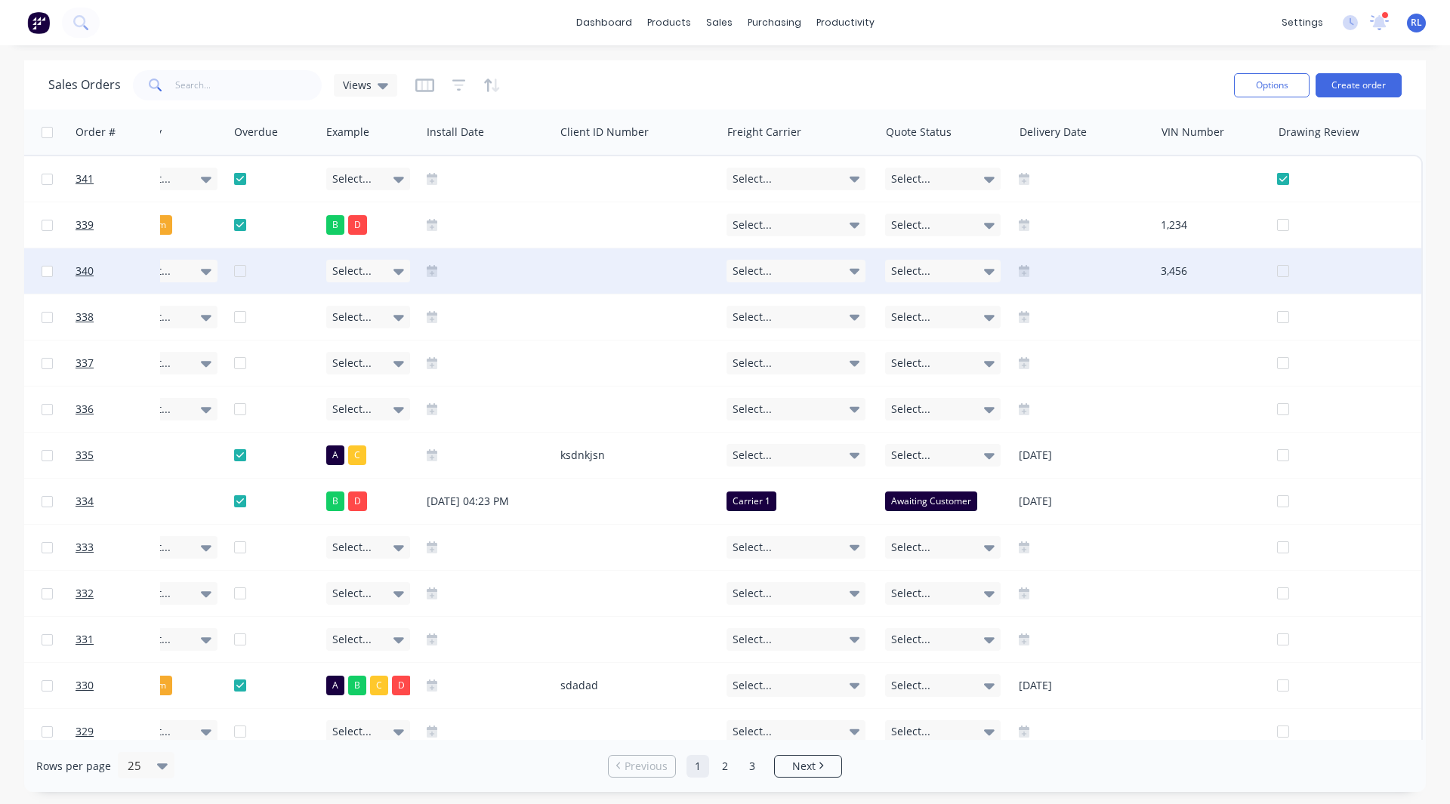
click at [1277, 270] on div at bounding box center [1352, 270] width 150 height 45
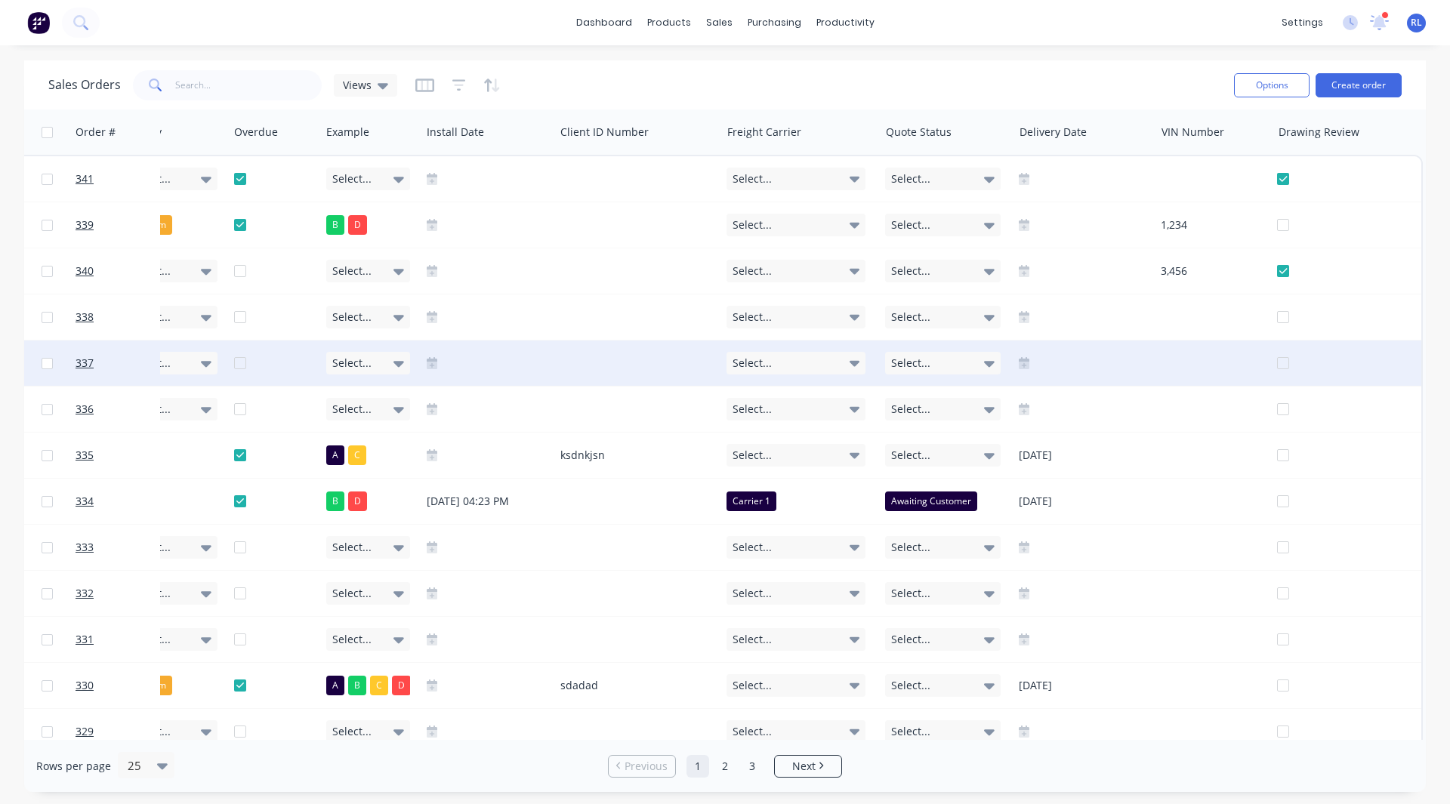
click at [1277, 367] on div at bounding box center [1352, 363] width 150 height 45
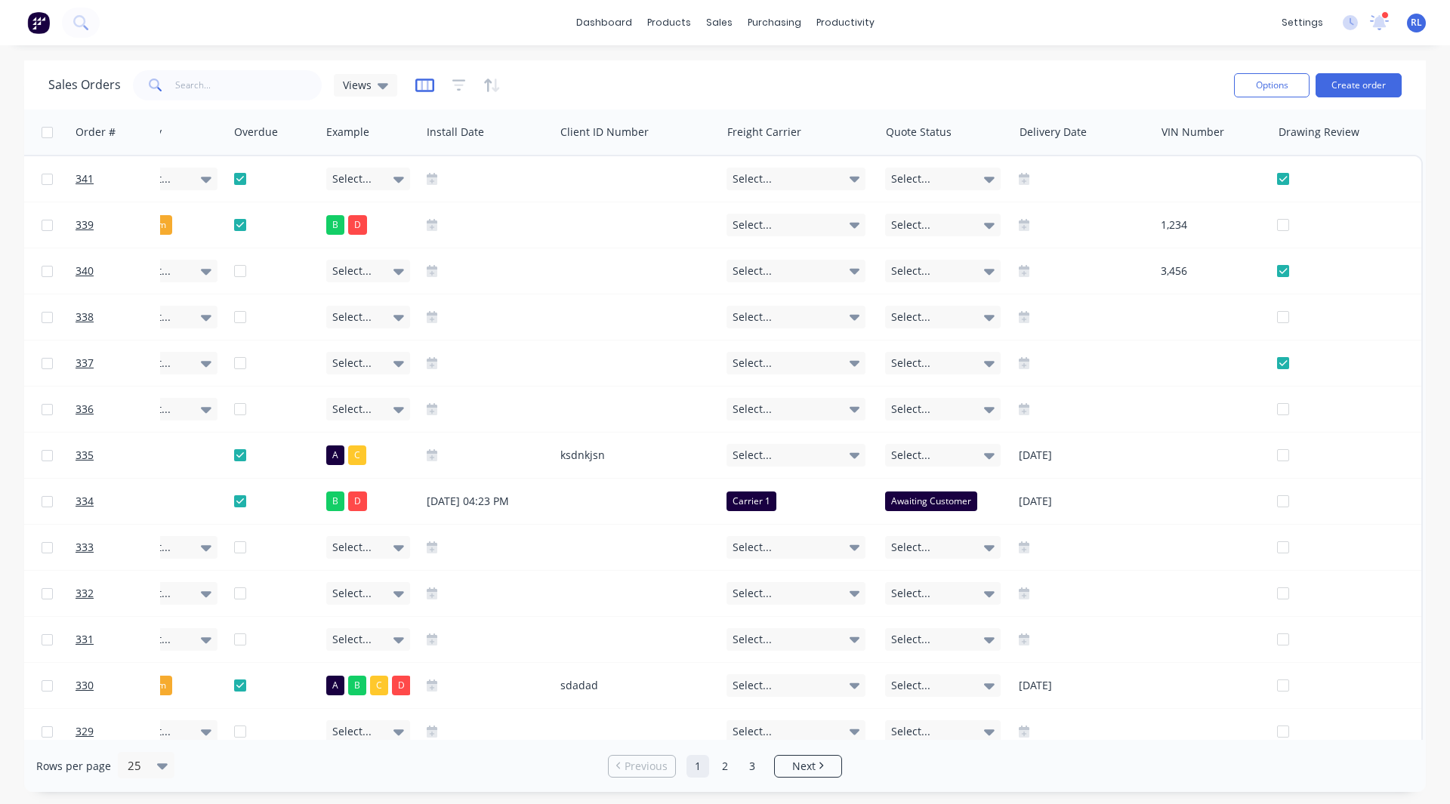
click at [424, 87] on icon "button" at bounding box center [425, 85] width 8 height 10
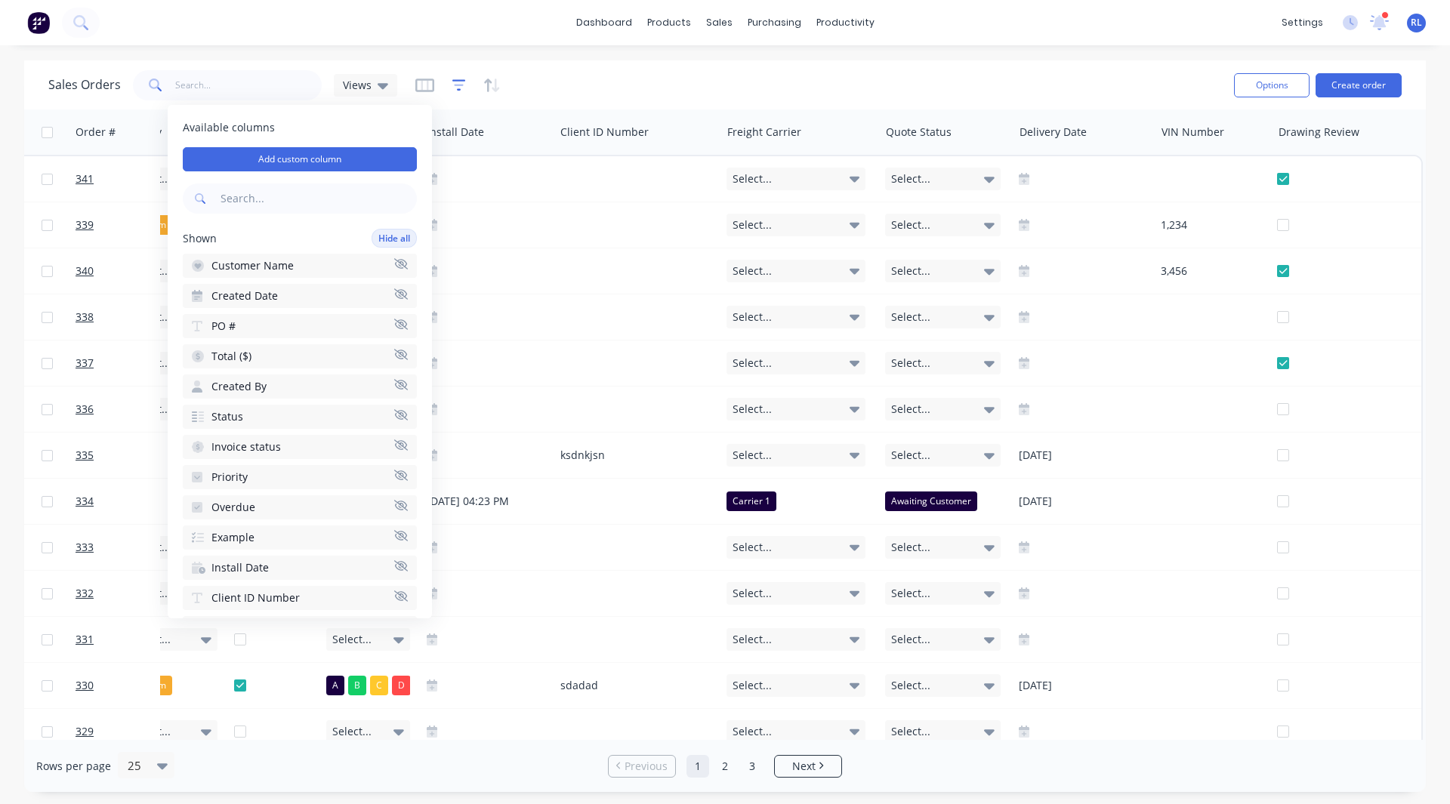
click at [457, 88] on icon "button" at bounding box center [459, 85] width 14 height 15
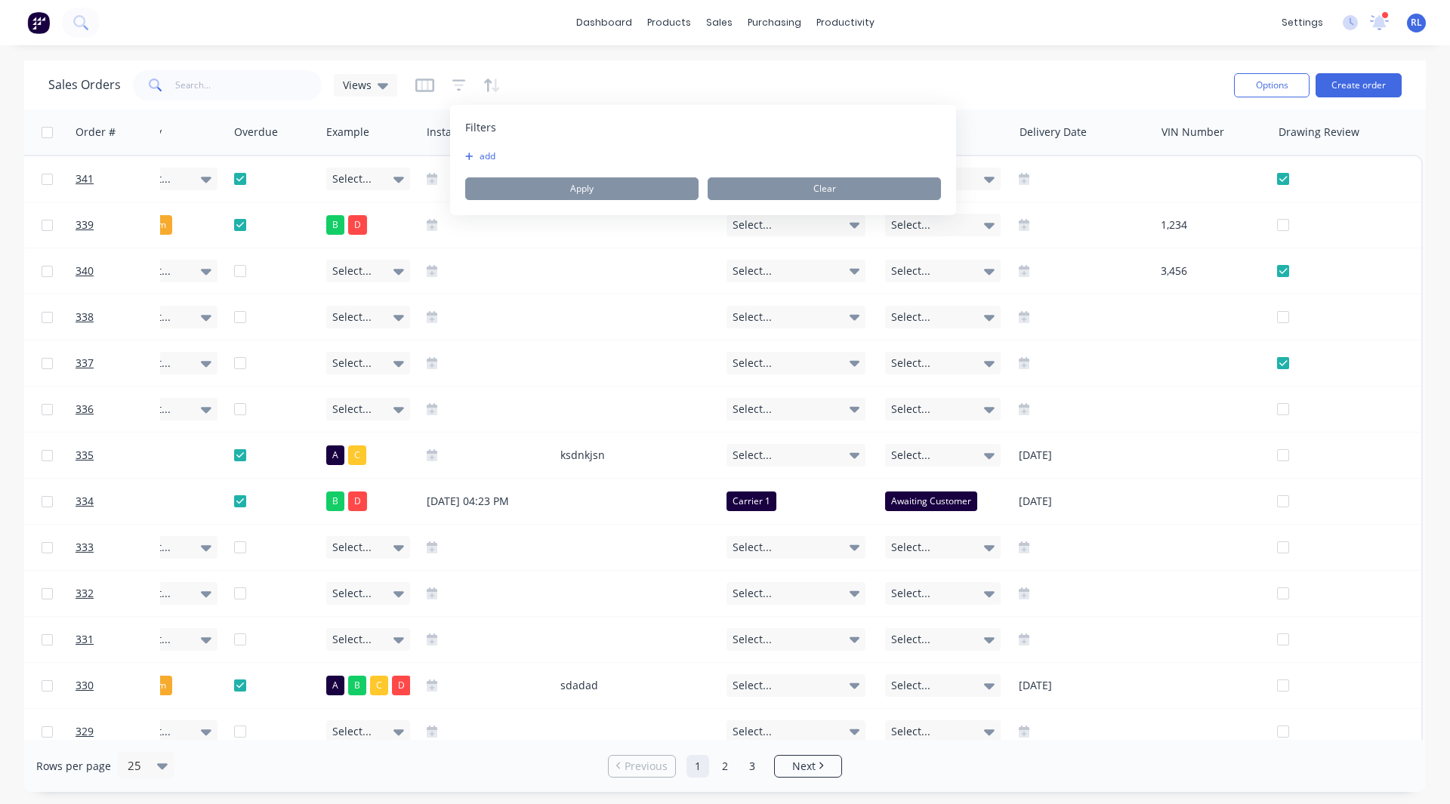
click at [593, 61] on div "Sales Orders Views Options Create order" at bounding box center [724, 84] width 1401 height 49
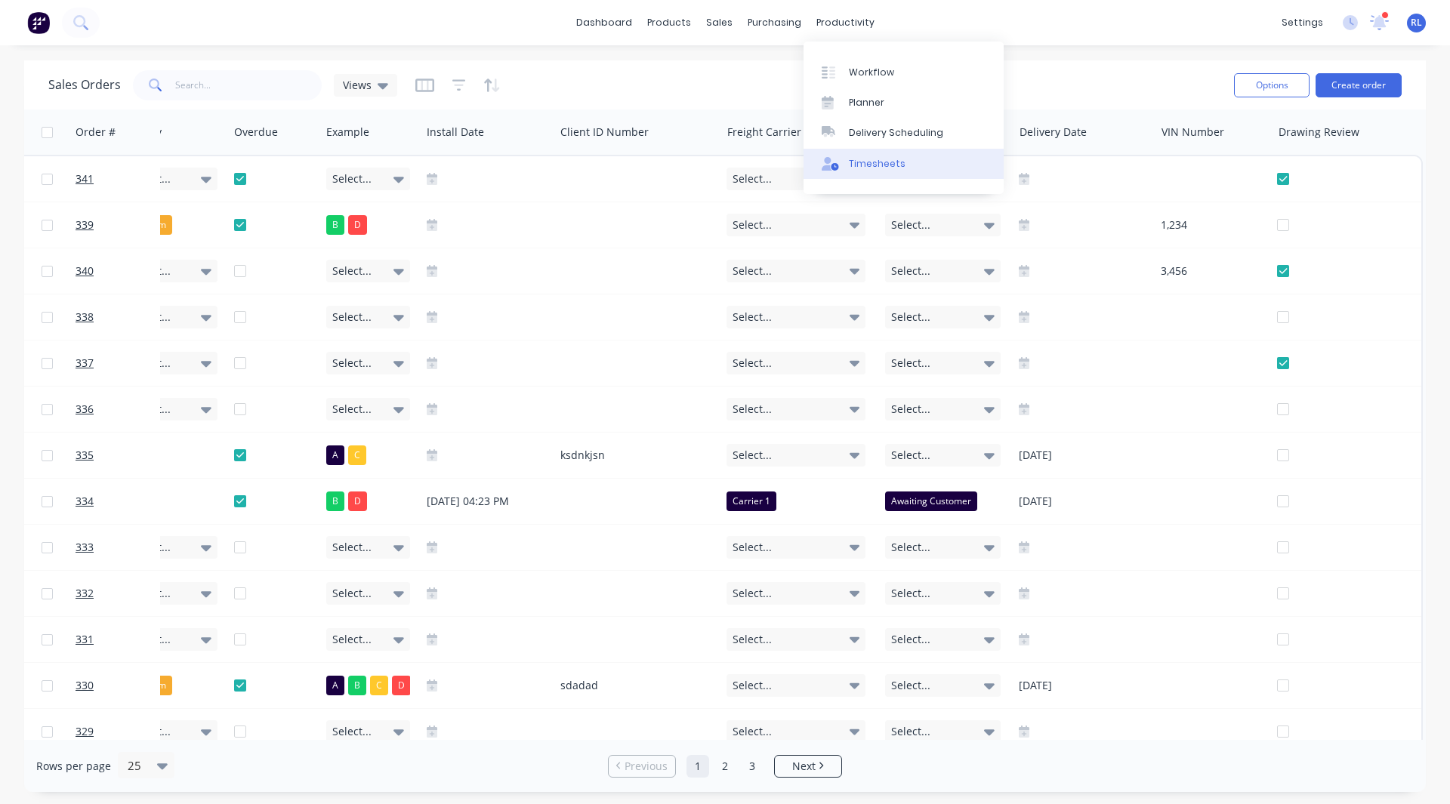
click at [871, 164] on div "Timesheets" at bounding box center [877, 164] width 57 height 14
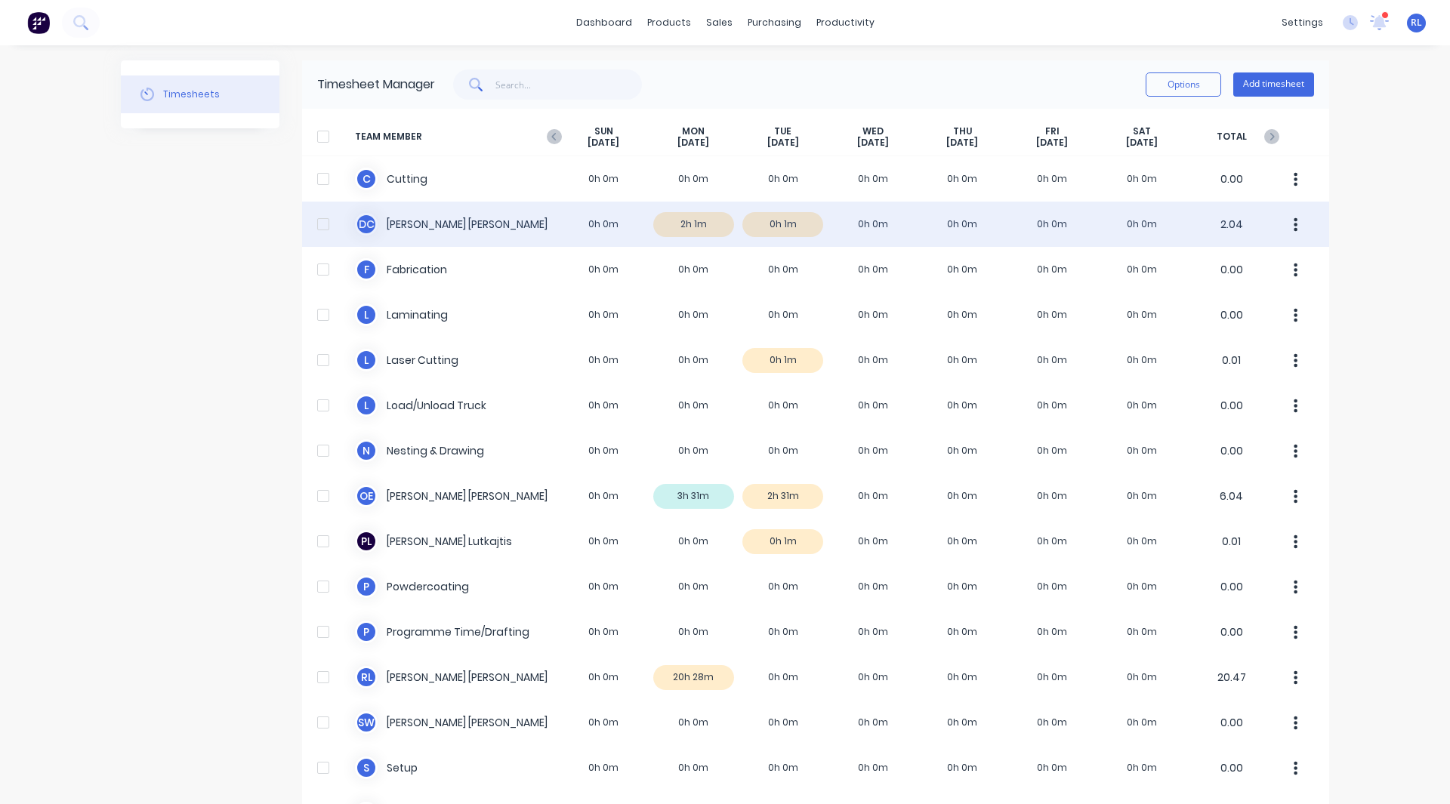
click at [701, 226] on div "D C David Cousley 0h 0m 2h 1m 0h 1m 0h 0m 0h 0m 0h 0m 0h 0m 2.04" at bounding box center [815, 224] width 1027 height 45
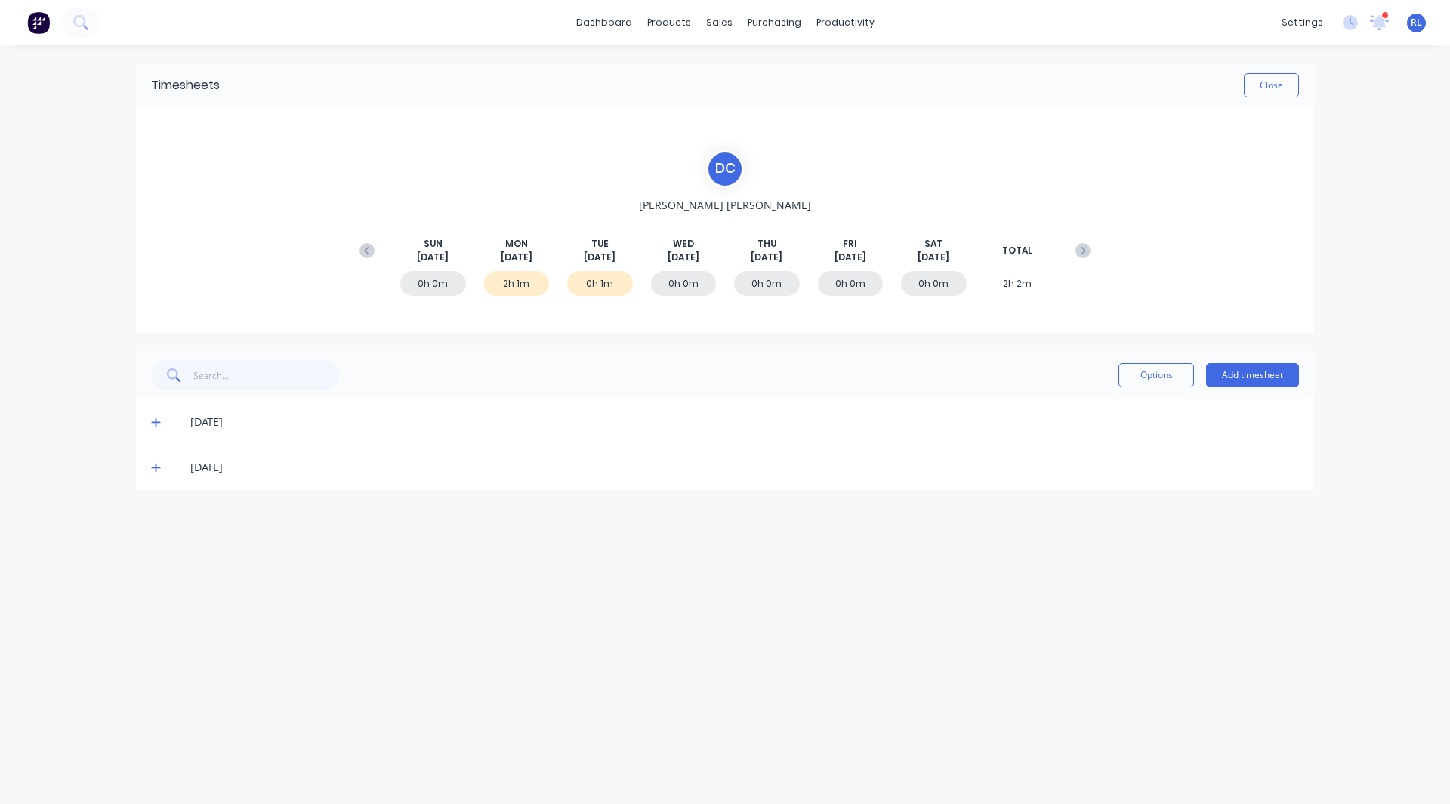
click at [151, 424] on icon at bounding box center [156, 422] width 10 height 11
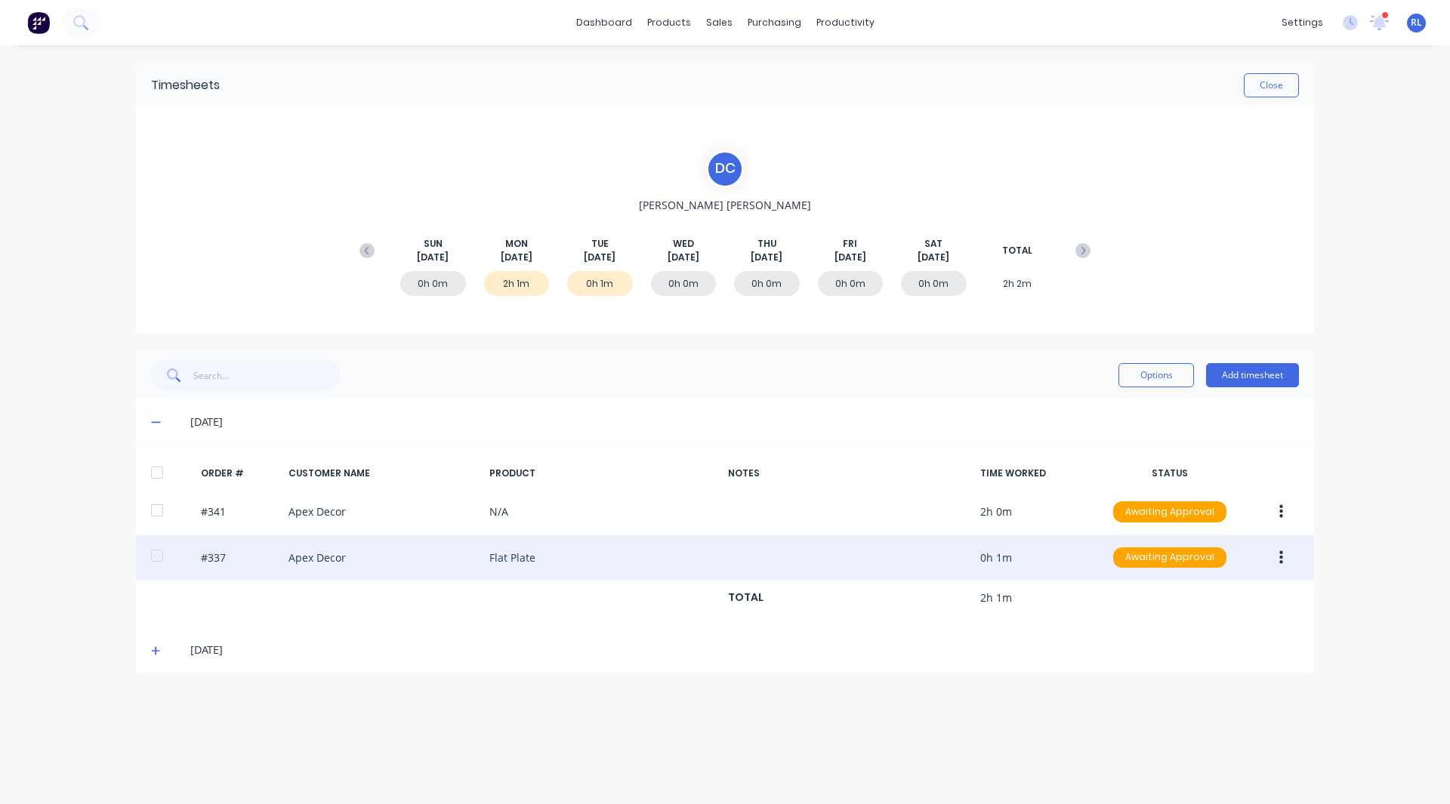
click at [1279, 562] on icon "button" at bounding box center [1281, 558] width 4 height 17
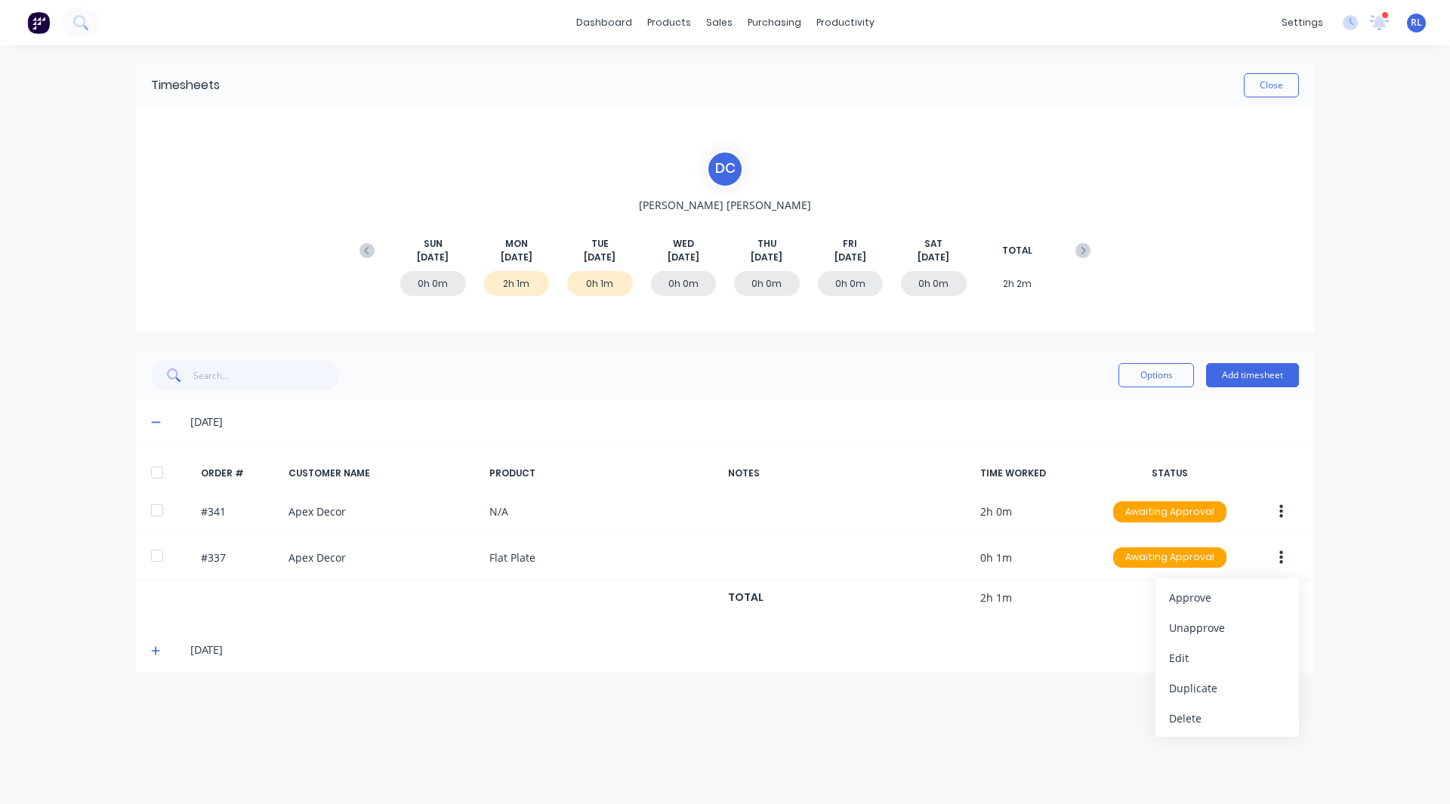
click at [1409, 387] on div "dashboard products sales purchasing productivity dashboard products Product Cat…" at bounding box center [725, 402] width 1450 height 804
click at [1258, 369] on button "Add timesheet" at bounding box center [1252, 375] width 93 height 24
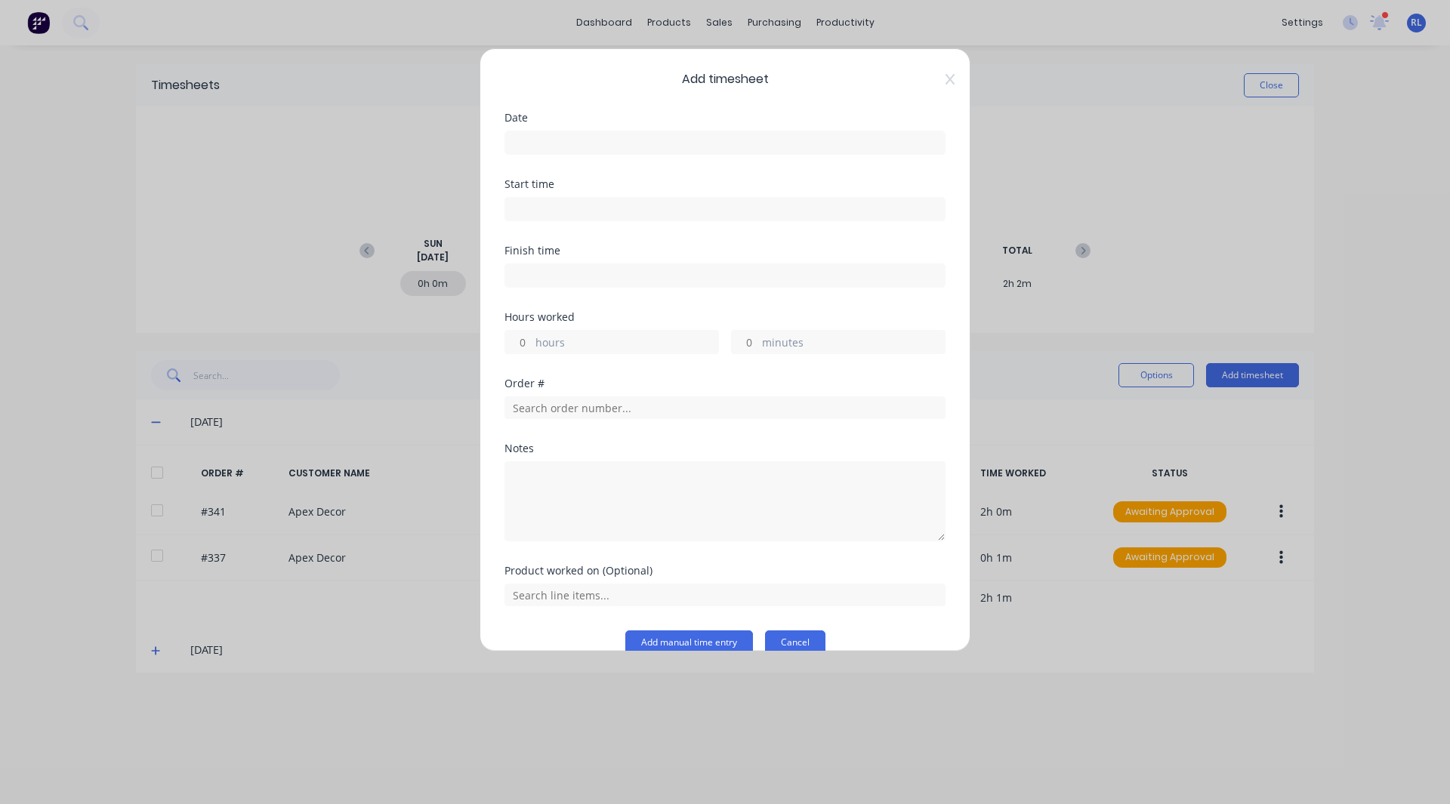
click at [775, 641] on button "Cancel" at bounding box center [795, 642] width 60 height 24
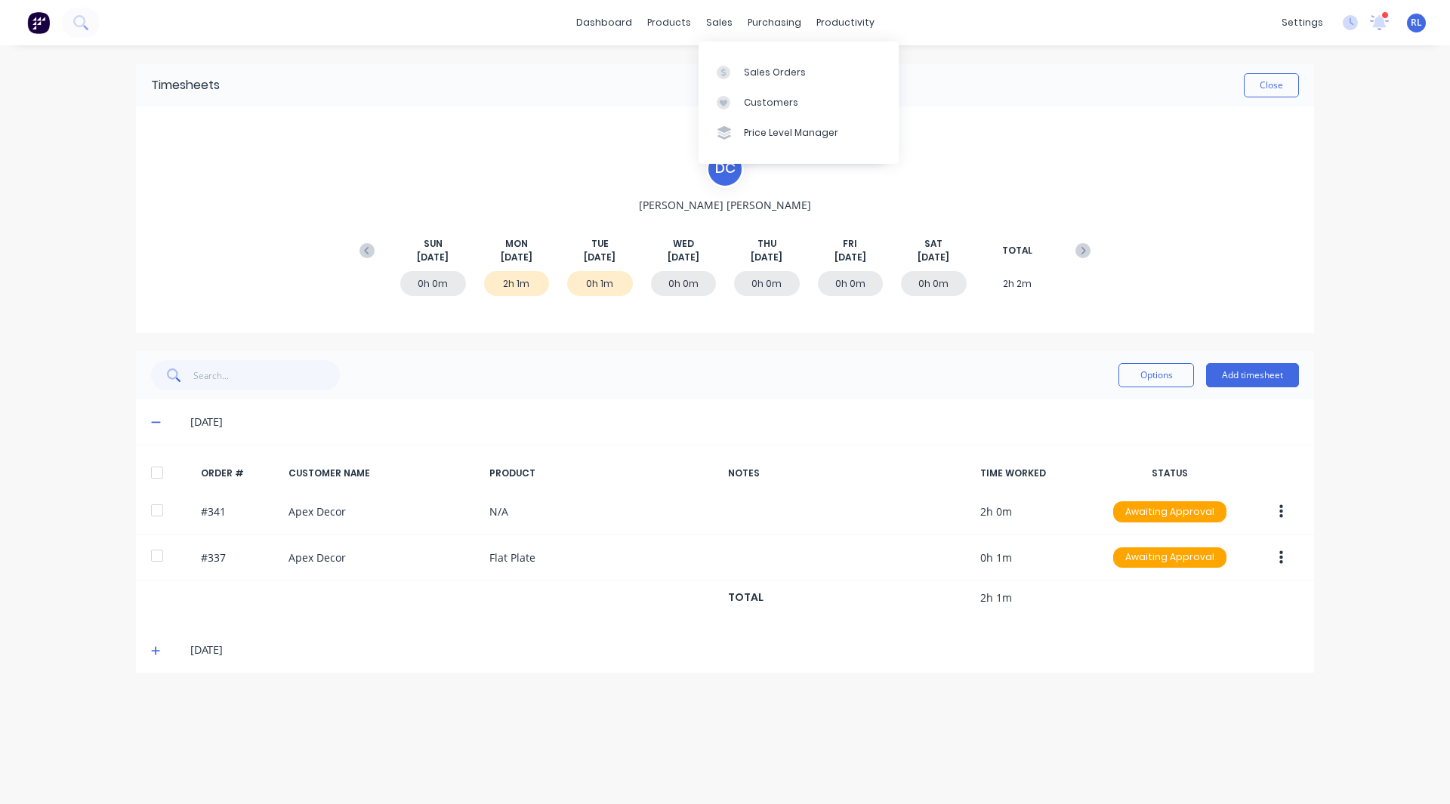
click at [747, 55] on div "Sales Orders Customers Price Level Manager" at bounding box center [798, 103] width 200 height 122
click at [753, 68] on div "Sales Orders" at bounding box center [775, 73] width 62 height 14
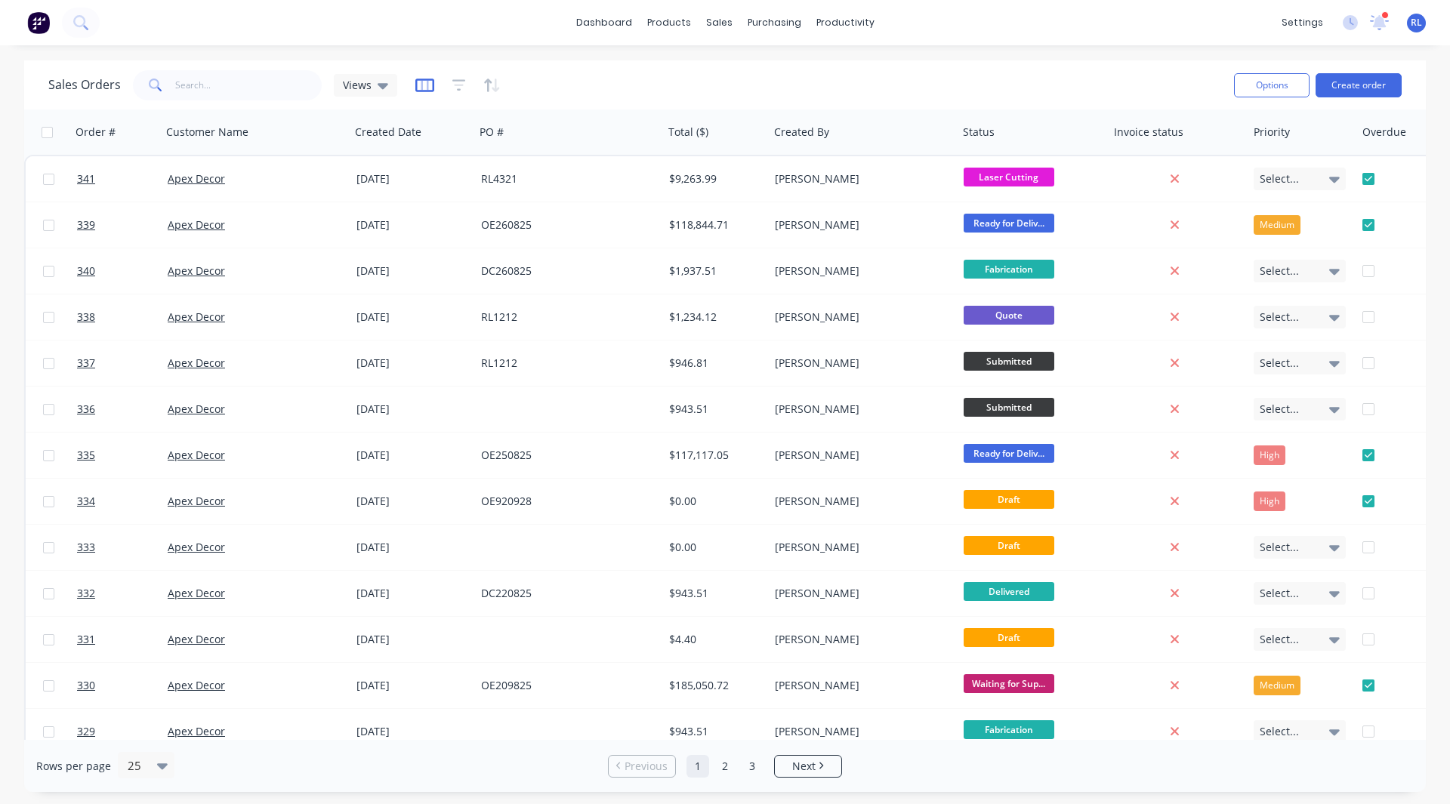
drag, startPoint x: 422, startPoint y: 87, endPoint x: 414, endPoint y: 82, distance: 9.5
click at [415, 82] on icon "button" at bounding box center [424, 86] width 19 height 14
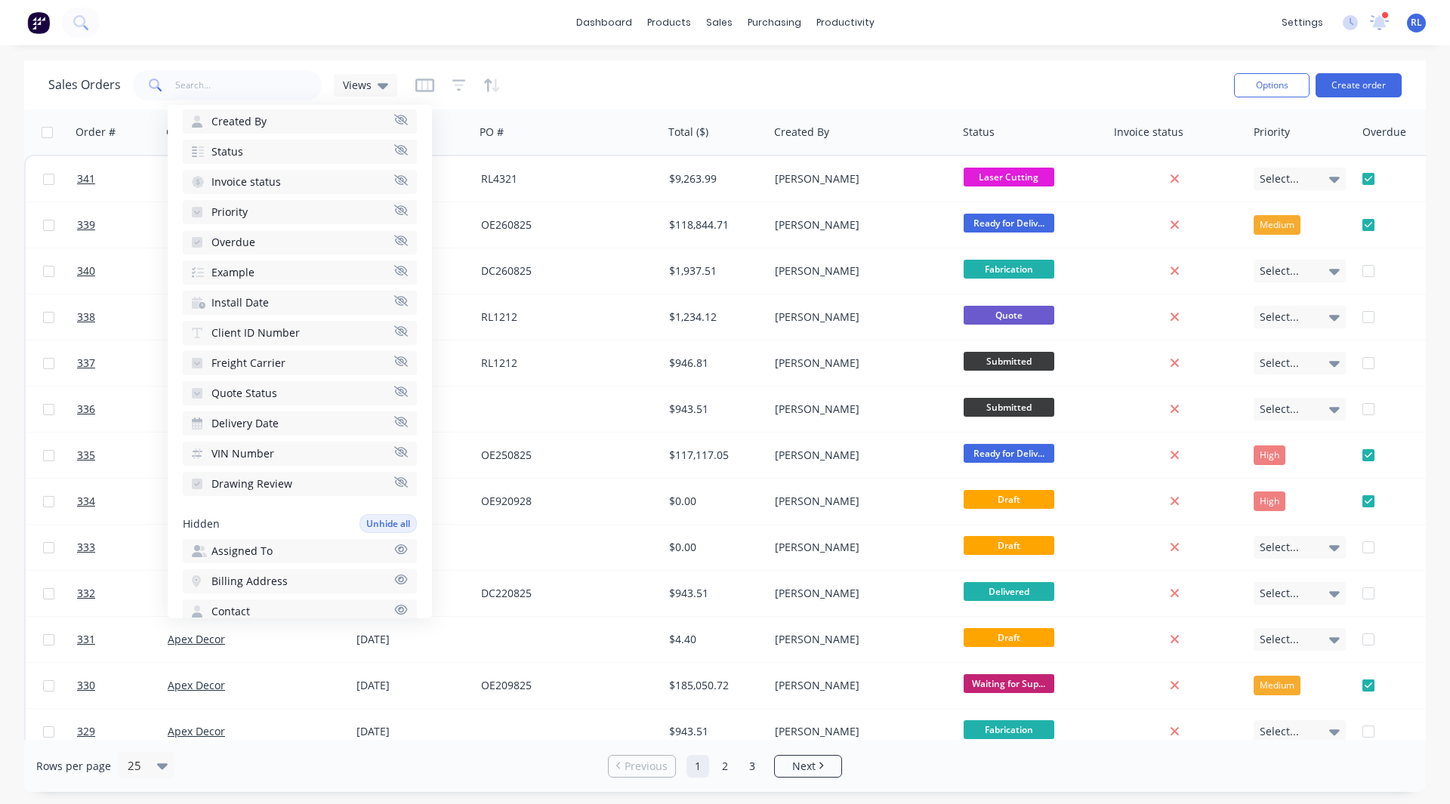
scroll to position [267, 0]
click at [368, 482] on button "Drawing Review" at bounding box center [300, 482] width 234 height 24
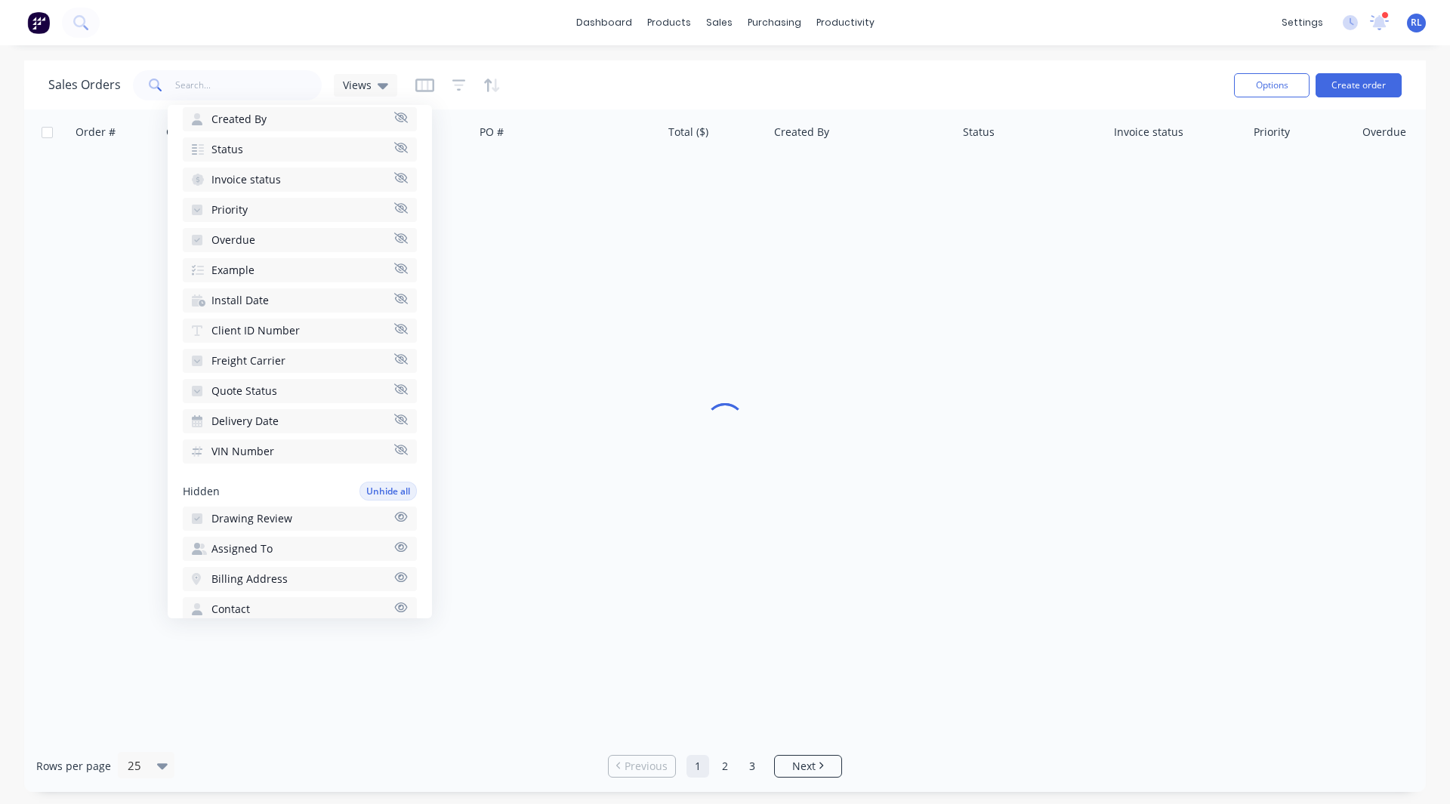
click at [359, 456] on button "VIN Number" at bounding box center [300, 451] width 234 height 24
click at [335, 442] on div "Available columns Add custom column Shown Hide all Customer Name Created Date P…" at bounding box center [300, 361] width 264 height 513
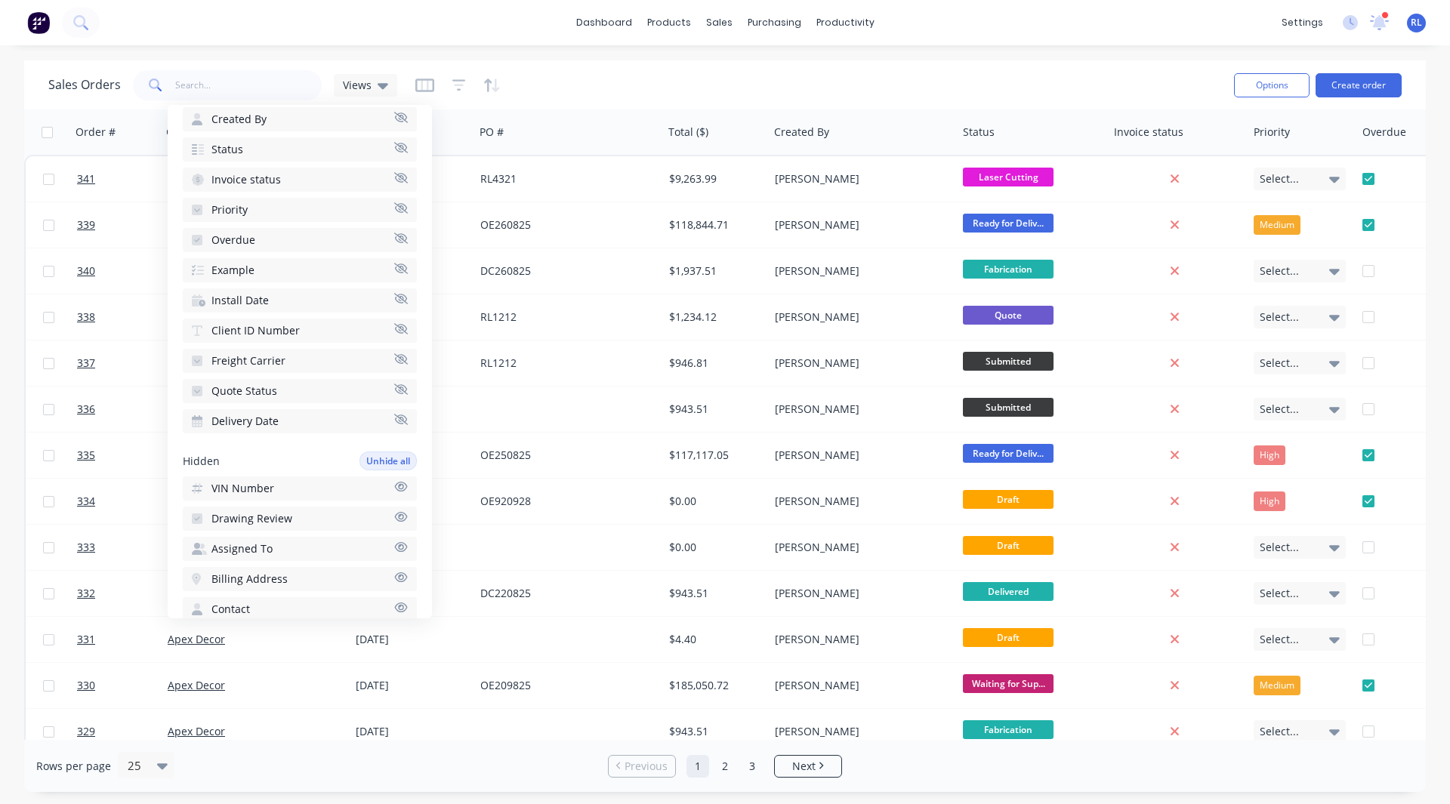
click at [277, 359] on span "Freight Carrier" at bounding box center [248, 360] width 74 height 15
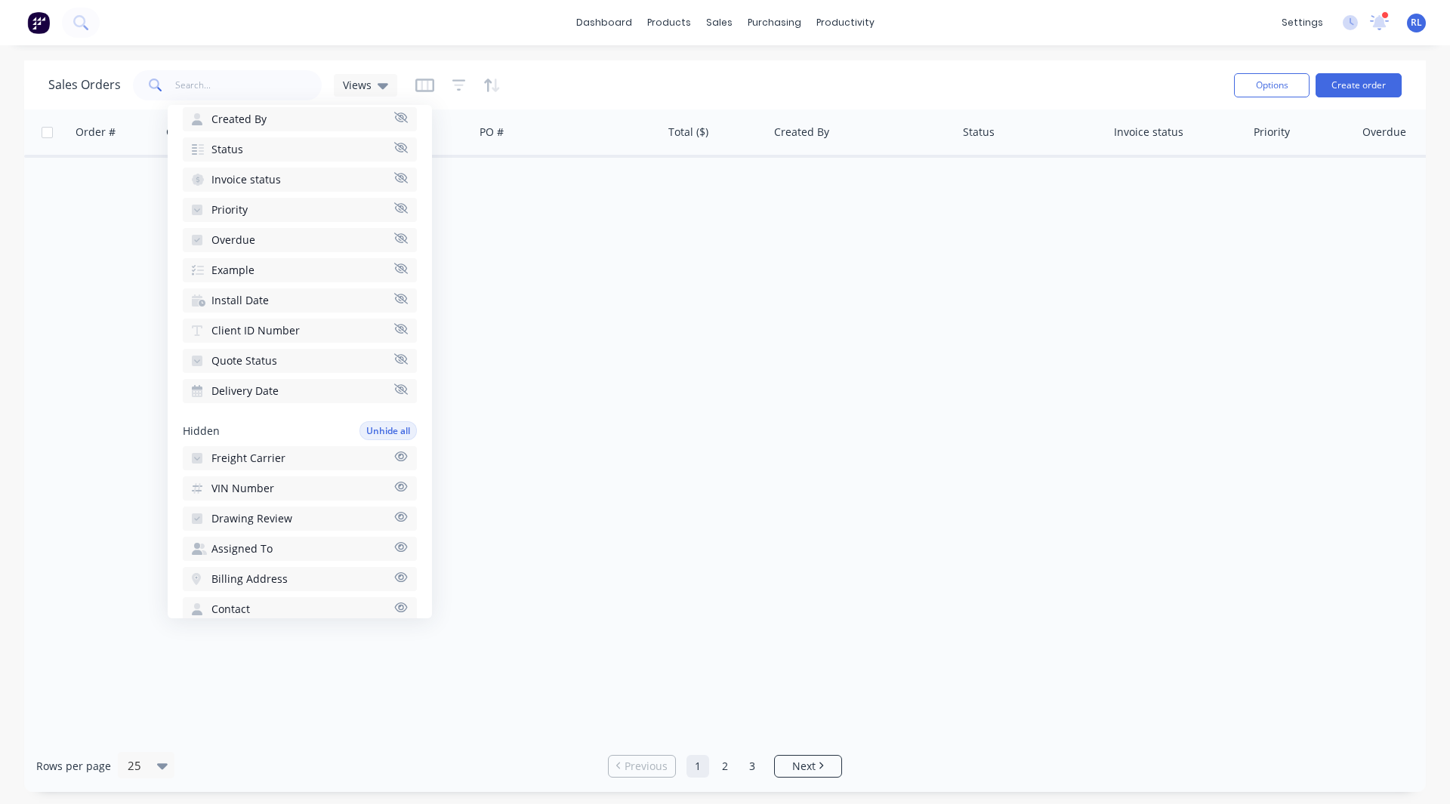
click at [274, 329] on span "Client ID Number" at bounding box center [255, 330] width 88 height 15
click at [264, 310] on button "Install Date" at bounding box center [300, 300] width 234 height 24
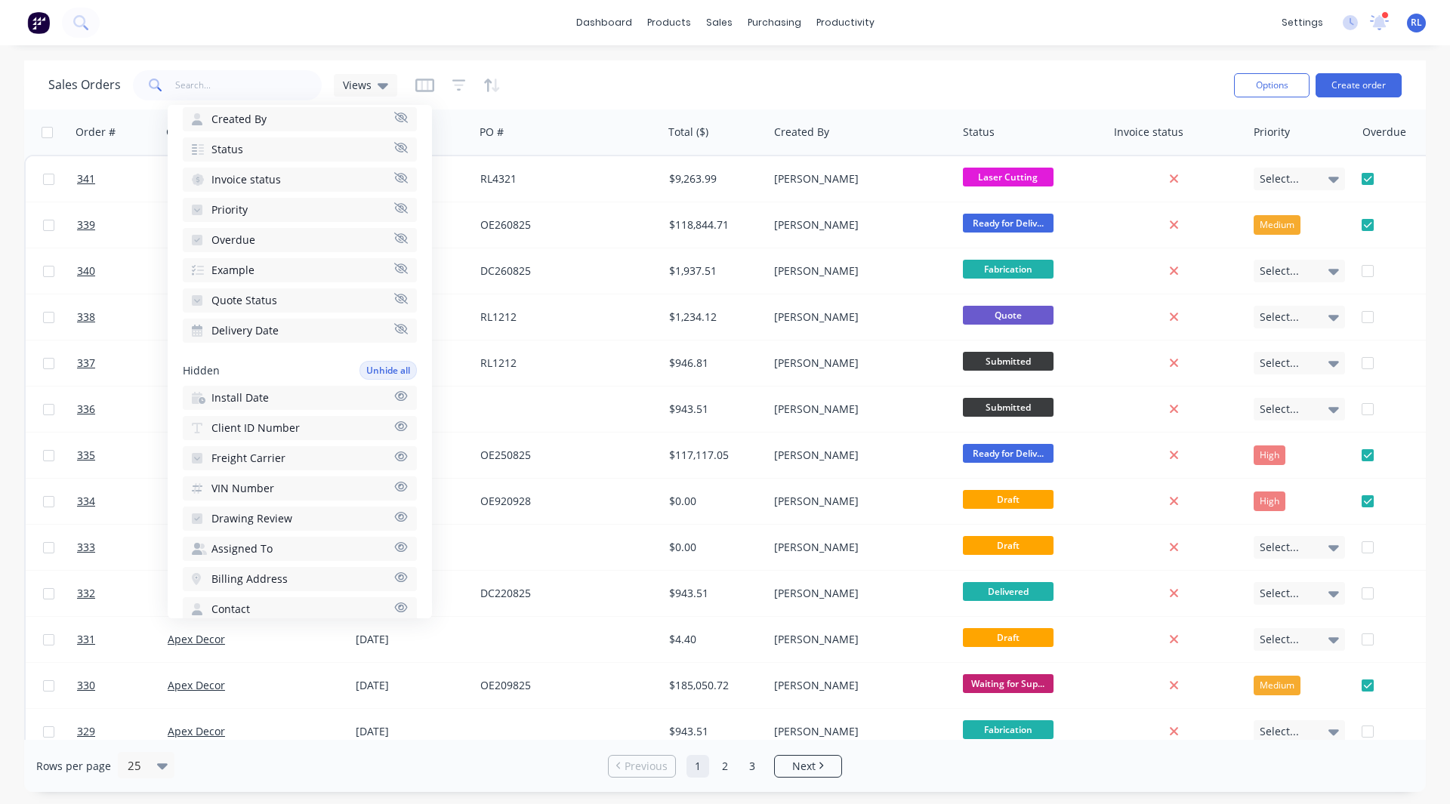
click at [246, 266] on span "Example" at bounding box center [232, 270] width 43 height 15
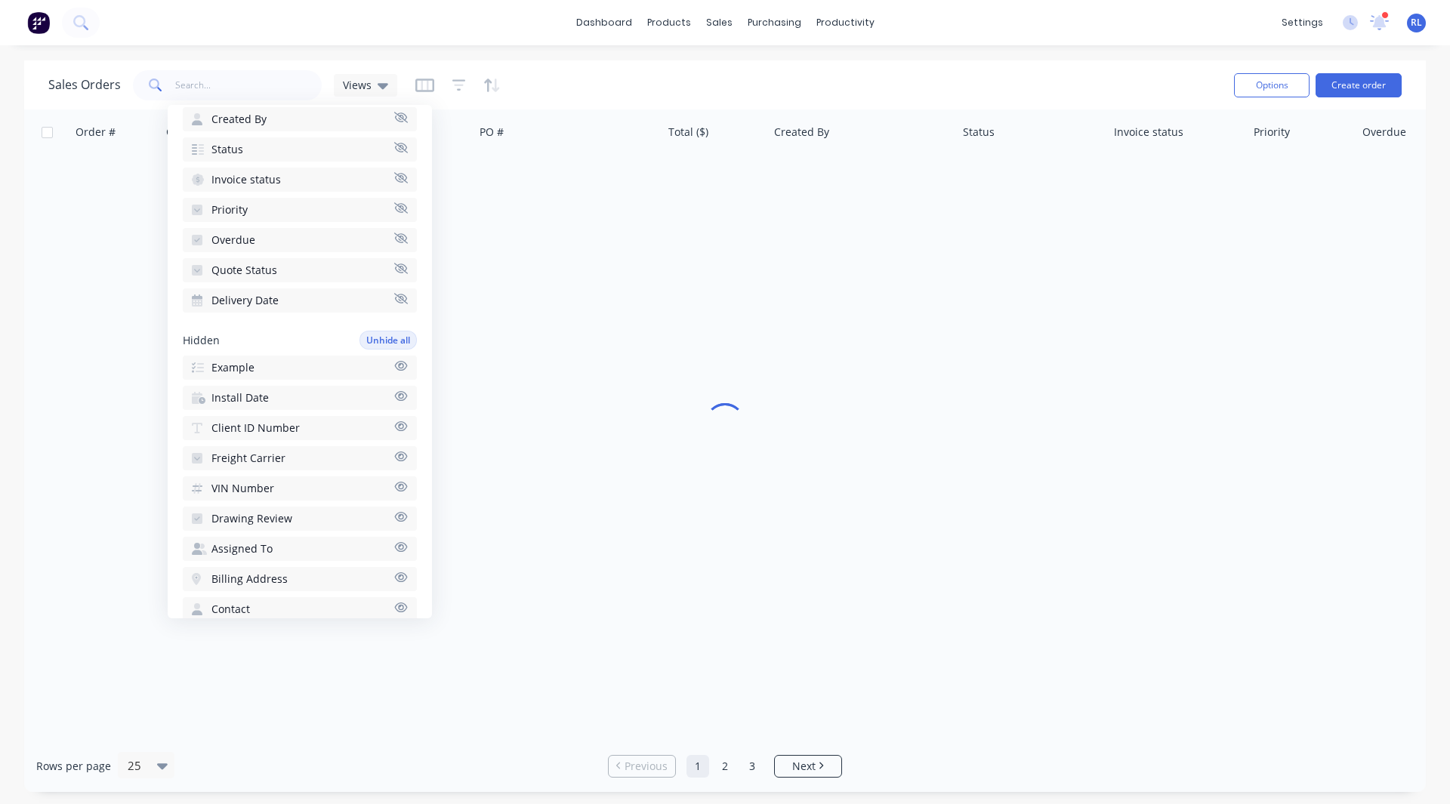
click at [246, 242] on span "Overdue" at bounding box center [233, 240] width 44 height 15
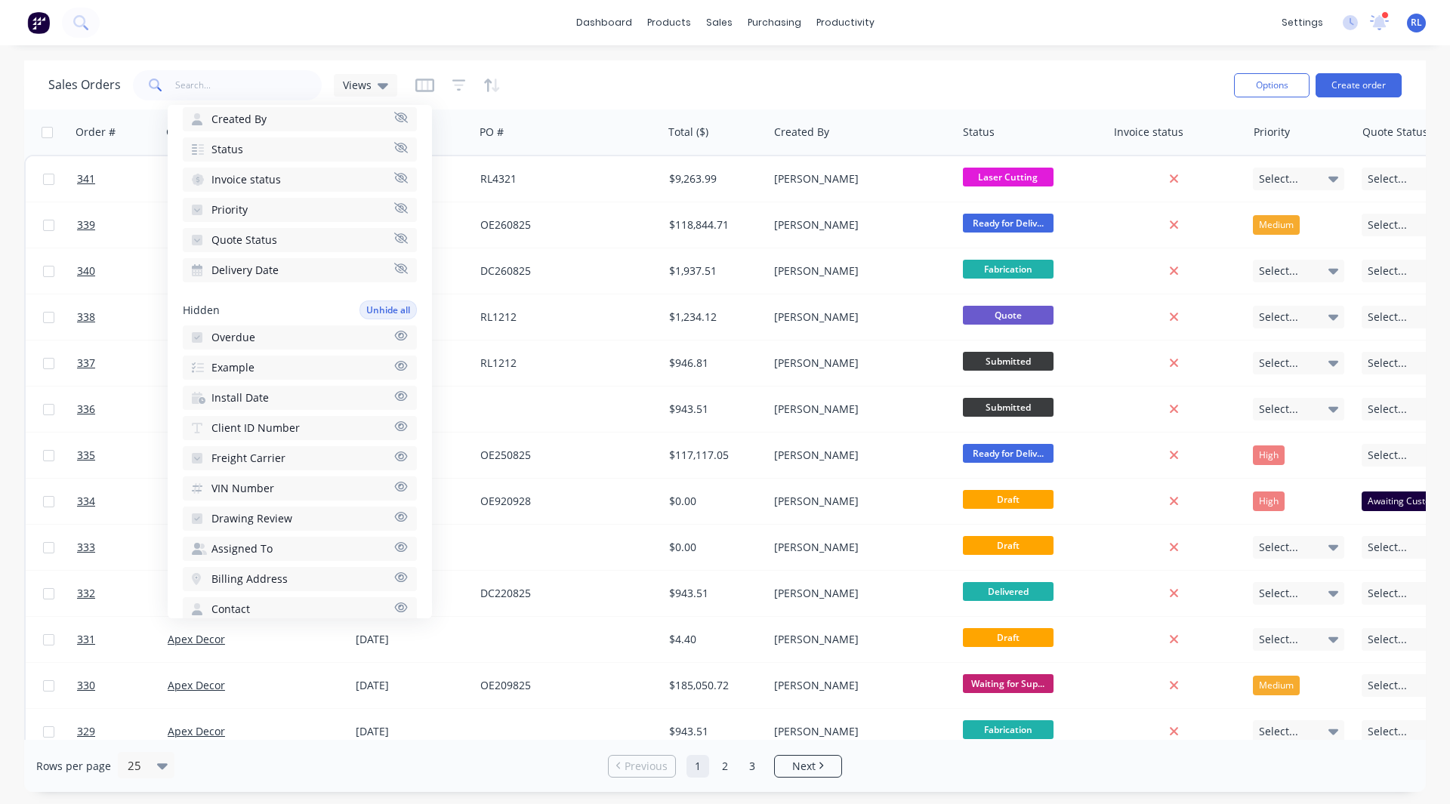
click at [237, 208] on span "Priority" at bounding box center [229, 209] width 36 height 15
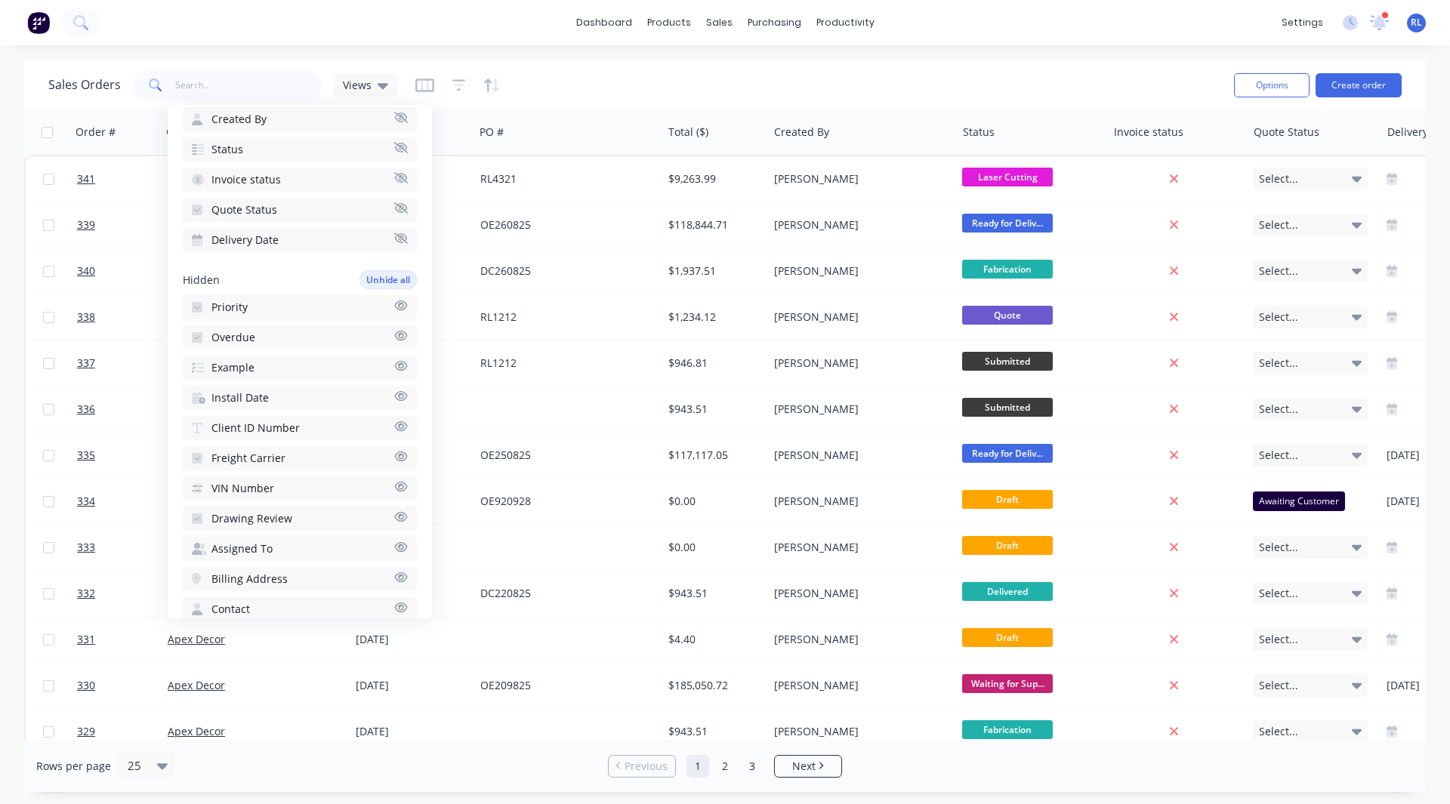
click at [245, 177] on span "Invoice status" at bounding box center [245, 179] width 69 height 15
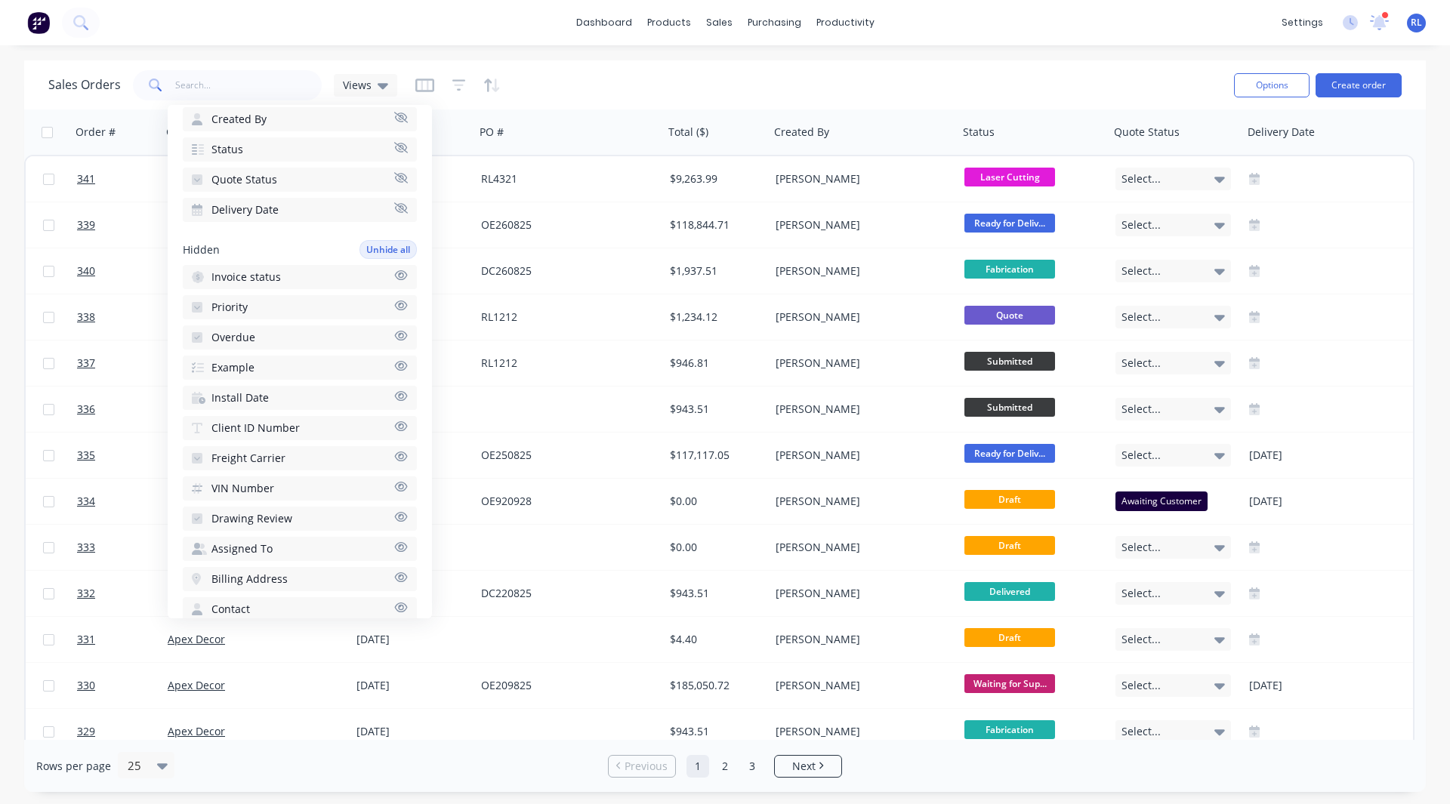
click at [242, 143] on button "Status" at bounding box center [300, 149] width 234 height 24
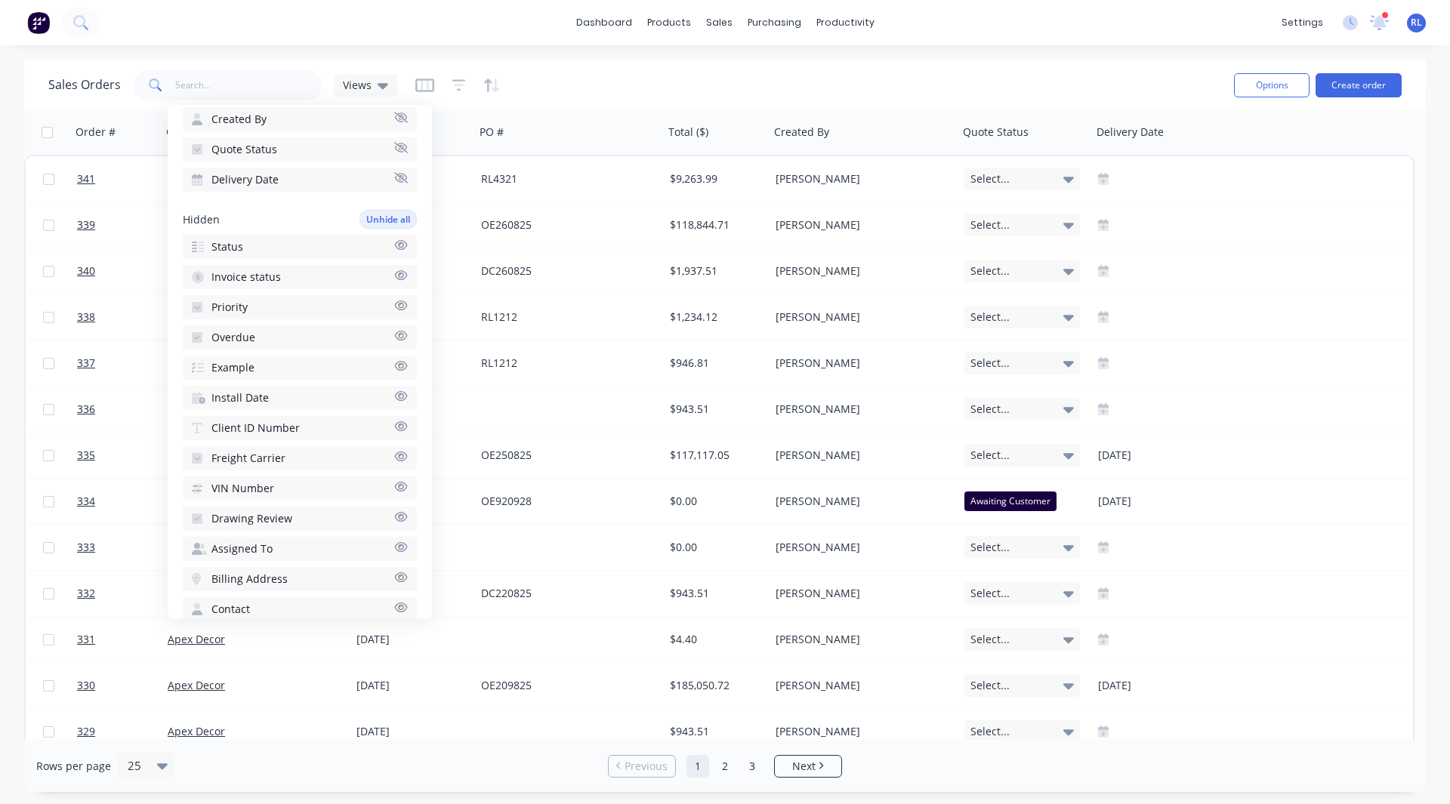
click at [601, 66] on div "Sales Orders Views Options Create order" at bounding box center [724, 84] width 1401 height 49
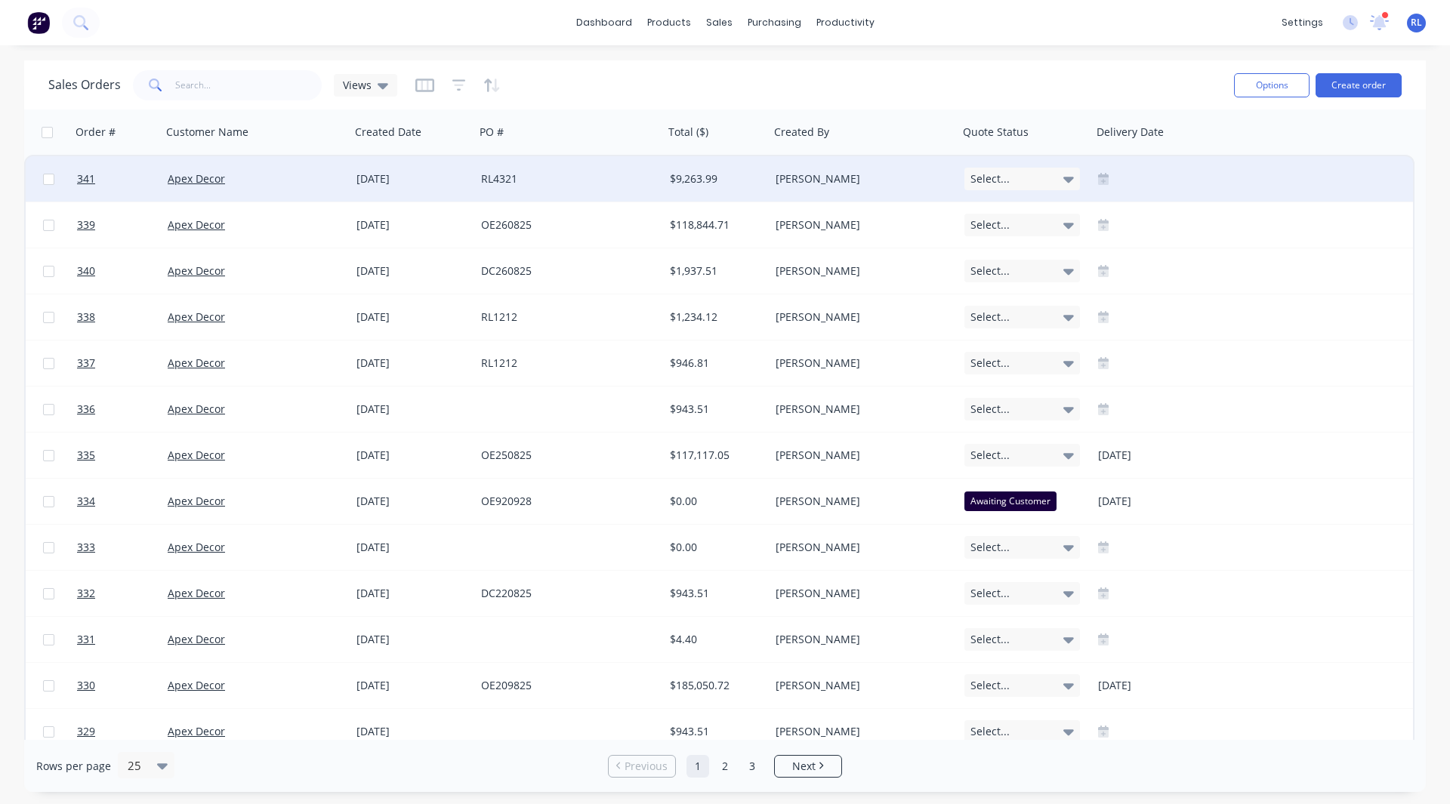
click at [1108, 184] on icon at bounding box center [1103, 181] width 11 height 8
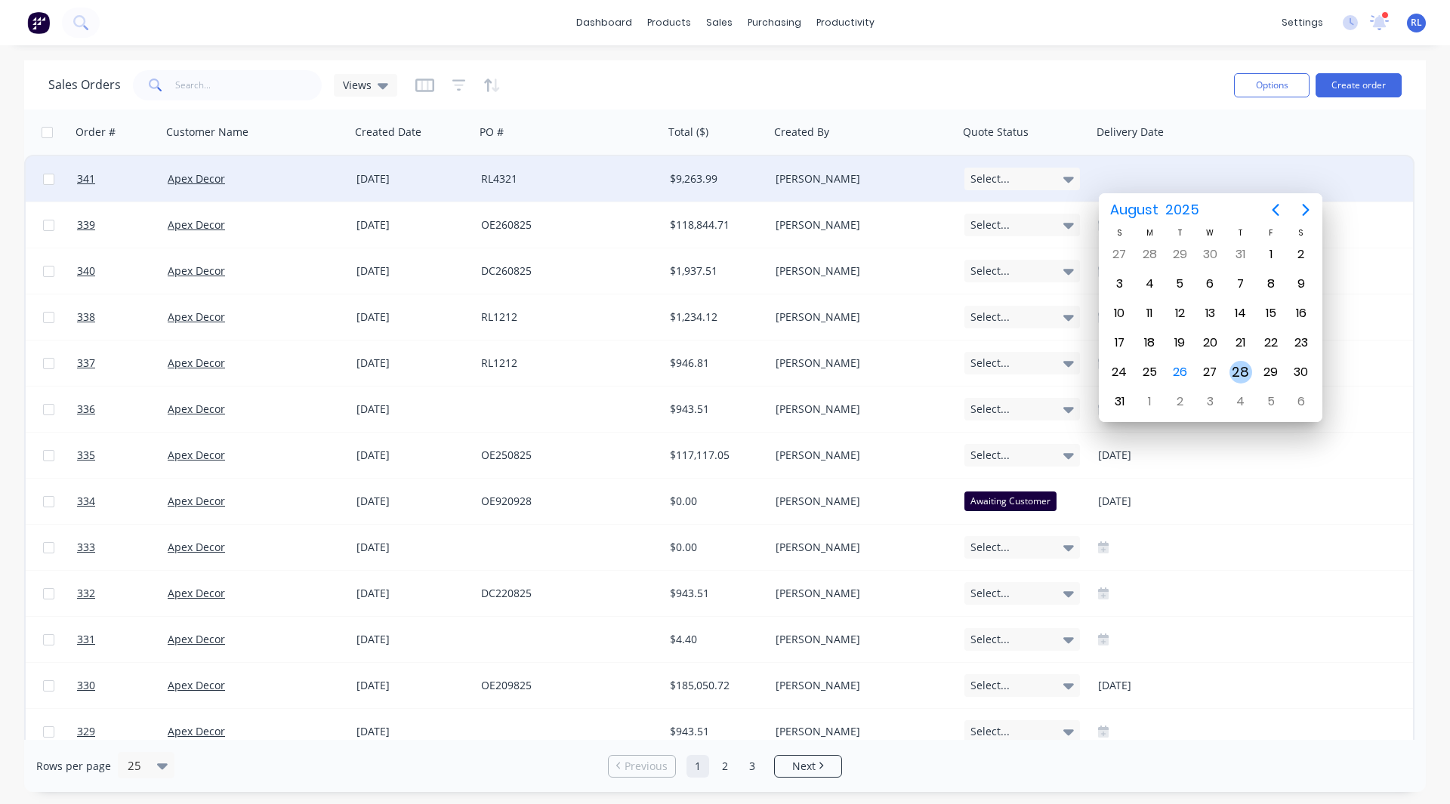
click at [1240, 372] on div "28" at bounding box center [1240, 372] width 23 height 23
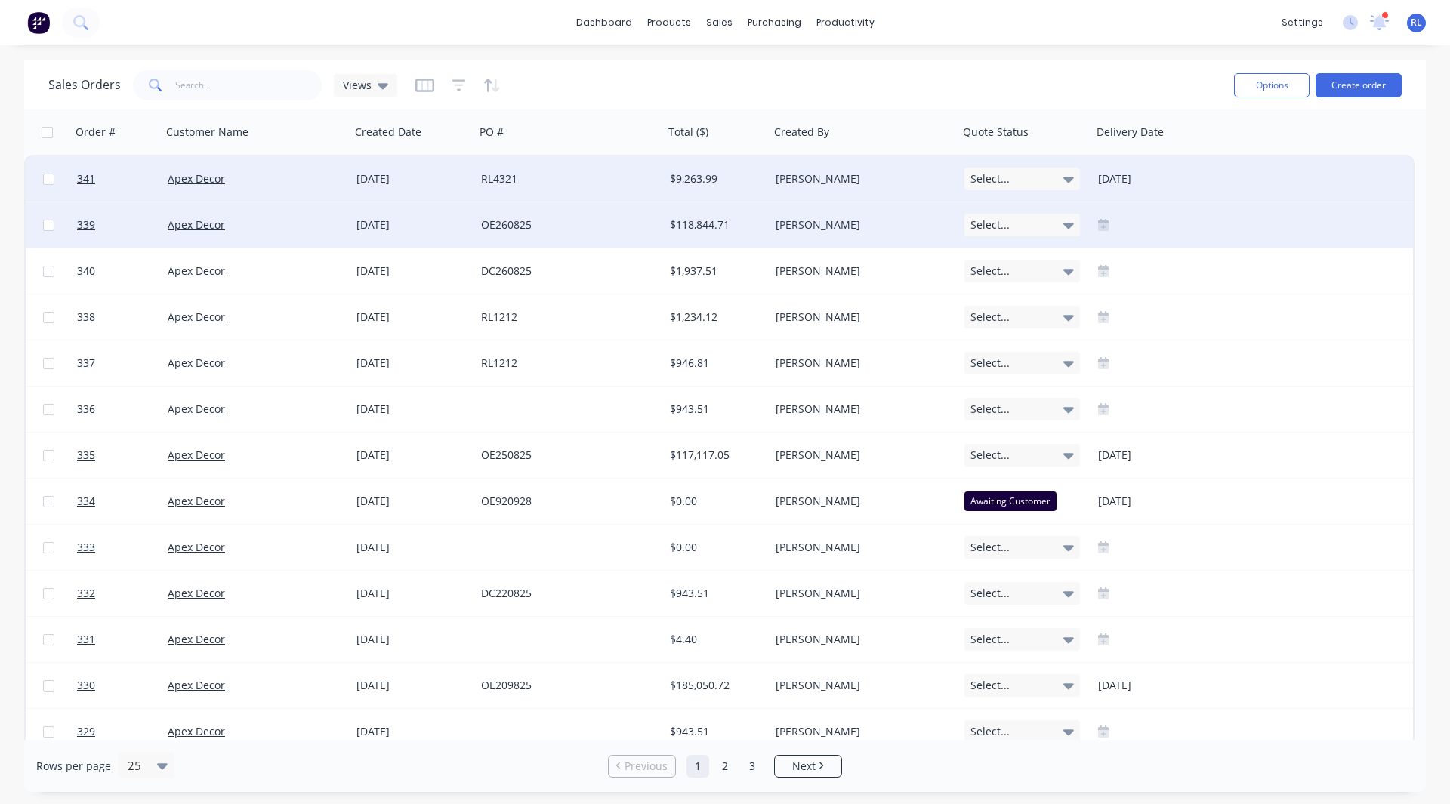
click at [1101, 222] on icon at bounding box center [1103, 224] width 11 height 11
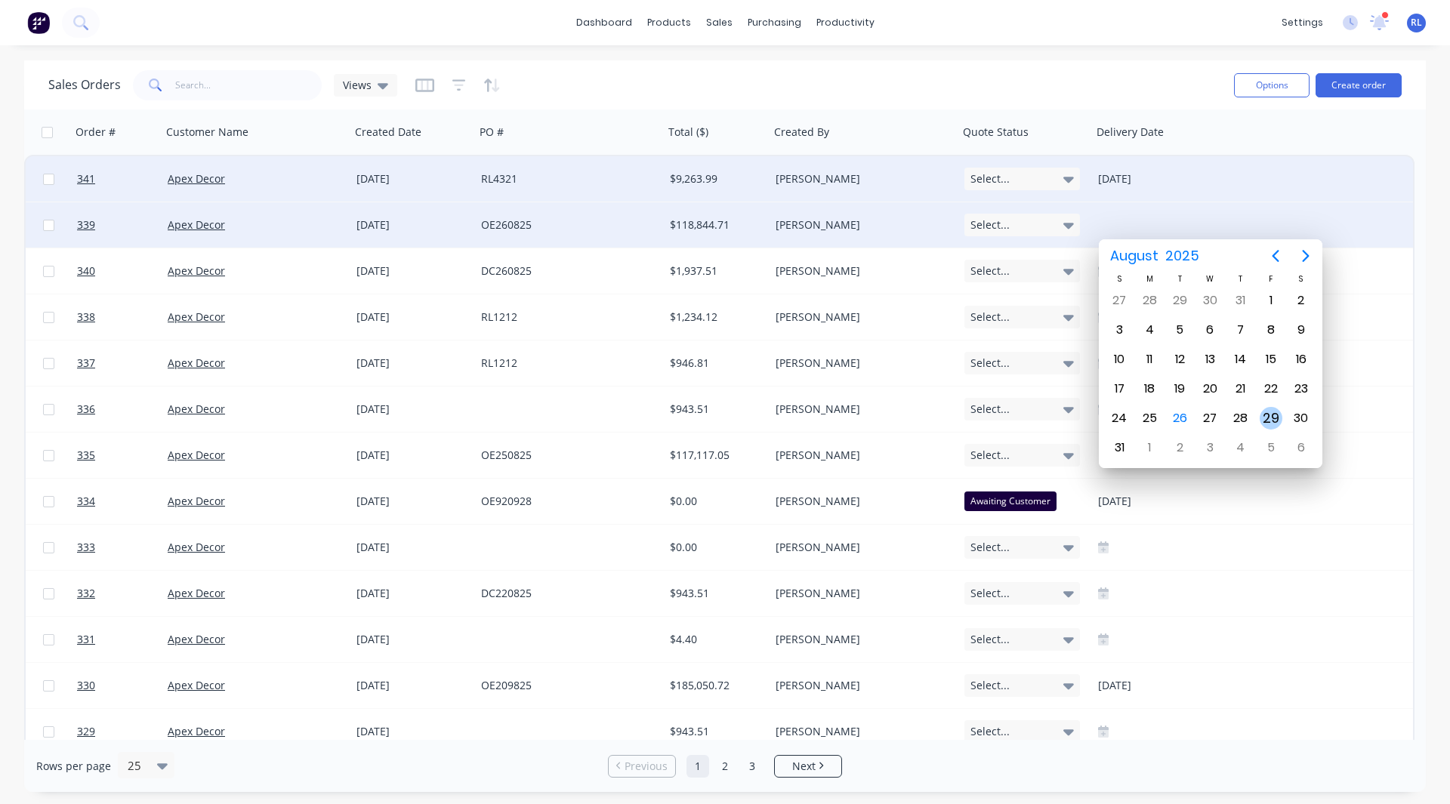
click at [1269, 416] on div "29" at bounding box center [1270, 418] width 23 height 23
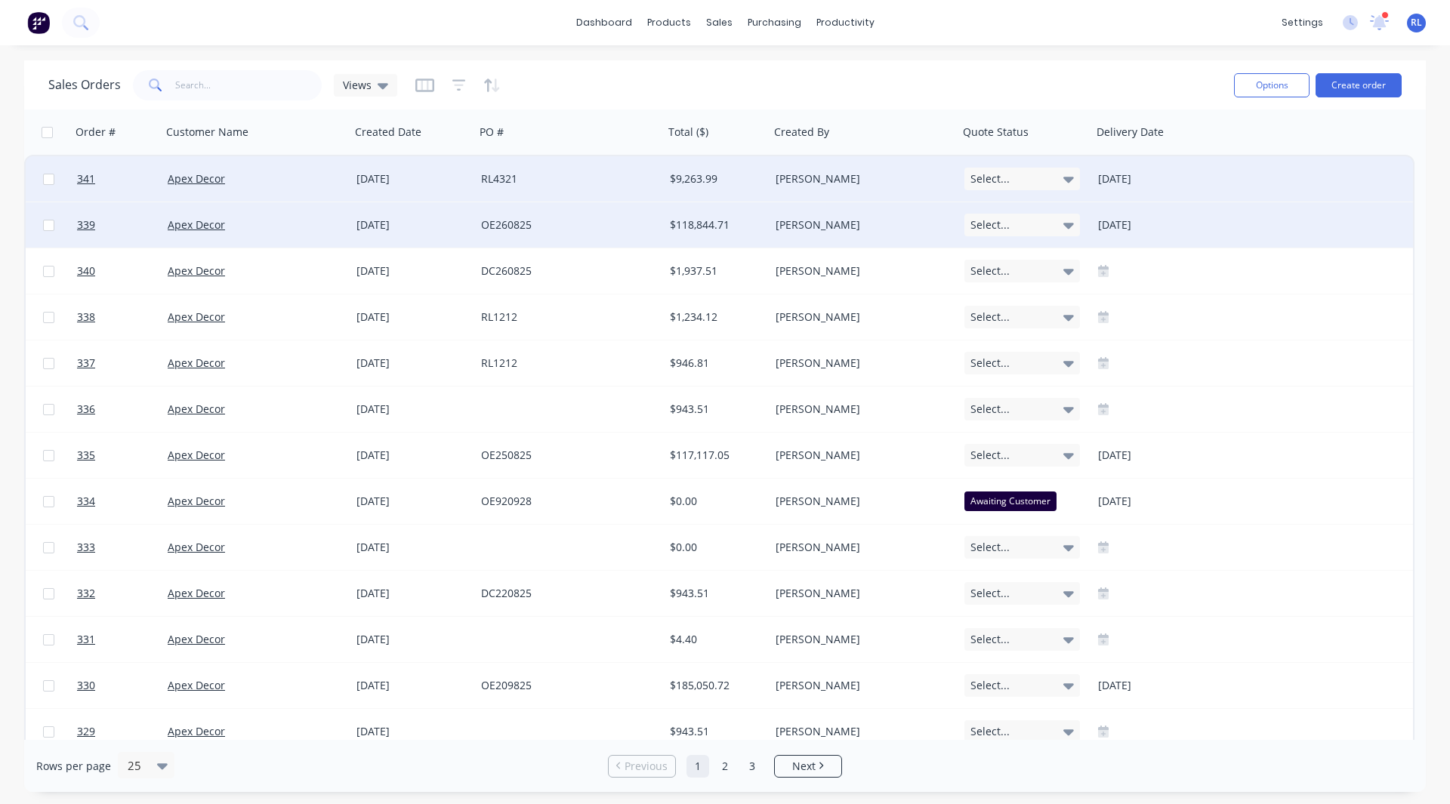
click at [1016, 176] on div "Select..." at bounding box center [1022, 179] width 116 height 23
click at [1018, 257] on div "Awaiting Customer" at bounding box center [1018, 259] width 92 height 21
click at [1008, 225] on div "Select..." at bounding box center [1022, 225] width 116 height 23
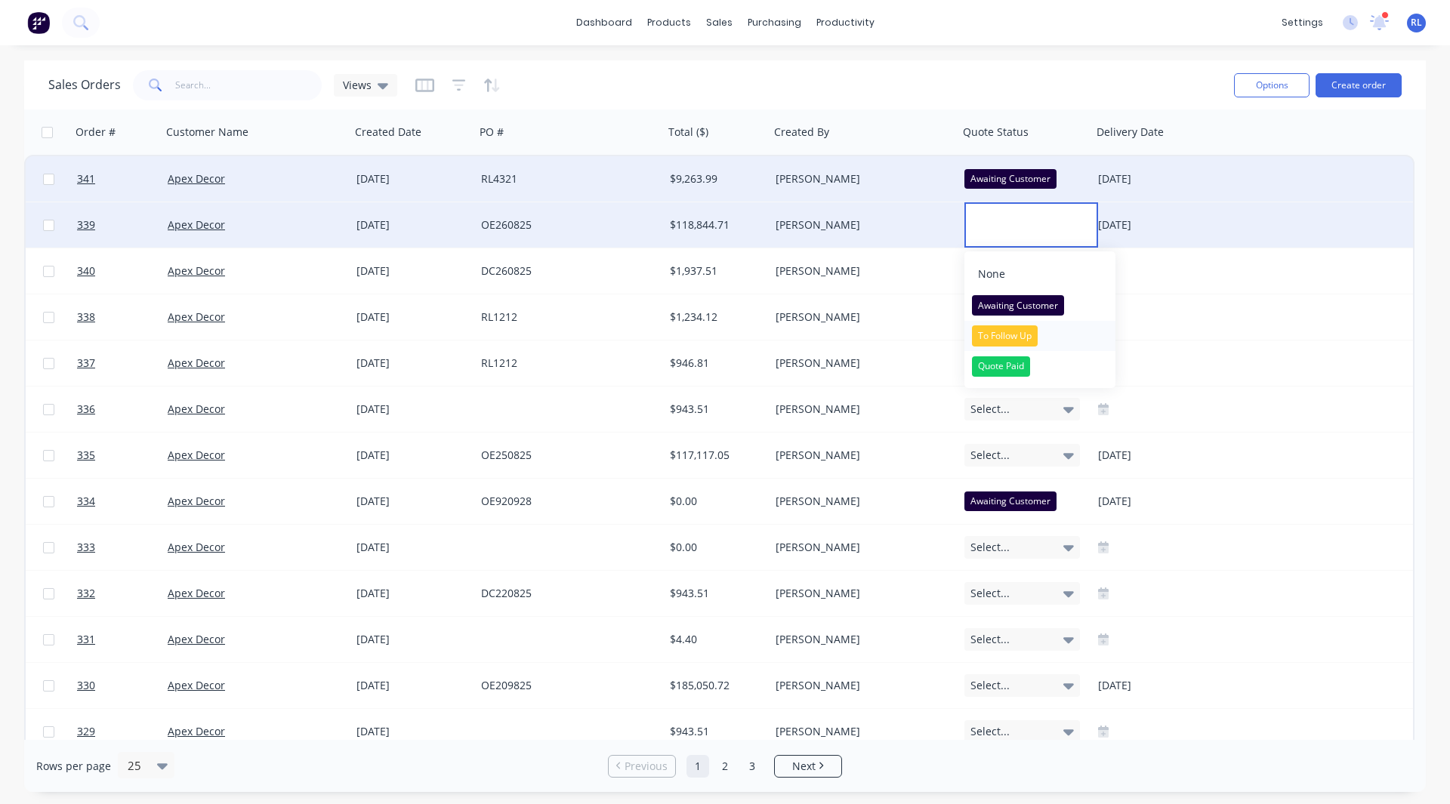
click at [999, 334] on div "To Follow Up" at bounding box center [1005, 335] width 66 height 21
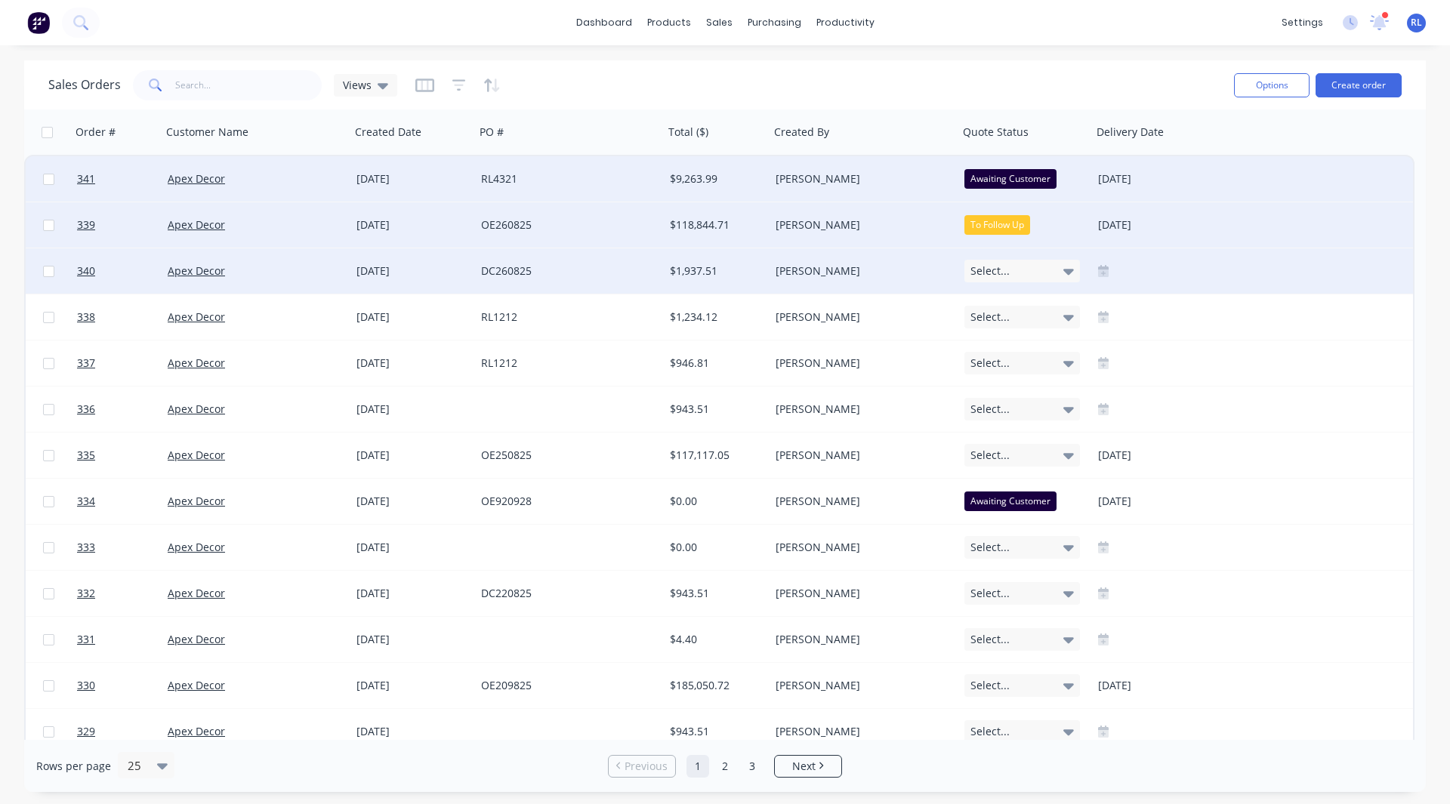
click at [1002, 274] on span "Select..." at bounding box center [989, 271] width 39 height 15
click at [1005, 410] on div "Quote Paid" at bounding box center [1001, 412] width 58 height 21
click at [1001, 74] on div "Sales Orders Views" at bounding box center [634, 84] width 1173 height 37
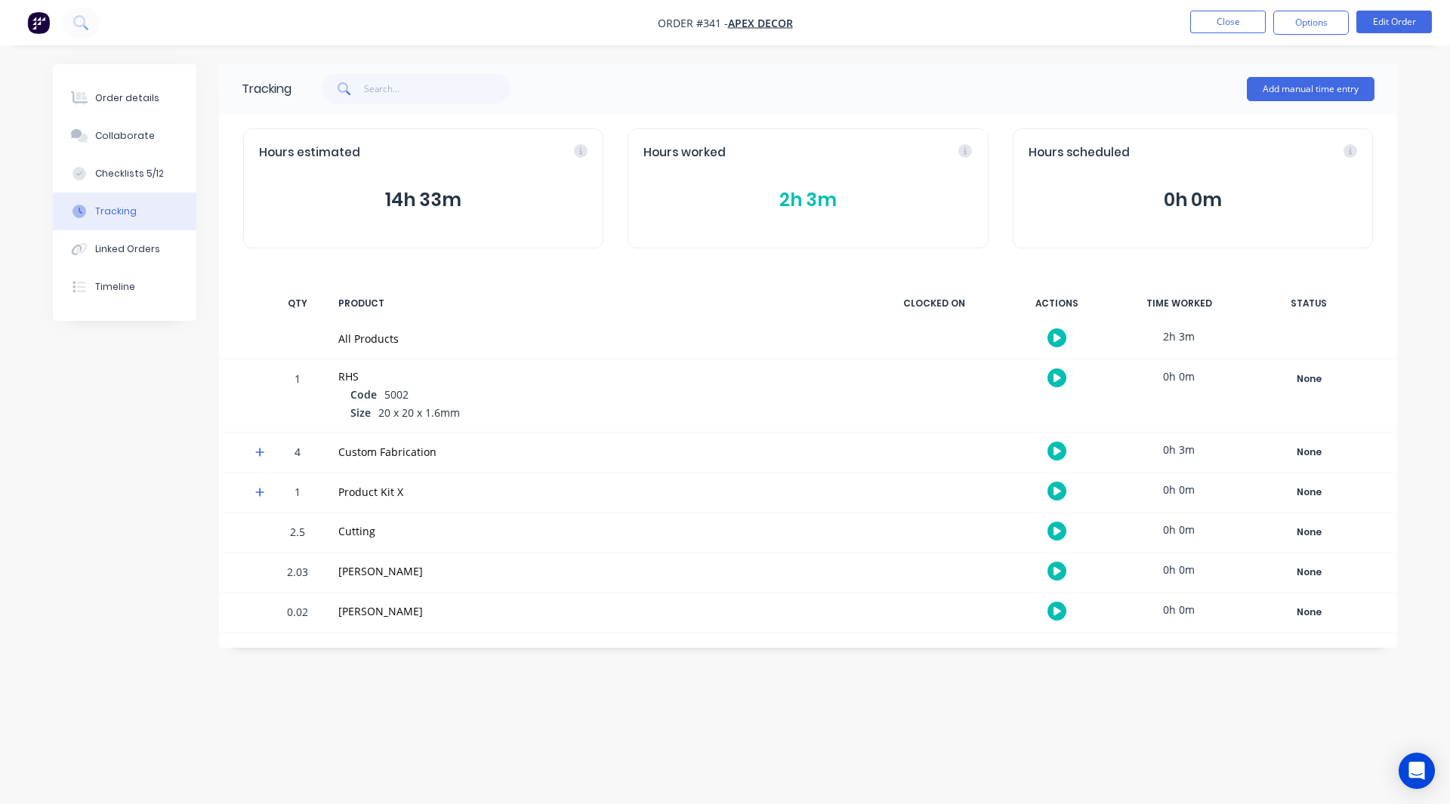
drag, startPoint x: 43, startPoint y: 24, endPoint x: 28, endPoint y: 16, distance: 17.2
click at [28, 16] on img "button" at bounding box center [38, 22] width 23 height 23
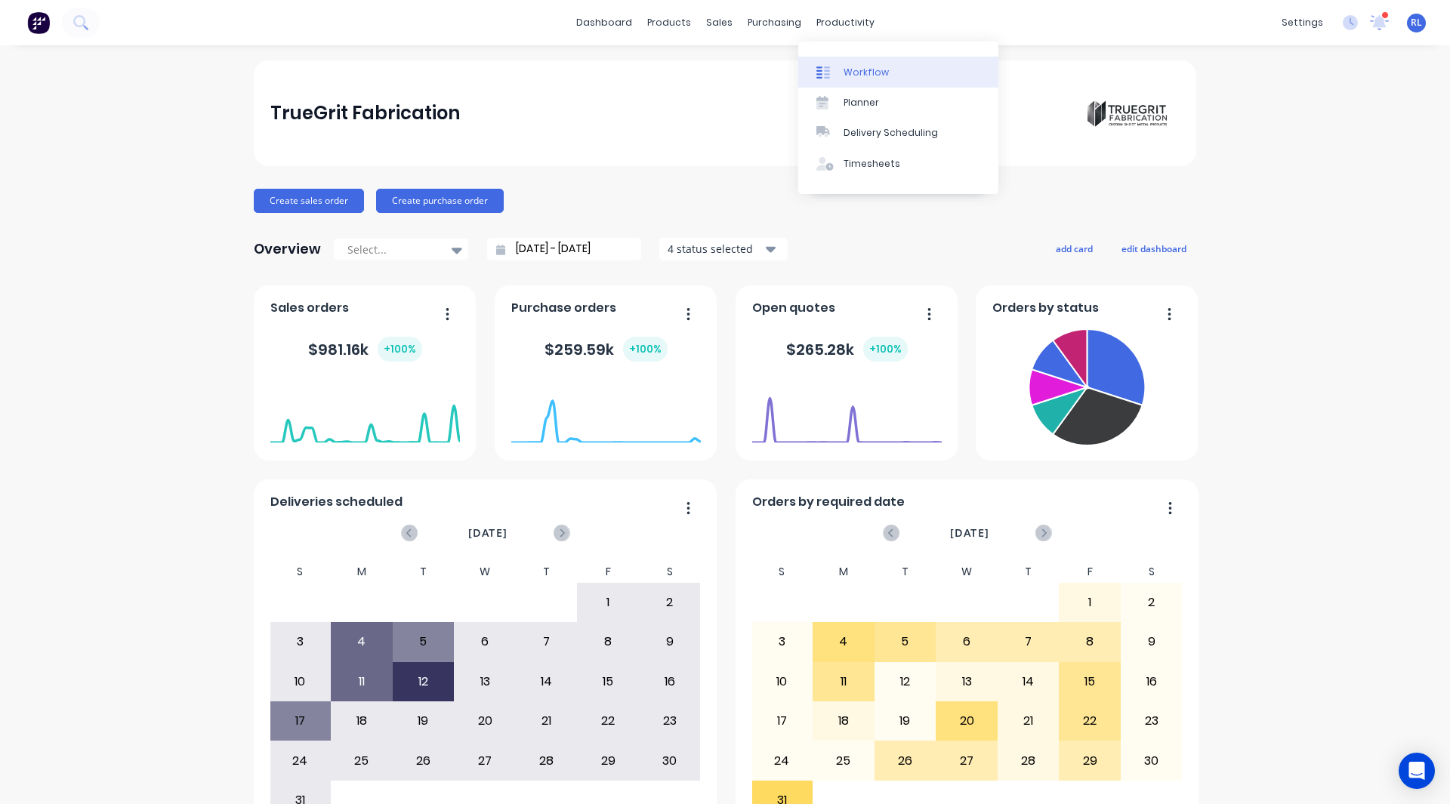
click at [860, 63] on link "Workflow" at bounding box center [898, 72] width 200 height 30
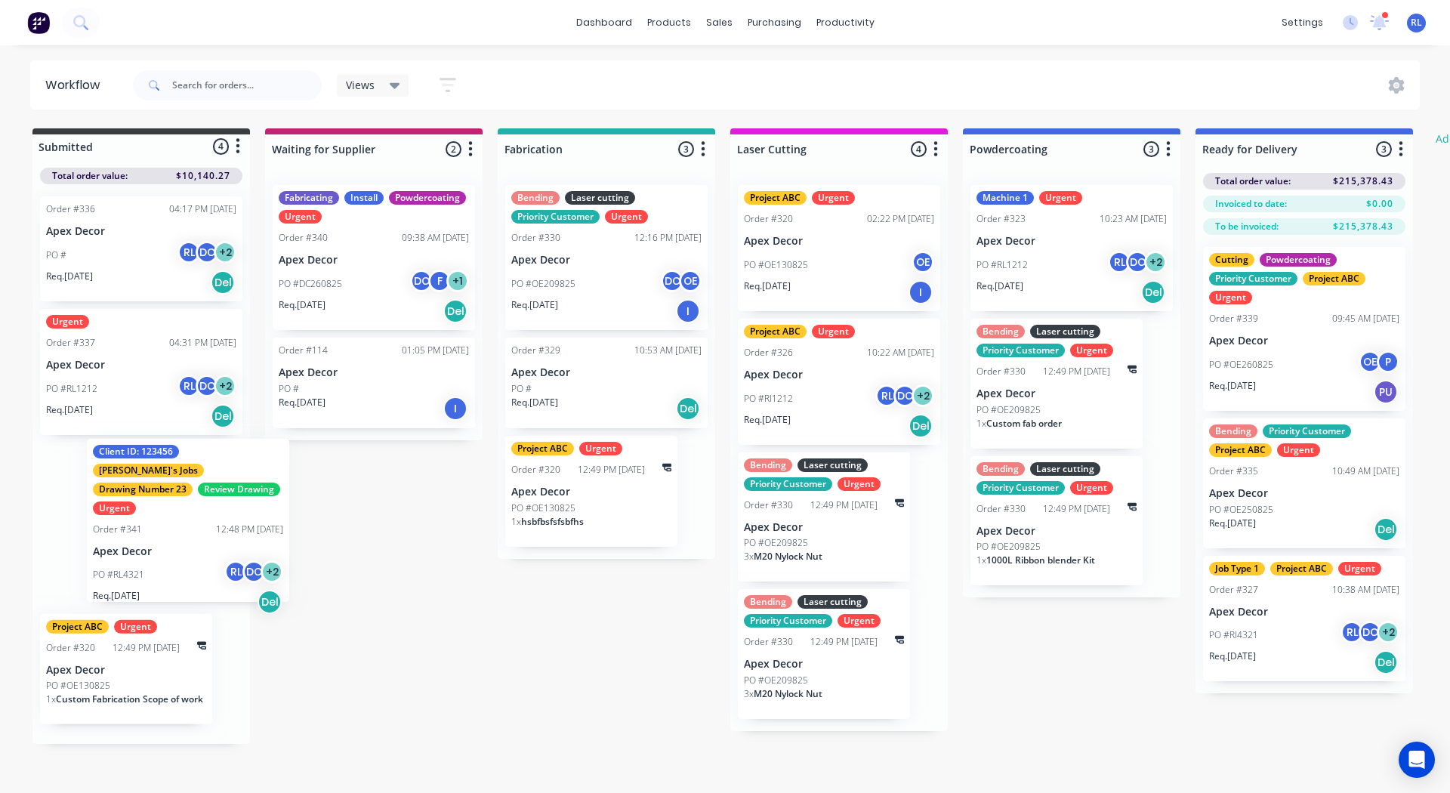
drag, startPoint x: 100, startPoint y: 522, endPoint x: 146, endPoint y: 504, distance: 50.5
click at [146, 504] on div "Order #336 04:17 PM [DATE] Apex Decor PO # RL DC + 2 Req. [DATE] Del Urgent Ord…" at bounding box center [140, 463] width 217 height 559
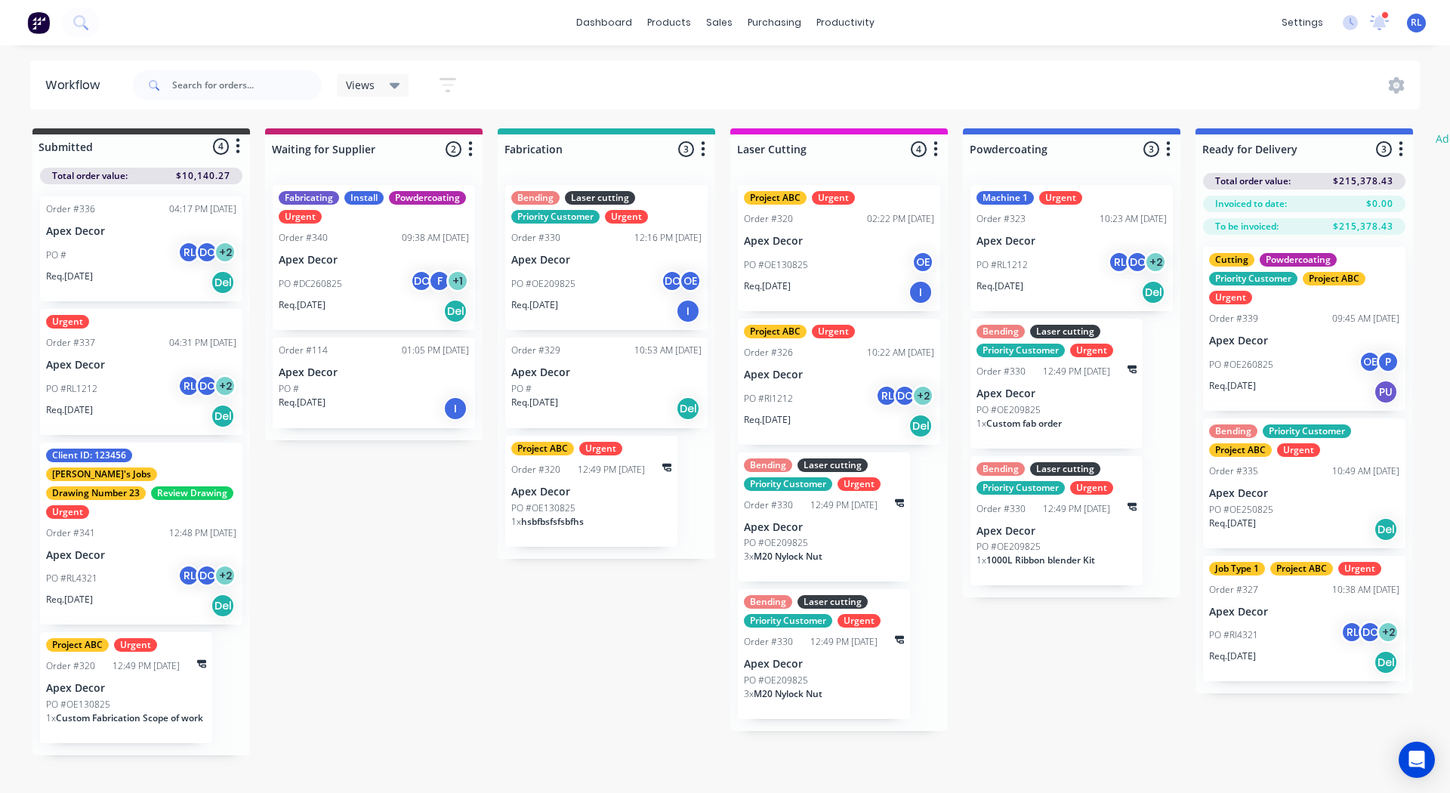
click at [390, 91] on icon at bounding box center [395, 85] width 11 height 17
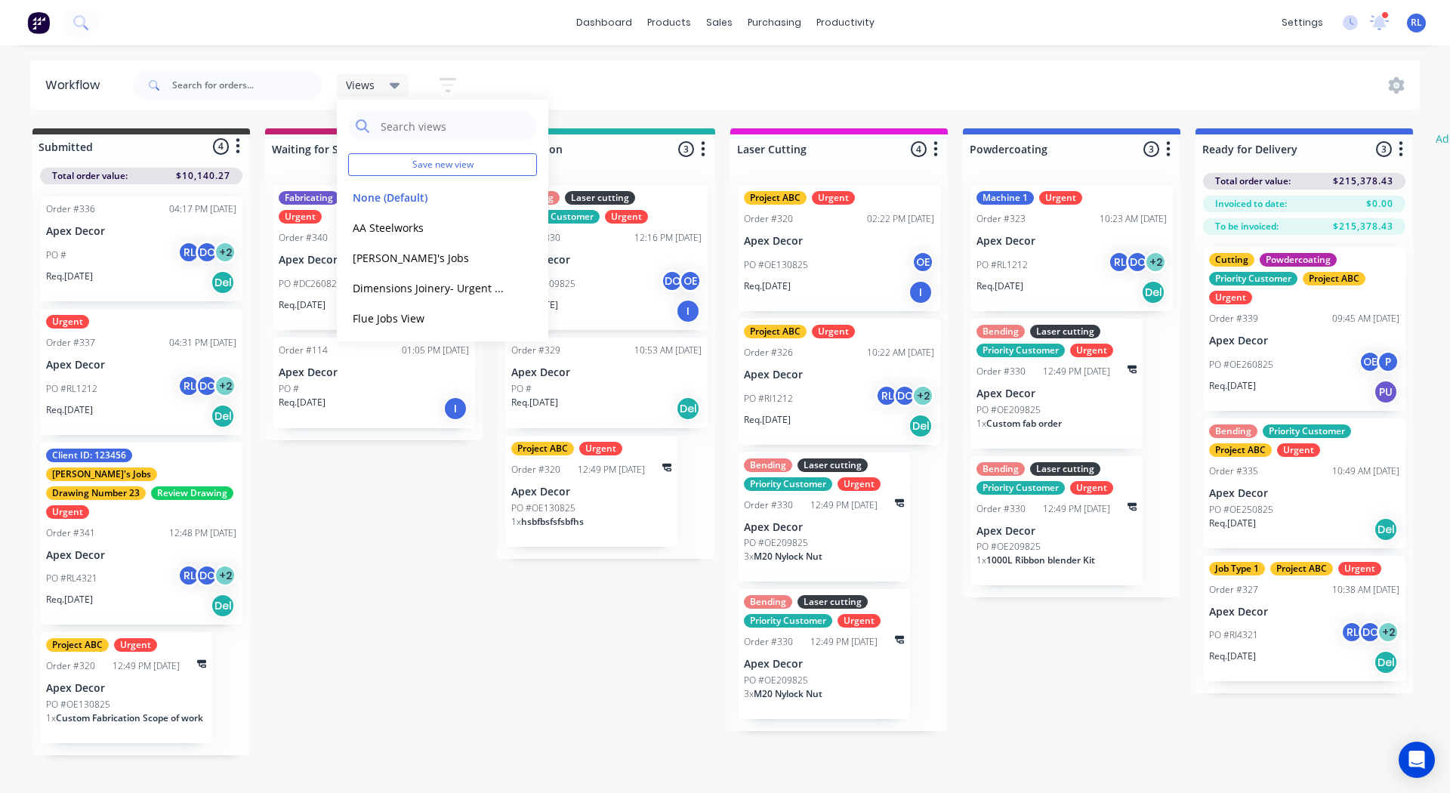
click at [442, 78] on icon "button" at bounding box center [447, 85] width 17 height 19
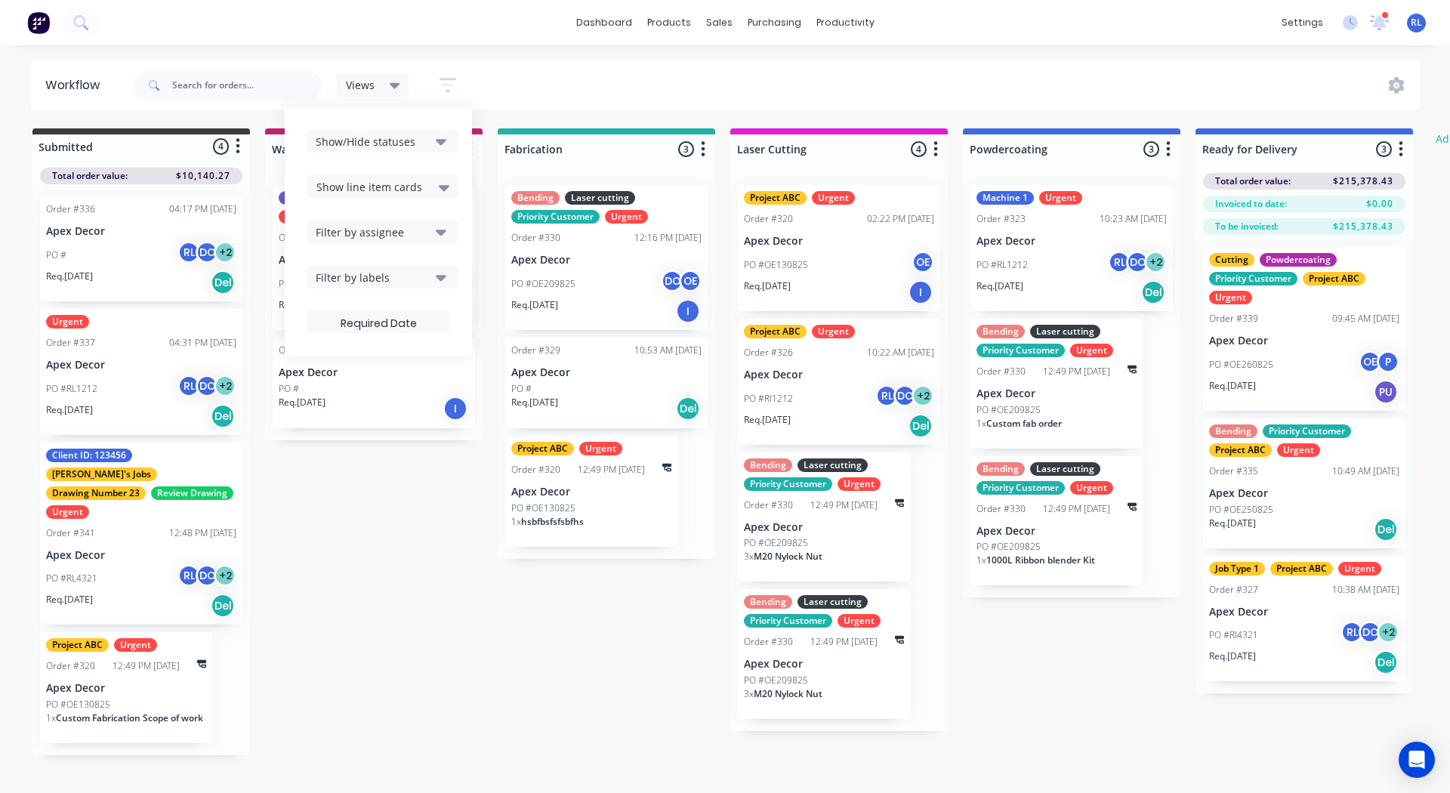
click at [367, 192] on span "Show line item cards" at bounding box center [369, 187] width 106 height 16
click at [359, 245] on div "Hide line item cards" at bounding box center [382, 246] width 151 height 27
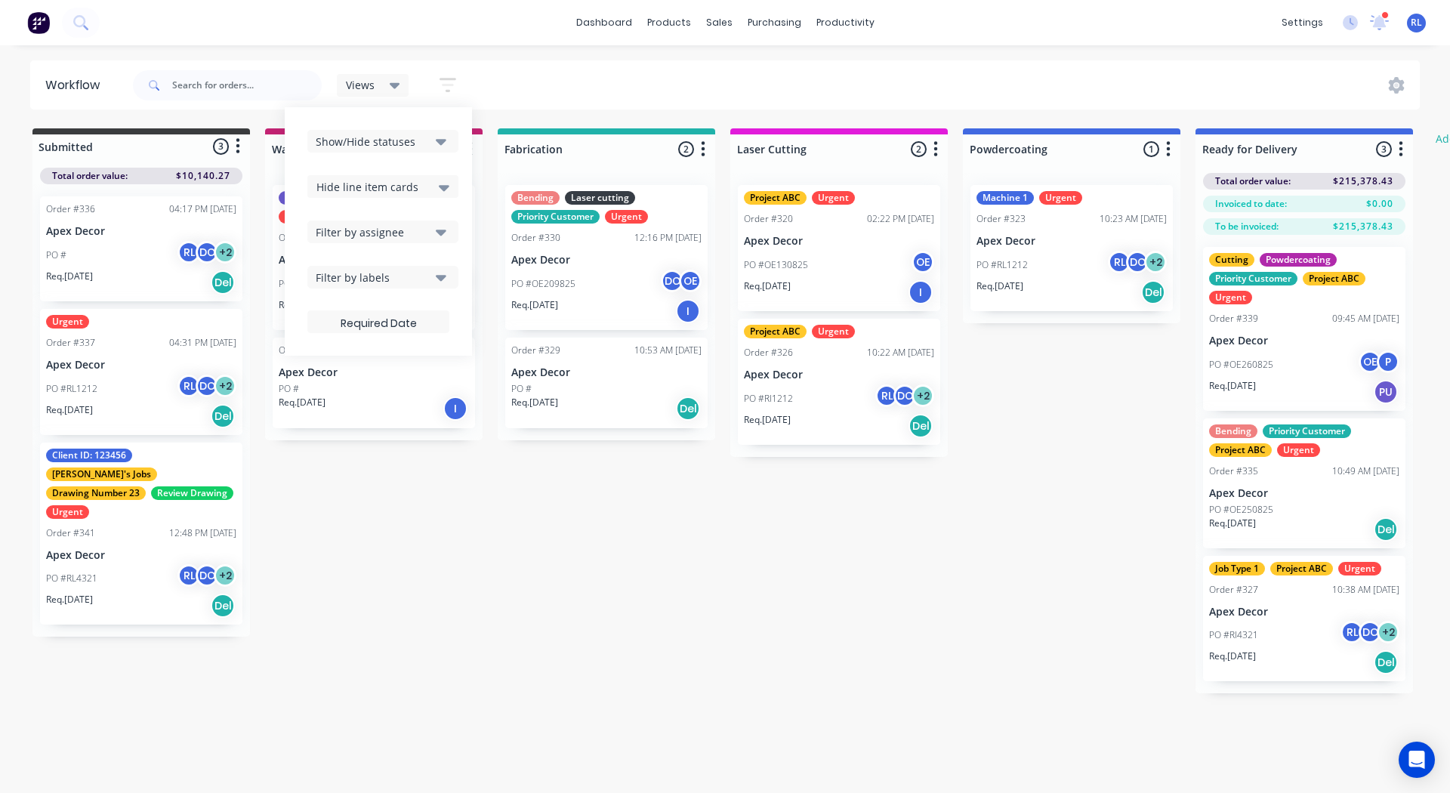
click at [397, 552] on div "Submitted 3 Status colour #3A3C3E hex #3A3C3E Save Cancel Summaries Total order…" at bounding box center [919, 410] width 1861 height 565
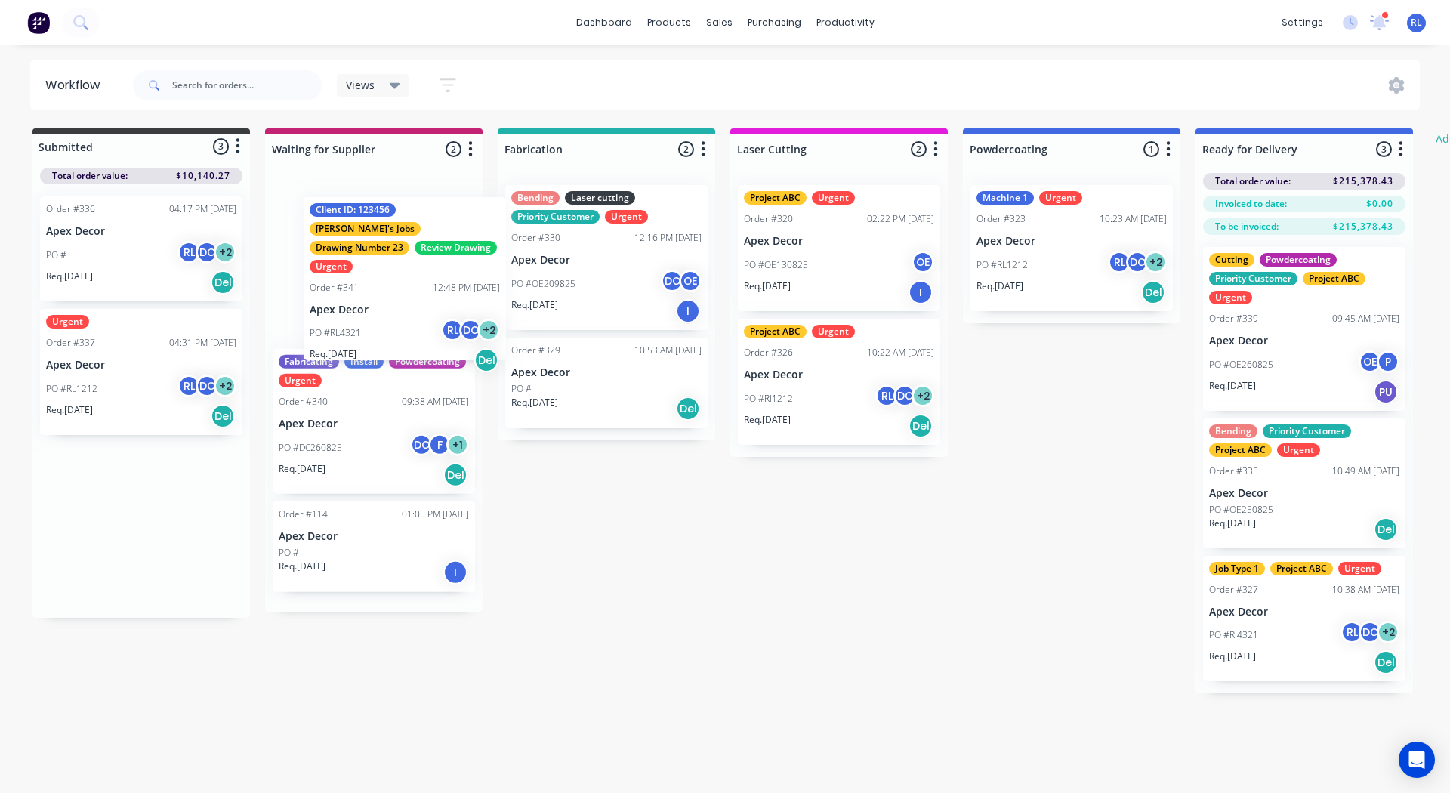
drag, startPoint x: 107, startPoint y: 510, endPoint x: 374, endPoint y: 267, distance: 361.8
click at [374, 267] on div "Submitted 3 Status colour #3A3C3E hex #3A3C3E Save Cancel Summaries Total order…" at bounding box center [919, 410] width 1861 height 565
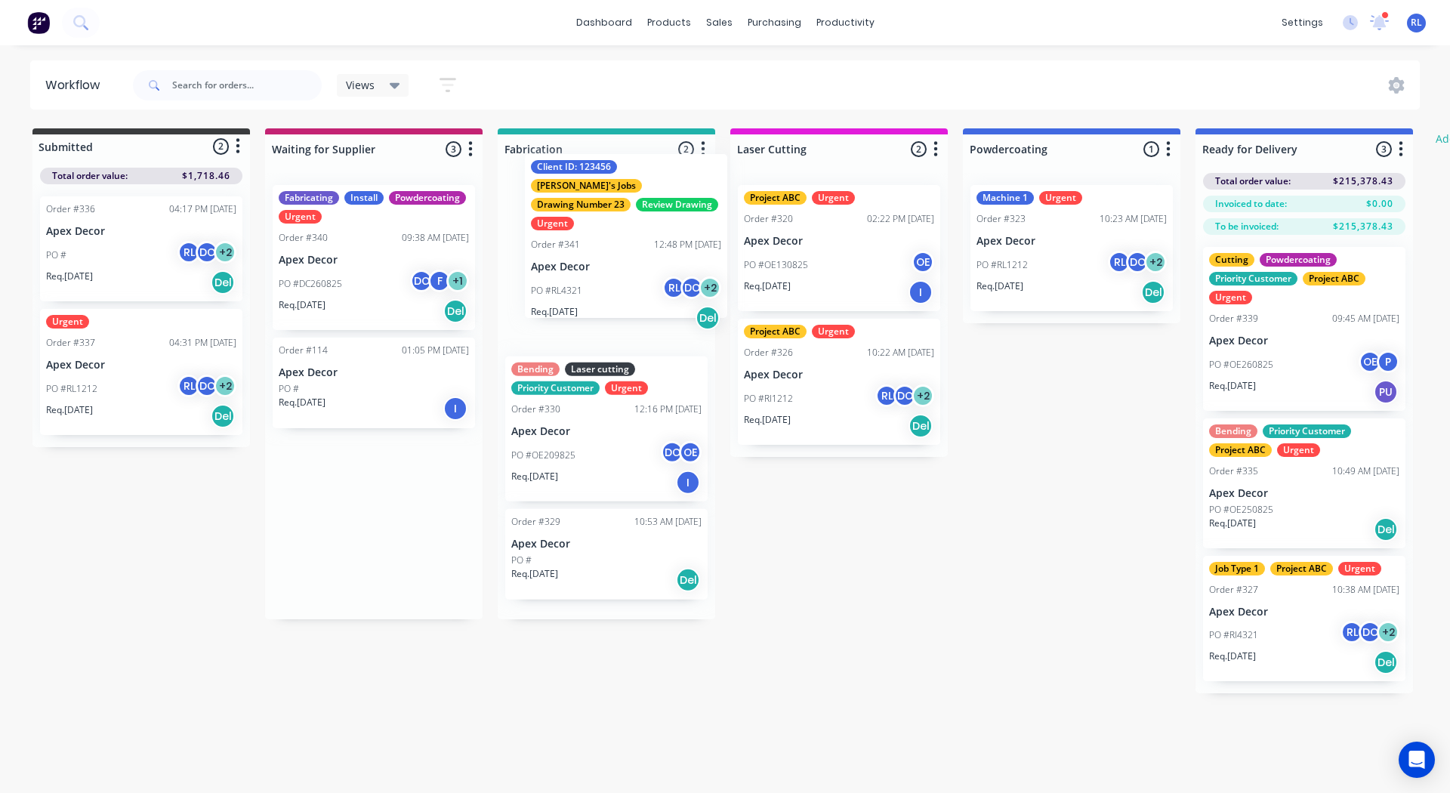
drag, startPoint x: 374, startPoint y: 267, endPoint x: 640, endPoint y: 235, distance: 267.7
click at [640, 235] on div "Submitted 2 Status colour #3A3C3E hex #3A3C3E Save Cancel Summaries Total order…" at bounding box center [919, 410] width 1861 height 565
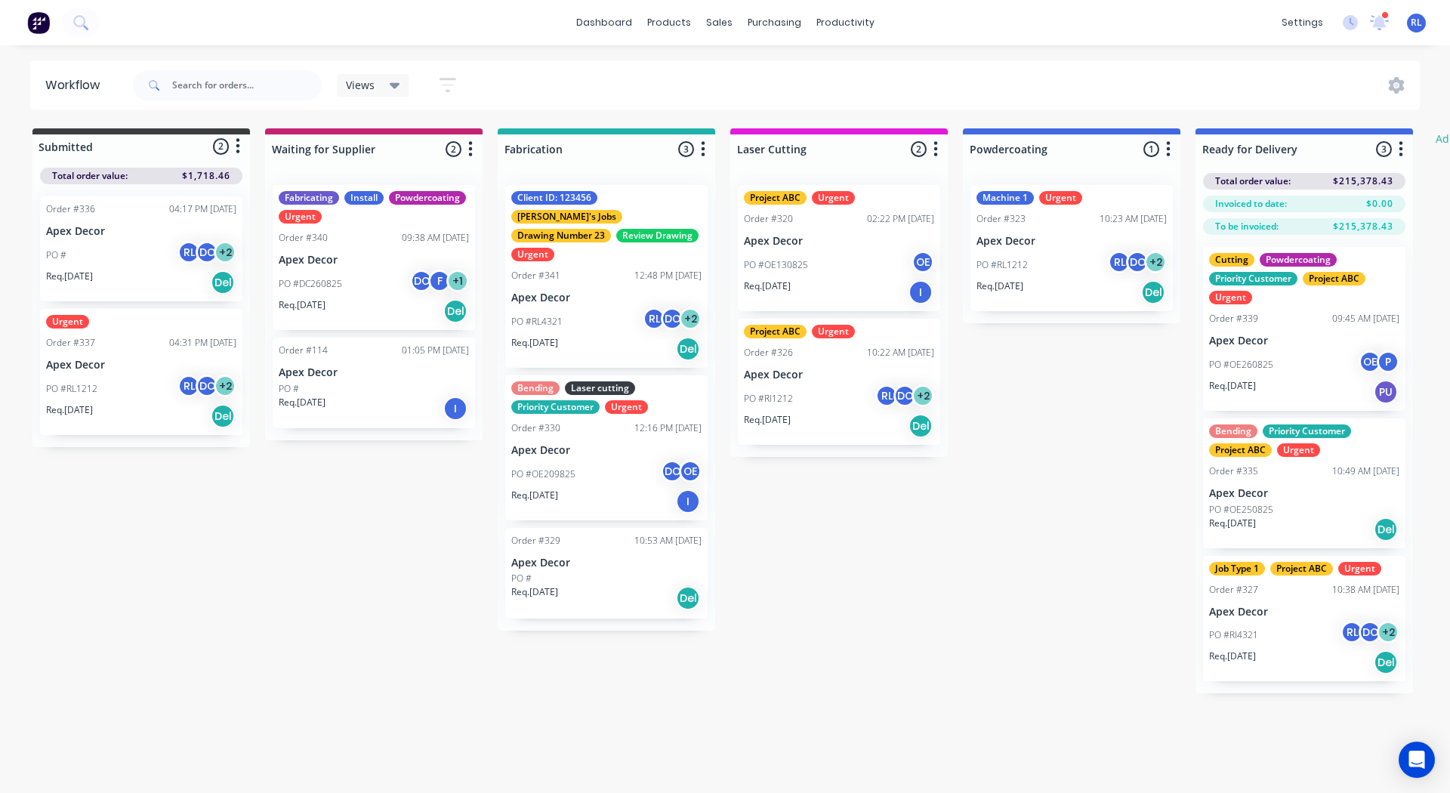
click at [596, 269] on div "Order #341 12:48 PM [DATE]" at bounding box center [606, 276] width 190 height 14
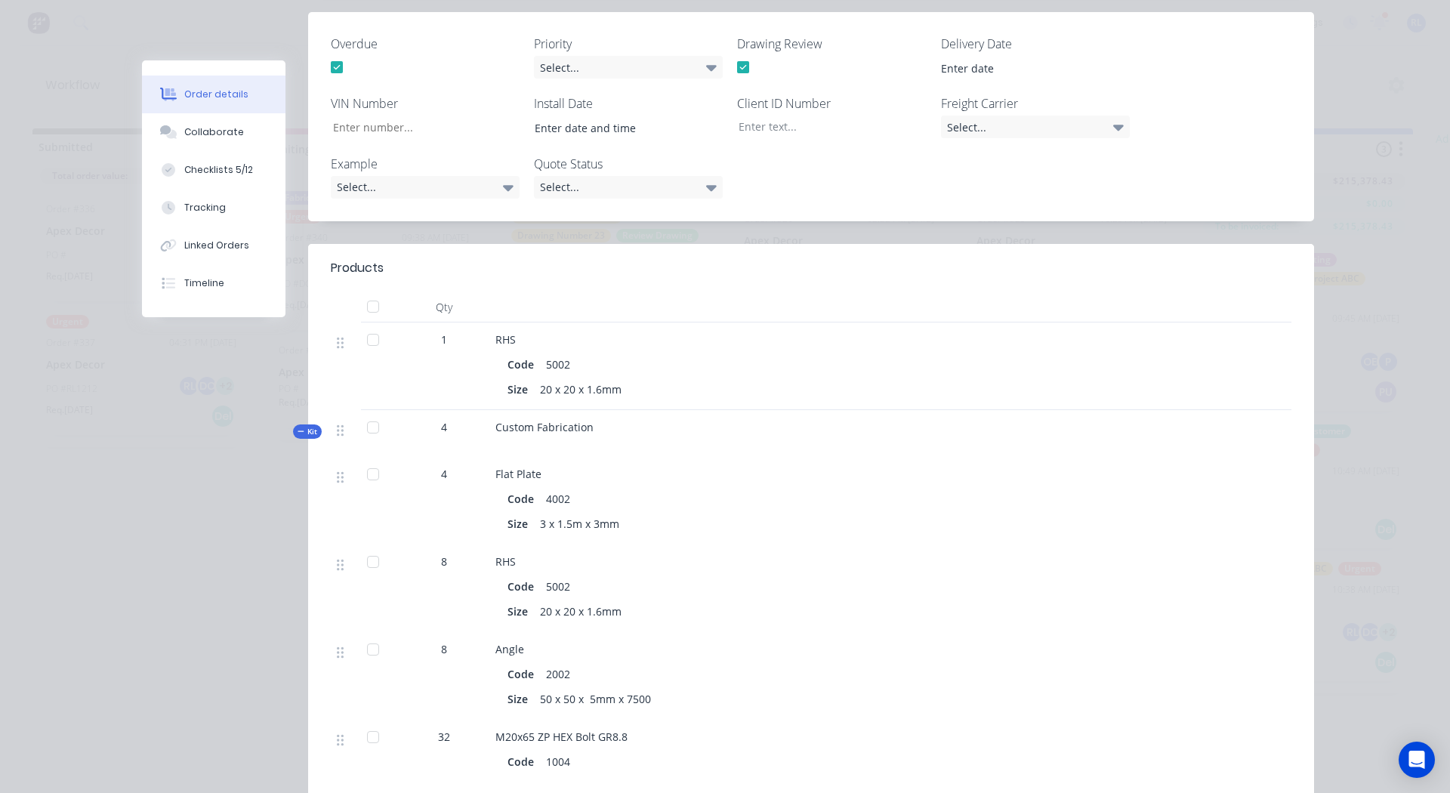
scroll to position [436, 0]
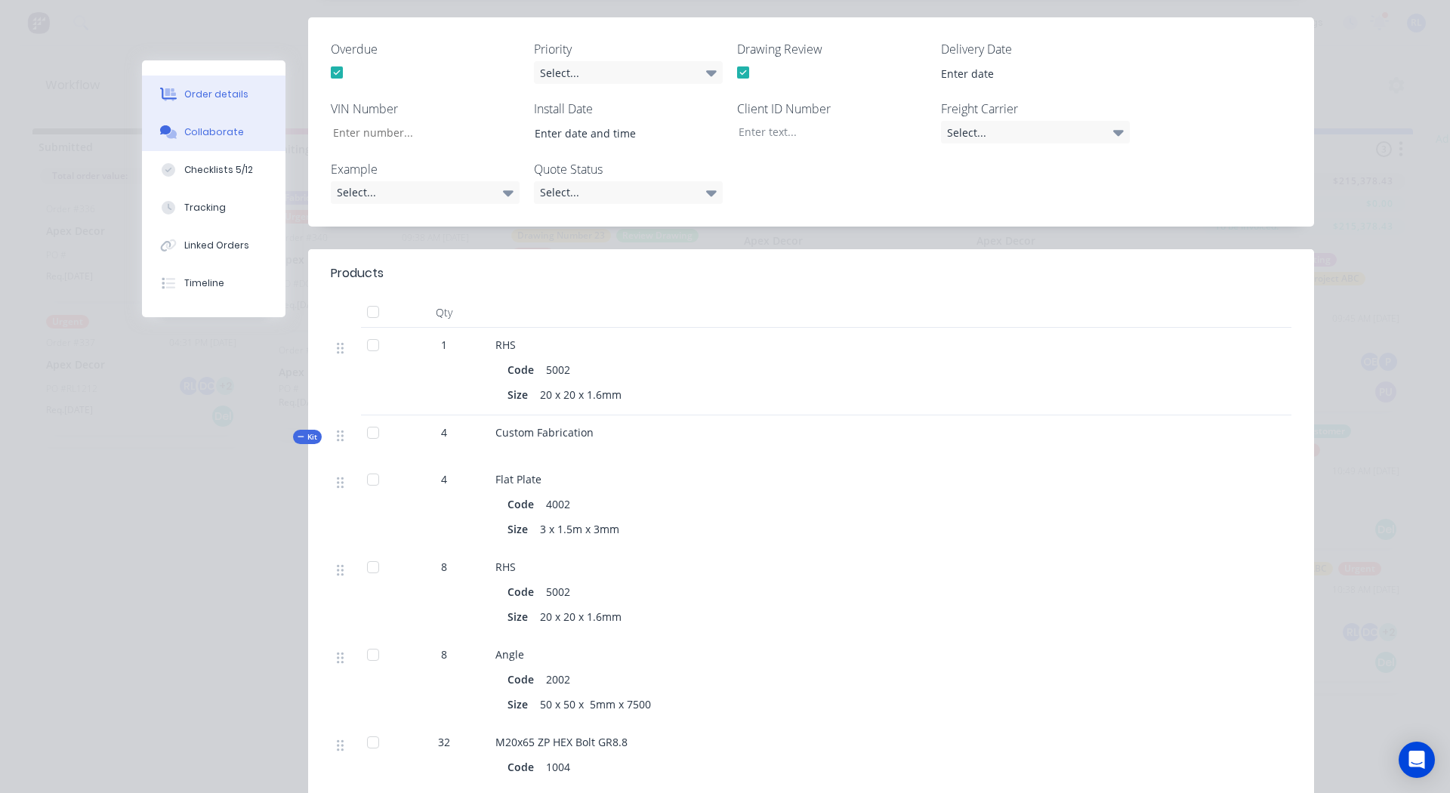
click at [190, 137] on div "Collaborate" at bounding box center [214, 132] width 60 height 14
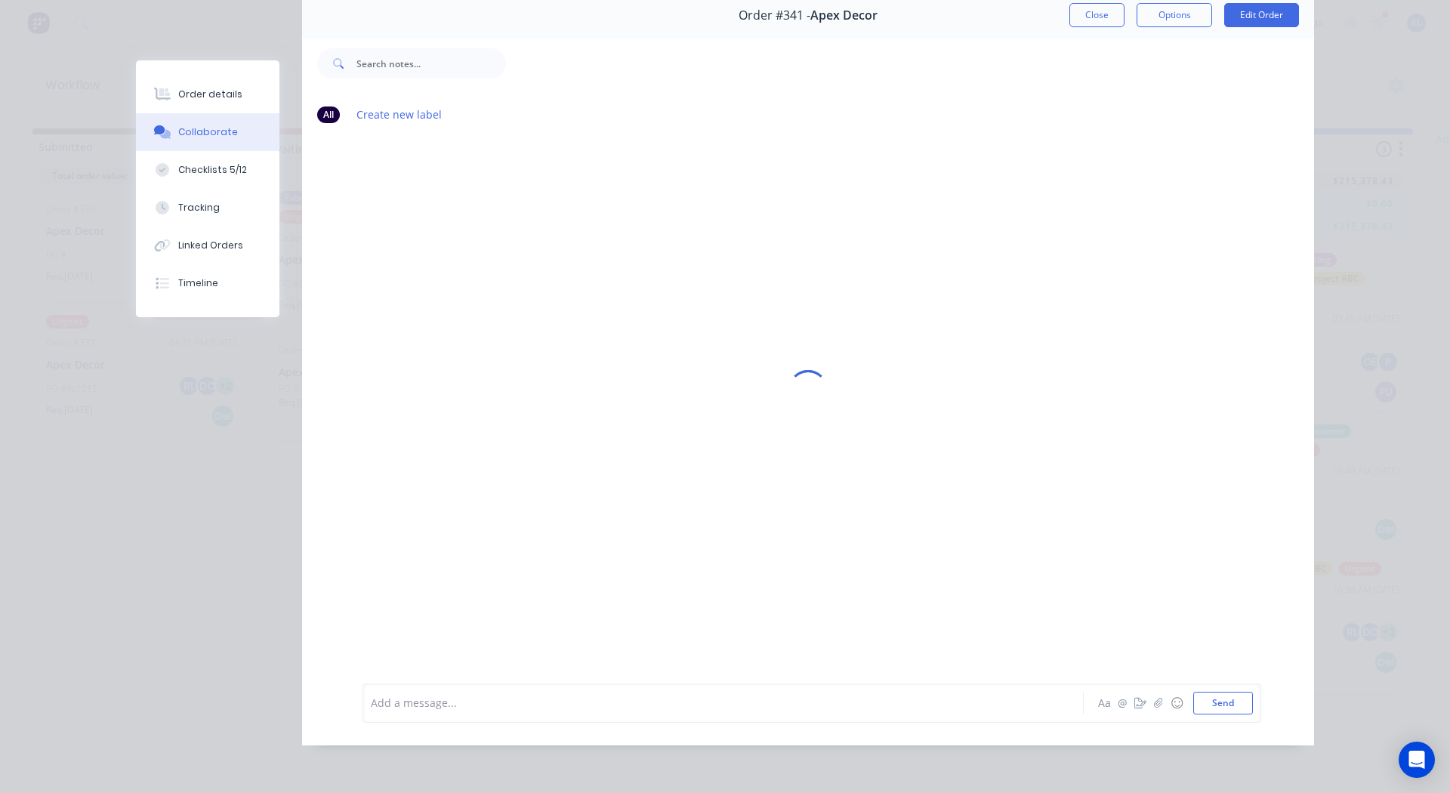
scroll to position [0, 0]
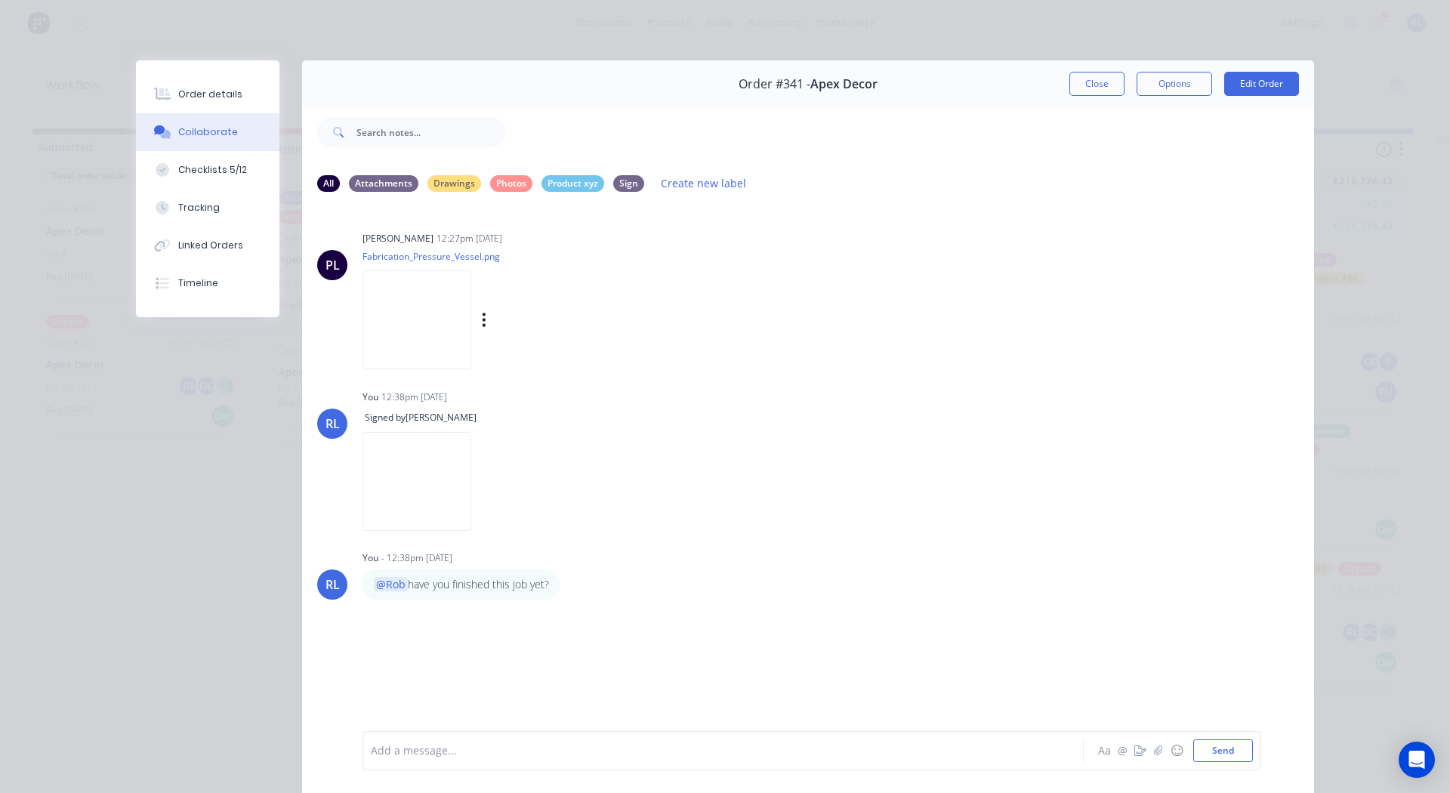
click at [445, 324] on img at bounding box center [416, 319] width 109 height 99
click at [178, 176] on div "Checklists 5/12" at bounding box center [212, 170] width 69 height 14
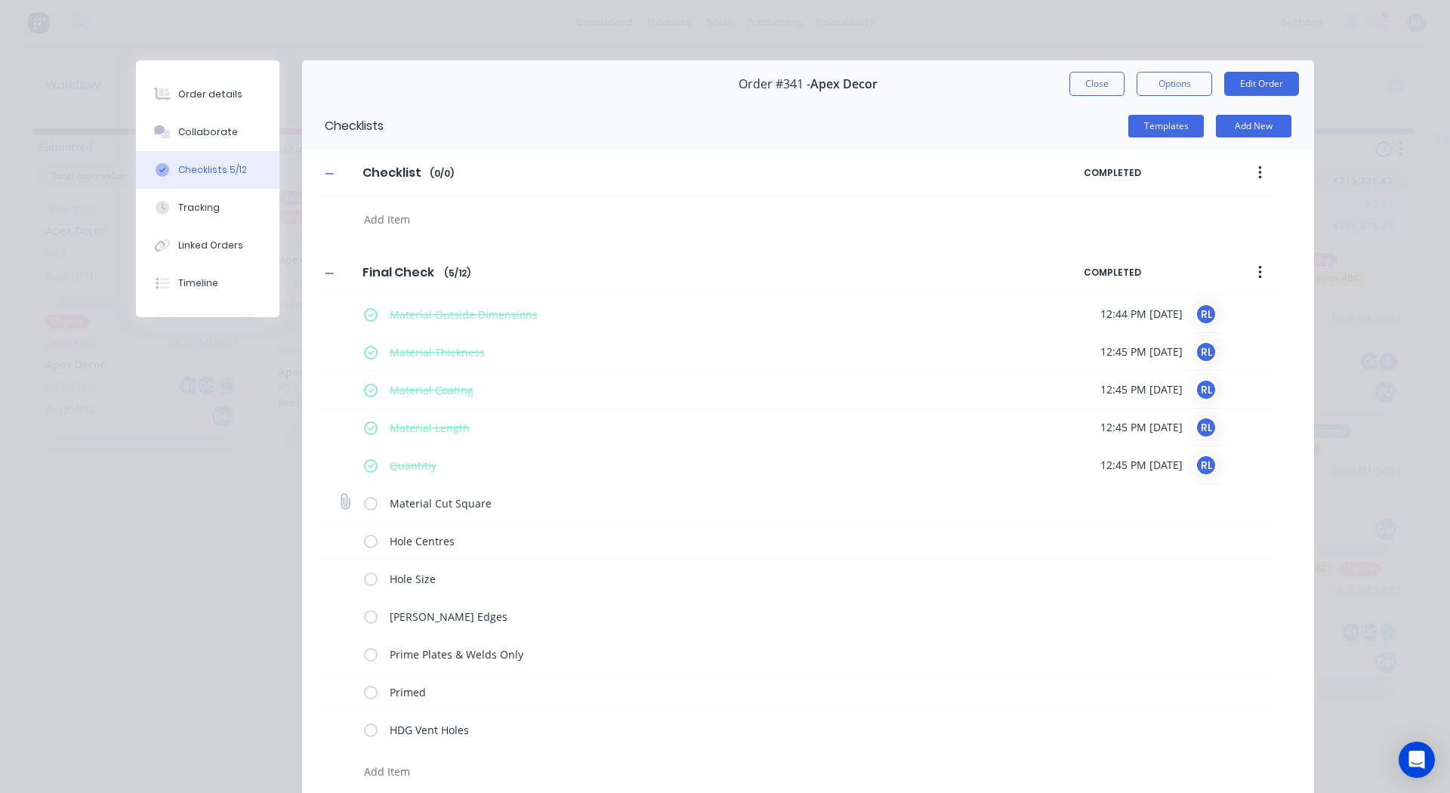
click at [365, 506] on label at bounding box center [371, 503] width 14 height 16
click at [0, 0] on input "checkbox" at bounding box center [0, 0] width 0 height 0
click at [190, 205] on div "Tracking" at bounding box center [199, 208] width 42 height 14
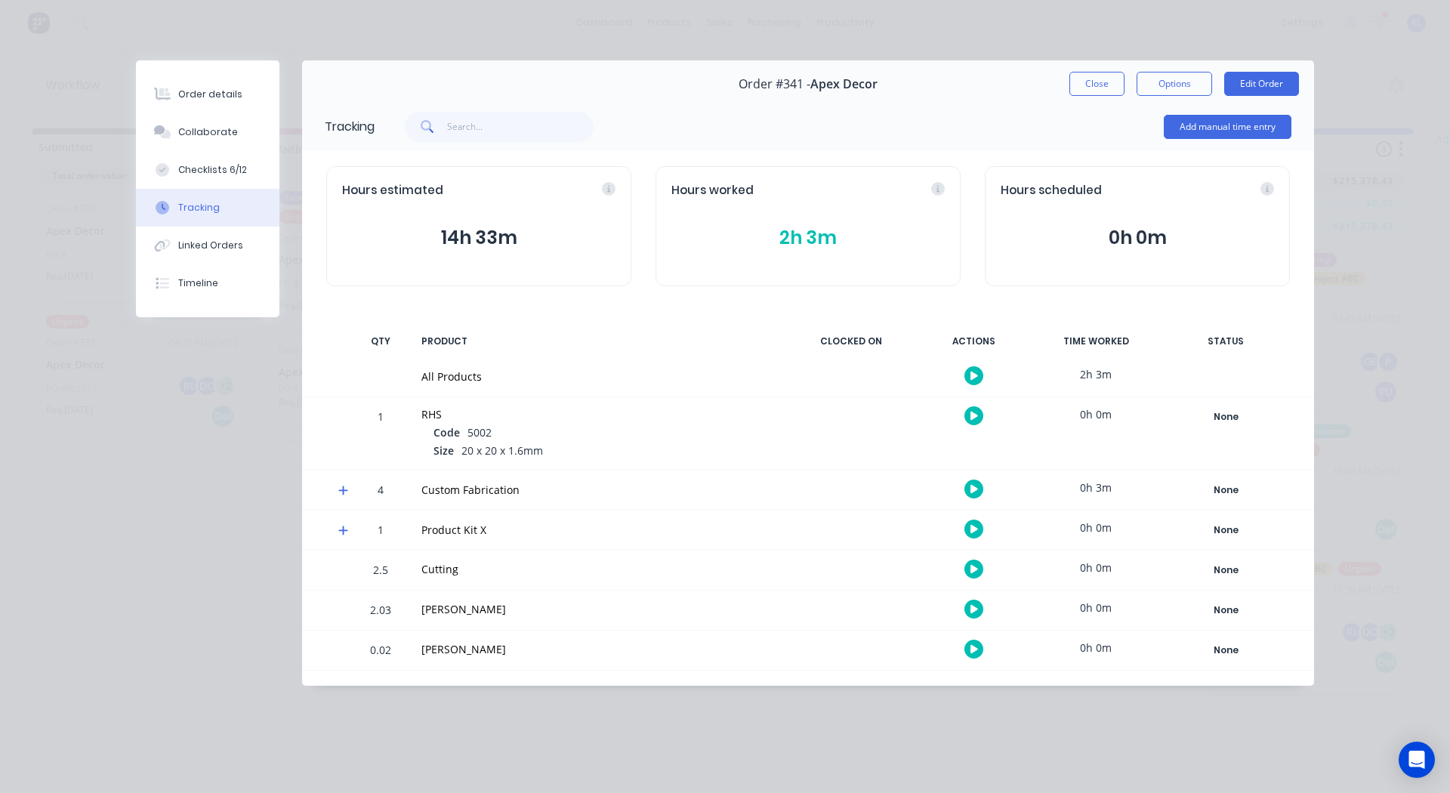
click at [974, 495] on button "button" at bounding box center [973, 488] width 19 height 19
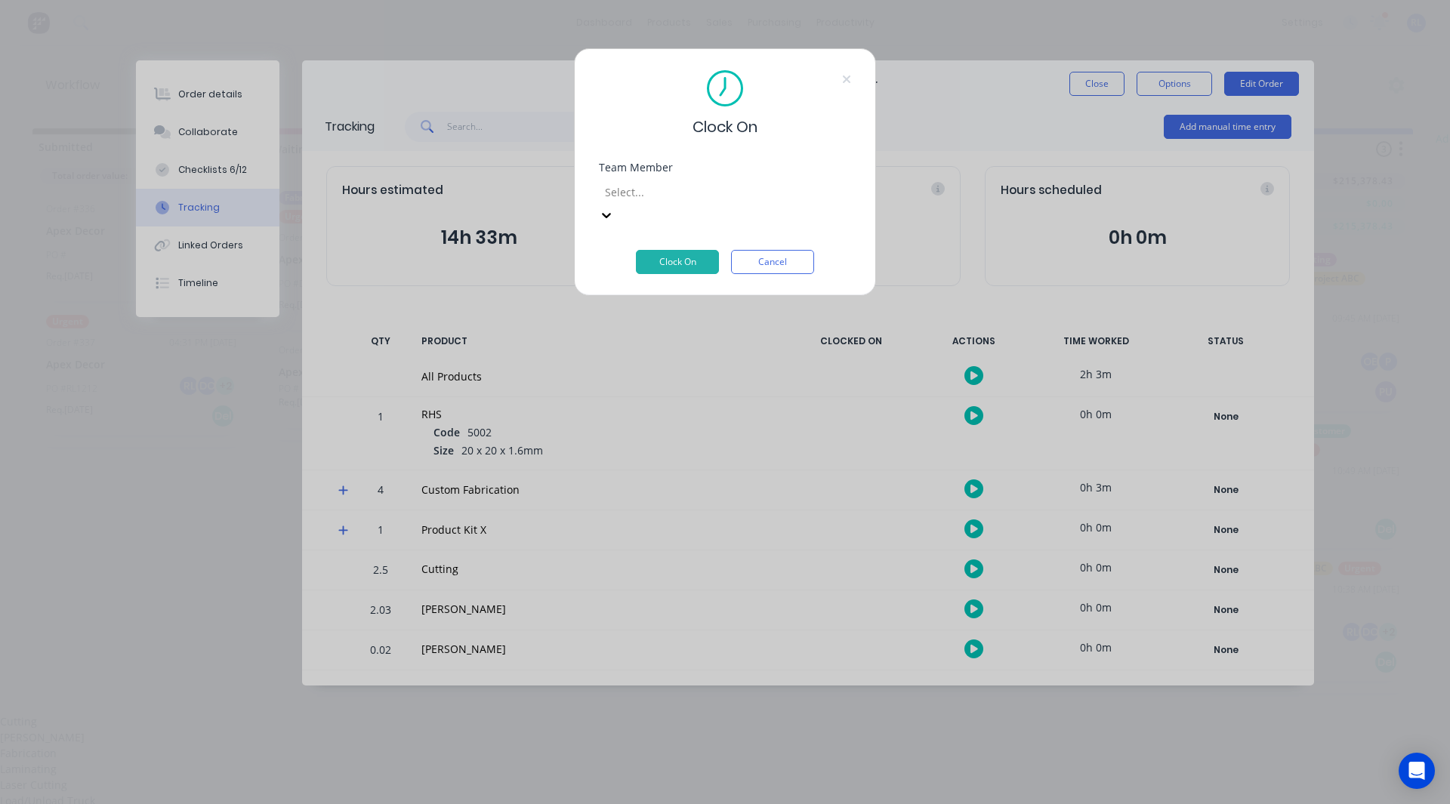
click at [723, 183] on div at bounding box center [711, 192] width 217 height 19
click at [694, 729] on div "[PERSON_NAME]" at bounding box center [725, 737] width 1450 height 16
click at [701, 250] on button "Clock On" at bounding box center [677, 262] width 83 height 24
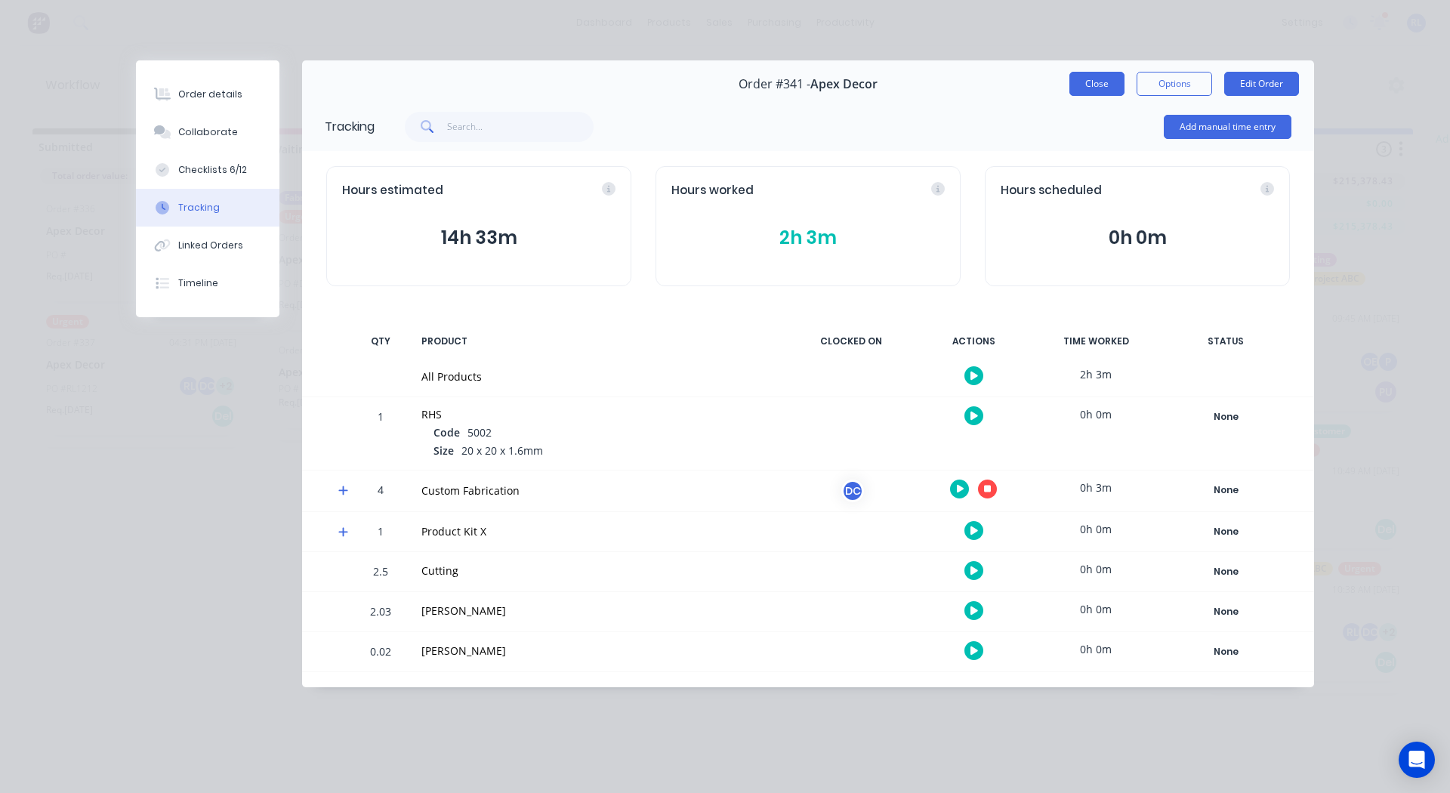
click at [1092, 82] on button "Close" at bounding box center [1096, 84] width 55 height 24
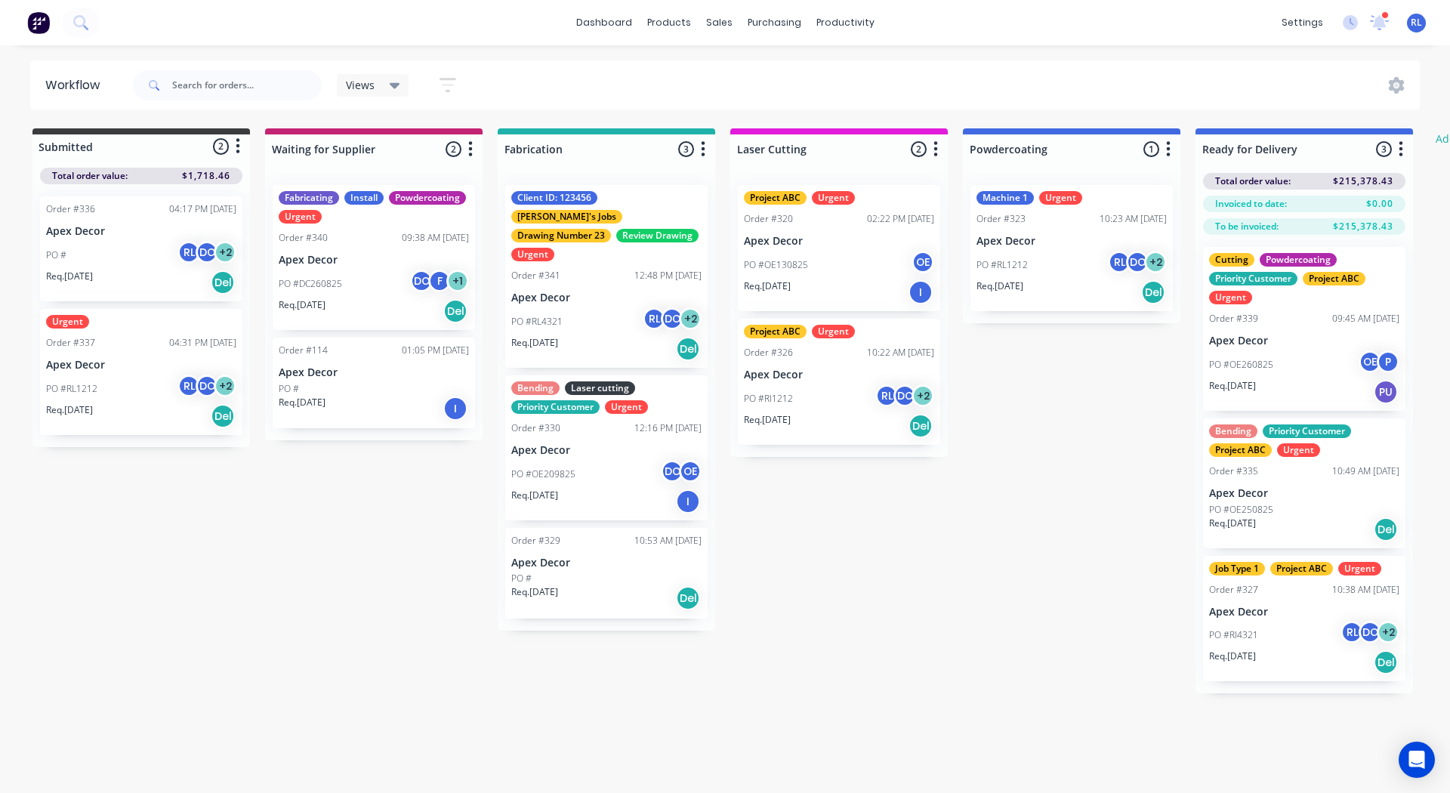
click at [701, 150] on icon "button" at bounding box center [703, 149] width 5 height 19
click at [635, 205] on button "Notifications" at bounding box center [636, 206] width 151 height 25
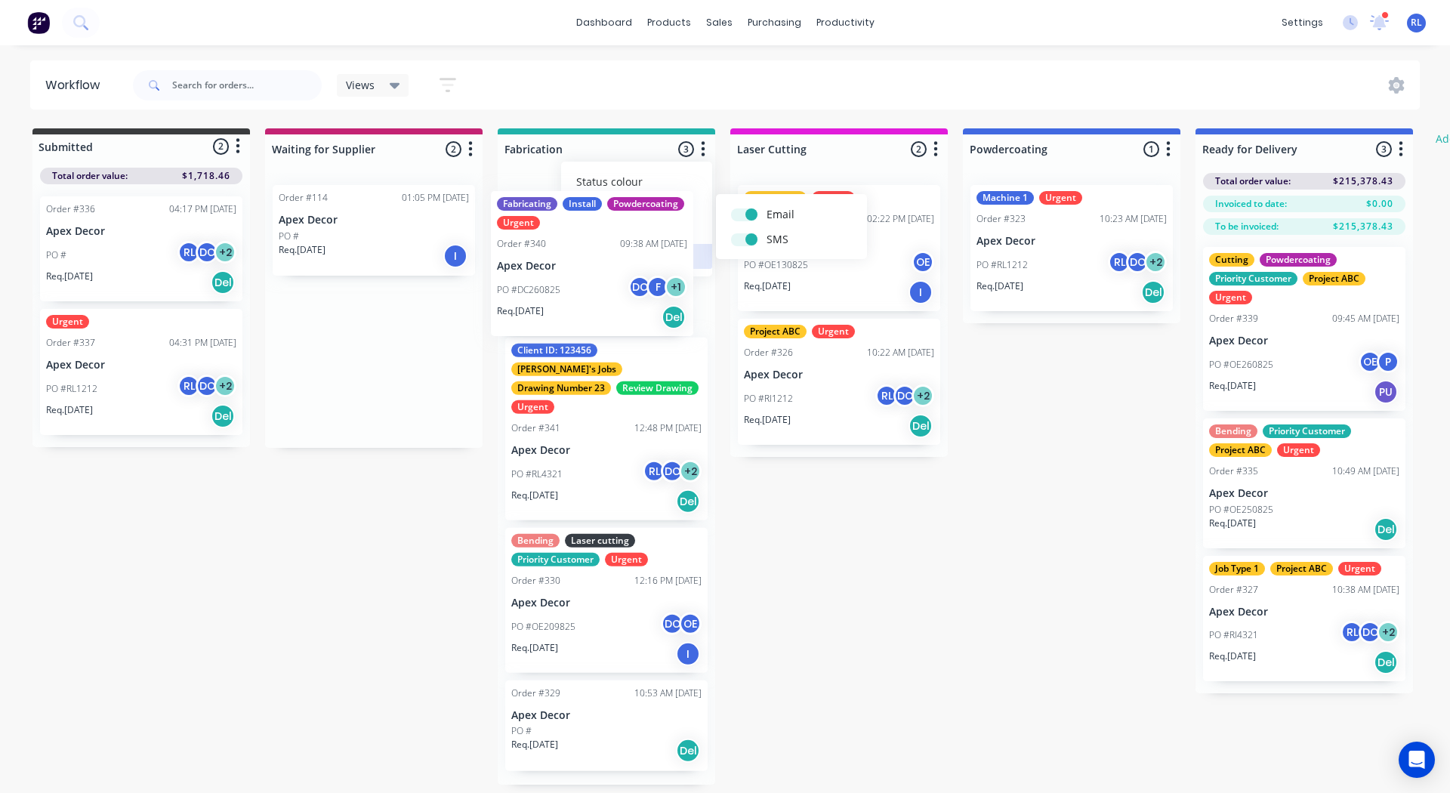
drag, startPoint x: 338, startPoint y: 245, endPoint x: 563, endPoint y: 250, distance: 225.1
click at [563, 250] on div "Submitted 2 Status colour #3A3C3E hex #3A3C3E Save Cancel Summaries Total order…" at bounding box center [919, 456] width 1861 height 656
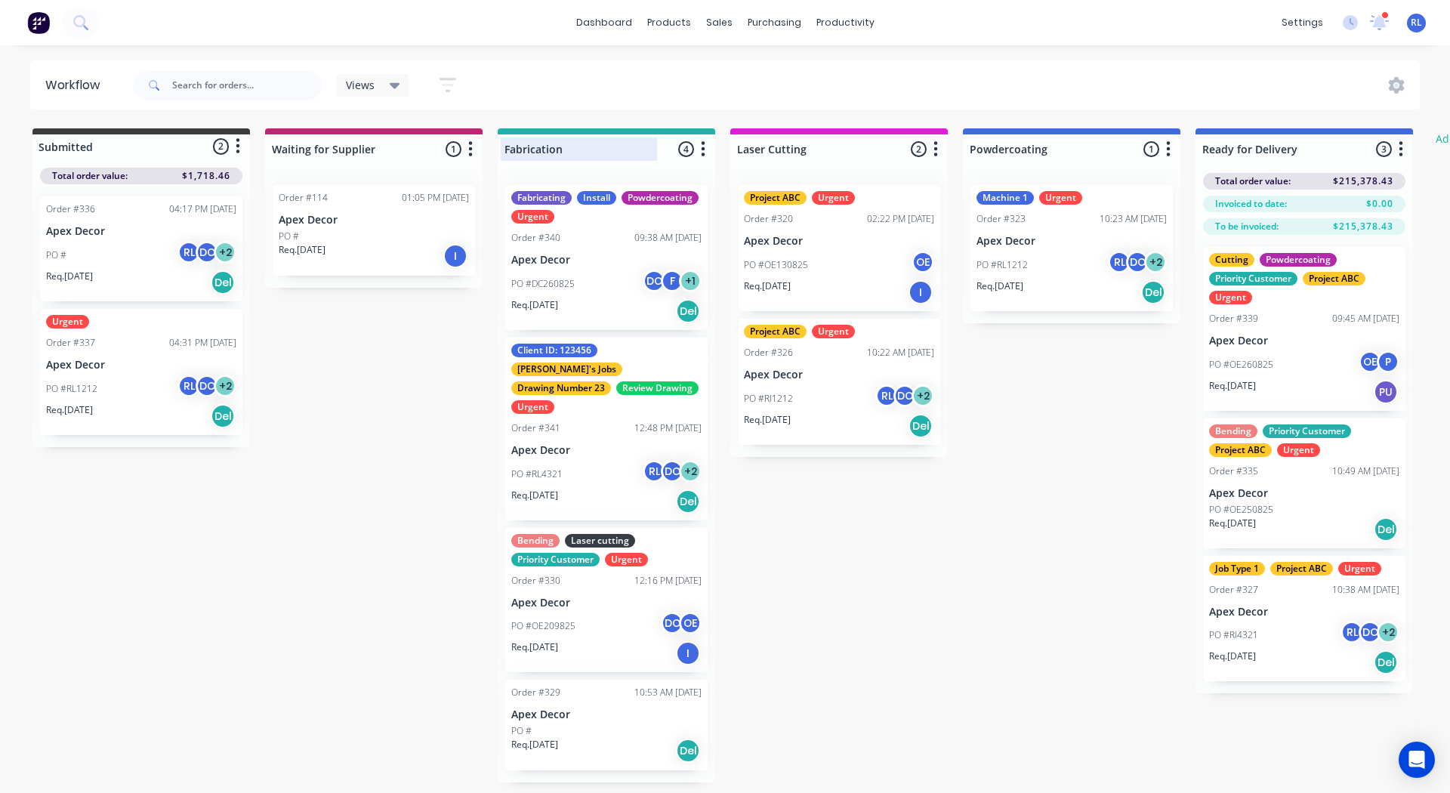
click at [708, 159] on div at bounding box center [606, 148] width 217 height 29
click at [703, 141] on icon "button" at bounding box center [703, 149] width 5 height 19
click at [653, 209] on button "Notifications" at bounding box center [636, 206] width 151 height 25
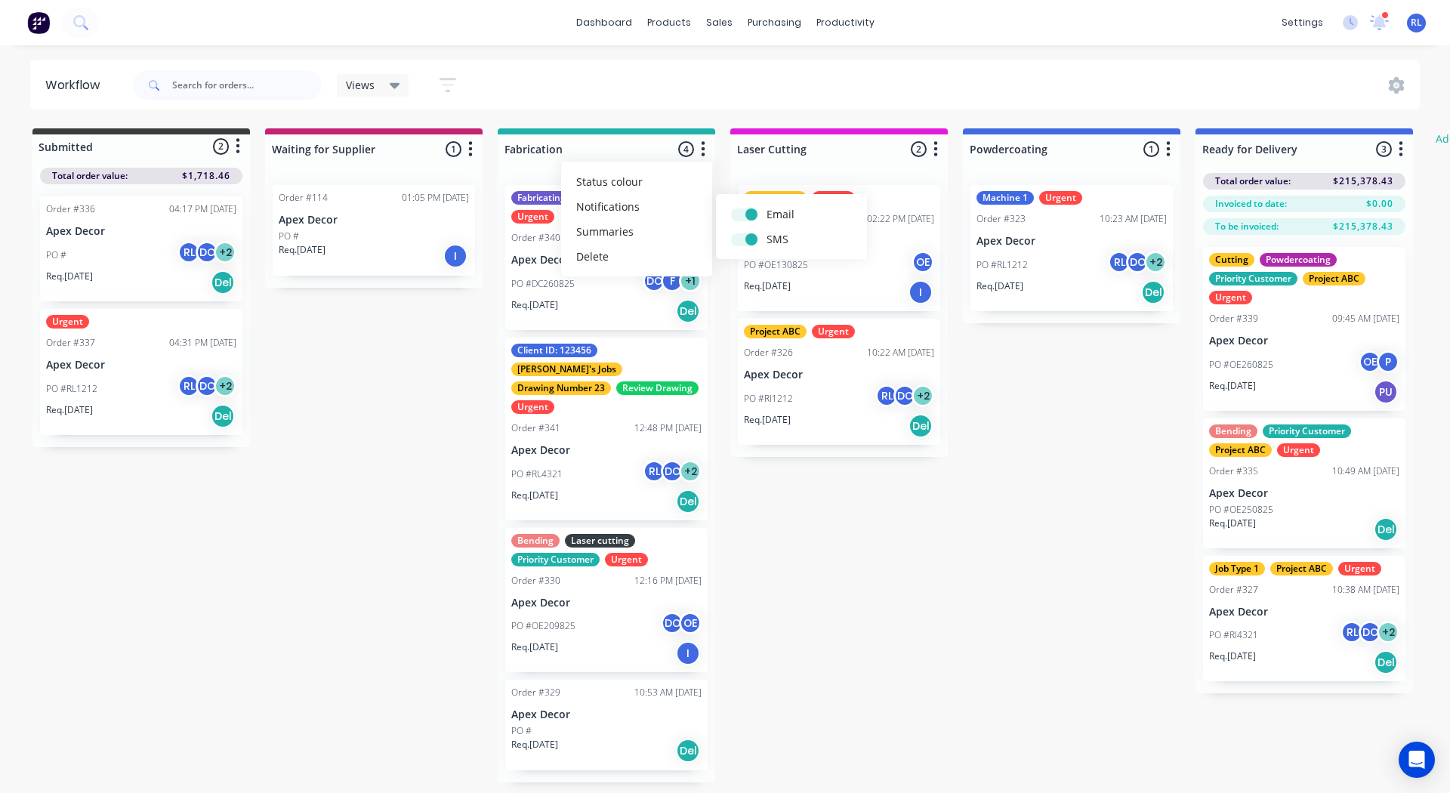
click at [1113, 443] on div "Submitted 2 Status colour #3A3C3E hex #3A3C3E Save Cancel Summaries Total order…" at bounding box center [919, 455] width 1861 height 654
click at [708, 146] on button "button" at bounding box center [703, 149] width 18 height 18
click at [665, 206] on button "Notifications" at bounding box center [636, 206] width 151 height 25
drag, startPoint x: 750, startPoint y: 215, endPoint x: 735, endPoint y: 211, distance: 14.8
click at [766, 206] on label at bounding box center [766, 206] width 0 height 0
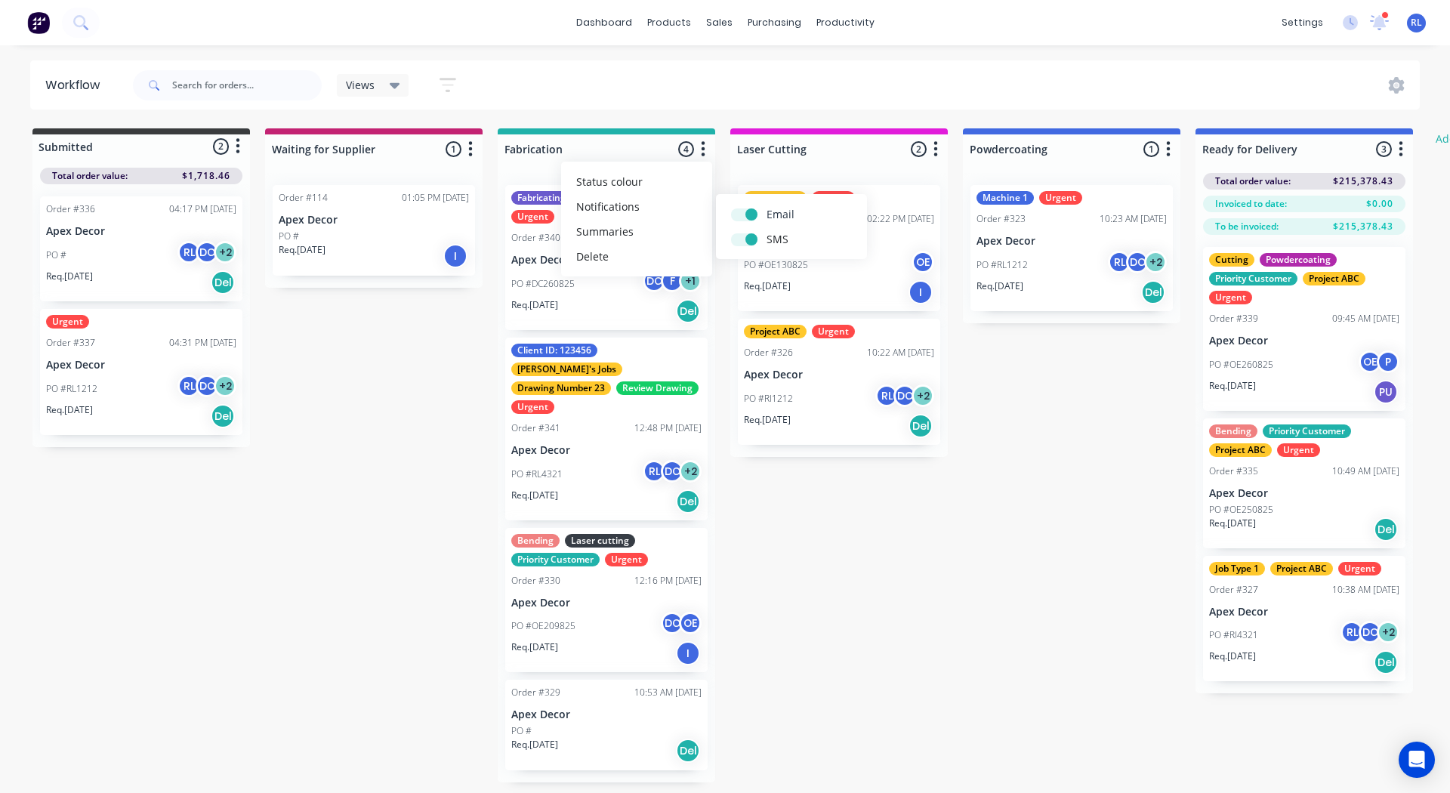
click at [735, 211] on input "checkbox" at bounding box center [737, 213] width 12 height 14
checkbox input "false"
click at [766, 231] on label at bounding box center [766, 231] width 0 height 0
click at [743, 234] on input "checkbox" at bounding box center [737, 238] width 12 height 14
checkbox input "false"
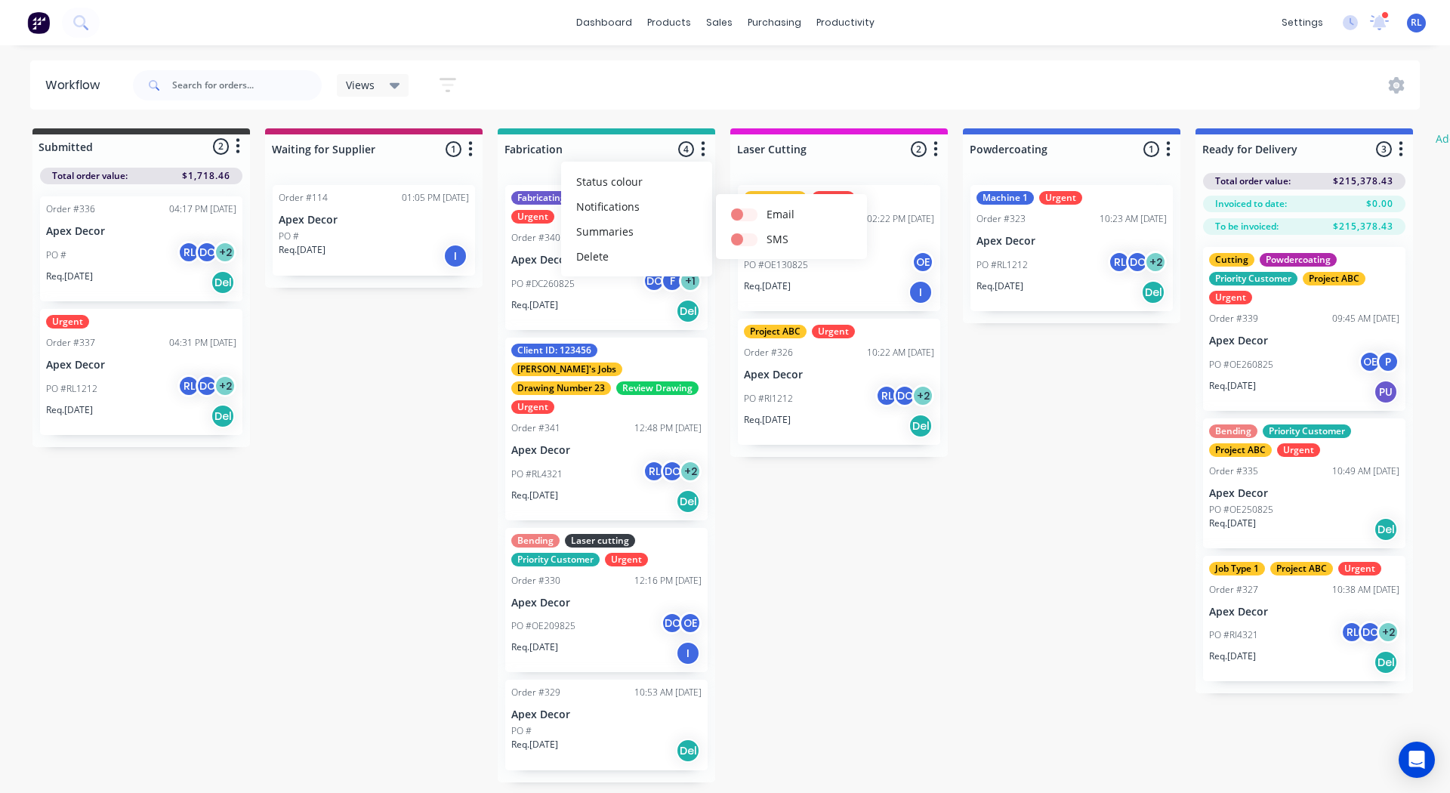
drag, startPoint x: 859, startPoint y: 530, endPoint x: 843, endPoint y: 572, distance: 45.2
click at [843, 572] on div "Submitted 2 Status colour #3A3C3E hex #3A3C3E Save Cancel Summaries Total order…" at bounding box center [919, 455] width 1861 height 654
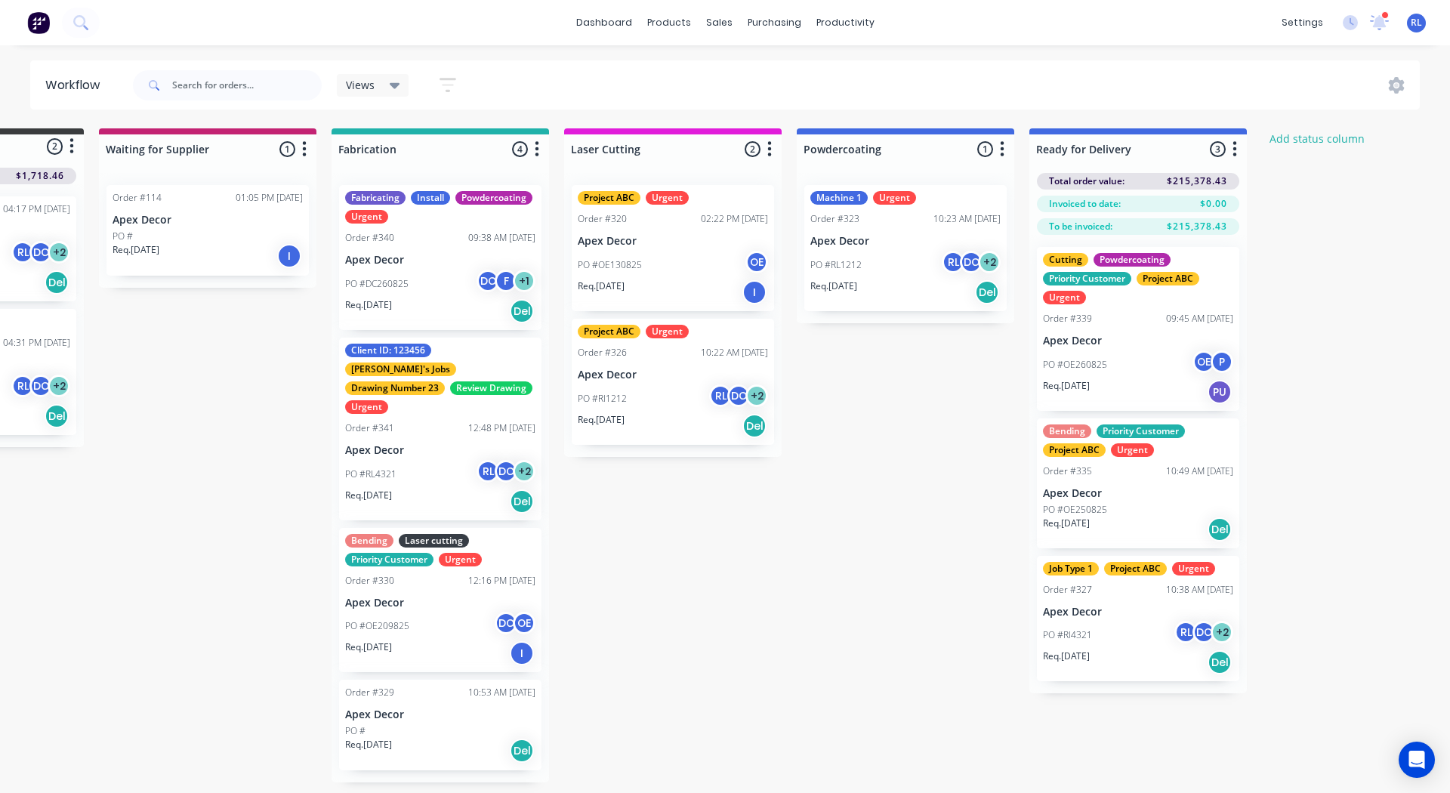
scroll to position [0, 206]
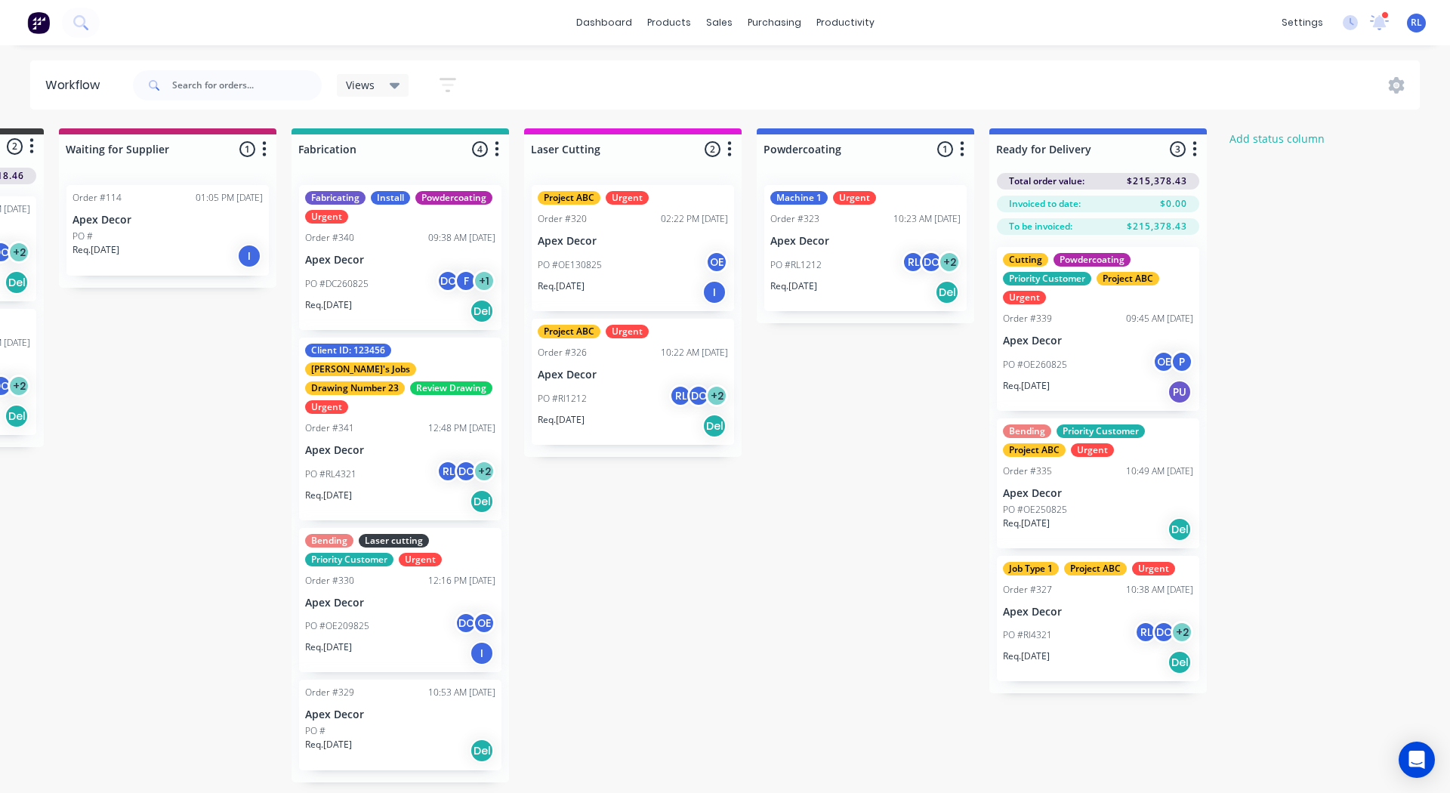
click at [1194, 153] on icon "button" at bounding box center [1194, 149] width 5 height 19
click at [1126, 205] on button "Notifications" at bounding box center [1127, 206] width 151 height 25
click at [1258, 206] on label at bounding box center [1258, 206] width 0 height 0
click at [1231, 211] on input "checkbox" at bounding box center [1228, 213] width 12 height 14
checkbox input "false"
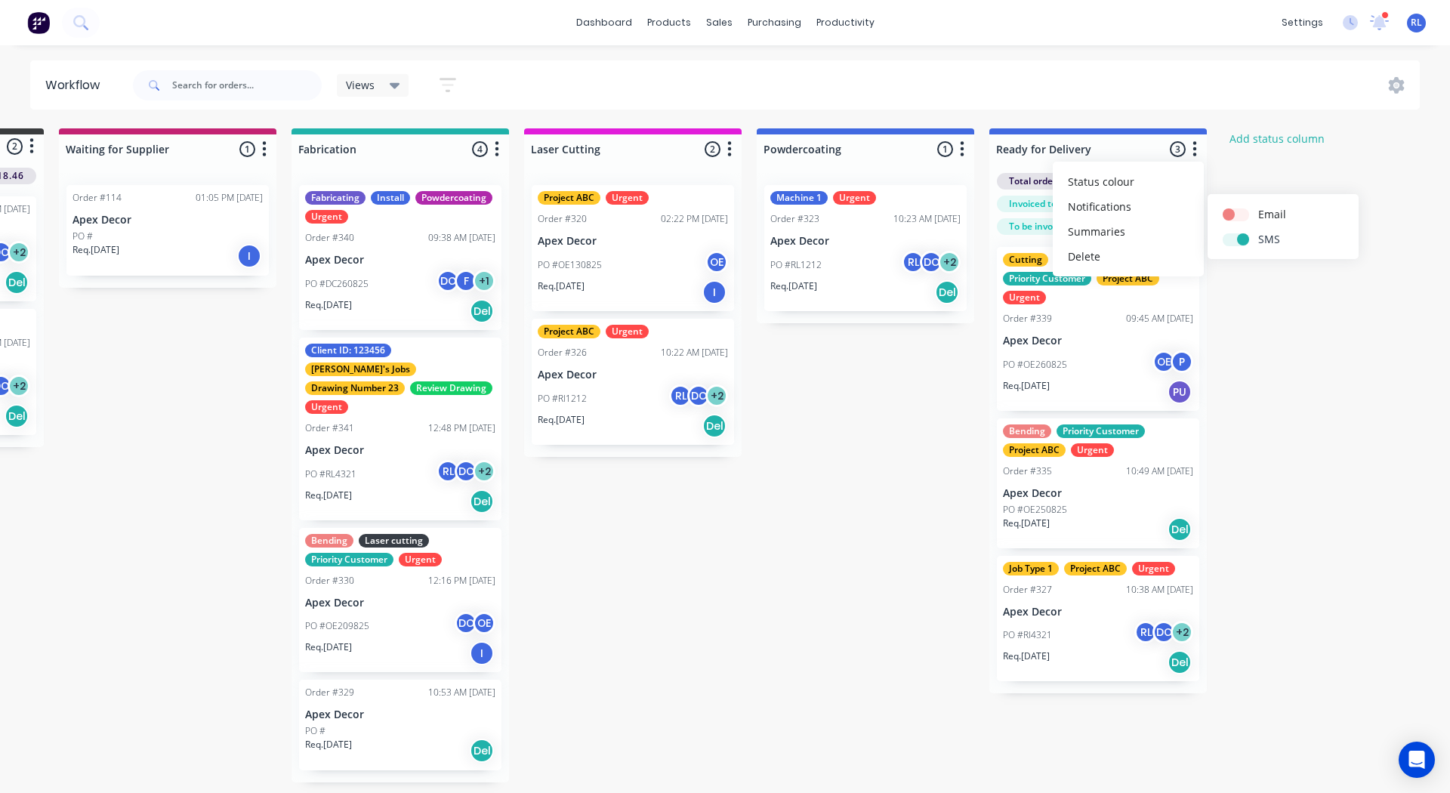
click at [1258, 231] on label at bounding box center [1258, 231] width 0 height 0
click at [1233, 239] on input "checkbox" at bounding box center [1228, 238] width 12 height 14
click at [1258, 231] on label at bounding box center [1258, 231] width 0 height 0
click at [1233, 239] on input "checkbox" at bounding box center [1228, 238] width 12 height 14
checkbox input "true"
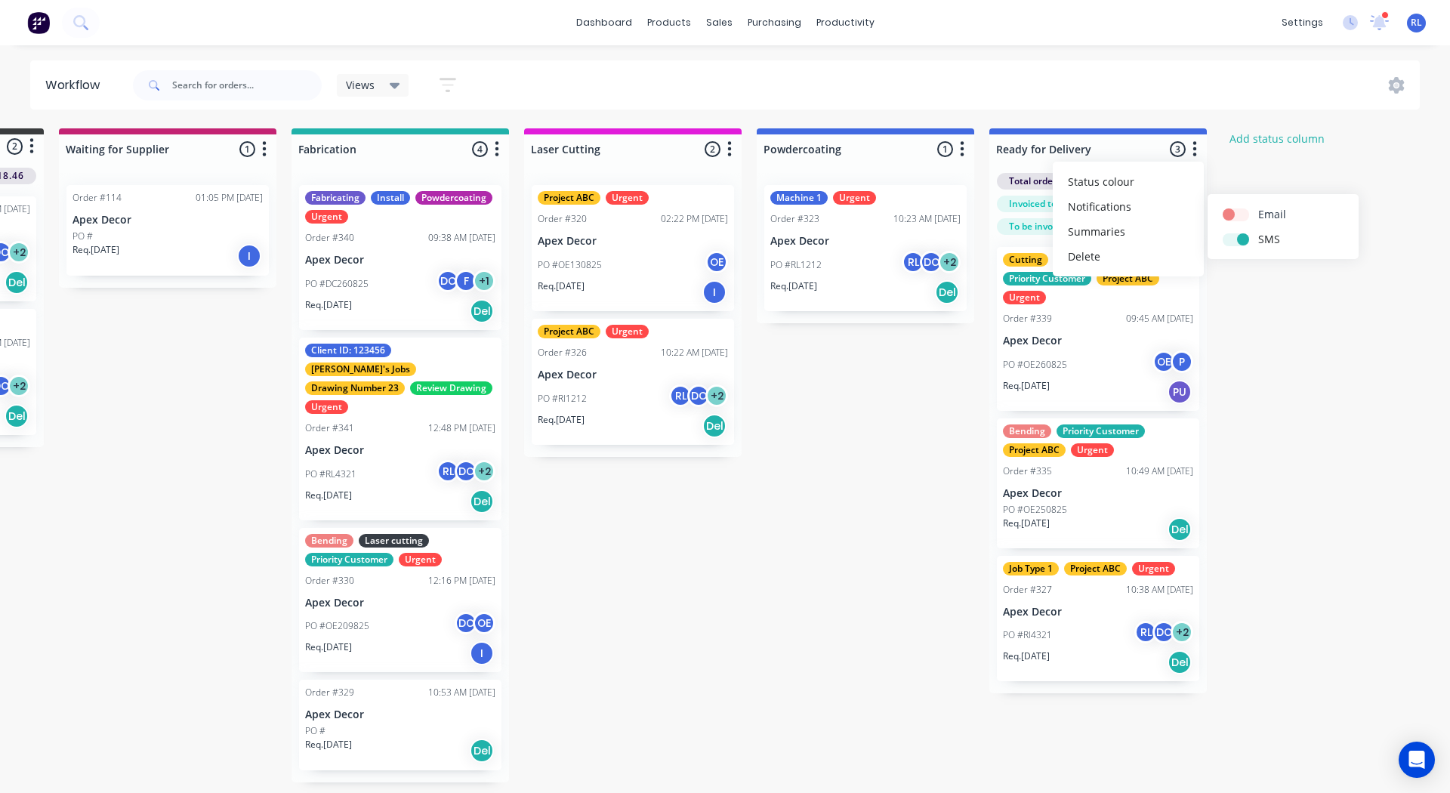
click at [1258, 206] on label at bounding box center [1258, 206] width 0 height 0
click at [1234, 217] on input "checkbox" at bounding box center [1228, 213] width 12 height 14
checkbox input "true"
click at [781, 504] on div "Submitted 2 Status colour #3A3C3E hex #3A3C3E Save Cancel Summaries Total order…" at bounding box center [713, 455] width 1861 height 654
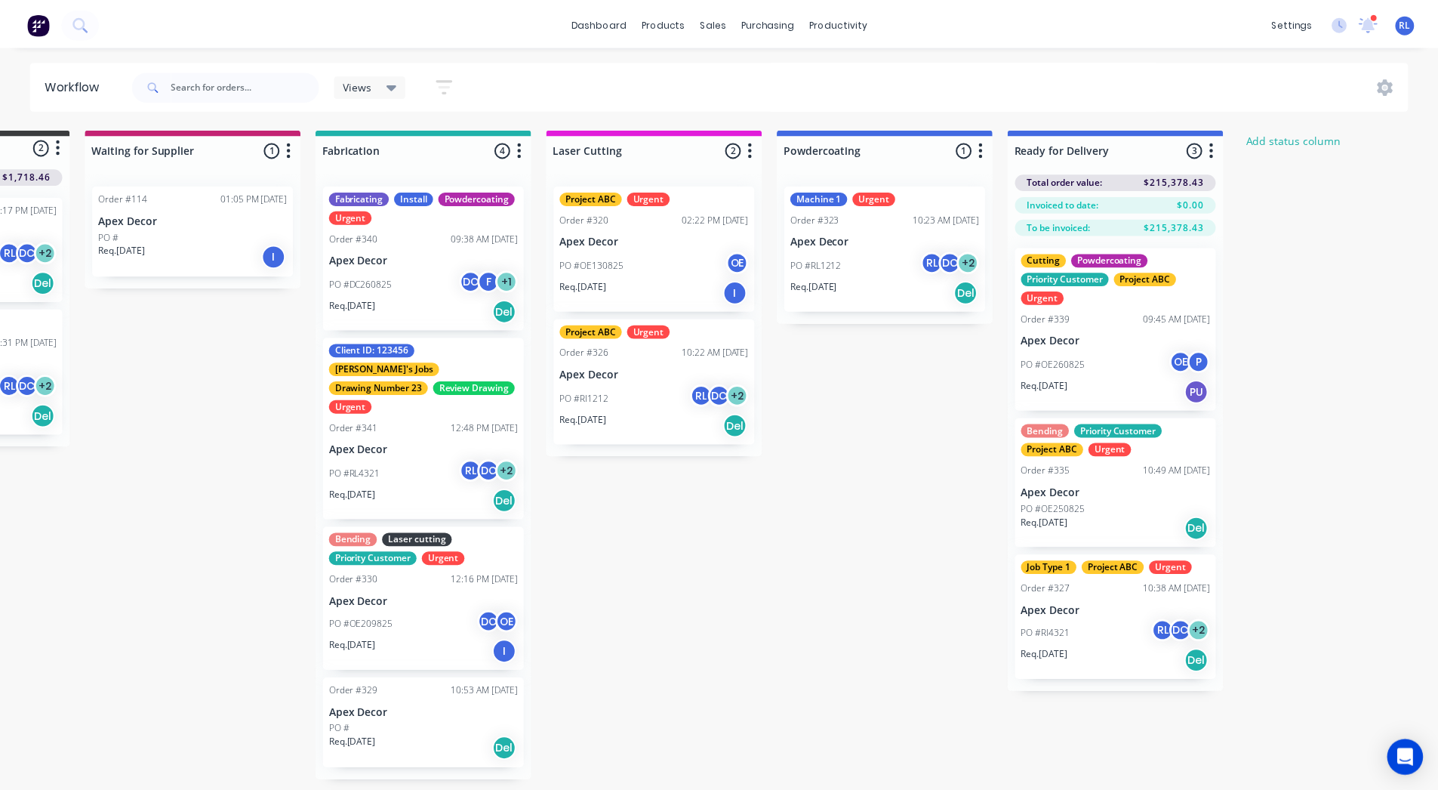
scroll to position [0, 0]
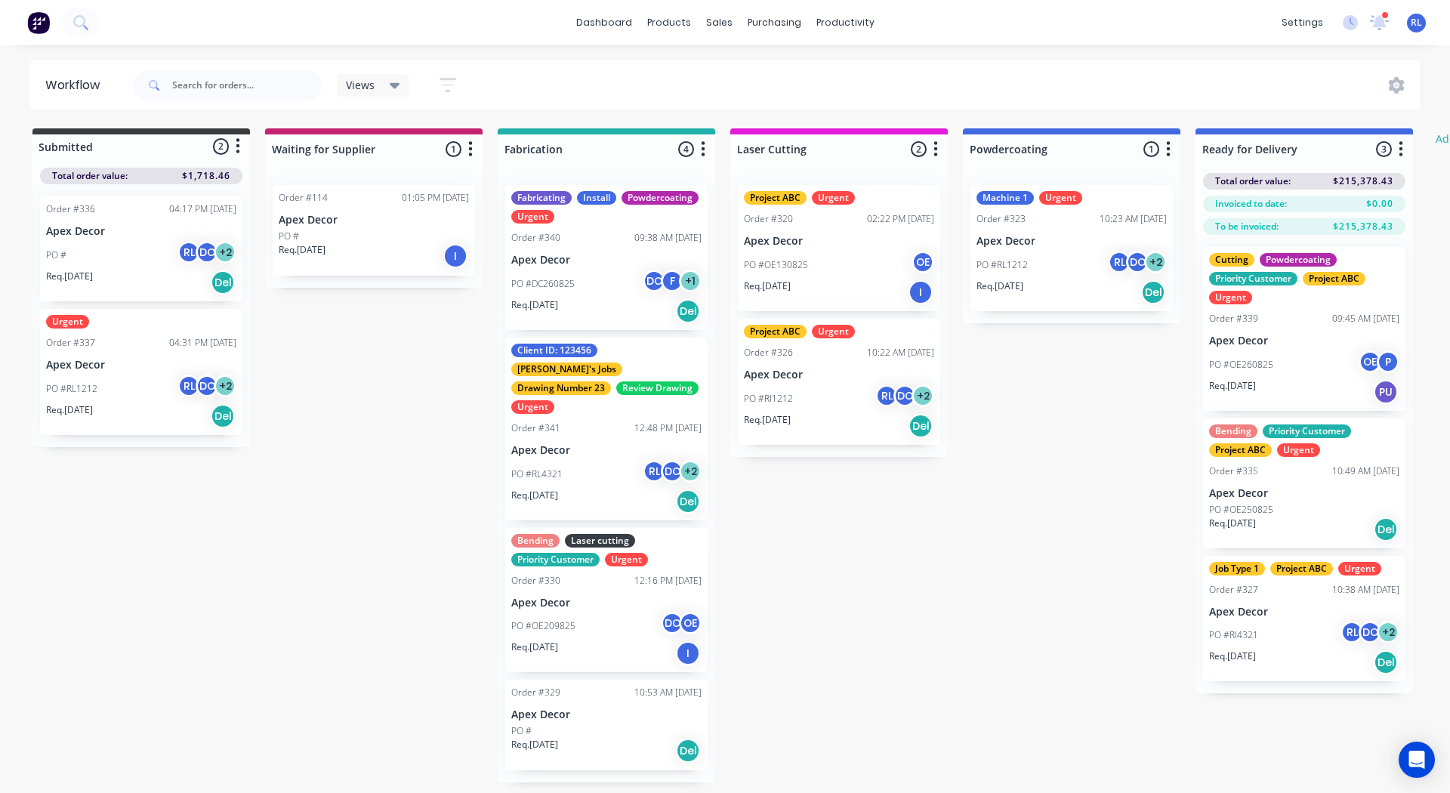
drag, startPoint x: 639, startPoint y: 442, endPoint x: 343, endPoint y: 255, distance: 349.8
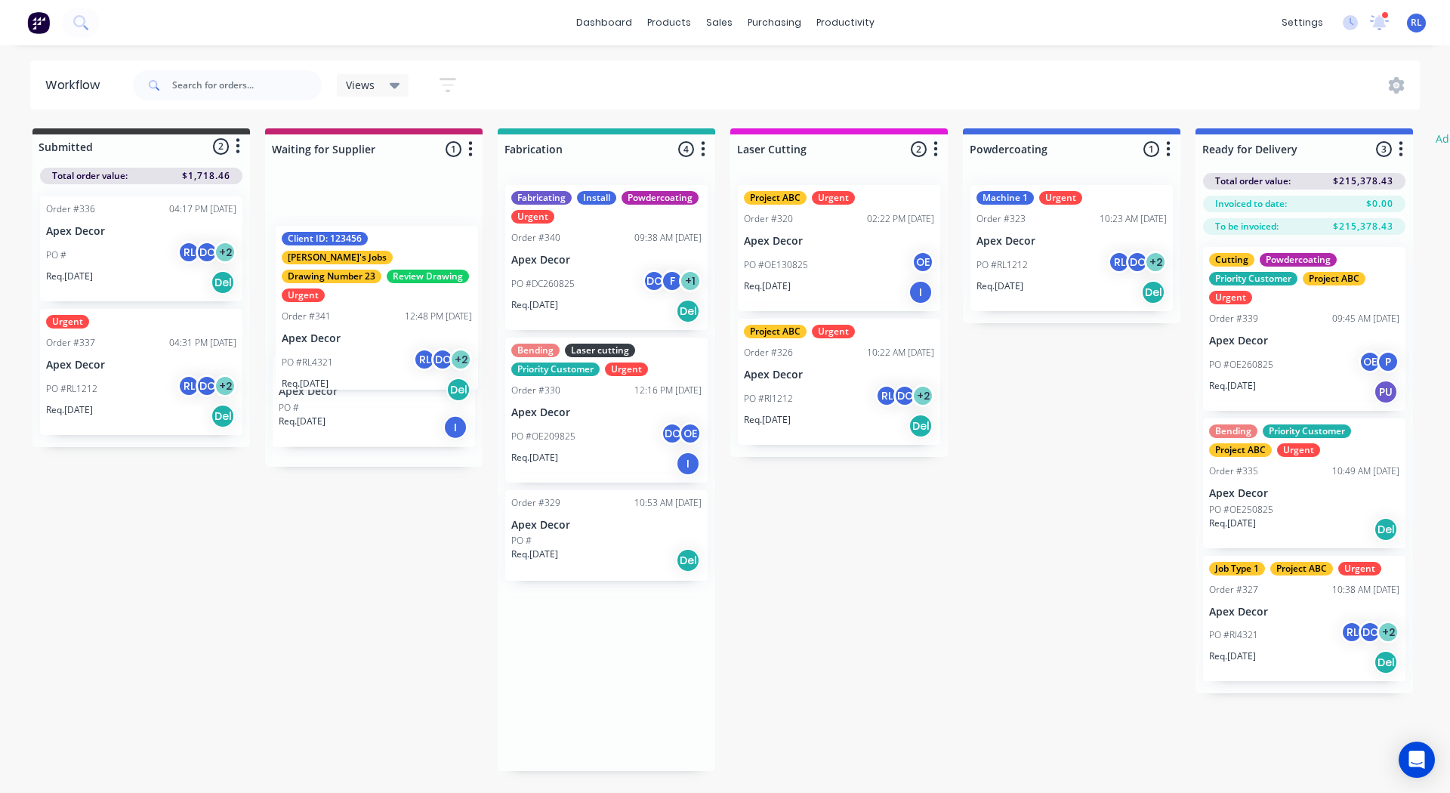
drag, startPoint x: 633, startPoint y: 466, endPoint x: 393, endPoint y: 347, distance: 268.1
click at [393, 347] on div "Submitted 2 Status colour #3A3C3E hex #3A3C3E Save Cancel Summaries Total order…" at bounding box center [919, 449] width 1861 height 643
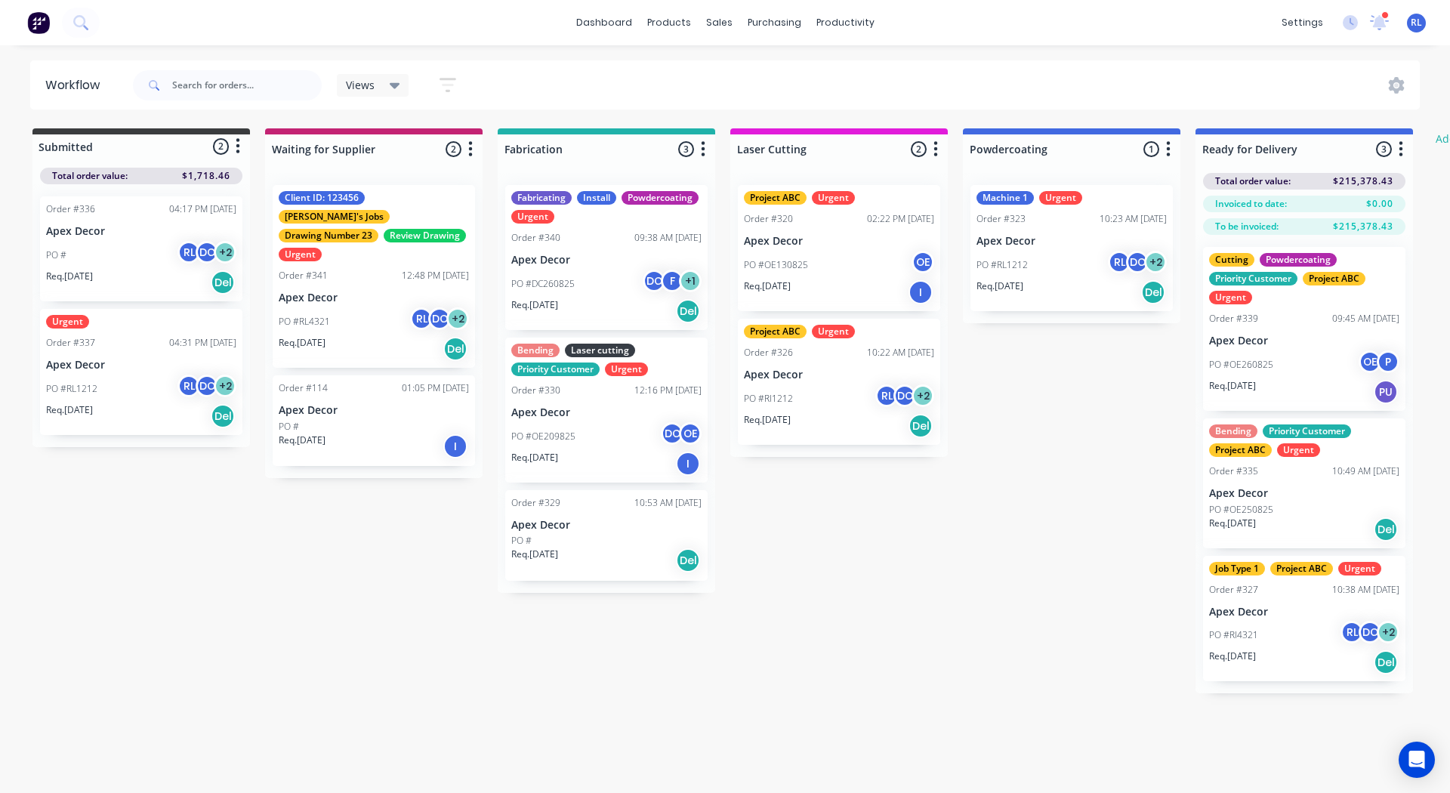
click at [663, 85] on div "Views Save new view None (Default) edit AA Steelworks edit [PERSON_NAME]'s Jobs…" at bounding box center [775, 85] width 1290 height 45
click at [451, 77] on icon "button" at bounding box center [447, 85] width 17 height 19
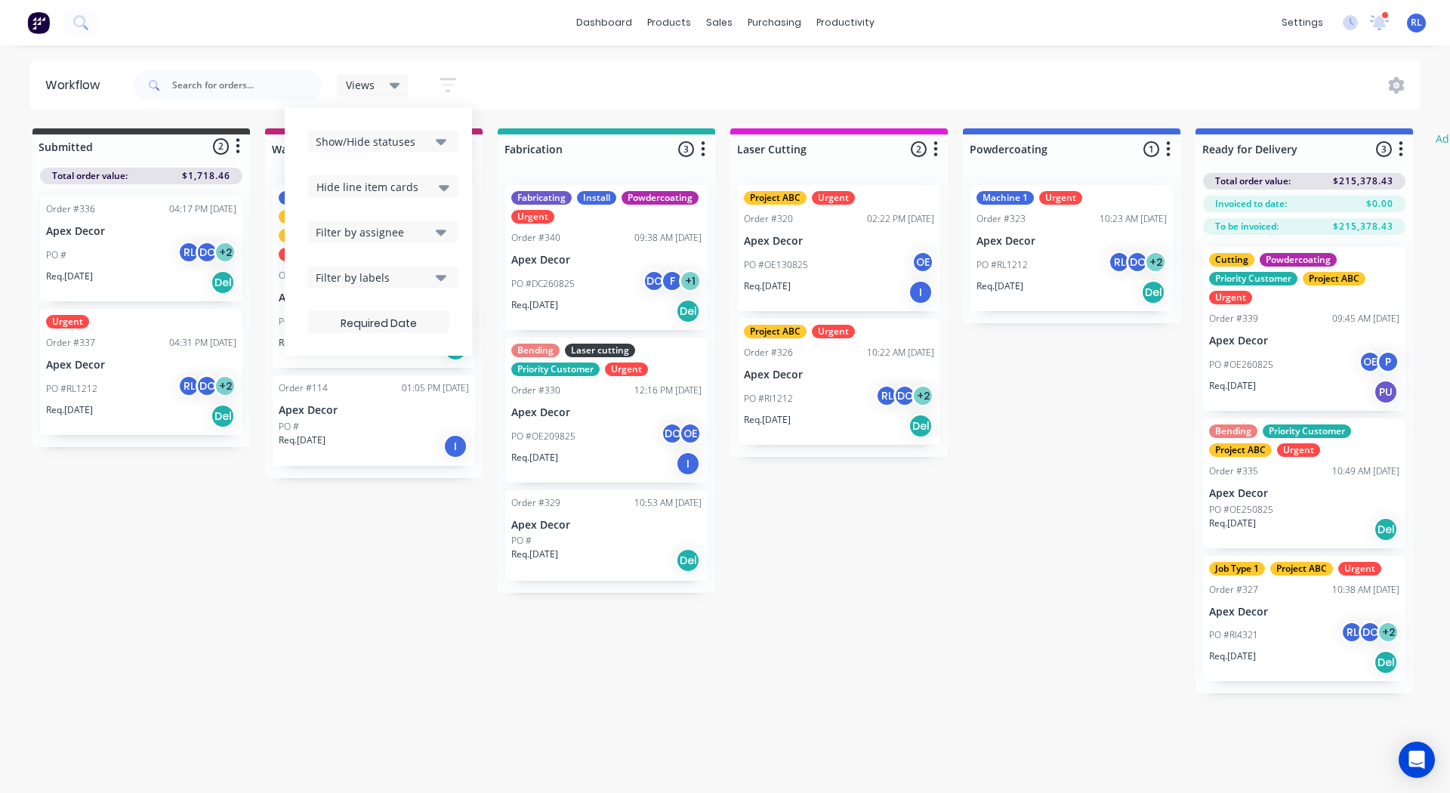
click at [384, 186] on span "Hide line item cards" at bounding box center [367, 187] width 102 height 16
click at [367, 217] on div "Show line item cards" at bounding box center [382, 218] width 151 height 27
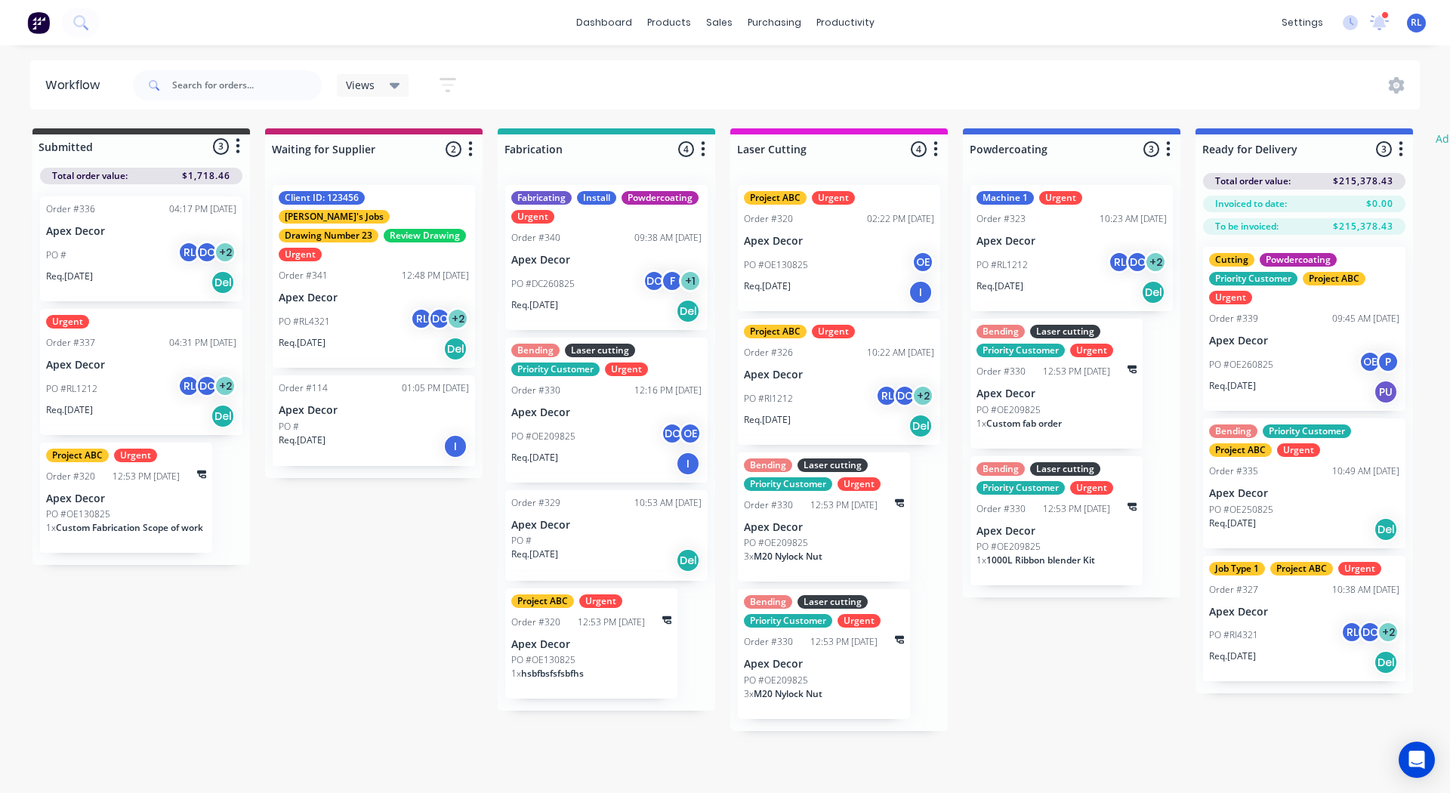
click at [337, 596] on div "Submitted 3 Status colour #3A3C3E hex #3A3C3E Save Cancel Summaries Total order…" at bounding box center [919, 429] width 1861 height 603
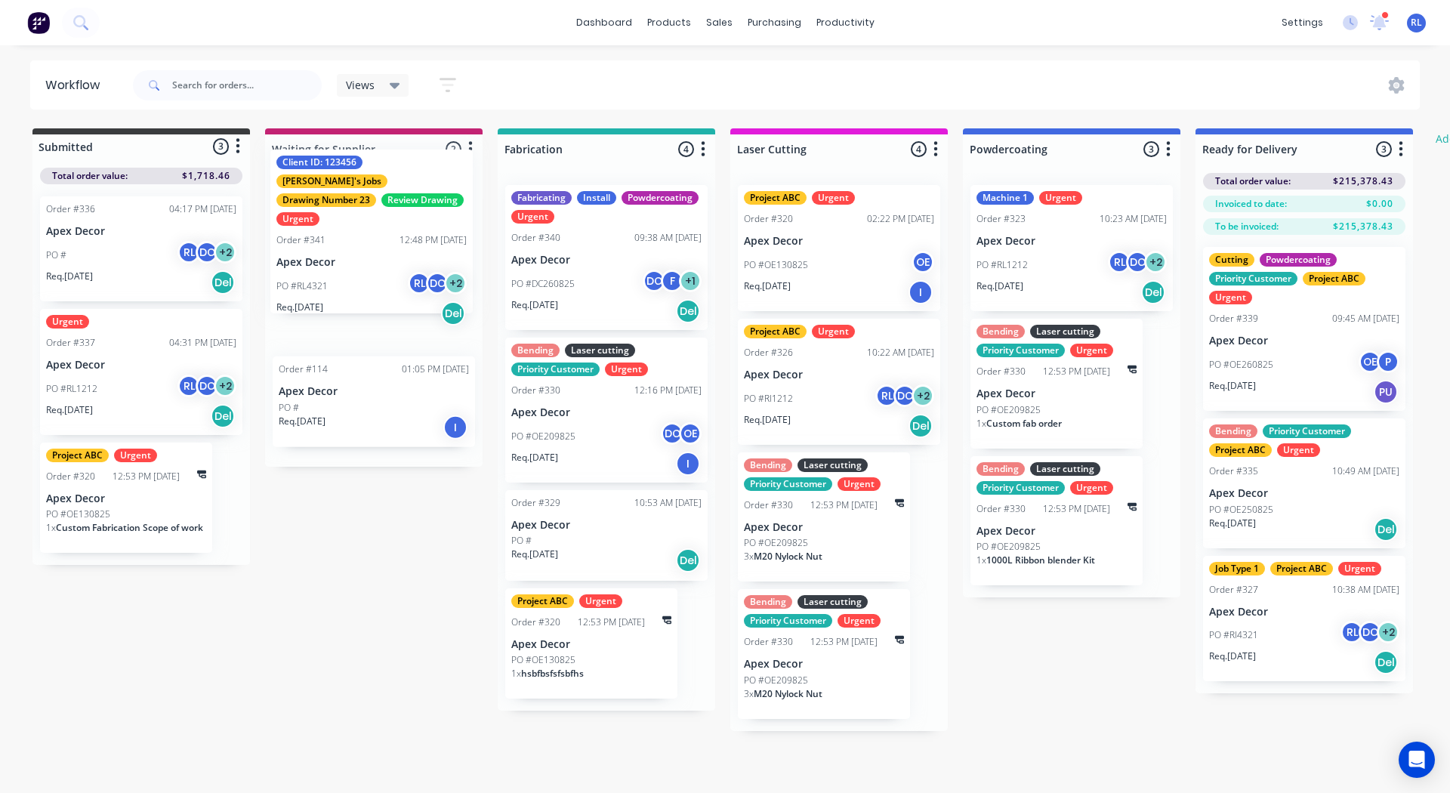
drag, startPoint x: 366, startPoint y: 264, endPoint x: 364, endPoint y: 236, distance: 28.8
click at [364, 236] on div "Client ID: 123456 [PERSON_NAME]'s Jobs Drawing Number 23 Review Drawing Urgent …" at bounding box center [373, 320] width 217 height 294
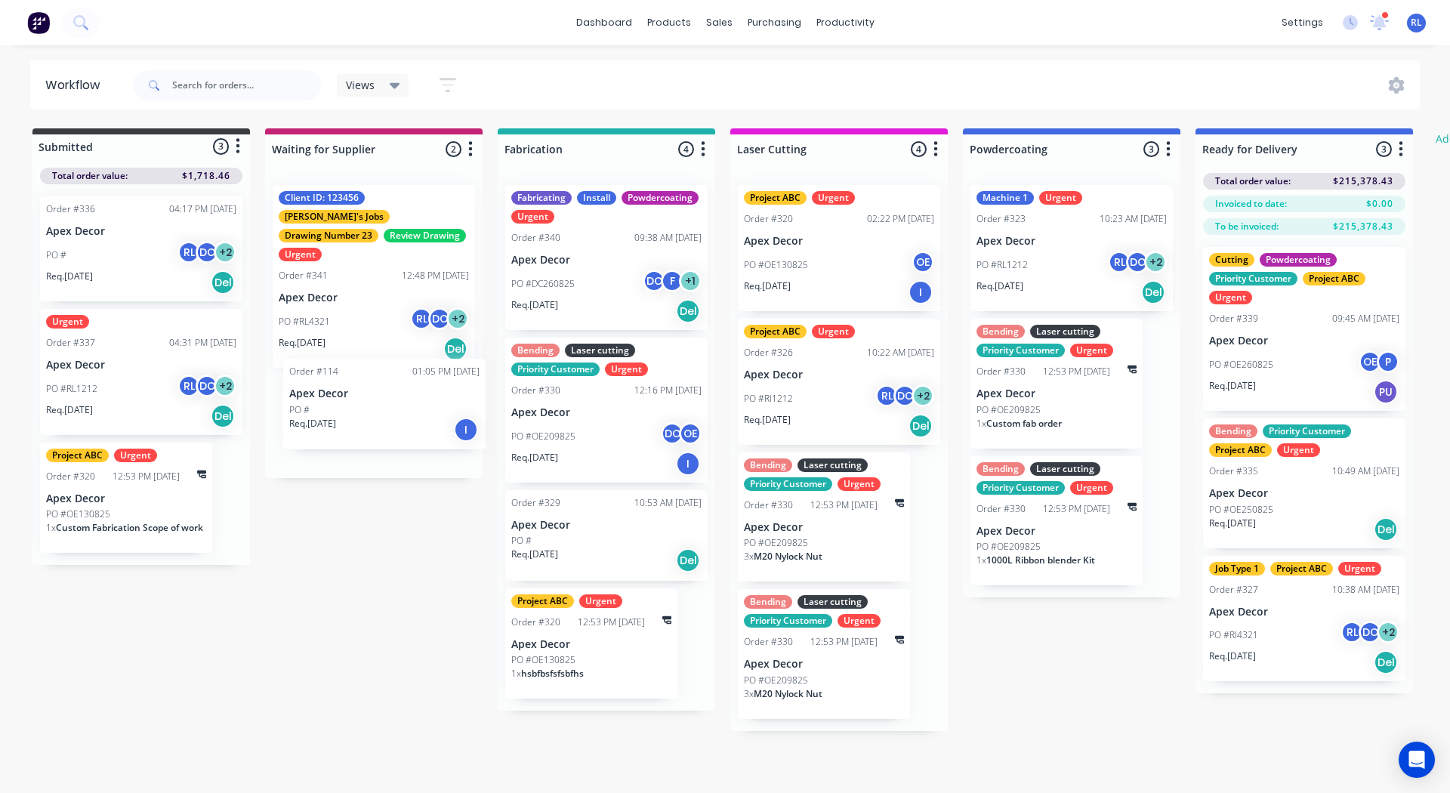
drag, startPoint x: 345, startPoint y: 411, endPoint x: 356, endPoint y: 417, distance: 12.2
click at [356, 417] on div "Client ID: 123456 [PERSON_NAME]'s Jobs Drawing Number 23 Review Drawing Urgent …" at bounding box center [373, 325] width 217 height 305
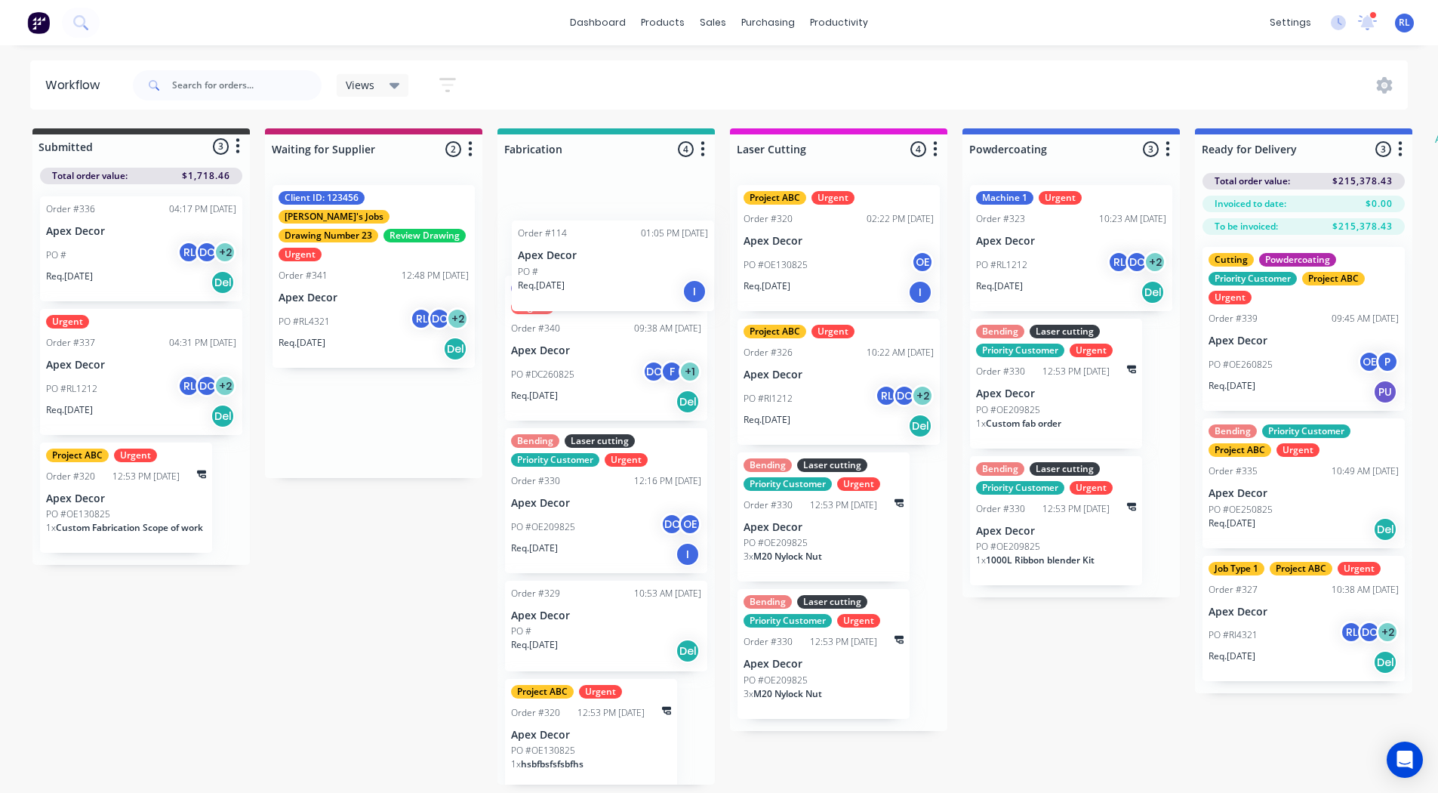
drag, startPoint x: 344, startPoint y: 401, endPoint x: 589, endPoint y: 264, distance: 280.6
click at [589, 264] on div "Submitted 3 Status colour #3A3C3E hex #3A3C3E Save Cancel Summaries Total order…" at bounding box center [919, 456] width 1861 height 656
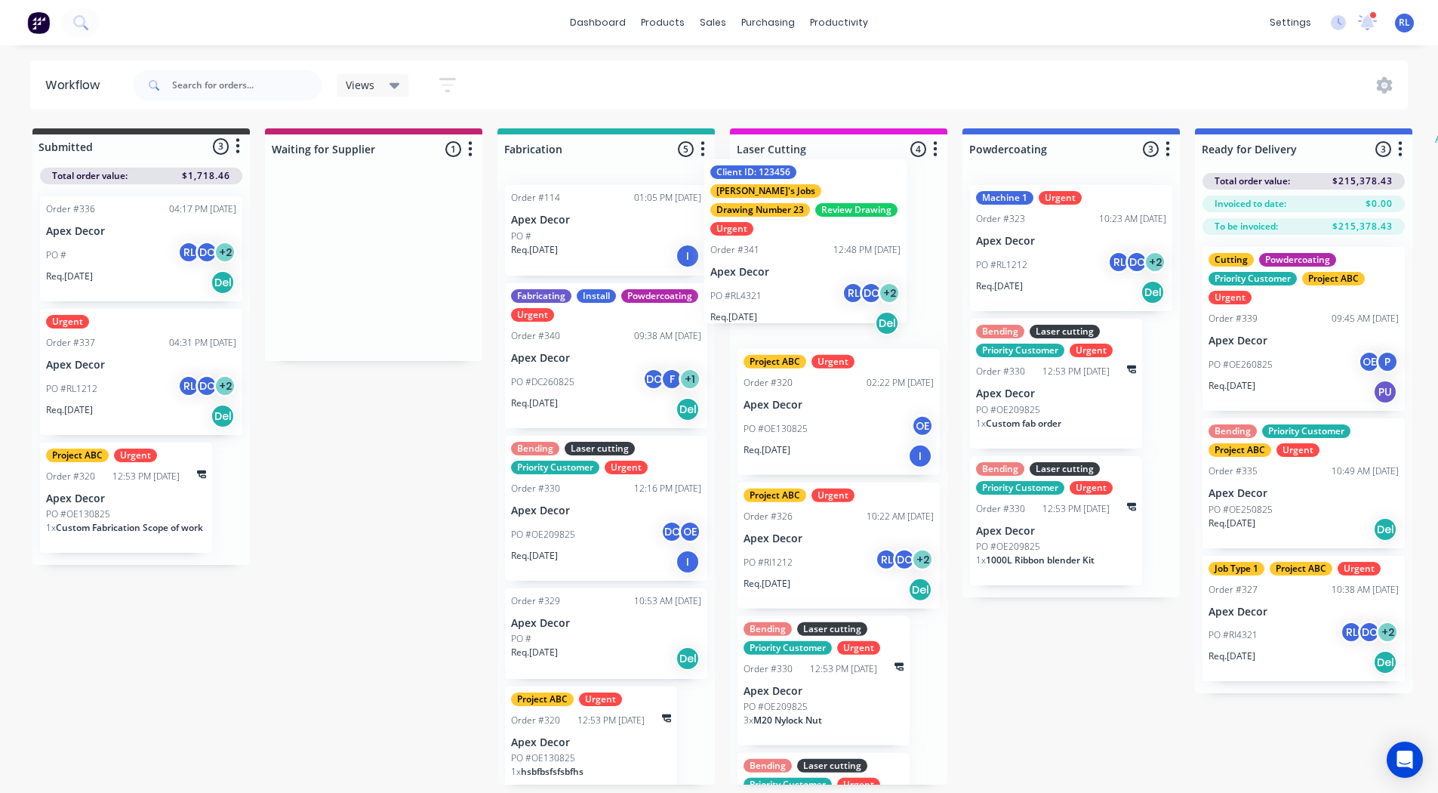
drag, startPoint x: 337, startPoint y: 265, endPoint x: 795, endPoint y: 239, distance: 459.0
click at [795, 239] on div "Submitted 3 Status colour #3A3C3E hex #3A3C3E Save Cancel Summaries Total order…" at bounding box center [919, 456] width 1861 height 656
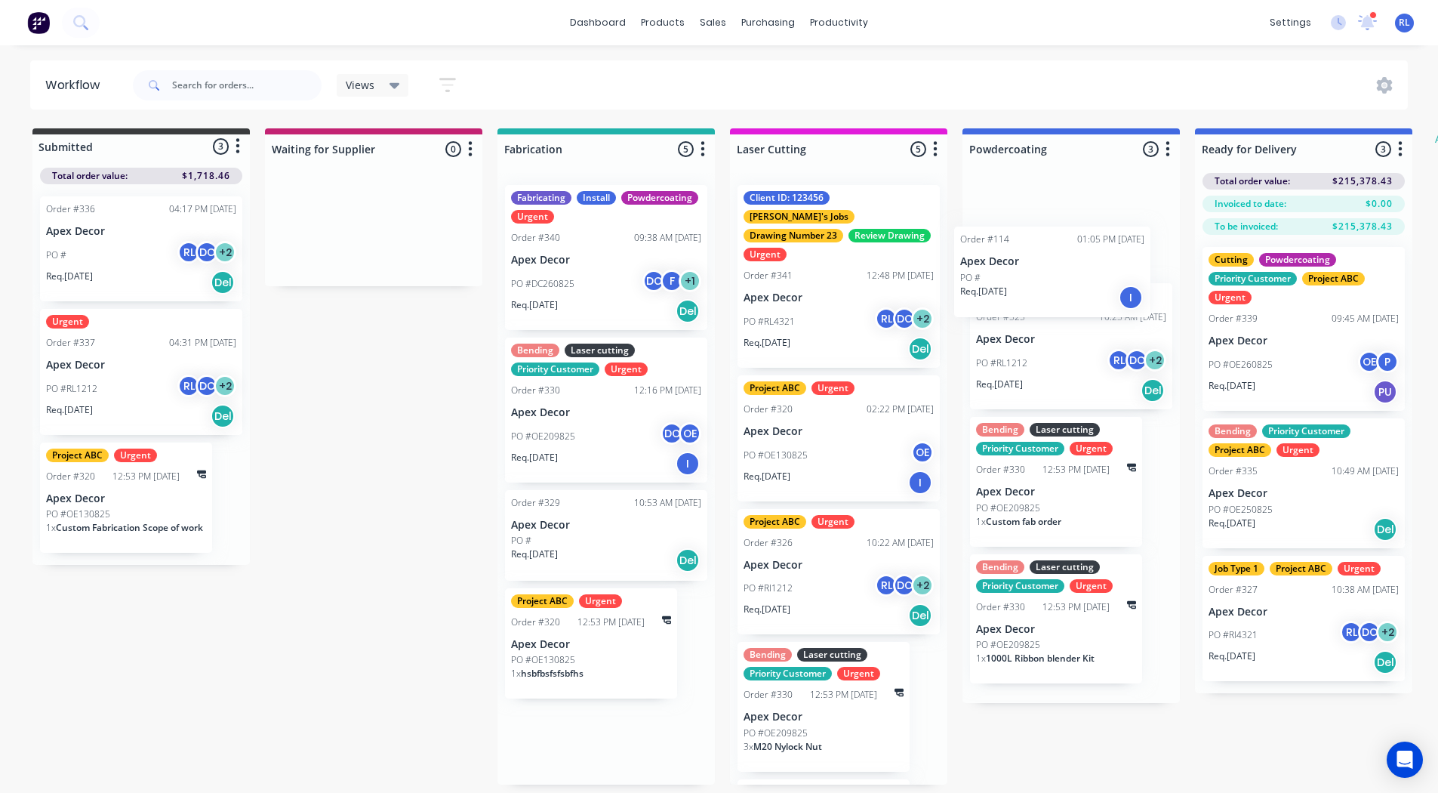
drag, startPoint x: 627, startPoint y: 210, endPoint x: 1080, endPoint y: 255, distance: 455.3
click at [1080, 255] on div "Submitted 3 Status colour #3A3C3E hex #3A3C3E Save Cancel Summaries Total order…" at bounding box center [919, 456] width 1861 height 656
click at [371, 405] on div "Submitted 3 Status colour #3A3C3E hex #3A3C3E Save Cancel Summaries Total order…" at bounding box center [919, 456] width 1861 height 656
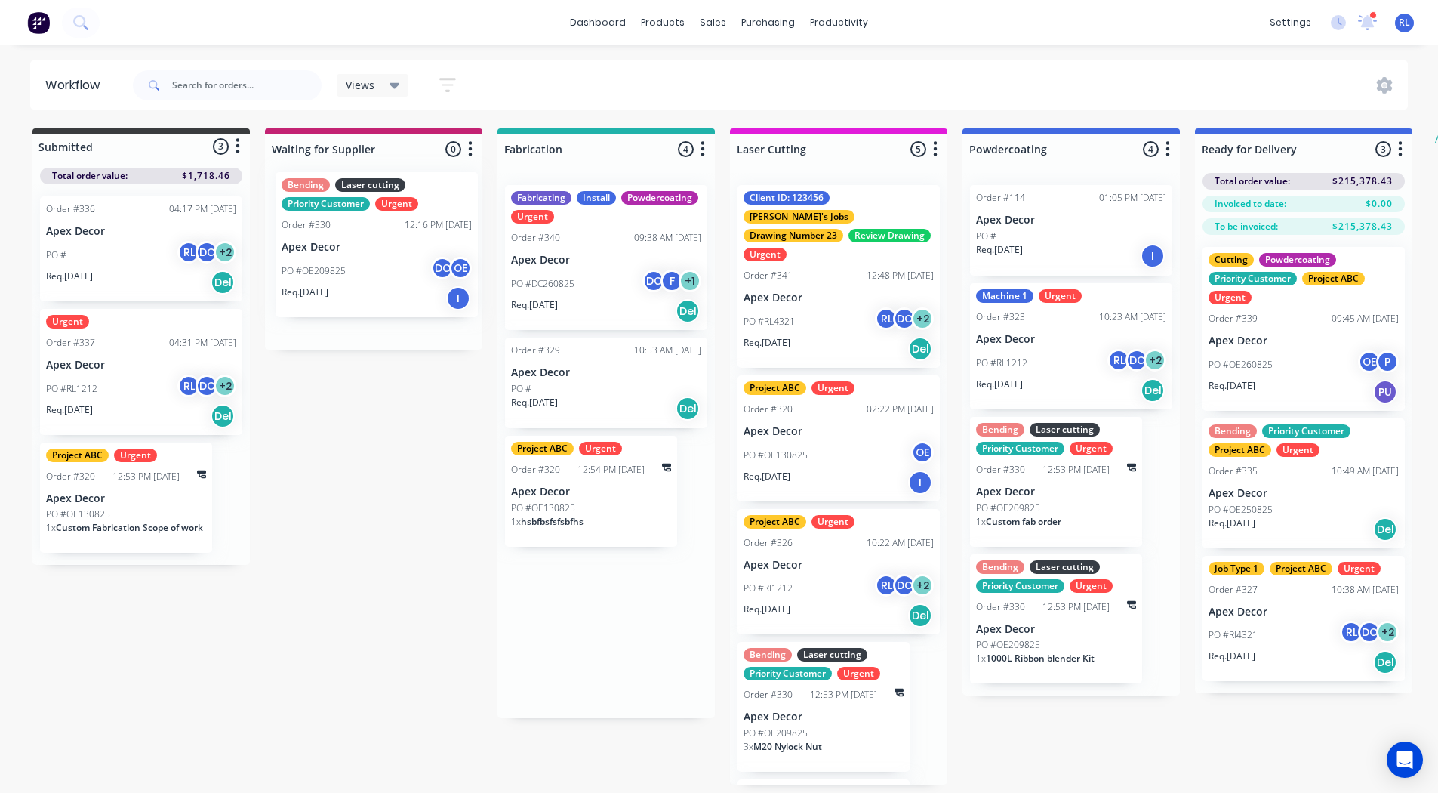
drag, startPoint x: 570, startPoint y: 424, endPoint x: 319, endPoint y: 250, distance: 304.9
click at [319, 250] on div "Submitted 3 Status colour #3A3C3E hex #3A3C3E Save Cancel Summaries Total order…" at bounding box center [919, 456] width 1861 height 656
click at [399, 87] on icon at bounding box center [395, 85] width 11 height 17
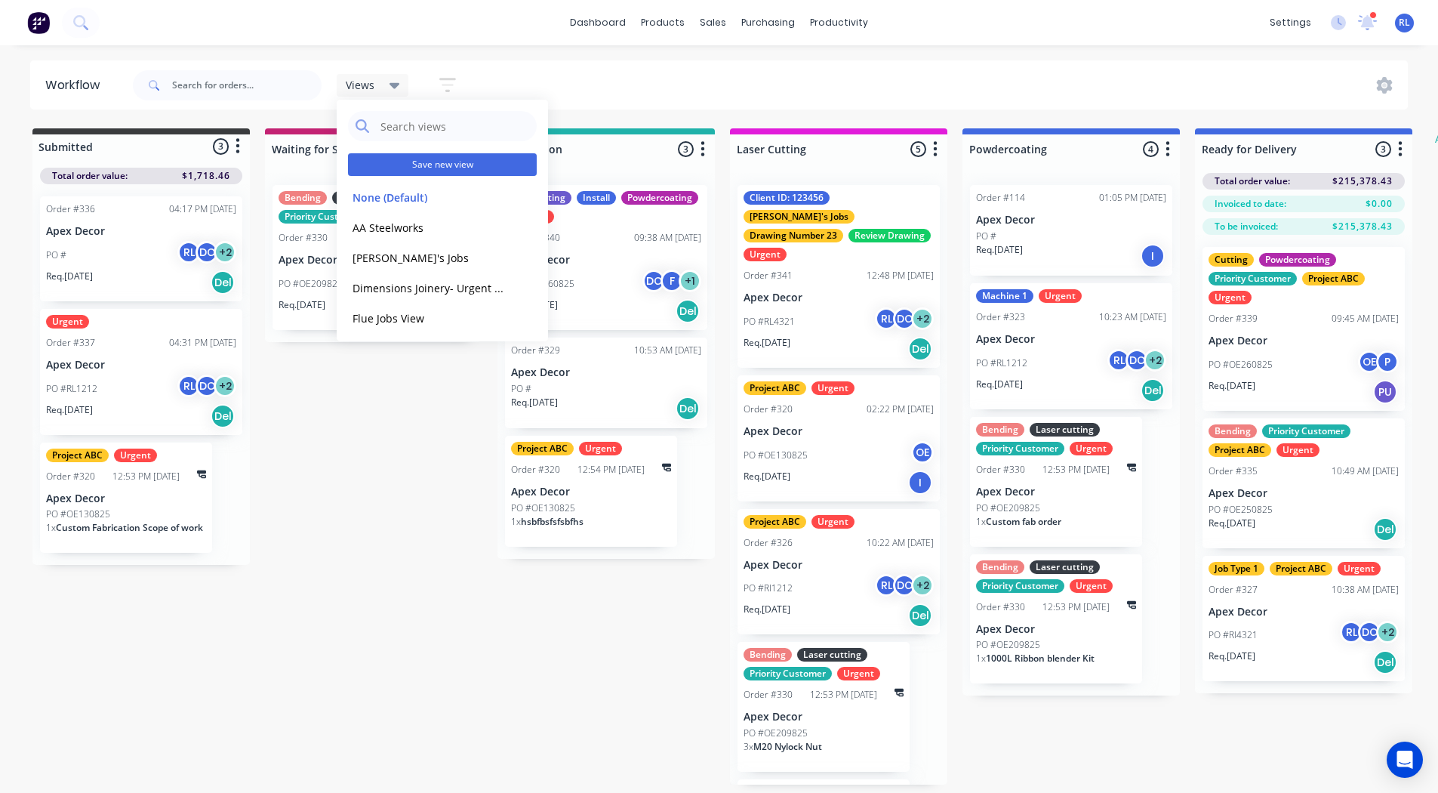
click at [443, 162] on button "Save new view" at bounding box center [442, 164] width 189 height 23
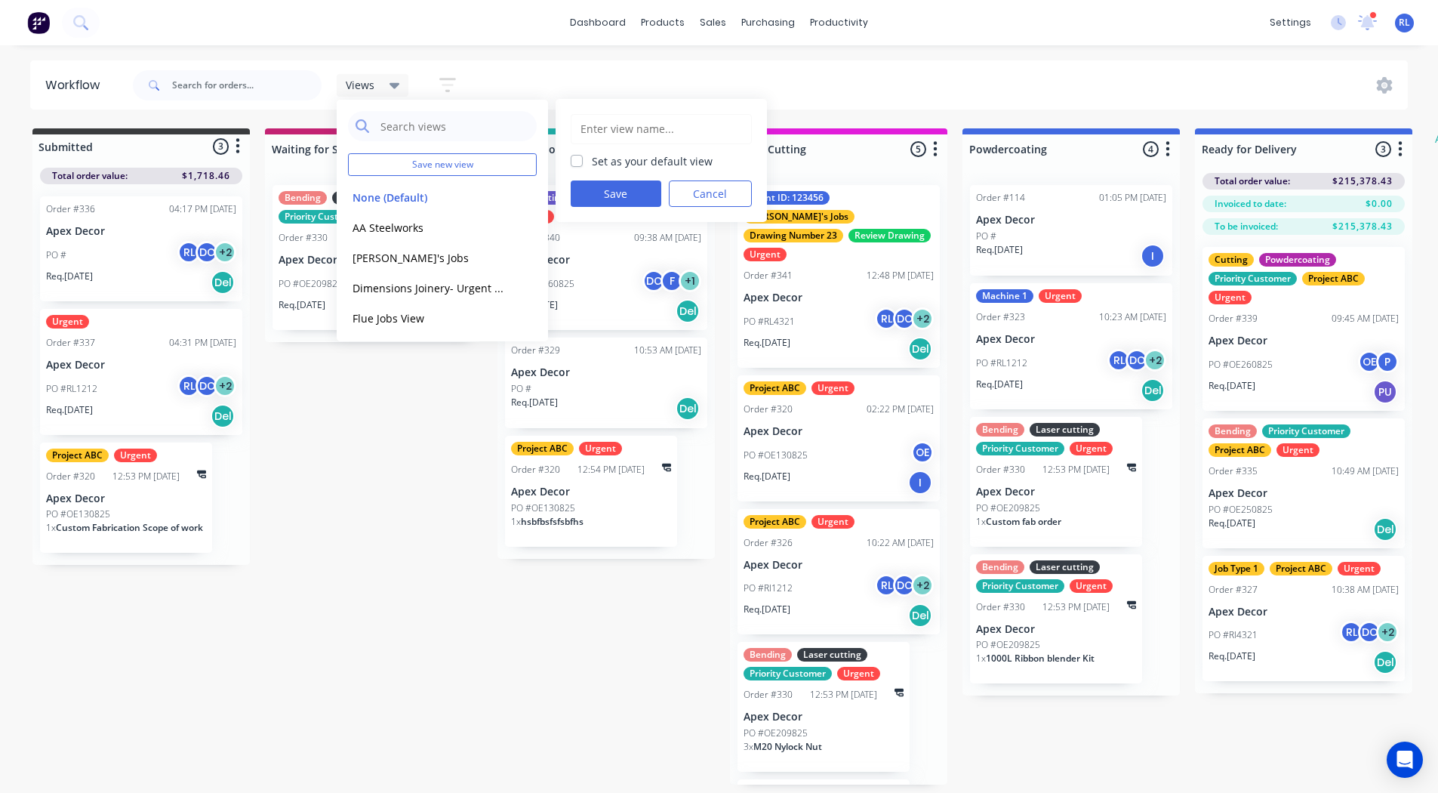
click at [599, 130] on input "text" at bounding box center [661, 129] width 165 height 29
click at [319, 587] on div "Submitted 3 Status colour #3A3C3E hex #3A3C3E Save Cancel Summaries Total order…" at bounding box center [919, 456] width 1861 height 656
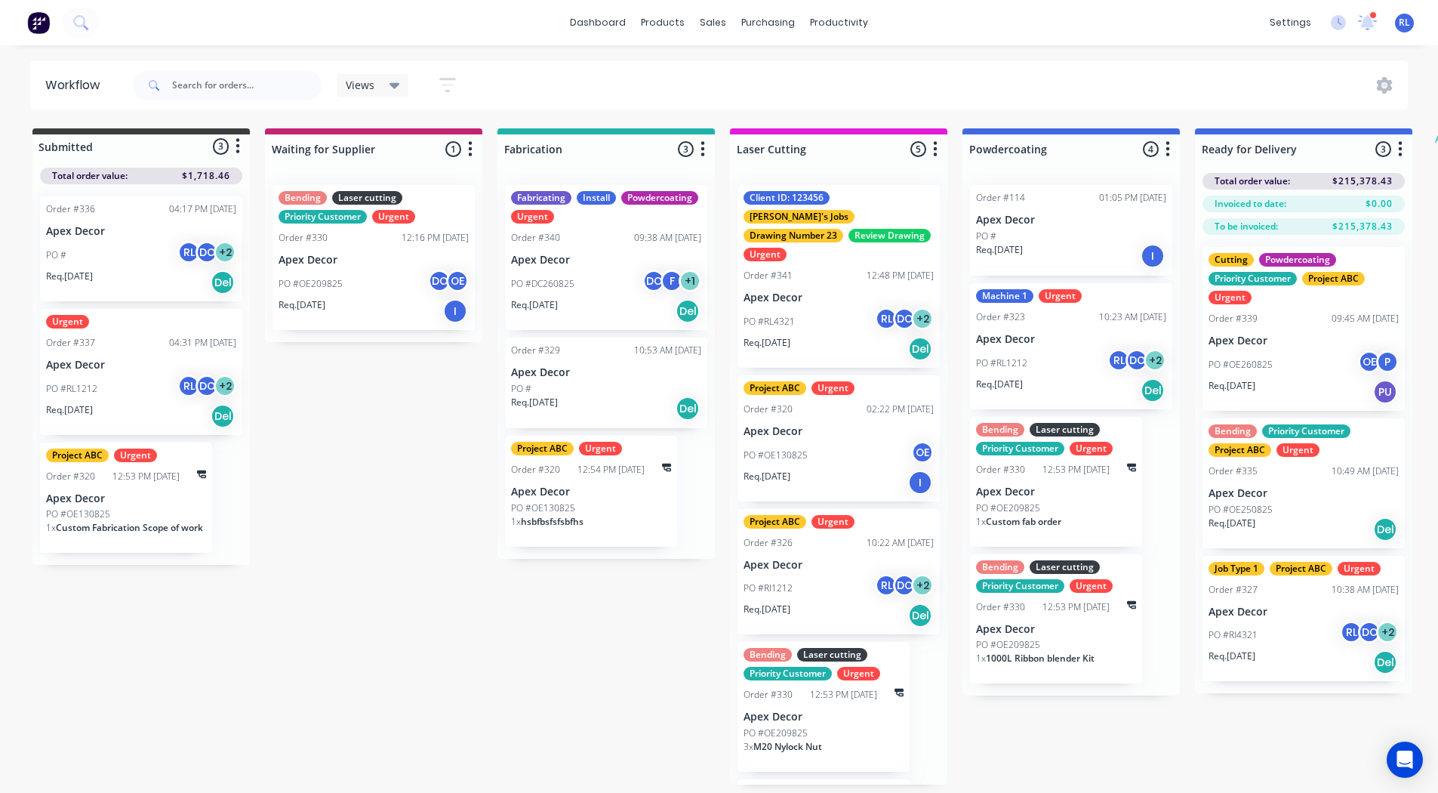
click at [449, 81] on icon "button" at bounding box center [447, 85] width 17 height 19
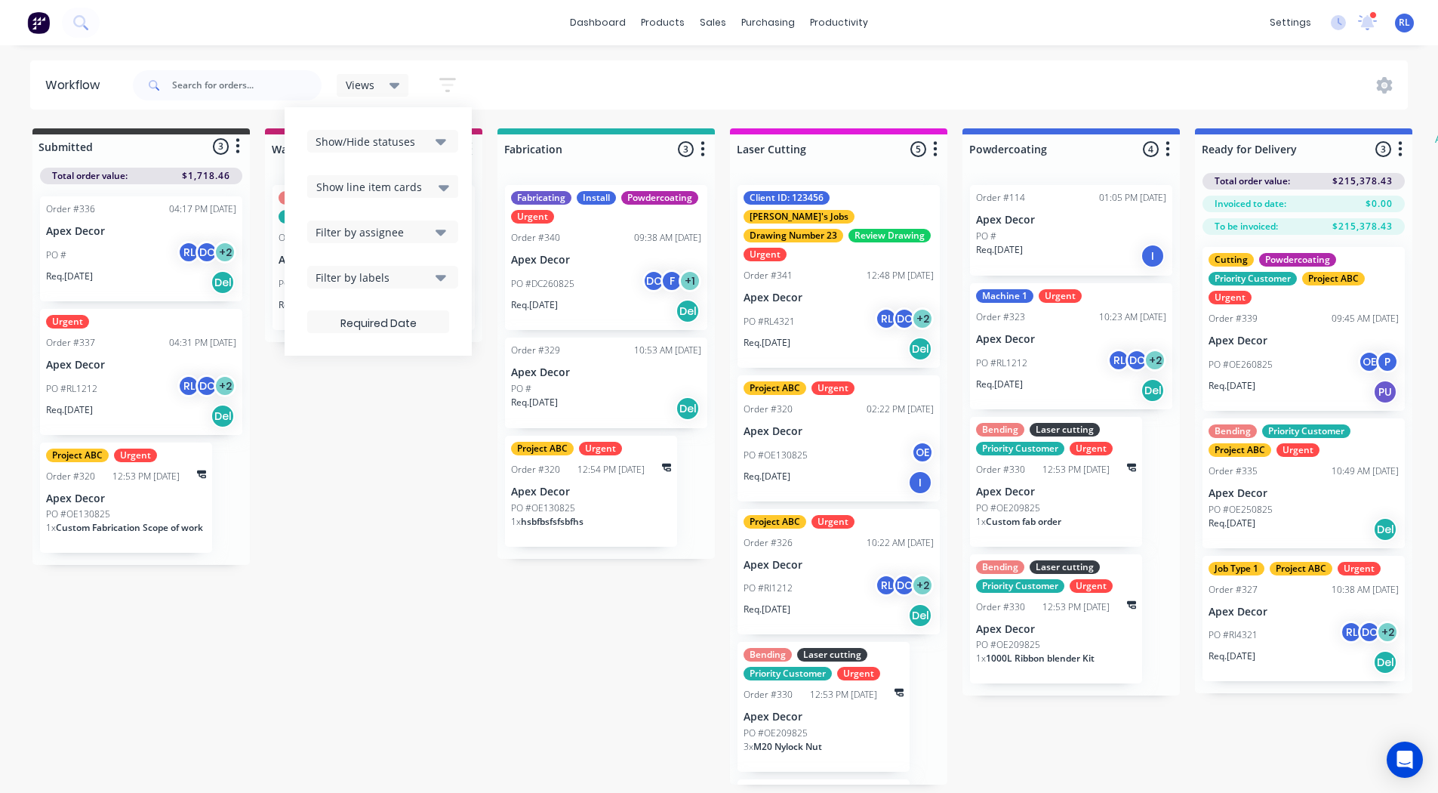
click at [354, 282] on div "Filter by labels" at bounding box center [373, 278] width 114 height 16
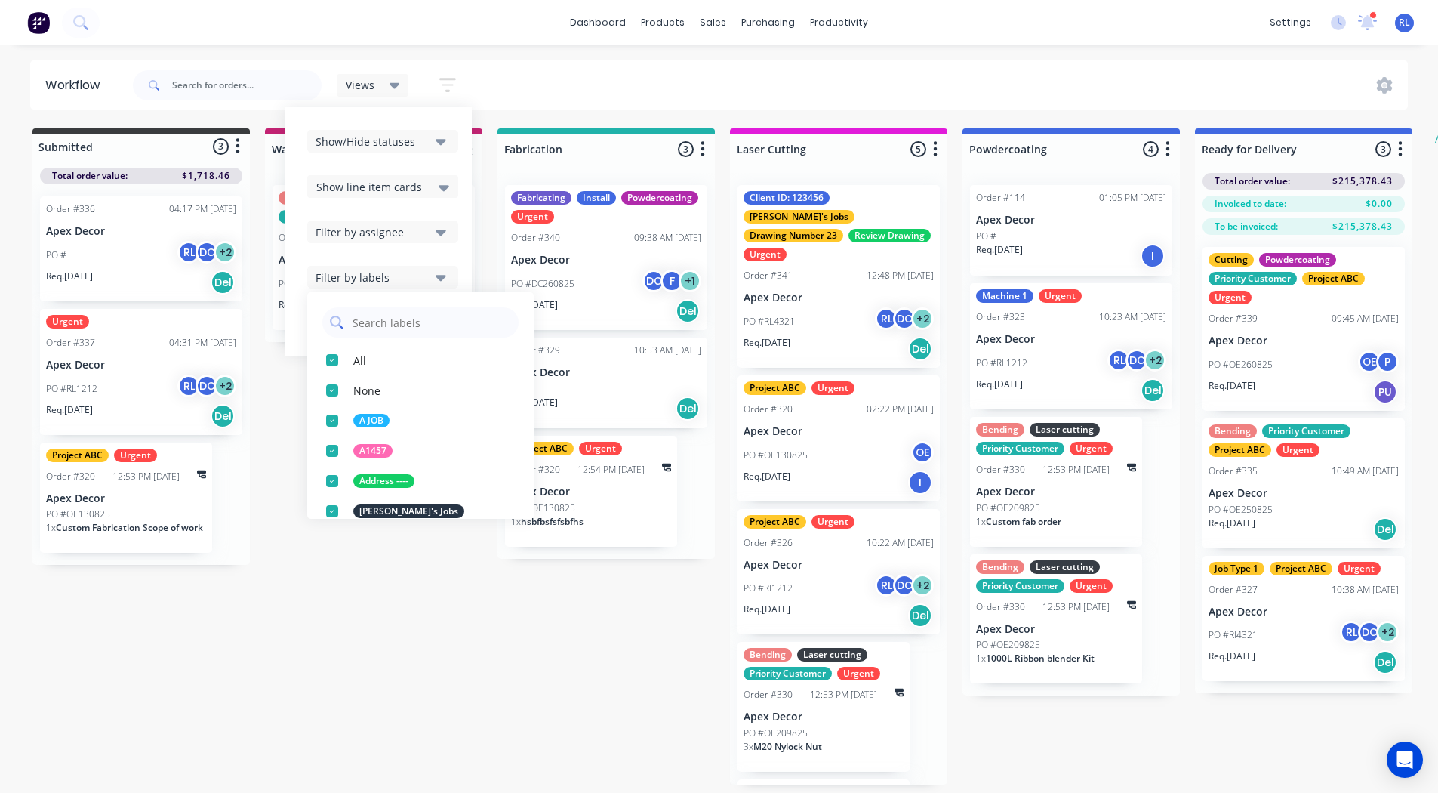
click at [362, 320] on input "text" at bounding box center [431, 322] width 160 height 30
type input "urgent"
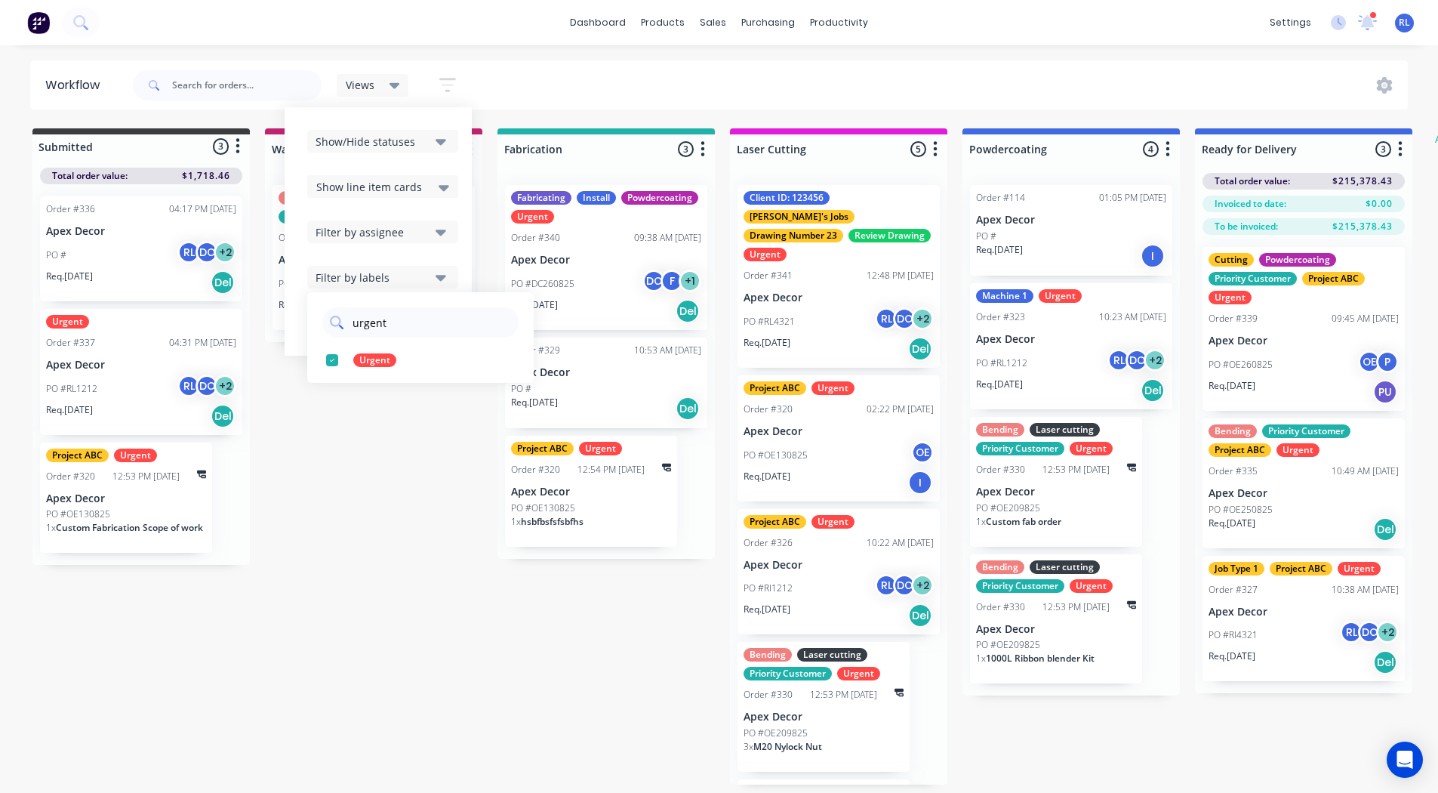
click at [375, 327] on input "urgent" at bounding box center [431, 322] width 160 height 30
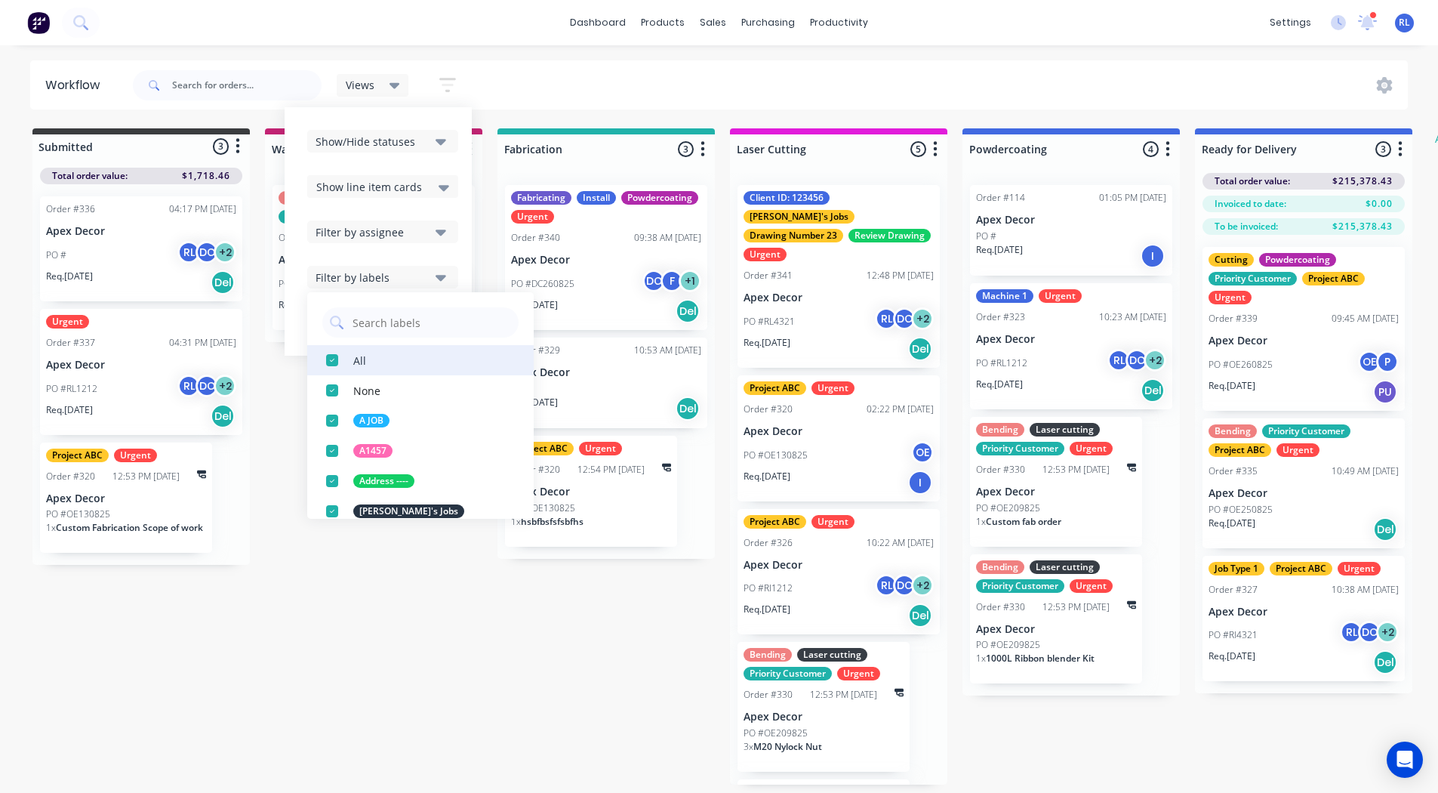
click at [332, 355] on div "button" at bounding box center [332, 360] width 30 height 30
click at [362, 331] on input "text" at bounding box center [431, 322] width 160 height 30
type input "urgent"
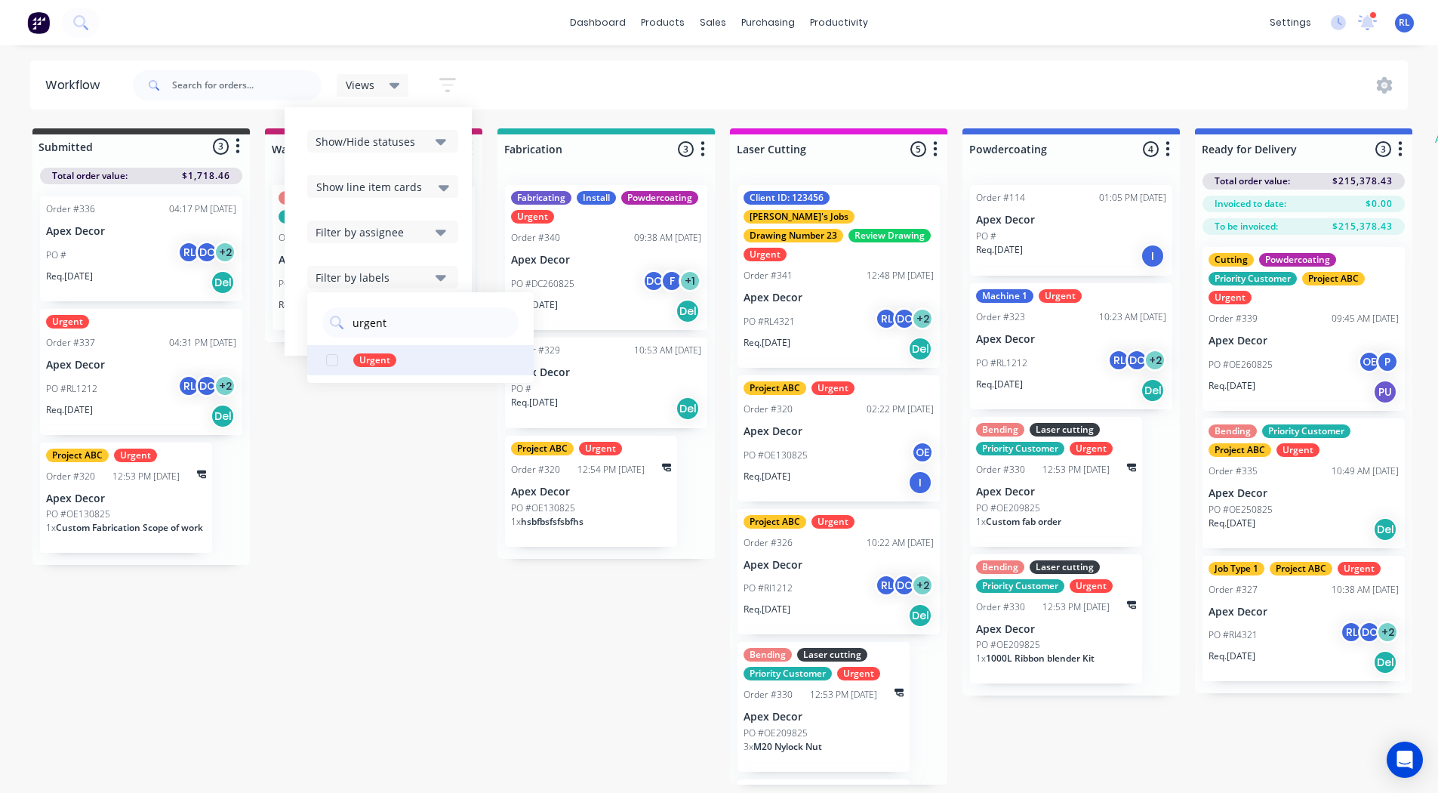
click at [325, 358] on div "button" at bounding box center [332, 360] width 30 height 30
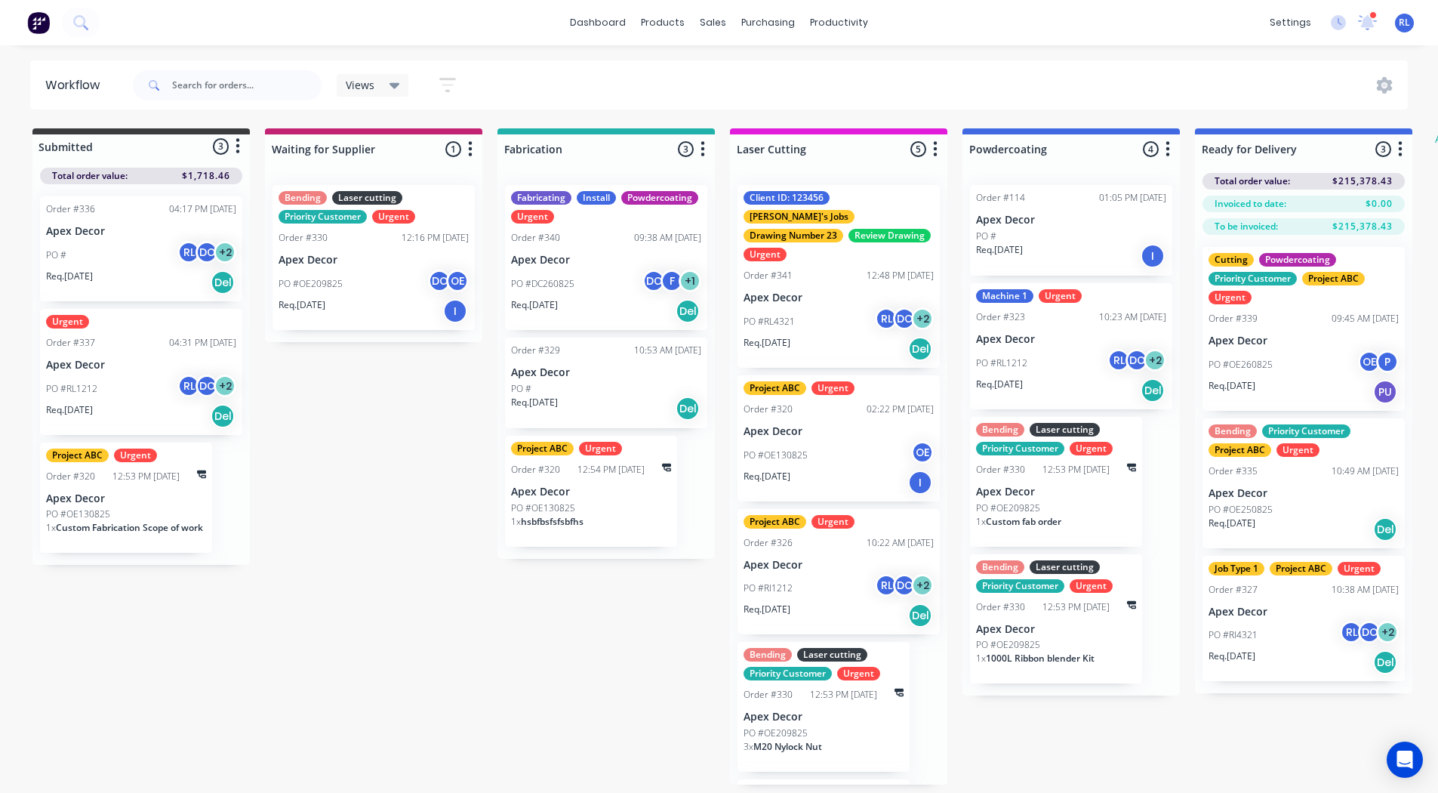
click at [360, 502] on div "Submitted 3 Status colour #3A3C3E hex #3A3C3E Save Cancel Summaries Total order…" at bounding box center [919, 456] width 1861 height 656
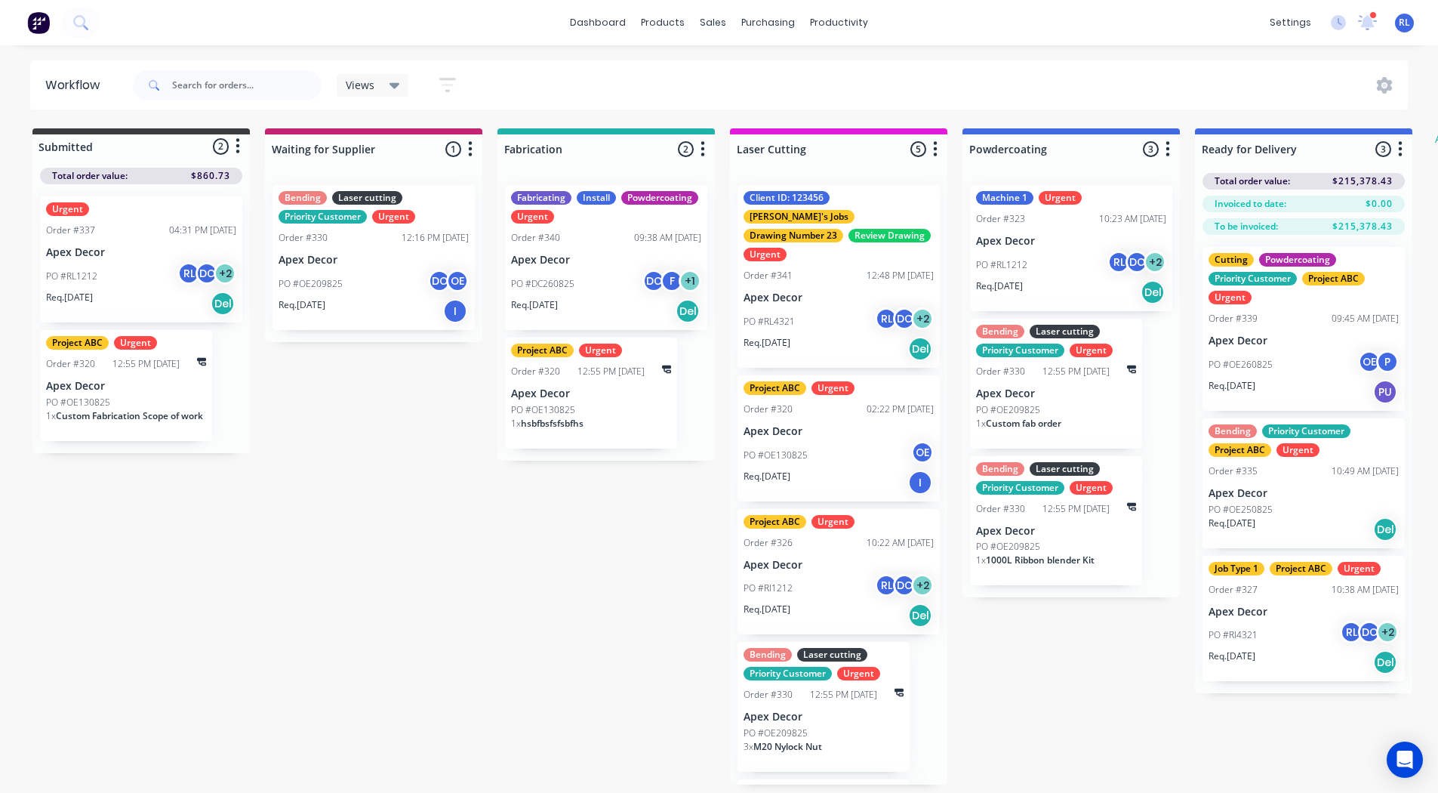
click at [389, 76] on div "Views" at bounding box center [373, 85] width 72 height 23
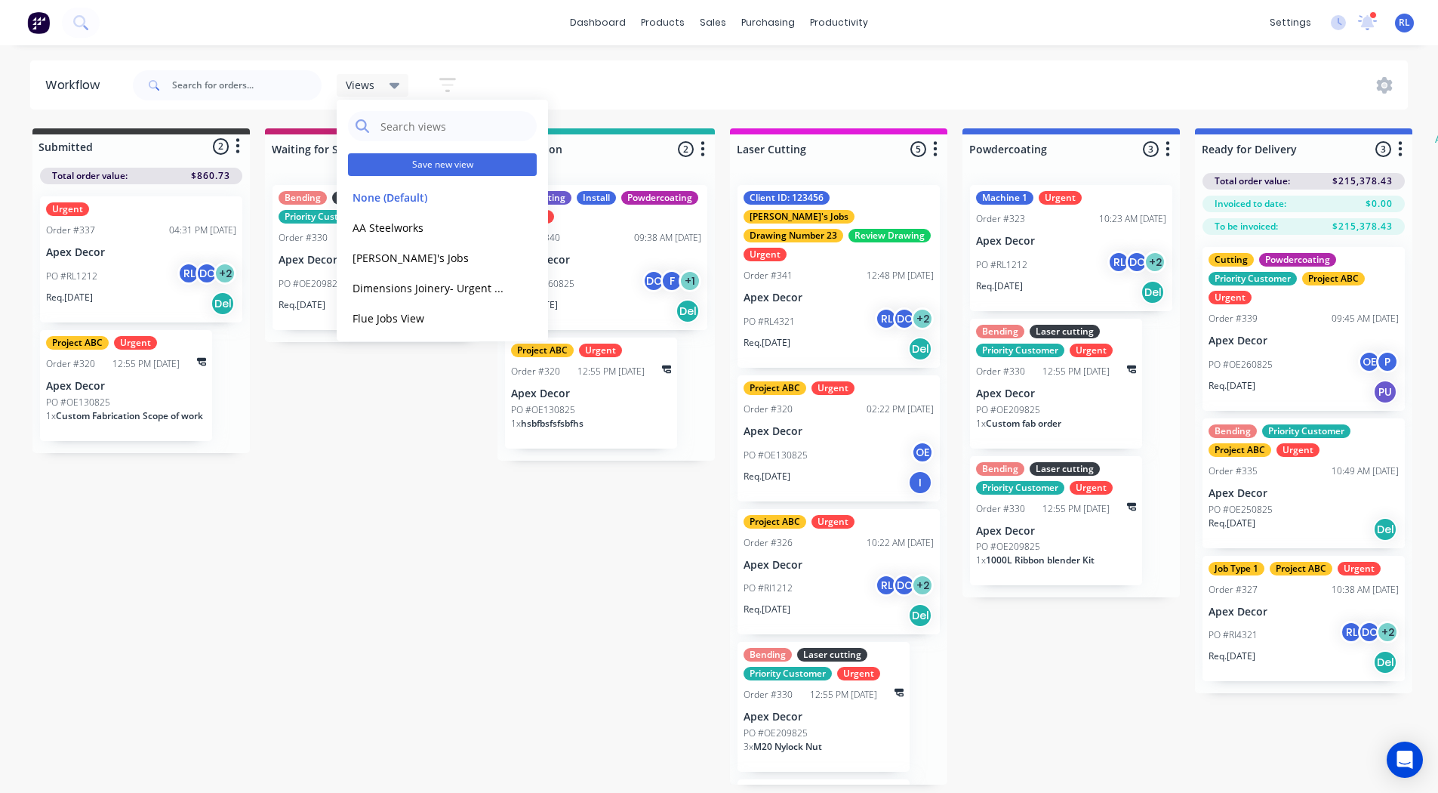
click at [395, 162] on button "Save new view" at bounding box center [442, 164] width 189 height 23
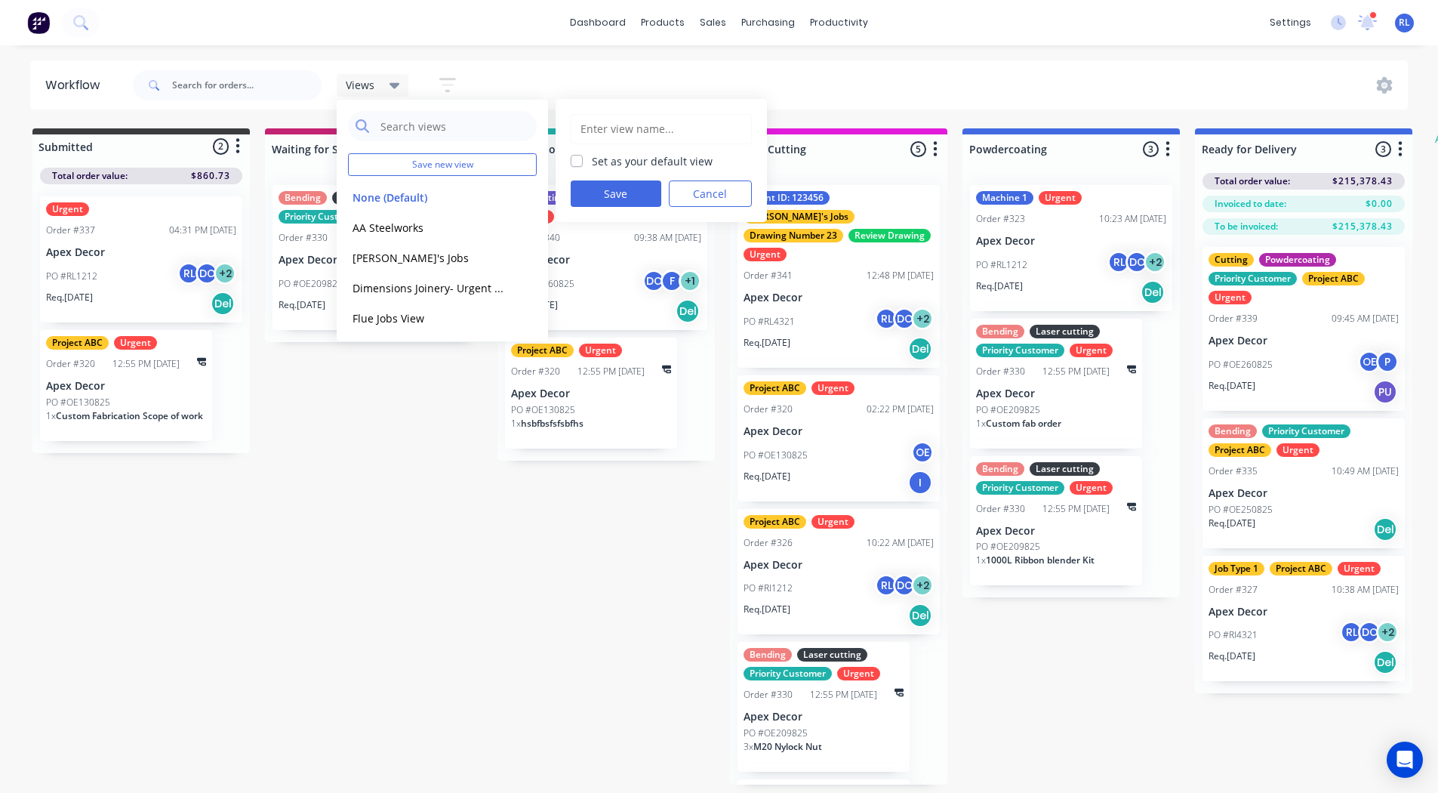
click at [590, 131] on input "text" at bounding box center [661, 129] width 165 height 29
type input "[PERSON_NAME]'s [PERSON_NAME]"
click at [606, 193] on button "Save" at bounding box center [616, 193] width 91 height 26
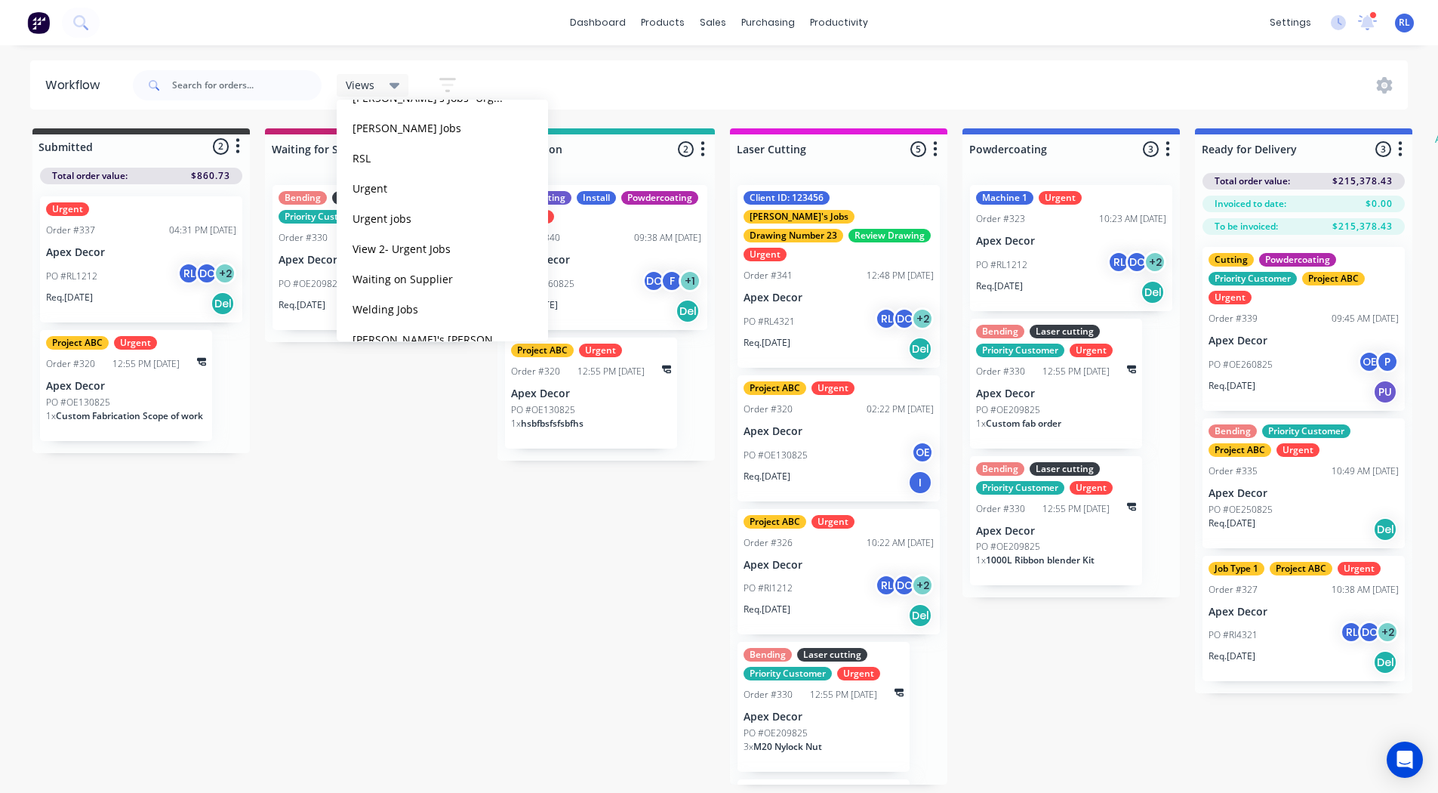
scroll to position [758, 0]
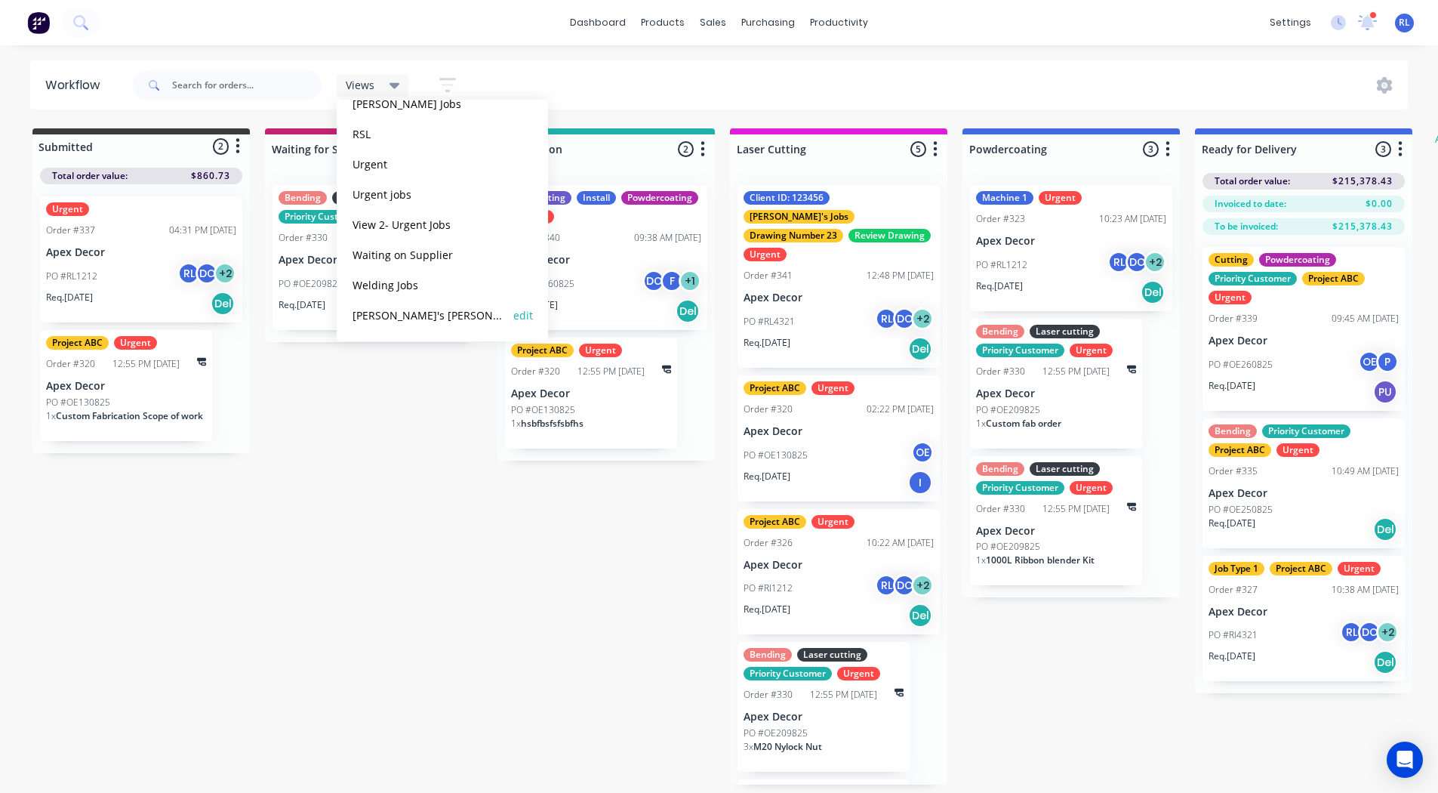
click at [411, 314] on button "[PERSON_NAME]'s [PERSON_NAME]" at bounding box center [428, 315] width 161 height 17
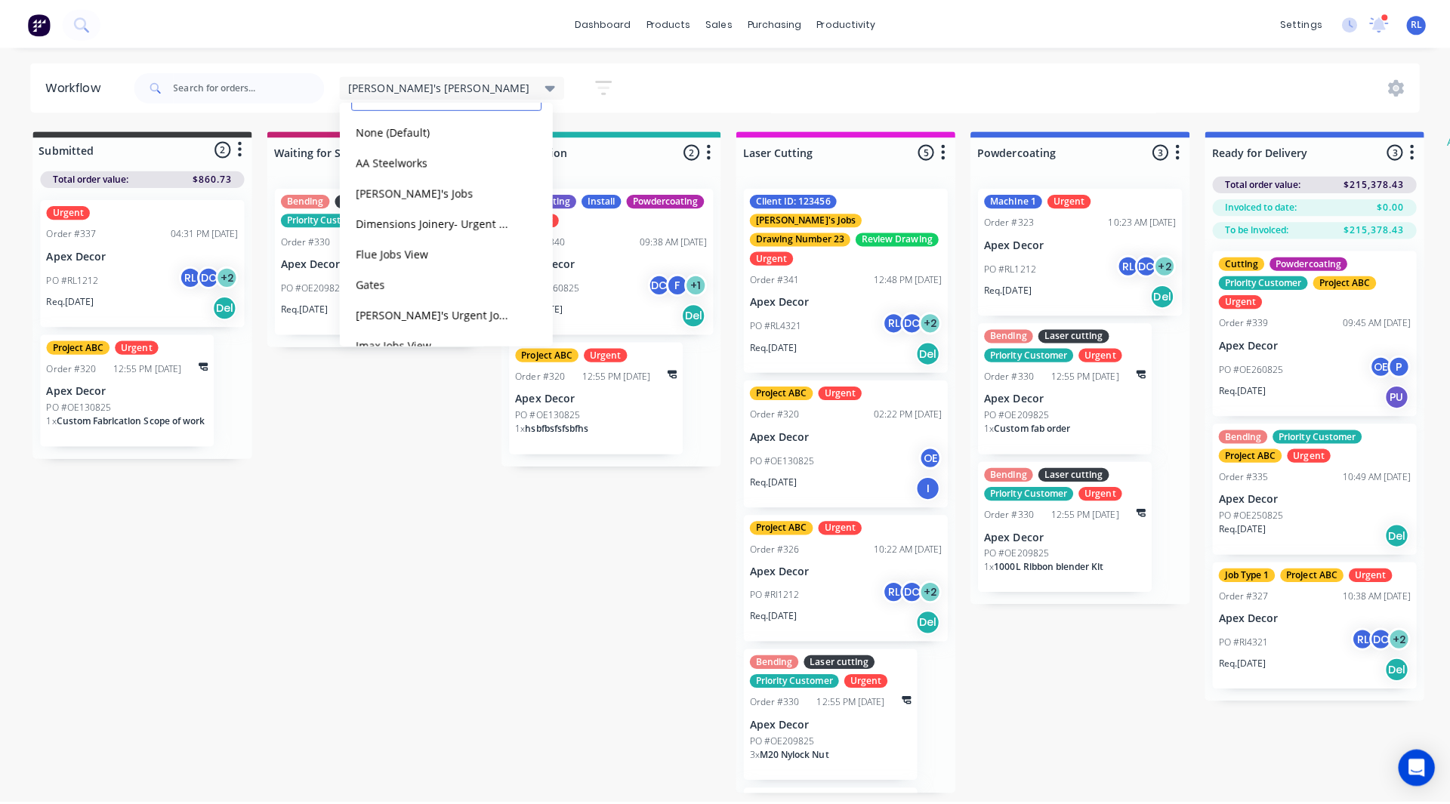
scroll to position [0, 0]
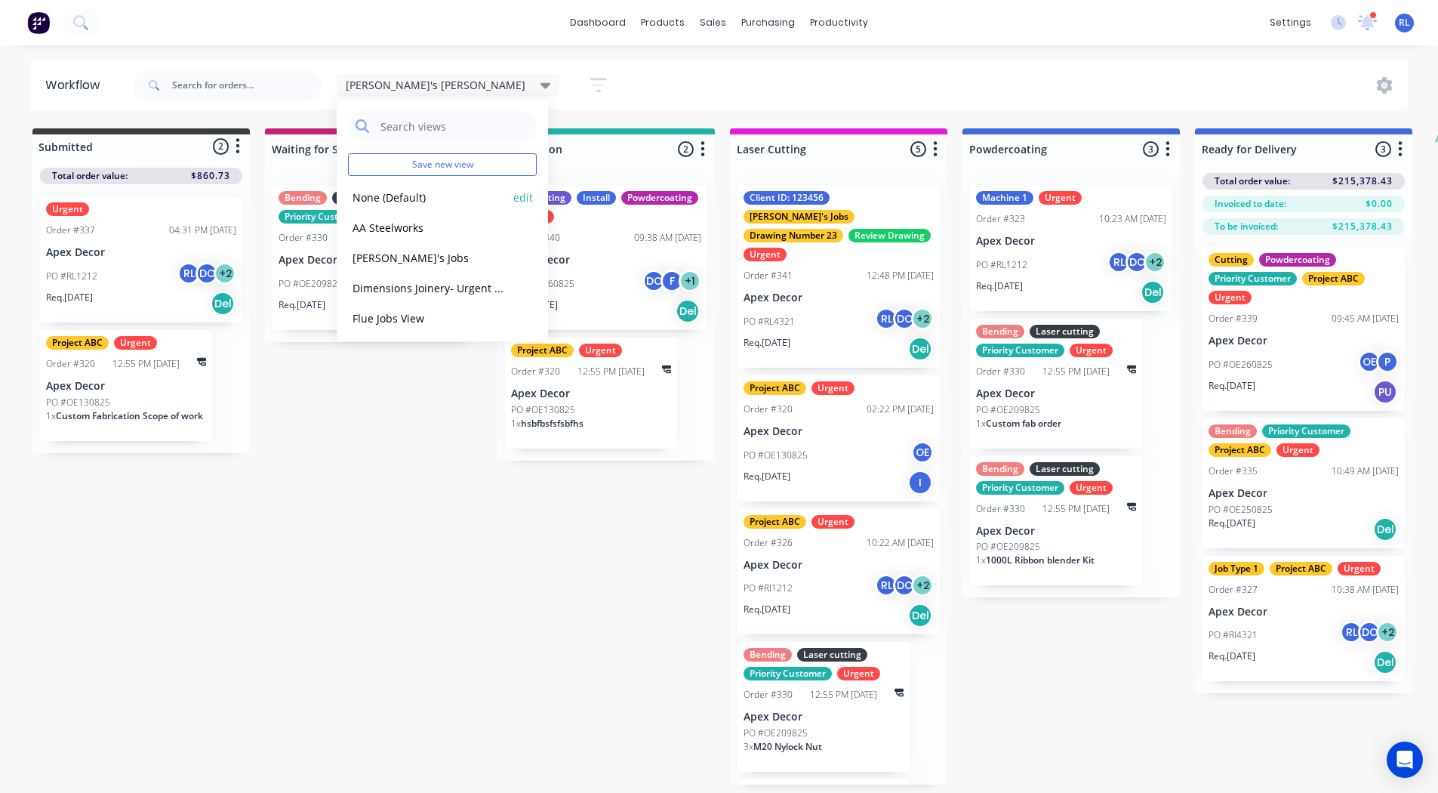
click at [399, 197] on button "None (Default)" at bounding box center [428, 197] width 161 height 17
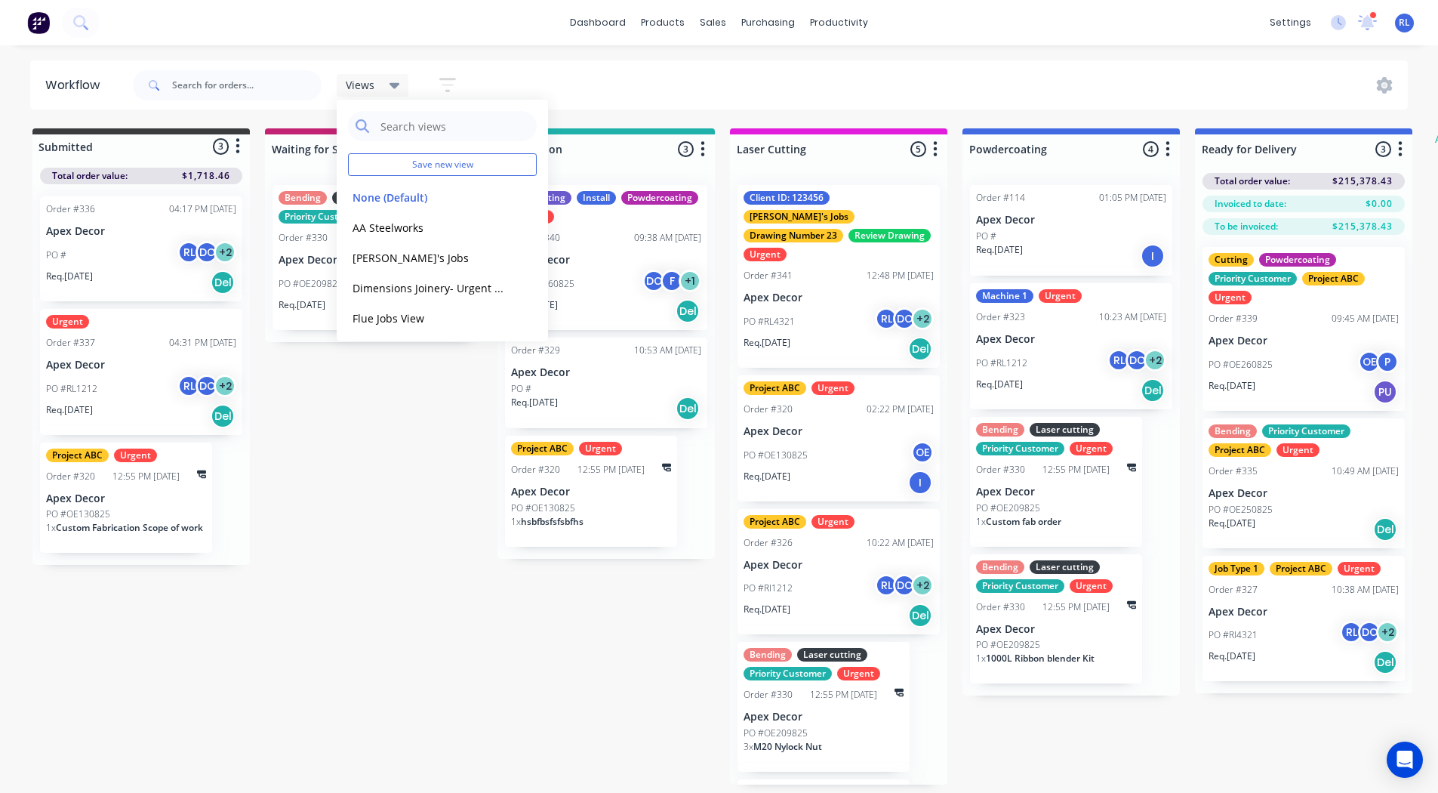
click at [405, 550] on div "Submitted 3 Status colour #3A3C3E hex #3A3C3E Save Cancel Summaries Total order…" at bounding box center [919, 456] width 1861 height 656
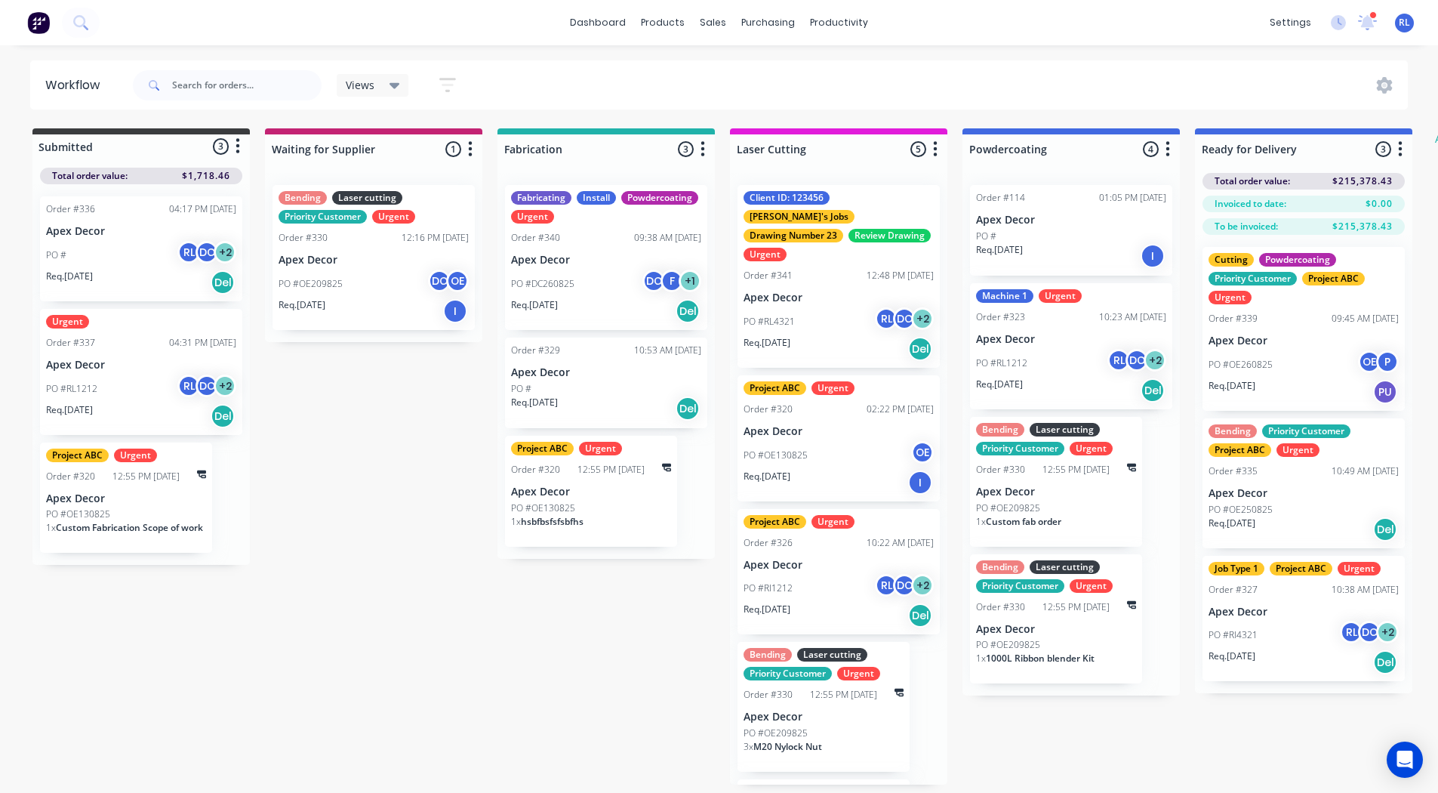
click at [384, 82] on div "Views" at bounding box center [373, 86] width 54 height 14
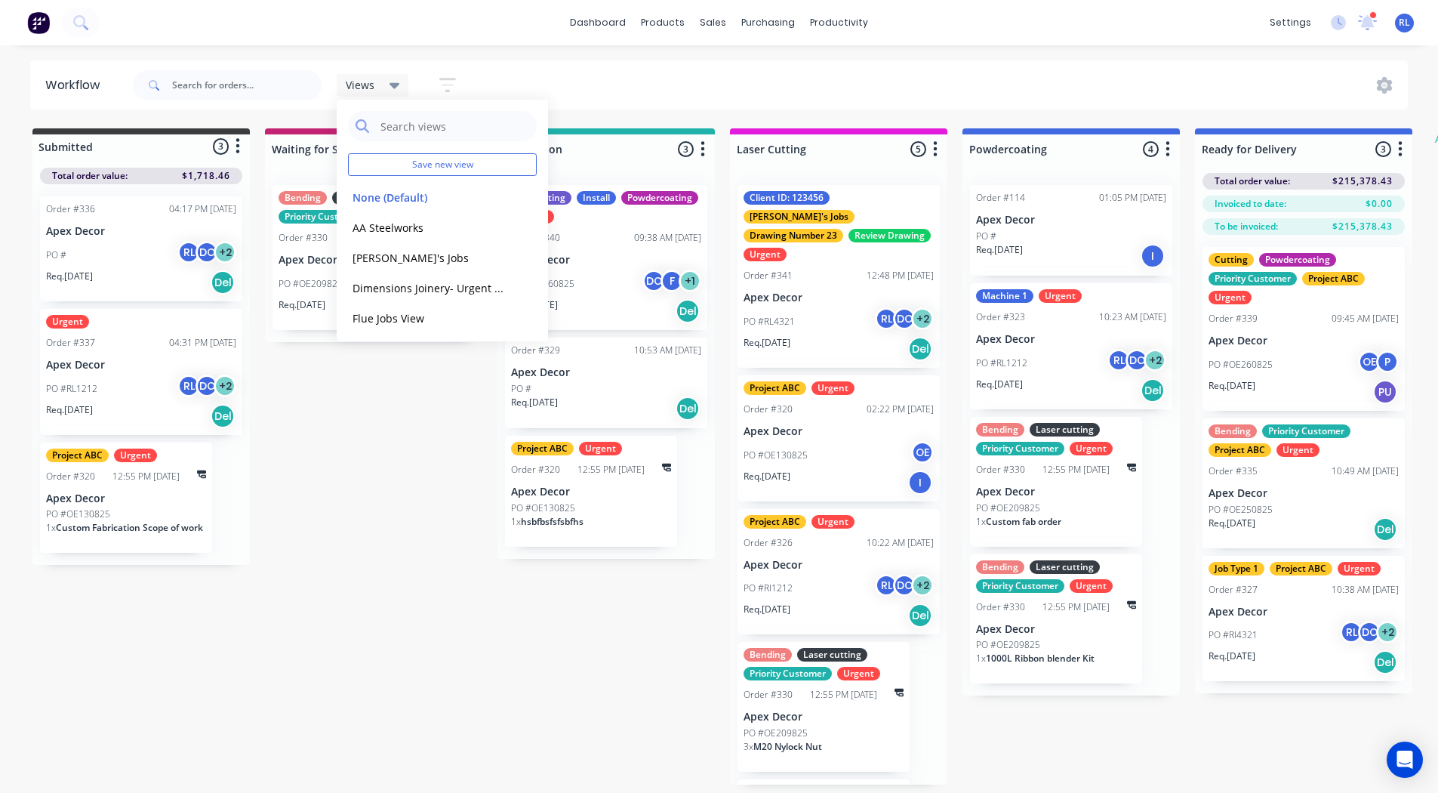
click at [391, 430] on div "Submitted 3 Status colour #3A3C3E hex #3A3C3E Save Cancel Summaries Total order…" at bounding box center [919, 456] width 1861 height 656
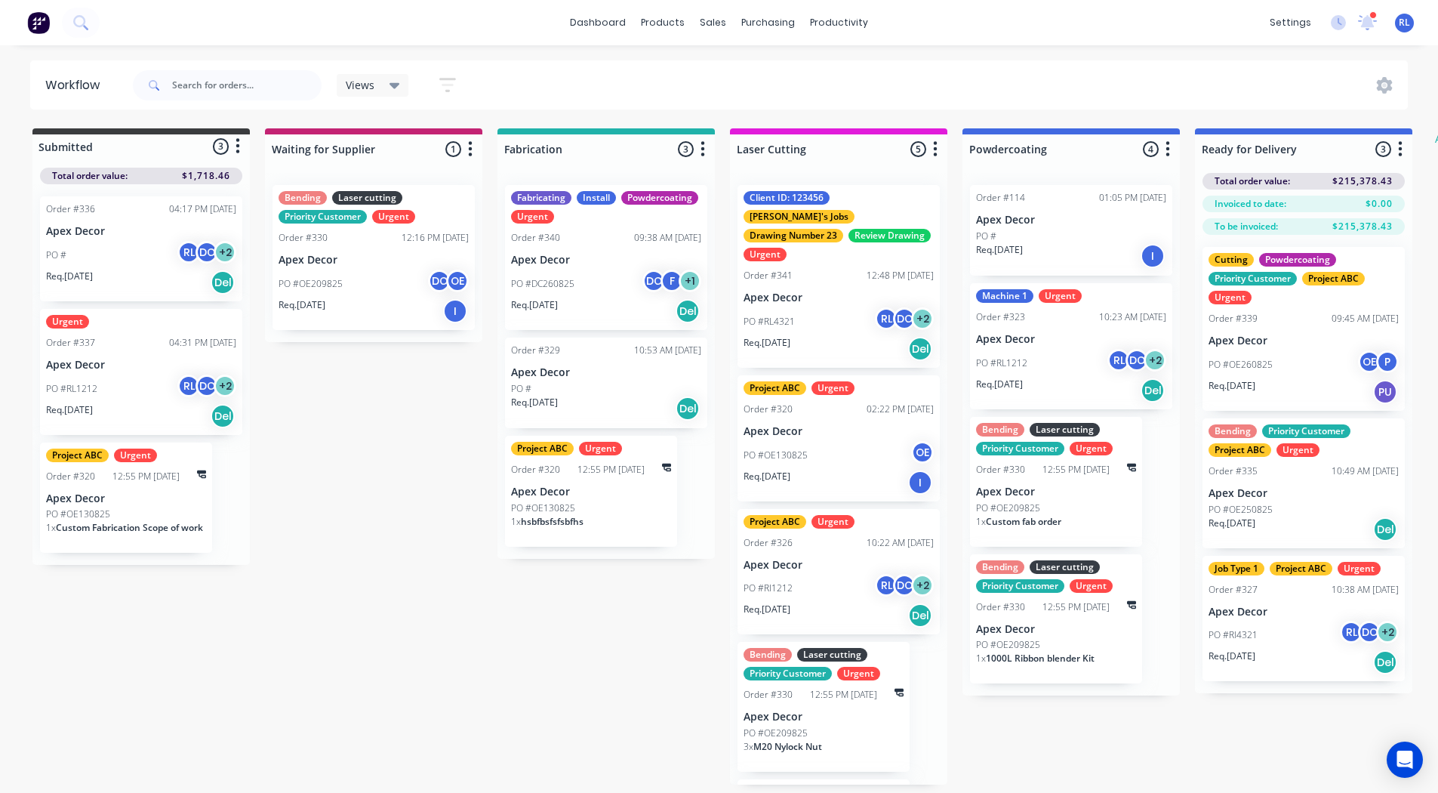
click at [623, 99] on div "Views Save new view None (Default) edit AA Steelworks edit [PERSON_NAME]'s Jobs…" at bounding box center [769, 85] width 1279 height 45
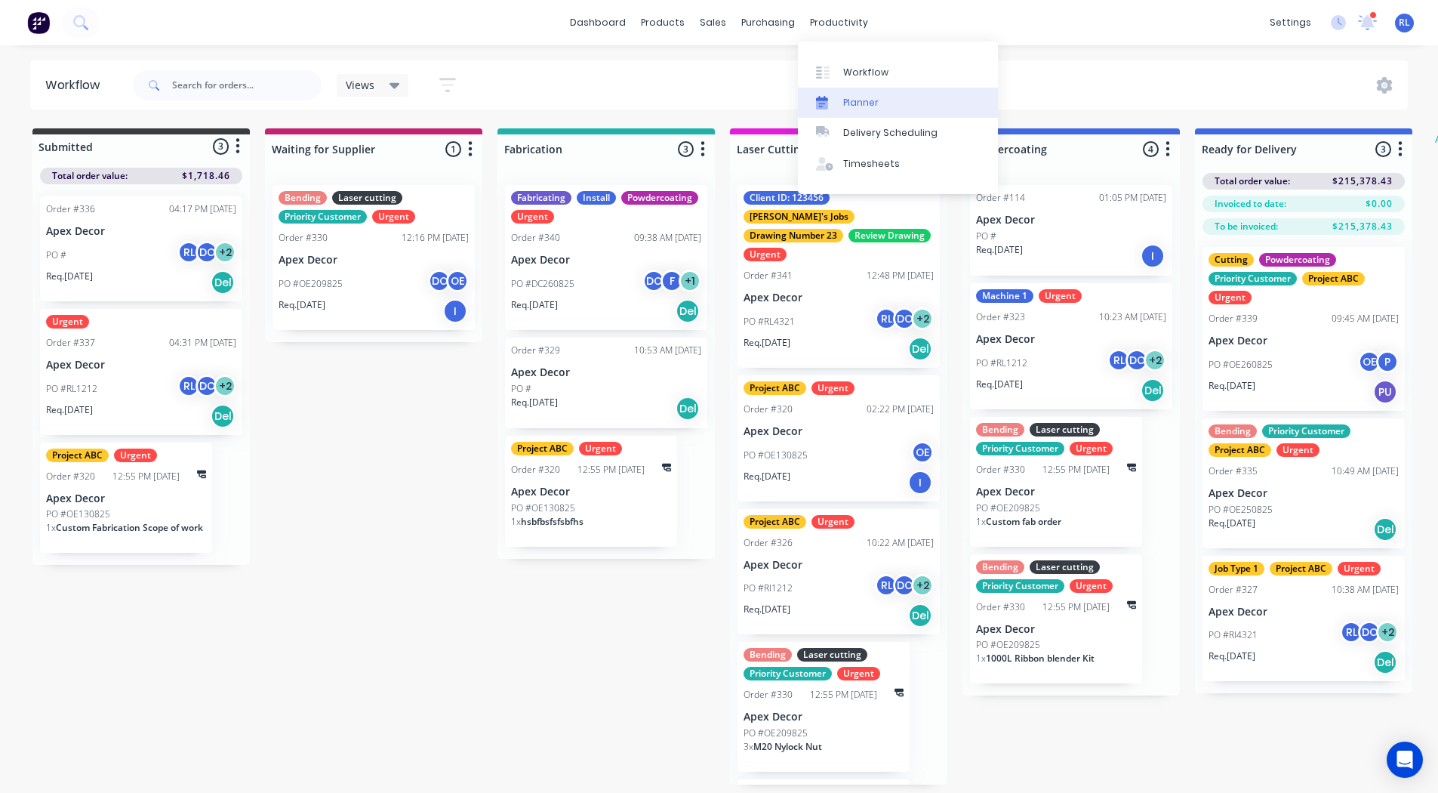
click at [865, 97] on div "Planner" at bounding box center [860, 103] width 35 height 14
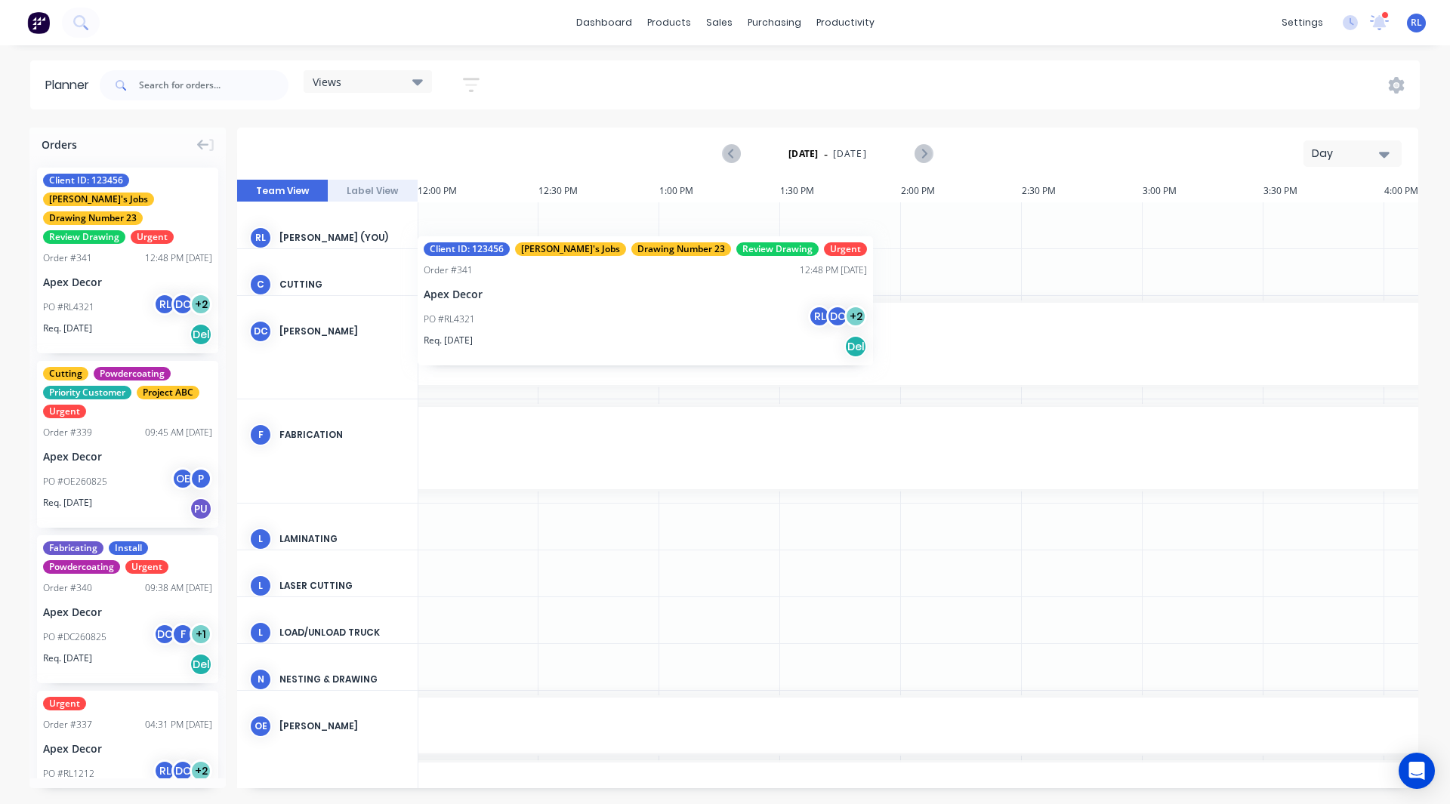
scroll to position [0, 2892]
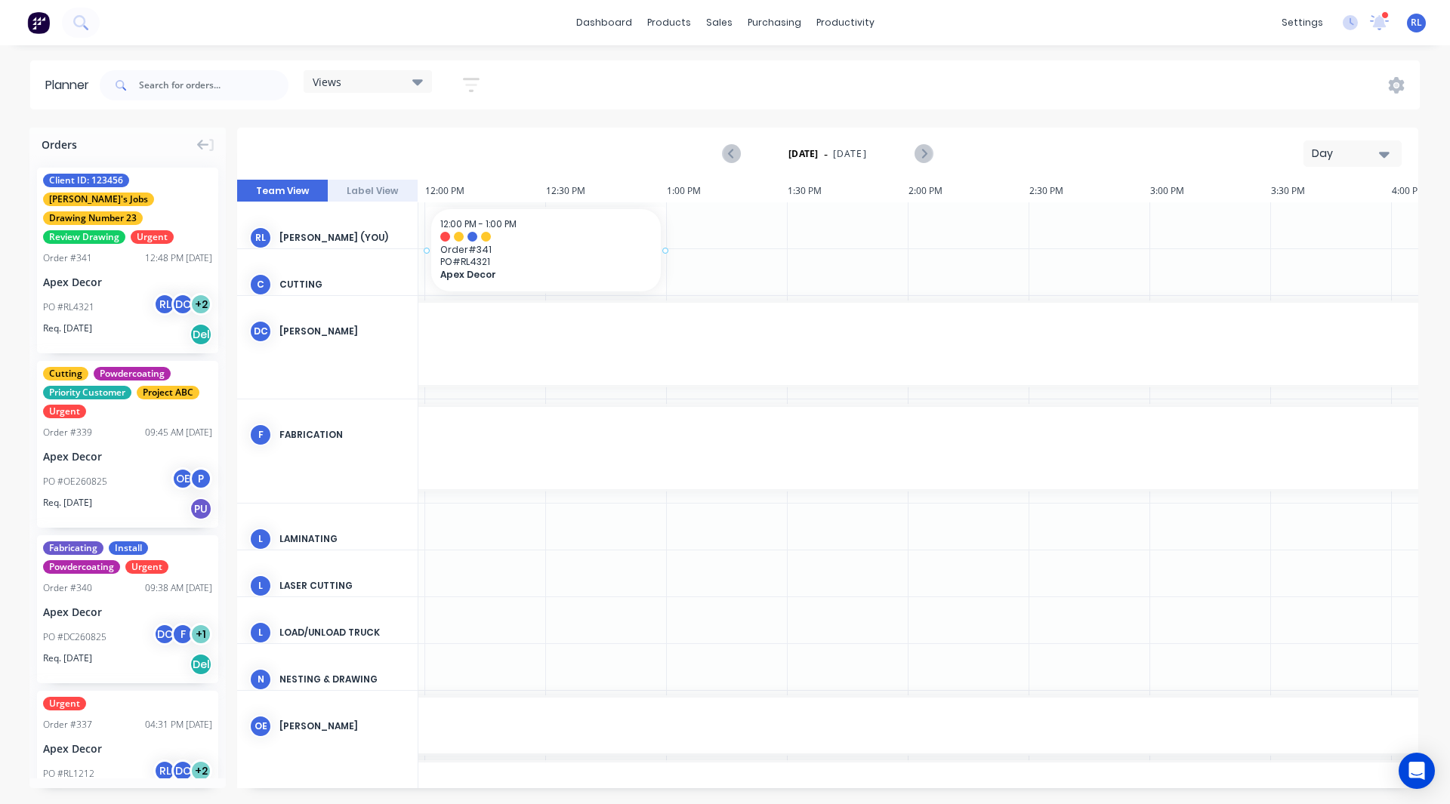
drag, startPoint x: 109, startPoint y: 258, endPoint x: 441, endPoint y: 208, distance: 335.3
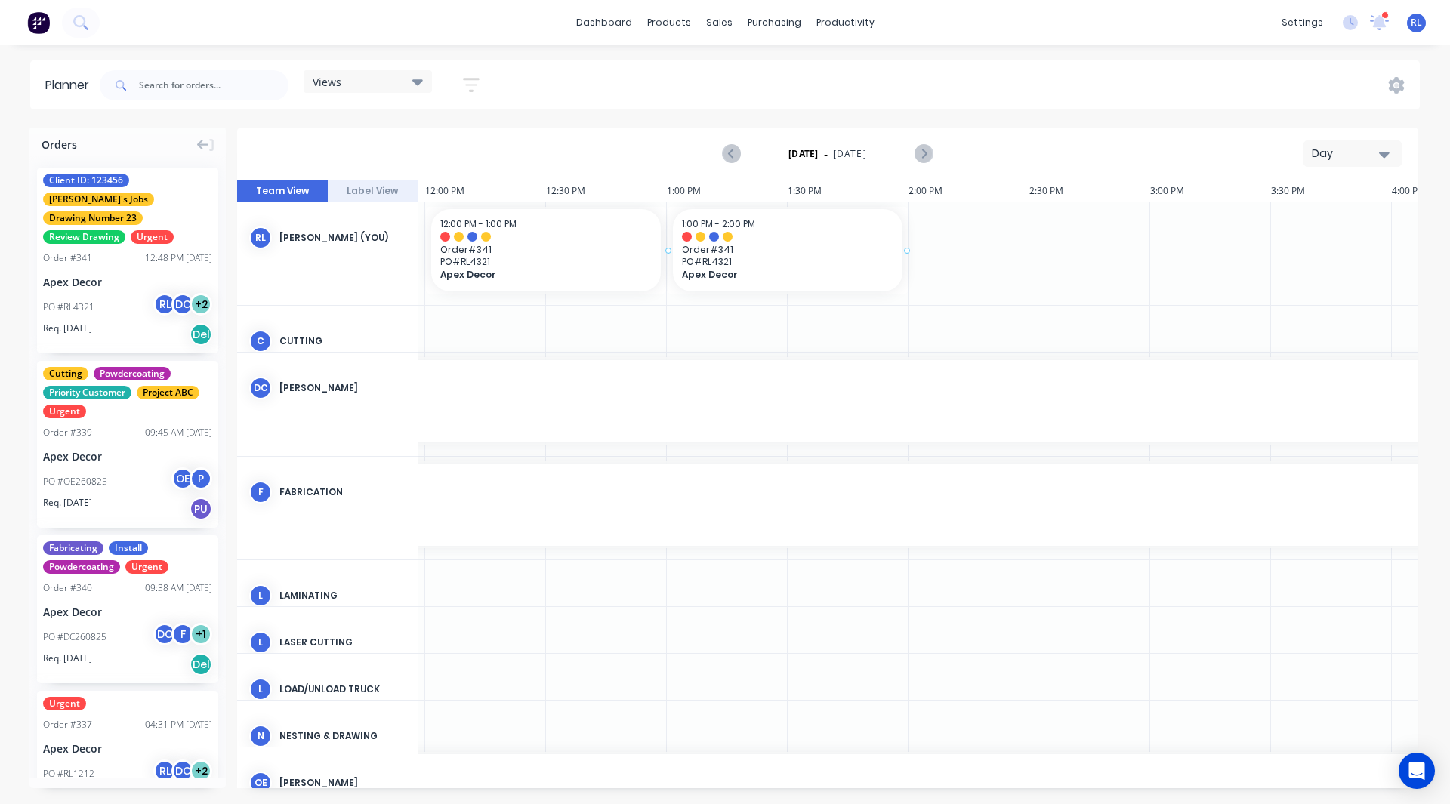
drag, startPoint x: 167, startPoint y: 239, endPoint x: 710, endPoint y: 239, distance: 542.9
drag, startPoint x: 132, startPoint y: 263, endPoint x: 963, endPoint y: 233, distance: 831.0
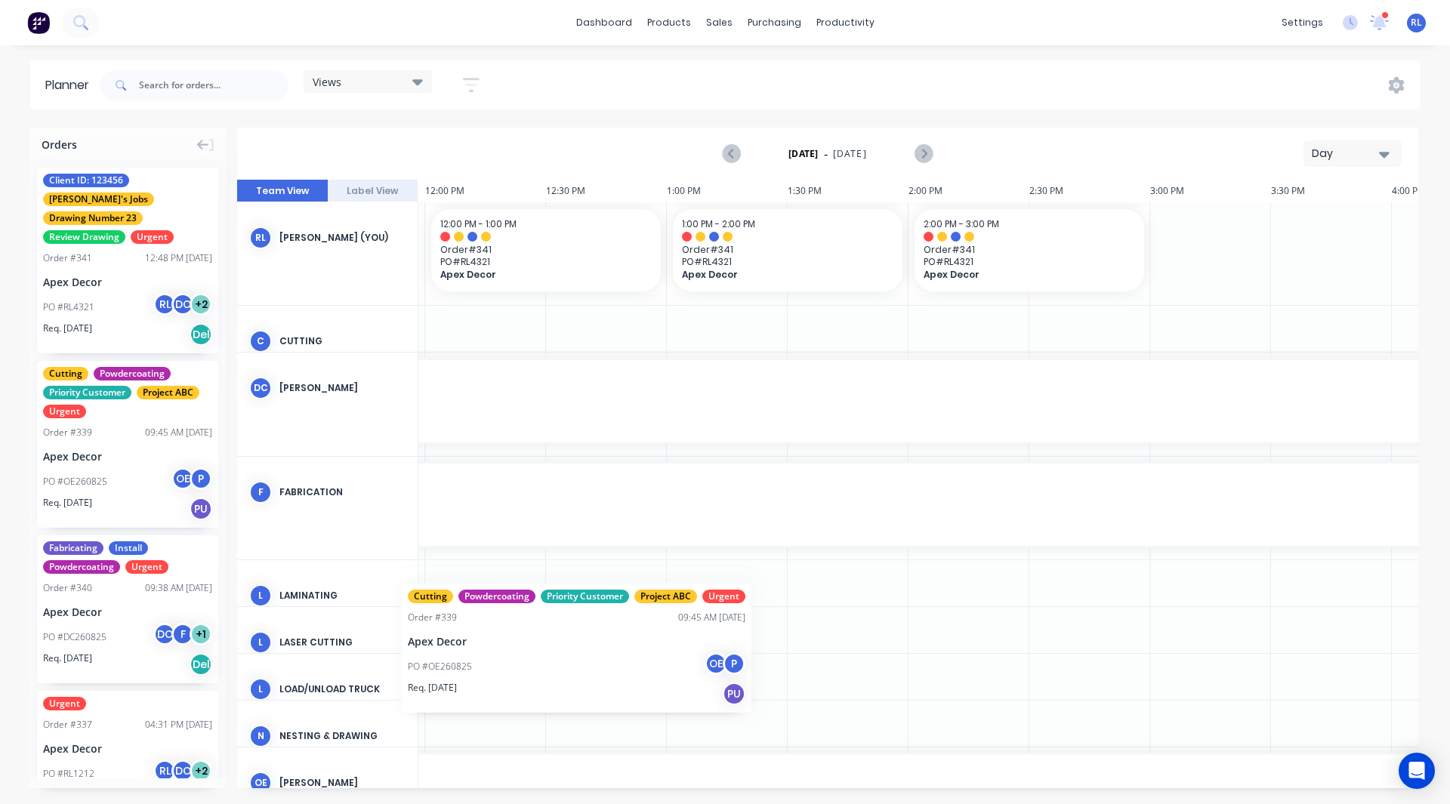
scroll to position [0, 2877]
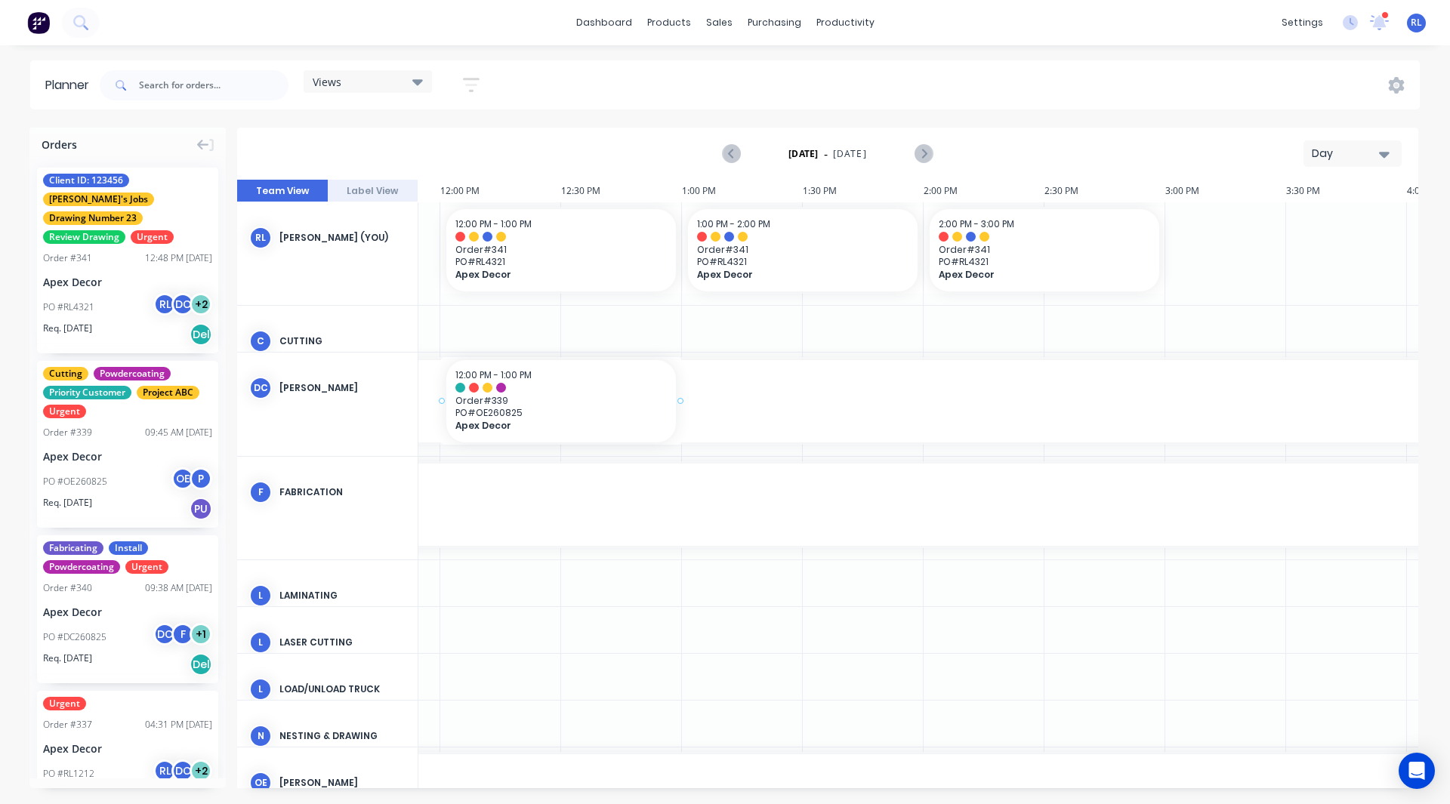
drag, startPoint x: 136, startPoint y: 437, endPoint x: 452, endPoint y: 421, distance: 316.8
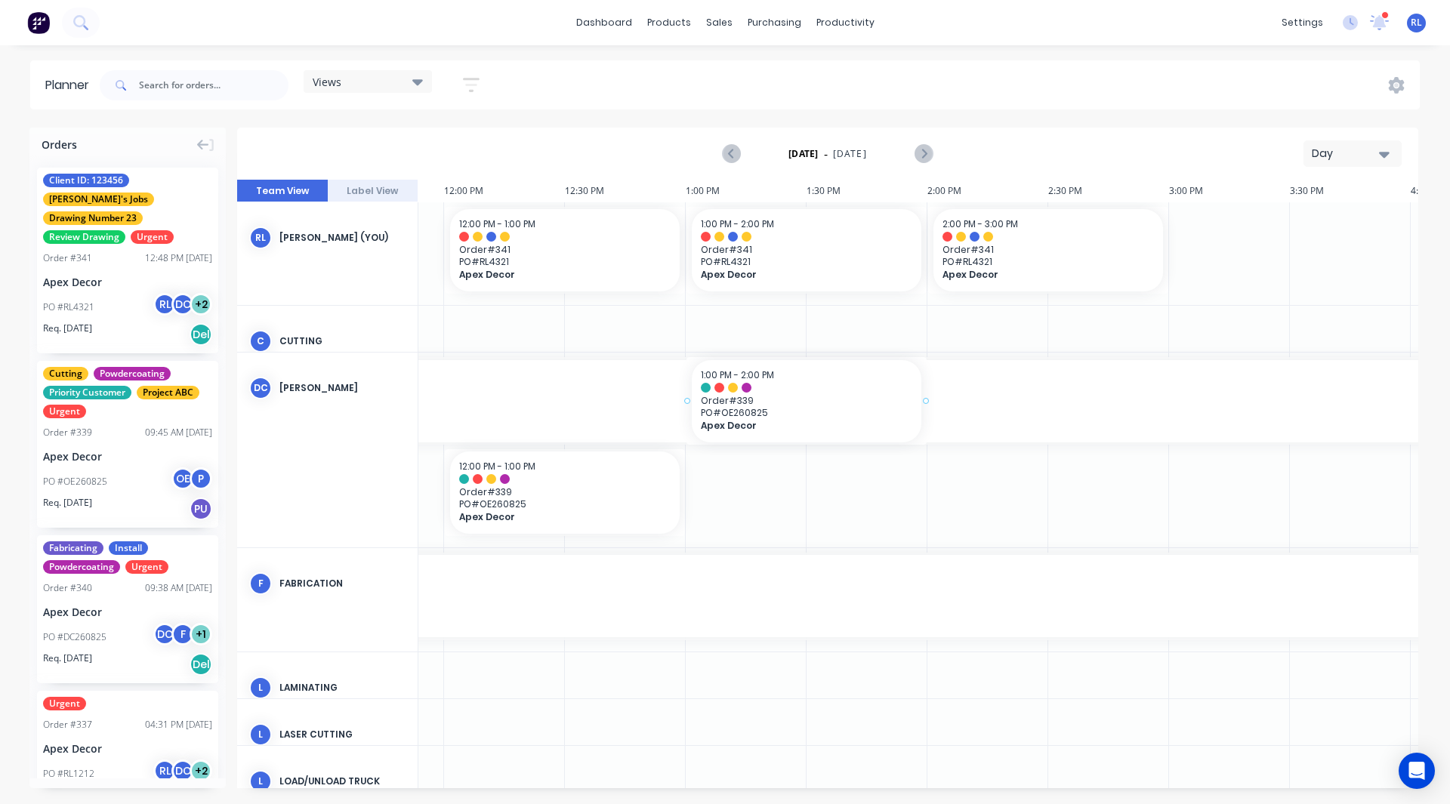
drag, startPoint x: 137, startPoint y: 408, endPoint x: 763, endPoint y: 529, distance: 637.3
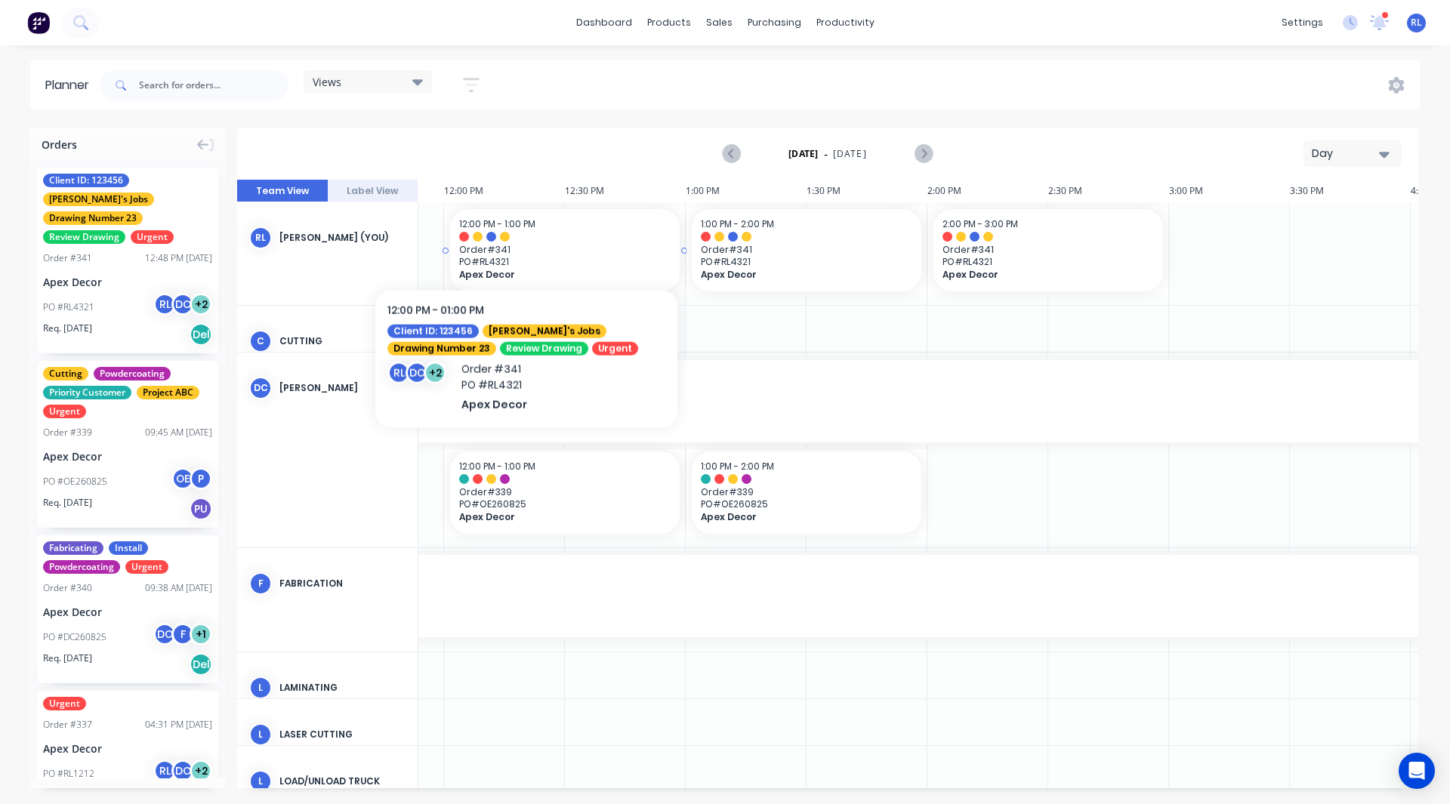
click at [526, 237] on div at bounding box center [564, 237] width 211 height 10
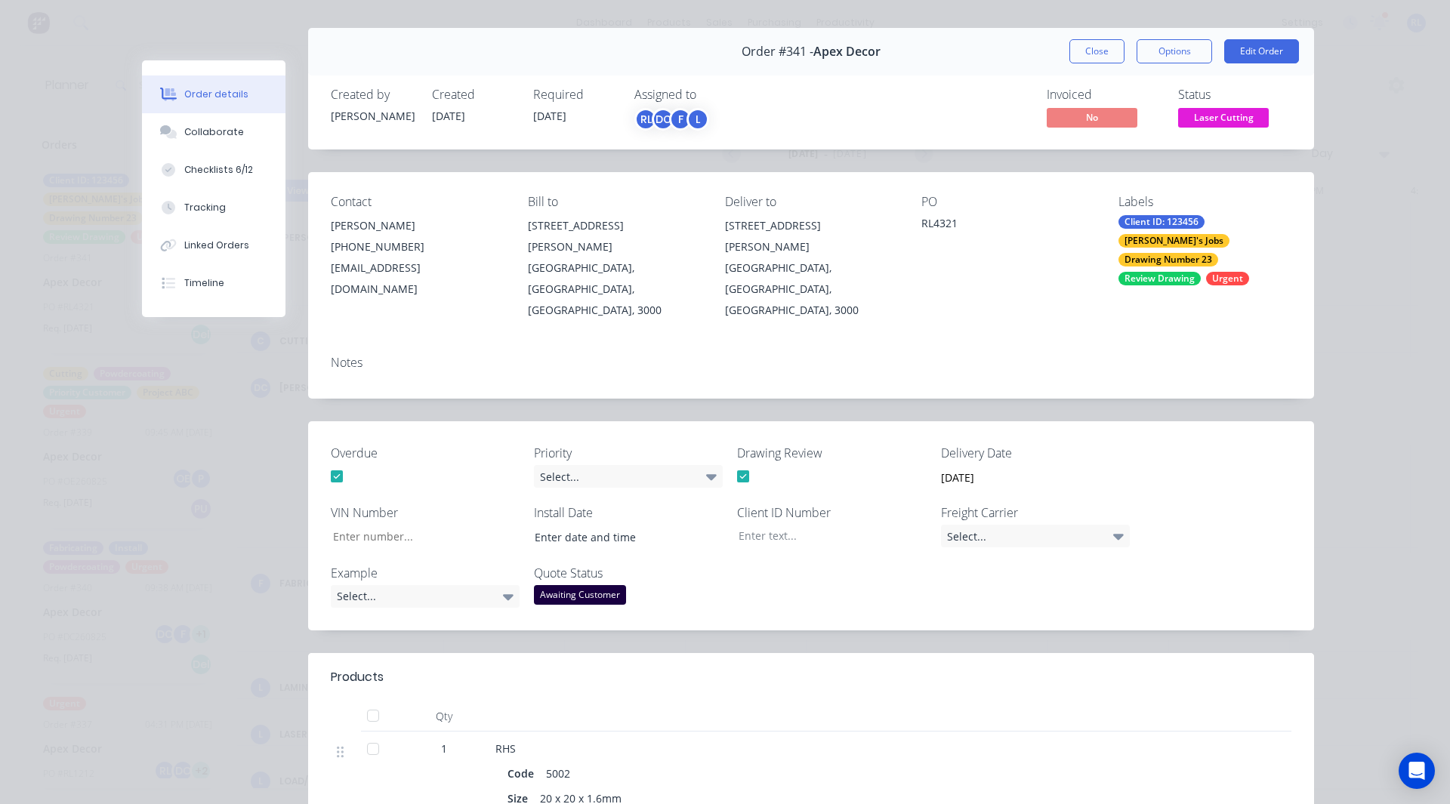
scroll to position [0, 0]
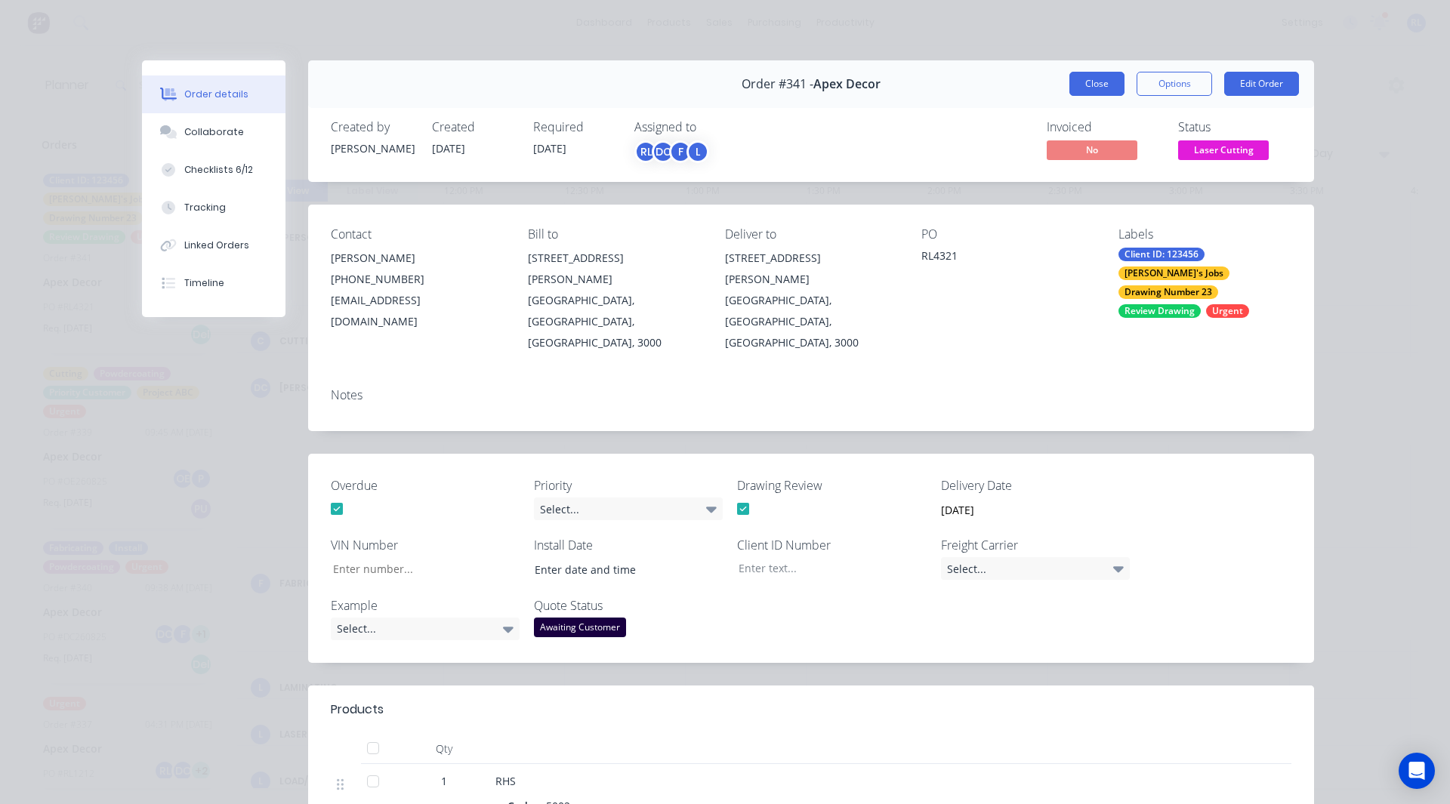
click at [1091, 74] on button "Close" at bounding box center [1096, 84] width 55 height 24
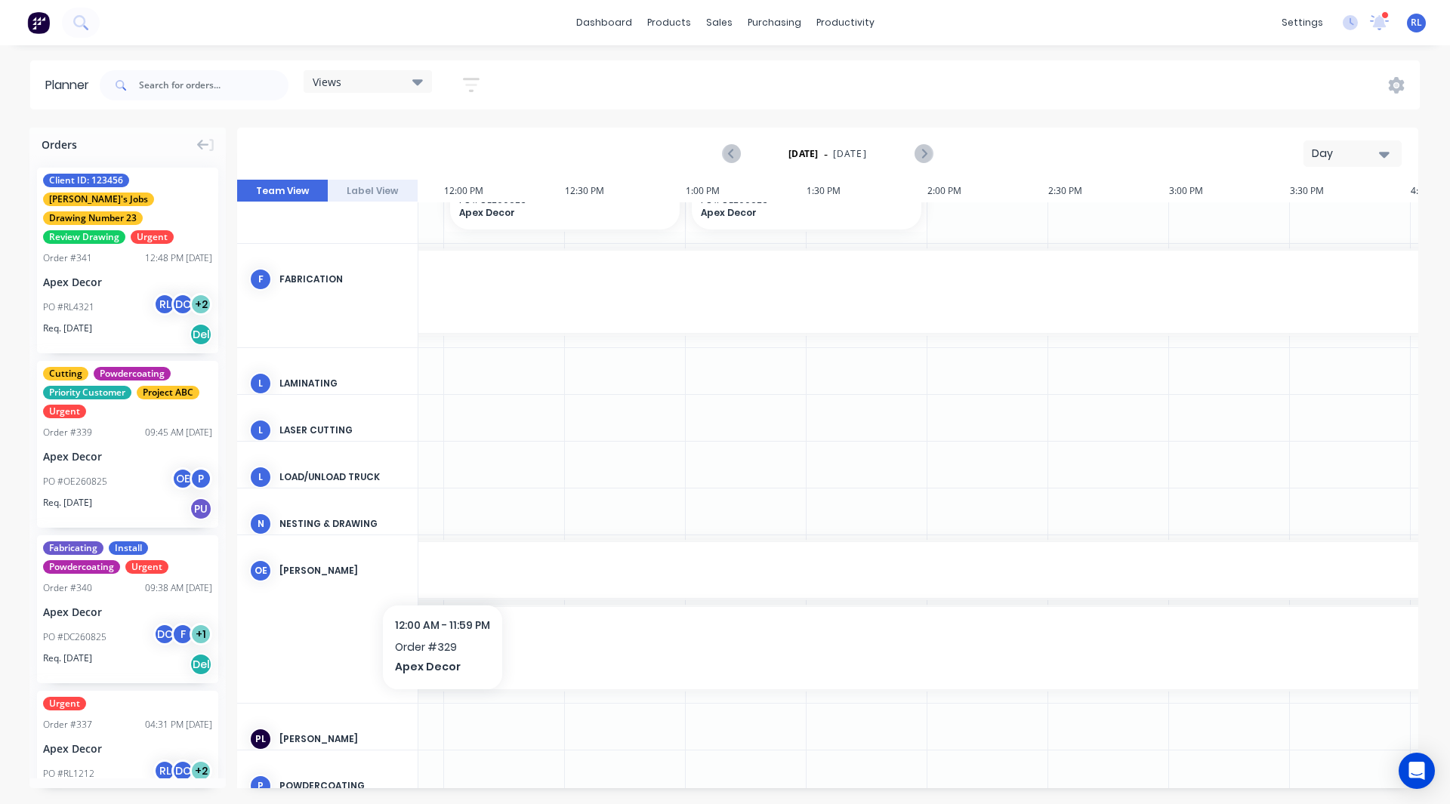
scroll to position [0, 2874]
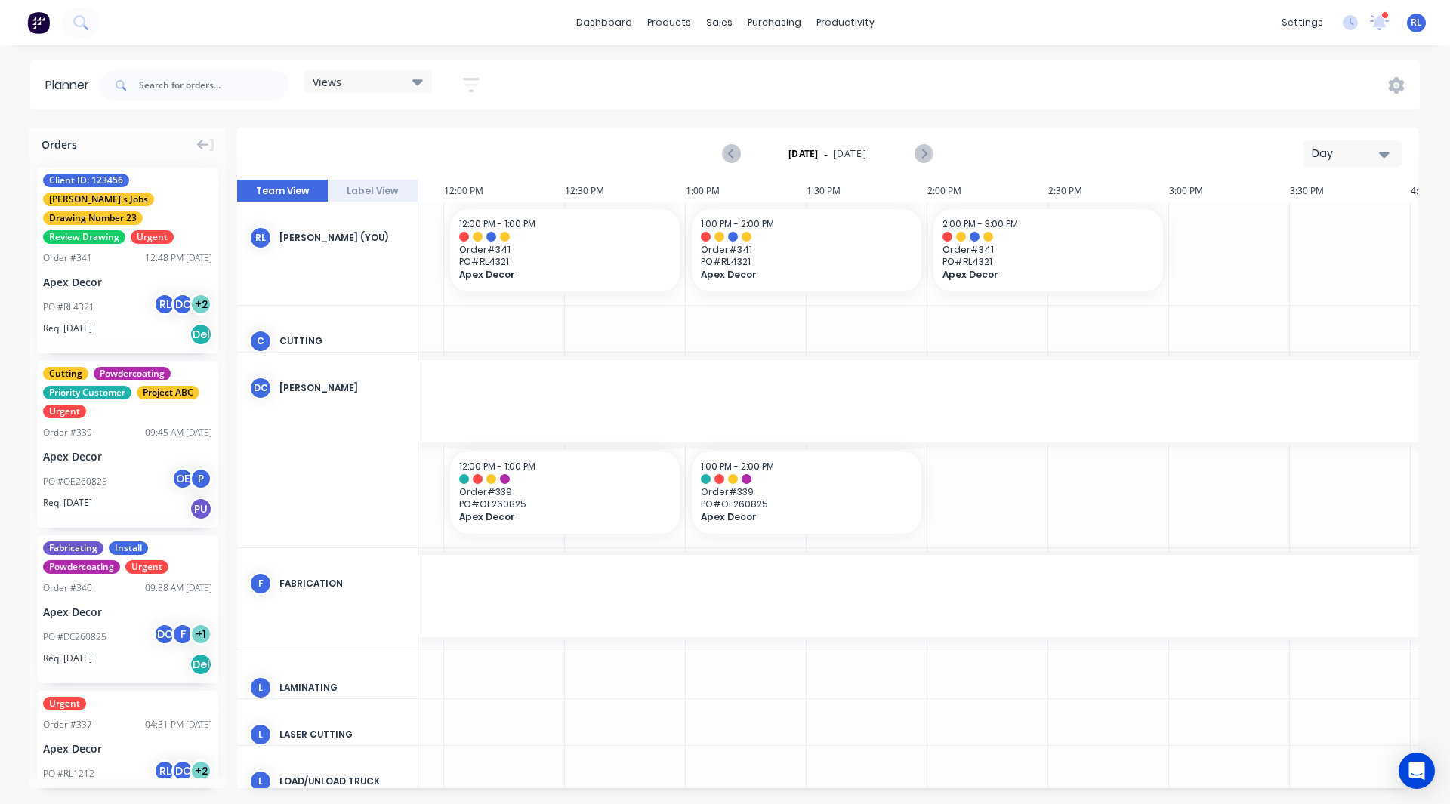
click at [1342, 150] on div "Day" at bounding box center [1345, 154] width 69 height 16
click at [1330, 220] on div "Week" at bounding box center [1324, 224] width 149 height 30
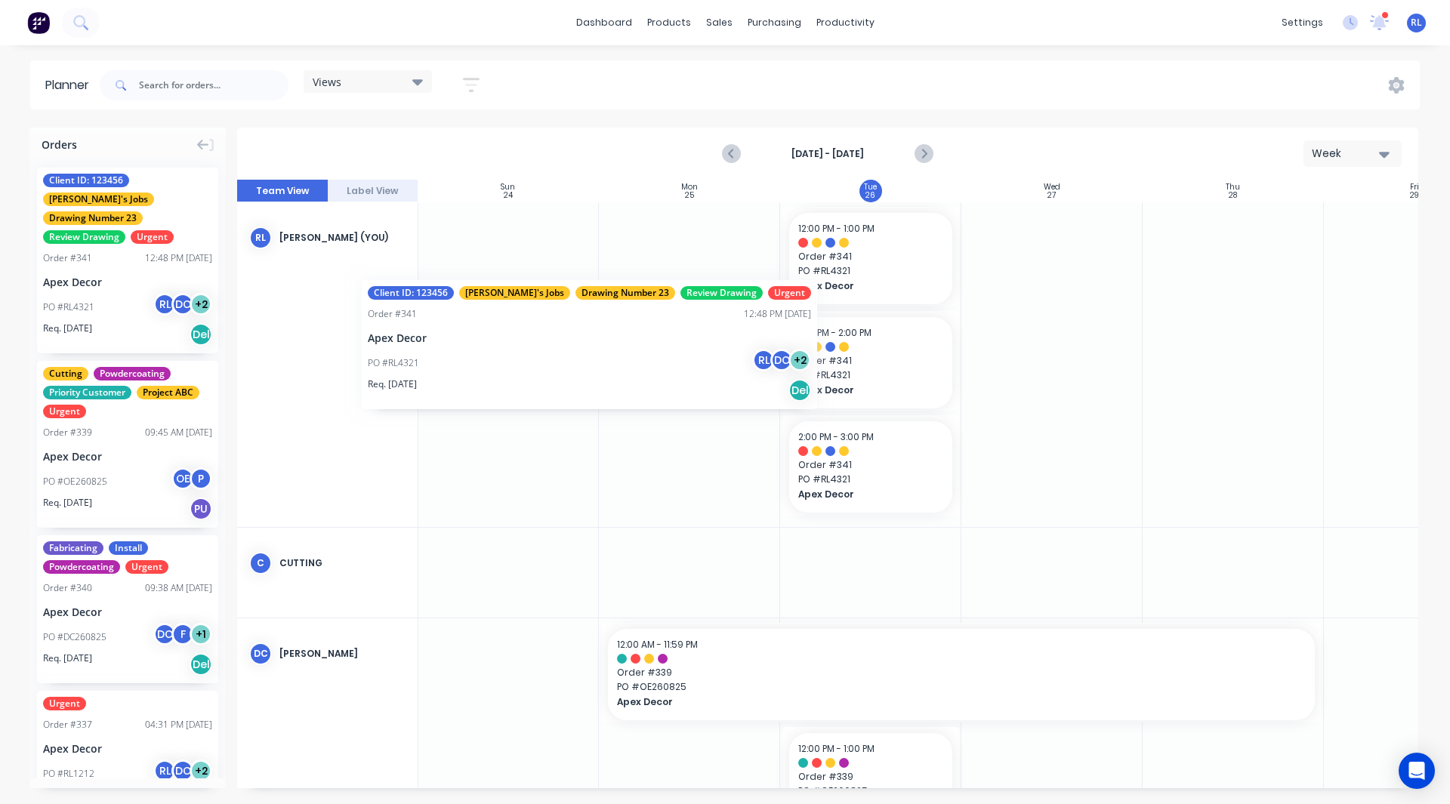
scroll to position [0, 0]
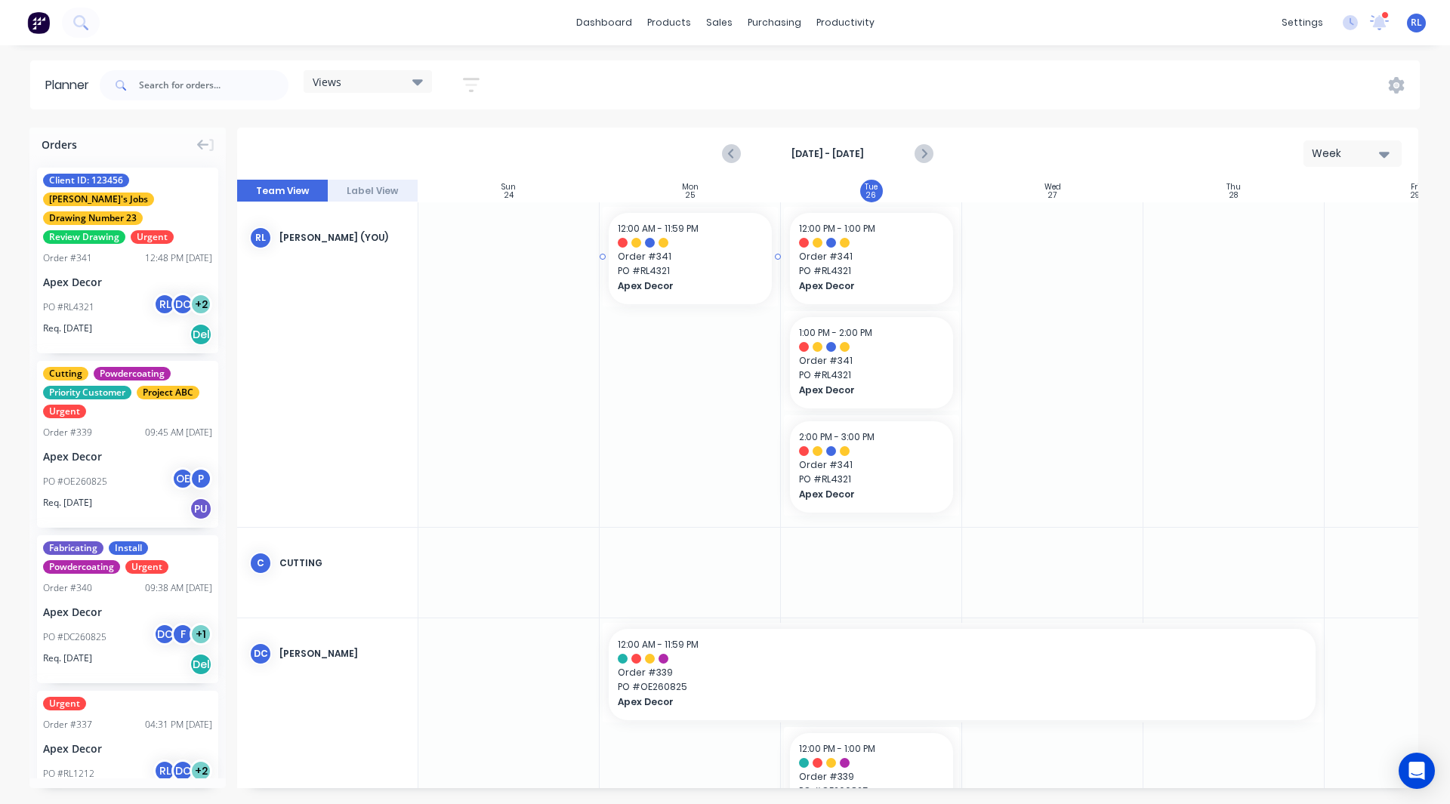
drag, startPoint x: 103, startPoint y: 289, endPoint x: 689, endPoint y: 211, distance: 591.9
click at [689, 211] on div "Orders Client ID: 123456 [PERSON_NAME]'s Jobs Drawing Number 23 Review Drawing …" at bounding box center [725, 466] width 1450 height 676
drag, startPoint x: 97, startPoint y: 395, endPoint x: 630, endPoint y: 393, distance: 533.0
drag, startPoint x: 92, startPoint y: 254, endPoint x: 1100, endPoint y: 304, distance: 1009.1
drag, startPoint x: 125, startPoint y: 279, endPoint x: 1032, endPoint y: 376, distance: 912.7
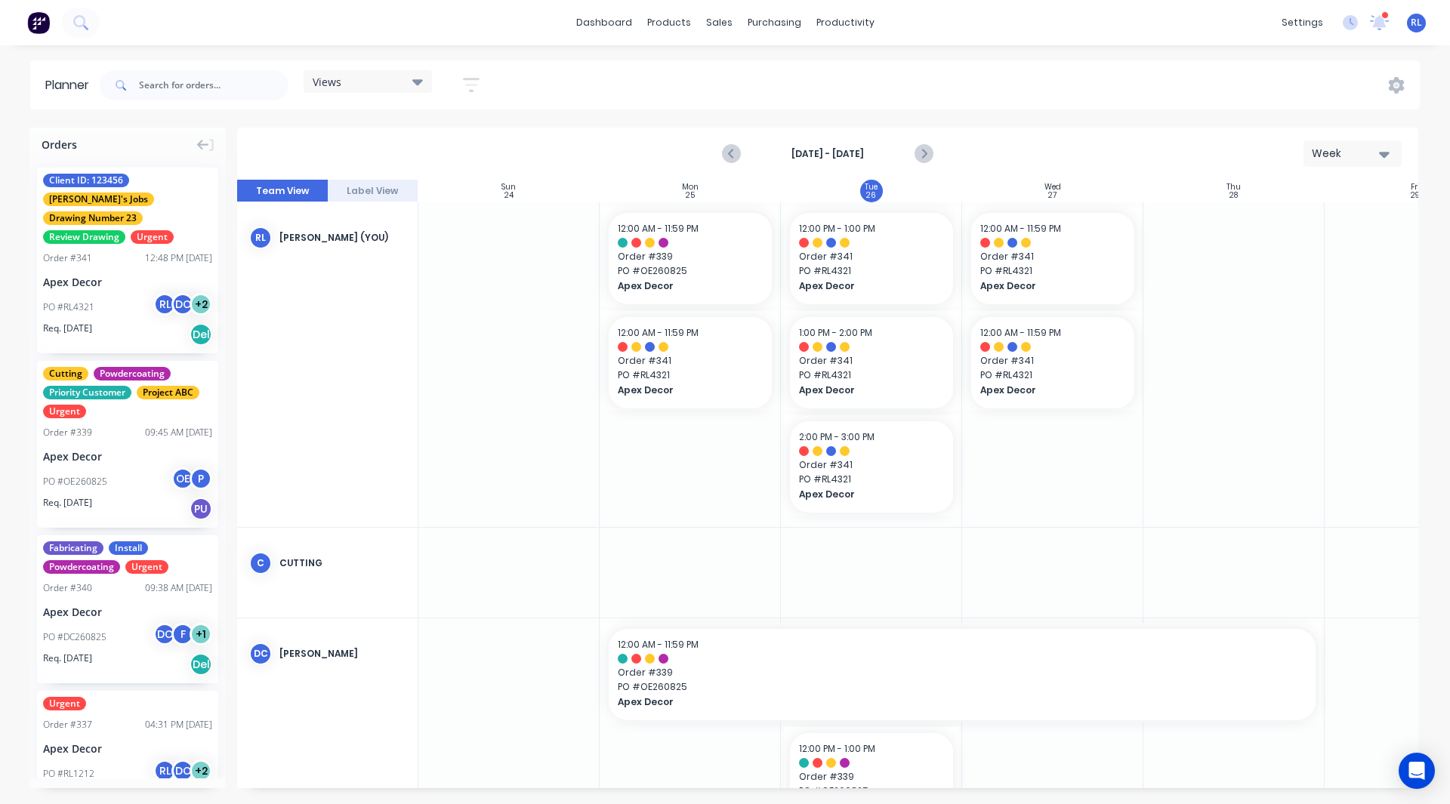
click at [1073, 85] on div "Views Save new view None (Default) edit Default edit Priority 1 Jobs edit Staff…" at bounding box center [758, 85] width 1323 height 45
click at [1345, 149] on div "Week" at bounding box center [1345, 154] width 69 height 16
click at [1326, 256] on div "Month" at bounding box center [1324, 254] width 149 height 30
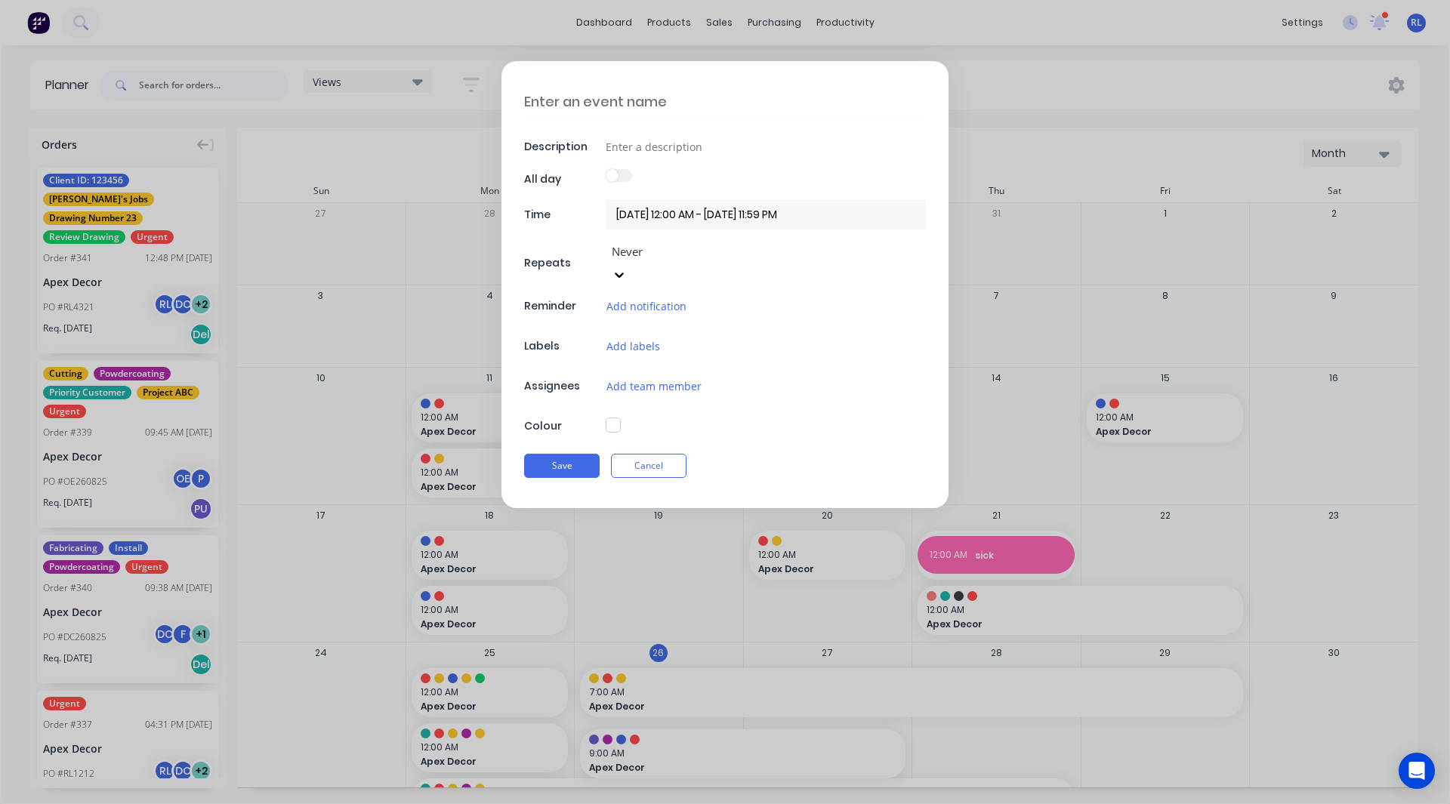
click at [1354, 151] on form "Description All day Time [DATE] 12:00 AM - [DATE] 11:59 PM Repeats Never Remind…" at bounding box center [725, 284] width 1418 height 447
click at [674, 454] on button "Cancel" at bounding box center [649, 466] width 76 height 24
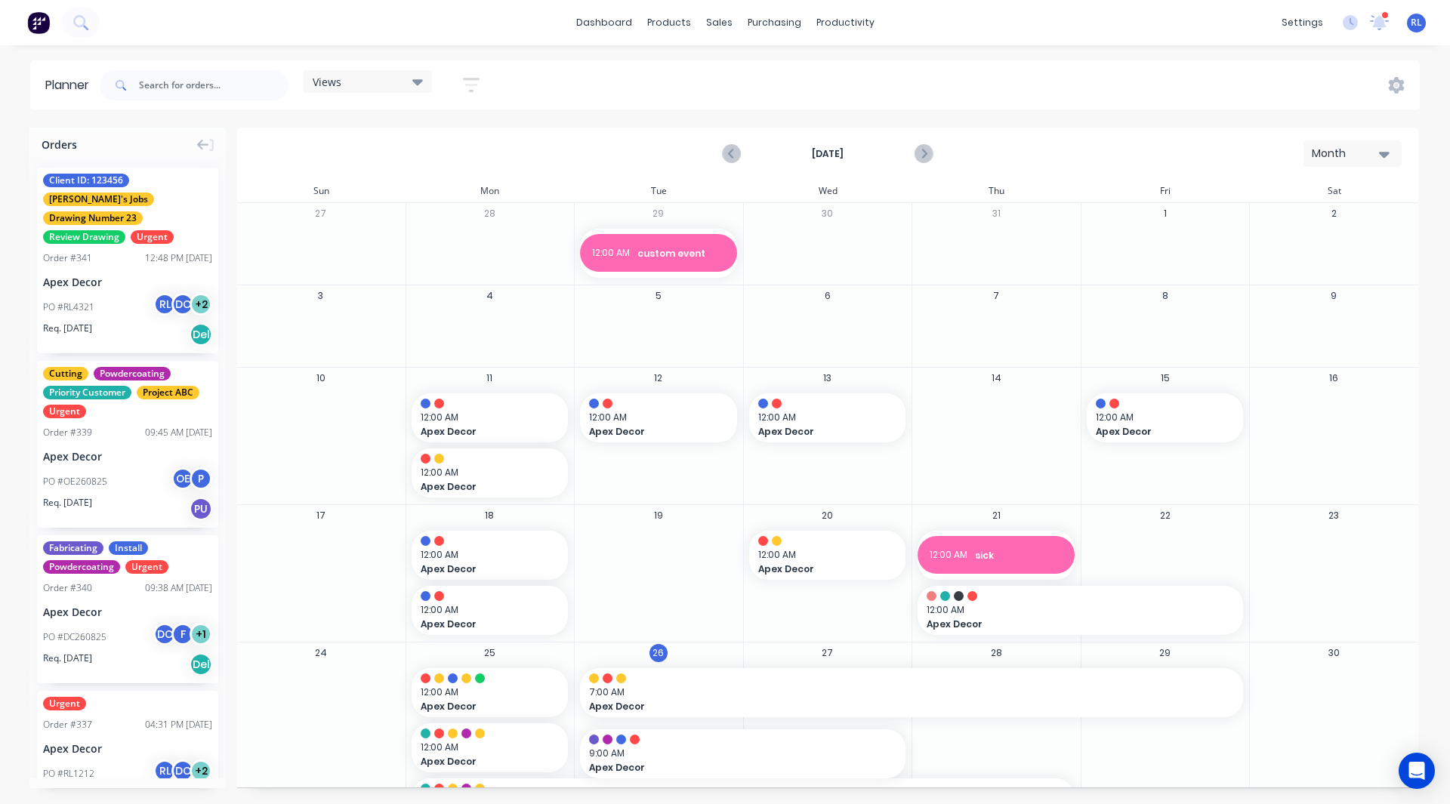
click at [1373, 153] on div "Month" at bounding box center [1345, 154] width 69 height 16
click at [1322, 221] on div "Week" at bounding box center [1324, 224] width 149 height 30
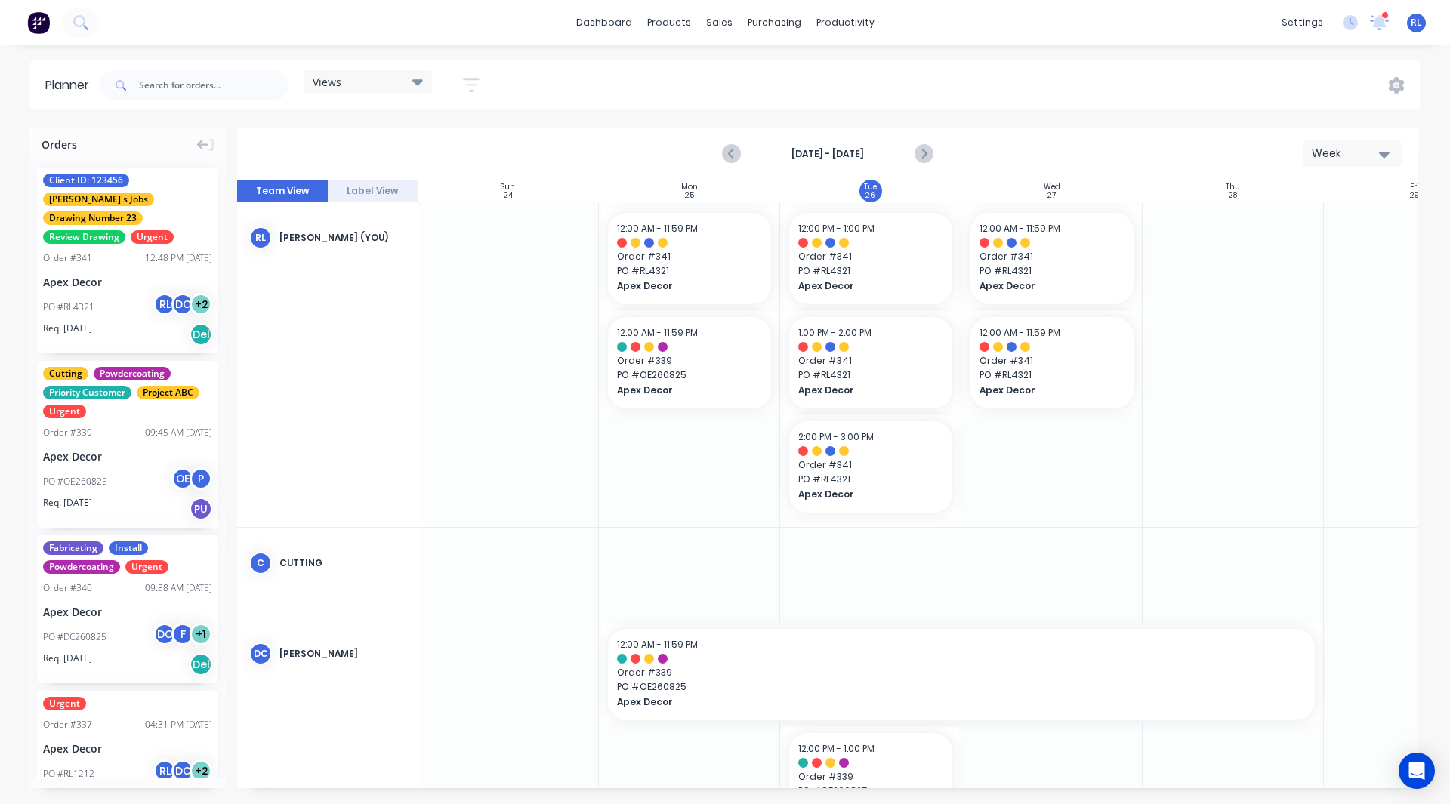
scroll to position [4, 1]
drag, startPoint x: 676, startPoint y: 371, endPoint x: 699, endPoint y: 485, distance: 116.4
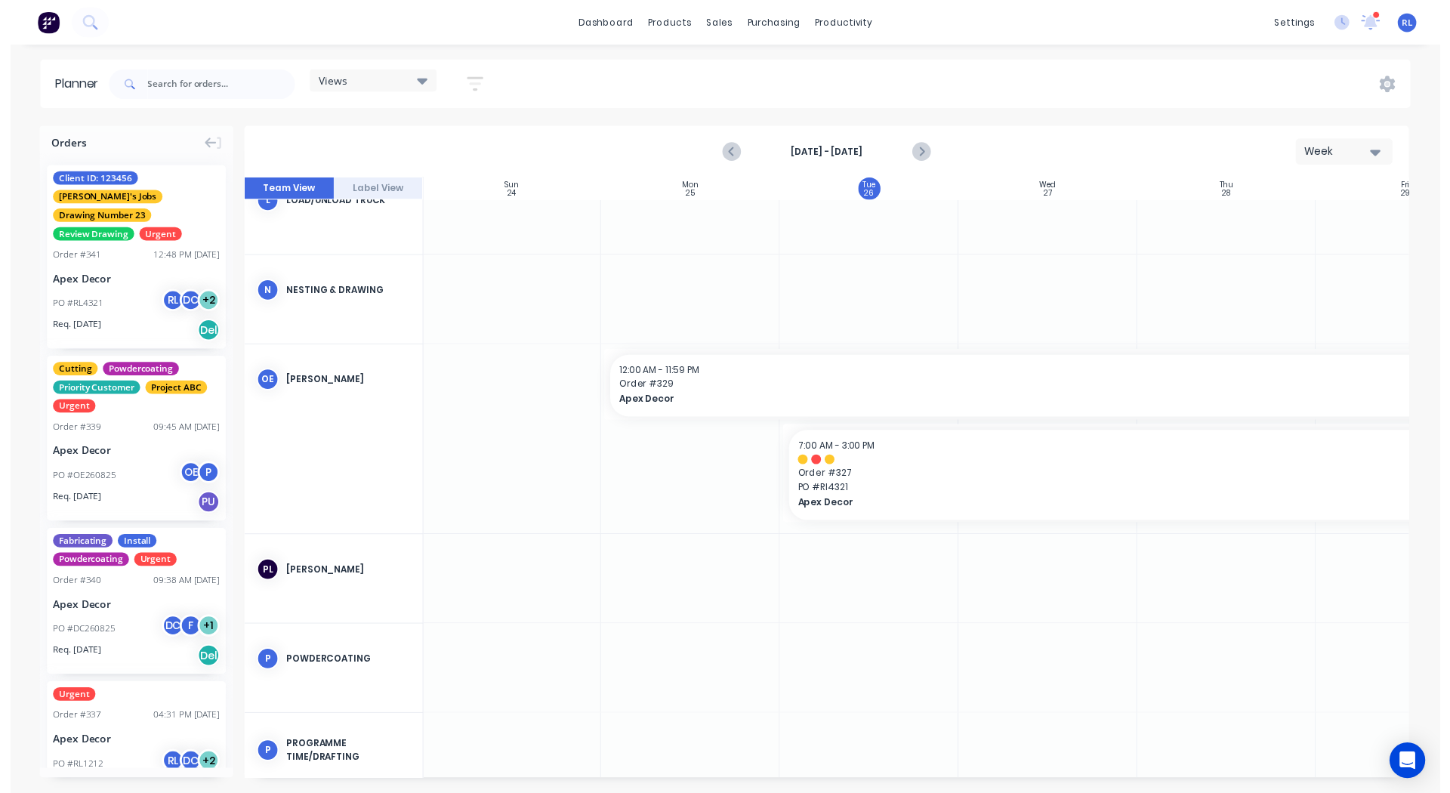
scroll to position [1071, 1]
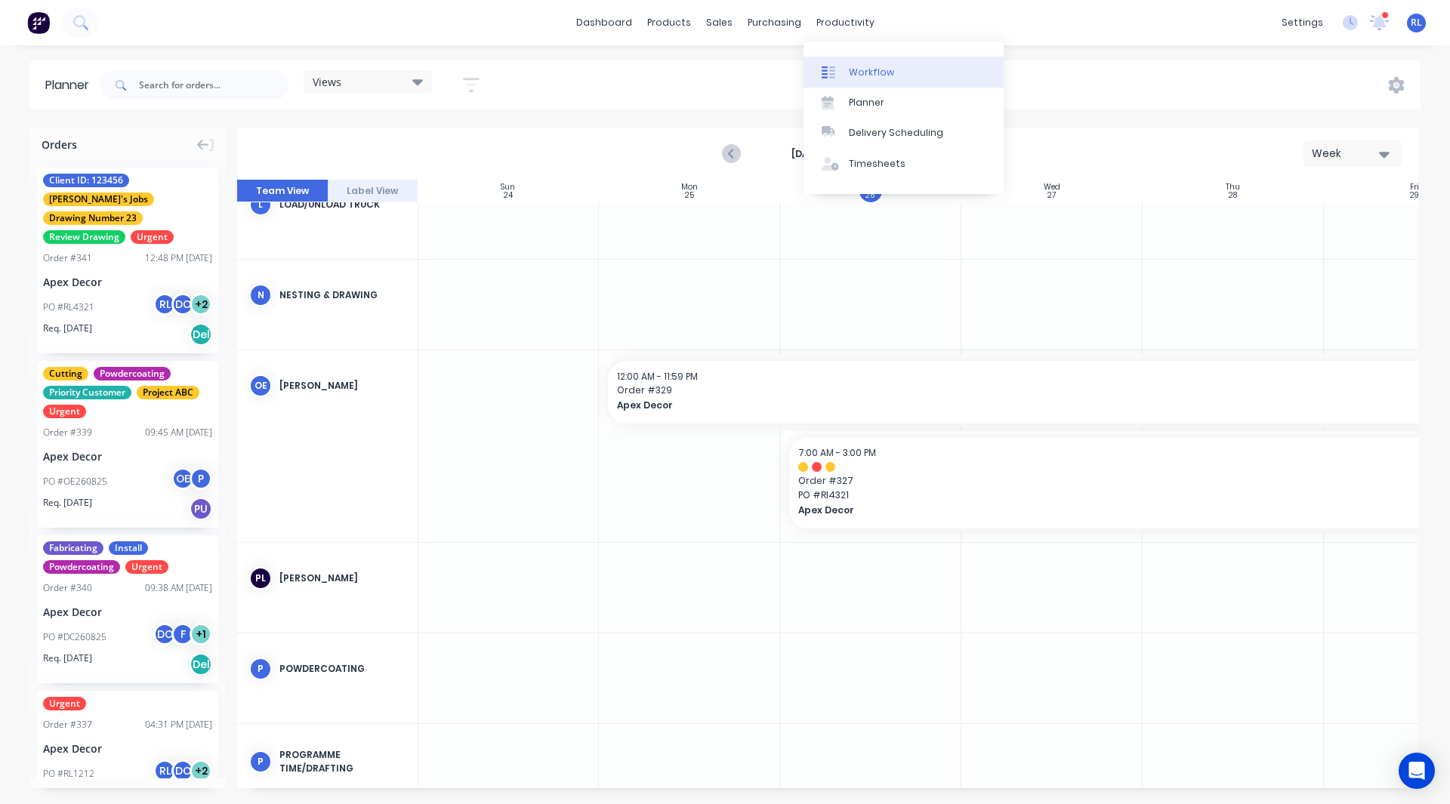
click at [861, 66] on div "Workflow" at bounding box center [871, 73] width 45 height 14
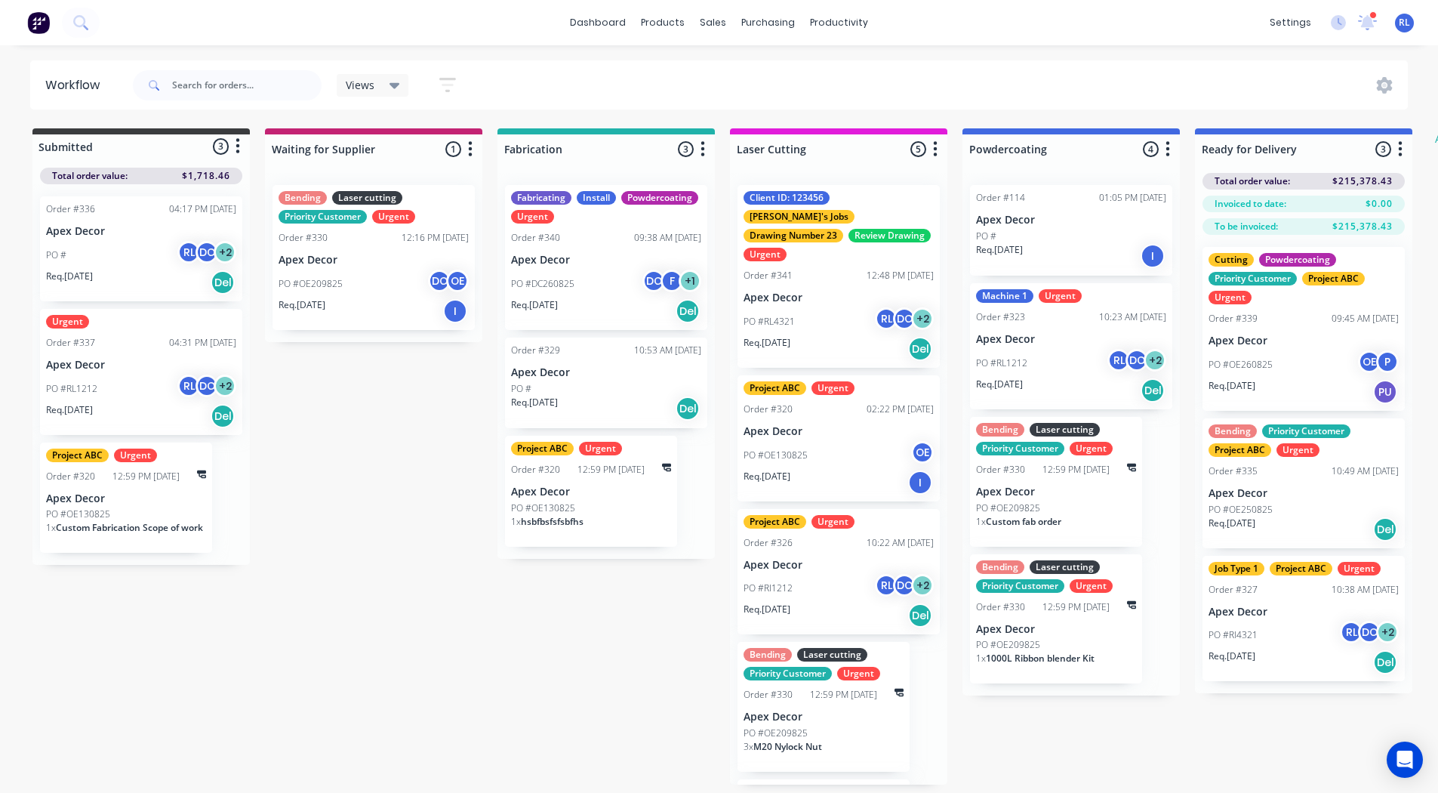
click at [402, 88] on div "Views" at bounding box center [373, 85] width 72 height 23
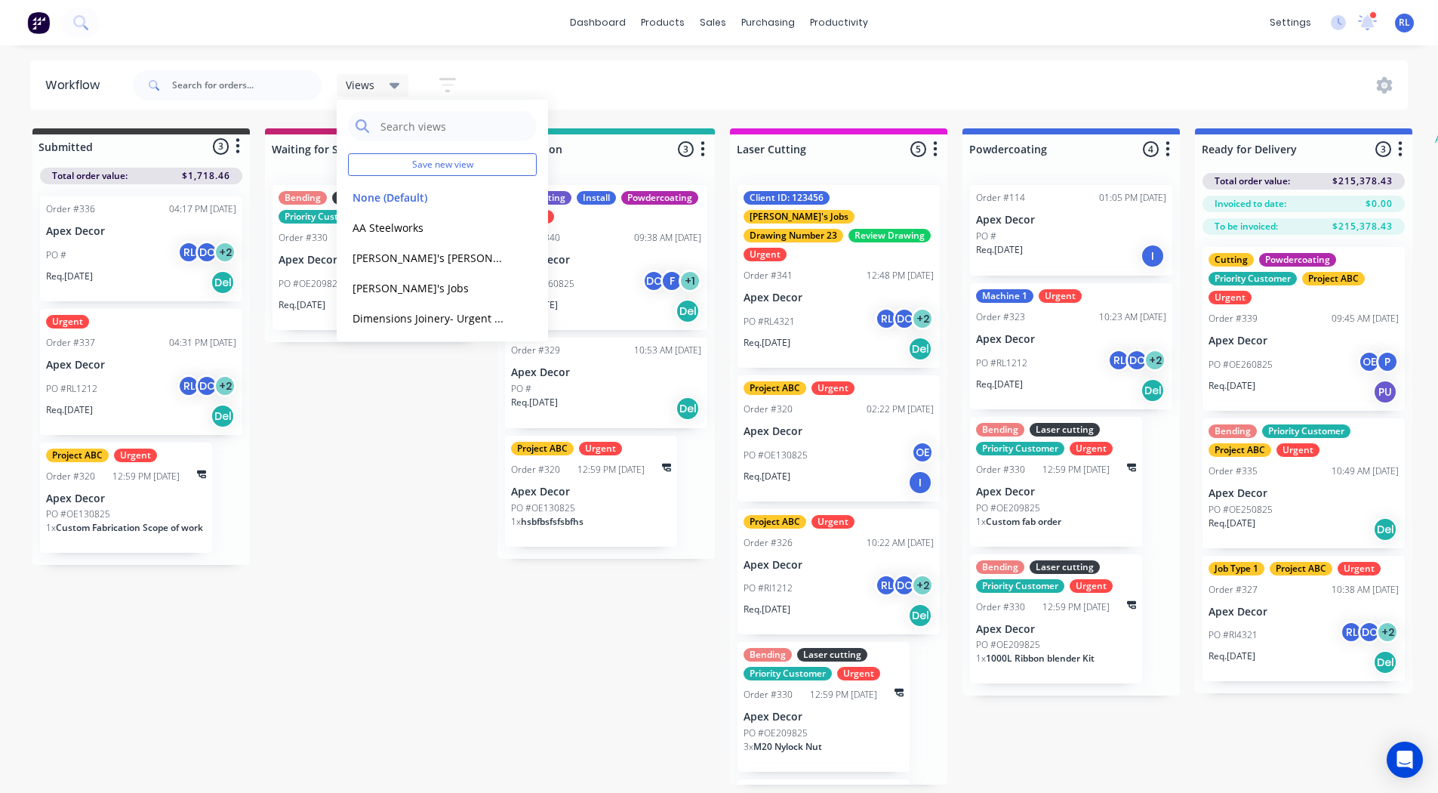
click at [446, 89] on icon "button" at bounding box center [447, 85] width 17 height 19
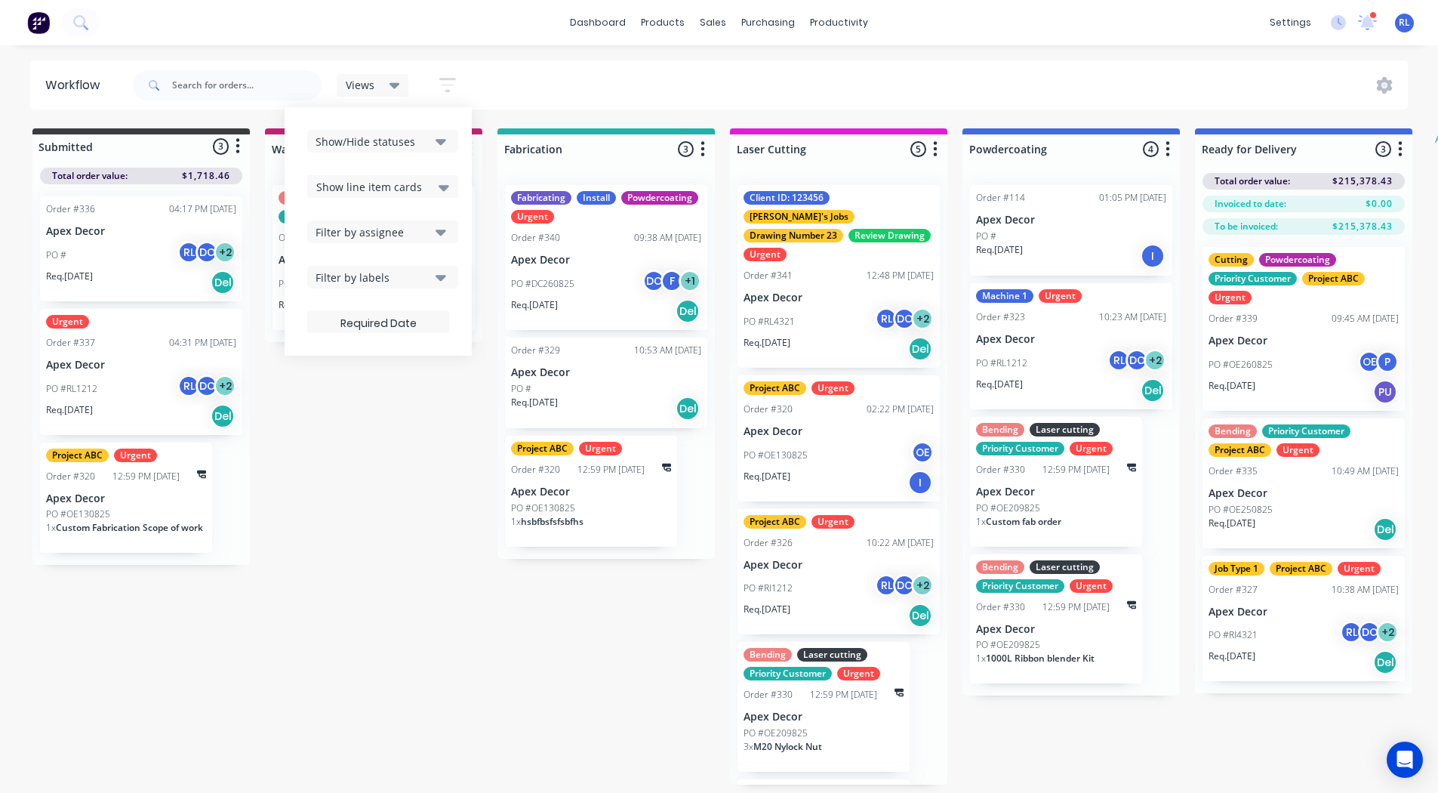
click at [351, 186] on span "Show line item cards" at bounding box center [369, 187] width 106 height 16
click at [337, 239] on div "Hide line item cards" at bounding box center [382, 246] width 151 height 27
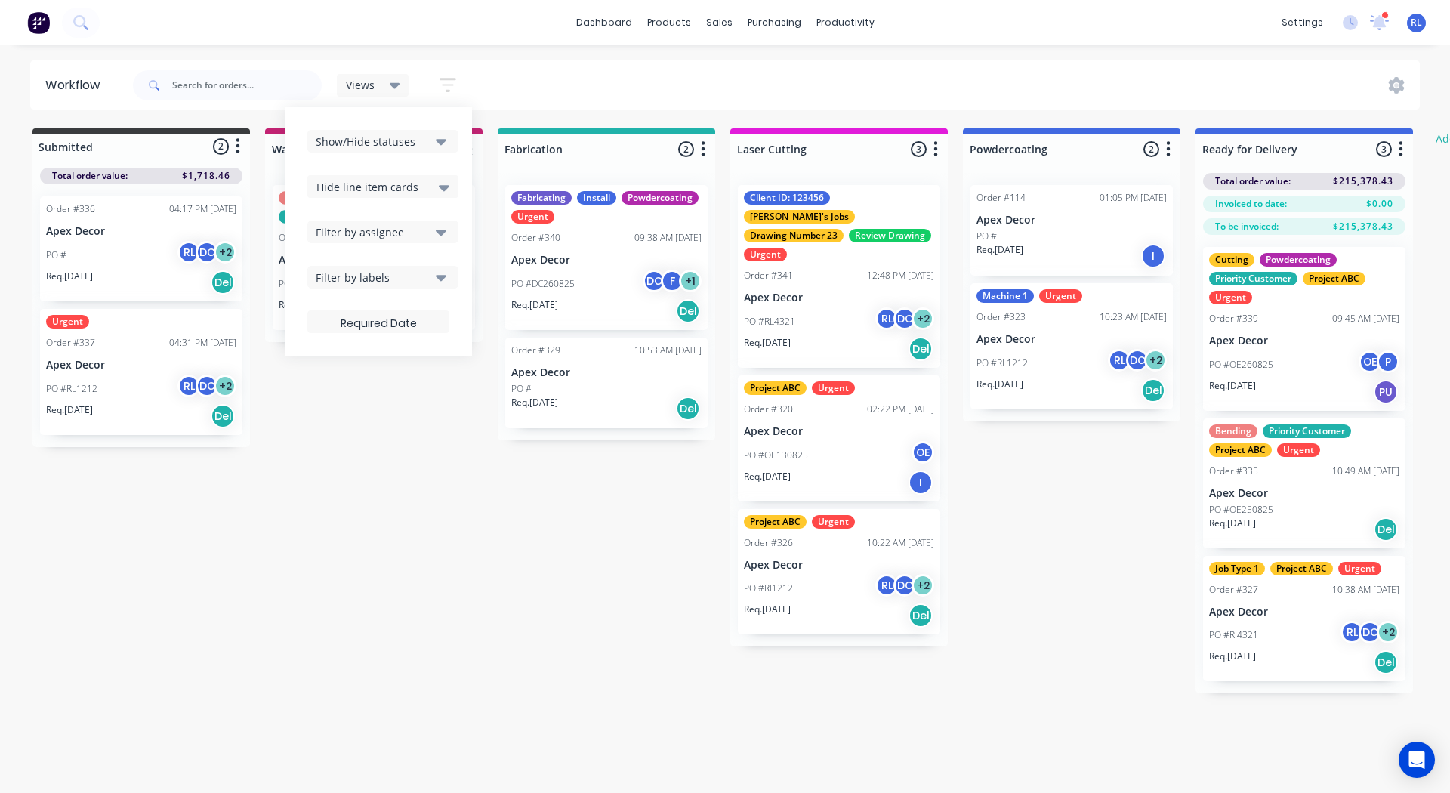
click at [323, 500] on div "Submitted 2 Status colour #3A3C3E hex #3A3C3E Save Cancel Summaries Total order…" at bounding box center [919, 410] width 1861 height 565
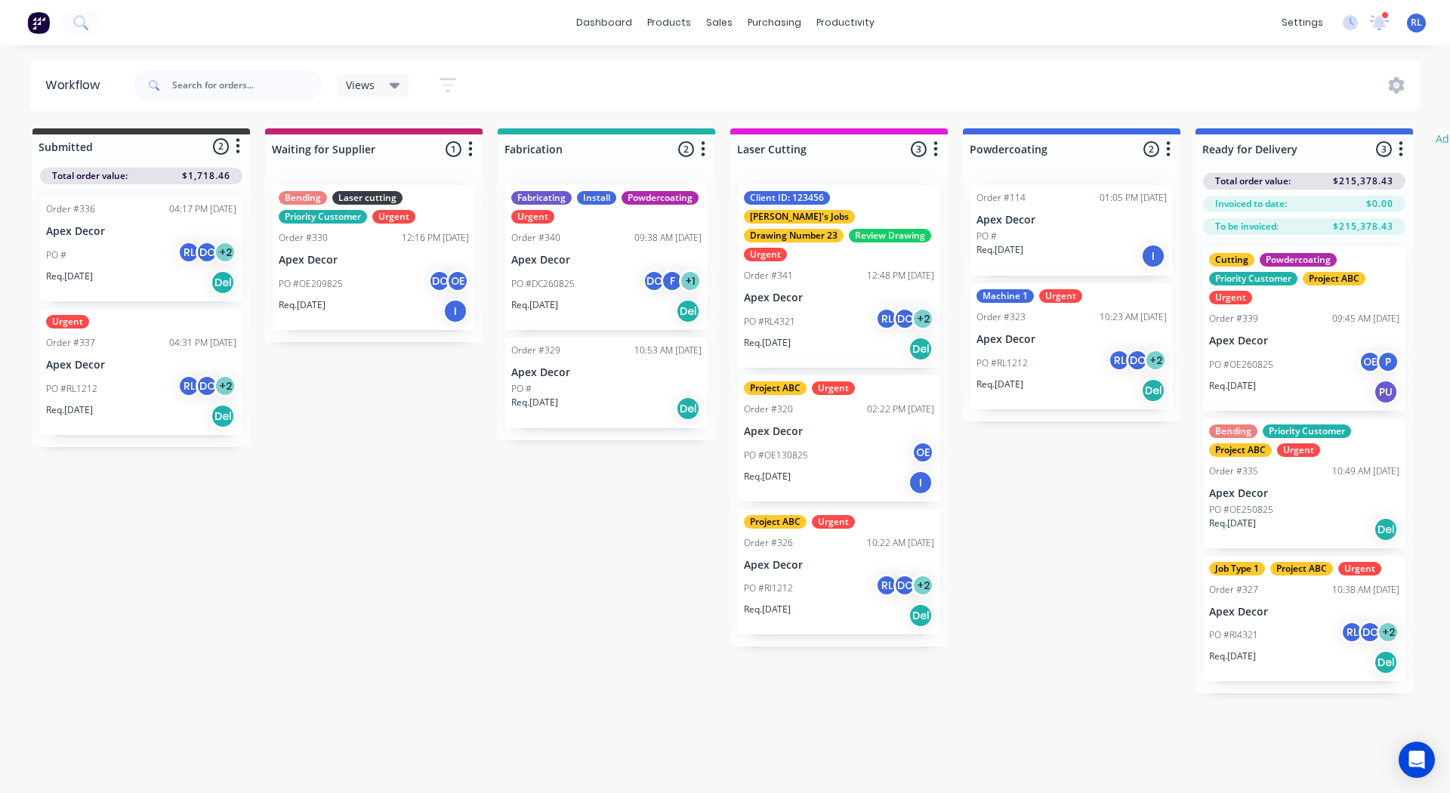
click at [577, 513] on div "Submitted 2 Status colour #3A3C3E hex #3A3C3E Save Cancel Summaries Total order…" at bounding box center [919, 410] width 1861 height 565
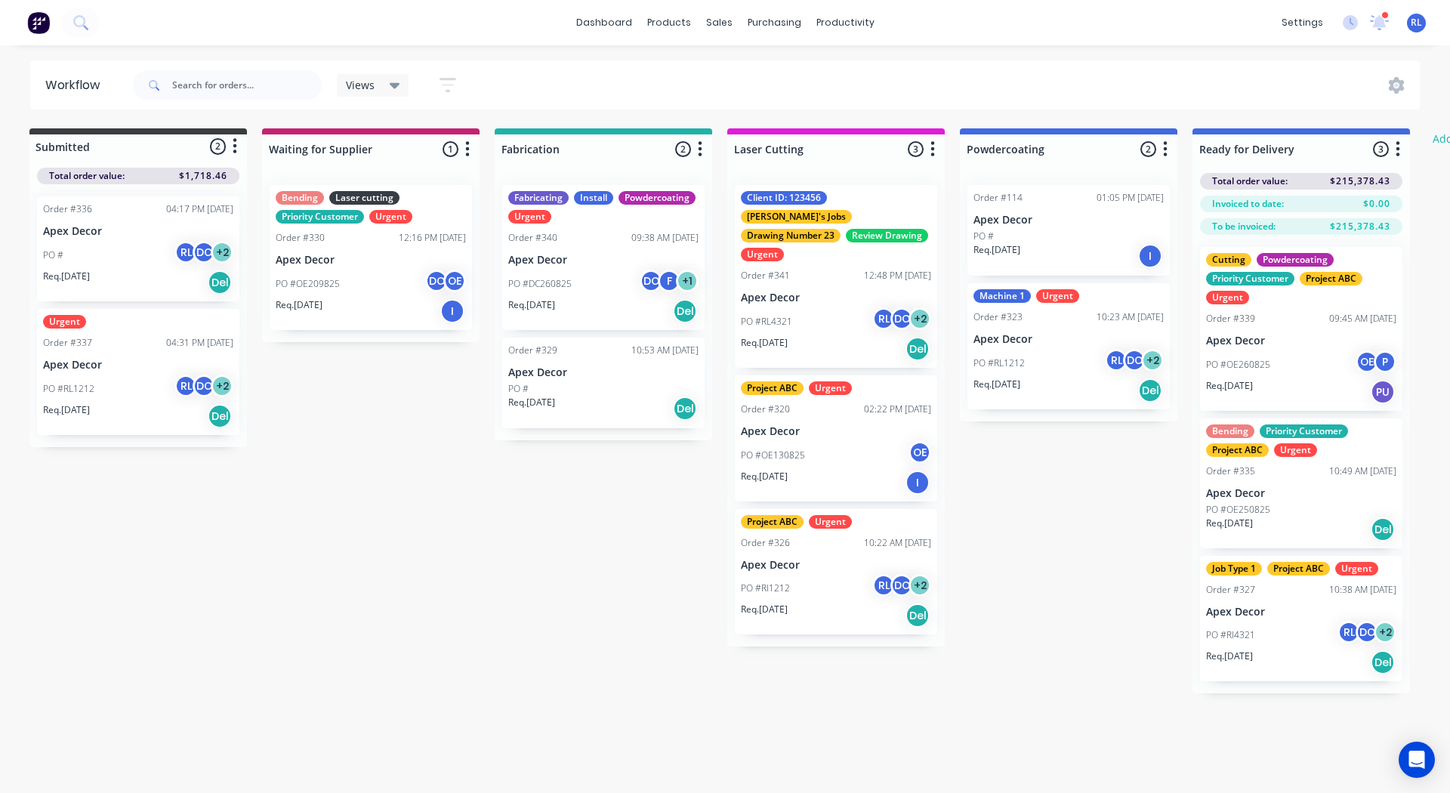
click at [338, 434] on div "Submitted 2 Status colour #3A3C3E hex #3A3C3E Save Cancel Summaries Total order…" at bounding box center [916, 410] width 1861 height 565
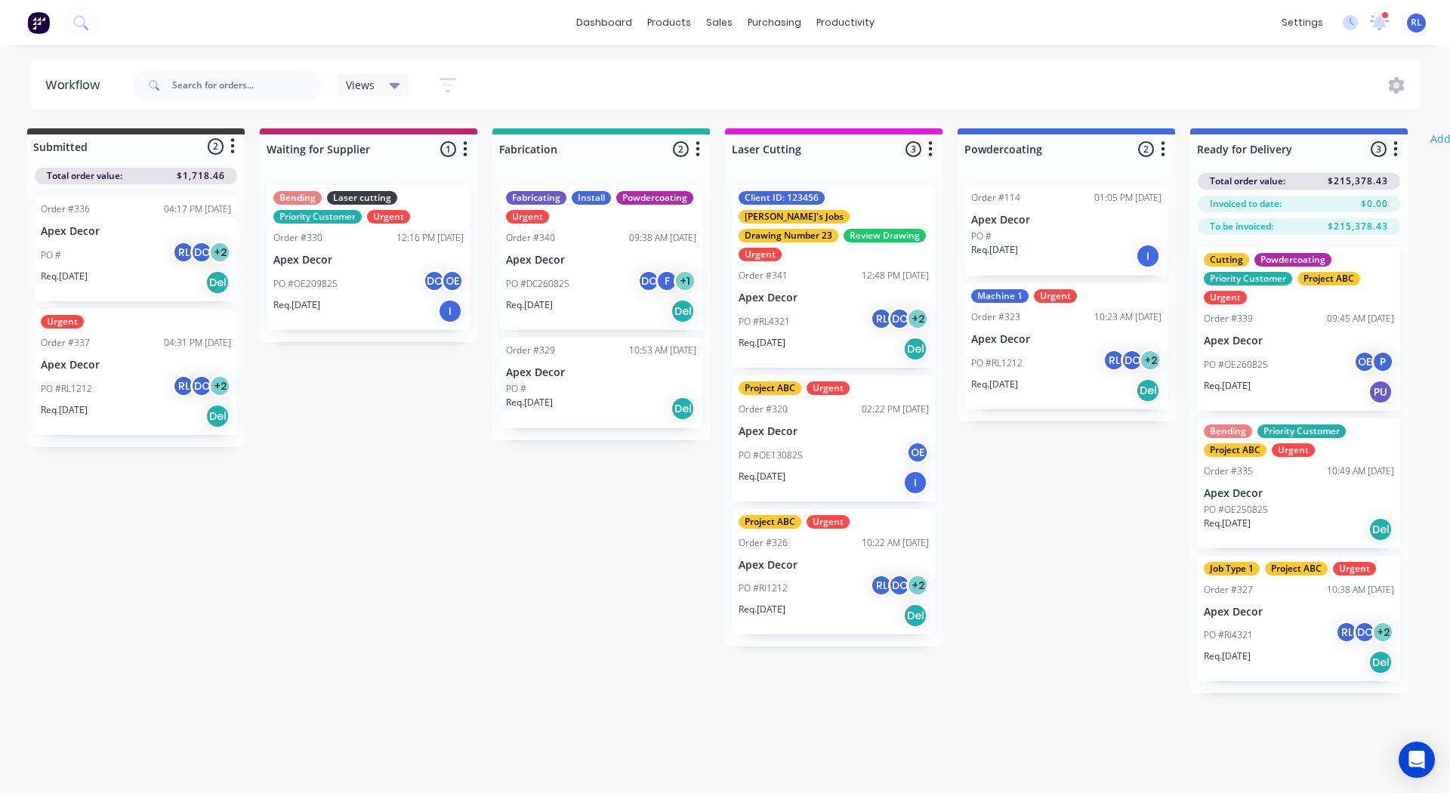
scroll to position [0, 4]
